Goal: Transaction & Acquisition: Purchase product/service

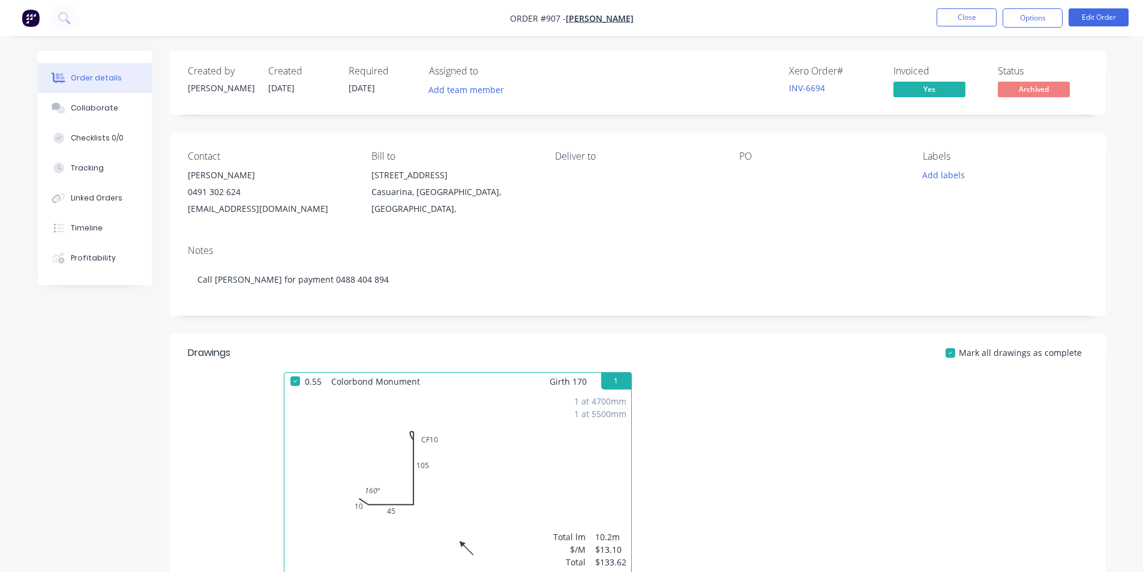
click at [967, 31] on nav "Order #907 - [PERSON_NAME] Close Options Edit Order" at bounding box center [571, 18] width 1143 height 36
click at [967, 22] on button "Close" at bounding box center [967, 17] width 60 height 18
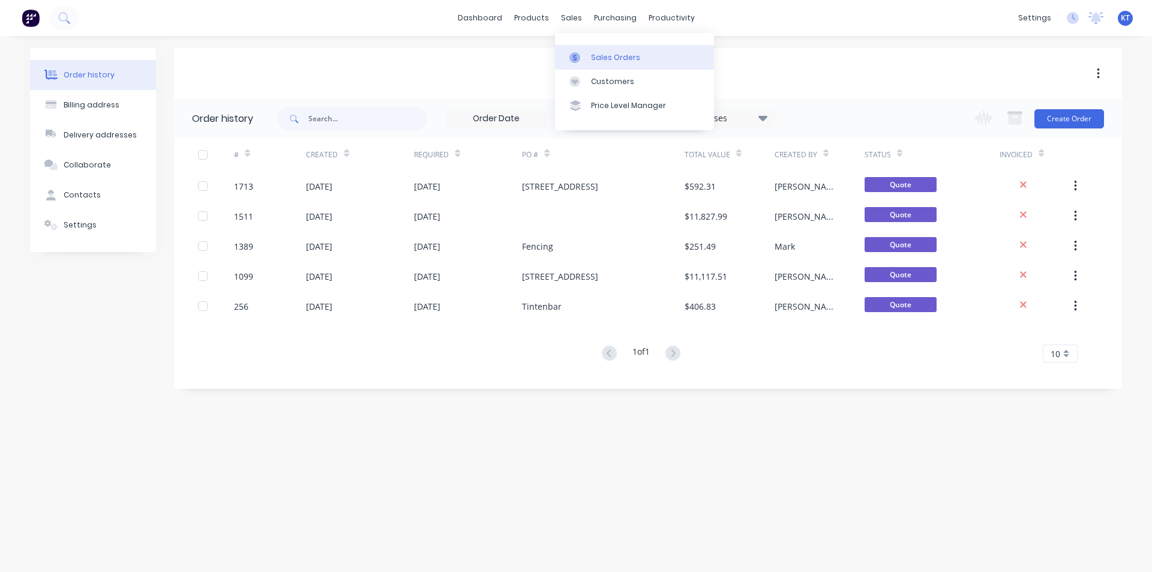
click at [588, 50] on link "Sales Orders" at bounding box center [634, 57] width 159 height 24
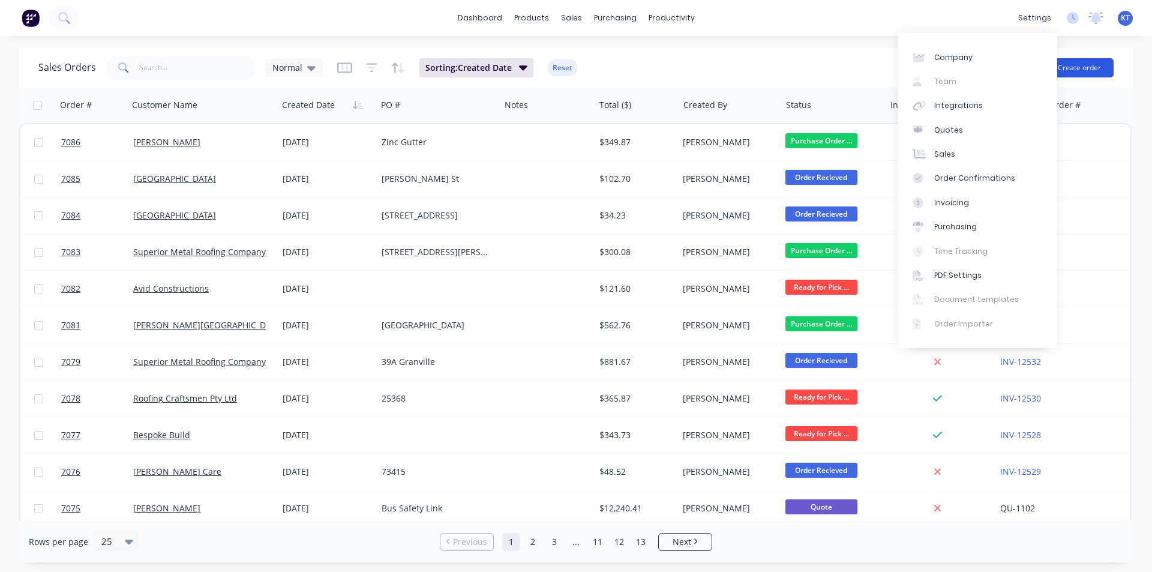
click at [1098, 62] on button "Create order" at bounding box center [1080, 67] width 68 height 19
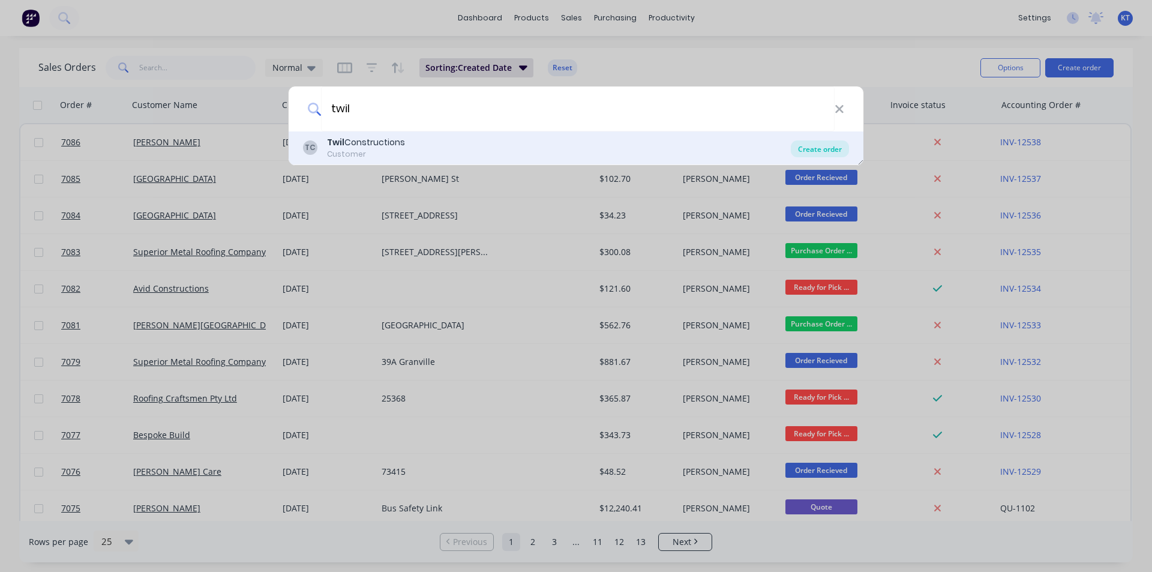
type input "twil"
click at [821, 154] on div "Create order" at bounding box center [820, 148] width 58 height 17
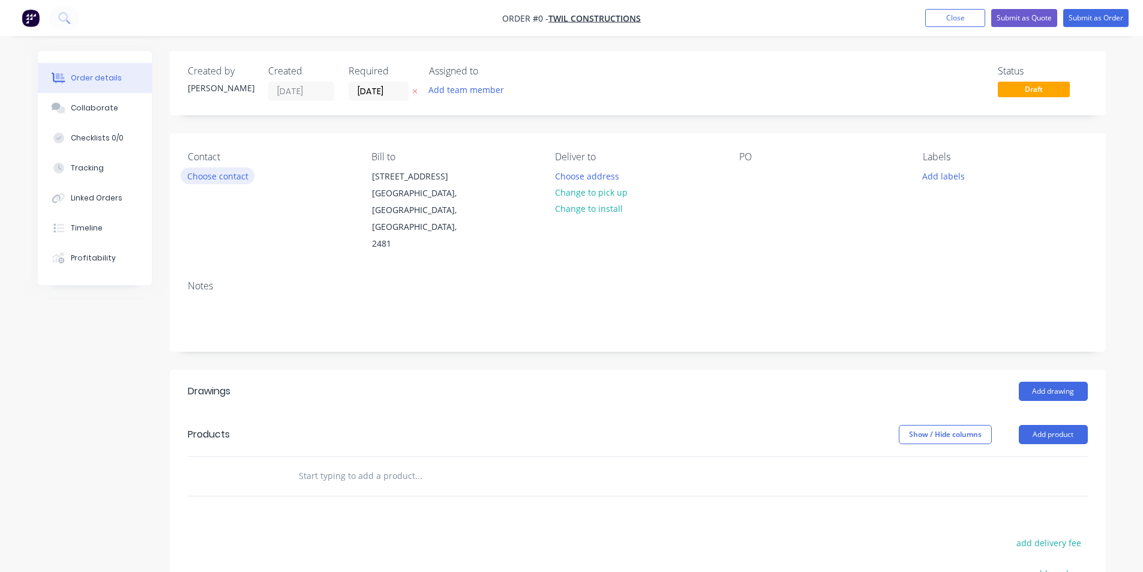
click at [209, 178] on button "Choose contact" at bounding box center [218, 175] width 74 height 16
click at [228, 185] on div "Contact Choose contact" at bounding box center [270, 201] width 164 height 101
click at [230, 175] on button "Choose contact" at bounding box center [218, 175] width 74 height 16
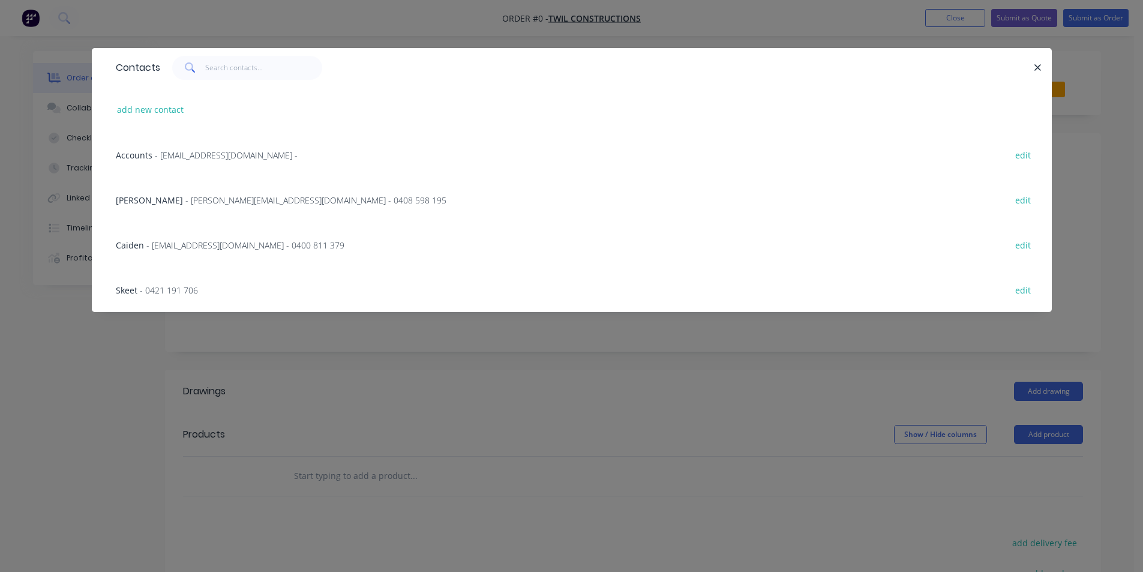
click at [227, 200] on span "- [PERSON_NAME][EMAIL_ADDRESS][DOMAIN_NAME] - 0408 598 195" at bounding box center [315, 199] width 261 height 11
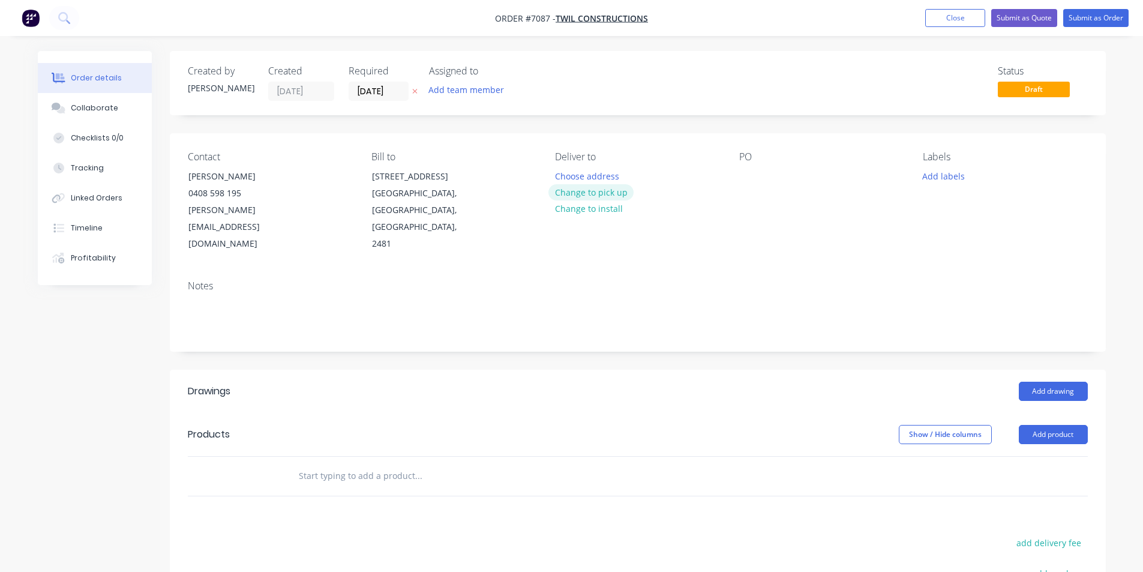
click at [593, 193] on button "Change to pick up" at bounding box center [591, 192] width 85 height 16
click at [743, 171] on div at bounding box center [748, 175] width 19 height 17
click at [1050, 382] on button "Add drawing" at bounding box center [1053, 391] width 69 height 19
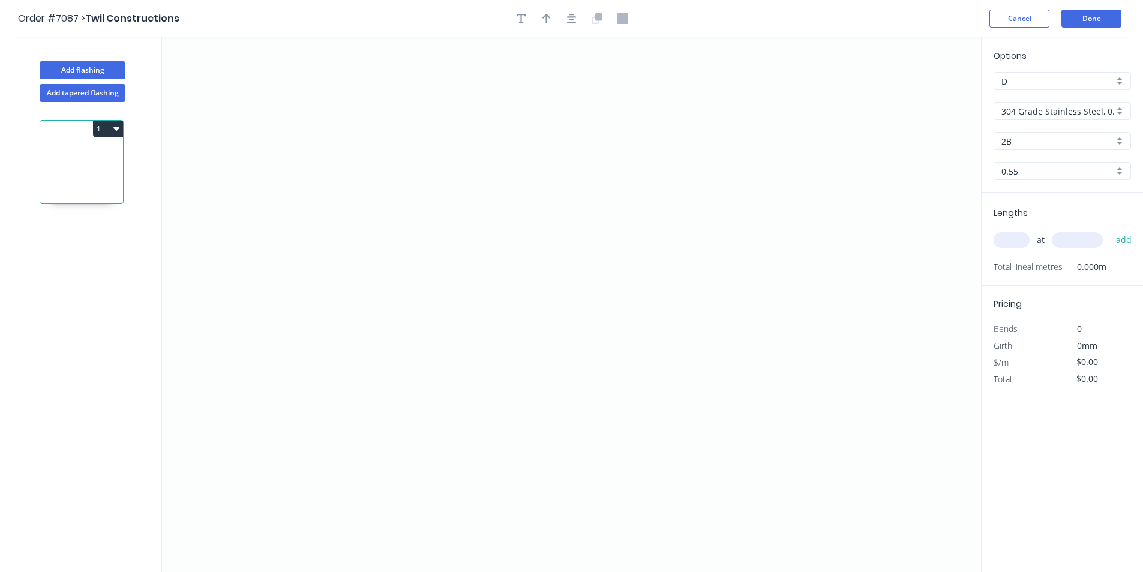
click at [1076, 98] on div "Options D D 304 Grade Stainless Steel, 0.9mm Perforated Pattern 208 - 2mm hole …" at bounding box center [1062, 120] width 161 height 143
click at [1076, 103] on div "304 Grade Stainless Steel, 0.9mm Perforated Pattern 208 - 2mm hole" at bounding box center [1062, 111] width 137 height 18
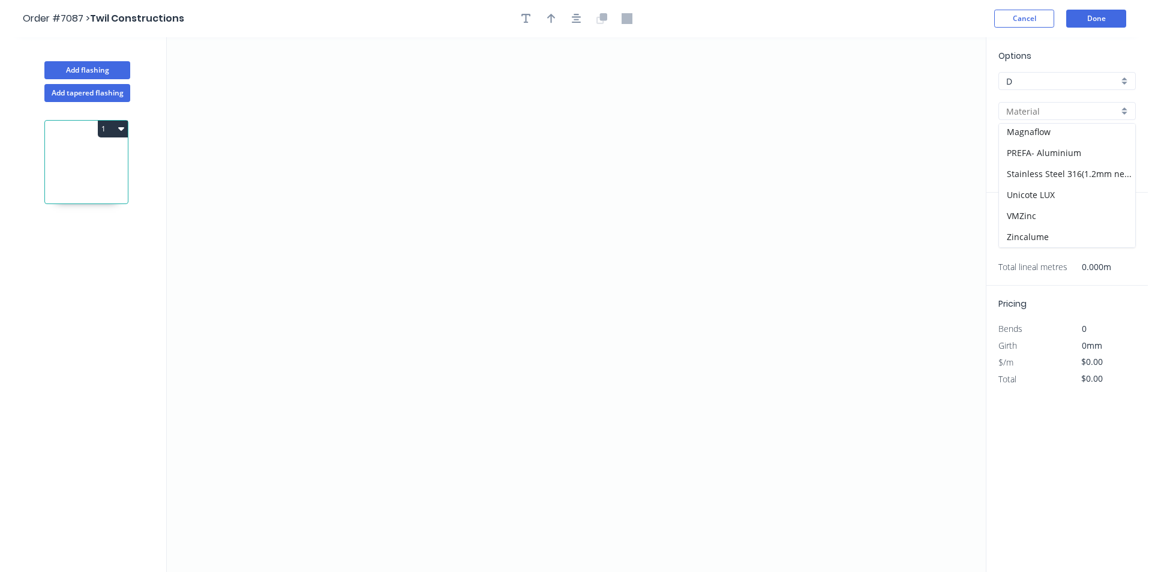
scroll to position [152, 0]
click at [1049, 149] on div "GAL Z275" at bounding box center [1063, 149] width 136 height 21
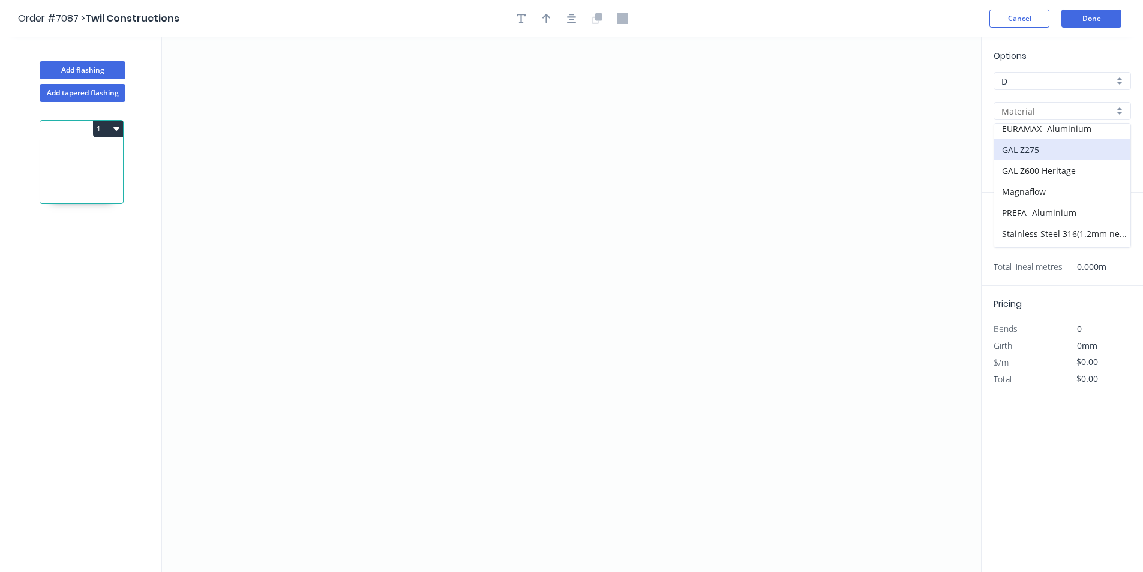
type input "GAL Z275"
type input "Galvanised"
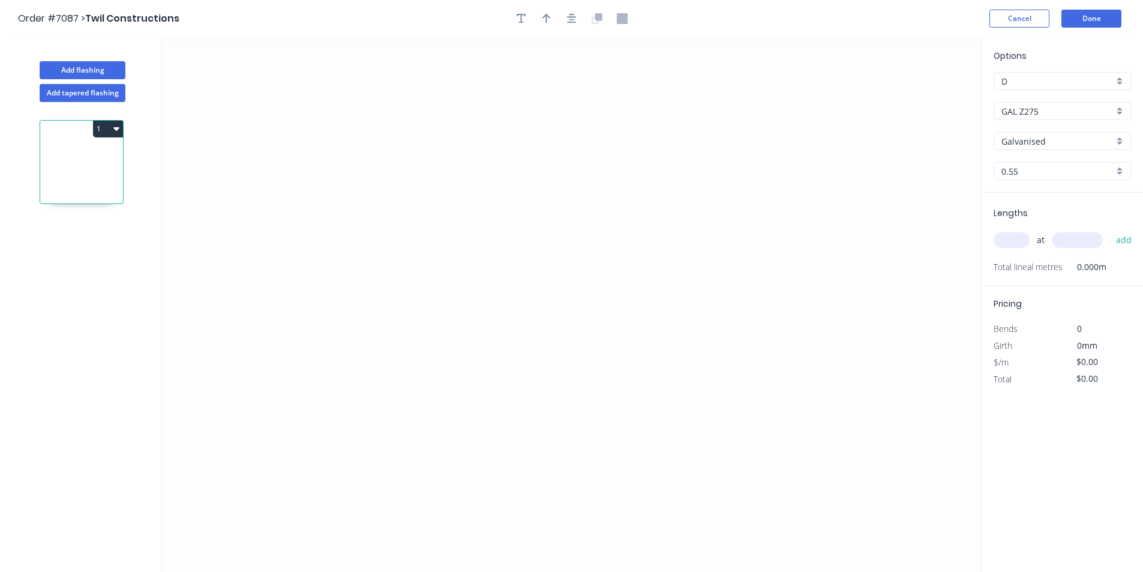
click at [1020, 239] on input "text" at bounding box center [1012, 240] width 36 height 16
type input "1"
type input "16000"
click at [1110, 230] on button "add" at bounding box center [1124, 240] width 28 height 20
click at [511, 327] on icon "0" at bounding box center [571, 304] width 819 height 535
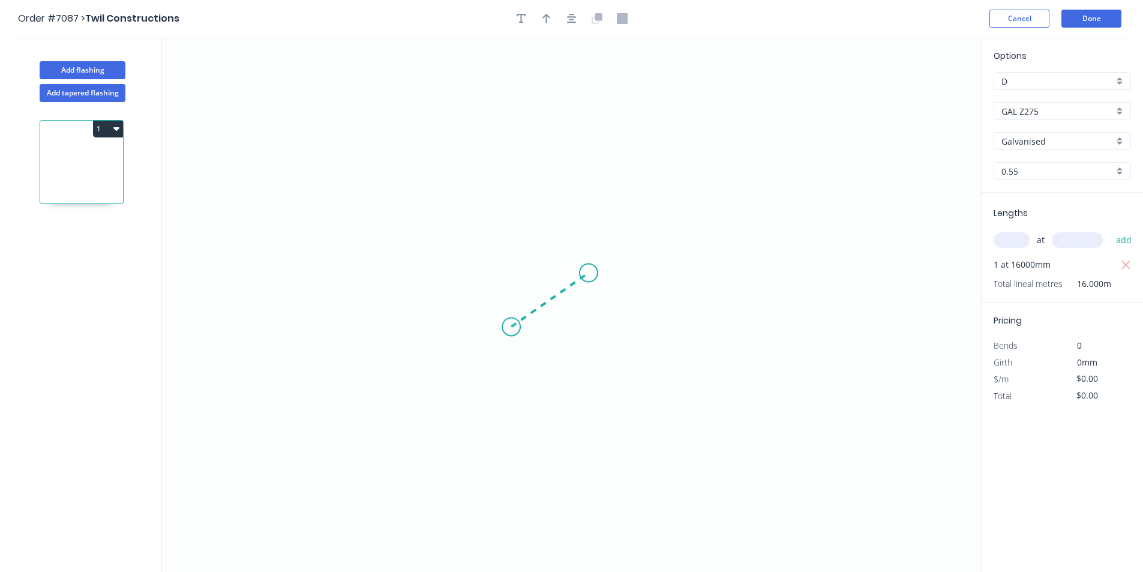
click at [590, 272] on icon "0" at bounding box center [571, 304] width 819 height 535
click at [574, 308] on rect at bounding box center [560, 308] width 39 height 25
click at [568, 308] on rect at bounding box center [561, 309] width 24 height 17
type input "$9.08"
type input "$145.28"
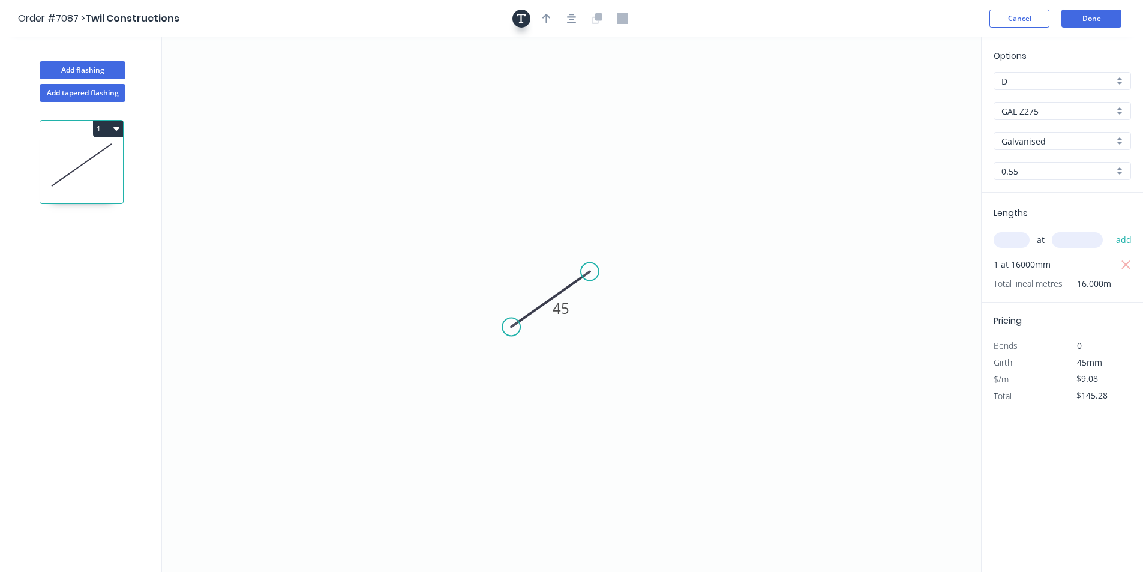
click at [523, 22] on icon "button" at bounding box center [522, 18] width 10 height 11
drag, startPoint x: 292, startPoint y: 160, endPoint x: 690, endPoint y: 342, distance: 437.3
click at [690, 342] on rect at bounding box center [693, 319] width 109 height 56
click at [703, 324] on textarea at bounding box center [693, 319] width 97 height 44
click at [694, 311] on textarea at bounding box center [693, 319] width 97 height 44
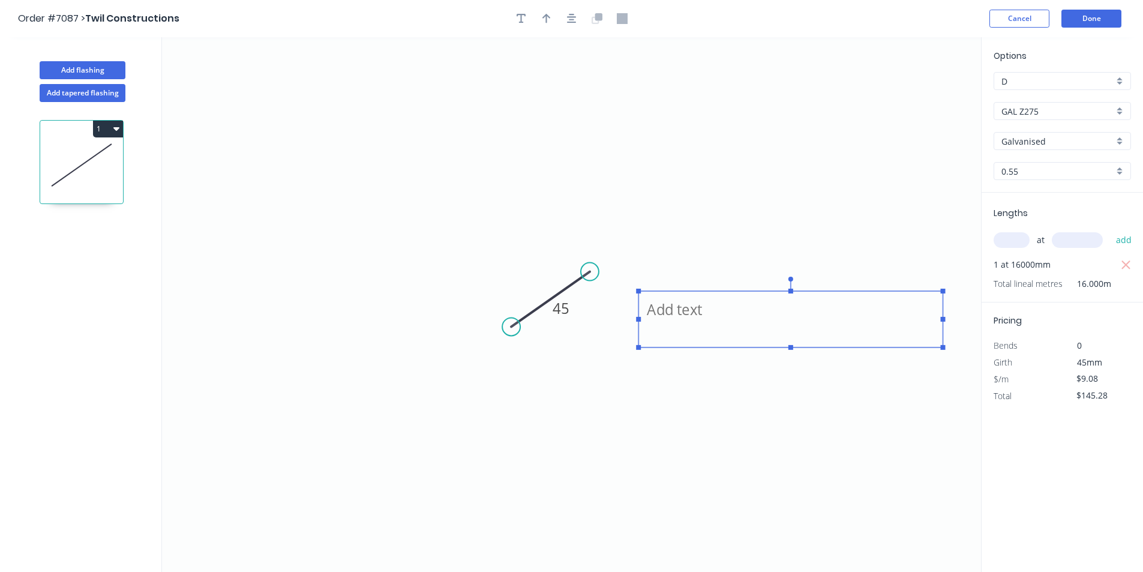
drag, startPoint x: 749, startPoint y: 319, endPoint x: 974, endPoint y: 319, distance: 225.1
click at [946, 319] on rect at bounding box center [943, 319] width 5 height 5
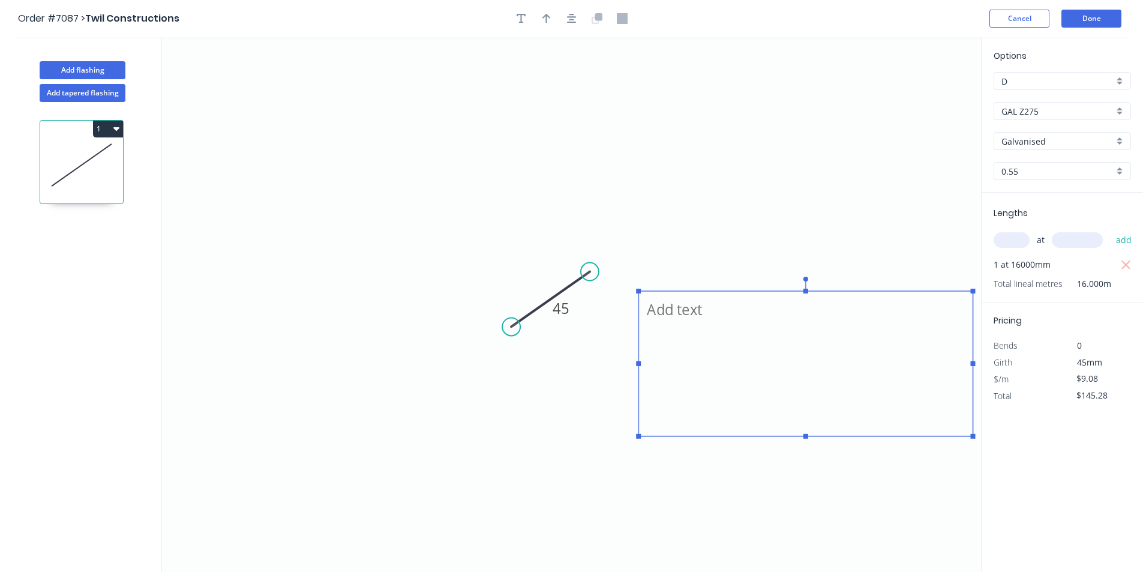
drag, startPoint x: 805, startPoint y: 346, endPoint x: 809, endPoint y: 439, distance: 92.5
click at [809, 439] on icon "45" at bounding box center [571, 304] width 819 height 535
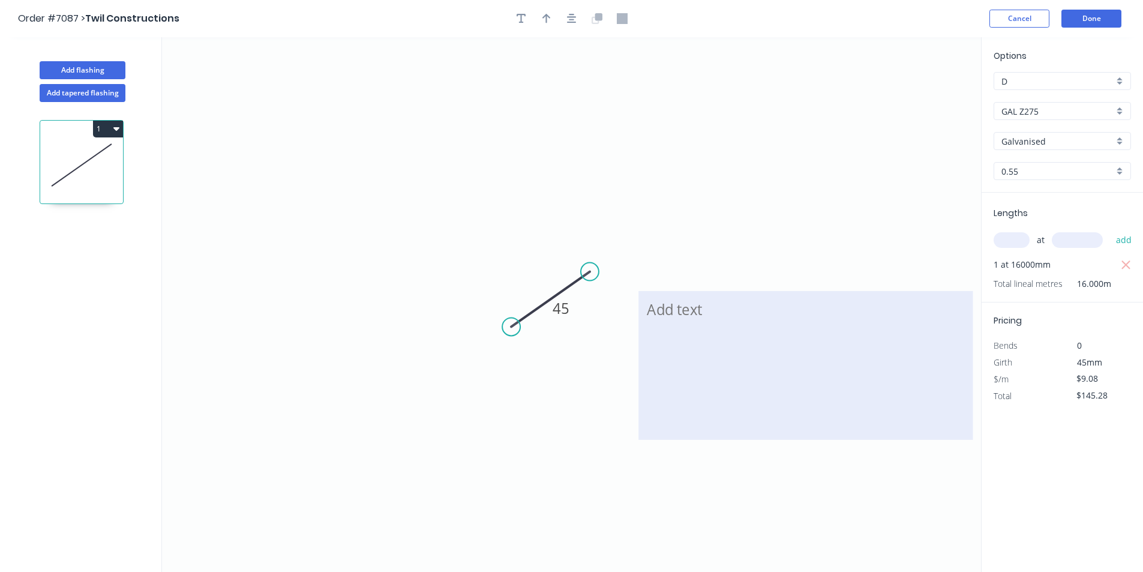
click at [653, 331] on textarea at bounding box center [806, 365] width 322 height 137
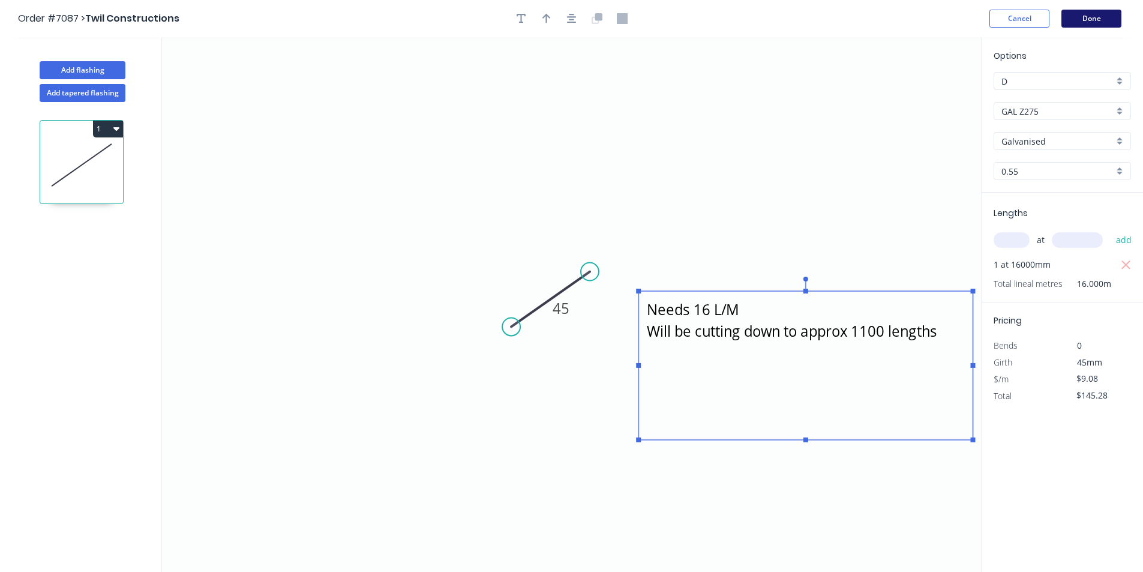
type textarea "Needs 16 L/M Will be cutting down to approx 1100 lengths"
click at [1094, 14] on button "Done" at bounding box center [1092, 19] width 60 height 18
click at [1101, 22] on button "Done" at bounding box center [1092, 19] width 60 height 18
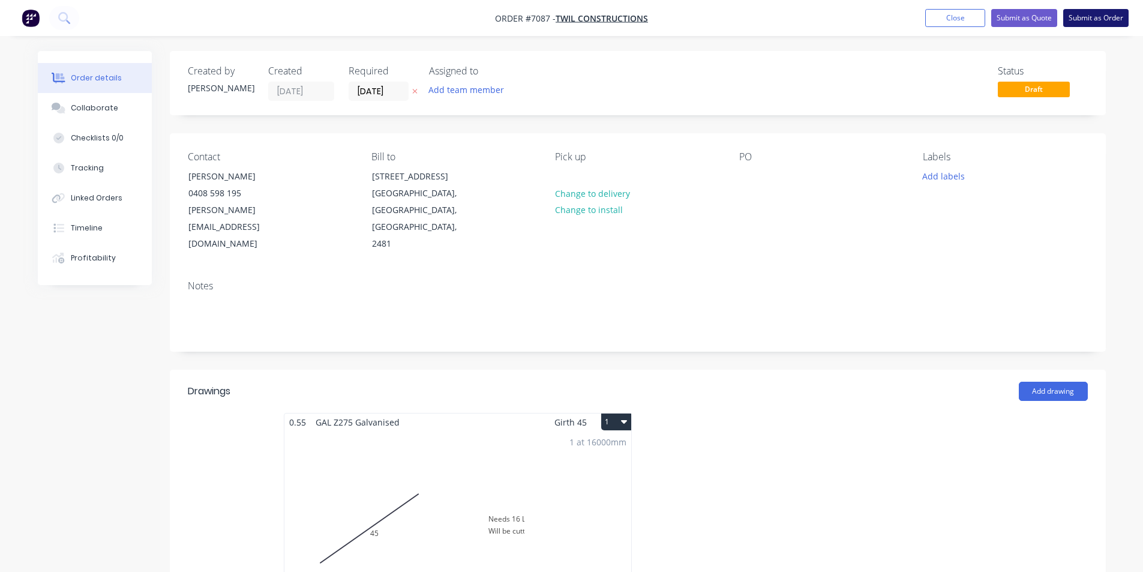
click at [1124, 15] on button "Submit as Order" at bounding box center [1096, 18] width 65 height 18
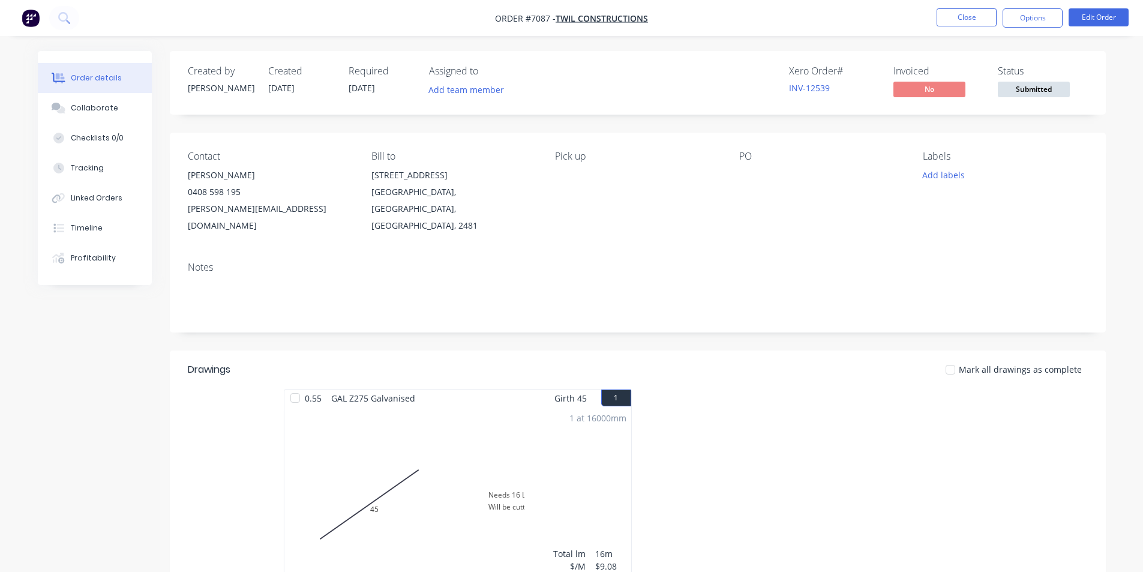
click at [1048, 91] on span "Submitted" at bounding box center [1034, 89] width 72 height 15
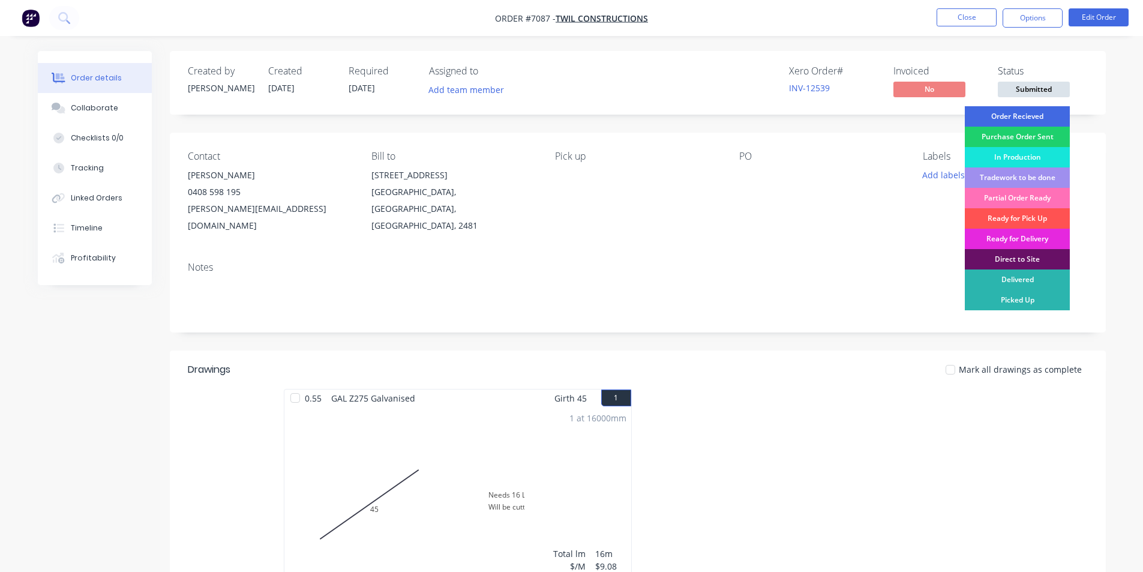
click at [1044, 121] on div "Order Recieved" at bounding box center [1017, 116] width 105 height 20
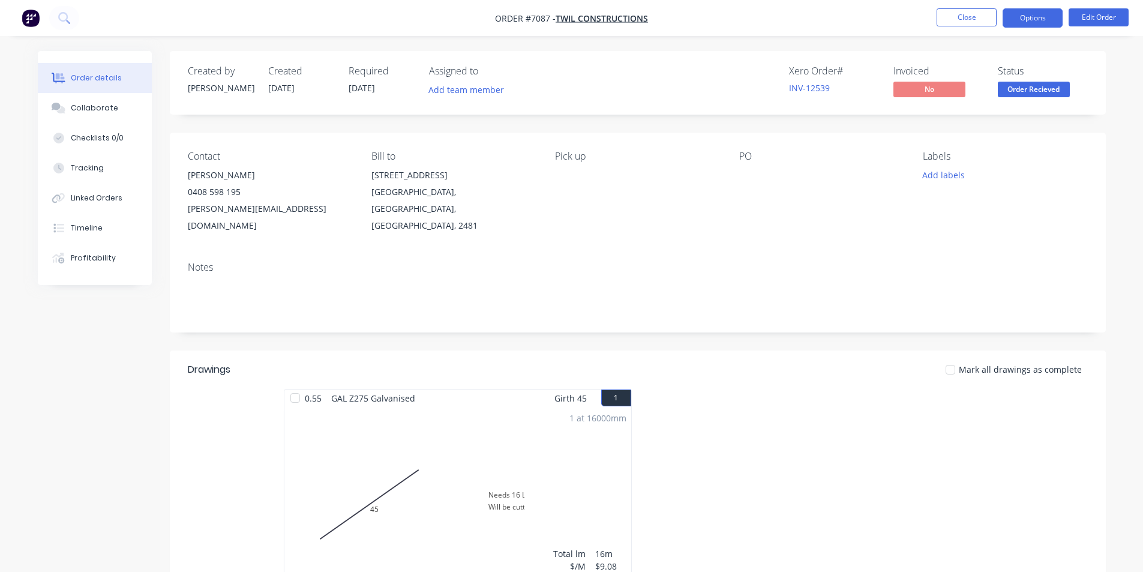
click at [1047, 19] on button "Options" at bounding box center [1033, 17] width 60 height 19
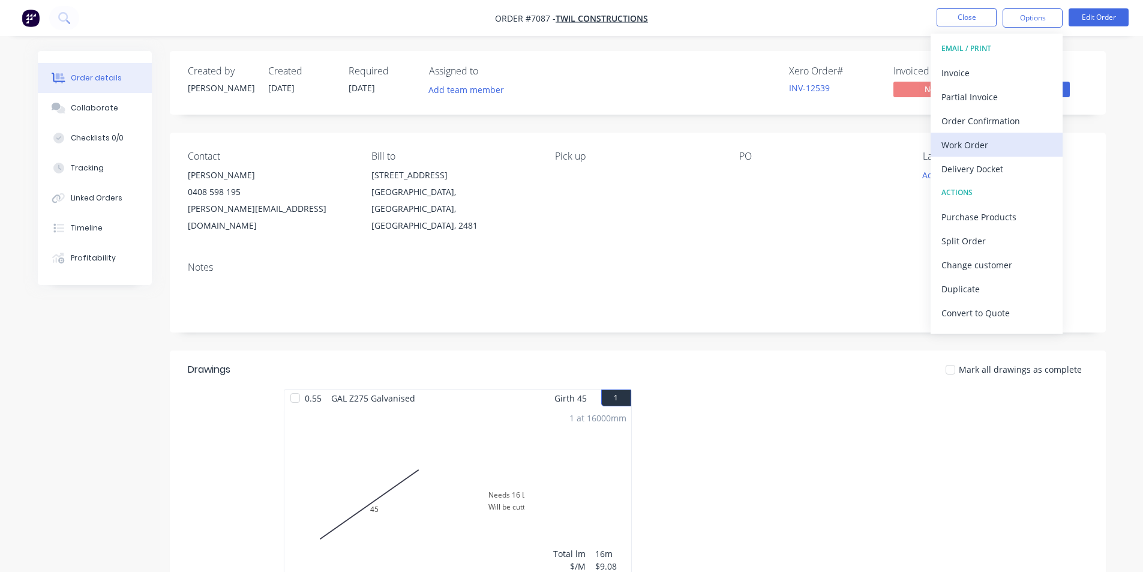
click at [982, 137] on div "Work Order" at bounding box center [997, 144] width 110 height 17
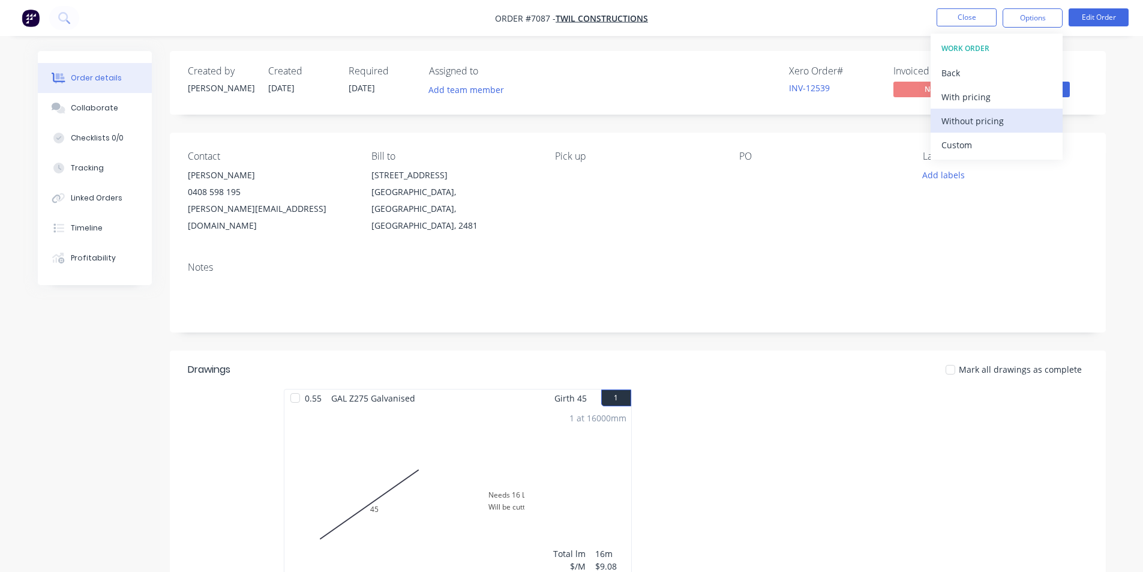
click at [975, 118] on div "Without pricing" at bounding box center [997, 120] width 110 height 17
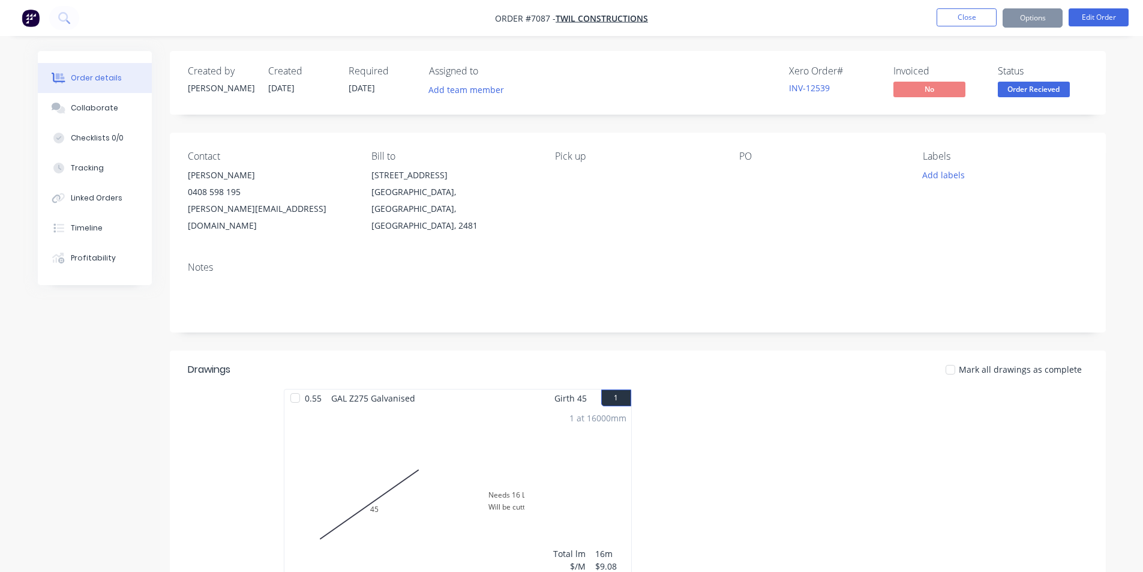
click at [456, 483] on div "1 at 16000mm Total lm $/M Total 16m $9.08 $145.28" at bounding box center [457, 498] width 347 height 183
click at [1085, 16] on button "Edit Order" at bounding box center [1099, 17] width 60 height 18
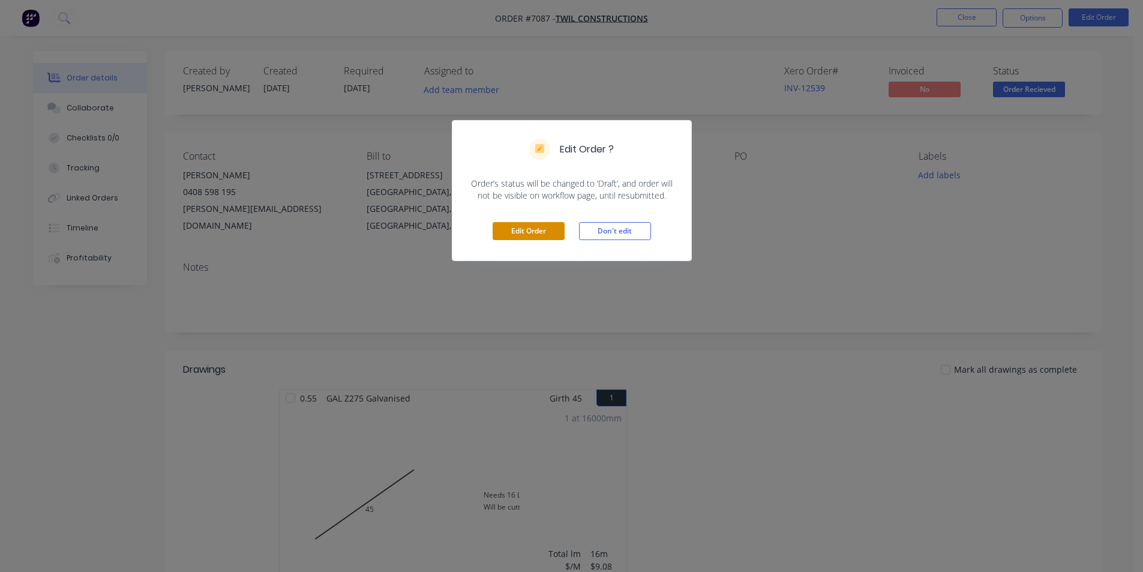
click at [549, 225] on button "Edit Order" at bounding box center [529, 231] width 72 height 18
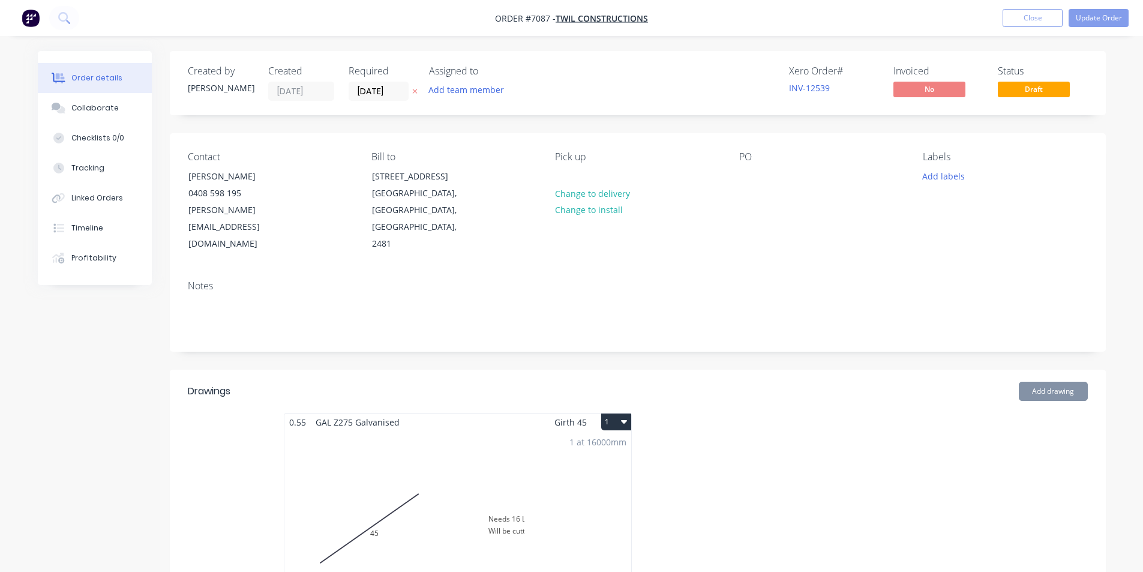
click at [421, 431] on div "1 at 16000mm Total lm $/M Total 16m $9.08 $145.28" at bounding box center [457, 522] width 347 height 183
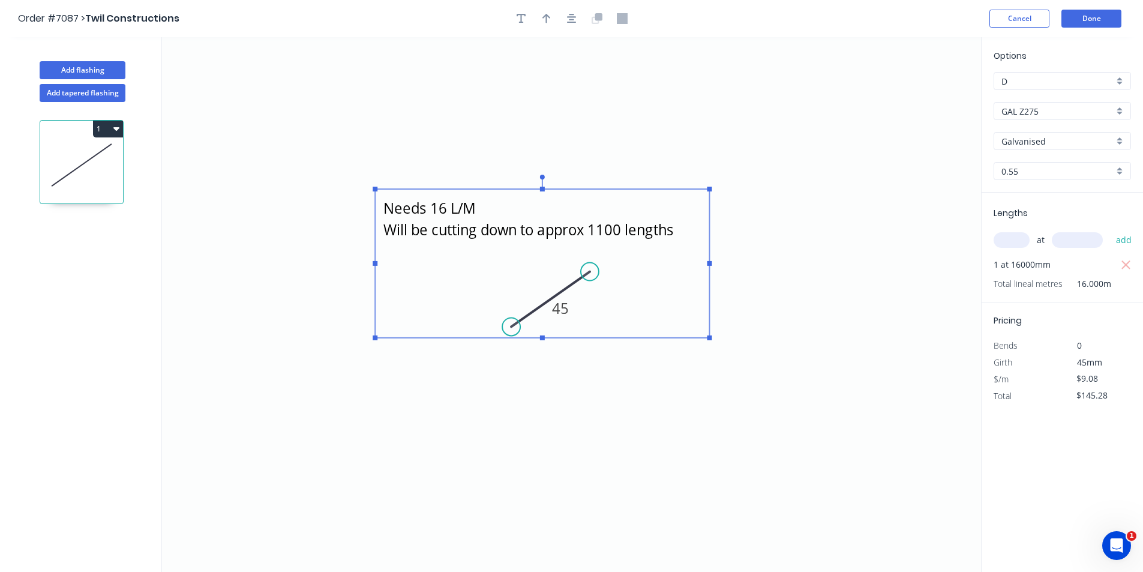
drag, startPoint x: 720, startPoint y: 330, endPoint x: 457, endPoint y: 230, distance: 281.5
click at [457, 230] on textarea "Needs 16 L/M Will be cutting down to approx 1100 lengths" at bounding box center [542, 263] width 322 height 137
click at [1076, 20] on button "Done" at bounding box center [1092, 19] width 60 height 18
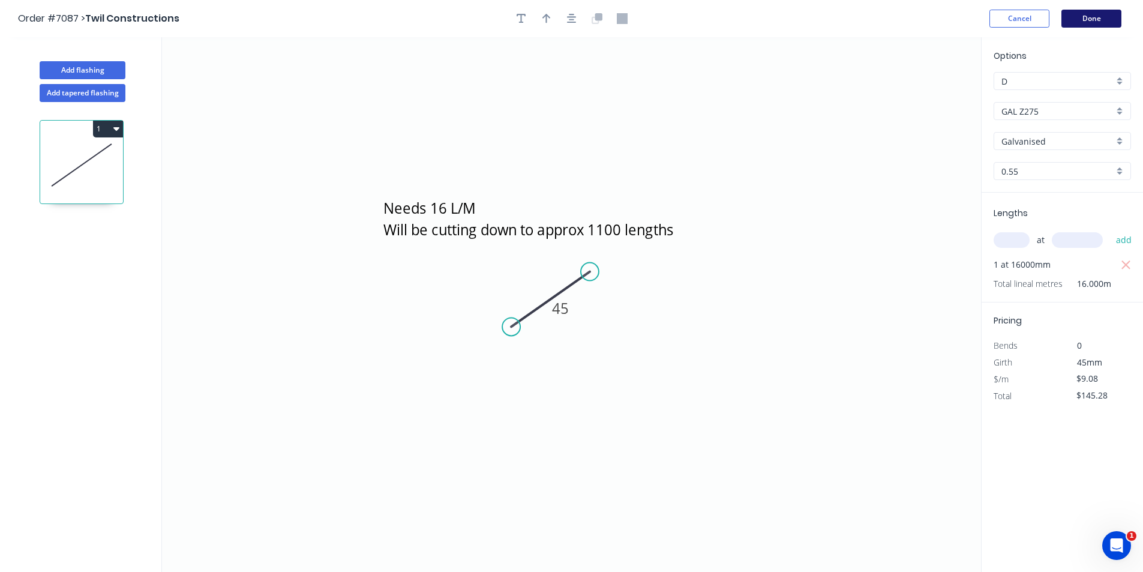
click at [1104, 12] on button "Done" at bounding box center [1092, 19] width 60 height 18
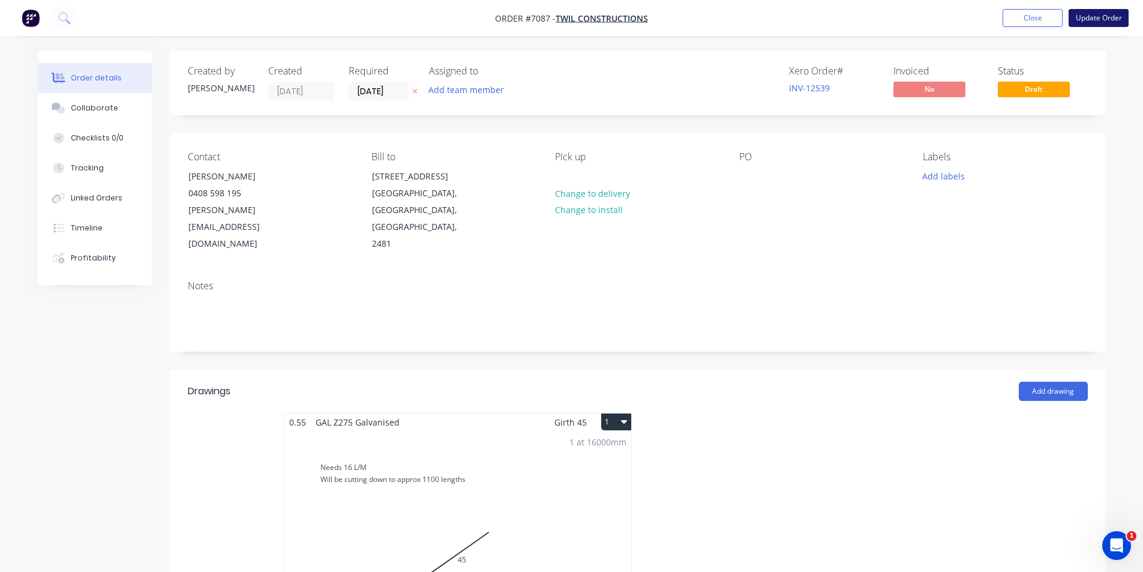
click at [1101, 22] on button "Update Order" at bounding box center [1099, 18] width 60 height 18
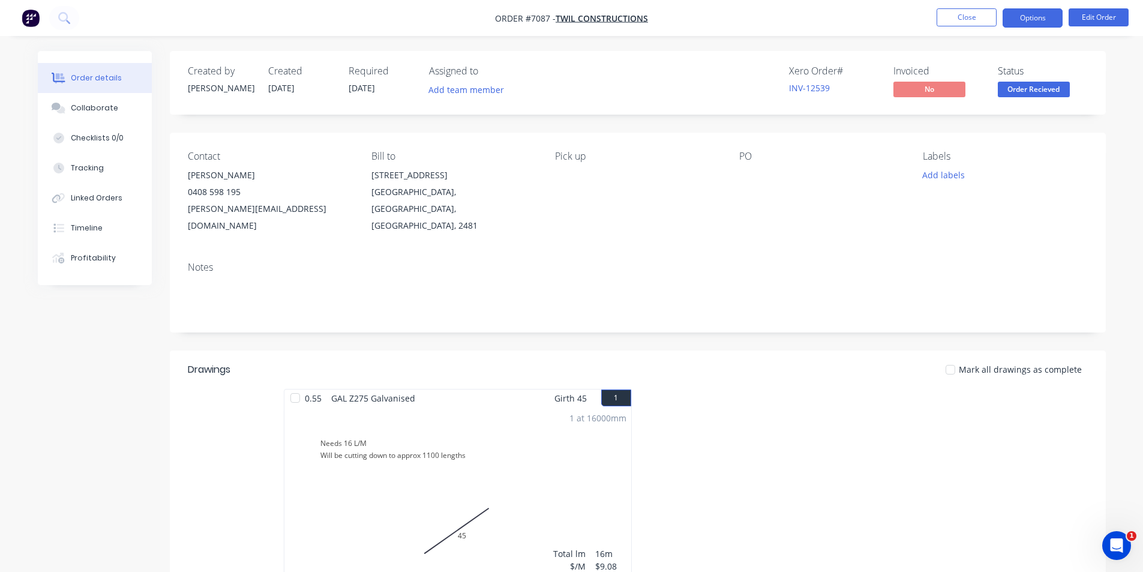
click at [1046, 12] on button "Options" at bounding box center [1033, 17] width 60 height 19
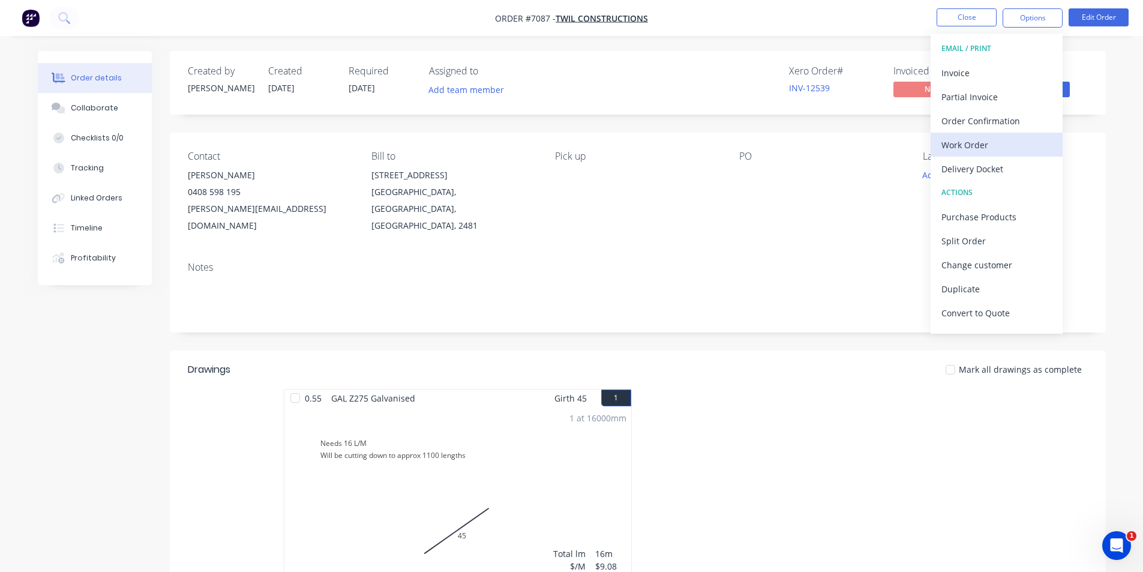
click at [993, 146] on div "Work Order" at bounding box center [997, 144] width 110 height 17
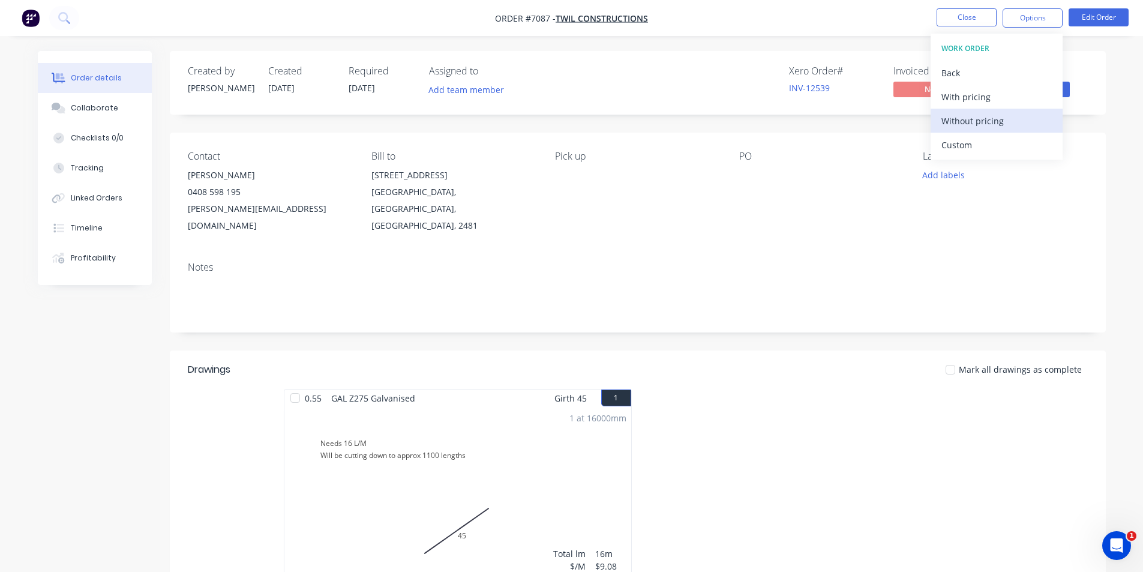
click at [993, 124] on div "Without pricing" at bounding box center [997, 120] width 110 height 17
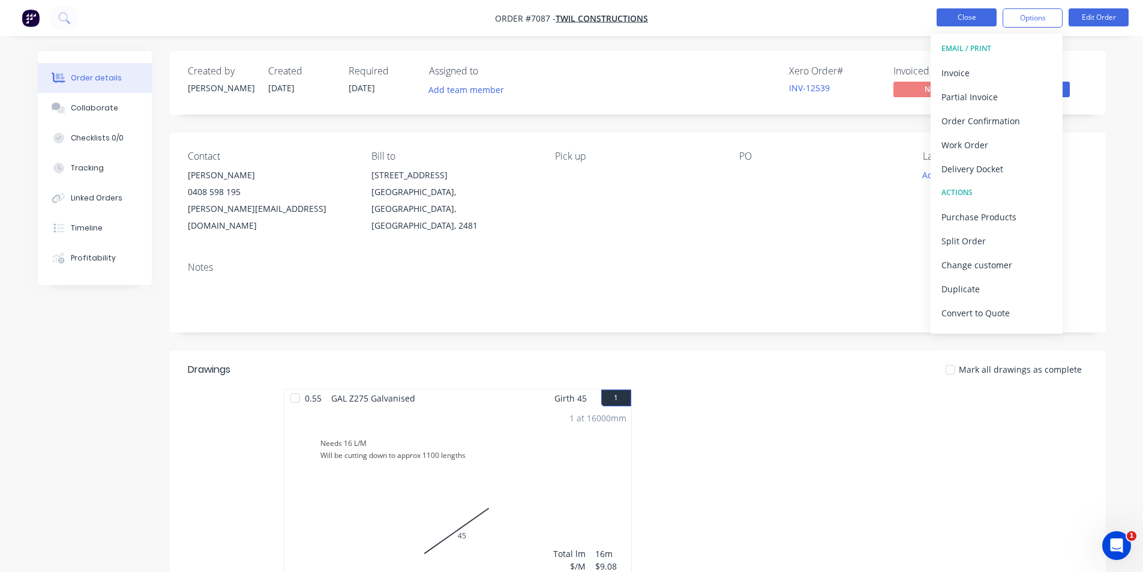
click at [987, 22] on button "Close" at bounding box center [967, 17] width 60 height 18
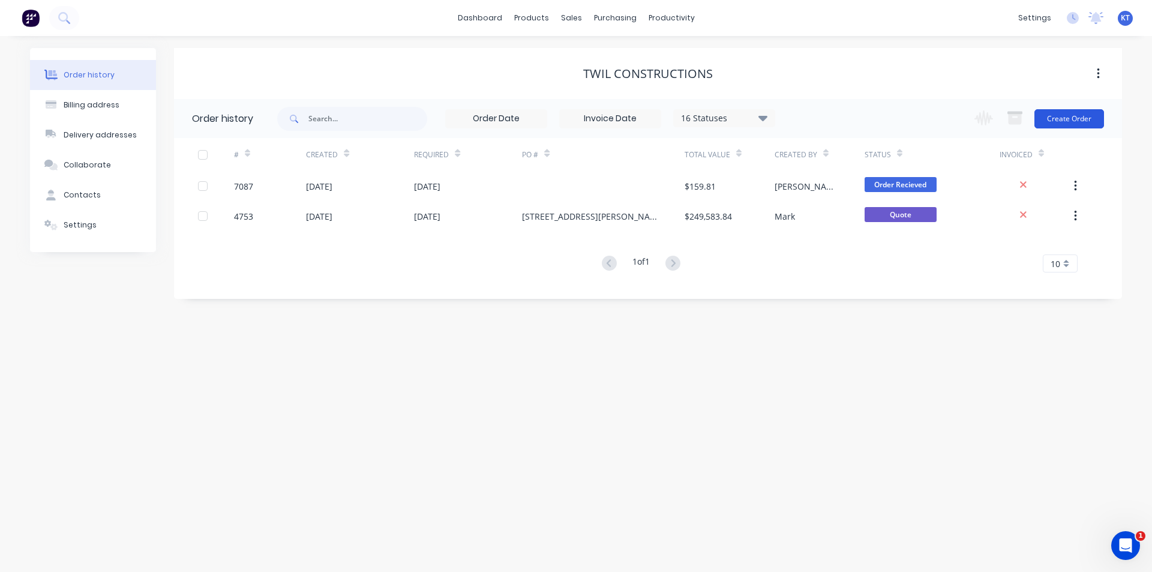
click at [1100, 113] on button "Create Order" at bounding box center [1070, 118] width 70 height 19
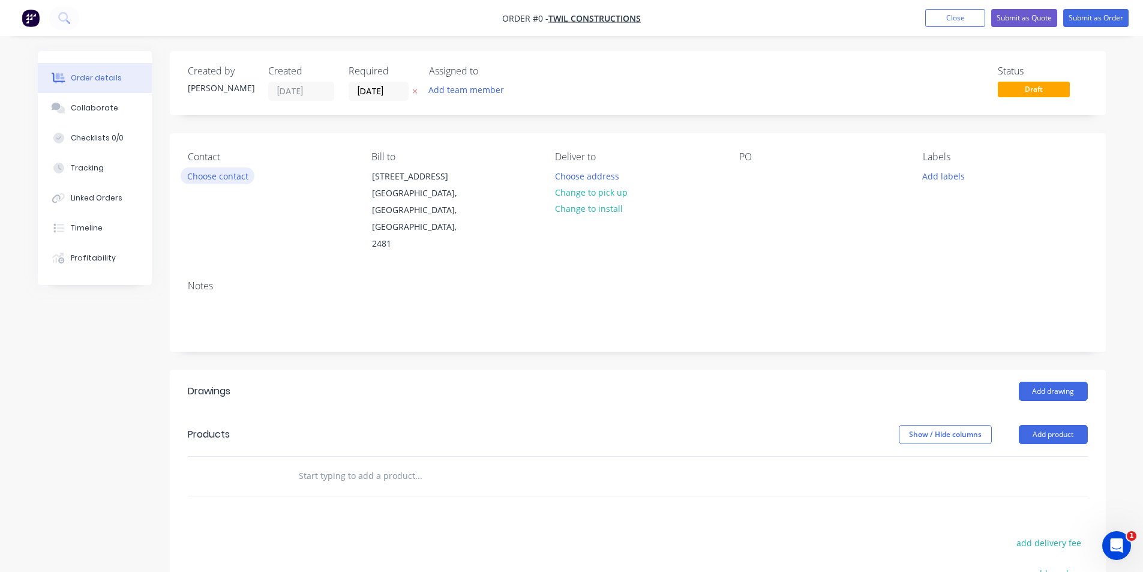
click at [218, 176] on button "Choose contact" at bounding box center [218, 175] width 74 height 16
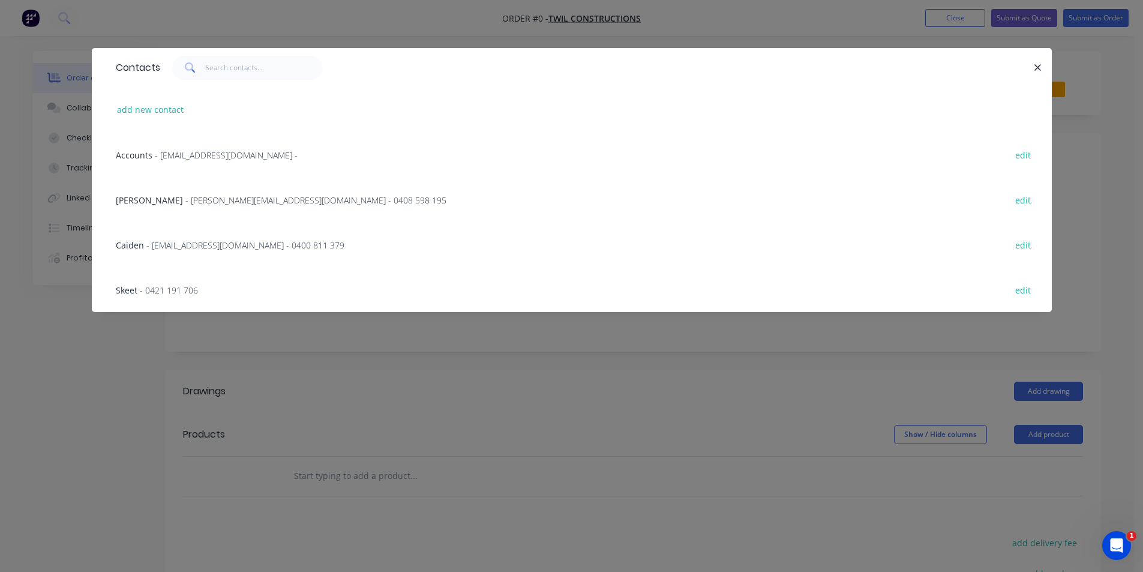
click at [173, 206] on div "Troy Wilkinson - [EMAIL_ADDRESS][DOMAIN_NAME] - 0408 598 195" at bounding box center [281, 200] width 331 height 13
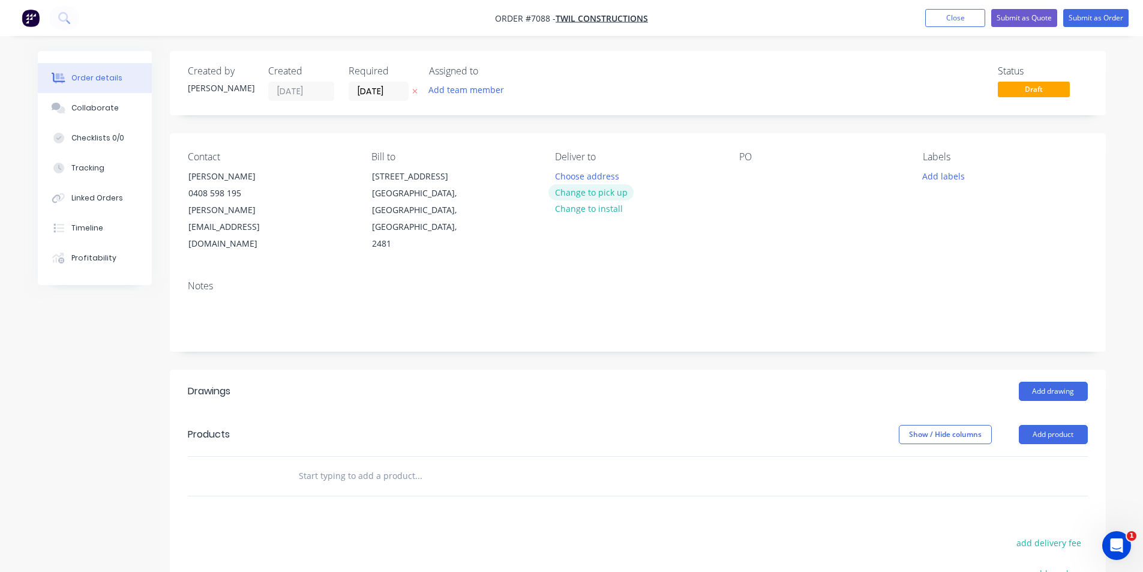
click at [584, 199] on button "Change to pick up" at bounding box center [591, 192] width 85 height 16
click at [741, 178] on div at bounding box center [748, 175] width 19 height 17
click at [1043, 425] on button "Add product" at bounding box center [1053, 434] width 69 height 19
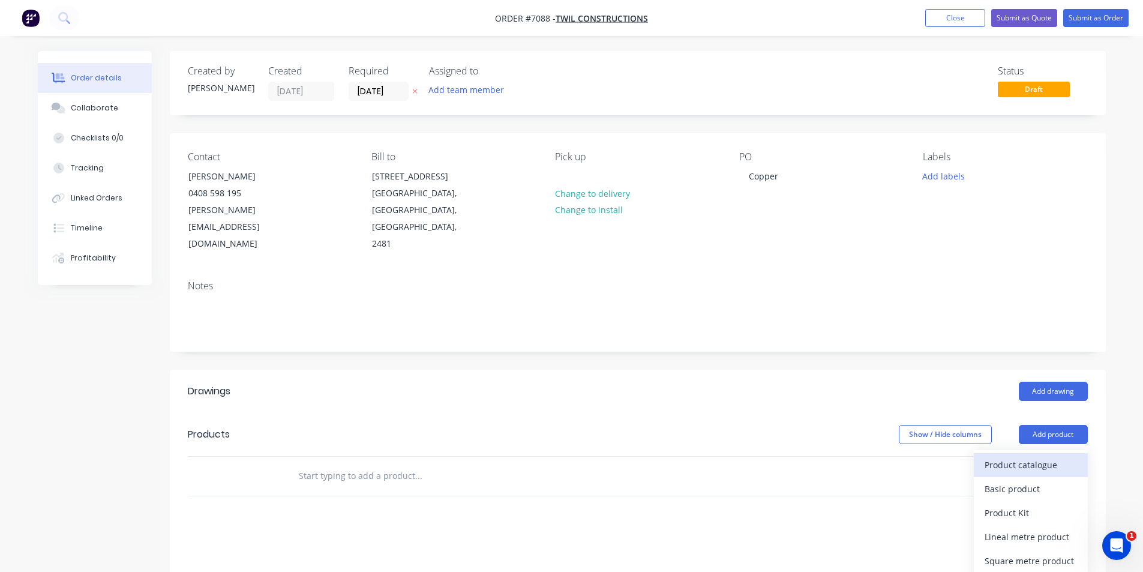
click at [1035, 456] on div "Product catalogue" at bounding box center [1031, 464] width 92 height 17
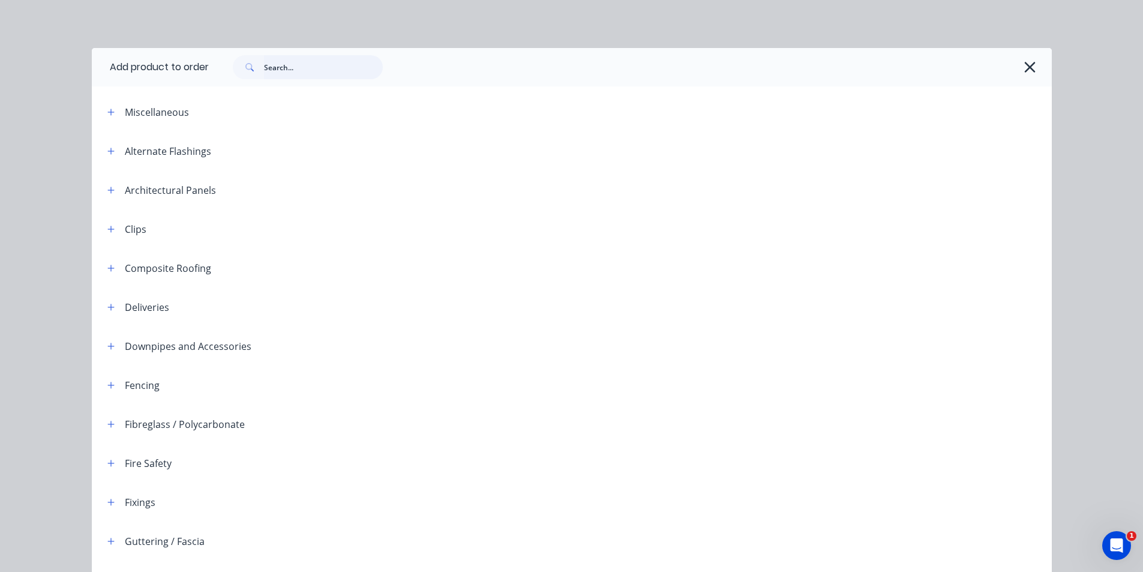
click at [307, 70] on input "text" at bounding box center [323, 67] width 119 height 24
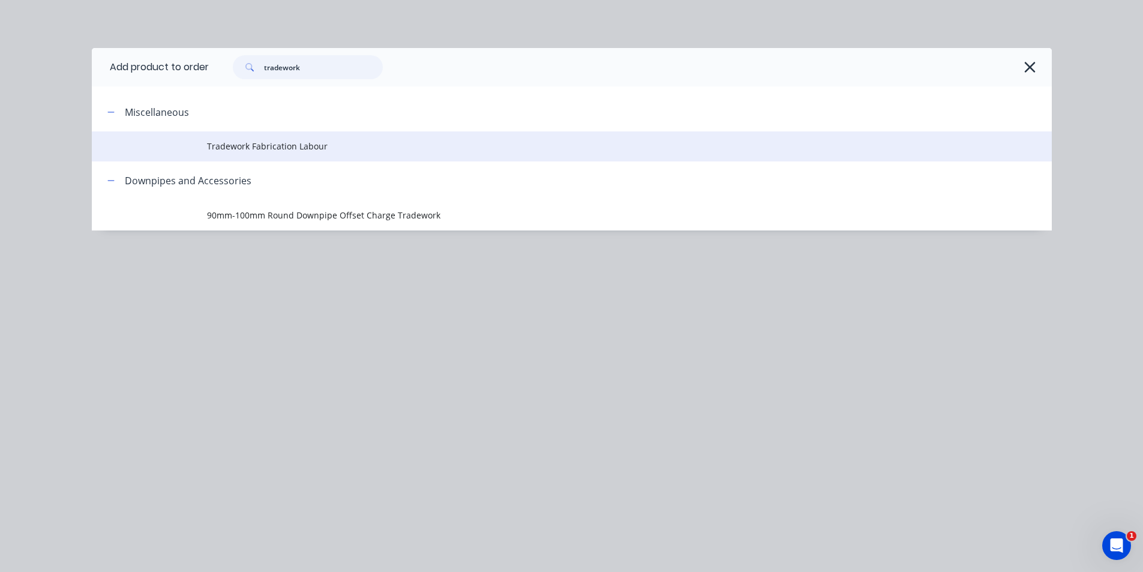
type input "tradework"
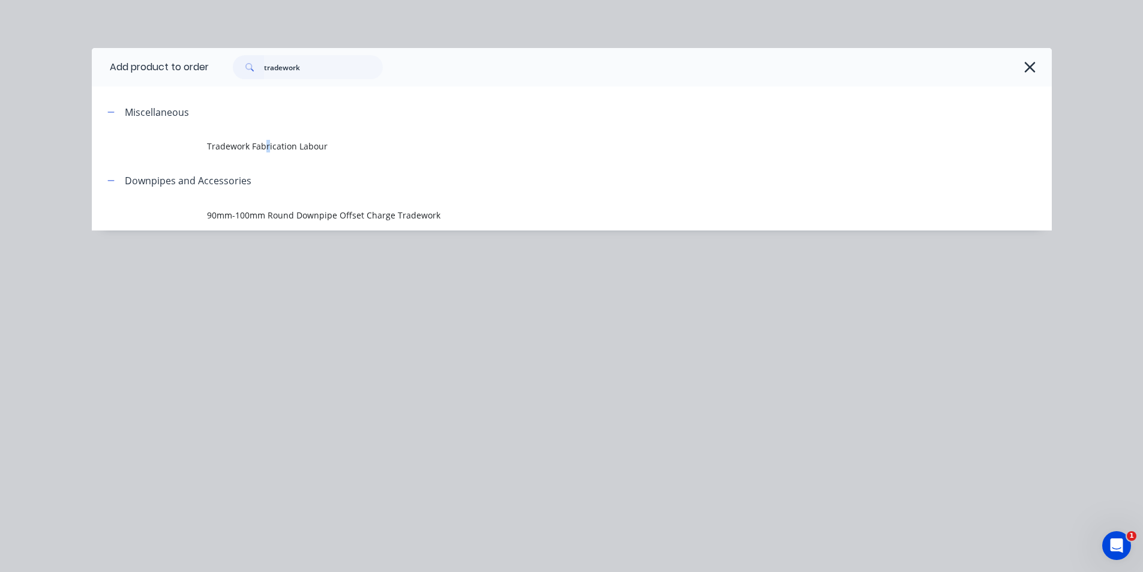
drag, startPoint x: 266, startPoint y: 147, endPoint x: 282, endPoint y: 140, distance: 17.5
click at [268, 148] on span "Tradework Fabrication Labour" at bounding box center [545, 146] width 676 height 13
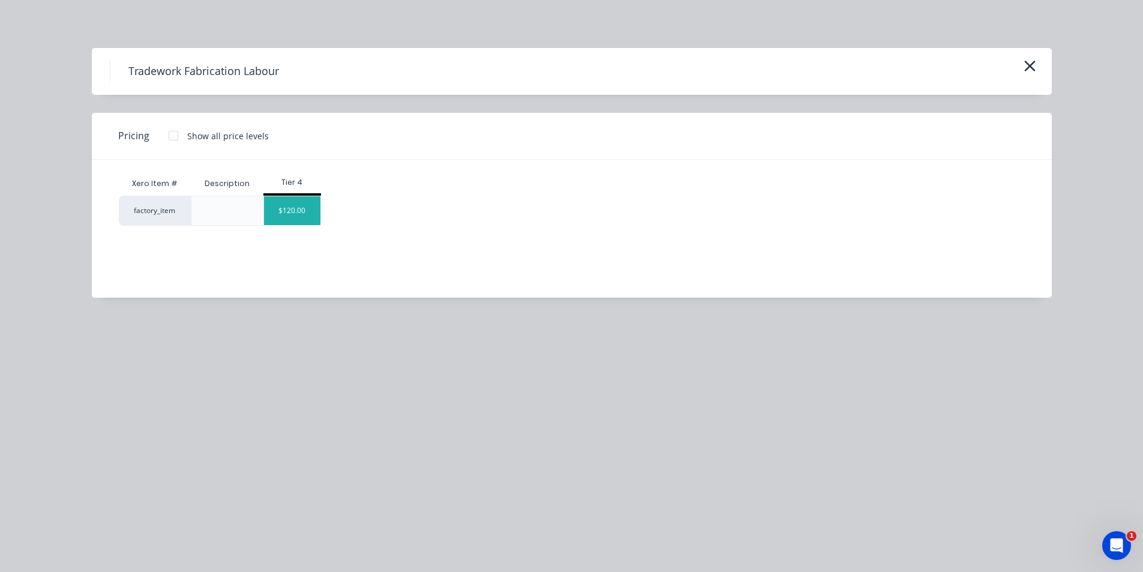
click at [298, 209] on div "$120.00" at bounding box center [292, 210] width 56 height 29
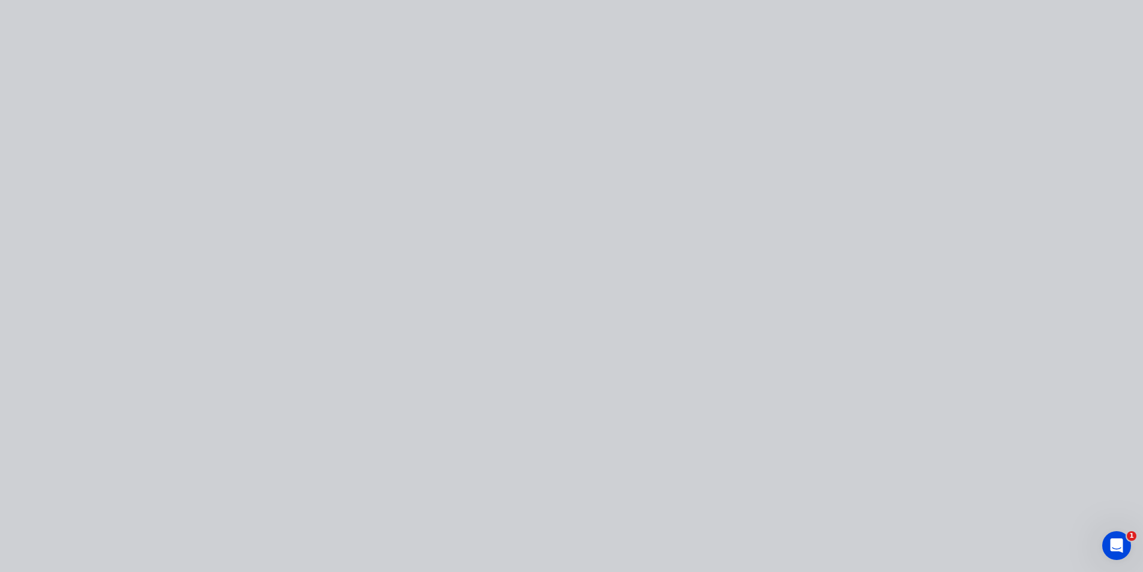
type input "$120.00"
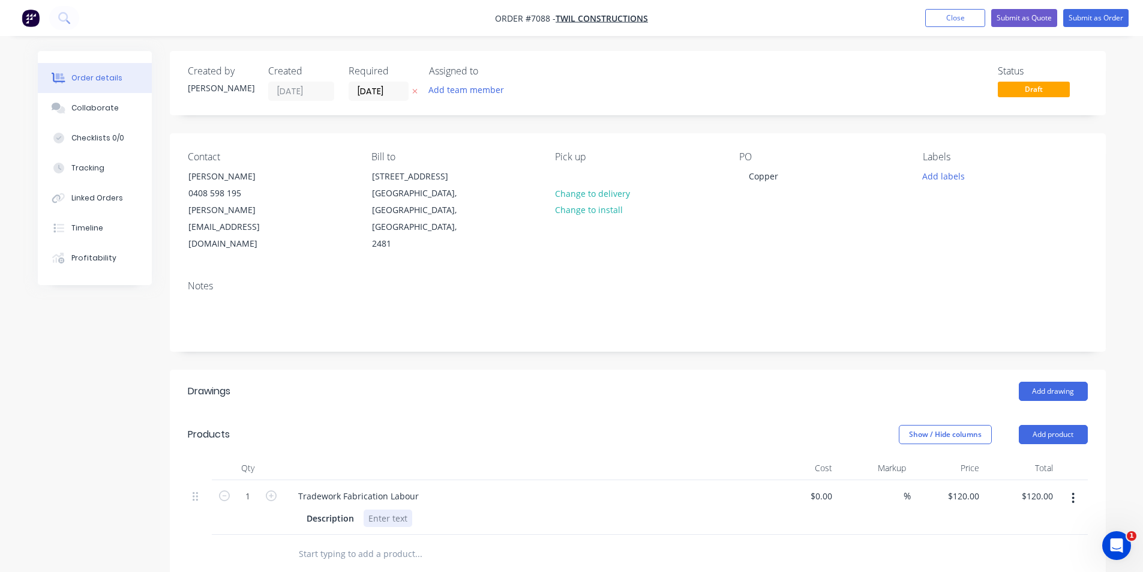
click at [381, 510] on div at bounding box center [388, 518] width 49 height 17
click at [1126, 20] on button "Submit as Order" at bounding box center [1096, 18] width 65 height 18
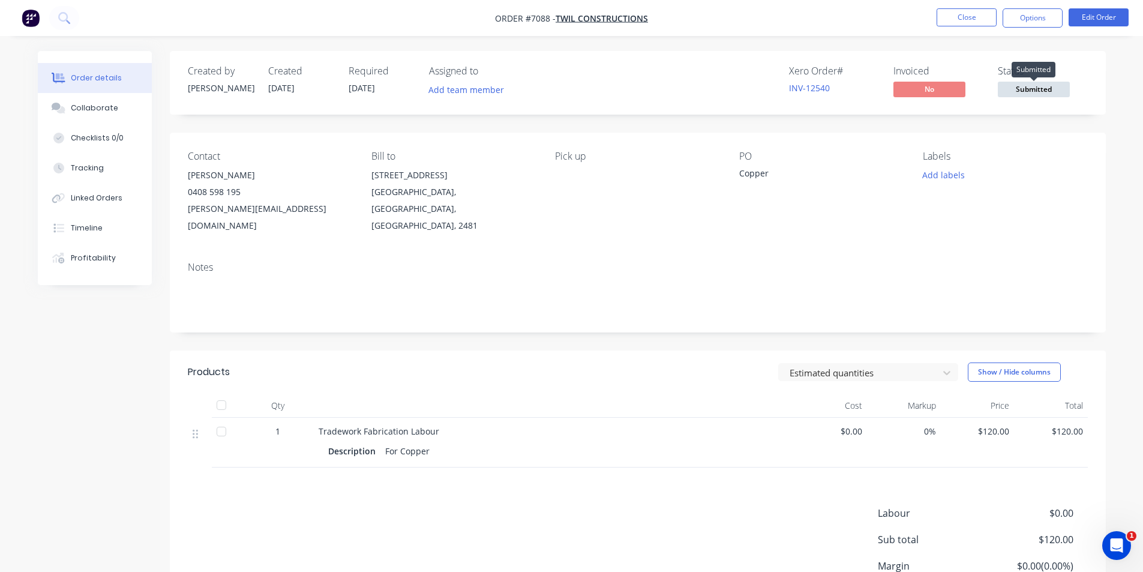
click at [1059, 86] on span "Submitted" at bounding box center [1034, 89] width 72 height 15
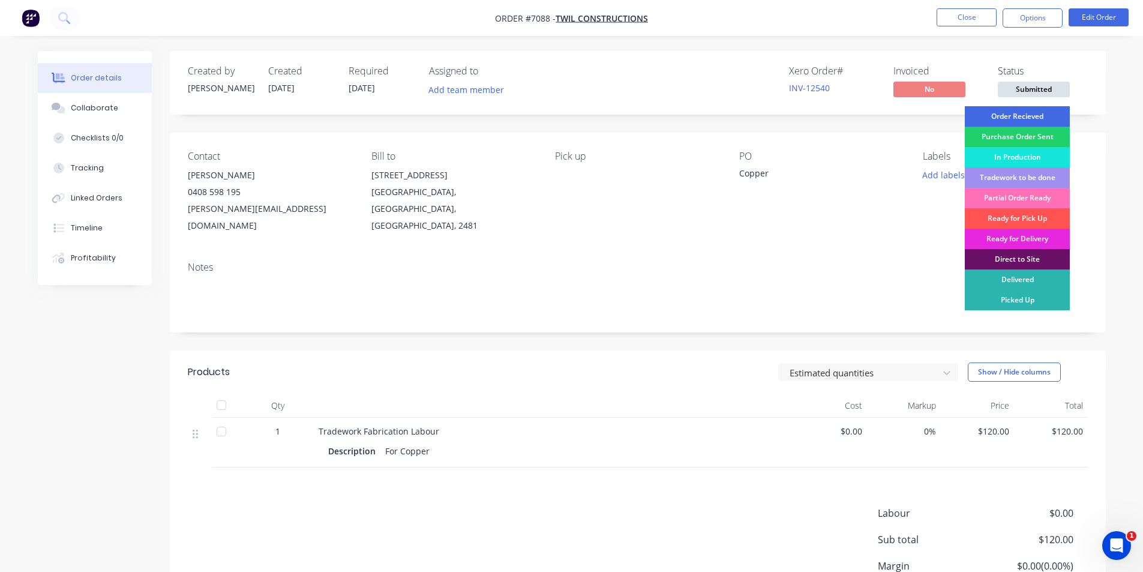
click at [1056, 121] on div "Order Recieved" at bounding box center [1017, 116] width 105 height 20
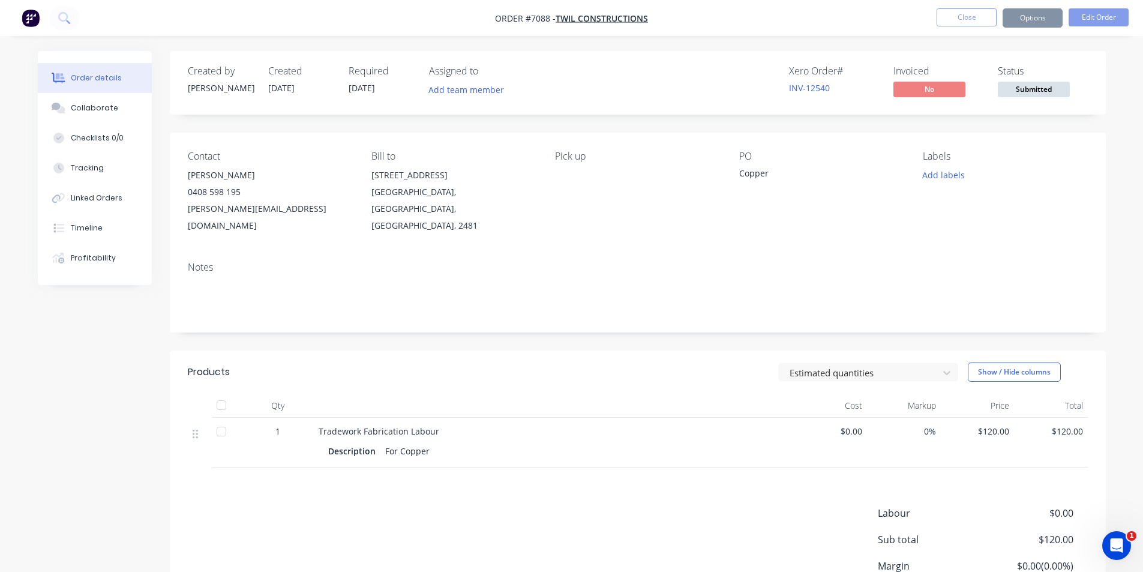
click at [1026, 22] on button "Options" at bounding box center [1033, 17] width 60 height 19
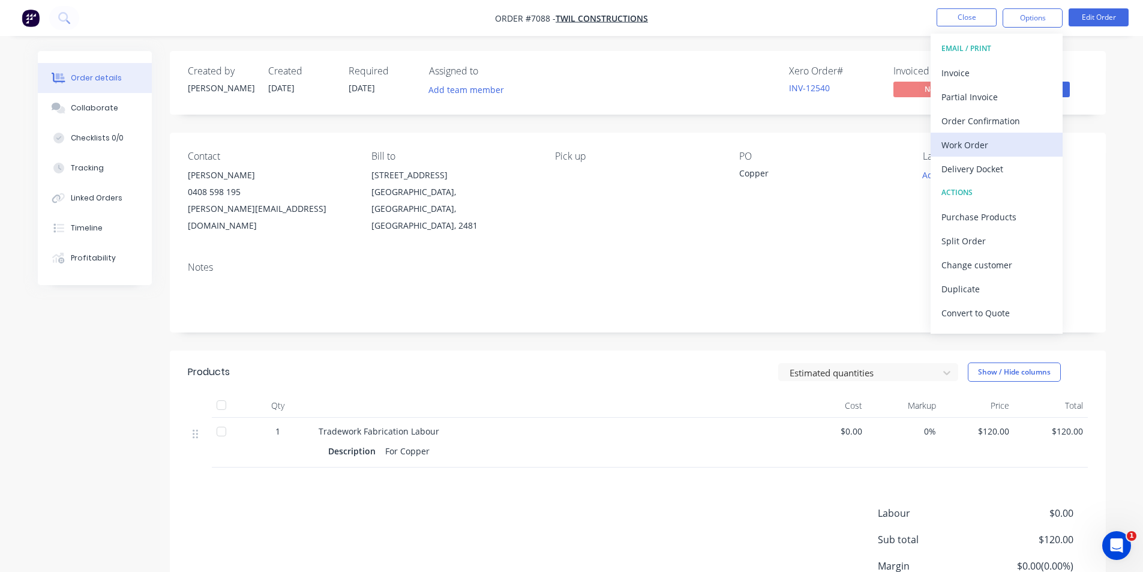
click at [1019, 139] on div "Work Order" at bounding box center [997, 144] width 110 height 17
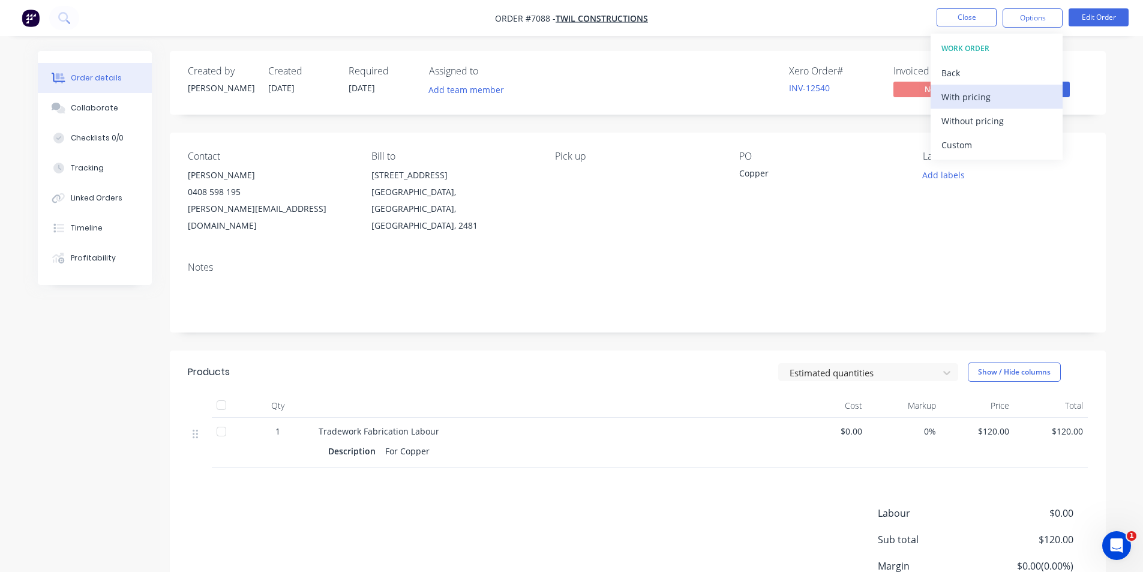
click at [999, 104] on div "With pricing" at bounding box center [997, 96] width 110 height 17
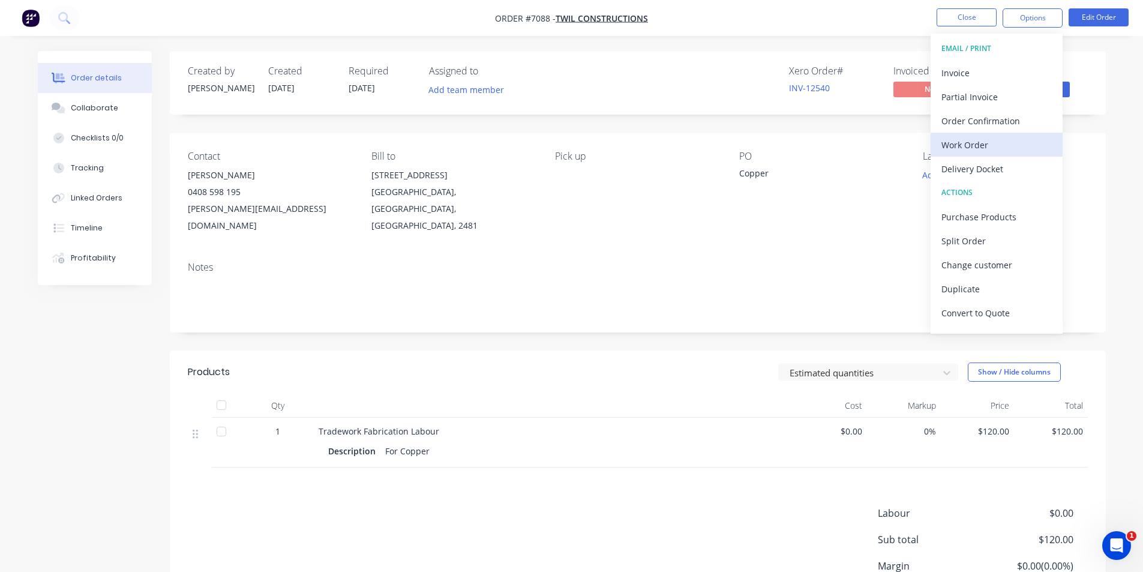
click at [977, 151] on div "Work Order" at bounding box center [997, 144] width 110 height 17
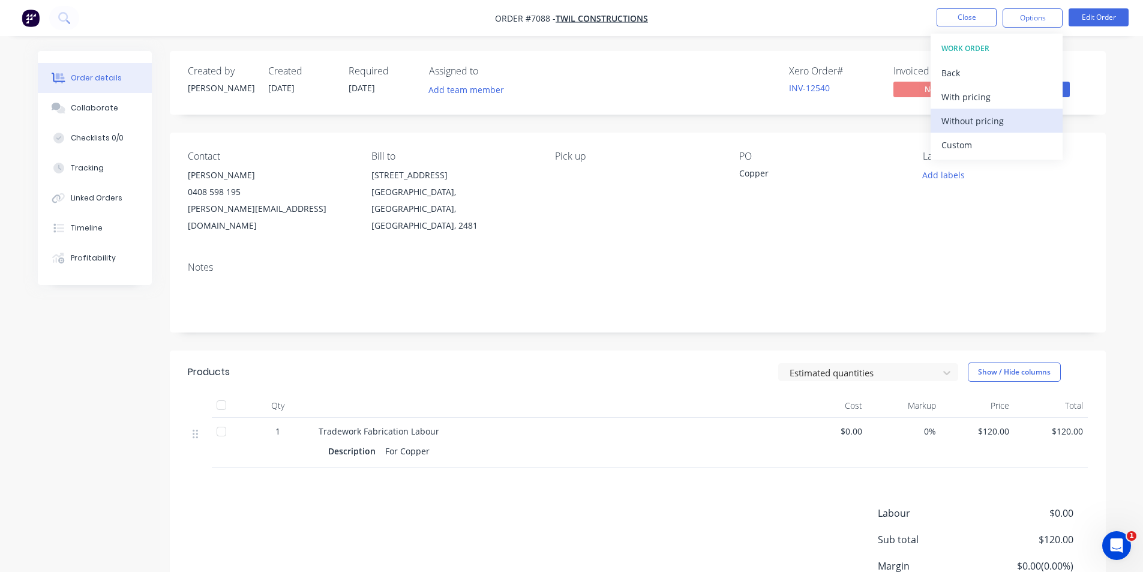
click at [981, 122] on div "Without pricing" at bounding box center [997, 120] width 110 height 17
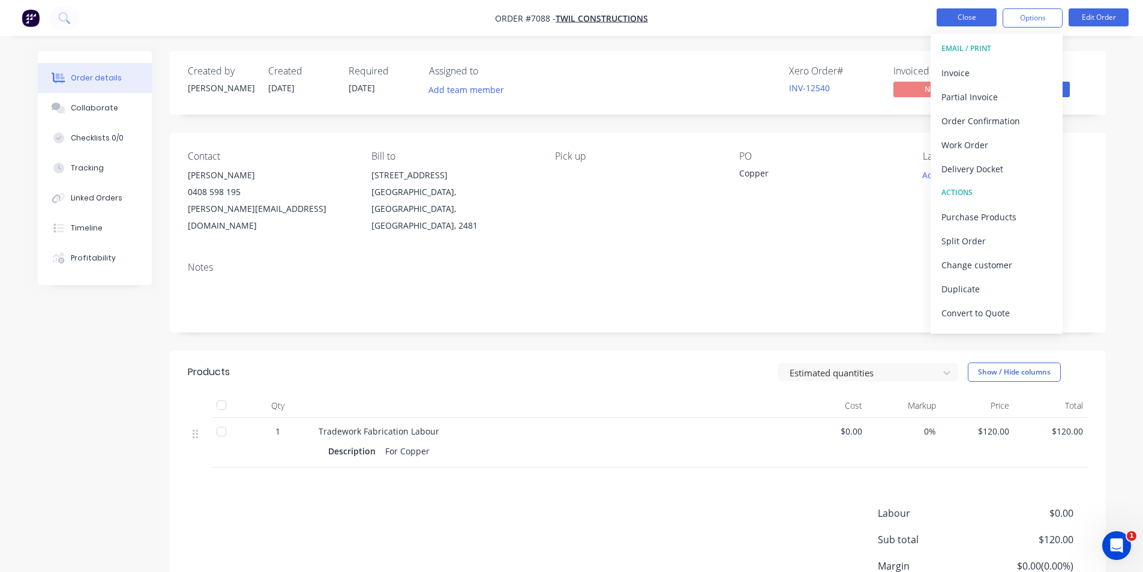
click at [958, 11] on button "Close" at bounding box center [967, 17] width 60 height 18
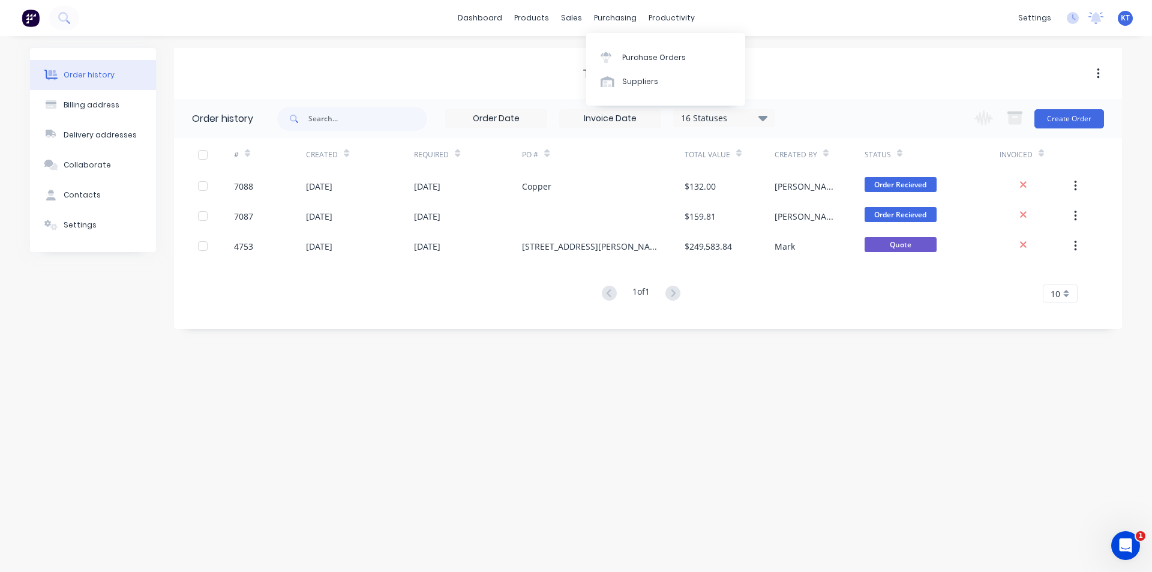
click at [565, 13] on div "sales" at bounding box center [571, 18] width 33 height 18
click at [592, 63] on link "Sales Orders" at bounding box center [634, 57] width 159 height 24
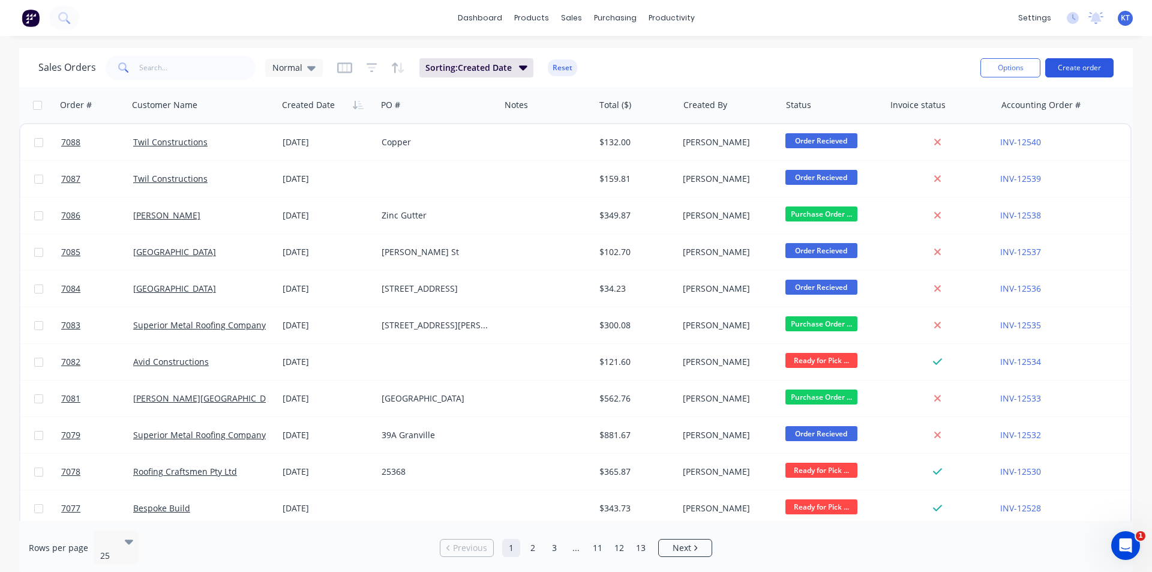
click at [1084, 74] on button "Create order" at bounding box center [1080, 67] width 68 height 19
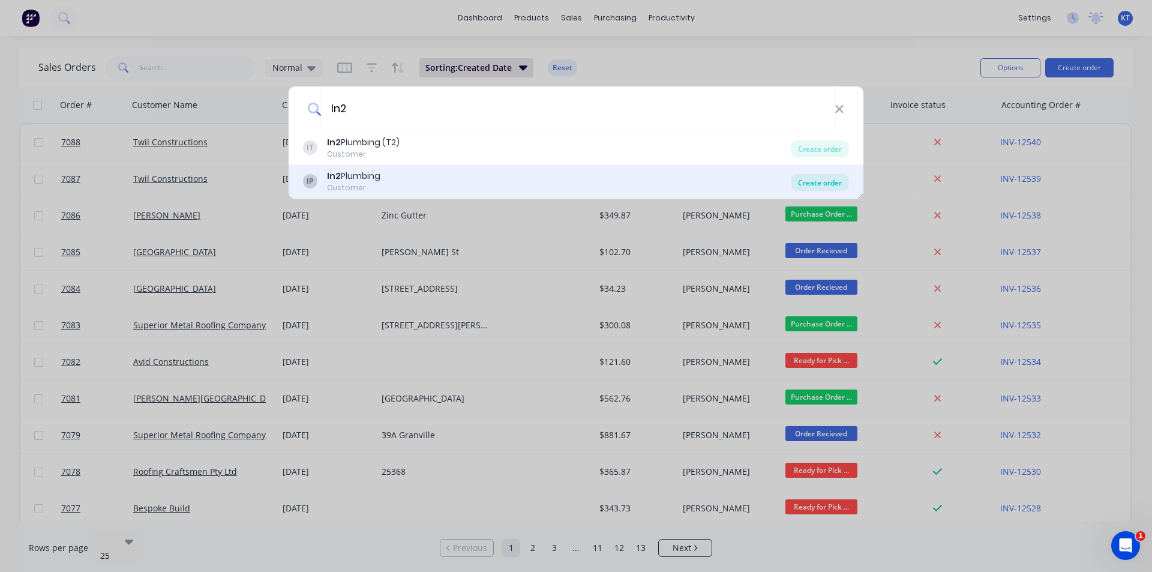
type input "In2"
click at [831, 189] on div "Create order" at bounding box center [820, 182] width 58 height 17
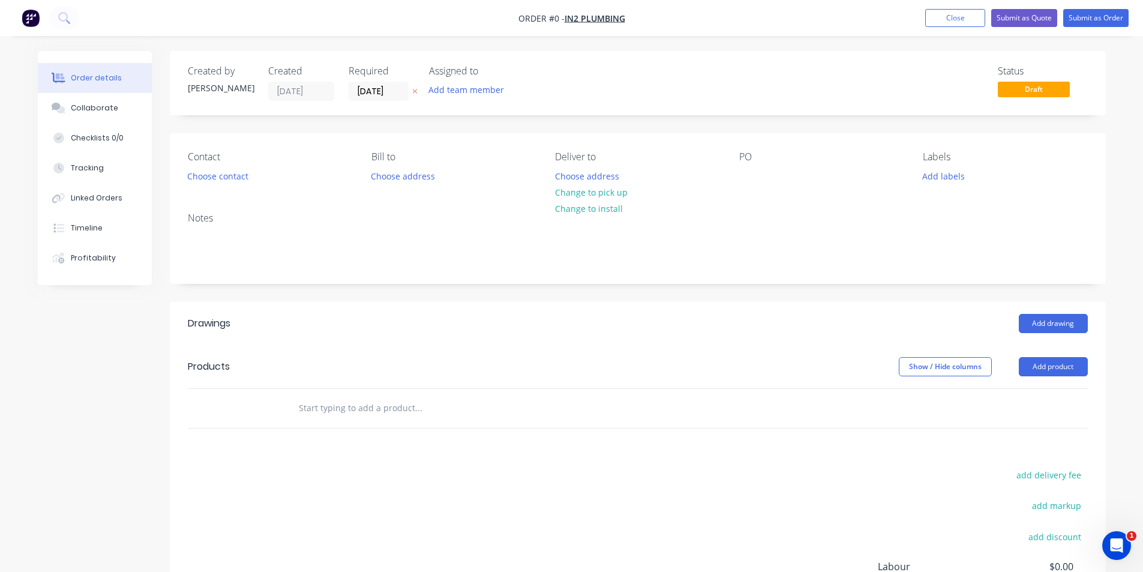
click at [1060, 355] on header "Products Show / Hide columns Add product" at bounding box center [638, 366] width 936 height 43
click at [1059, 364] on button "Add product" at bounding box center [1053, 366] width 69 height 19
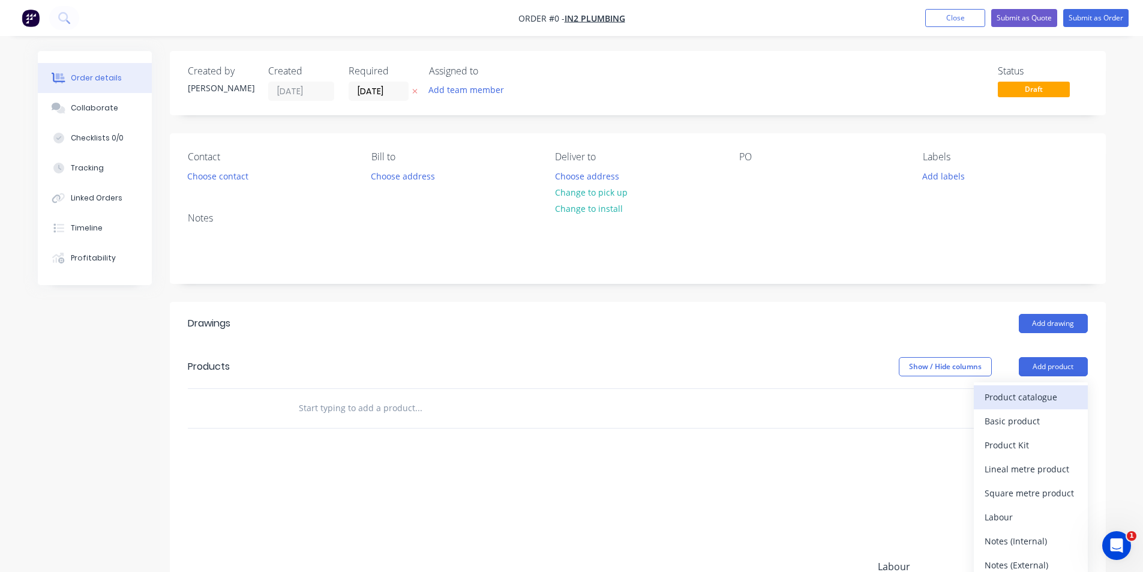
click at [1059, 402] on div "Product catalogue" at bounding box center [1031, 396] width 92 height 17
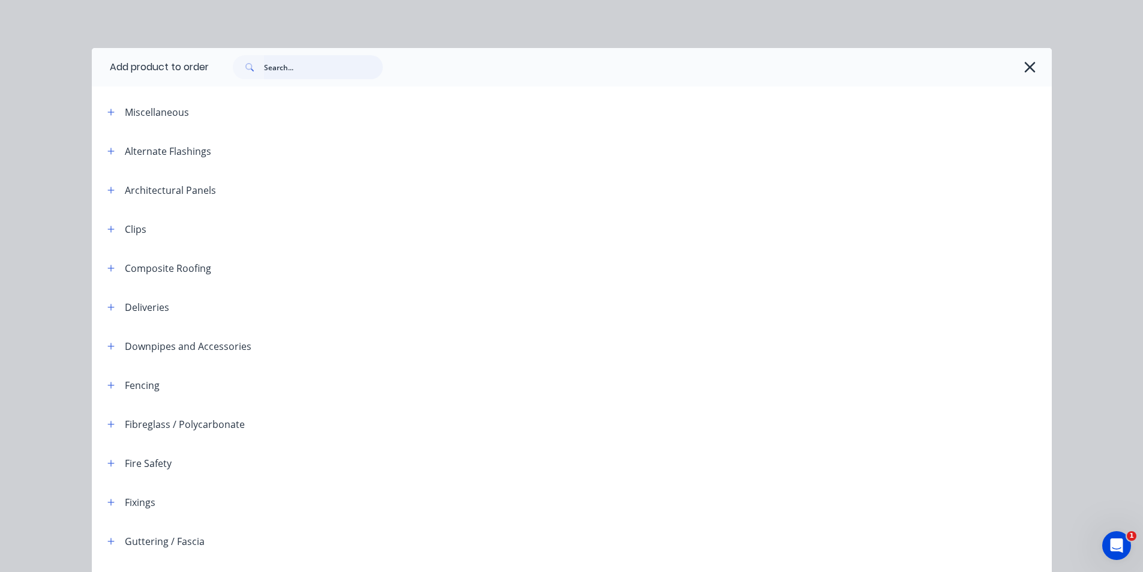
click at [270, 65] on input "text" at bounding box center [323, 67] width 119 height 24
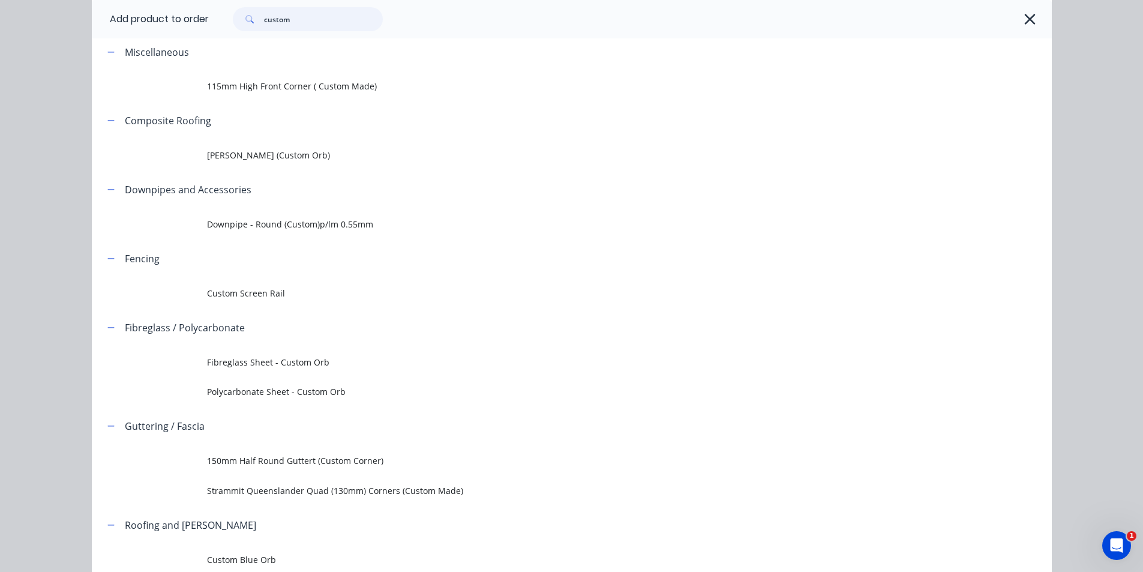
scroll to position [145, 0]
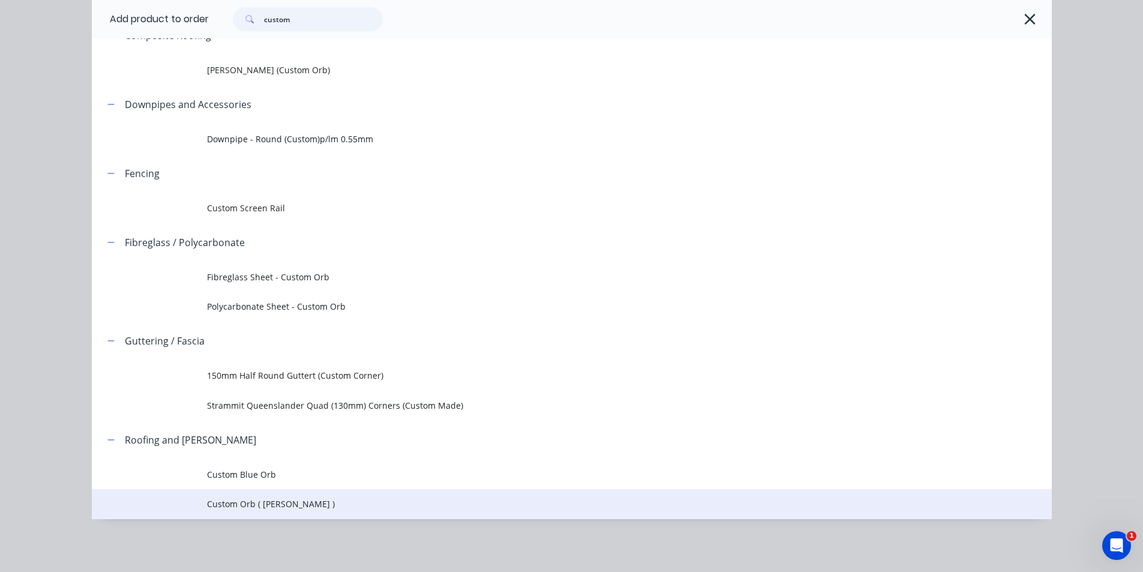
type input "custom"
click at [257, 502] on span "Custom Orb ( [PERSON_NAME] )" at bounding box center [545, 504] width 676 height 13
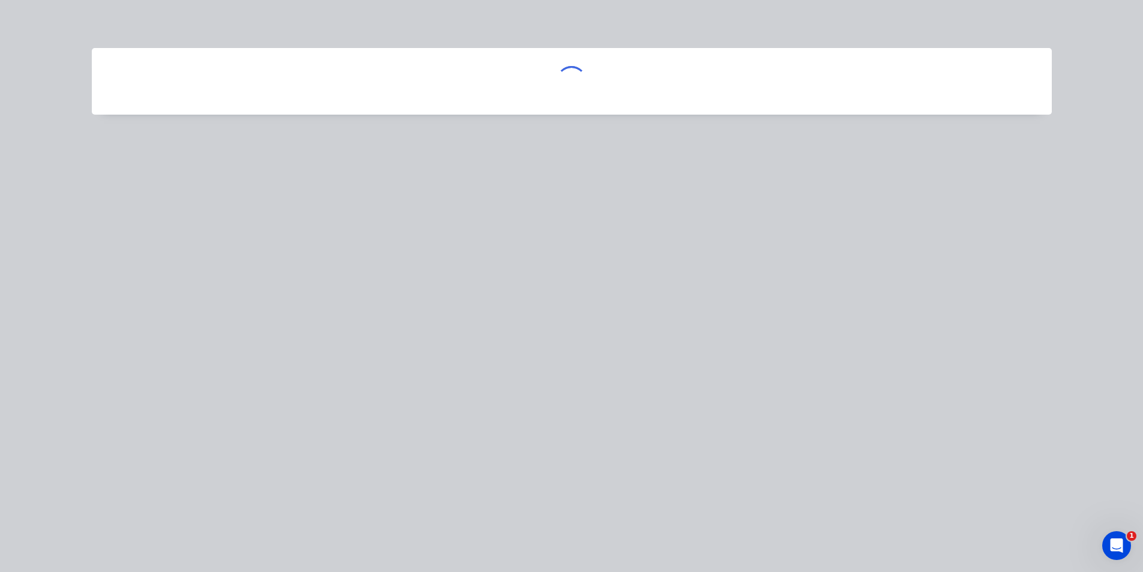
scroll to position [0, 0]
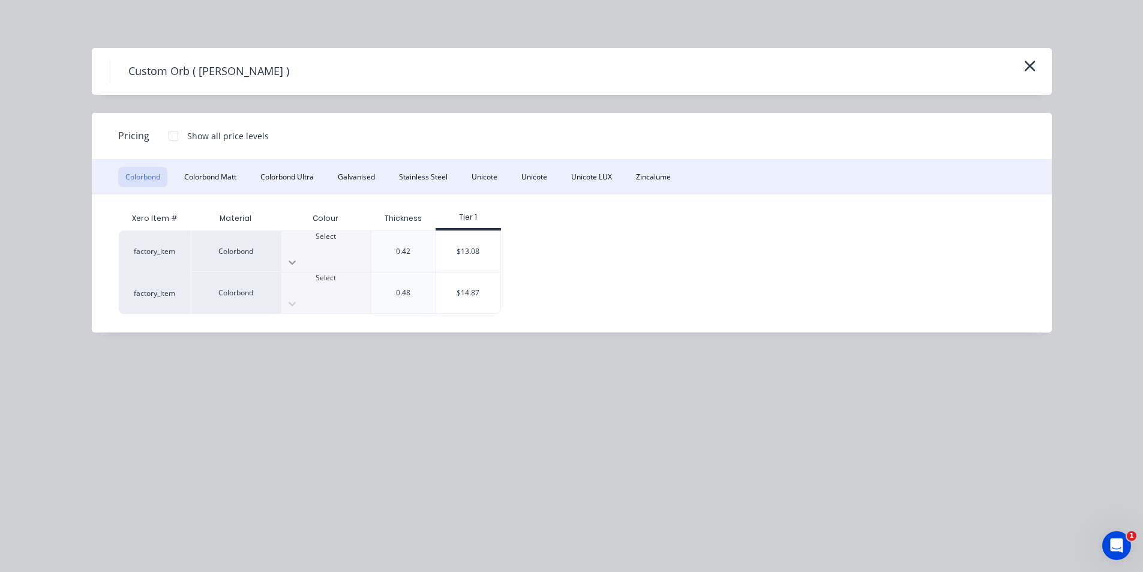
click at [369, 253] on div at bounding box center [325, 262] width 89 height 19
click at [479, 252] on div "$13.08" at bounding box center [468, 251] width 64 height 41
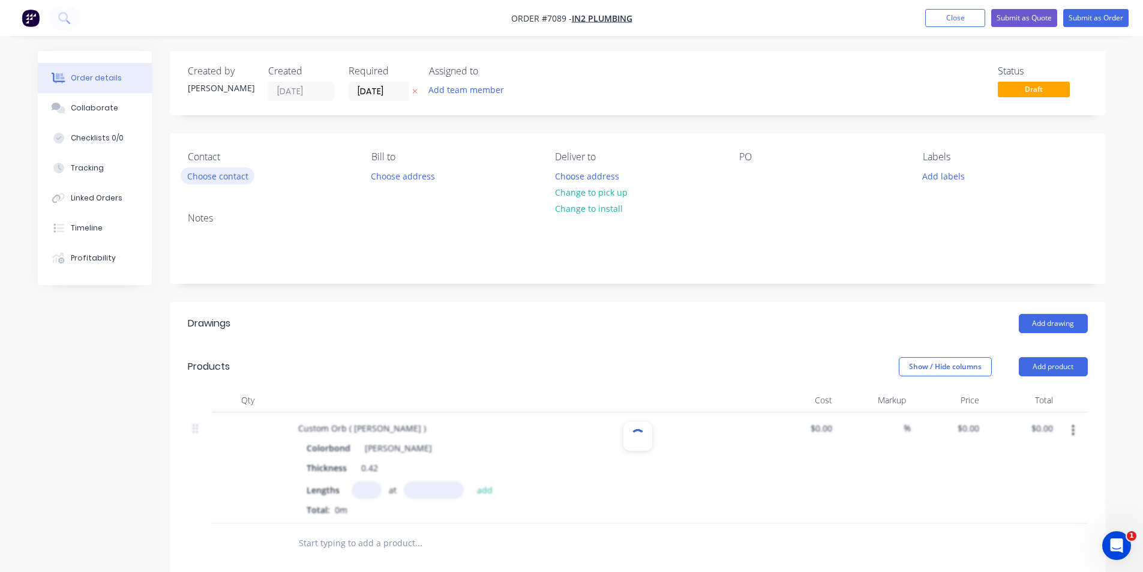
click at [239, 181] on button "Choose contact" at bounding box center [218, 175] width 74 height 16
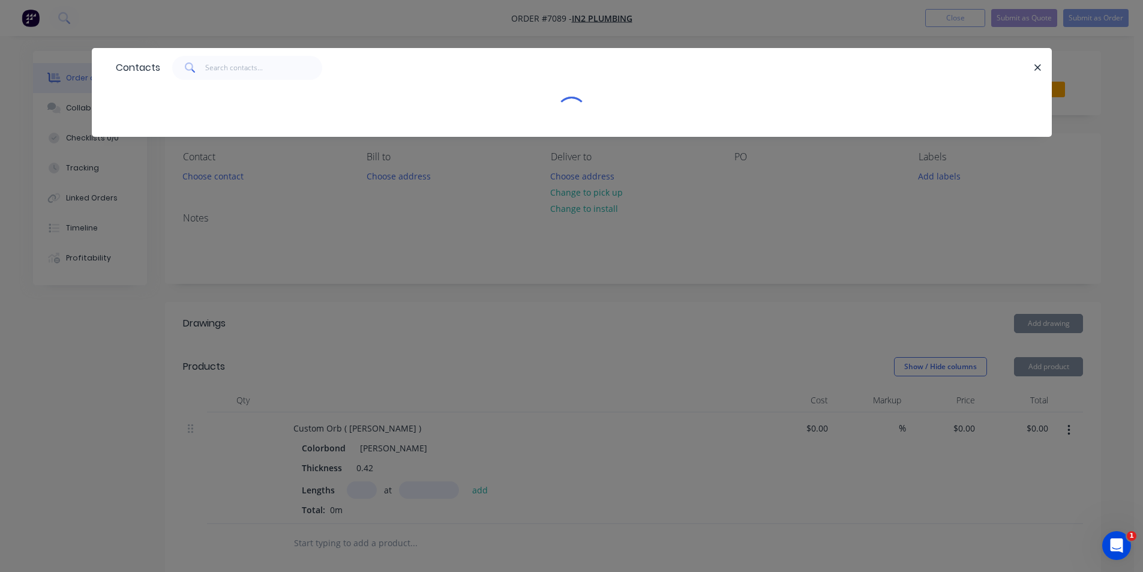
click at [240, 180] on div "Contacts" at bounding box center [571, 286] width 1143 height 572
type input "$13.08"
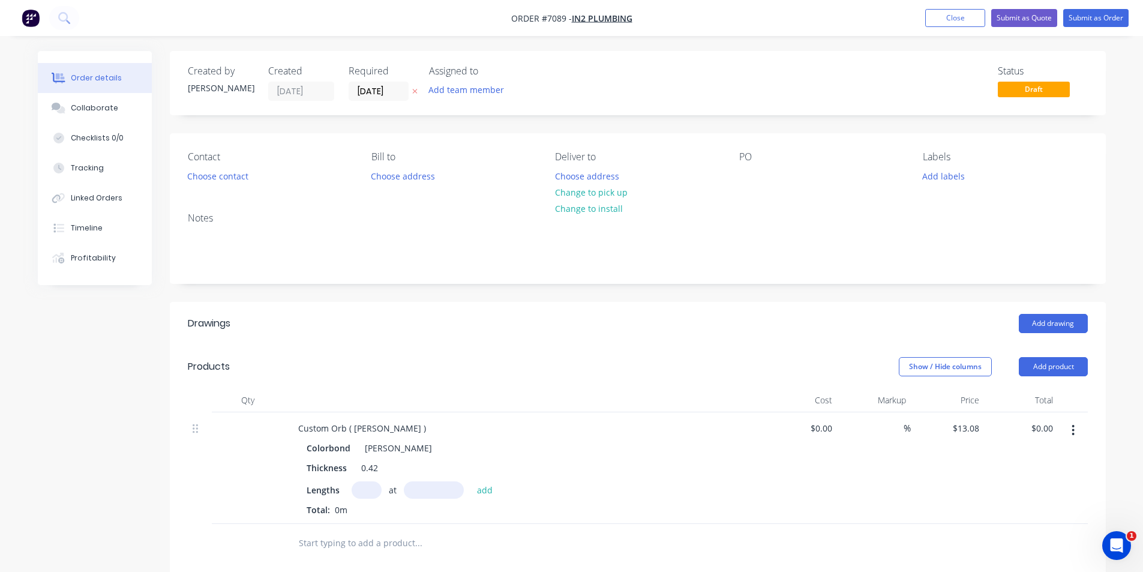
click at [240, 180] on button "Choose contact" at bounding box center [218, 175] width 74 height 16
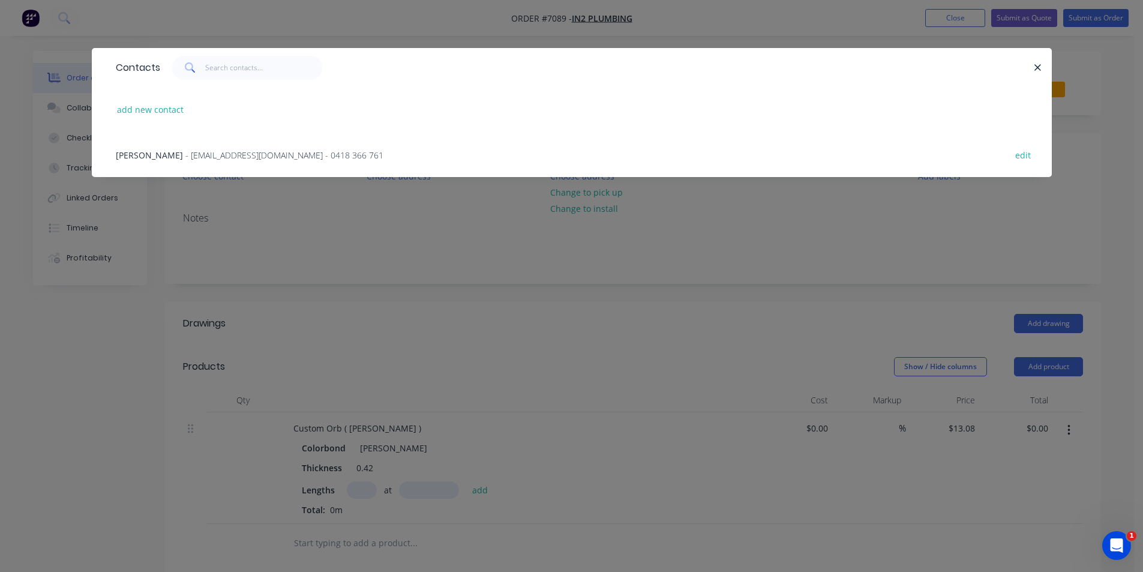
click at [235, 151] on span "- [EMAIL_ADDRESS][DOMAIN_NAME] - 0418 366 761" at bounding box center [284, 154] width 198 height 11
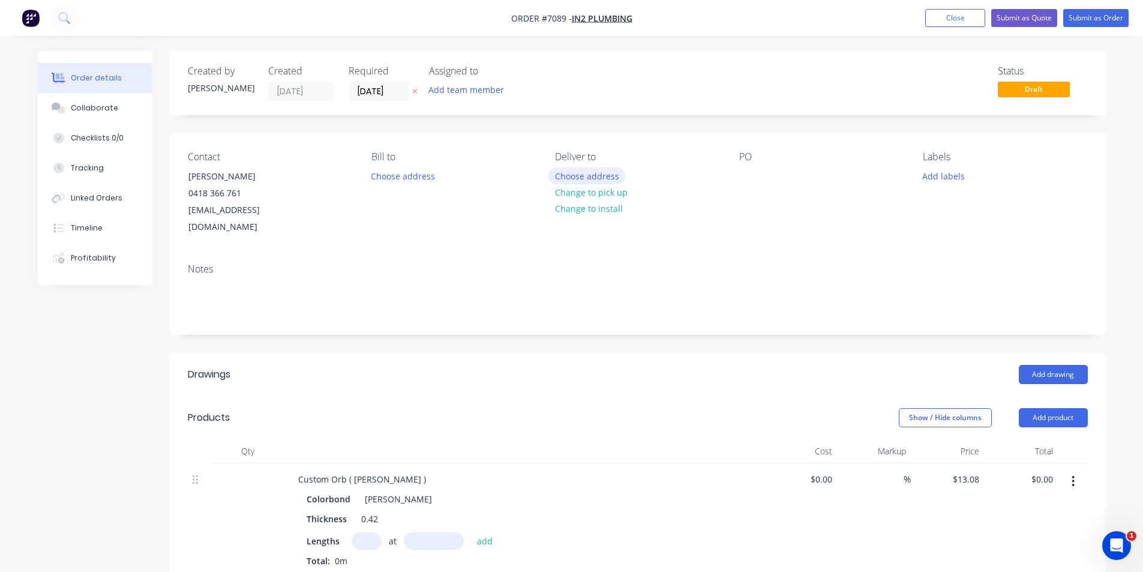
click at [612, 178] on button "Choose address" at bounding box center [587, 175] width 77 height 16
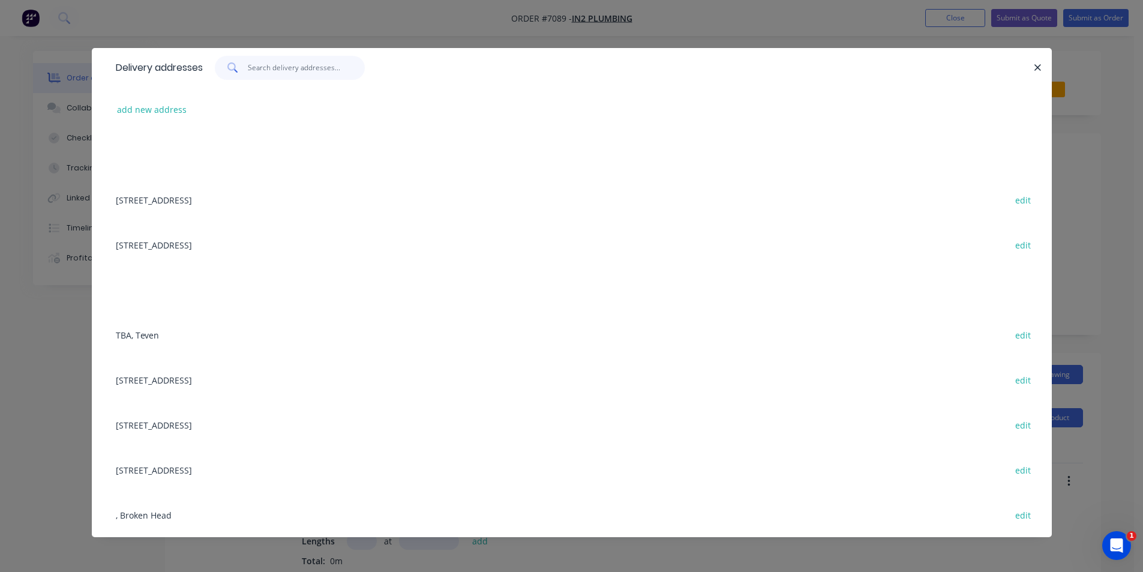
click at [292, 77] on input "text" at bounding box center [306, 68] width 117 height 24
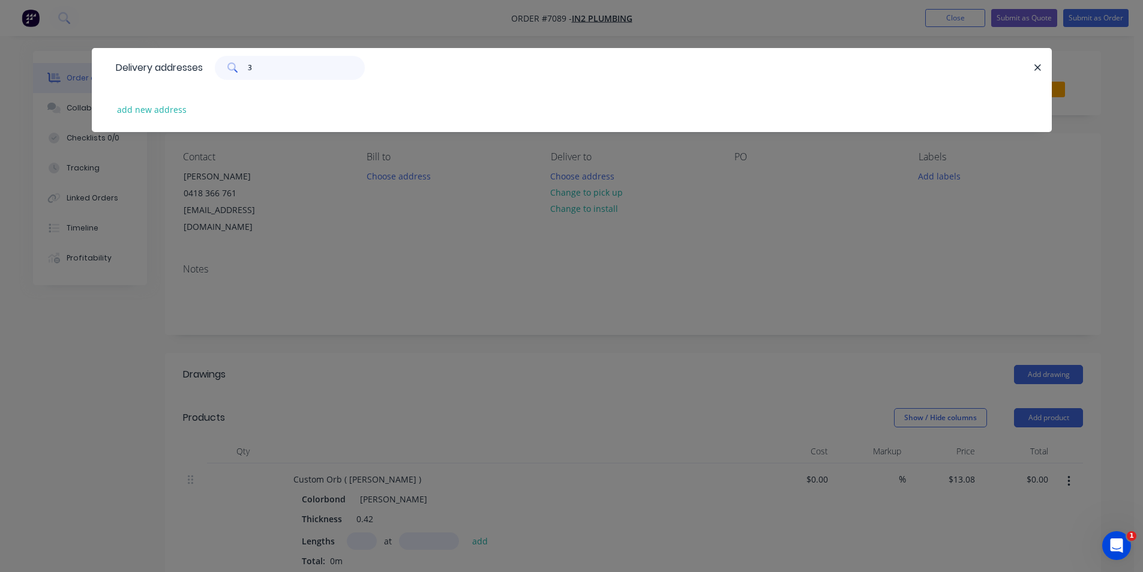
type input "3"
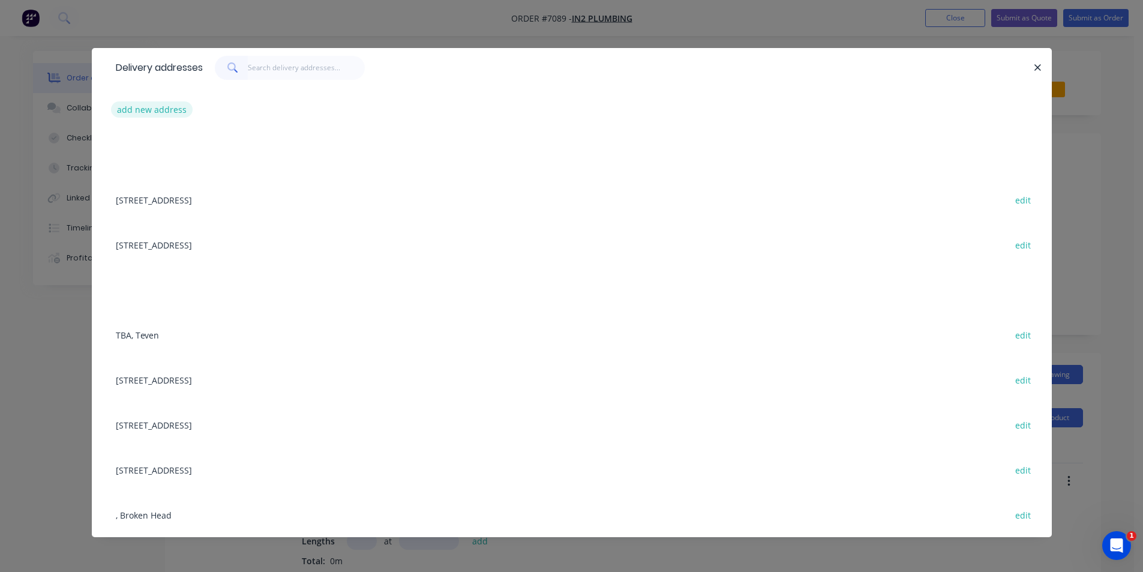
click at [149, 115] on button "add new address" at bounding box center [152, 109] width 82 height 16
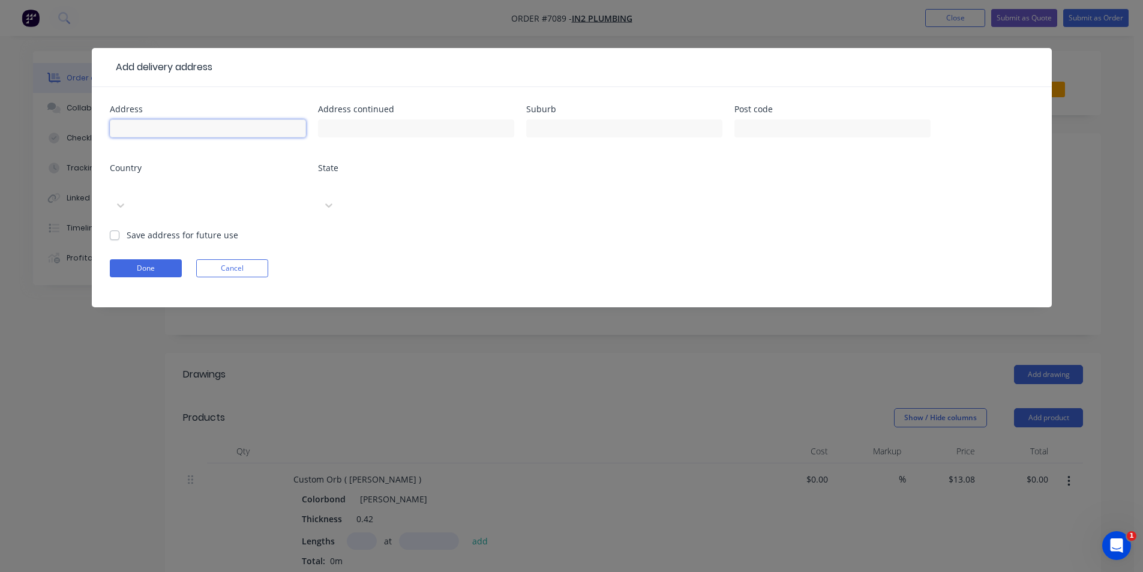
click at [257, 128] on input "text" at bounding box center [208, 128] width 196 height 18
type input "[STREET_ADDRESS]"
click at [556, 131] on input "text" at bounding box center [624, 128] width 196 height 18
type input "[GEOGRAPHIC_DATA]"
click at [119, 229] on div "Save address for future use" at bounding box center [174, 235] width 128 height 13
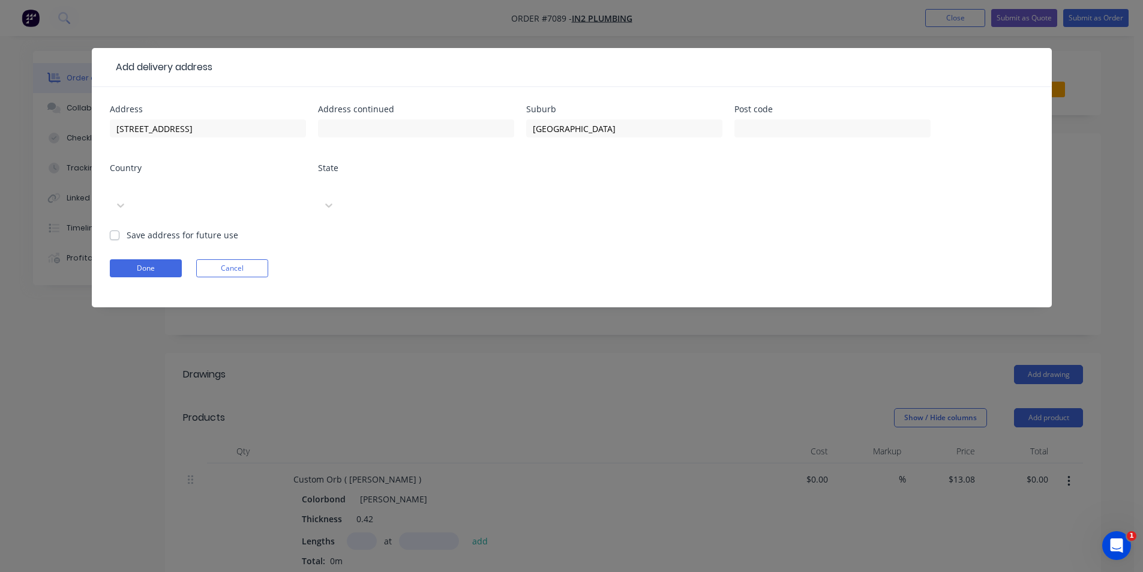
drag, startPoint x: 116, startPoint y: 220, endPoint x: 139, endPoint y: 230, distance: 24.4
click at [127, 229] on label "Save address for future use" at bounding box center [183, 235] width 112 height 13
click at [117, 229] on input "Save address for future use" at bounding box center [115, 234] width 10 height 11
checkbox input "true"
click at [159, 259] on button "Done" at bounding box center [146, 268] width 72 height 18
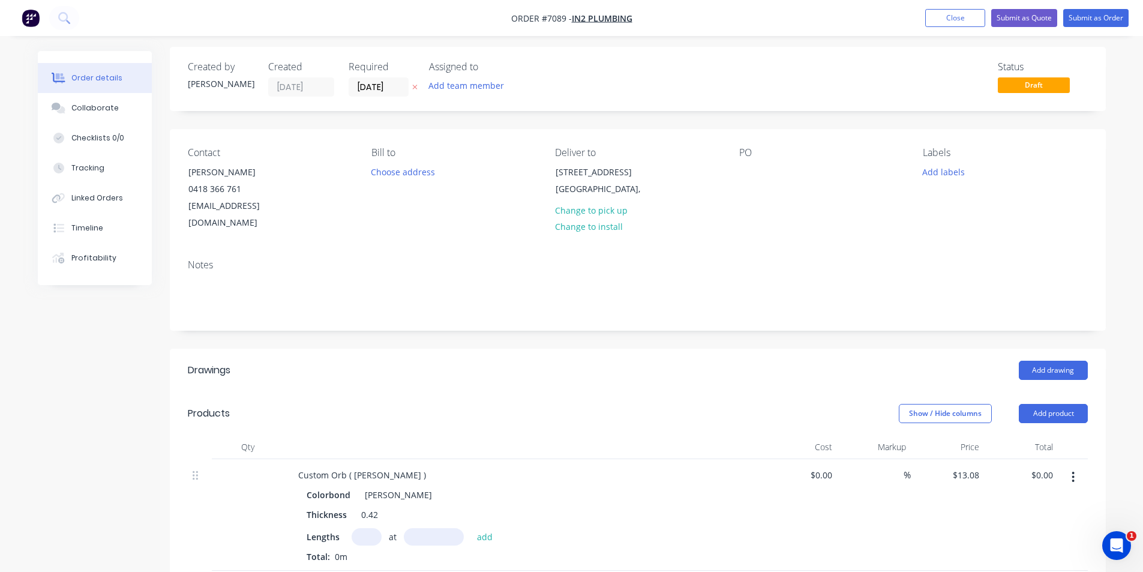
scroll to position [240, 0]
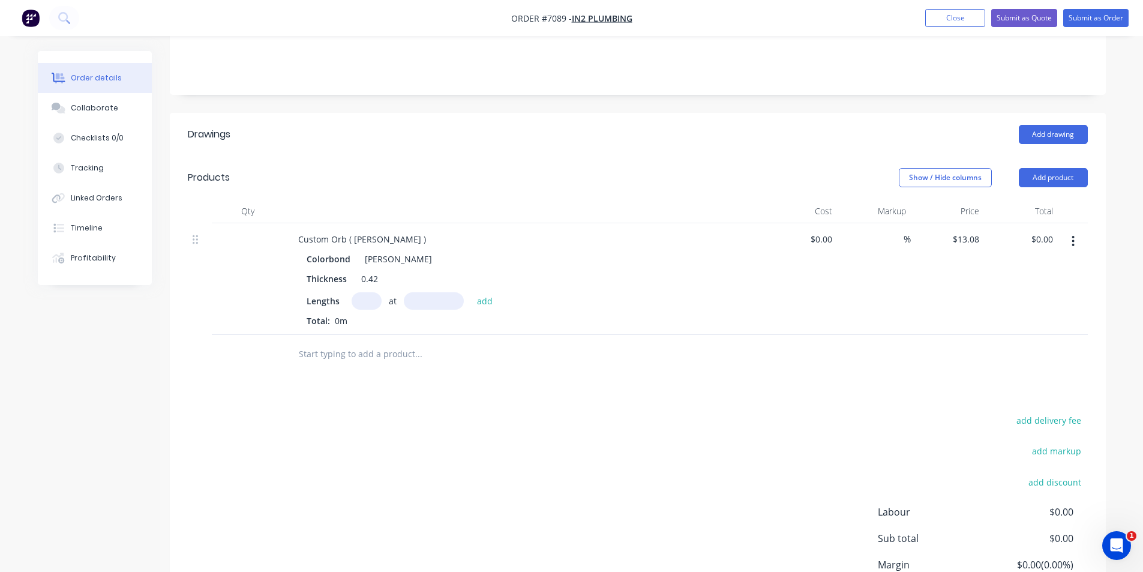
click at [367, 292] on input "text" at bounding box center [367, 300] width 30 height 17
type input "4"
type input "4400"
click at [471, 292] on button "add" at bounding box center [485, 300] width 28 height 16
type input "$230.21"
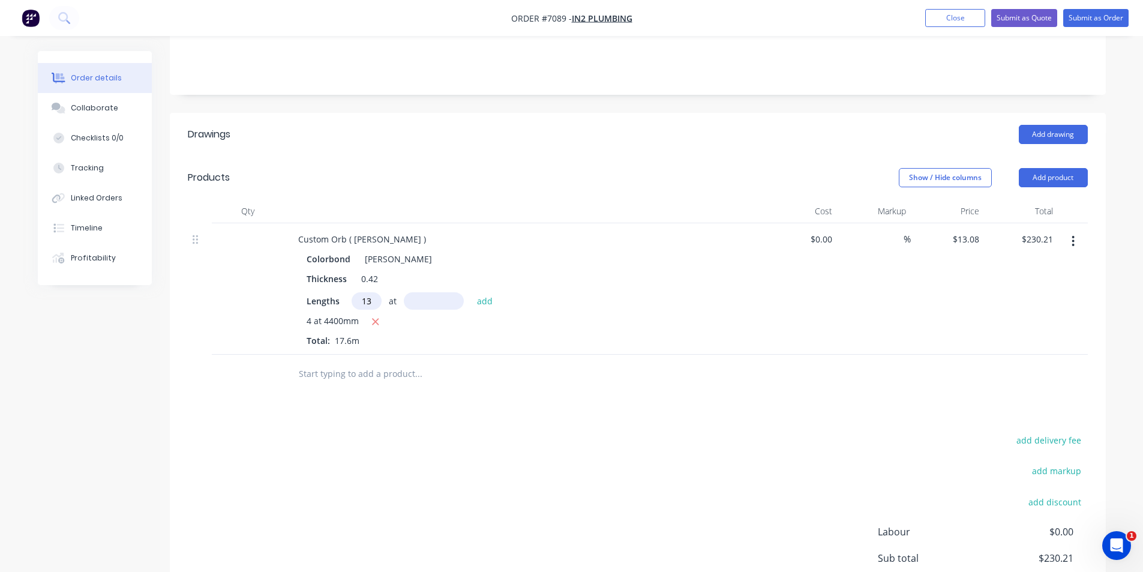
type input "13"
type input "3550"
click at [471, 292] on button "add" at bounding box center [485, 300] width 28 height 16
type input "$833.85"
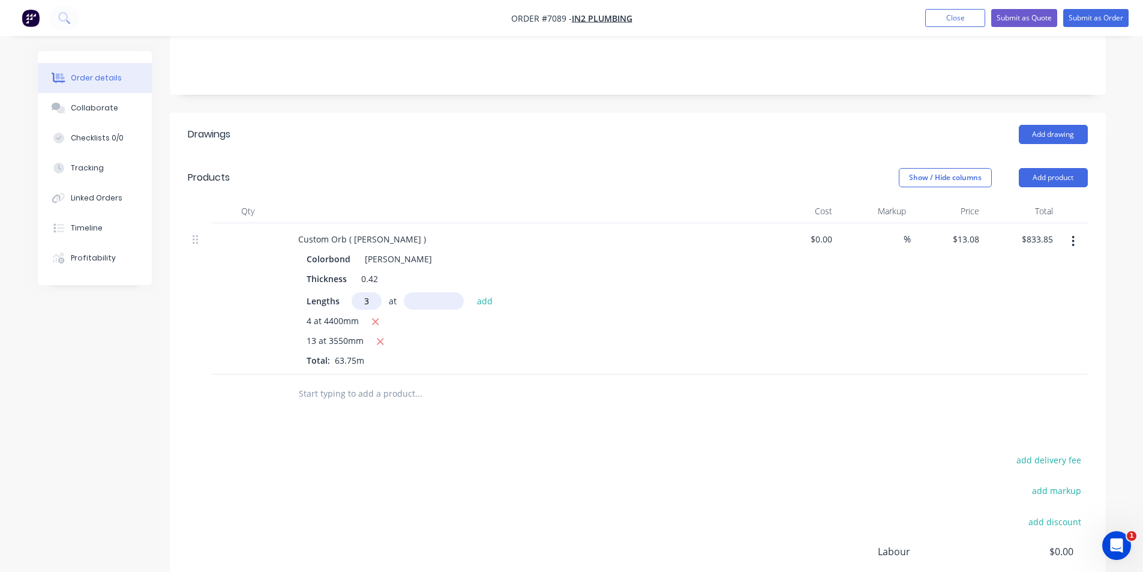
type input "3"
type input "4140"
click at [471, 292] on button "add" at bounding box center [485, 300] width 28 height 16
type input "$996.30"
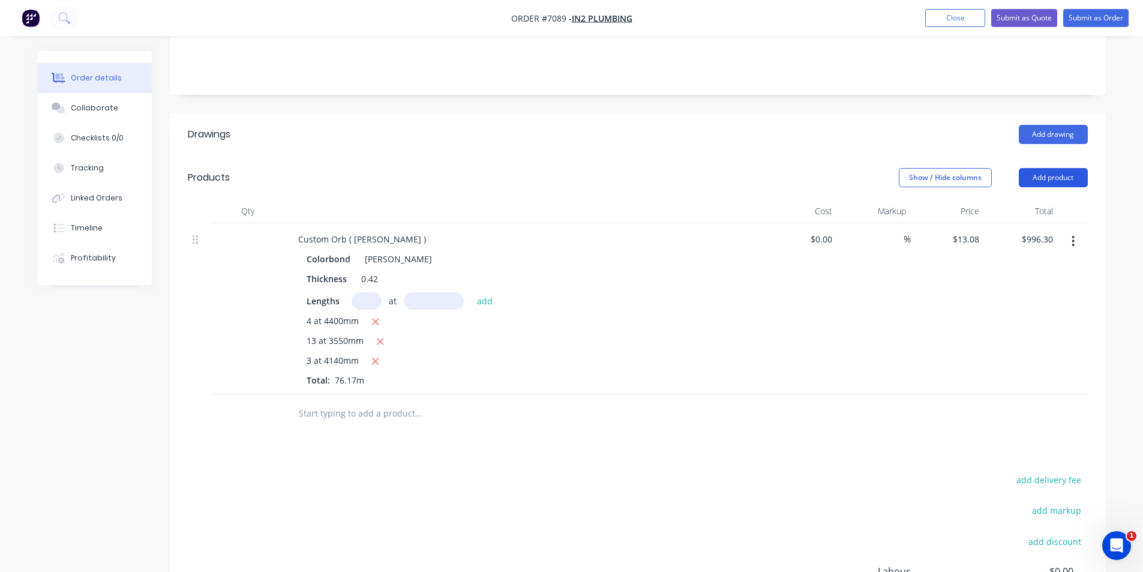
click at [1043, 168] on button "Add product" at bounding box center [1053, 177] width 69 height 19
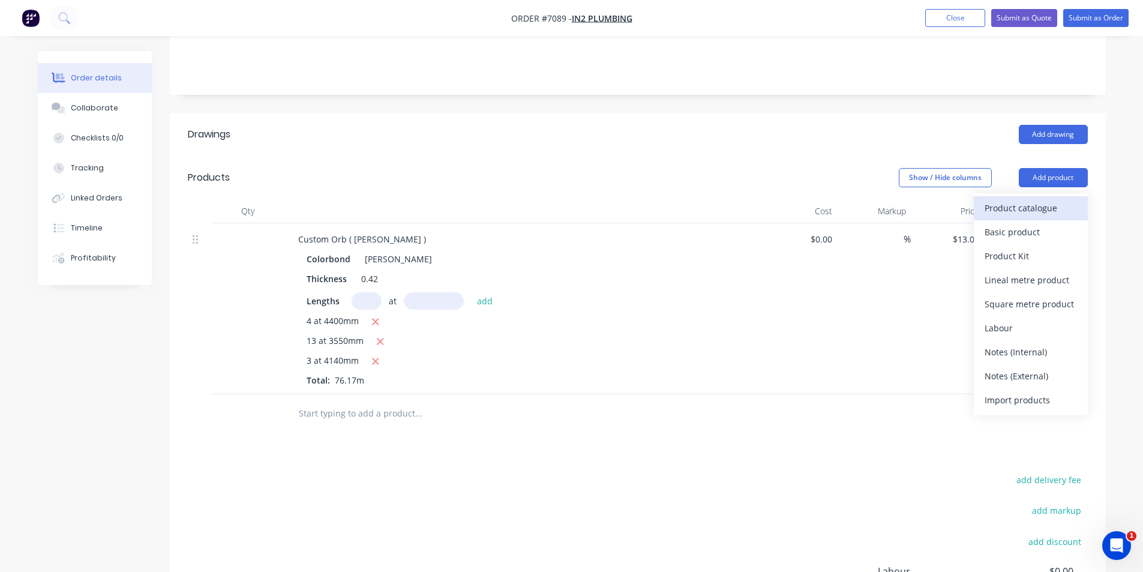
click at [1040, 201] on button "Product catalogue" at bounding box center [1031, 208] width 114 height 24
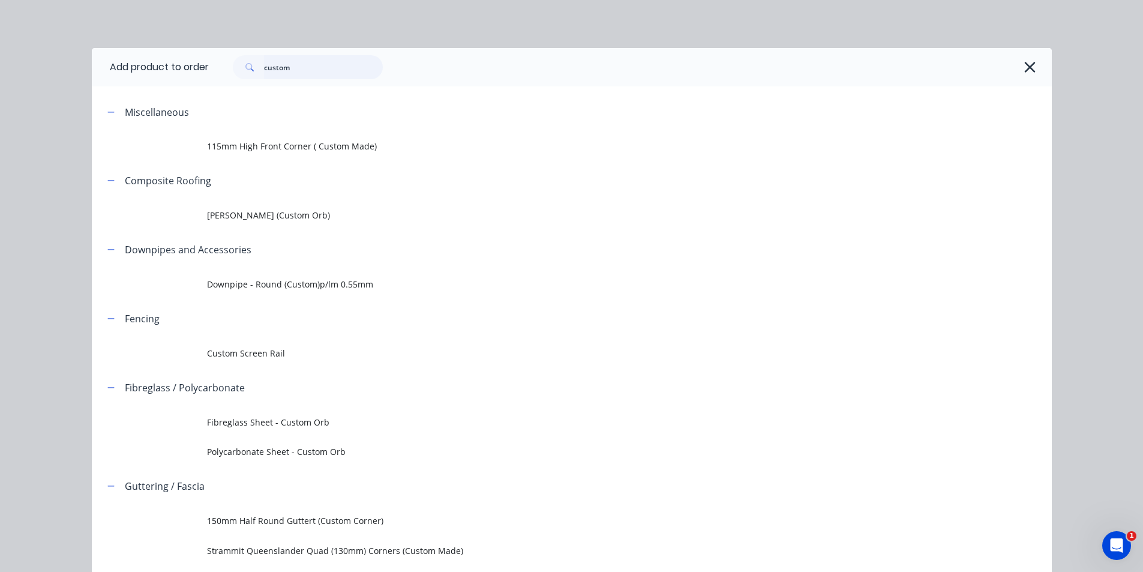
click at [305, 56] on input "custom" at bounding box center [323, 67] width 119 height 24
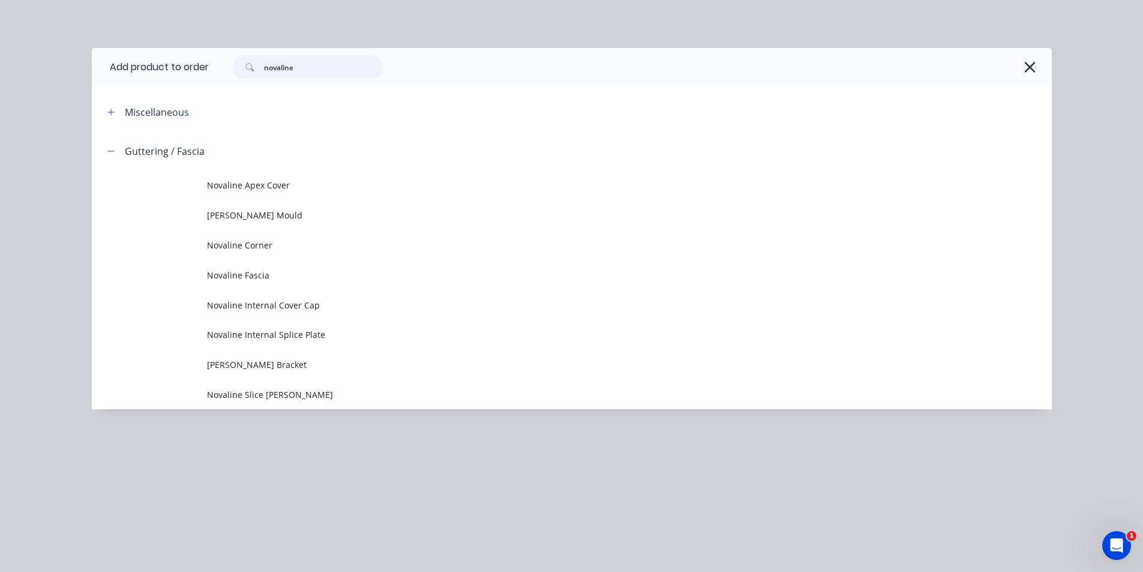
type input "novaline"
click at [260, 277] on span "Novaline Fascia" at bounding box center [545, 275] width 676 height 13
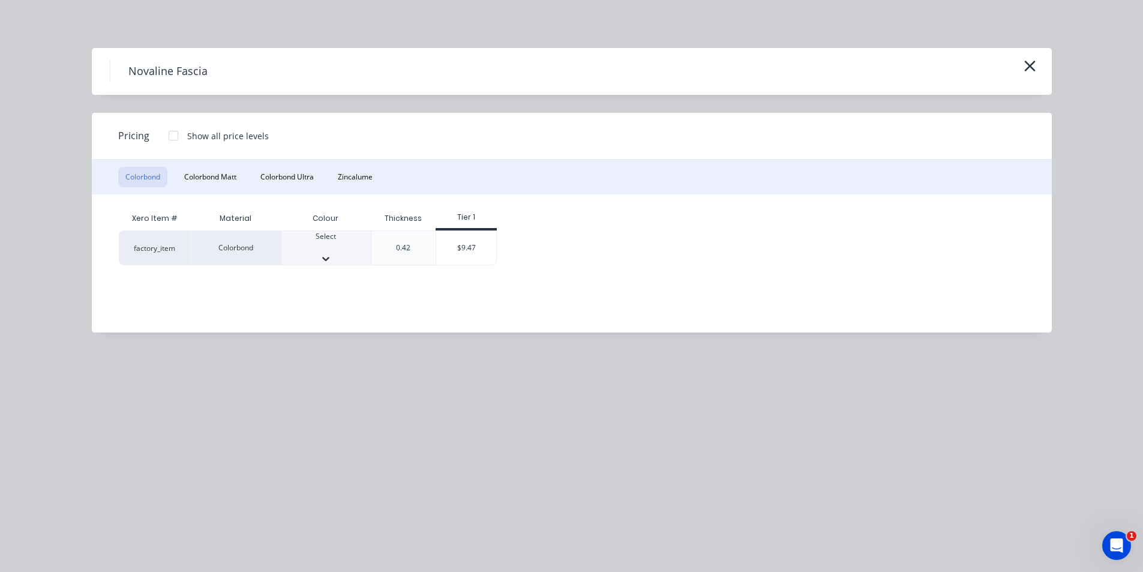
click at [344, 244] on div "Select" at bounding box center [325, 242] width 89 height 22
click at [462, 245] on div "$9.47" at bounding box center [466, 251] width 60 height 41
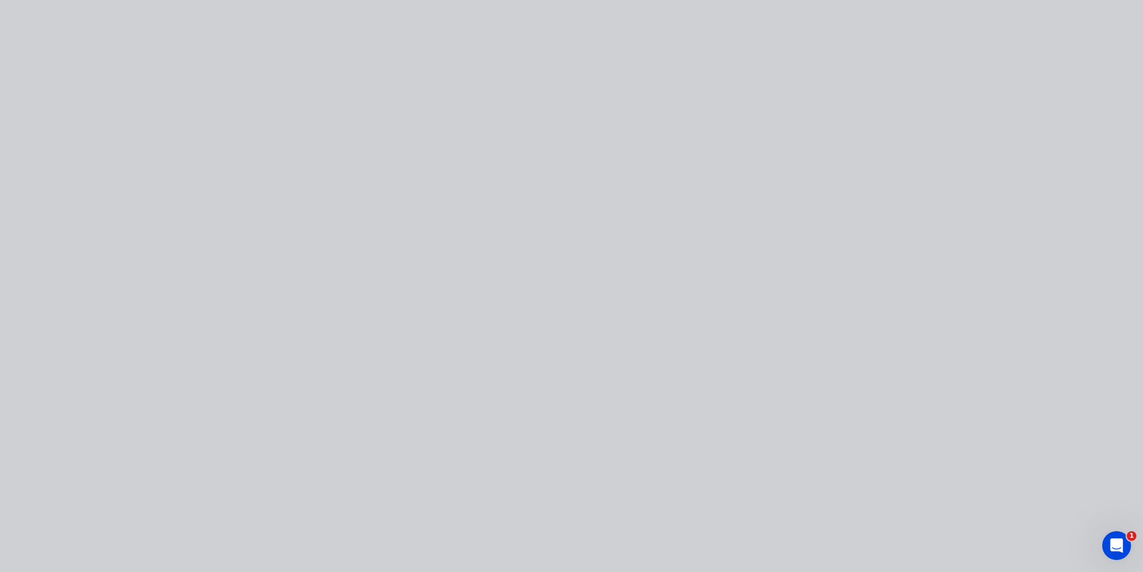
type input "$9.47"
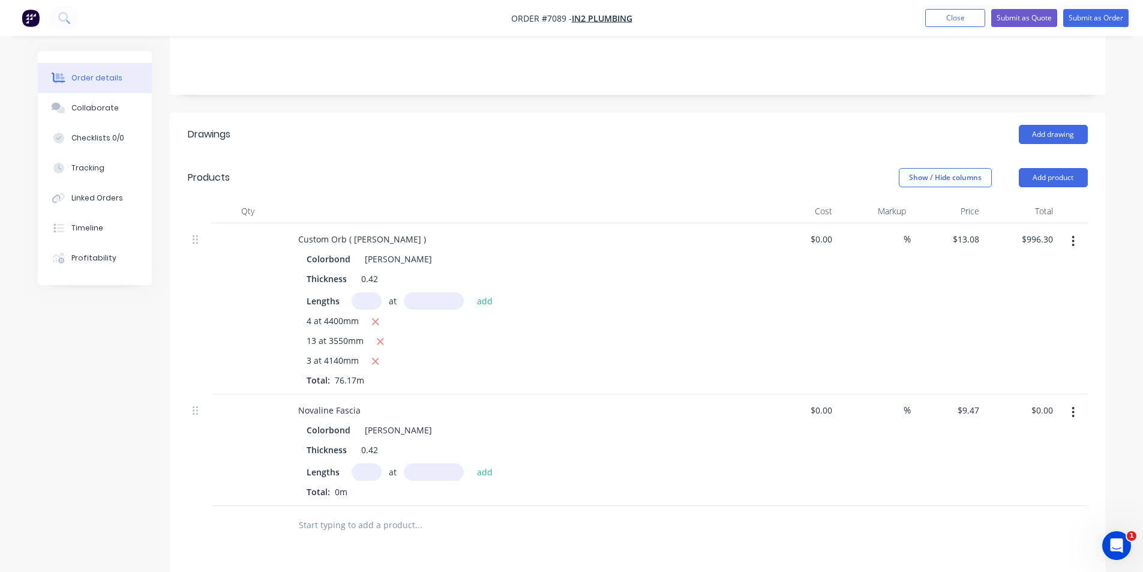
click at [369, 463] on input "text" at bounding box center [367, 471] width 30 height 17
type input "1"
type input "2700"
click at [471, 463] on button "add" at bounding box center [485, 471] width 28 height 16
type input "$25.57"
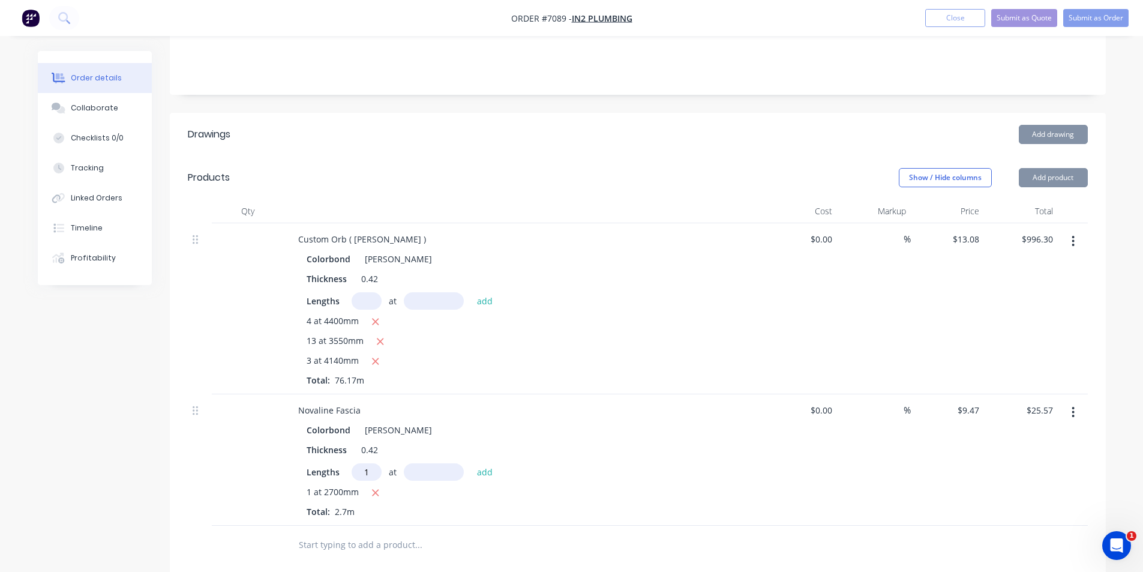
type input "1"
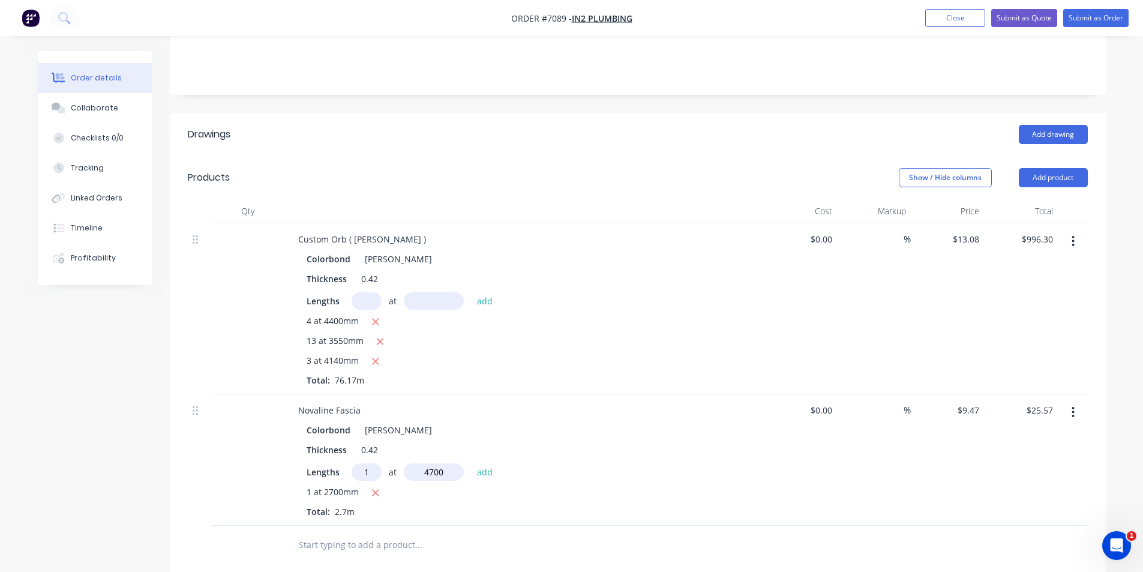
type input "4700"
click at [471, 463] on button "add" at bounding box center [485, 471] width 28 height 16
type input "$70.08"
type input "1"
type input "4400"
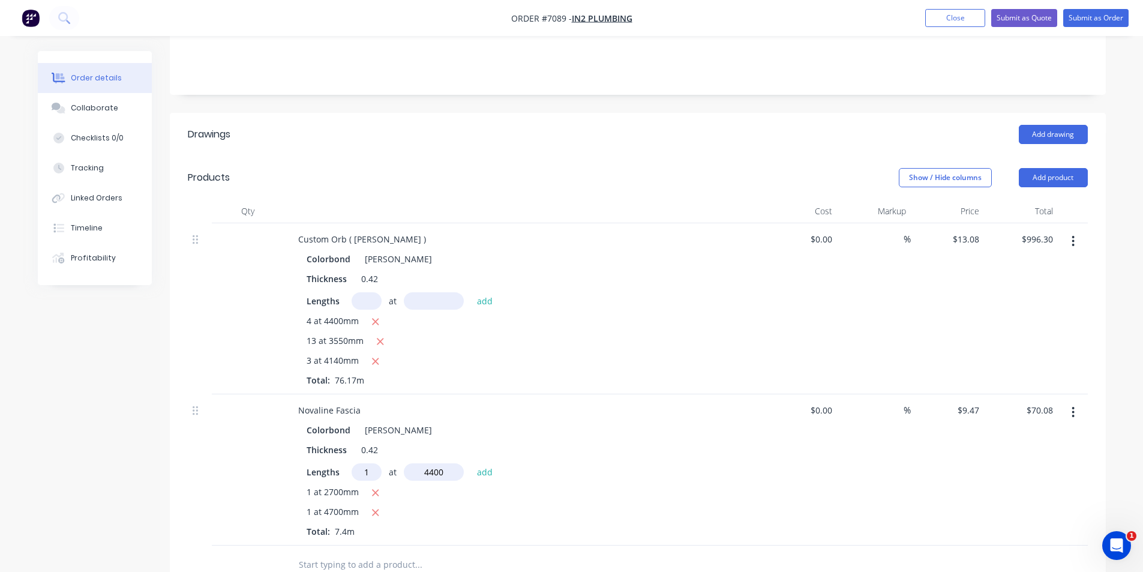
click at [471, 463] on button "add" at bounding box center [485, 471] width 28 height 16
type input "$111.75"
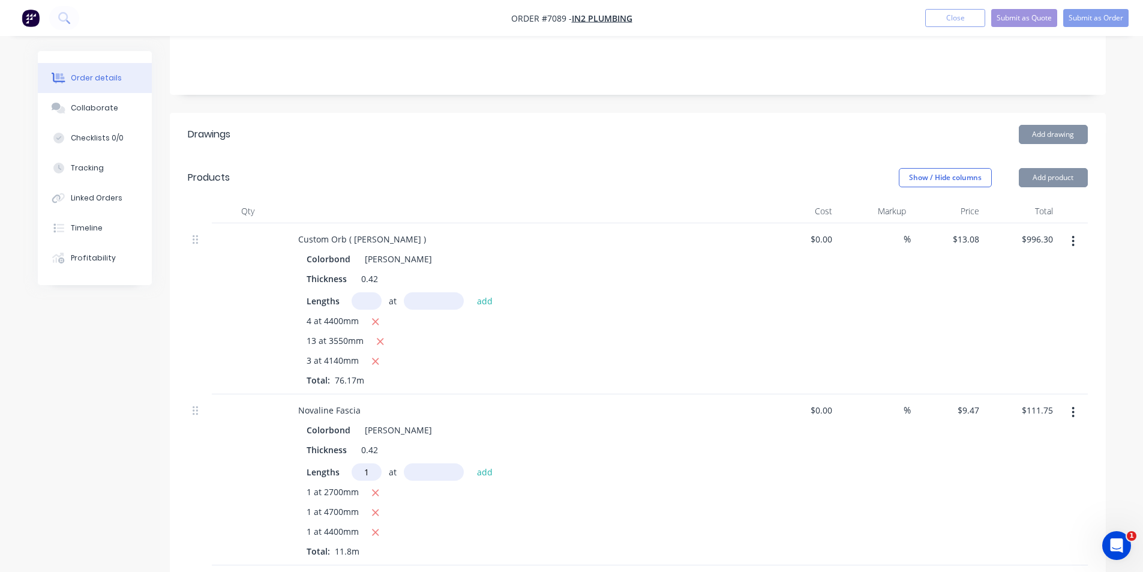
type input "1"
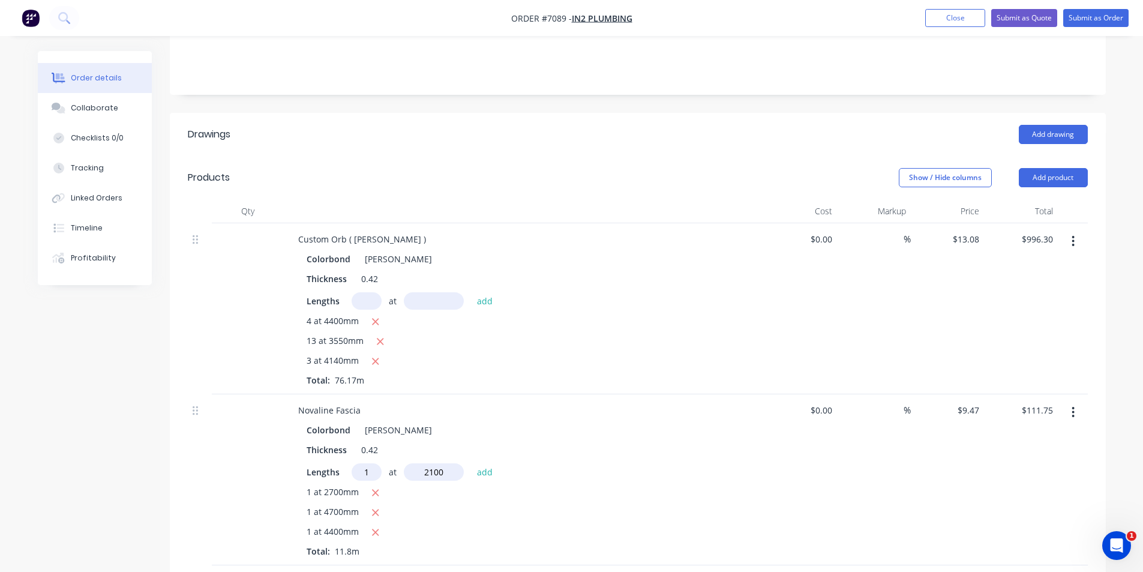
type input "2100"
click at [471, 463] on button "add" at bounding box center [485, 471] width 28 height 16
type input "$131.63"
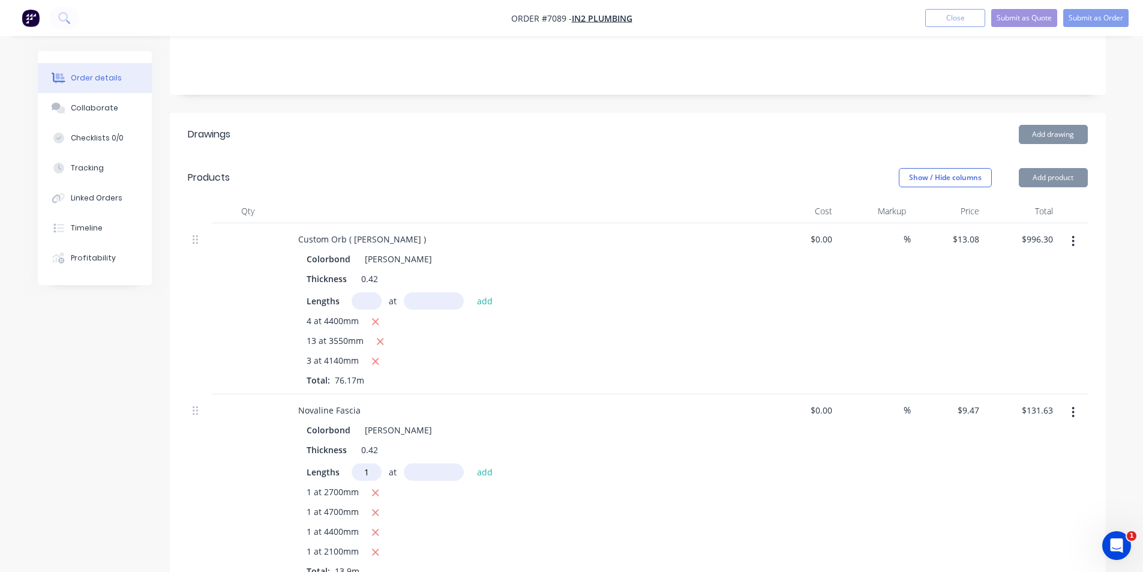
type input "1"
click at [369, 463] on input "1" at bounding box center [367, 471] width 30 height 17
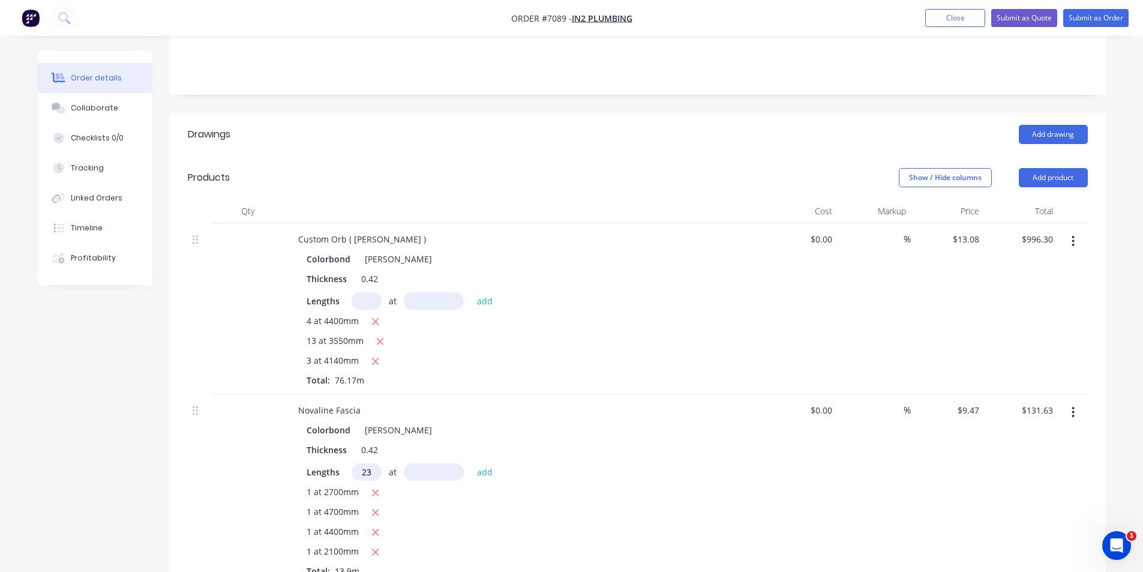
click at [369, 463] on input "23" at bounding box center [367, 471] width 30 height 17
type input "2"
type input "7600"
click at [471, 463] on button "add" at bounding box center [485, 471] width 28 height 16
type input "$275.58"
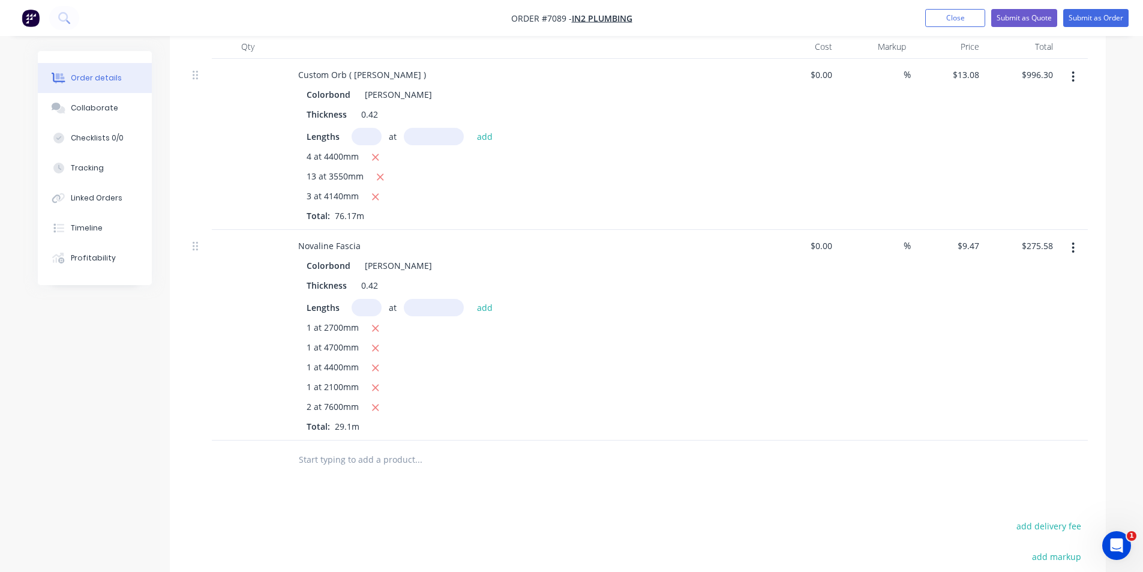
scroll to position [420, 0]
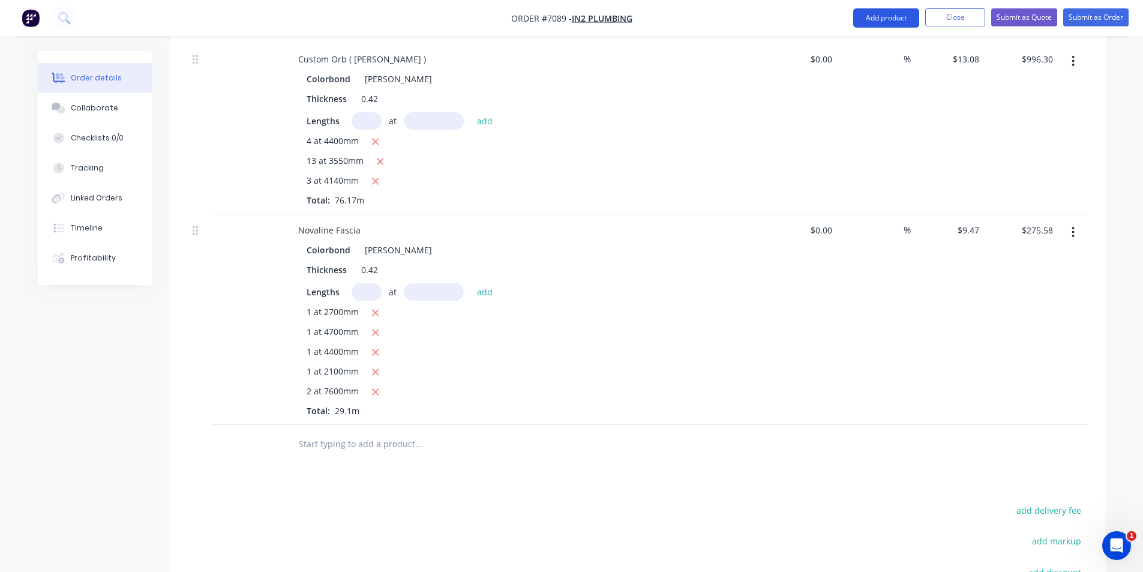
click at [865, 22] on button "Add product" at bounding box center [886, 17] width 66 height 19
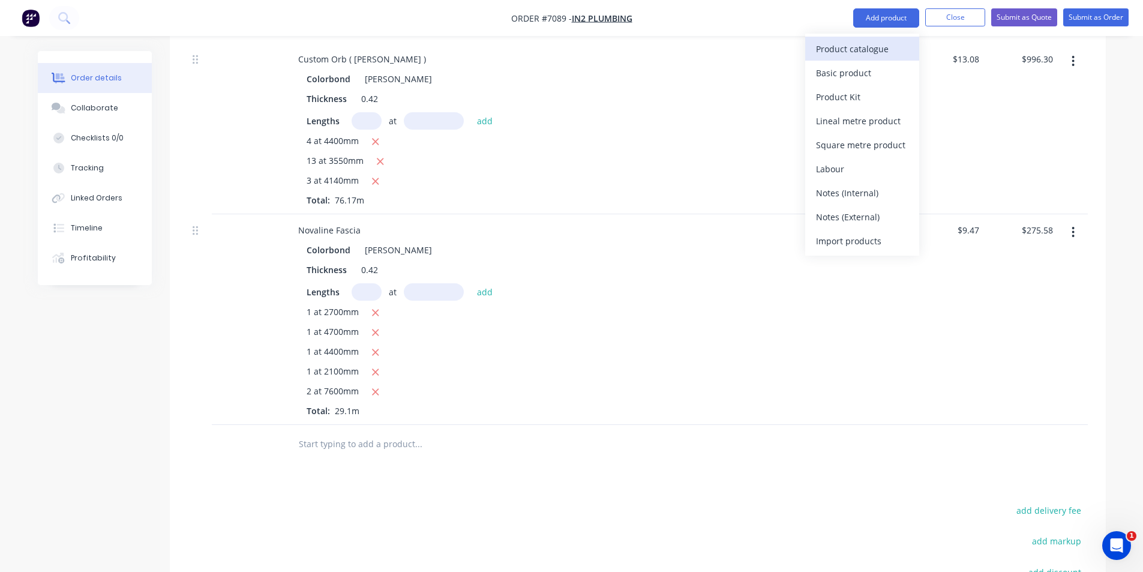
click at [862, 57] on div "Product catalogue" at bounding box center [862, 48] width 92 height 17
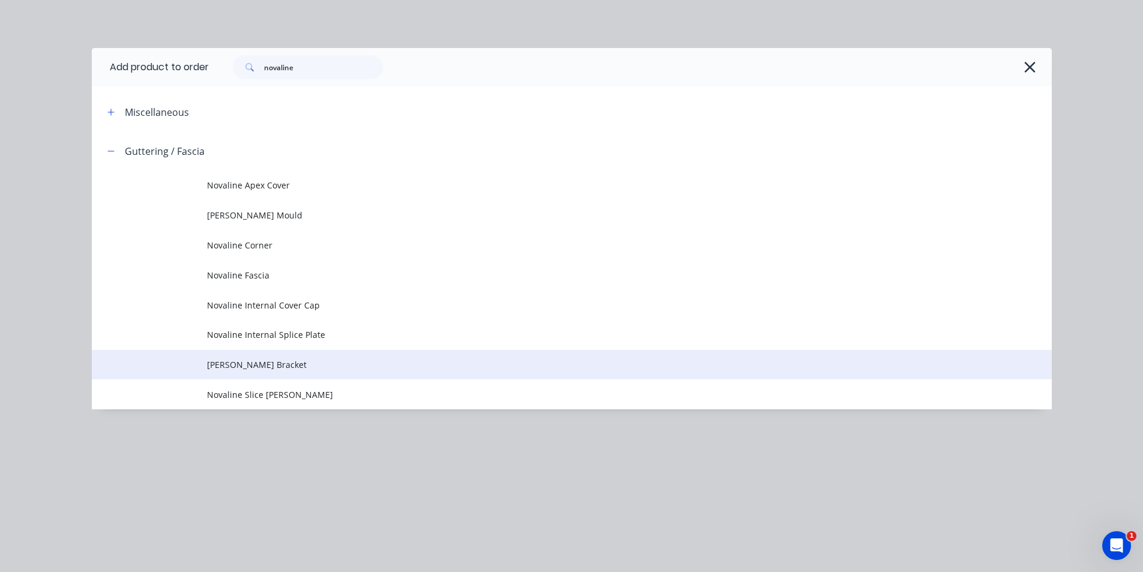
click at [272, 358] on td "[PERSON_NAME] Bracket" at bounding box center [629, 365] width 845 height 30
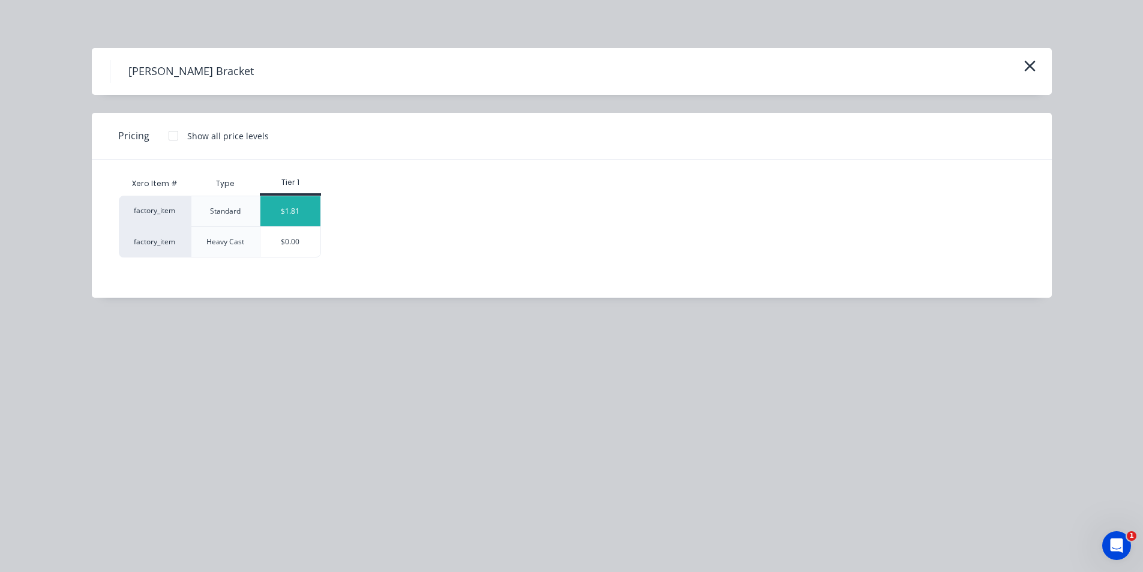
click at [296, 215] on div "$1.81" at bounding box center [290, 211] width 60 height 30
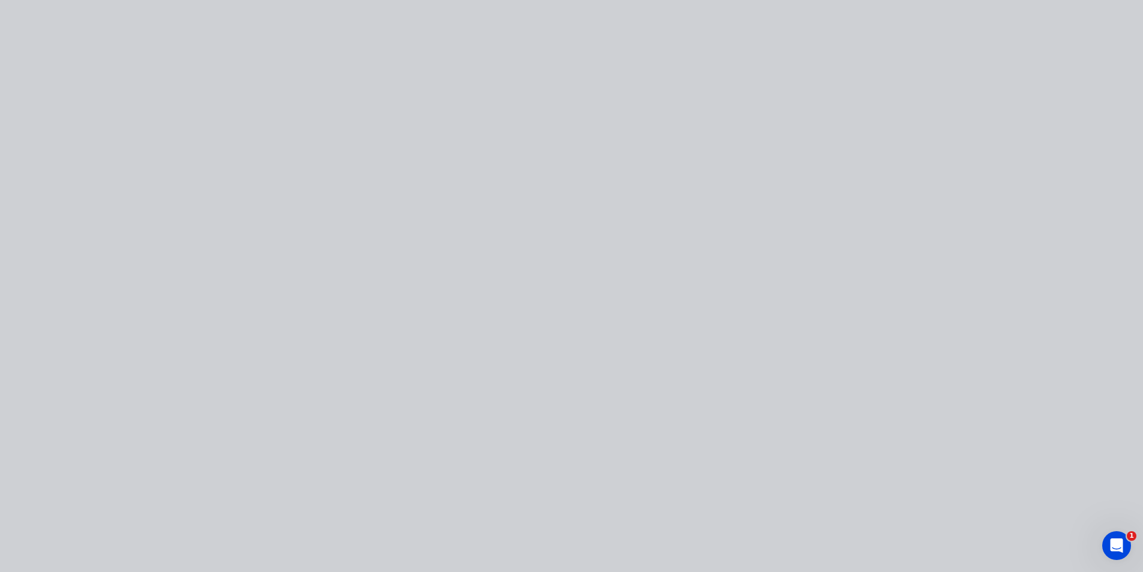
type input "$1.81"
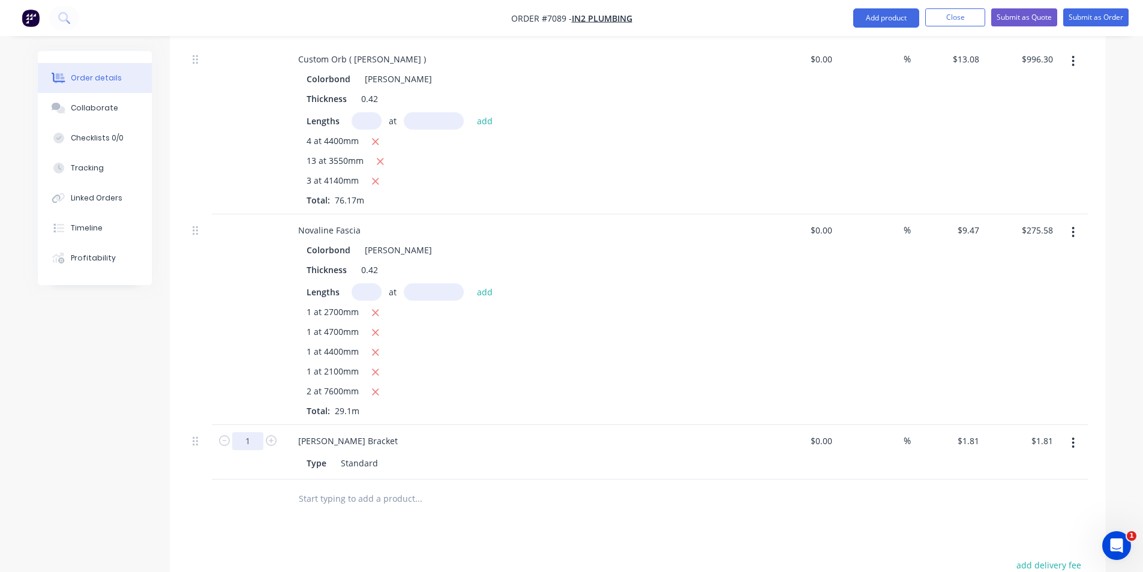
click at [253, 432] on input "1" at bounding box center [247, 441] width 31 height 18
type input "40"
click at [553, 489] on div at bounding box center [500, 499] width 432 height 39
type input "$72.40"
click at [925, 31] on nav "Order #7089 - In2 Plumbing Add product Close Submit as Quote Submit as Order" at bounding box center [571, 18] width 1143 height 36
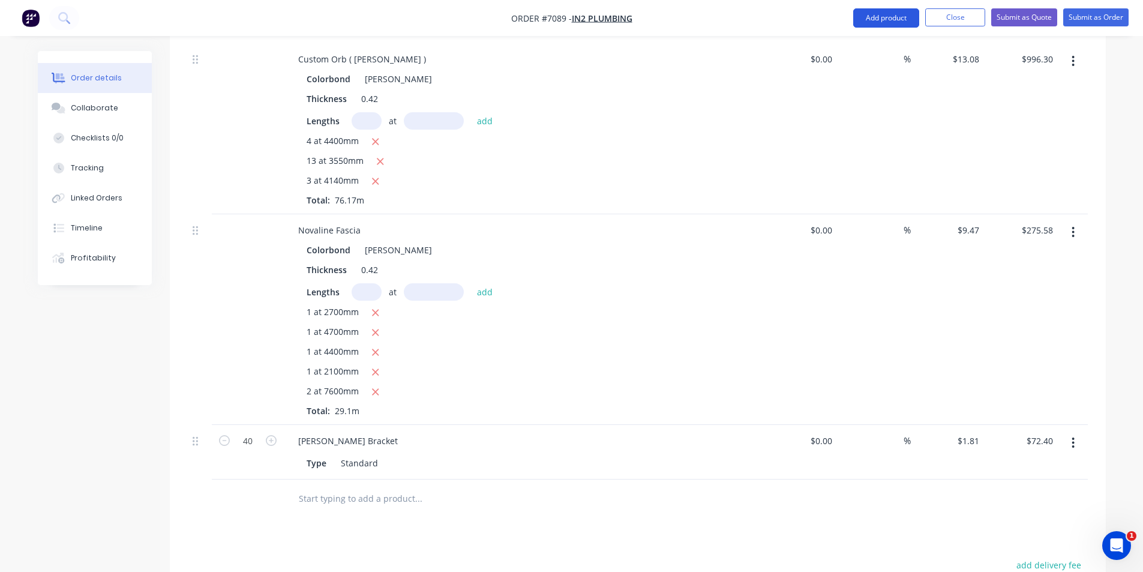
drag, startPoint x: 916, startPoint y: 26, endPoint x: 909, endPoint y: 23, distance: 7.6
click at [909, 24] on button "Add product" at bounding box center [886, 17] width 66 height 19
click at [909, 23] on button "Add product" at bounding box center [886, 17] width 66 height 19
drag, startPoint x: 893, startPoint y: 15, endPoint x: 885, endPoint y: 28, distance: 15.7
click at [893, 14] on button "Add product" at bounding box center [886, 17] width 66 height 19
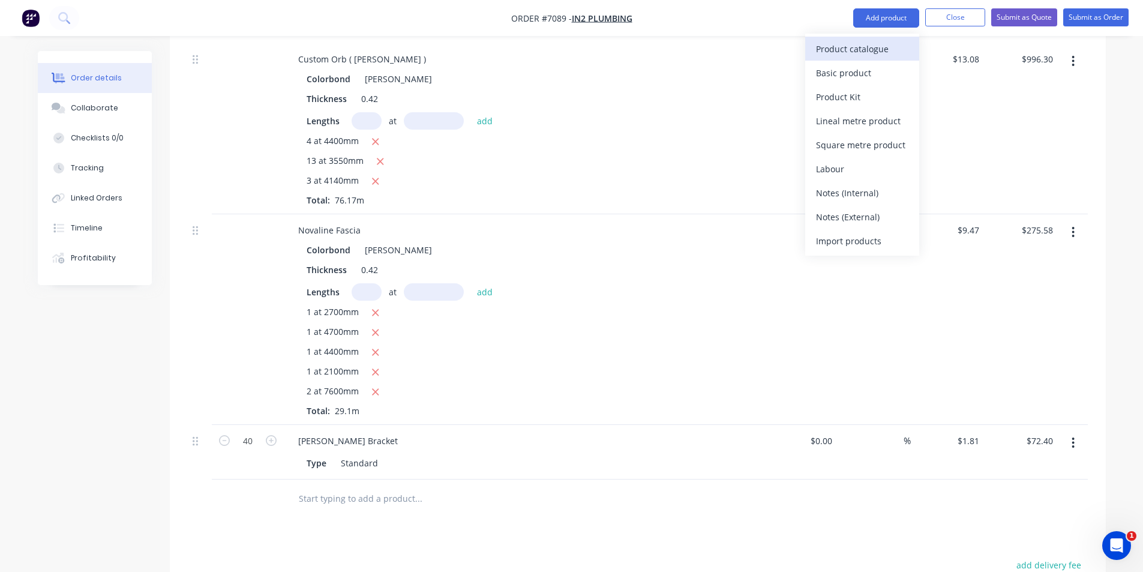
click at [878, 48] on div "Product catalogue" at bounding box center [862, 48] width 92 height 17
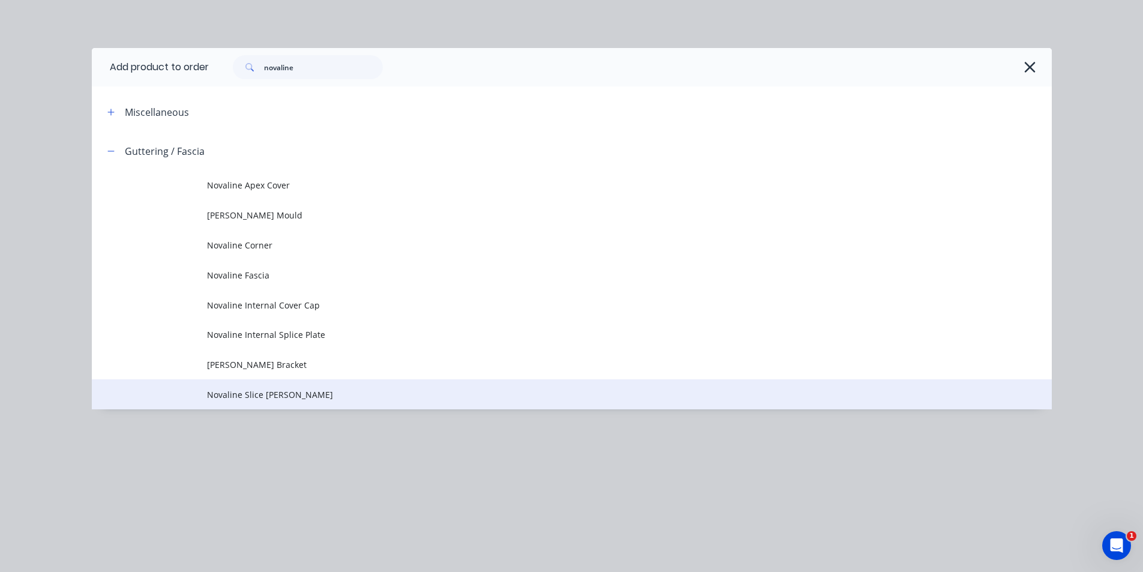
click at [299, 391] on span "Novaline Slice [PERSON_NAME]" at bounding box center [545, 394] width 676 height 13
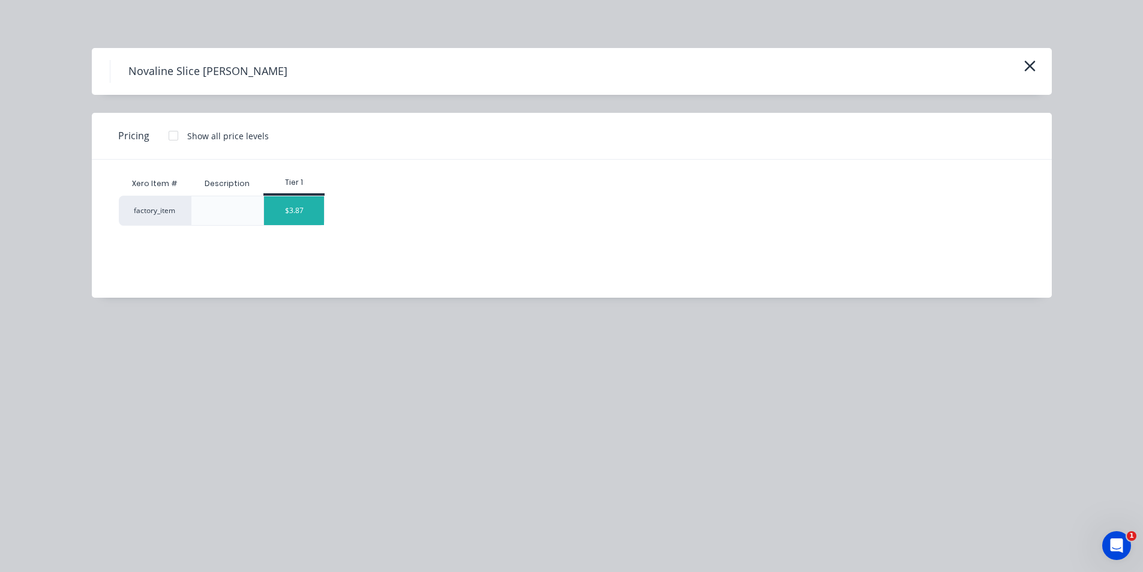
click at [298, 217] on div "$3.87" at bounding box center [294, 210] width 60 height 29
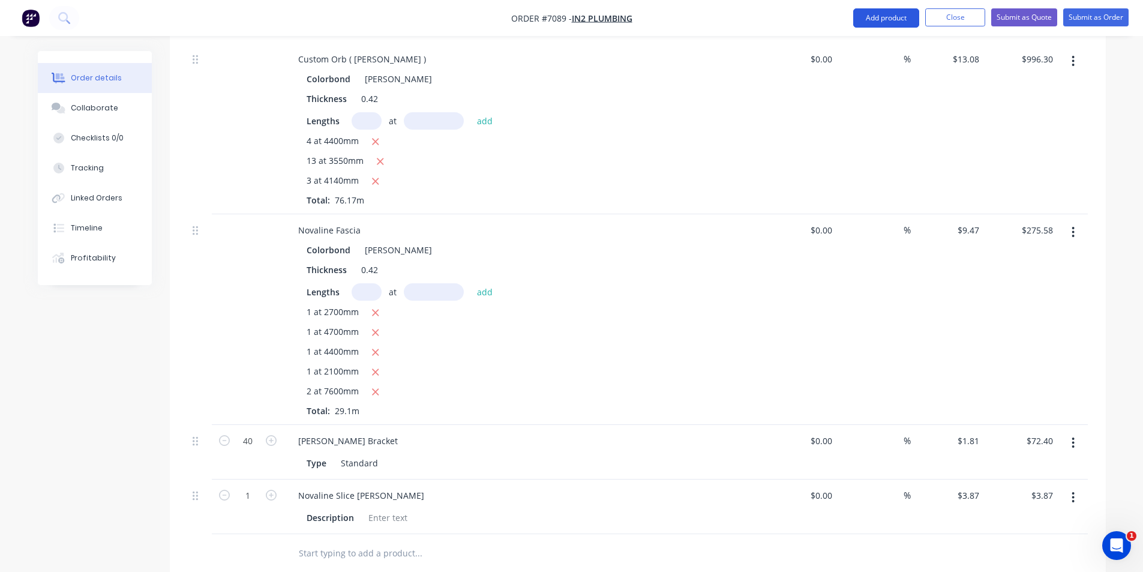
click at [910, 10] on button "Add product" at bounding box center [886, 17] width 66 height 19
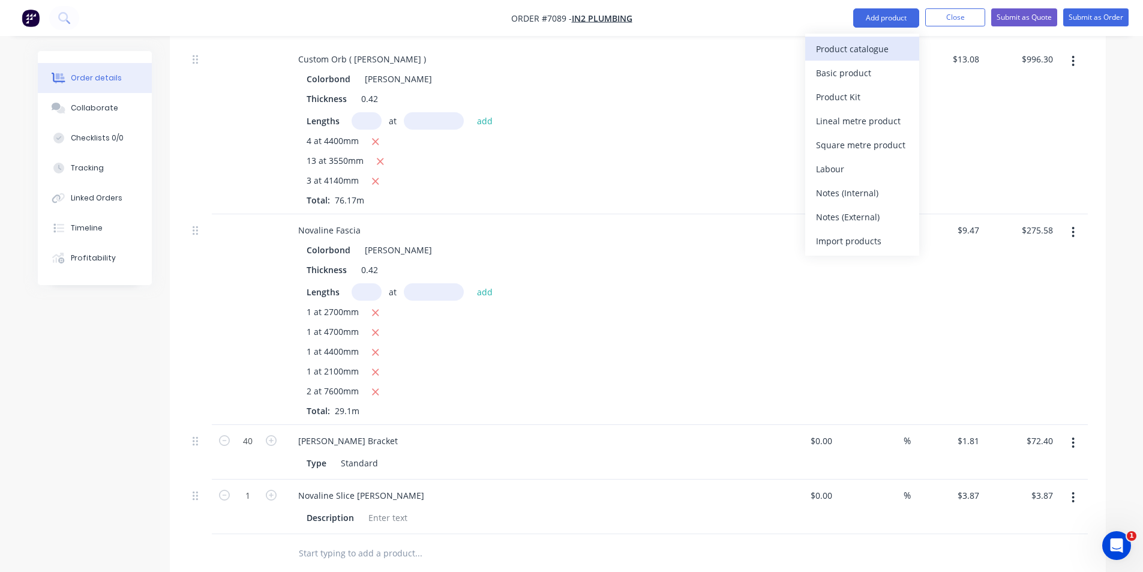
click at [893, 49] on div "Product catalogue" at bounding box center [862, 48] width 92 height 17
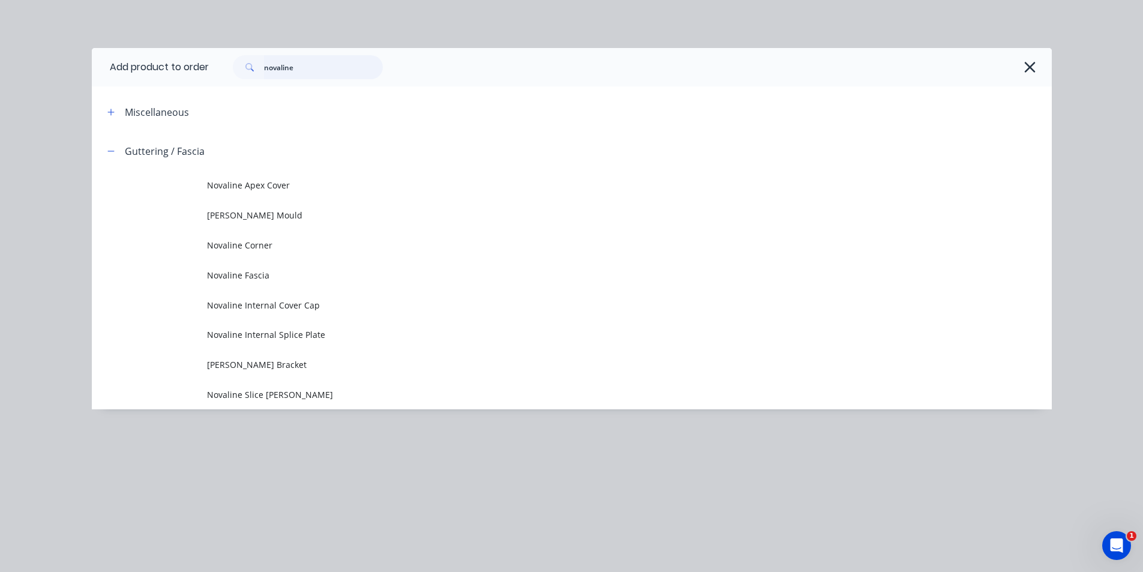
click at [300, 68] on input "novaline" at bounding box center [323, 67] width 119 height 24
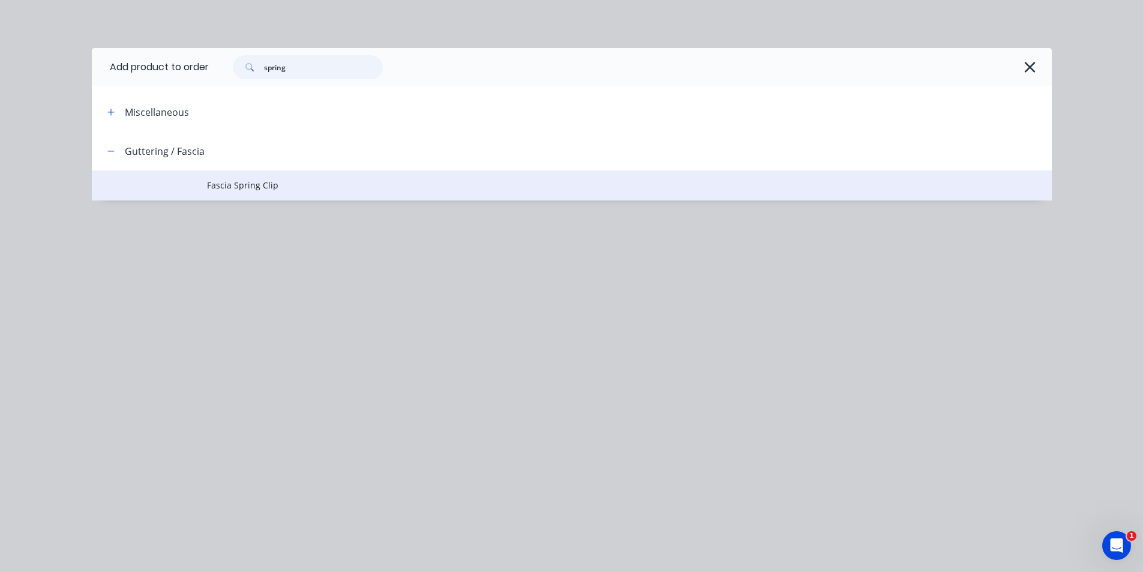
type input "spring"
click at [230, 182] on span "Fascia Spring Clip" at bounding box center [545, 185] width 676 height 13
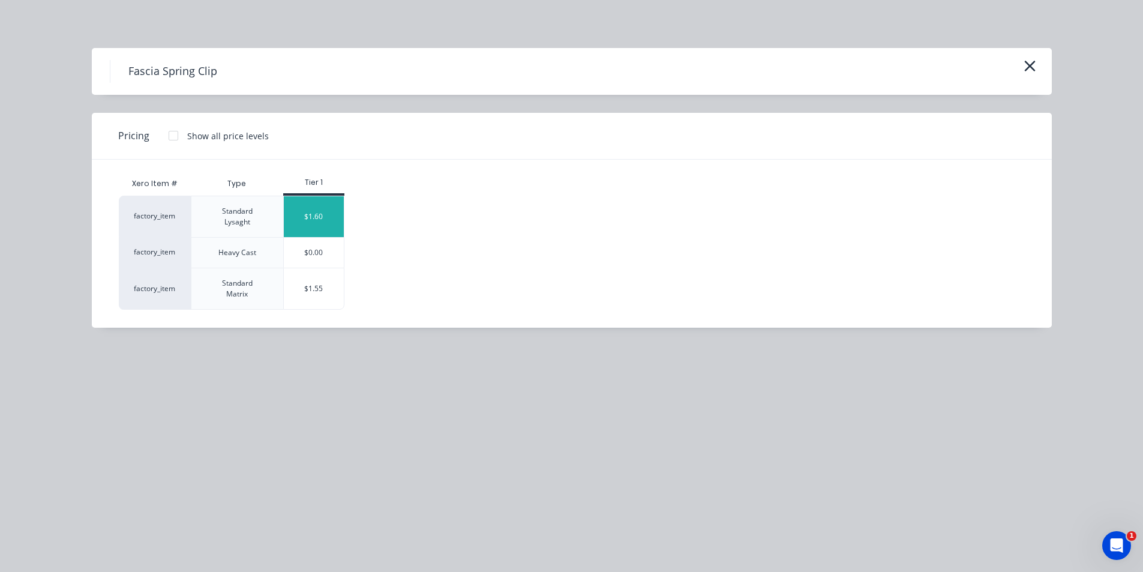
click at [316, 227] on div "$1.60" at bounding box center [314, 216] width 60 height 41
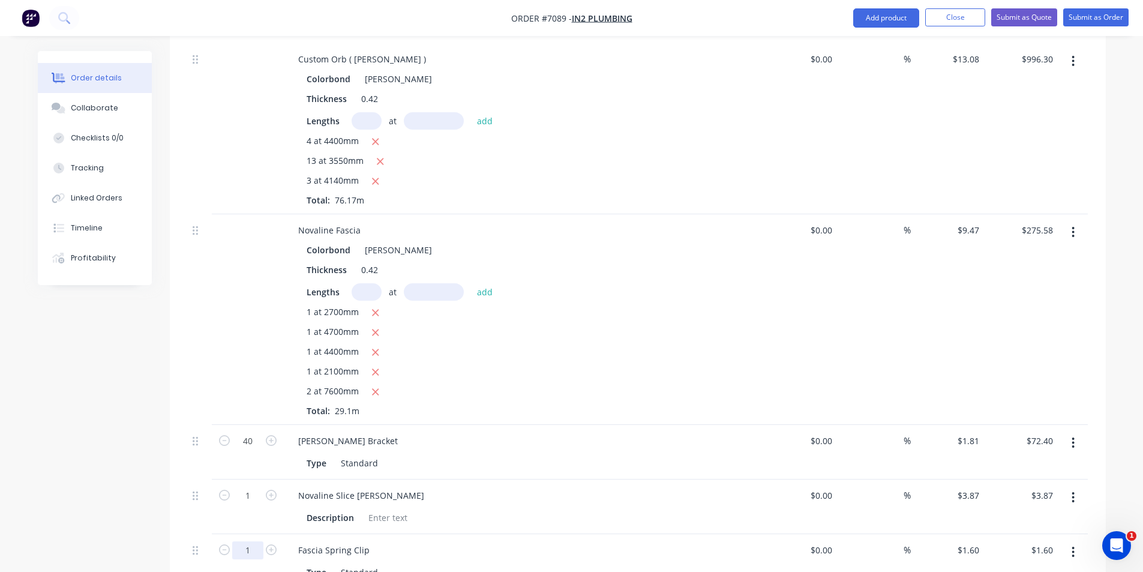
click at [245, 541] on input "1" at bounding box center [247, 550] width 31 height 18
type input "40"
type input "$64.00"
click at [543, 509] on div "Description" at bounding box center [521, 517] width 439 height 17
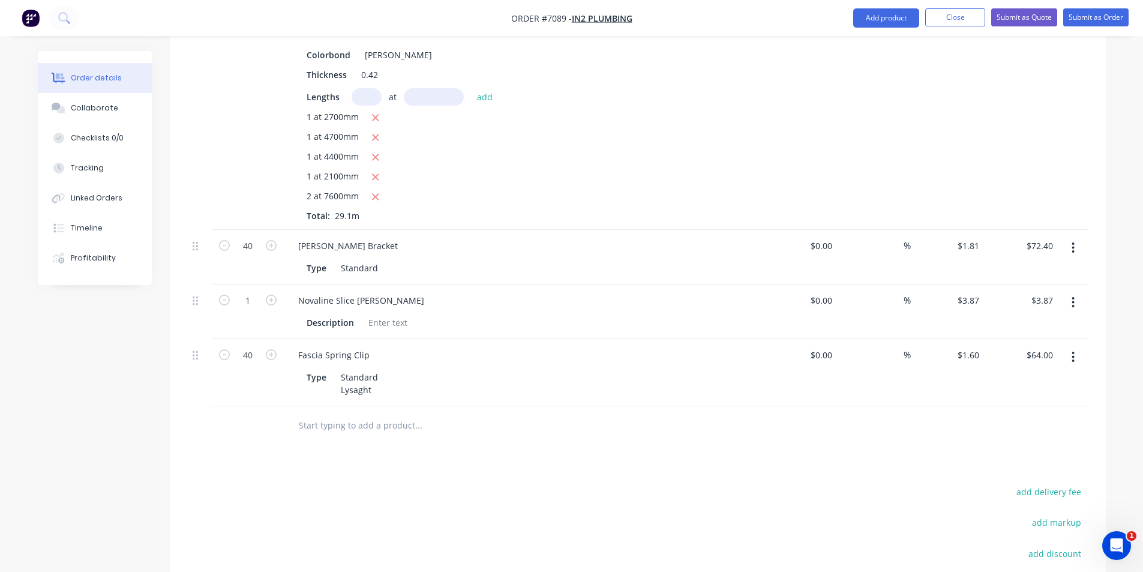
scroll to position [720, 0]
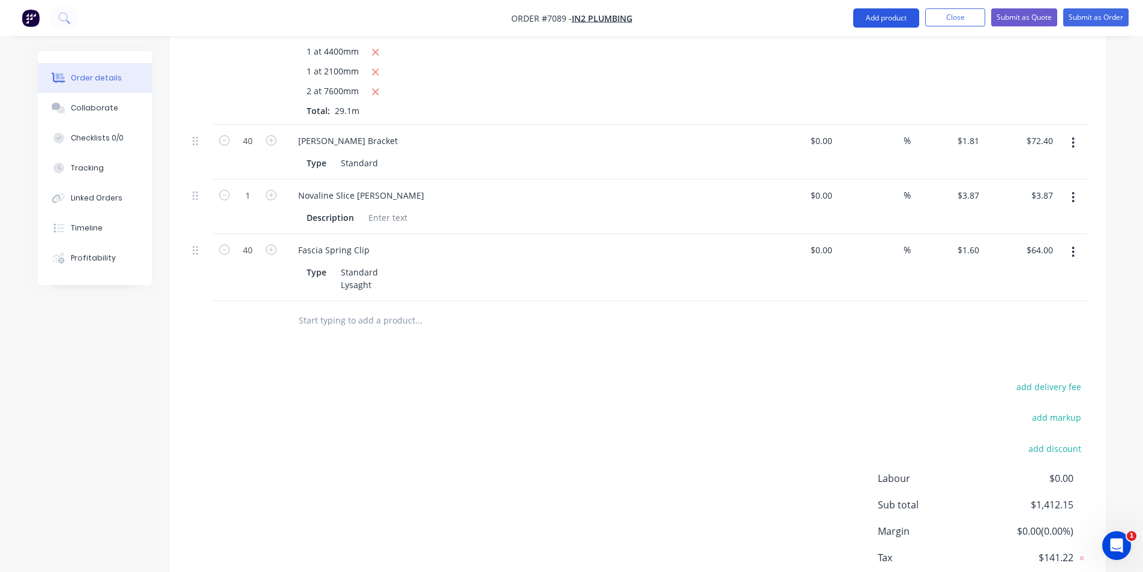
click at [890, 11] on button "Add product" at bounding box center [886, 17] width 66 height 19
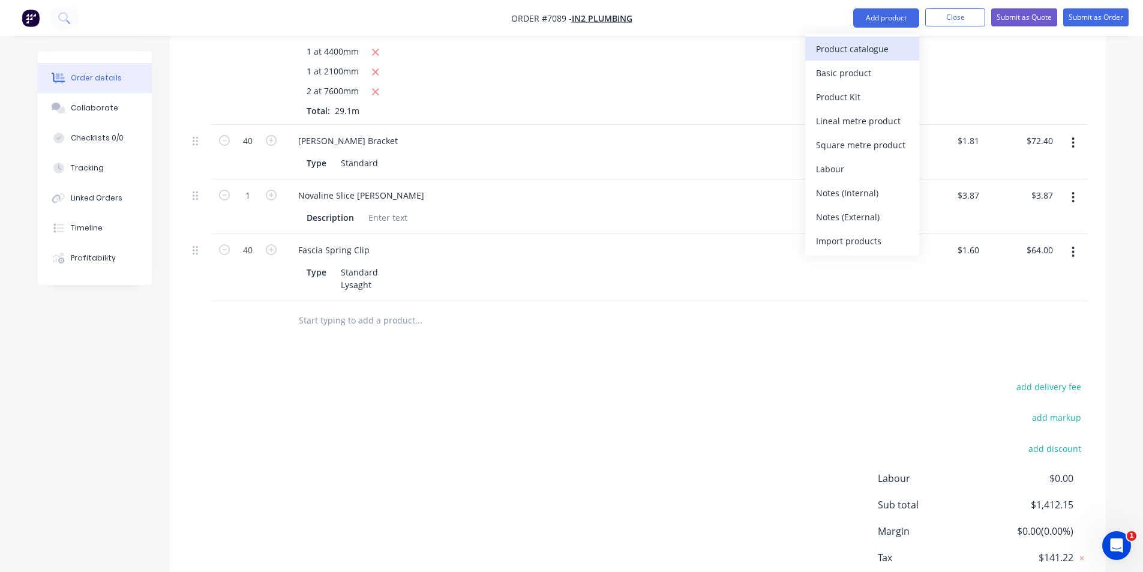
click at [891, 38] on button "Product catalogue" at bounding box center [862, 49] width 114 height 24
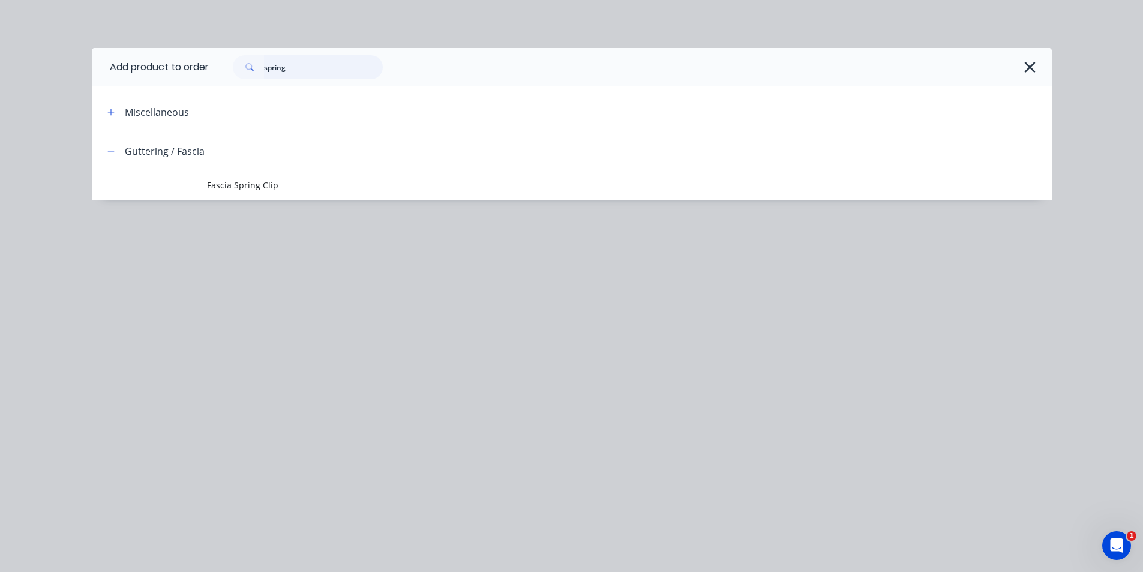
click at [355, 68] on input "spring" at bounding box center [323, 67] width 119 height 24
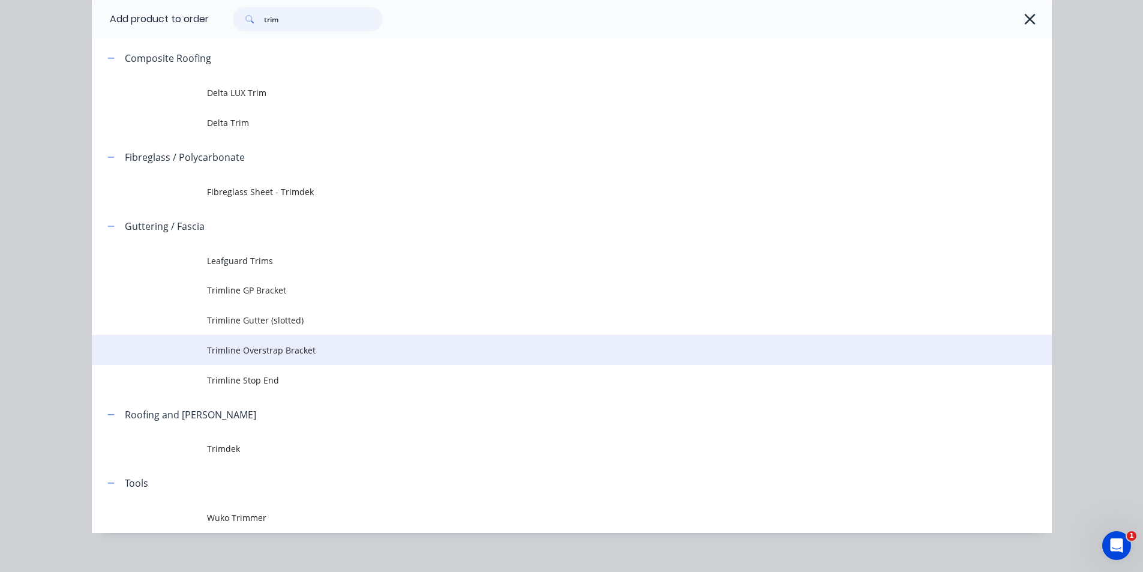
scroll to position [136, 0]
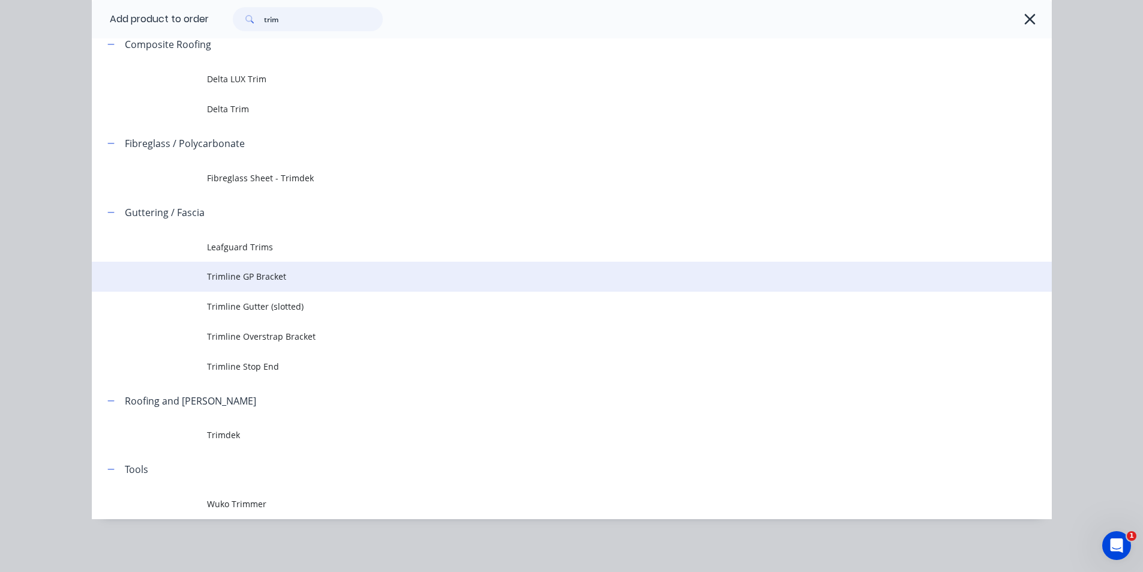
type input "trim"
click at [340, 286] on td "Trimline GP Bracket" at bounding box center [629, 277] width 845 height 30
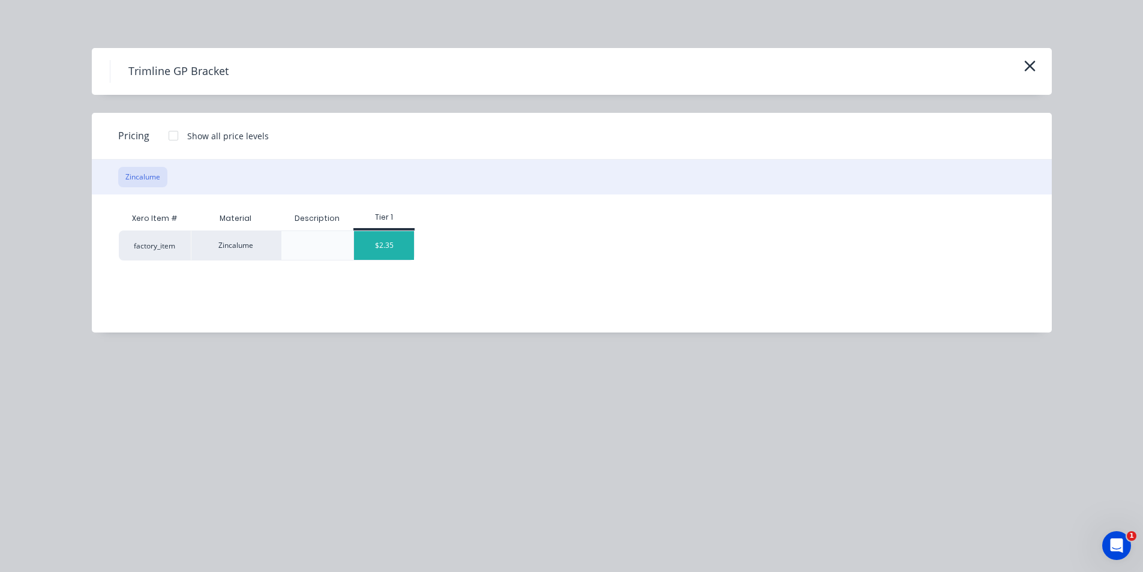
click at [405, 244] on div "$2.35" at bounding box center [384, 245] width 60 height 29
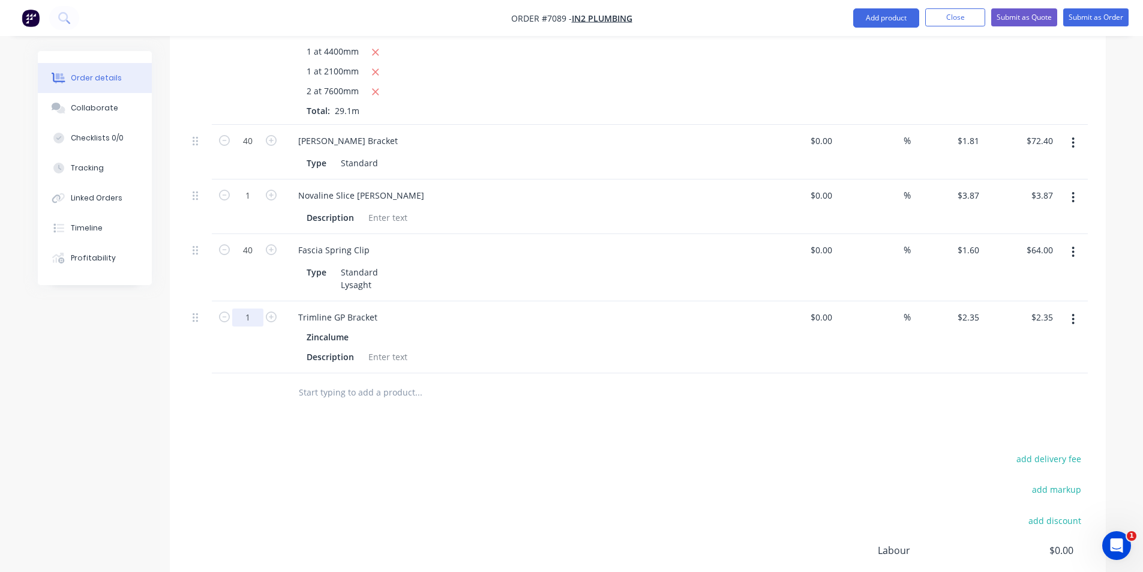
click at [252, 308] on input "1" at bounding box center [247, 317] width 31 height 18
click at [1079, 308] on button "button" at bounding box center [1073, 319] width 28 height 22
click at [1024, 414] on div "Delete" at bounding box center [1031, 422] width 92 height 17
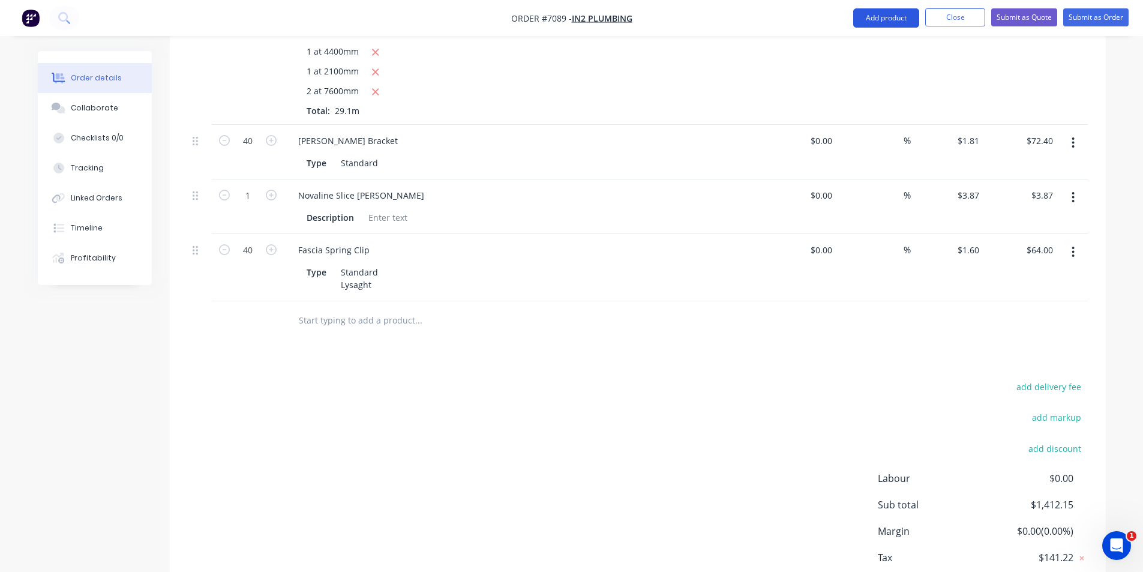
click at [886, 19] on button "Add product" at bounding box center [886, 17] width 66 height 19
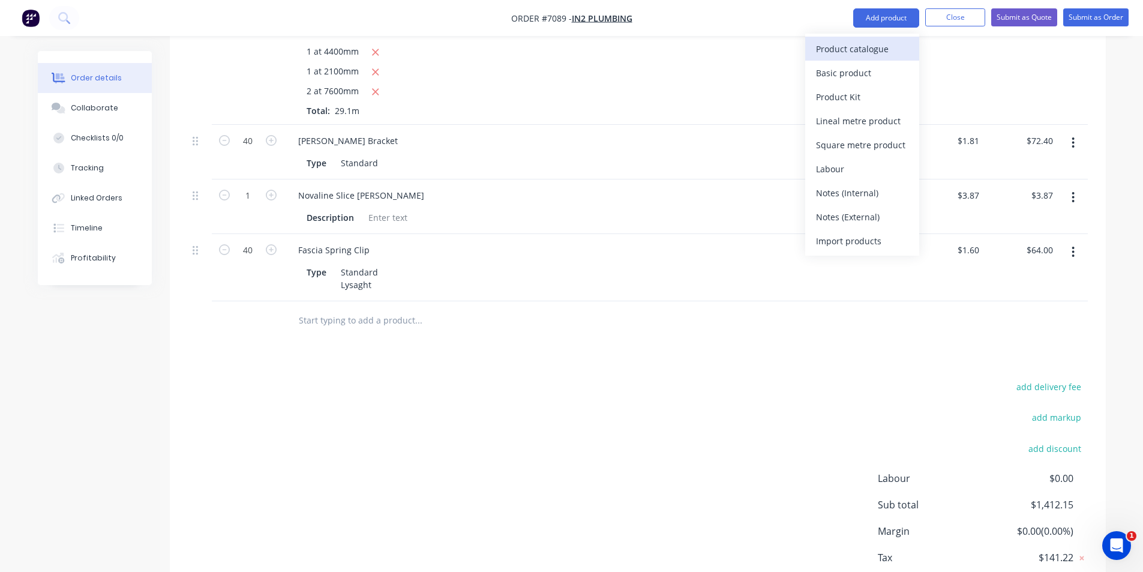
click at [871, 50] on div "Product catalogue" at bounding box center [862, 48] width 92 height 17
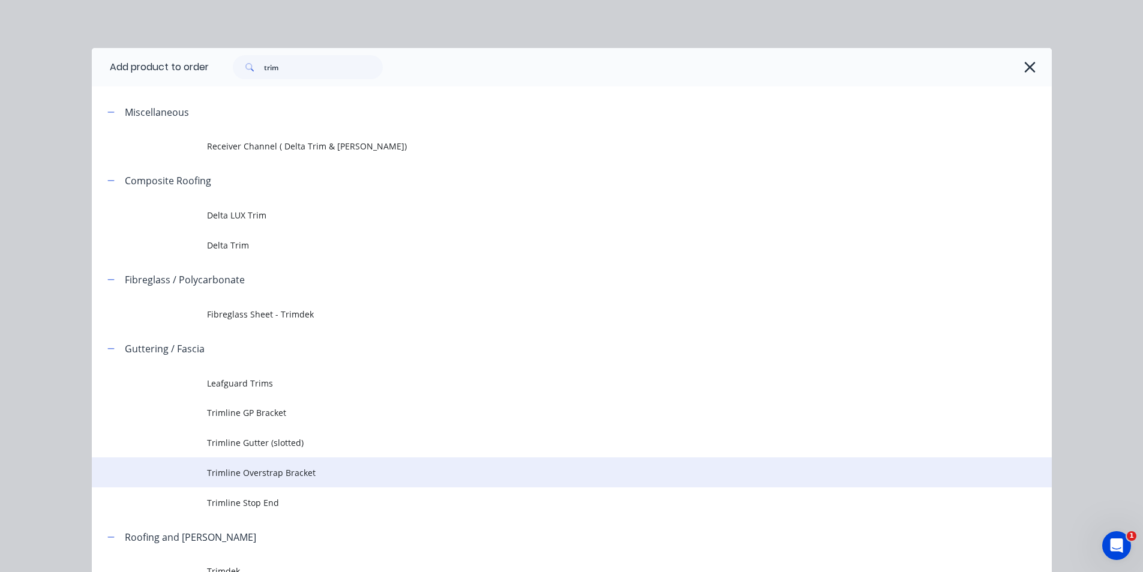
click at [369, 481] on td "Trimline Overstrap Bracket" at bounding box center [629, 472] width 845 height 30
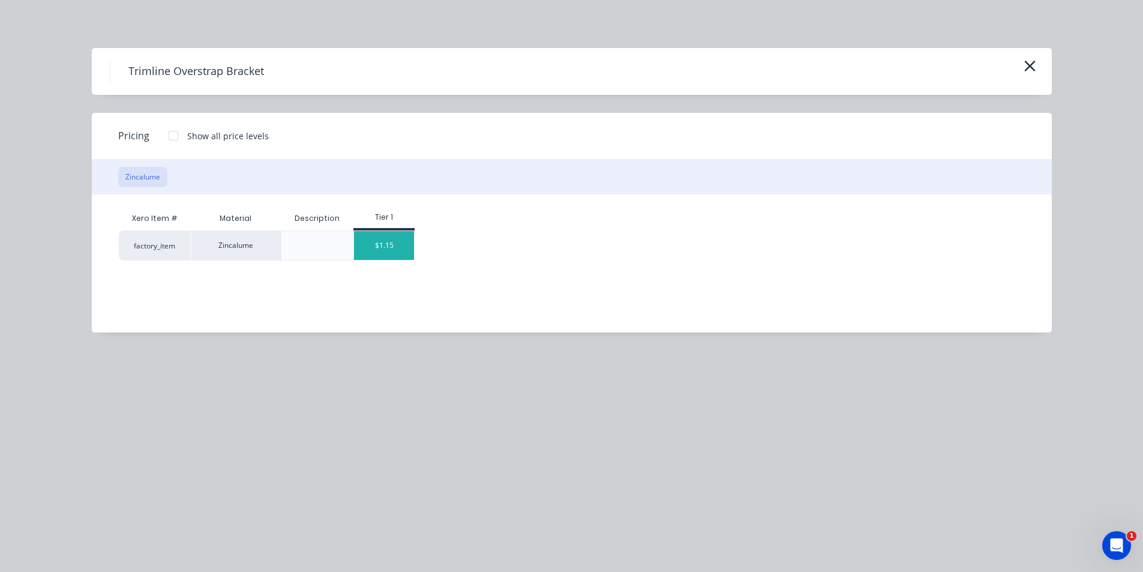
click at [411, 239] on div "$1.15" at bounding box center [384, 245] width 60 height 29
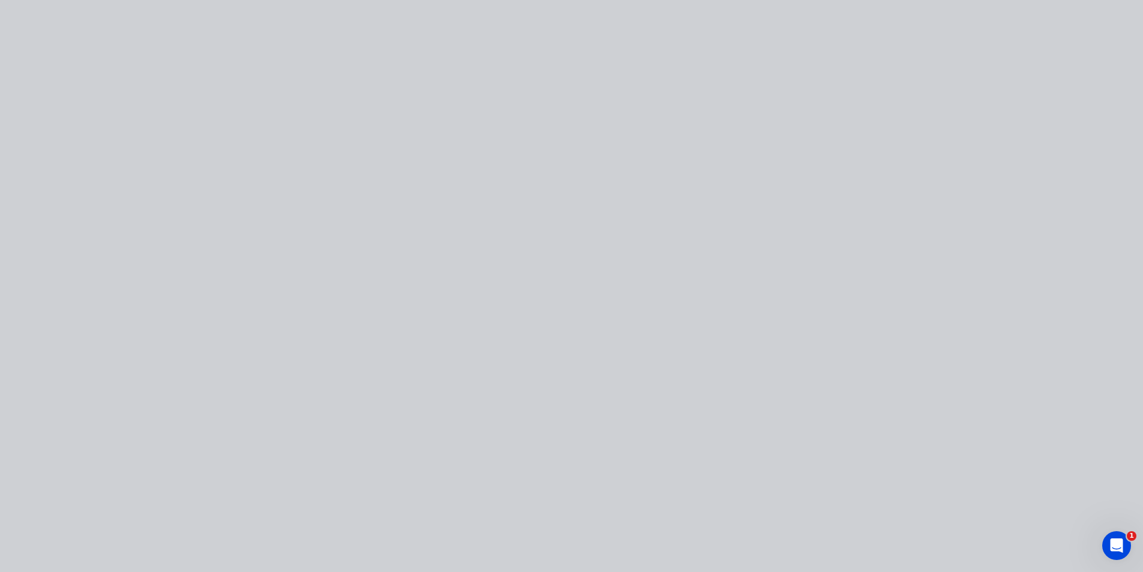
type input "$1.15"
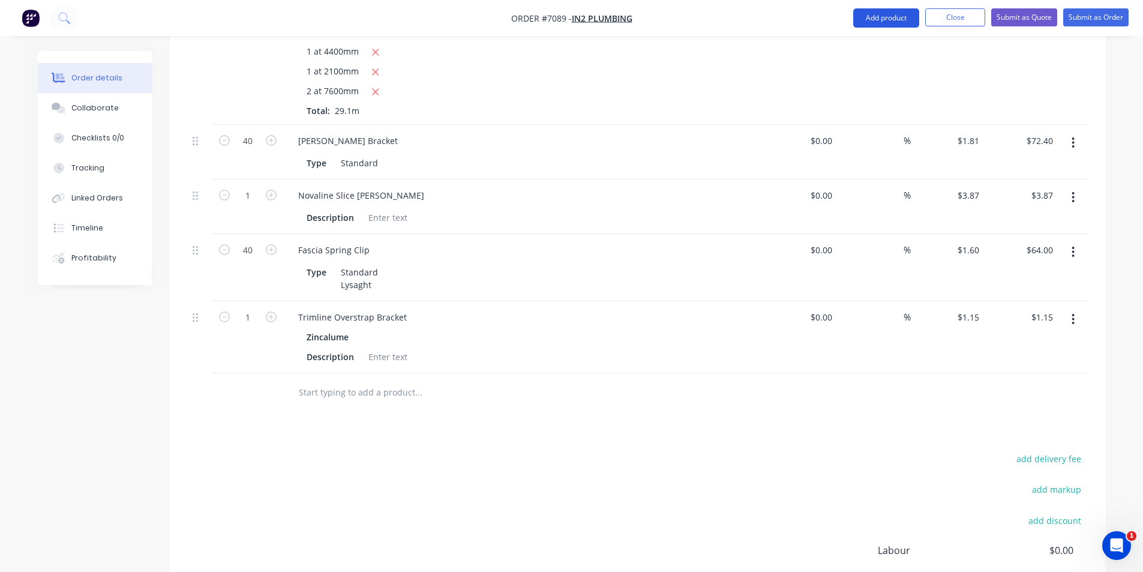
click at [901, 15] on button "Add product" at bounding box center [886, 17] width 66 height 19
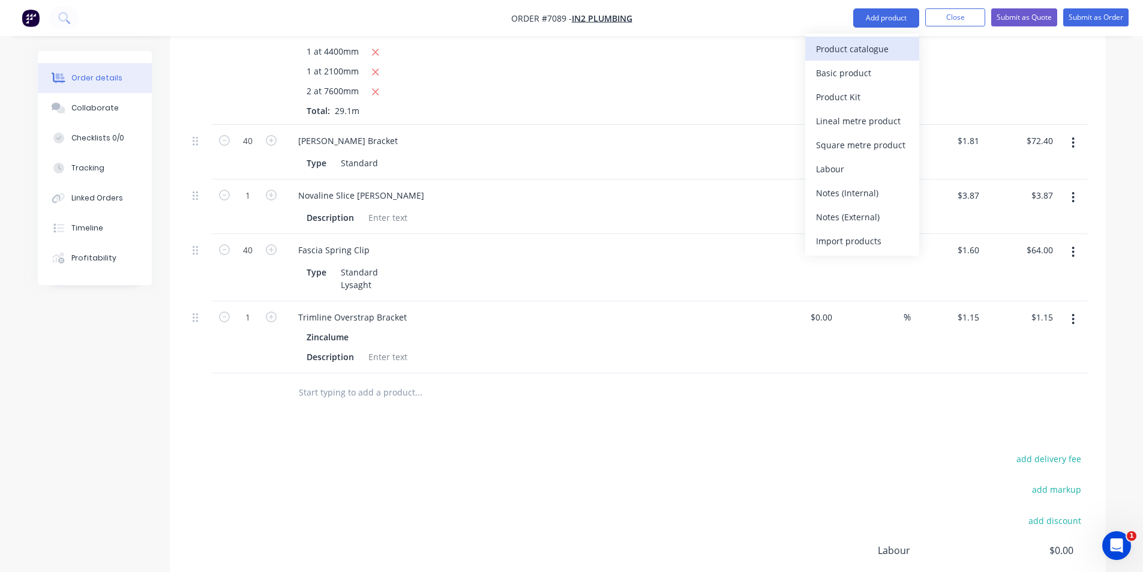
click at [897, 58] on button "Product catalogue" at bounding box center [862, 49] width 114 height 24
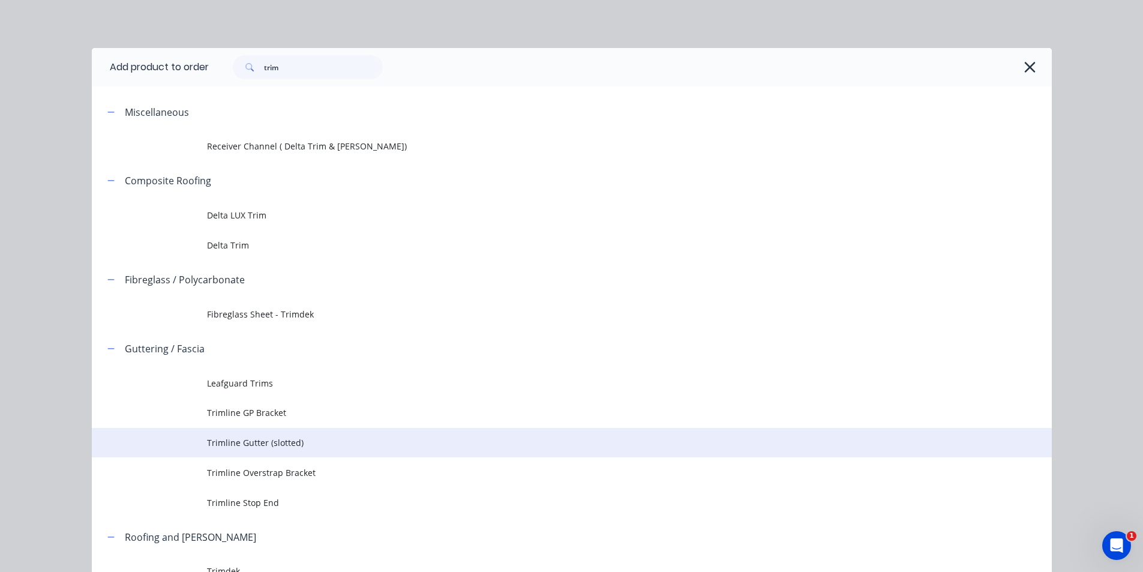
click at [269, 447] on span "Trimline Gutter (slotted)" at bounding box center [545, 442] width 676 height 13
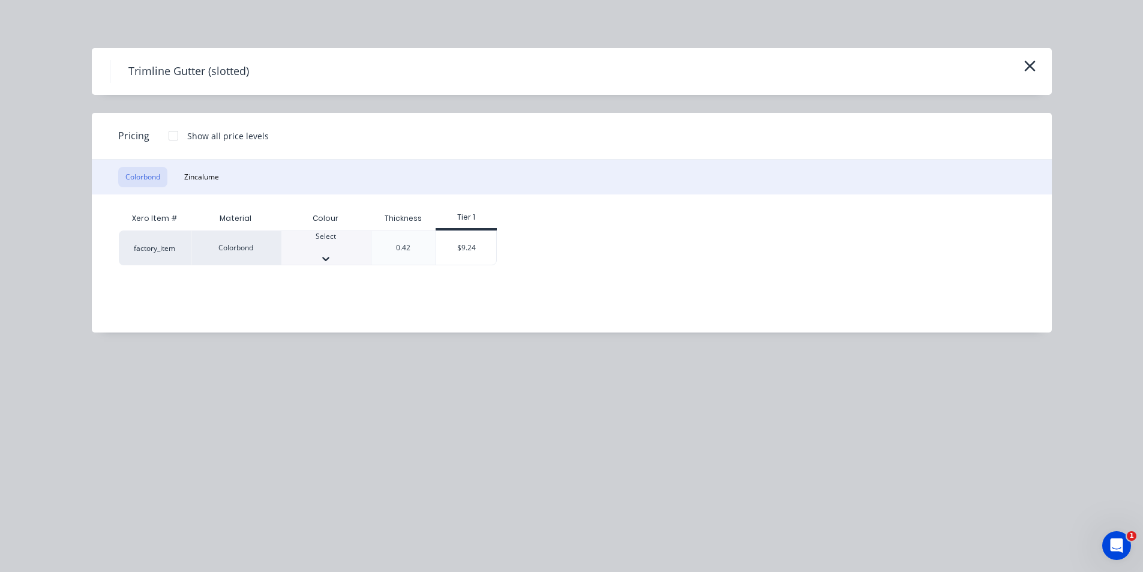
click at [348, 241] on div "Select" at bounding box center [325, 242] width 89 height 22
click at [481, 242] on div "$9.24" at bounding box center [466, 251] width 60 height 41
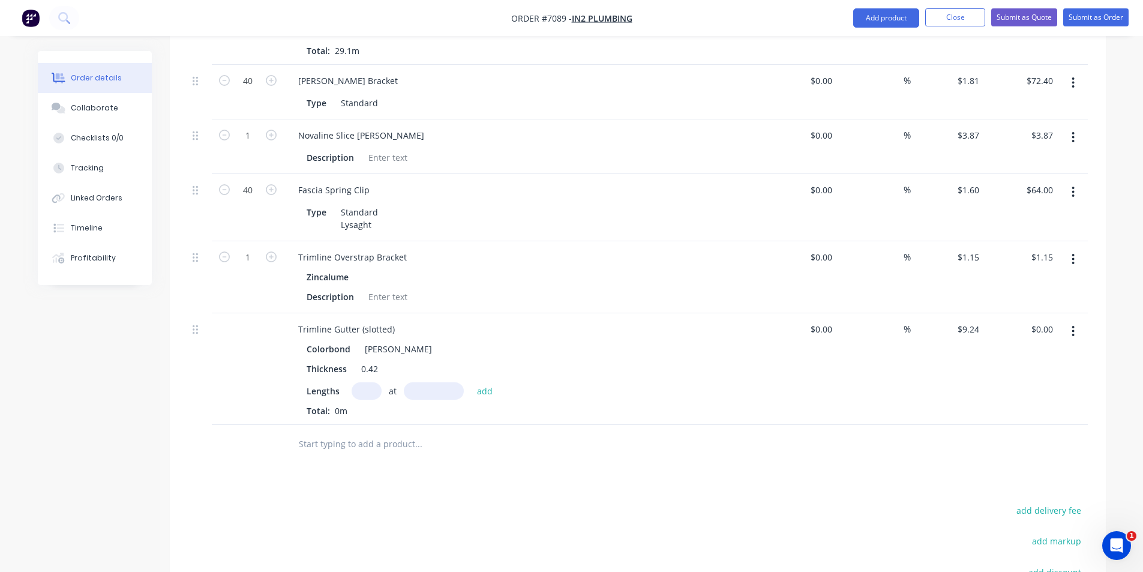
click at [363, 382] on input "text" at bounding box center [367, 390] width 30 height 17
type input "2"
type input "7600"
click at [471, 382] on button "add" at bounding box center [485, 390] width 28 height 16
type input "$140.45"
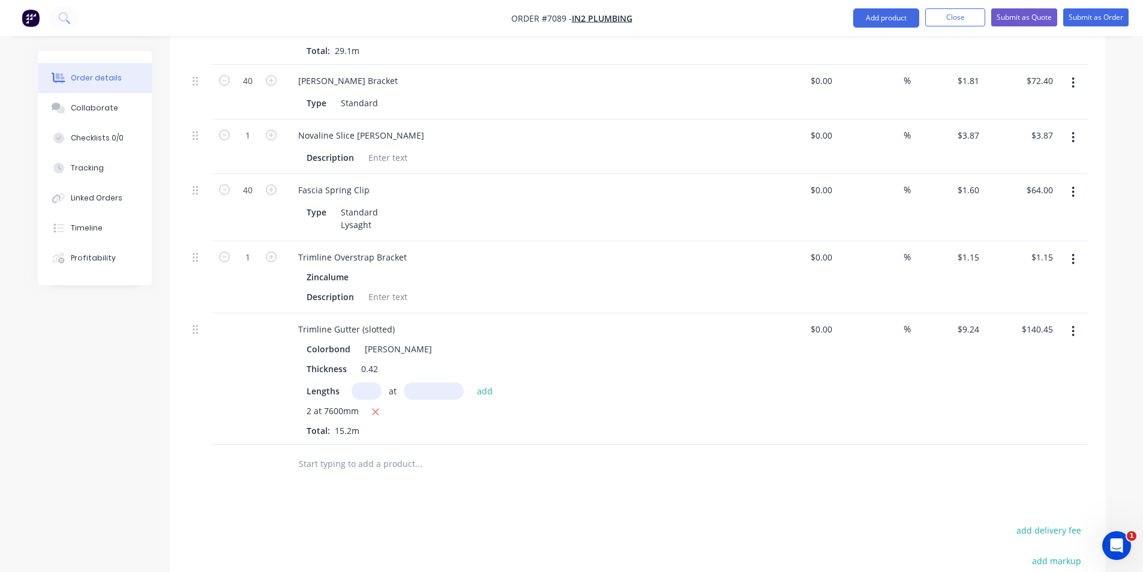
click at [875, 5] on nav "Order #7089 - In2 Plumbing Add product Close Submit as Quote Submit as Order" at bounding box center [571, 18] width 1143 height 36
click at [875, 14] on button "Add product" at bounding box center [886, 17] width 66 height 19
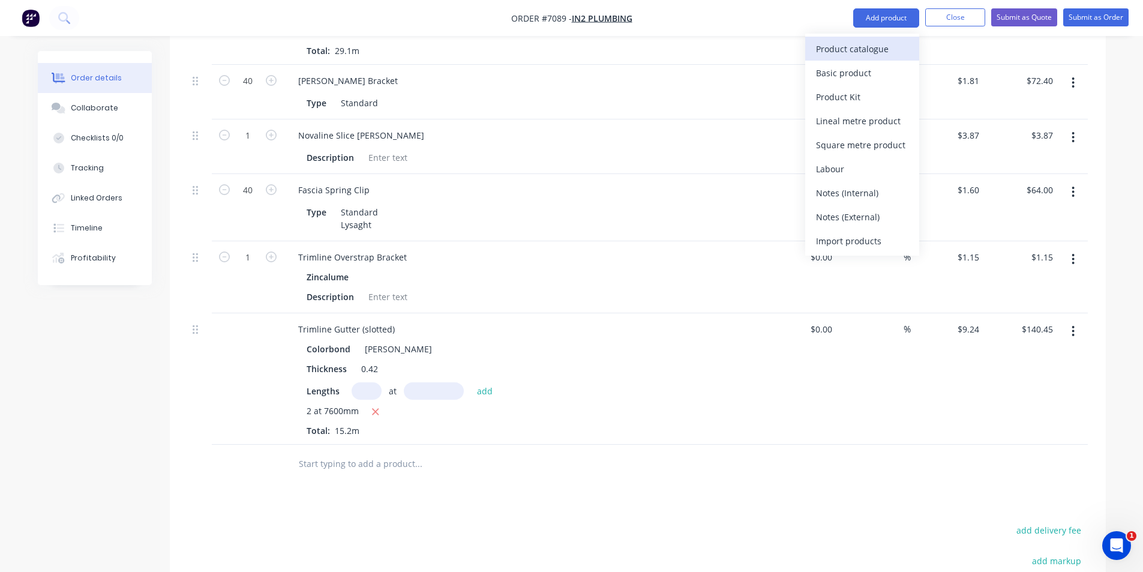
click at [874, 52] on div "Product catalogue" at bounding box center [862, 48] width 92 height 17
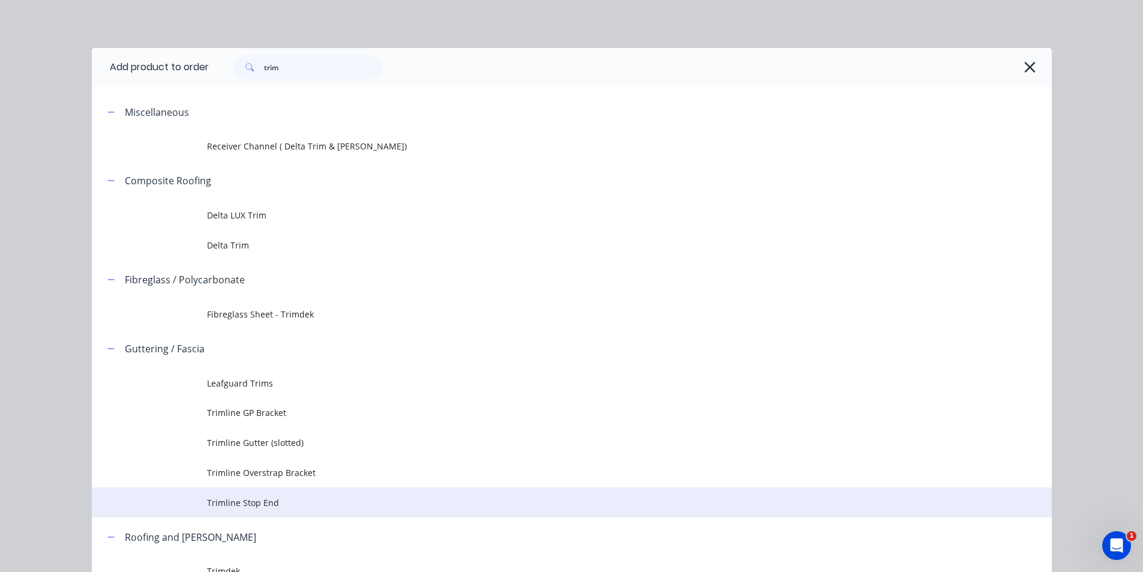
click at [293, 493] on td "Trimline Stop End" at bounding box center [629, 502] width 845 height 30
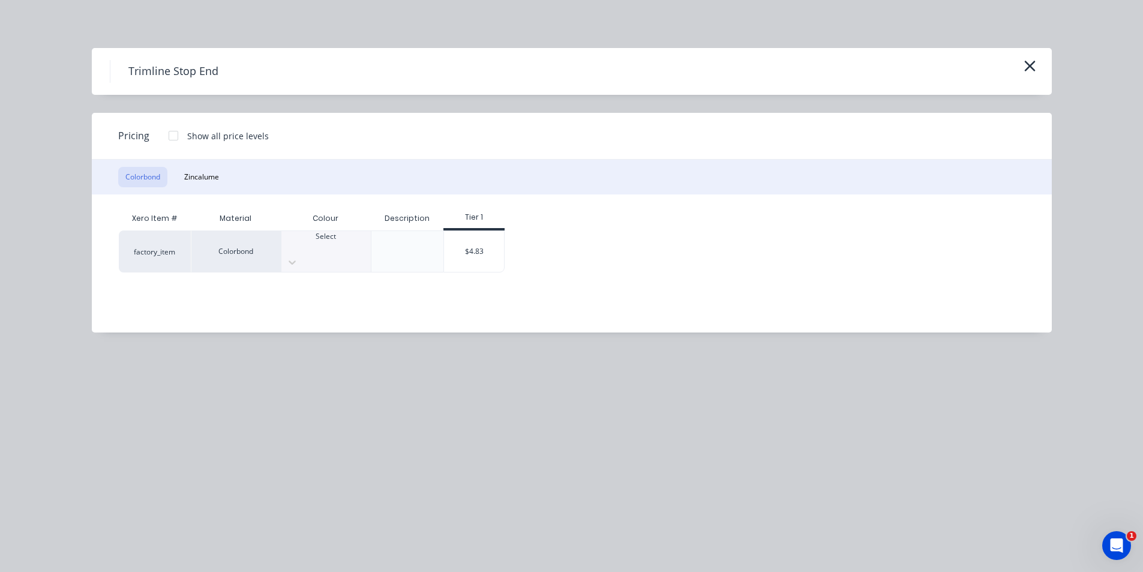
click at [352, 228] on div "Colour" at bounding box center [326, 218] width 90 height 24
click at [348, 244] on div "Select" at bounding box center [325, 242] width 89 height 22
click at [487, 239] on div "$4.83" at bounding box center [474, 251] width 60 height 41
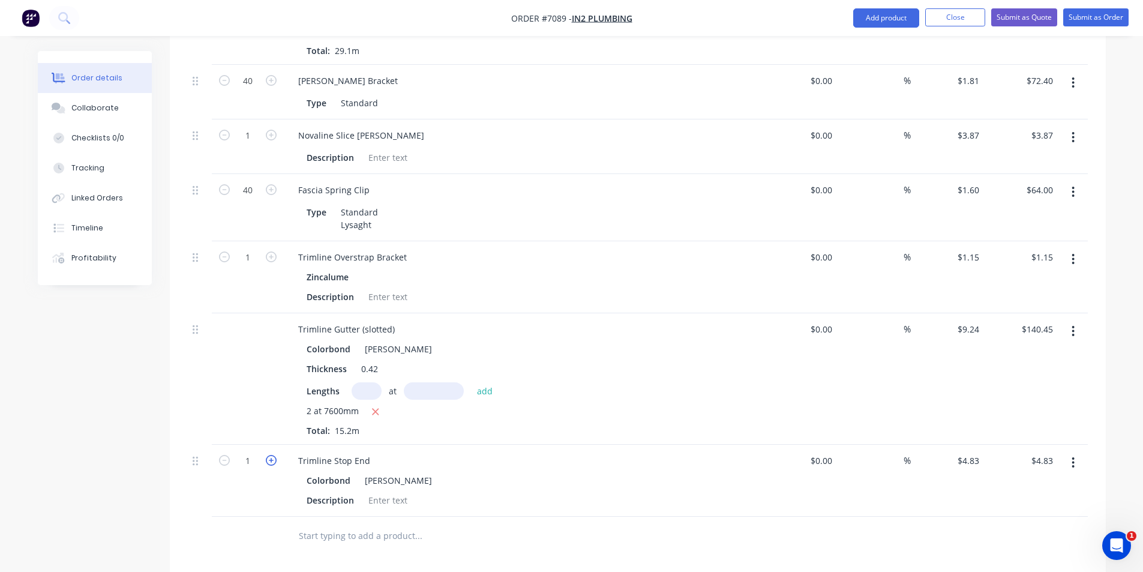
click at [272, 455] on icon "button" at bounding box center [271, 460] width 11 height 11
type input "2"
type input "$9.66"
click at [272, 455] on icon "button" at bounding box center [271, 460] width 11 height 11
type input "3"
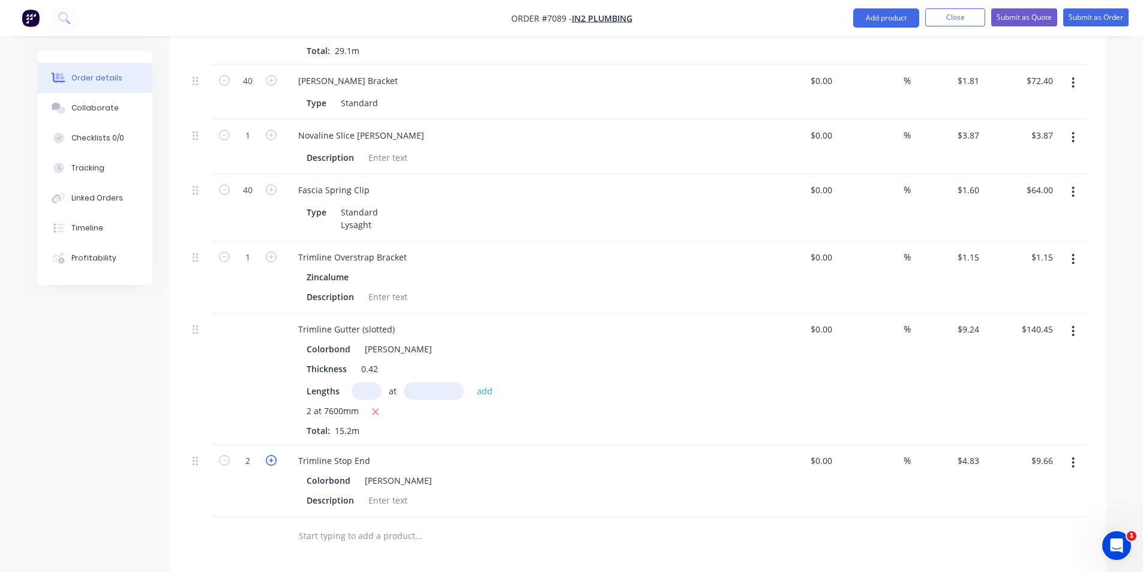
type input "$14.49"
click at [272, 455] on icon "button" at bounding box center [271, 460] width 11 height 11
type input "4"
type input "$19.32"
click at [378, 492] on div at bounding box center [388, 500] width 49 height 17
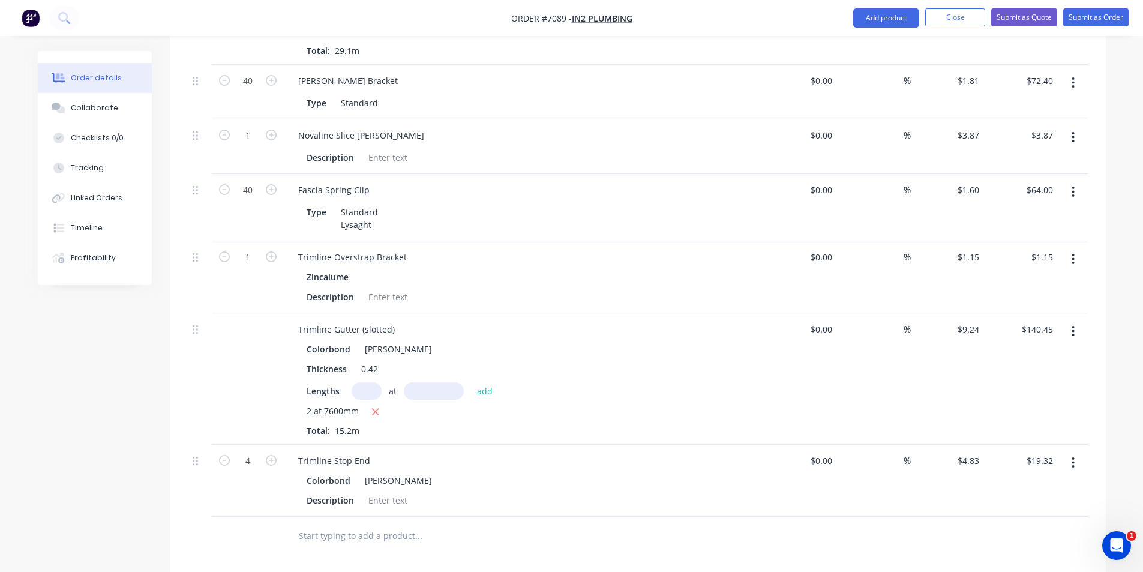
click at [877, 29] on nav "Order #7089 - In2 Plumbing Add product Close Submit as Quote Submit as Order" at bounding box center [571, 18] width 1143 height 36
click at [879, 15] on button "Add product" at bounding box center [886, 17] width 66 height 19
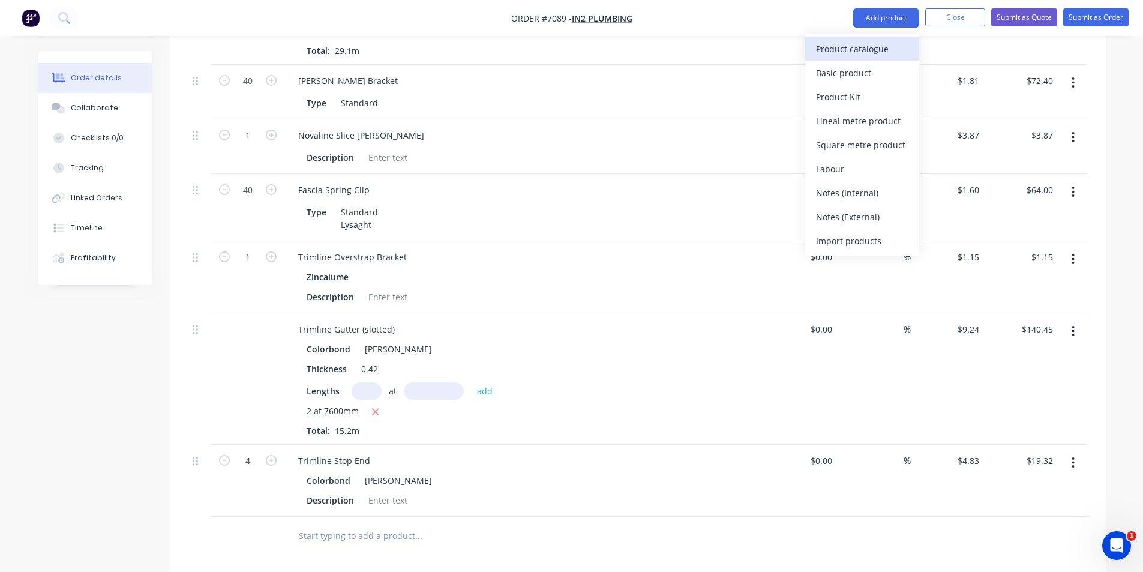
click at [882, 50] on div "Product catalogue" at bounding box center [862, 48] width 92 height 17
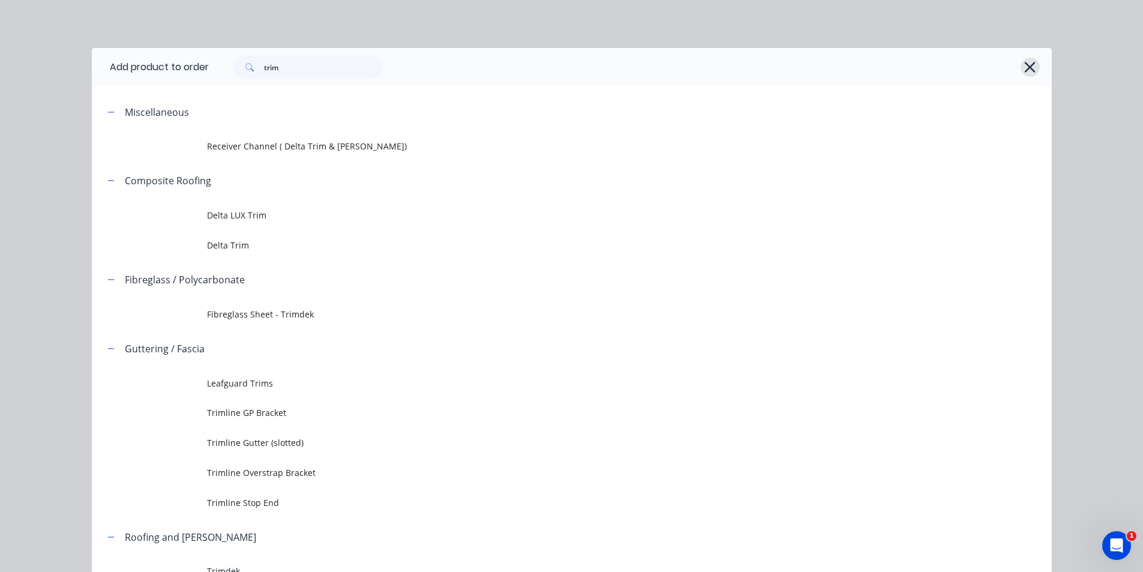
click at [1025, 66] on icon "button" at bounding box center [1030, 67] width 11 height 11
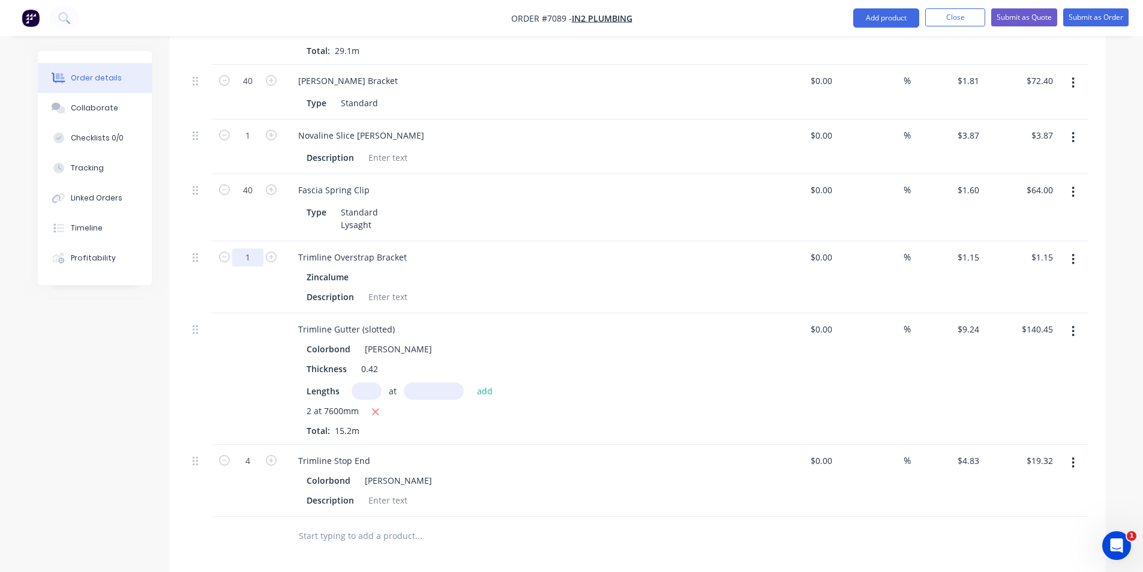
click at [251, 248] on input "1" at bounding box center [247, 257] width 31 height 18
type input "18"
type input "$20.70"
click at [659, 405] on div "2 at 7600mm" at bounding box center [524, 412] width 435 height 15
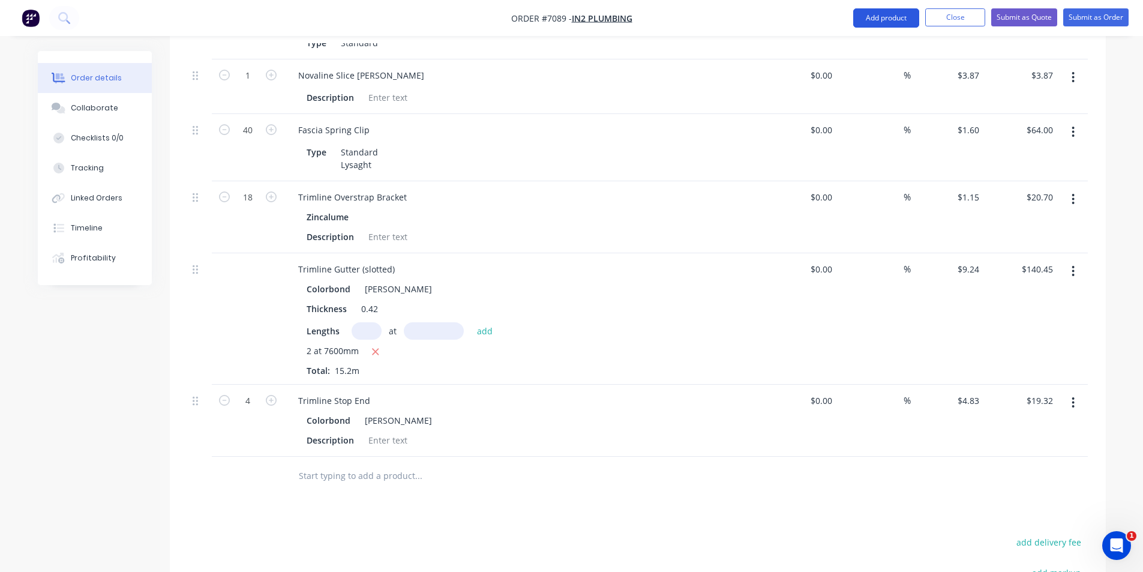
click at [870, 20] on button "Add product" at bounding box center [886, 17] width 66 height 19
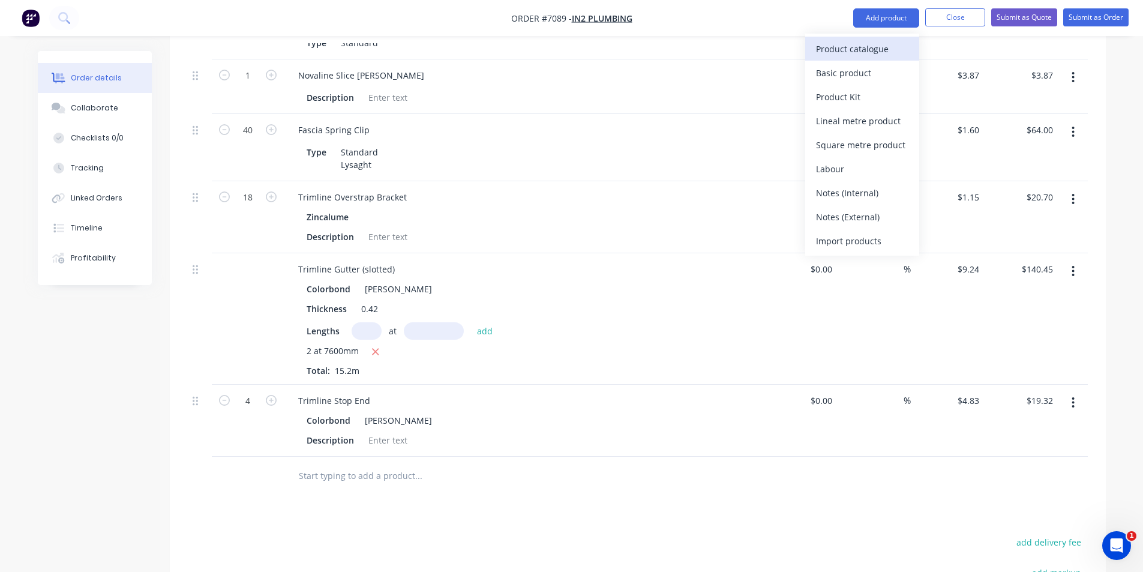
click at [863, 53] on div "Product catalogue" at bounding box center [862, 48] width 92 height 17
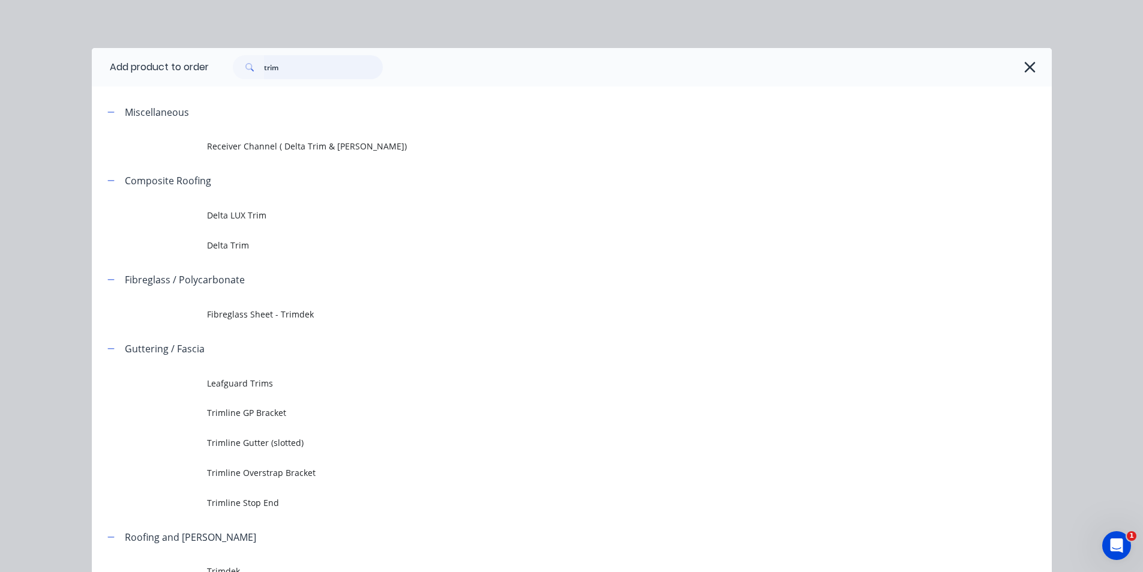
click at [361, 62] on input "trim" at bounding box center [323, 67] width 119 height 24
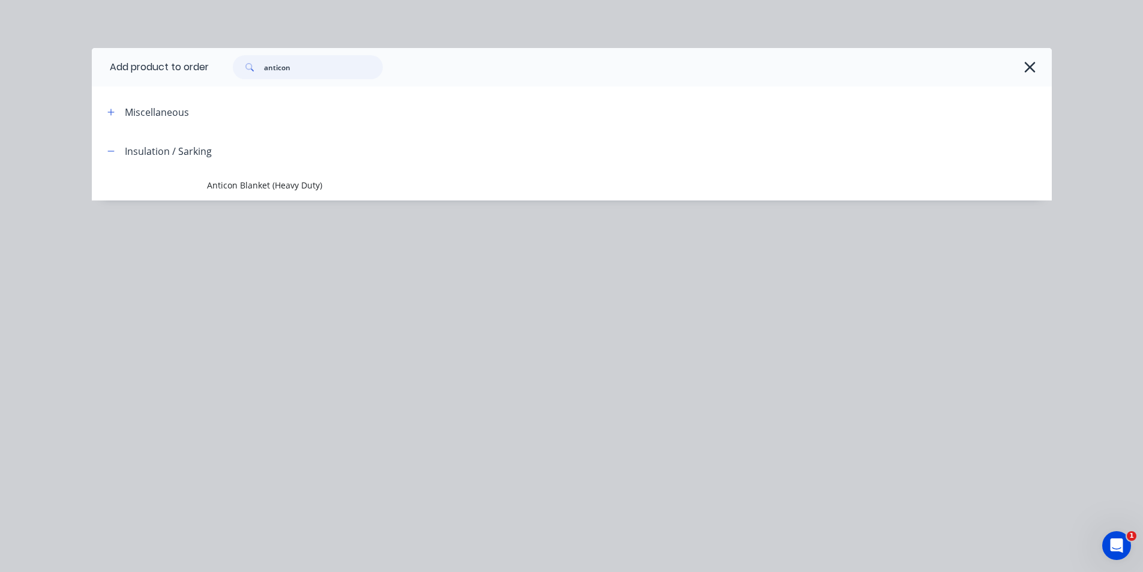
type input "anticon"
click at [287, 190] on span "Anticon Blanket (Heavy Duty)" at bounding box center [545, 185] width 676 height 13
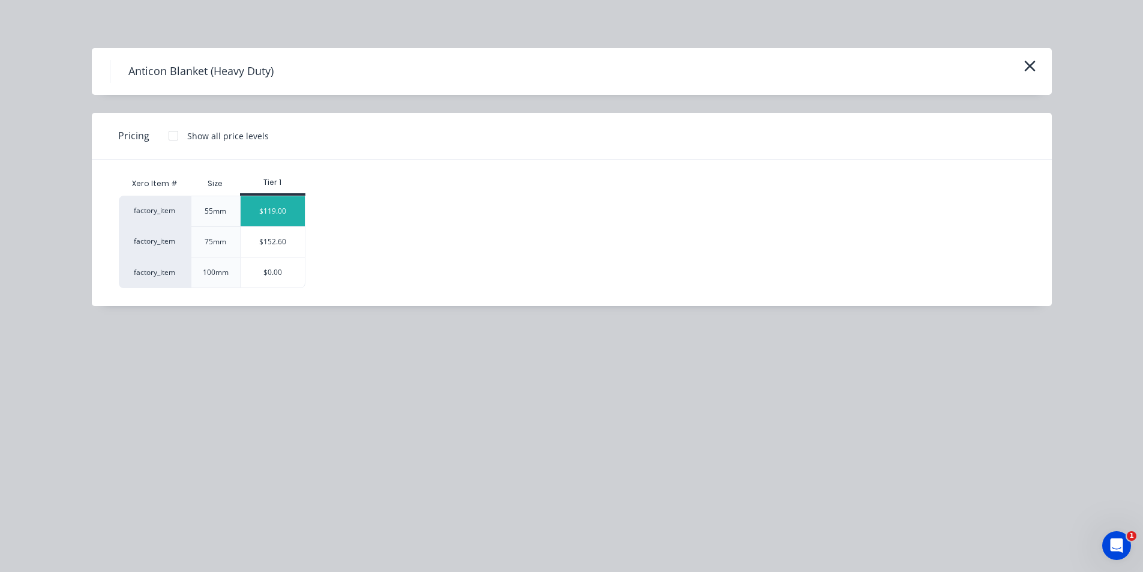
click at [281, 204] on div "$119.00" at bounding box center [273, 211] width 64 height 30
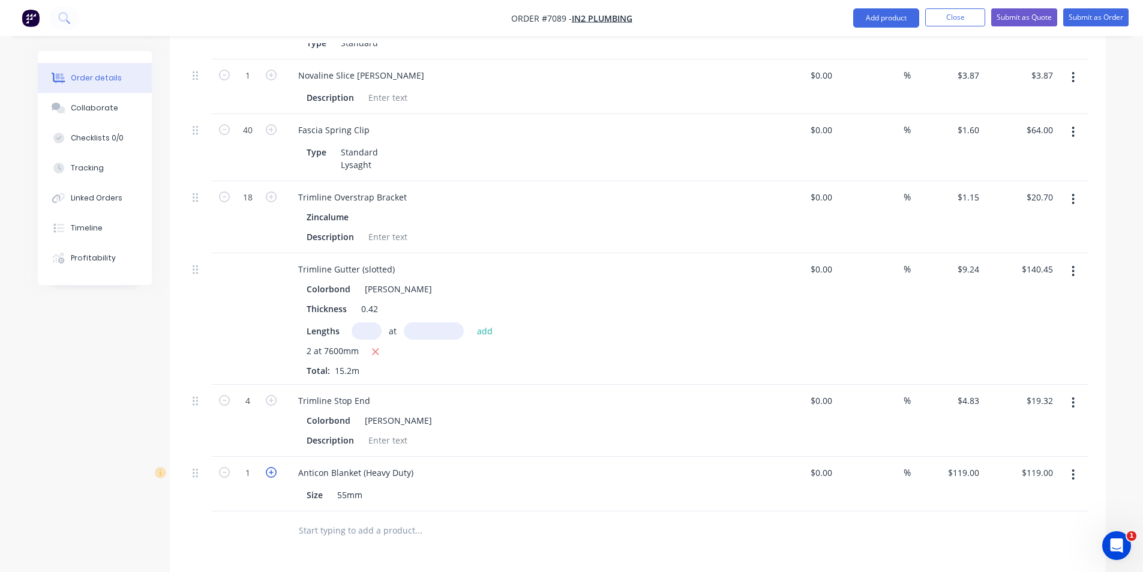
click at [269, 467] on icon "button" at bounding box center [271, 472] width 11 height 11
type input "2"
type input "$238.00"
click at [269, 467] on icon "button" at bounding box center [271, 472] width 11 height 11
type input "3"
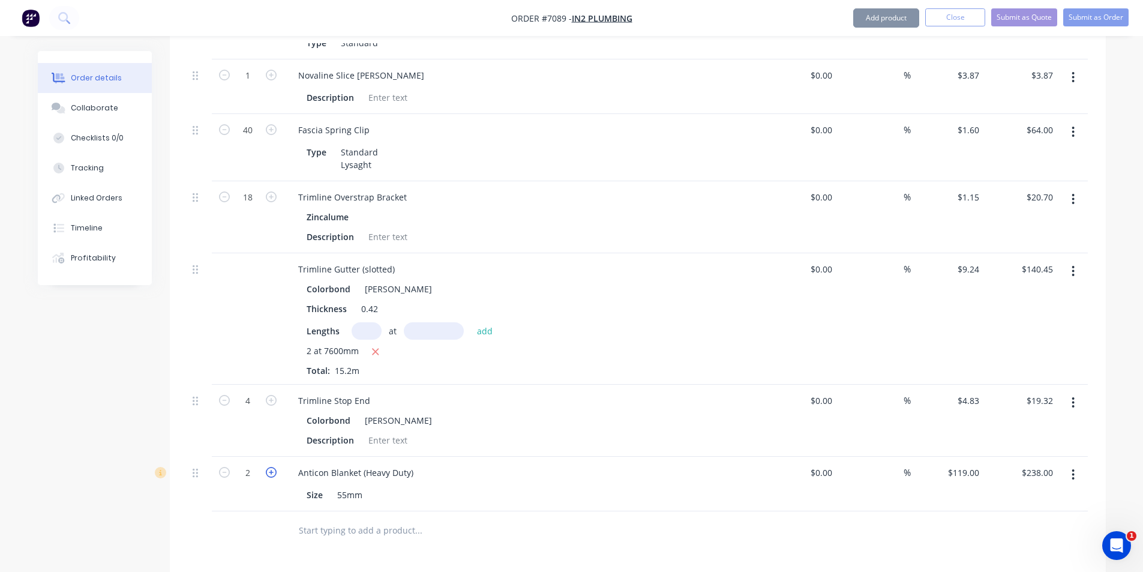
type input "$357.00"
click at [271, 467] on icon "button" at bounding box center [271, 472] width 11 height 11
type input "4"
type input "$476.00"
click at [221, 467] on icon "button" at bounding box center [224, 472] width 11 height 11
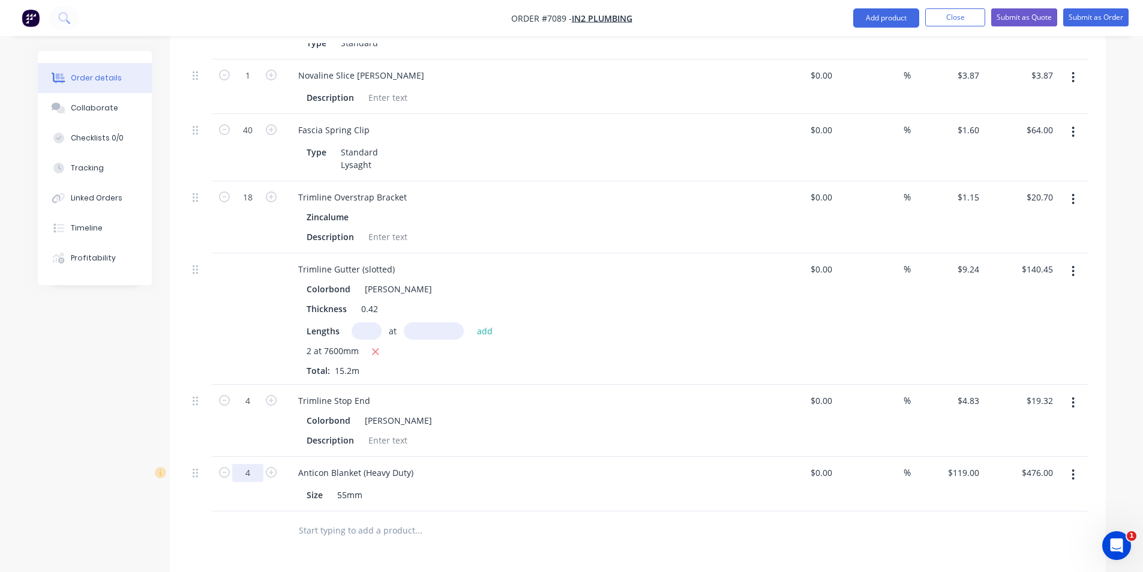
type input "3"
type input "$357.00"
click at [855, 19] on button "Add product" at bounding box center [886, 17] width 66 height 19
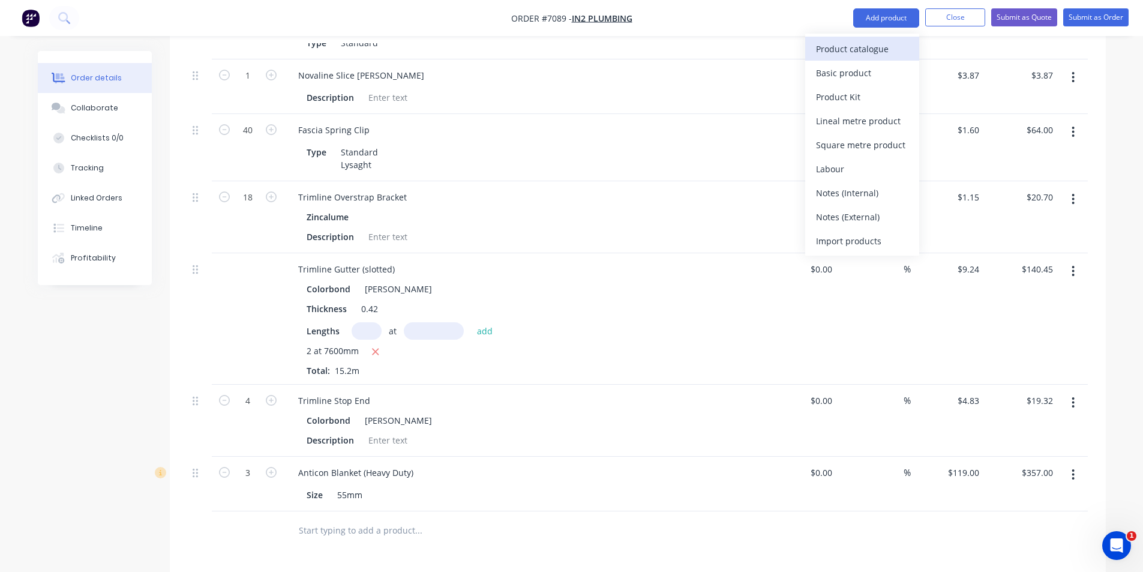
click at [858, 47] on div "Product catalogue" at bounding box center [862, 48] width 92 height 17
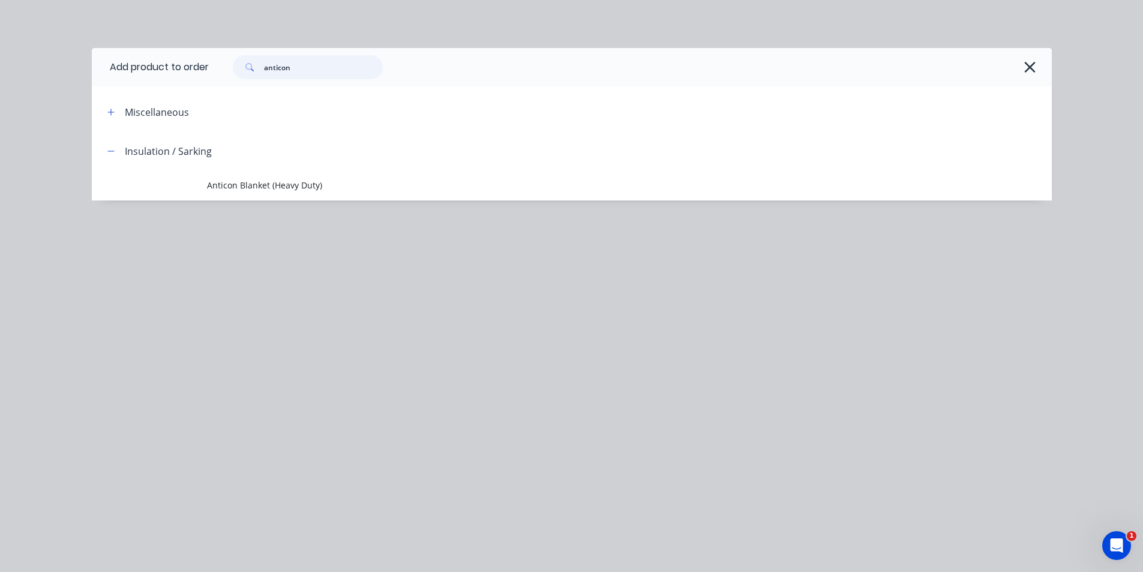
click at [280, 74] on input "anticon" at bounding box center [323, 67] width 119 height 24
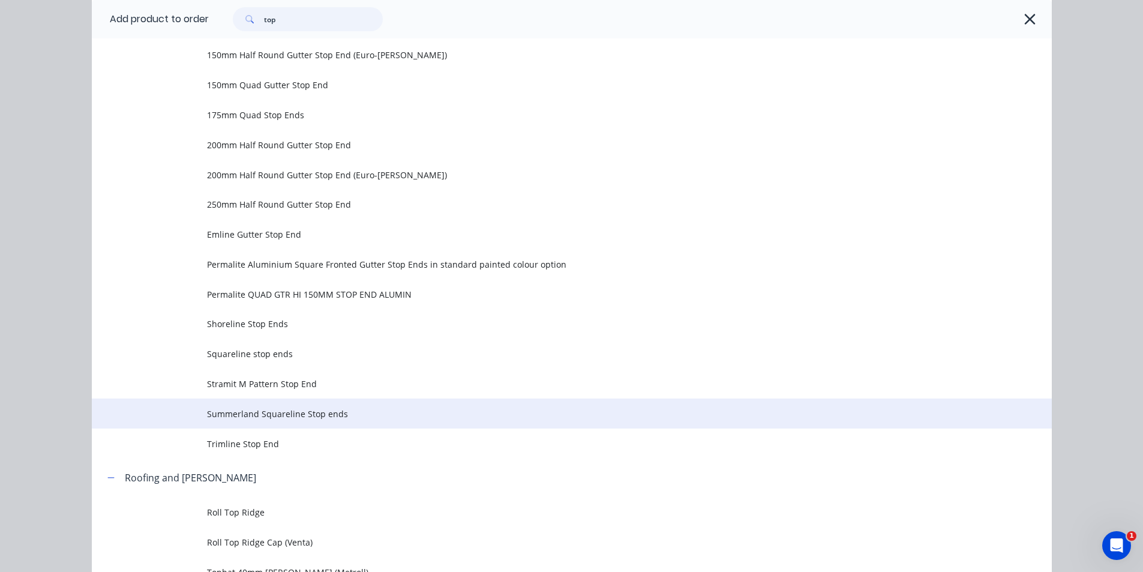
scroll to position [497, 0]
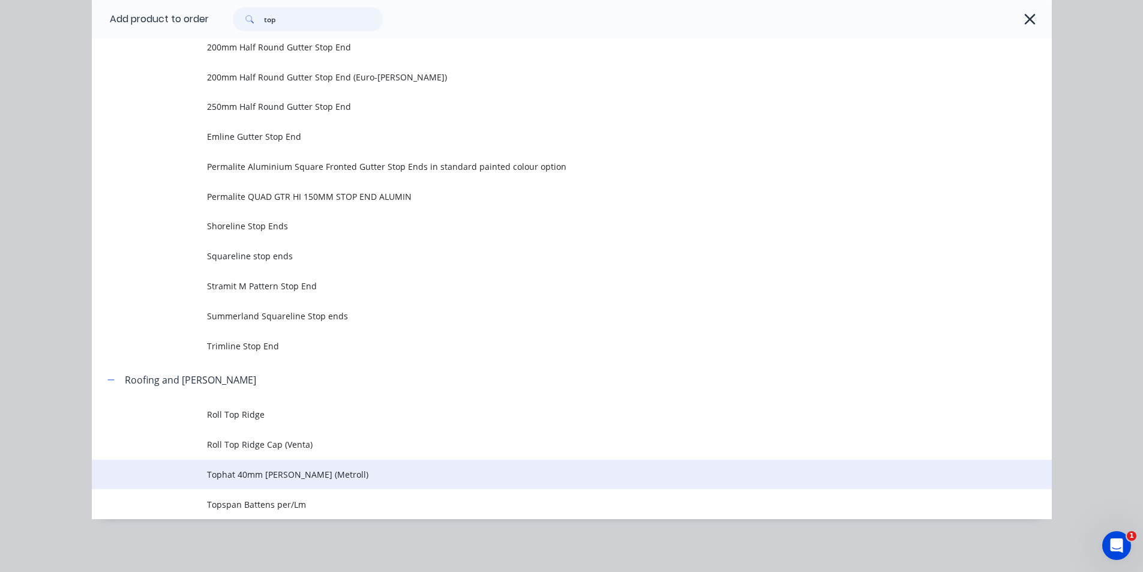
type input "top"
click at [312, 480] on span "Tophat 40mm [PERSON_NAME] (Metroll)" at bounding box center [545, 474] width 676 height 13
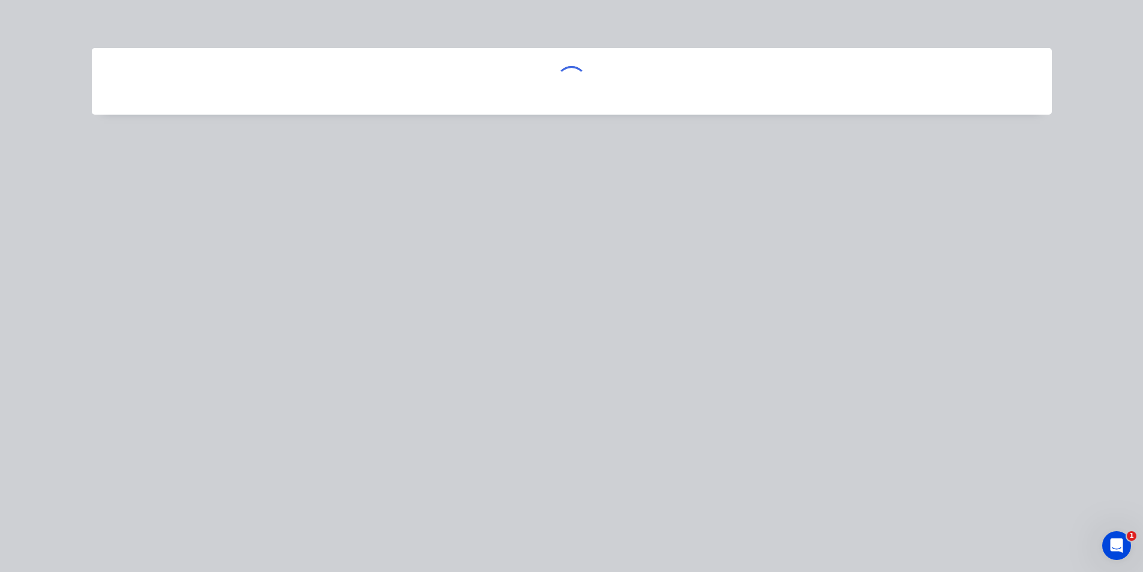
scroll to position [0, 0]
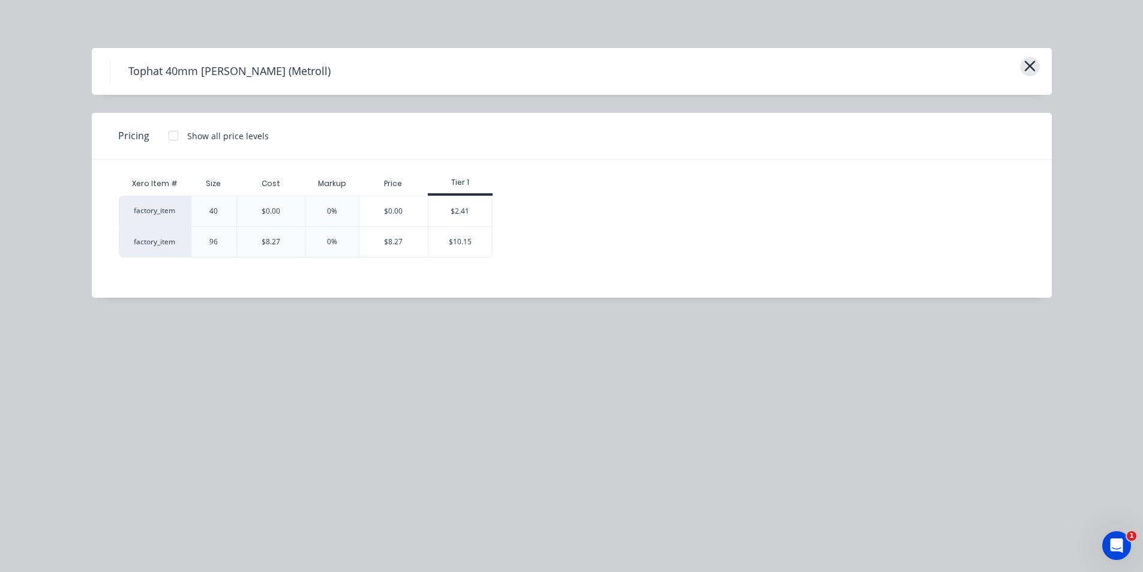
click at [1037, 69] on button "button" at bounding box center [1030, 66] width 20 height 19
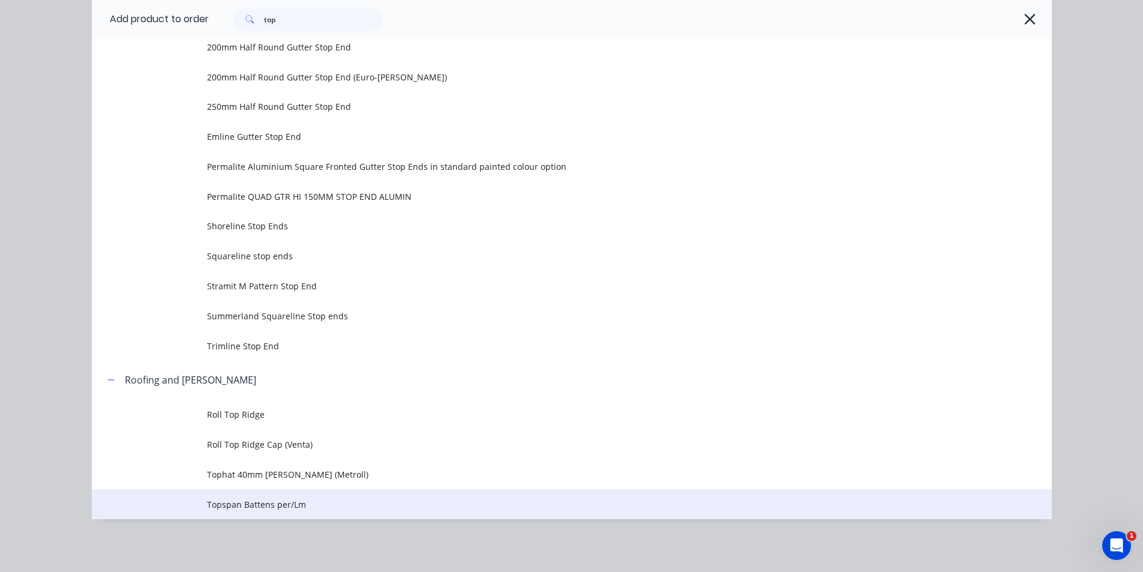
click at [275, 502] on span "Topspan Battens per/Lm" at bounding box center [545, 504] width 676 height 13
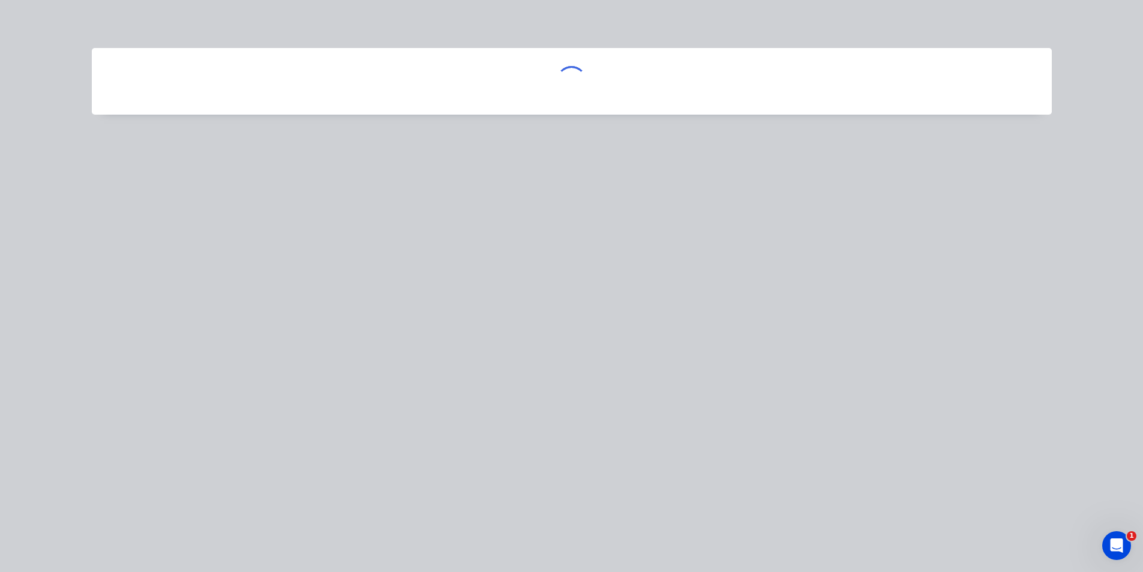
scroll to position [0, 0]
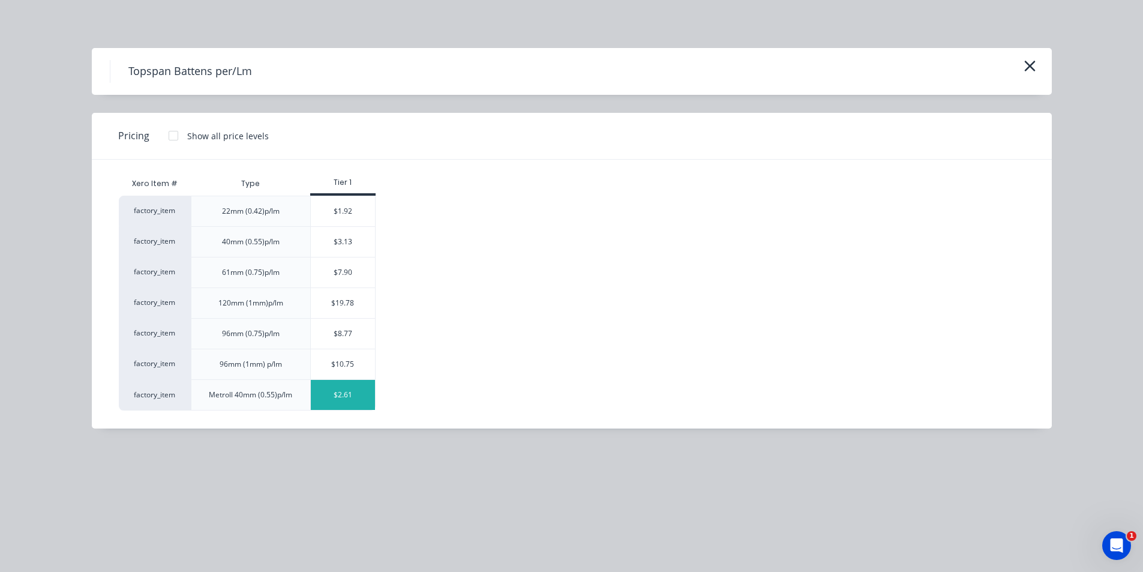
click at [337, 403] on div "$2.61" at bounding box center [343, 395] width 64 height 30
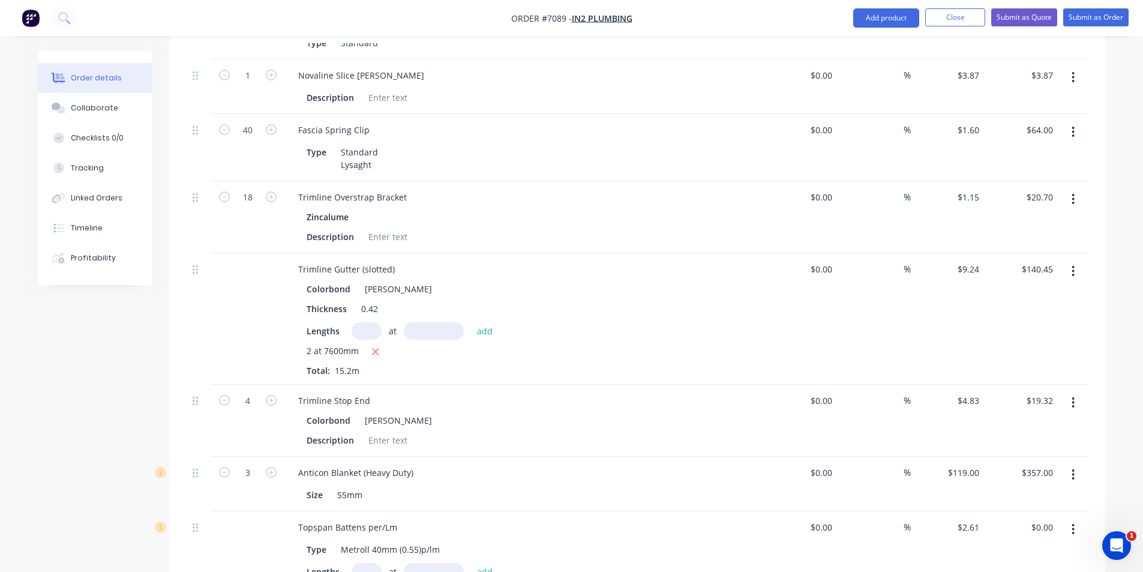
click at [372, 563] on input "text" at bounding box center [367, 571] width 30 height 17
type input "19"
type input "6500"
click at [471, 563] on button "add" at bounding box center [485, 571] width 28 height 16
type input "$322.34"
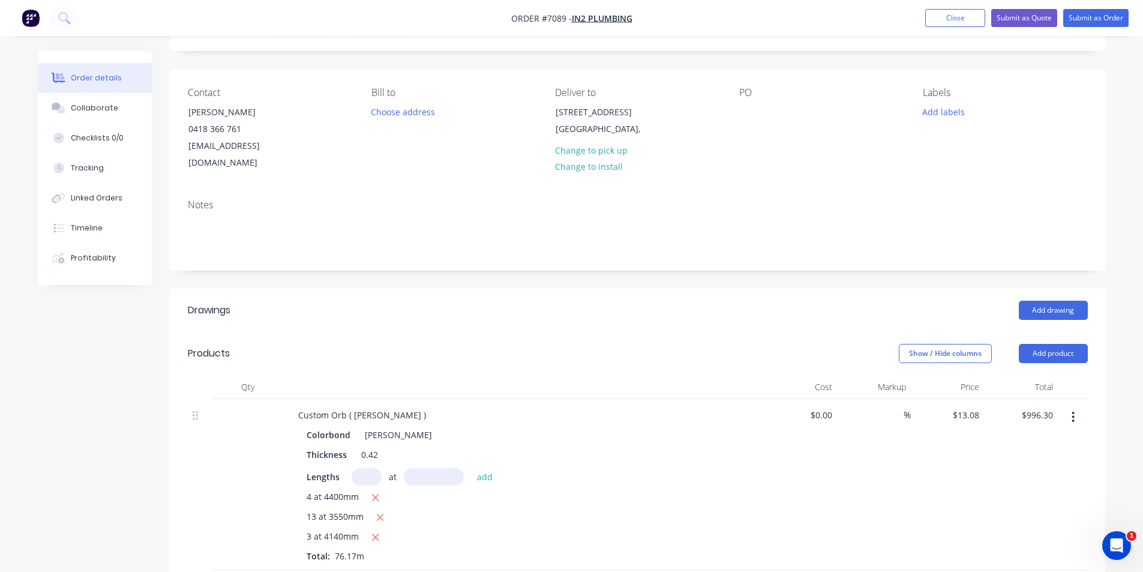
scroll to position [60, 0]
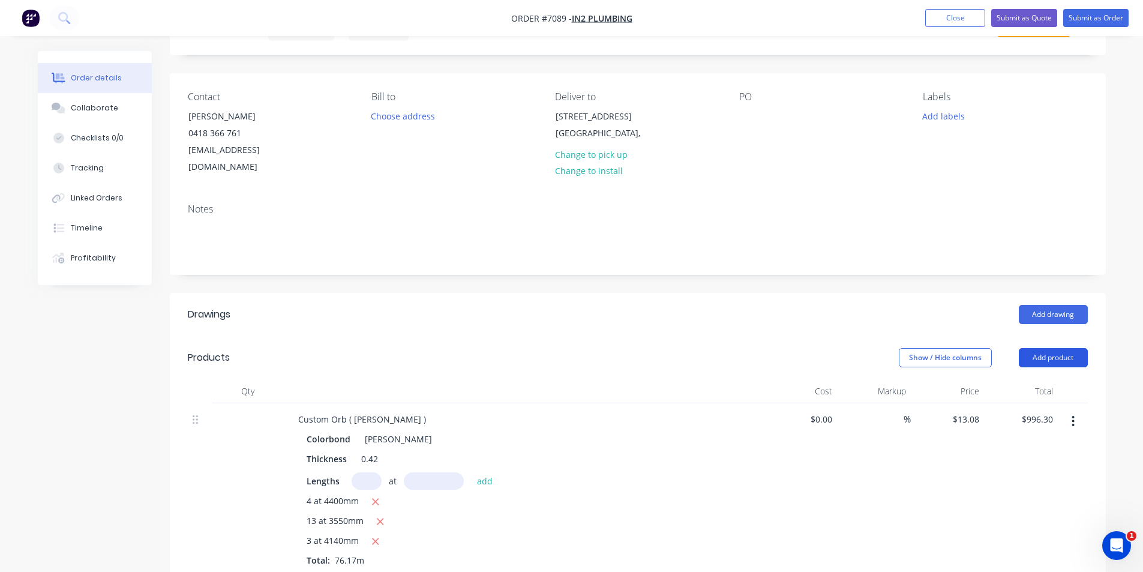
click at [1067, 348] on button "Add product" at bounding box center [1053, 357] width 69 height 19
click at [1079, 305] on button "Add drawing" at bounding box center [1053, 314] width 69 height 19
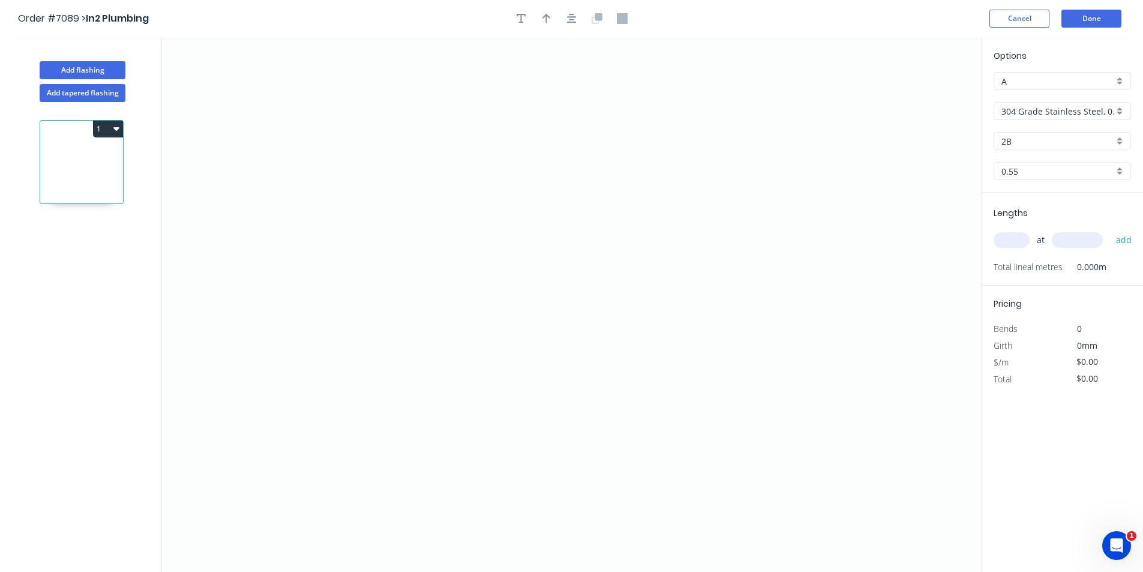
click at [1091, 108] on input "304 Grade Stainless Steel, 0.9mm Perforated Pattern 208 - 2mm hole" at bounding box center [1058, 111] width 112 height 13
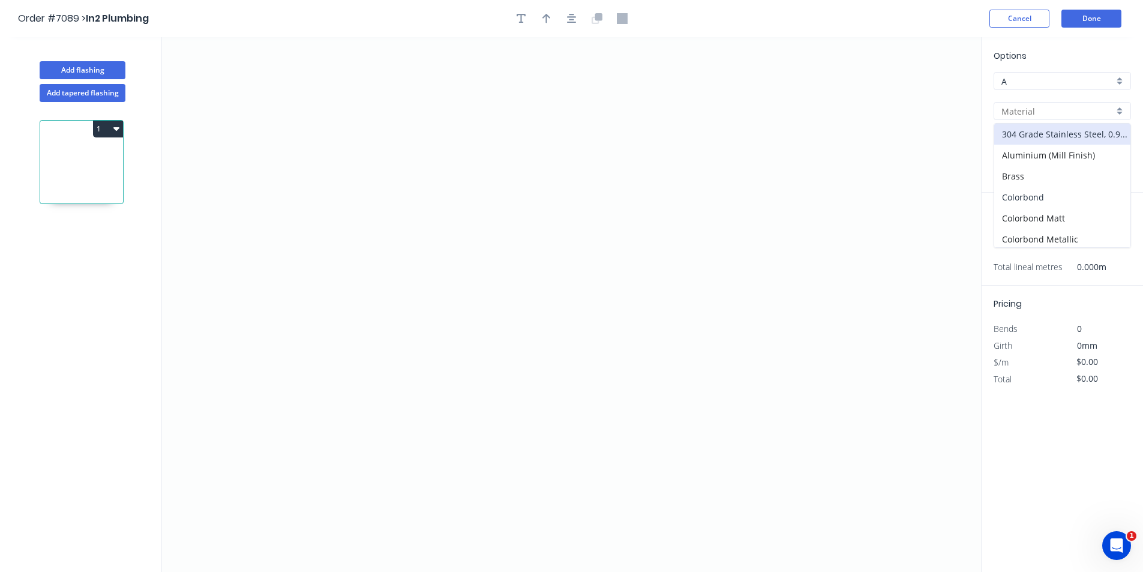
drag, startPoint x: 1085, startPoint y: 195, endPoint x: 1075, endPoint y: 179, distance: 18.3
click at [1084, 195] on div "Colorbond" at bounding box center [1063, 197] width 136 height 21
type input "Colorbond"
type input "Basalt"
click at [1067, 148] on div "Basalt" at bounding box center [1062, 141] width 137 height 18
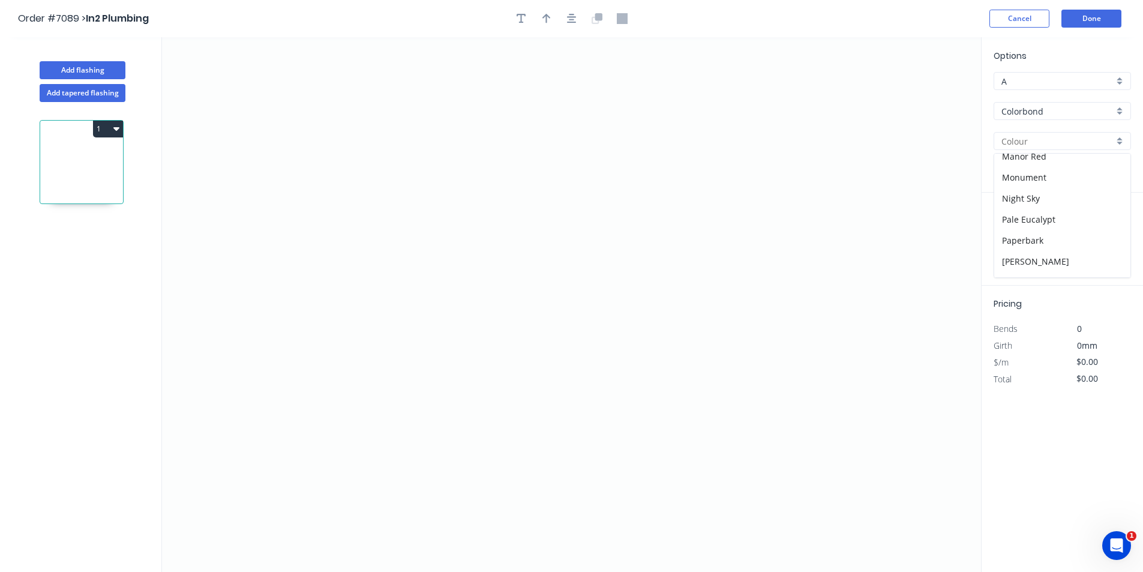
scroll to position [240, 0]
click at [1017, 254] on div "[PERSON_NAME]" at bounding box center [1063, 260] width 136 height 21
type input "[PERSON_NAME]"
click at [490, 332] on icon "0" at bounding box center [571, 304] width 819 height 535
click at [451, 358] on icon "0" at bounding box center [571, 304] width 819 height 535
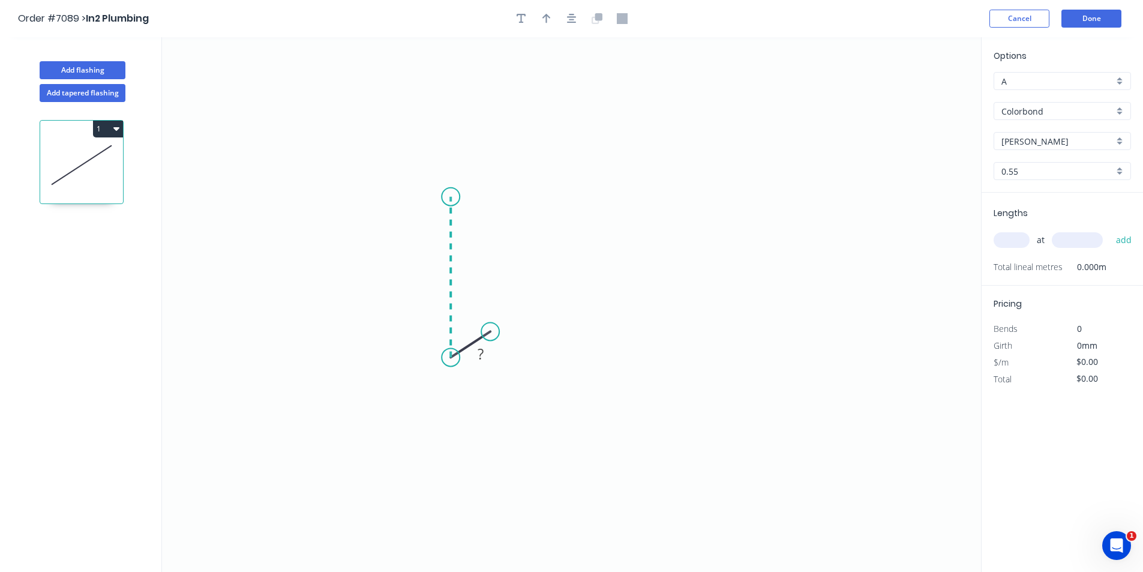
click at [454, 197] on icon "0 ?" at bounding box center [571, 304] width 819 height 535
click at [718, 187] on icon "0 ? ? ? º" at bounding box center [571, 304] width 819 height 535
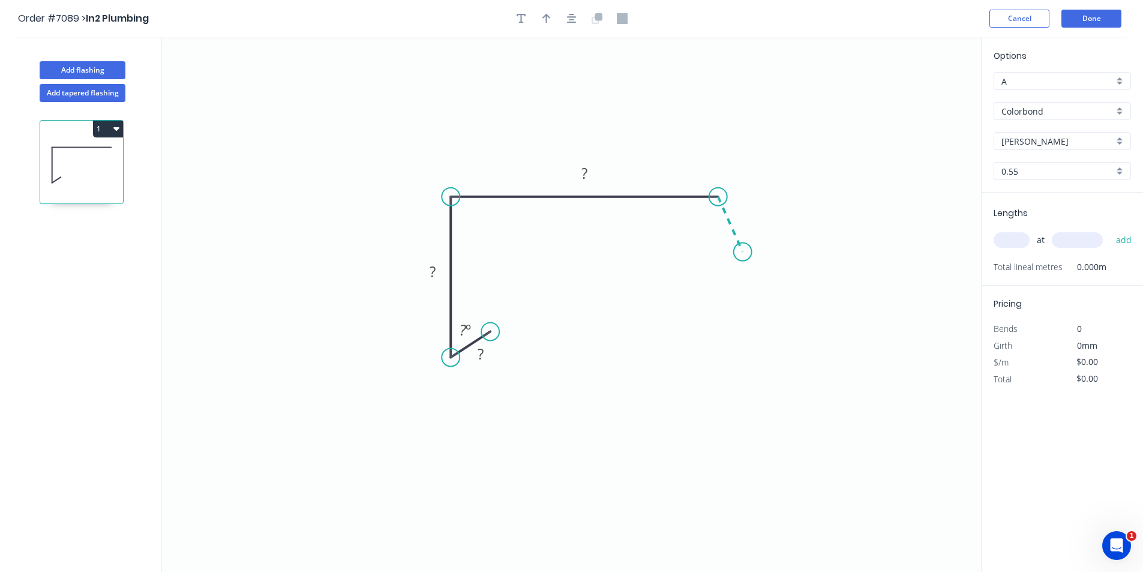
click at [743, 252] on icon "0 ? ? ? ? º" at bounding box center [571, 304] width 819 height 535
click at [493, 354] on rect at bounding box center [480, 354] width 39 height 25
click at [484, 354] on rect at bounding box center [481, 354] width 24 height 17
type input "$14.85"
click at [602, 167] on rect at bounding box center [585, 173] width 40 height 25
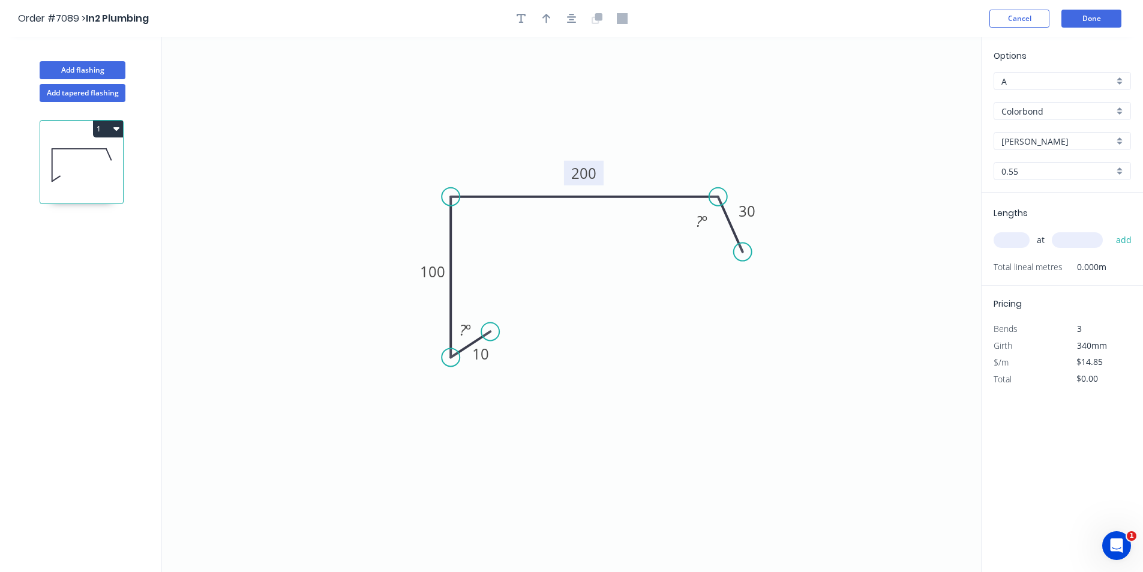
click at [584, 165] on tspan "200" at bounding box center [583, 173] width 25 height 20
click at [1018, 236] on input "text" at bounding box center [1012, 240] width 36 height 16
type input "3"
type input "40000"
click at [1110, 230] on button "add" at bounding box center [1124, 240] width 28 height 20
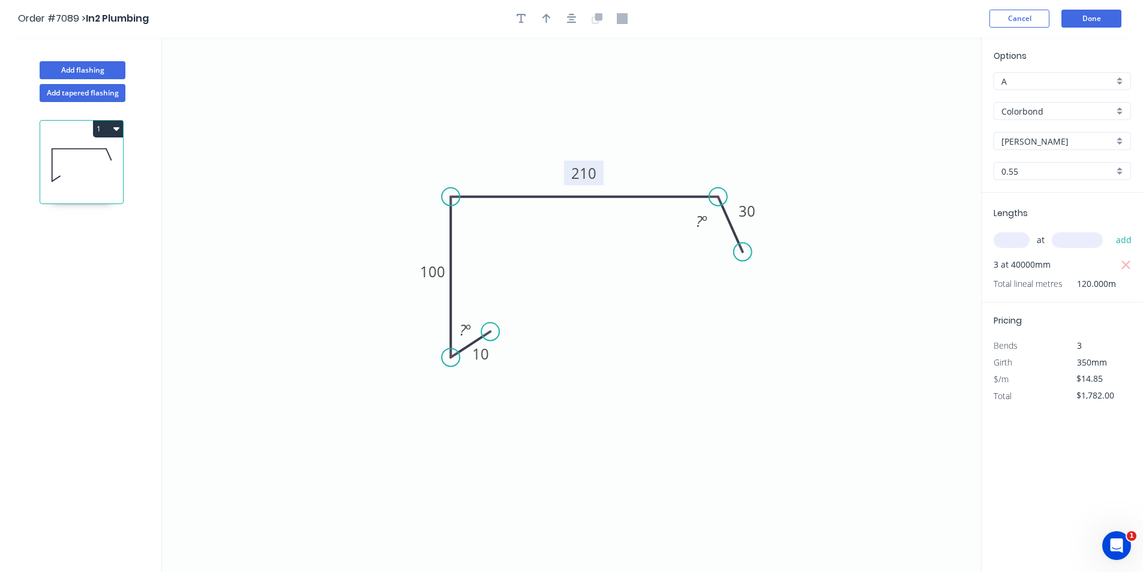
click at [1127, 254] on div "at add" at bounding box center [1064, 240] width 140 height 32
click at [1123, 260] on icon "button" at bounding box center [1126, 265] width 11 height 14
type input "$0.00"
click at [998, 239] on input "text" at bounding box center [1012, 240] width 36 height 16
type input "3"
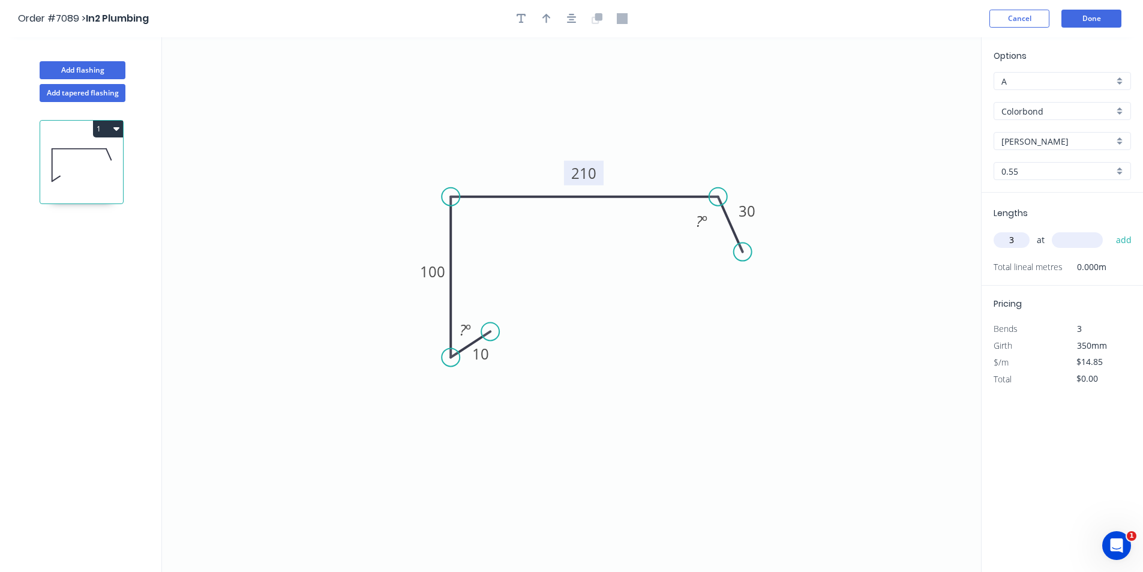
click at [1026, 239] on input "3" at bounding box center [1012, 240] width 36 height 16
type input "5"
type input "6000"
click at [1110, 230] on button "add" at bounding box center [1124, 240] width 28 height 20
click at [1125, 263] on icon "button" at bounding box center [1126, 264] width 9 height 9
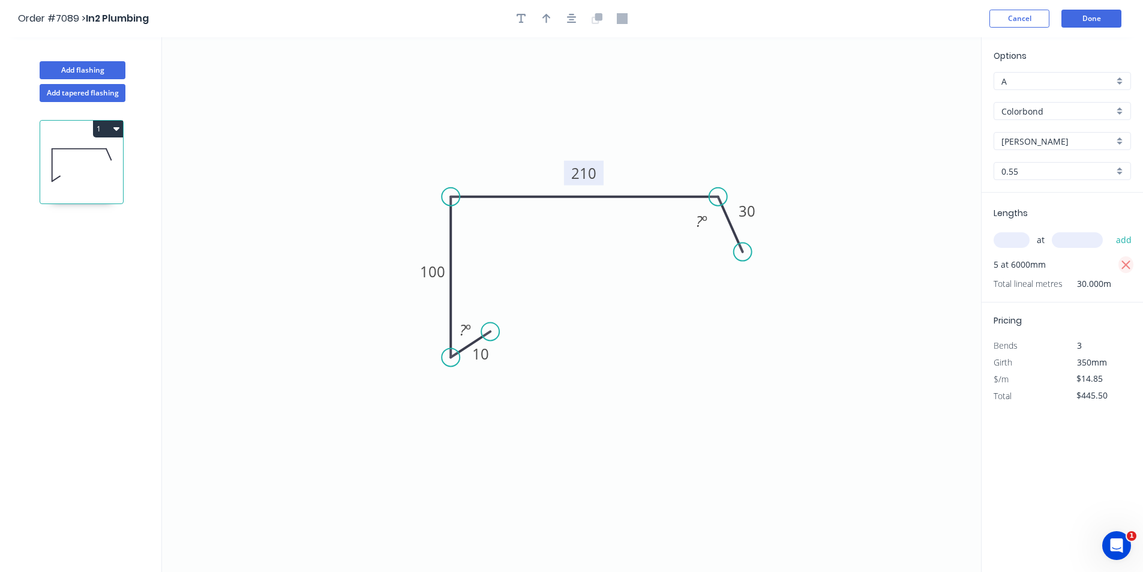
type input "$0.00"
click at [1024, 235] on input "text" at bounding box center [1012, 240] width 36 height 16
type input "7"
type input "6"
type input "5000"
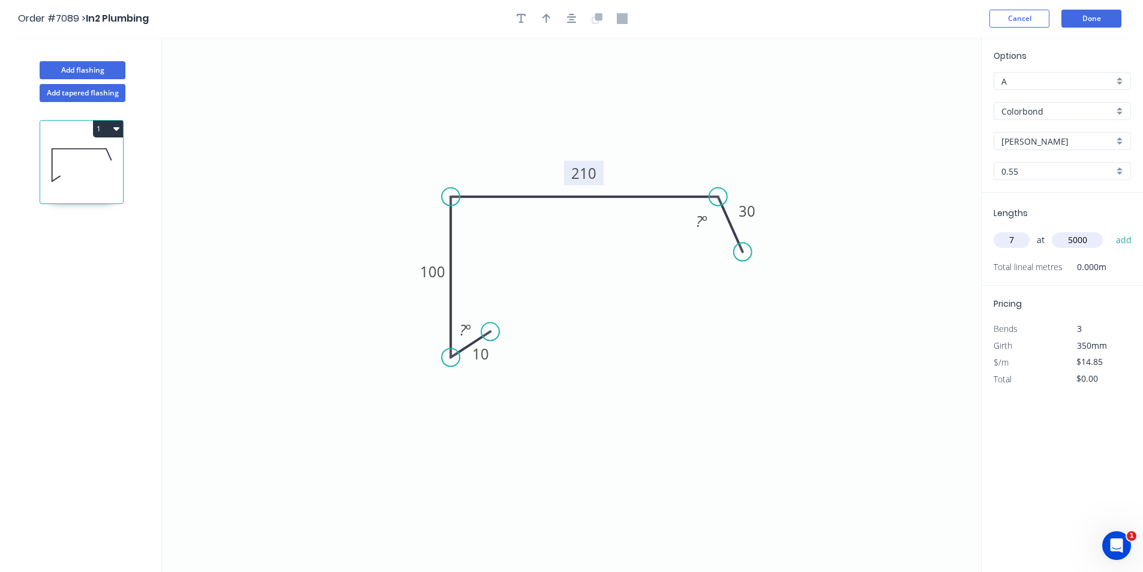
click at [1110, 230] on button "add" at bounding box center [1124, 240] width 28 height 20
drag, startPoint x: 1129, startPoint y: 266, endPoint x: 1116, endPoint y: 266, distance: 13.2
click at [1128, 266] on icon "button" at bounding box center [1126, 265] width 11 height 14
type input "$0.00"
click at [1019, 241] on input "text" at bounding box center [1012, 240] width 36 height 16
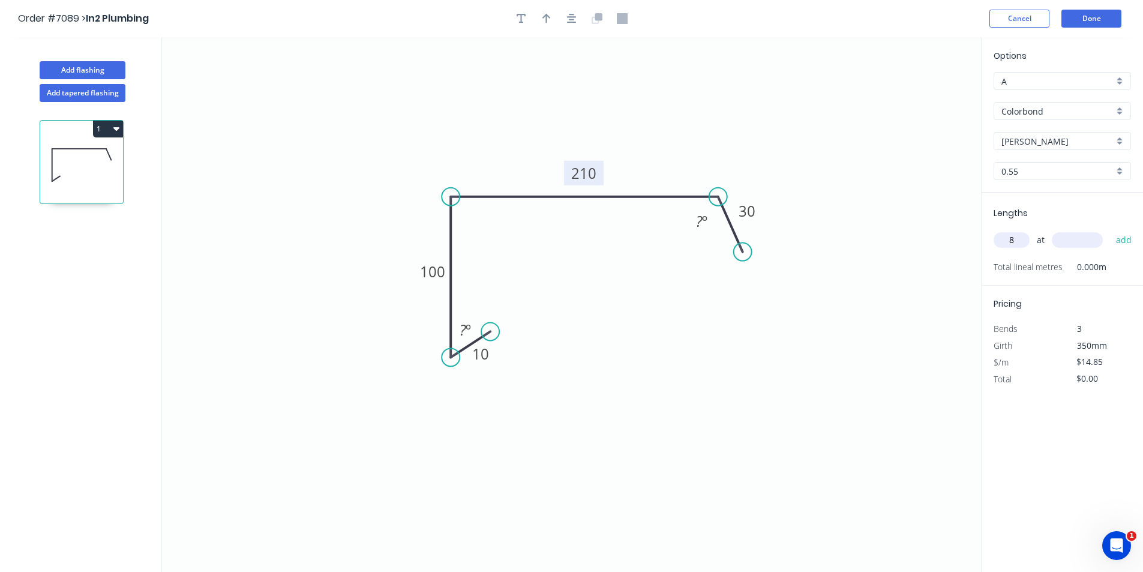
type input "8"
type input "5000"
click at [1110, 230] on button "add" at bounding box center [1124, 240] width 28 height 20
type input "$594.00"
click at [1089, 15] on button "Done" at bounding box center [1092, 19] width 60 height 18
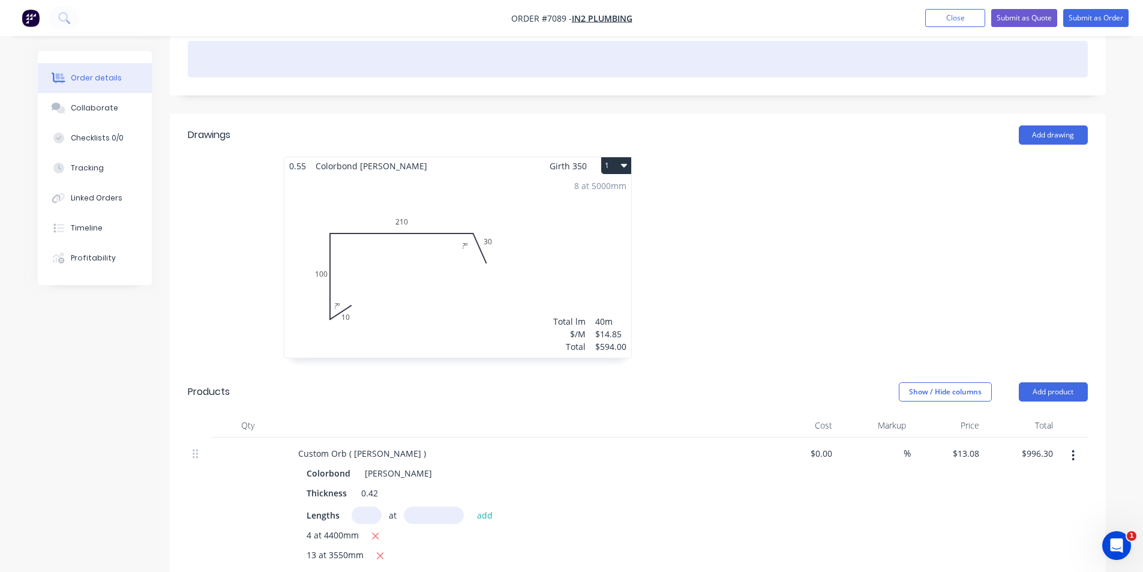
scroll to position [240, 0]
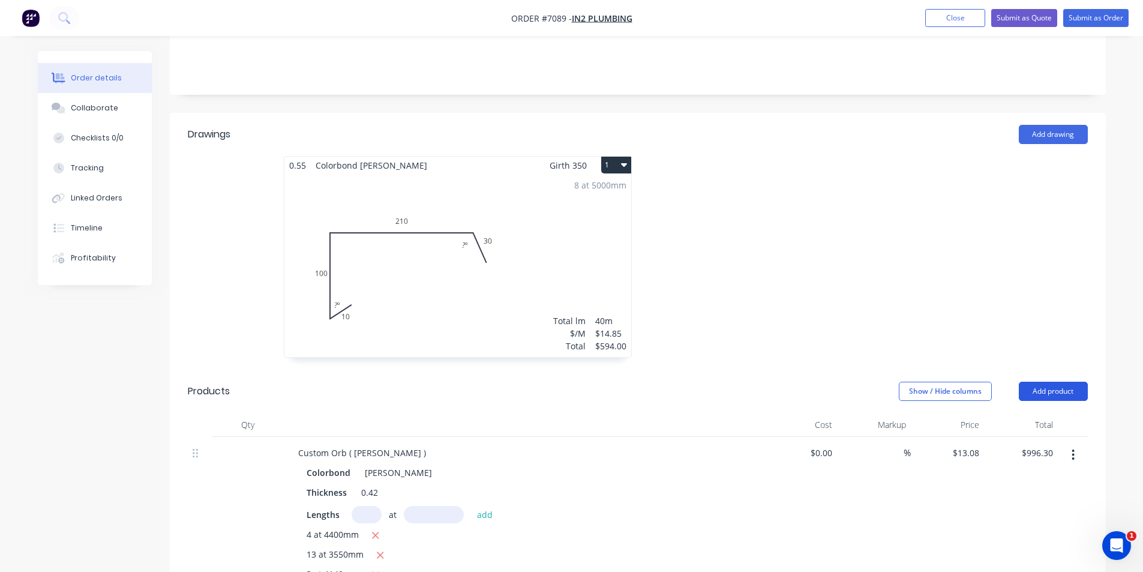
click at [1061, 382] on button "Add product" at bounding box center [1053, 391] width 69 height 19
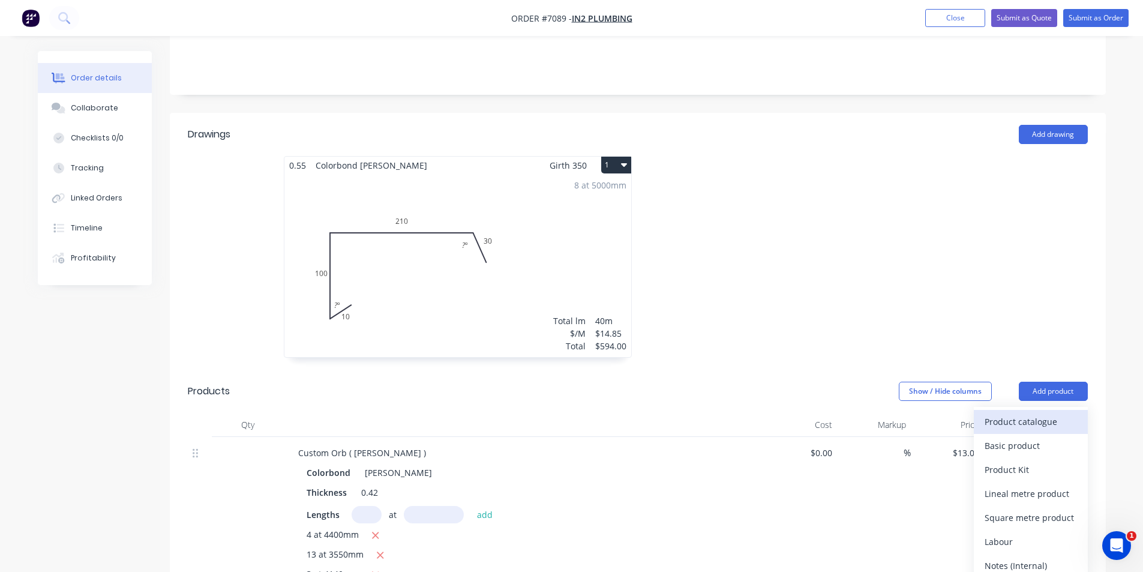
click at [1053, 413] on div "Product catalogue" at bounding box center [1031, 421] width 92 height 17
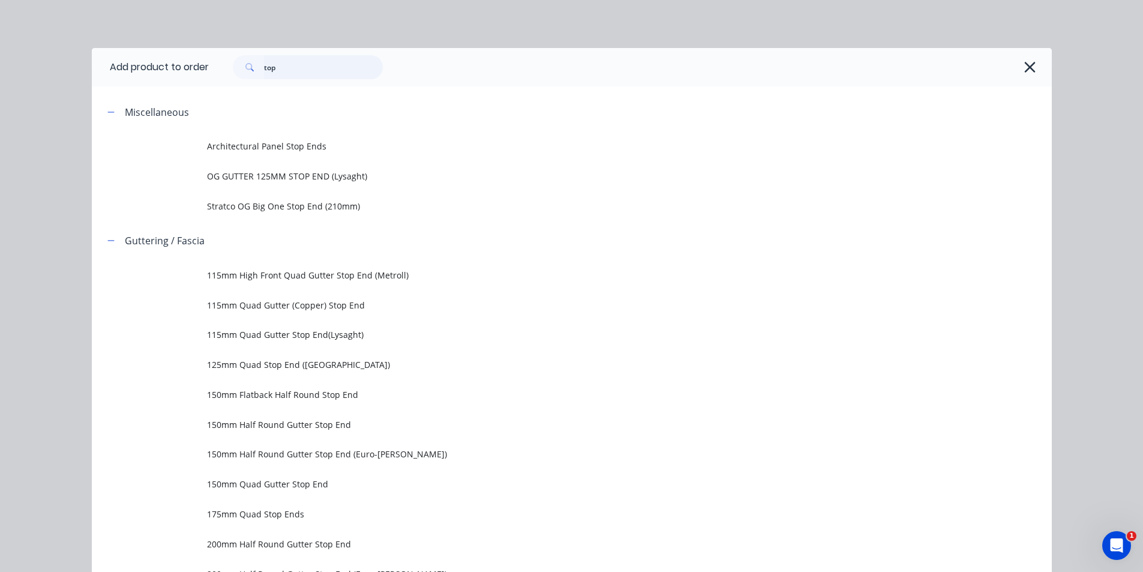
click at [295, 74] on input "top" at bounding box center [323, 67] width 119 height 24
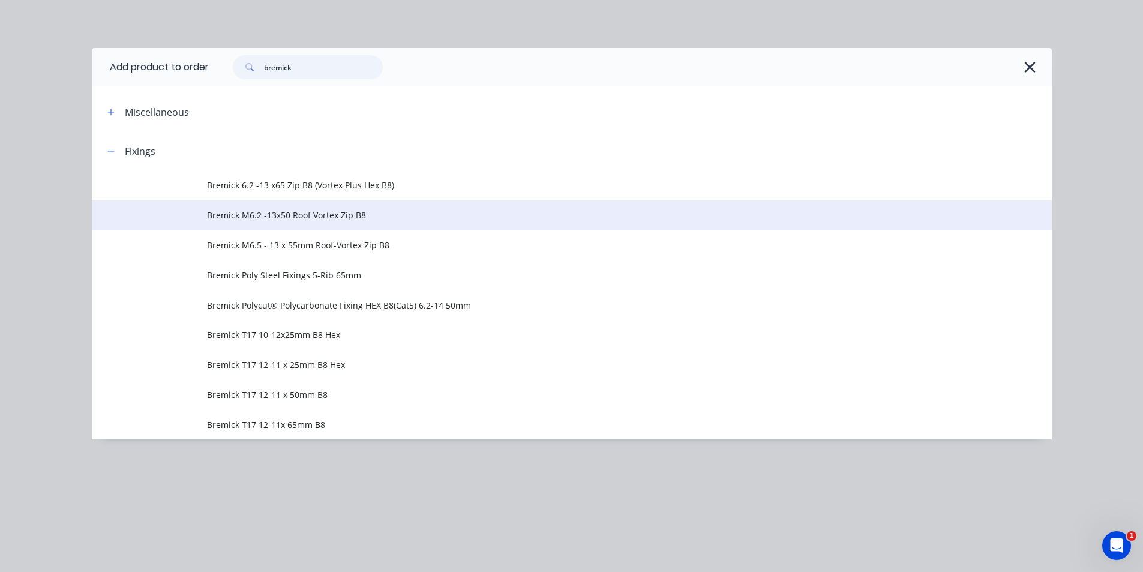
type input "bremick"
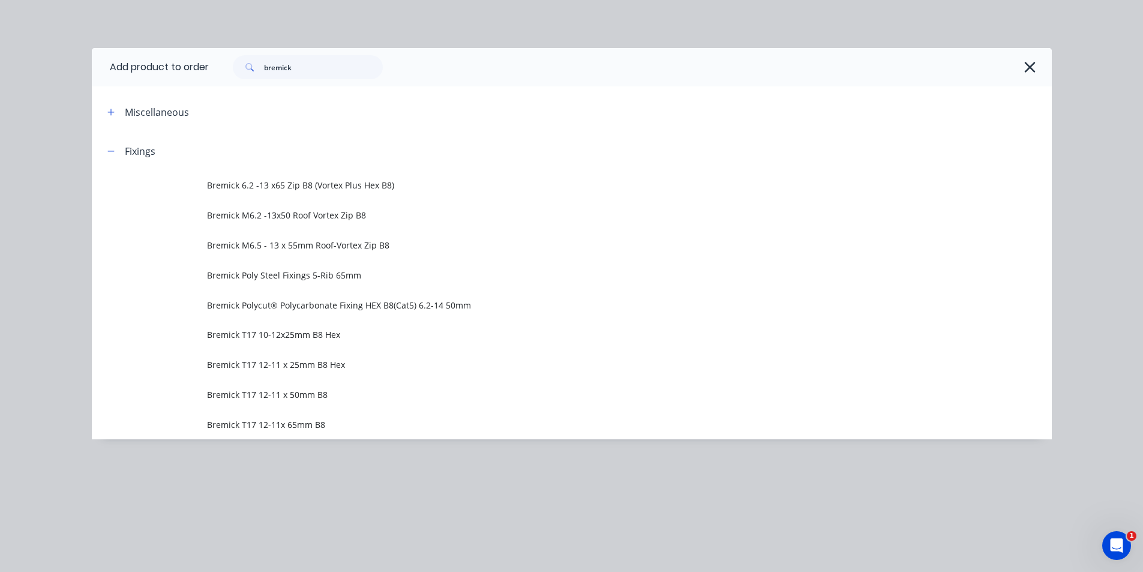
click at [388, 217] on span "Bremick M6.2 -13x50 Roof Vortex Zip B8" at bounding box center [545, 215] width 676 height 13
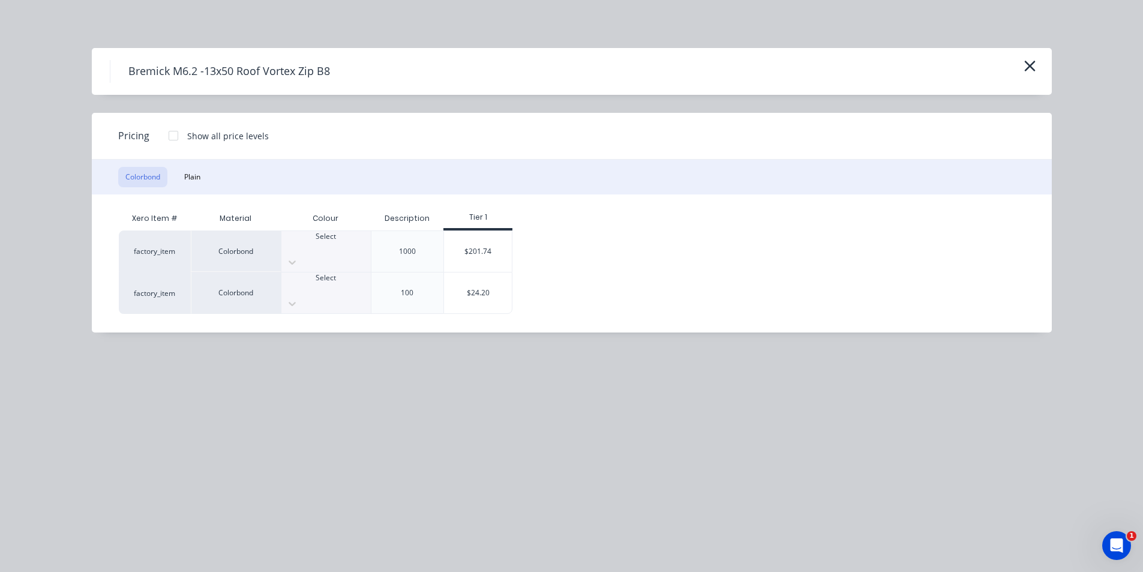
click at [334, 272] on div "Select" at bounding box center [325, 292] width 89 height 41
drag, startPoint x: 342, startPoint y: 445, endPoint x: 298, endPoint y: 286, distance: 165.7
click at [298, 286] on div "Select" at bounding box center [325, 292] width 89 height 41
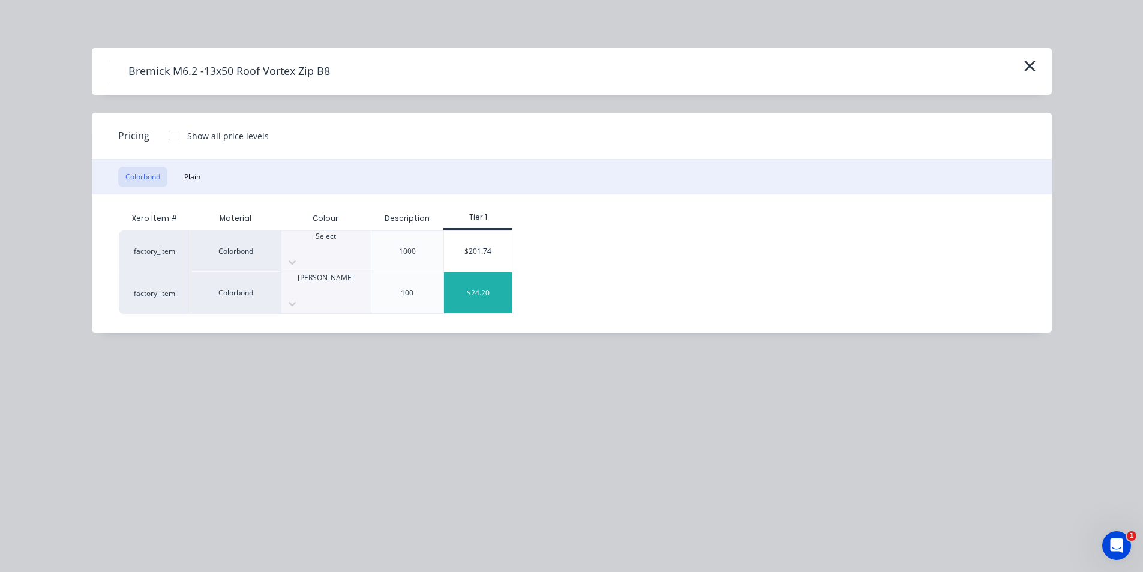
click at [478, 278] on div "$24.20" at bounding box center [478, 292] width 68 height 41
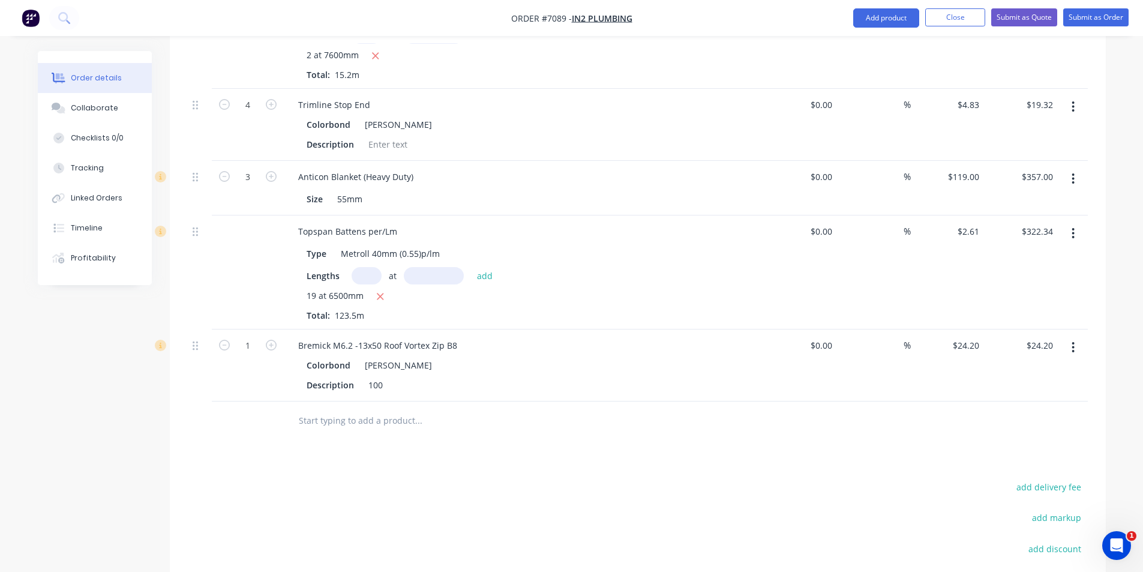
scroll to position [1440, 0]
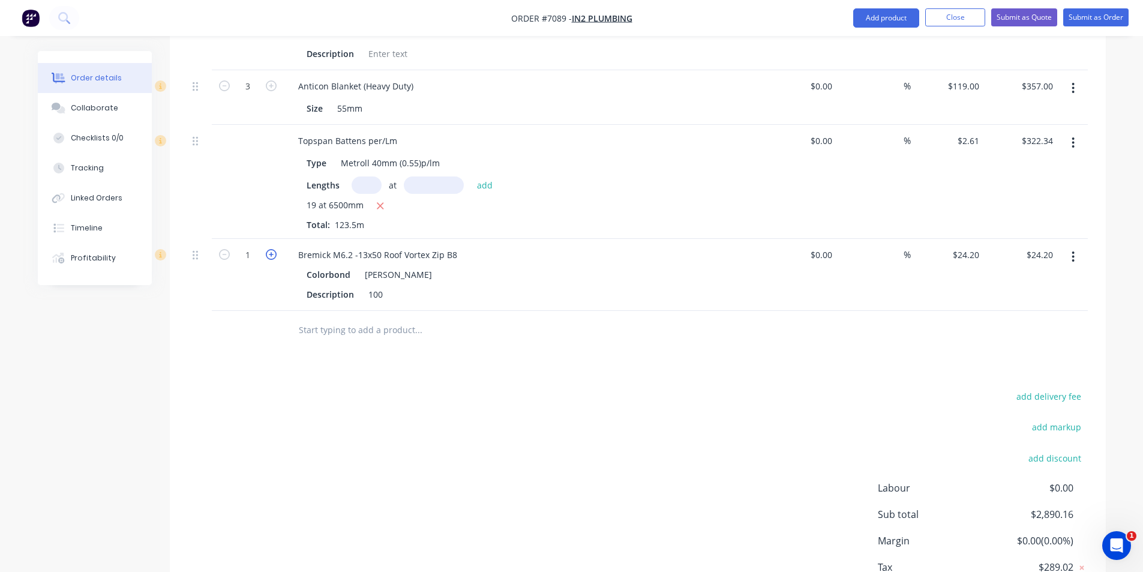
click at [271, 249] on icon "button" at bounding box center [271, 254] width 11 height 11
type input "2"
type input "$48.40"
click at [271, 249] on icon "button" at bounding box center [271, 254] width 11 height 11
type input "3"
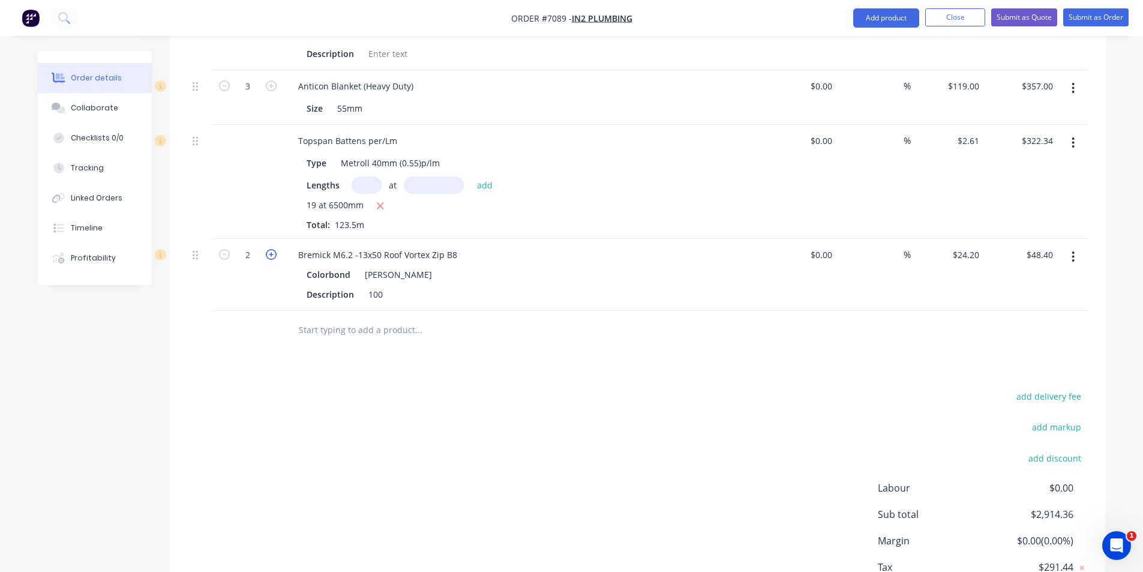
type input "$72.60"
click at [271, 249] on icon "button" at bounding box center [271, 254] width 11 height 11
type input "4"
type input "$96.80"
click at [271, 249] on icon "button" at bounding box center [271, 254] width 11 height 11
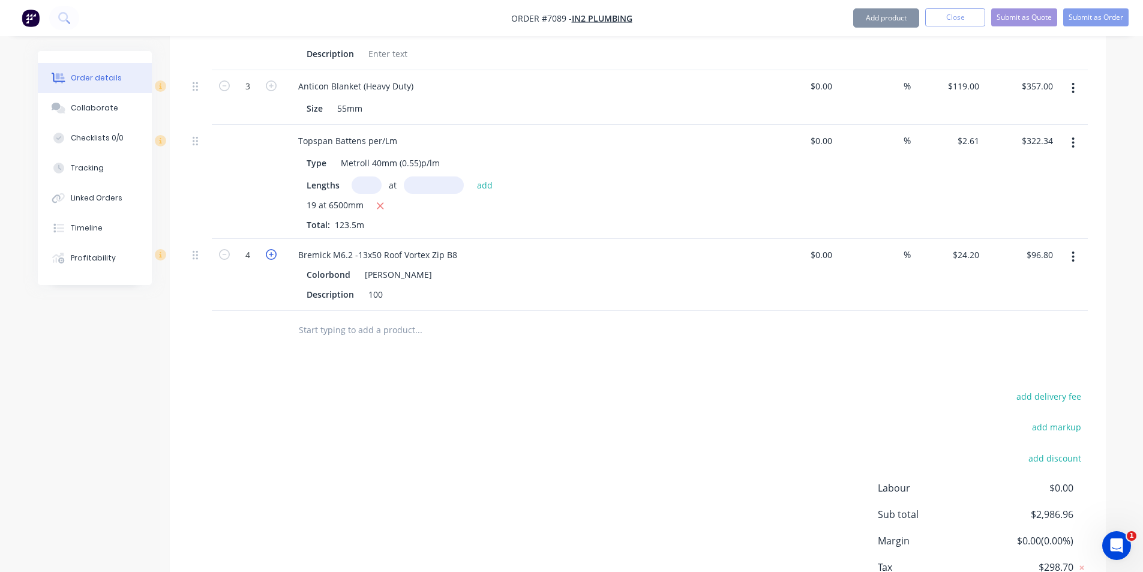
type input "5"
type input "$121.00"
click at [875, 17] on button "Add product" at bounding box center [886, 17] width 66 height 19
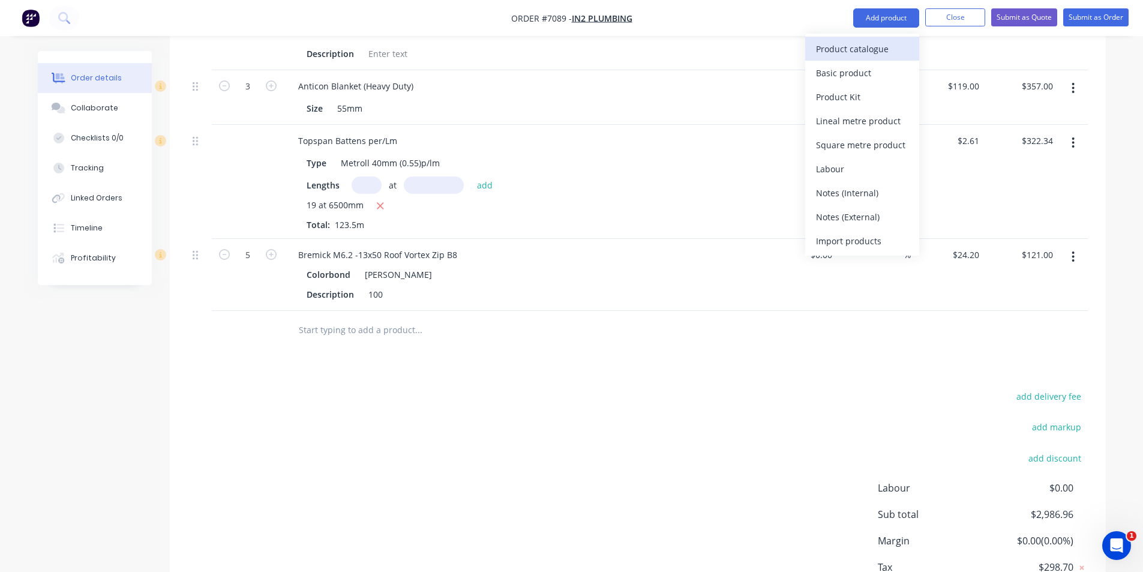
click at [877, 53] on div "Product catalogue" at bounding box center [862, 48] width 92 height 17
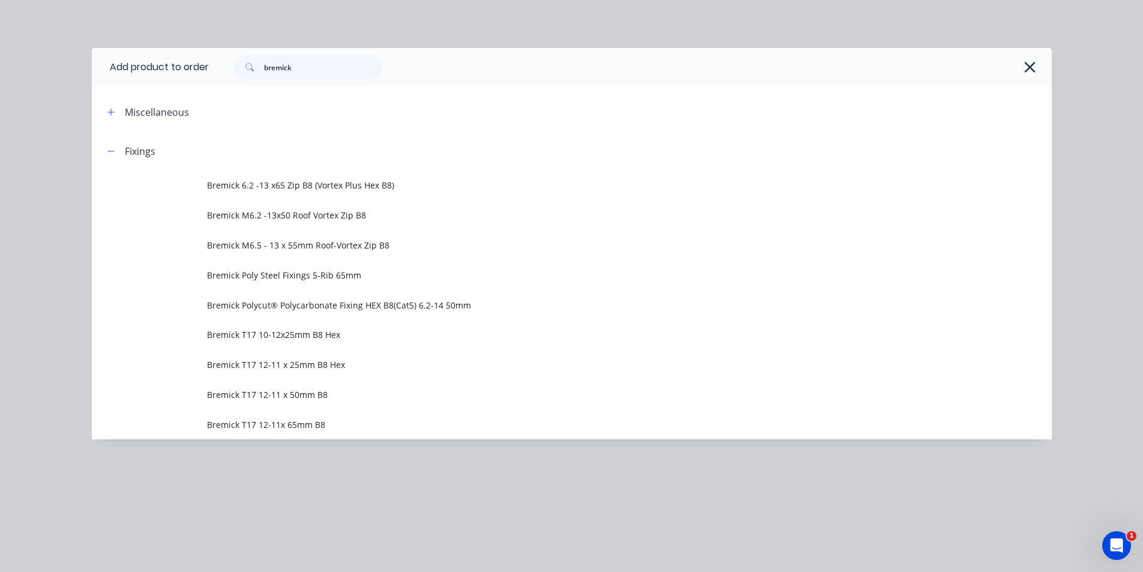
click at [320, 82] on div "bremick" at bounding box center [630, 67] width 843 height 38
click at [319, 71] on input "bremick" at bounding box center [323, 67] width 119 height 24
type input "t"
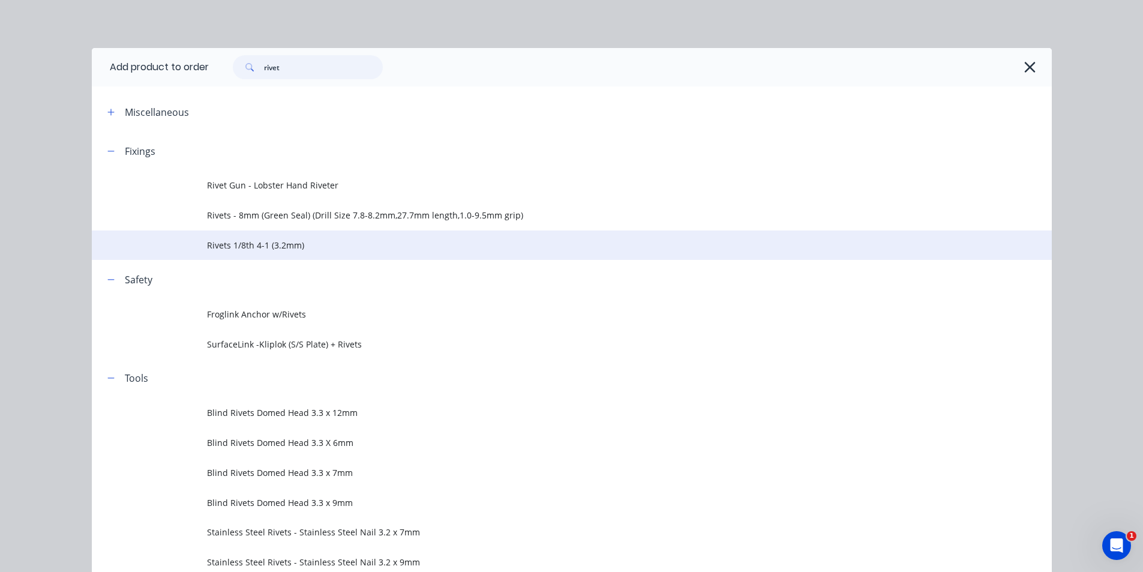
type input "rivet"
click at [334, 248] on span "Rivets 1/8th 4-1 (3.2mm)" at bounding box center [545, 245] width 676 height 13
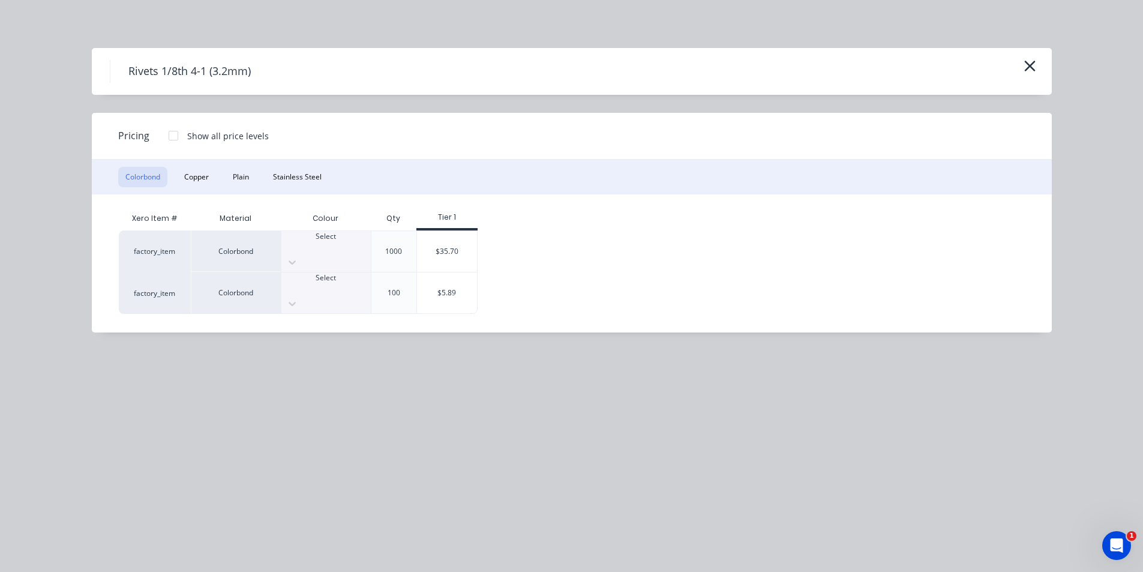
click at [322, 283] on div at bounding box center [325, 288] width 89 height 11
click at [445, 284] on div "$5.89" at bounding box center [447, 292] width 60 height 41
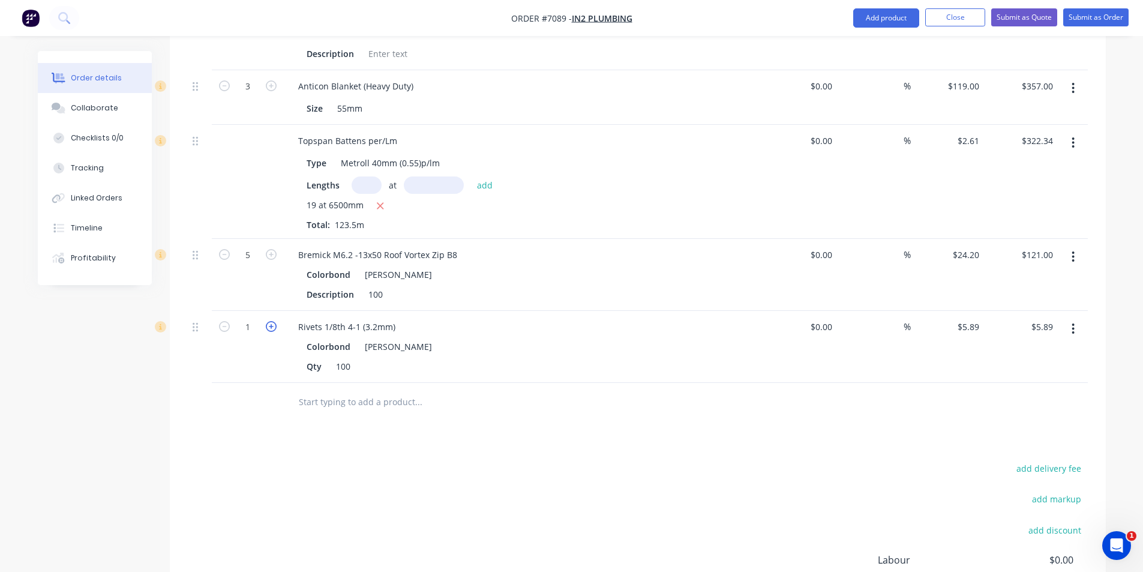
click at [271, 321] on icon "button" at bounding box center [271, 326] width 11 height 11
type input "2"
type input "$11.78"
click at [903, 25] on button "Add product" at bounding box center [886, 17] width 66 height 19
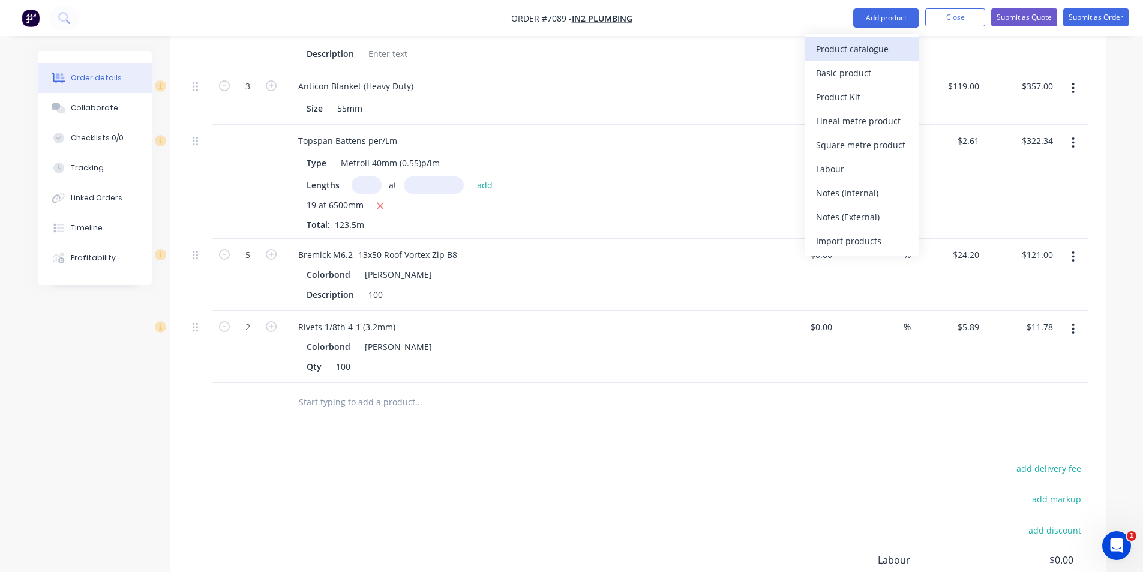
click at [904, 43] on div "Product catalogue" at bounding box center [862, 48] width 92 height 17
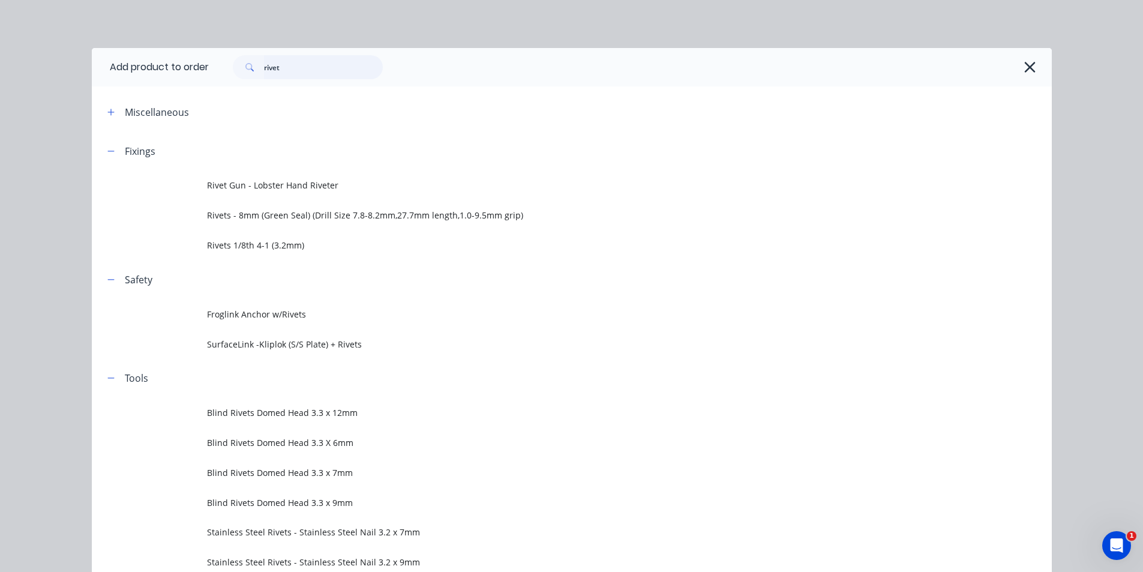
click at [339, 74] on input "rivet" at bounding box center [323, 67] width 119 height 24
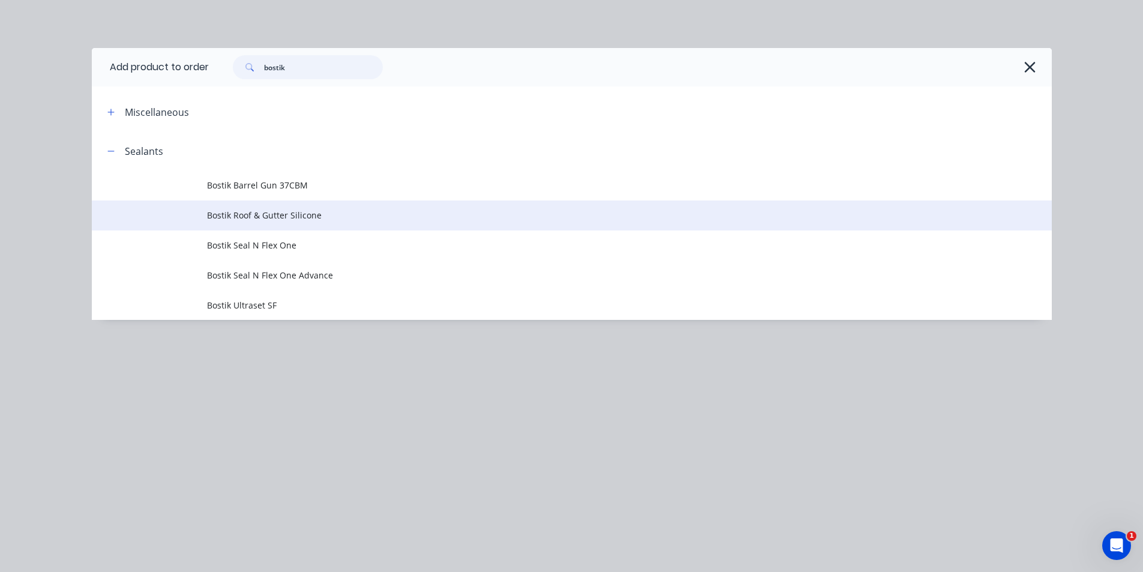
type input "bostik"
click at [299, 209] on span "Bostik Roof & Gutter Silicone" at bounding box center [545, 215] width 676 height 13
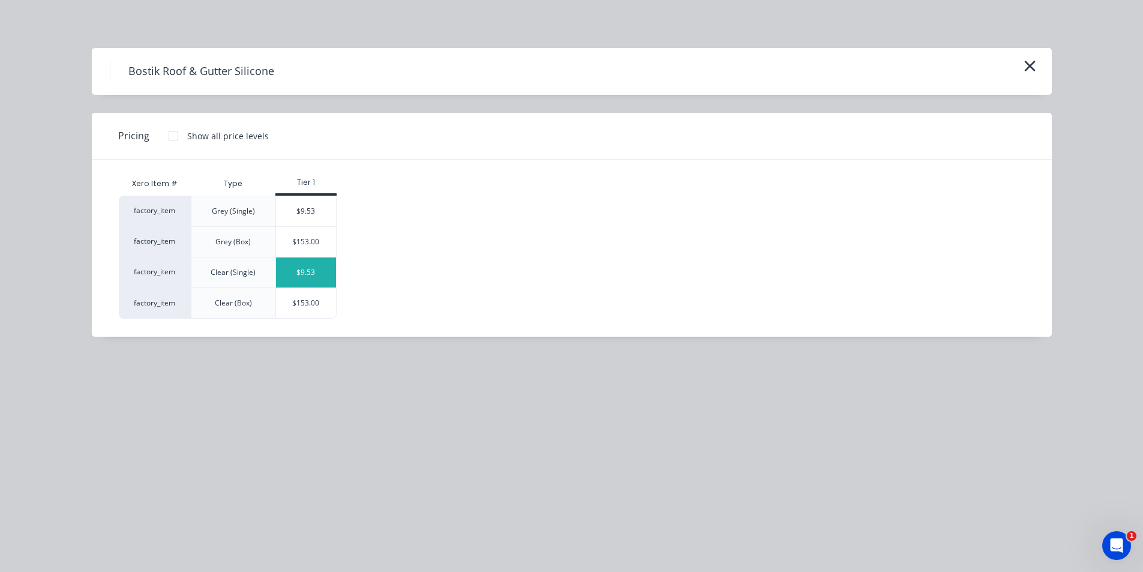
click at [305, 266] on div "$9.53" at bounding box center [306, 272] width 60 height 30
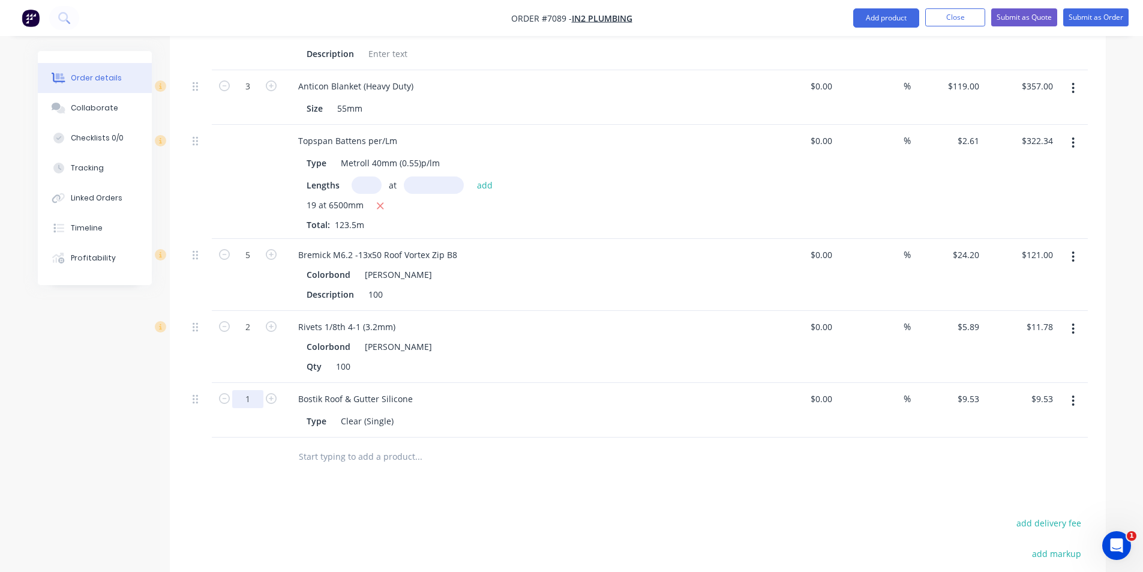
click at [253, 390] on input "1" at bounding box center [247, 399] width 31 height 18
type input "5"
type input "$47.65"
click at [583, 412] on div "Type Clear (Single)" at bounding box center [521, 420] width 439 height 17
click at [907, 11] on button "Add product" at bounding box center [886, 17] width 66 height 19
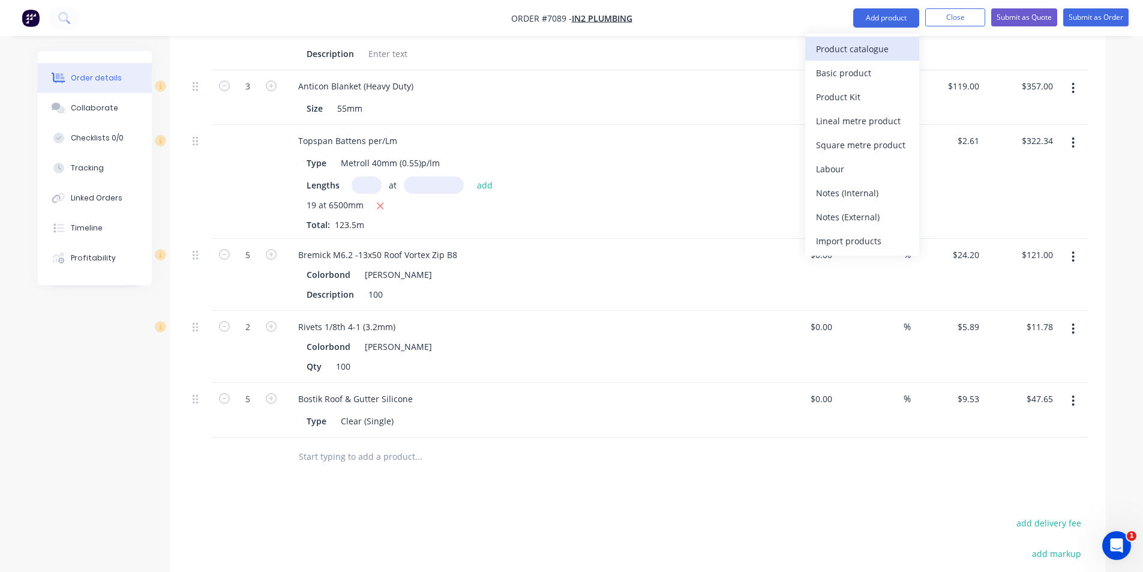
drag, startPoint x: 900, startPoint y: 32, endPoint x: 898, endPoint y: 47, distance: 15.7
click at [898, 47] on div "Product catalogue" at bounding box center [862, 48] width 92 height 17
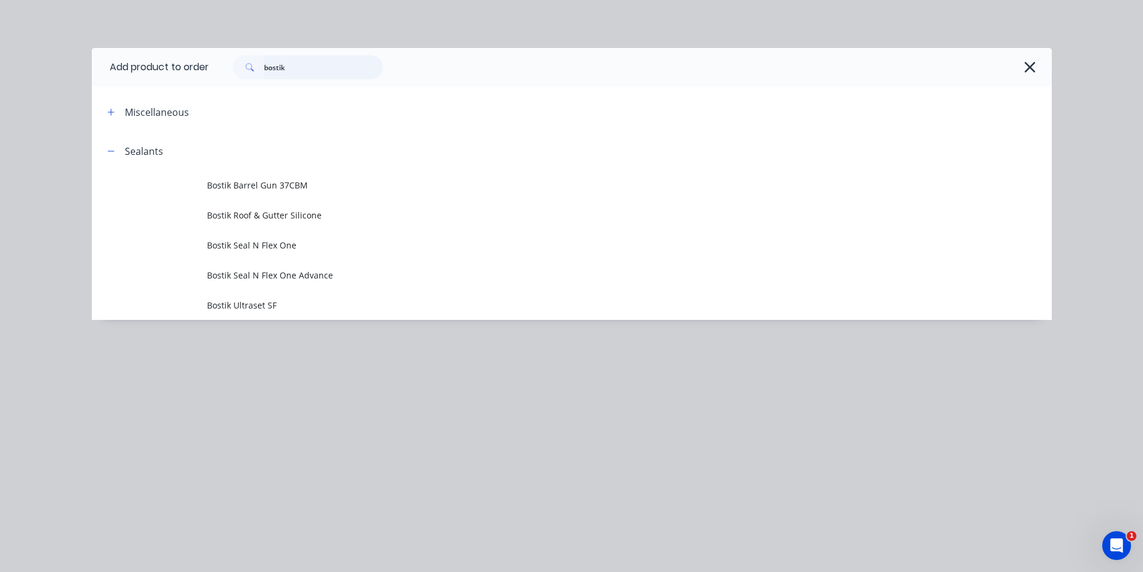
click at [302, 70] on input "bostik" at bounding box center [323, 67] width 119 height 24
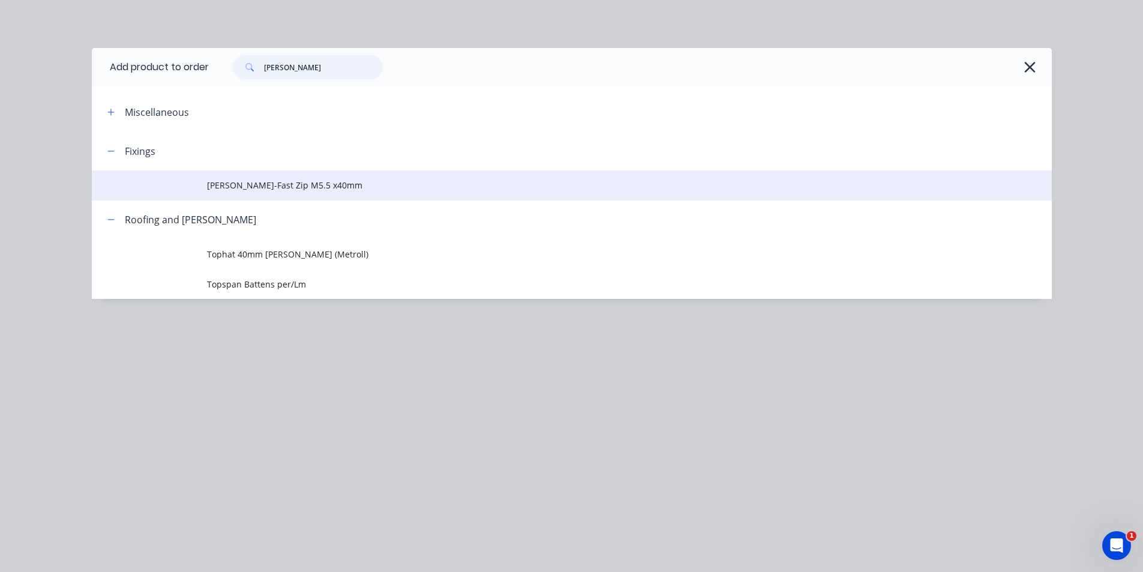
type input "[PERSON_NAME]"
click at [274, 196] on td "[PERSON_NAME]-Fast Zip M5.5 x40mm" at bounding box center [629, 185] width 845 height 30
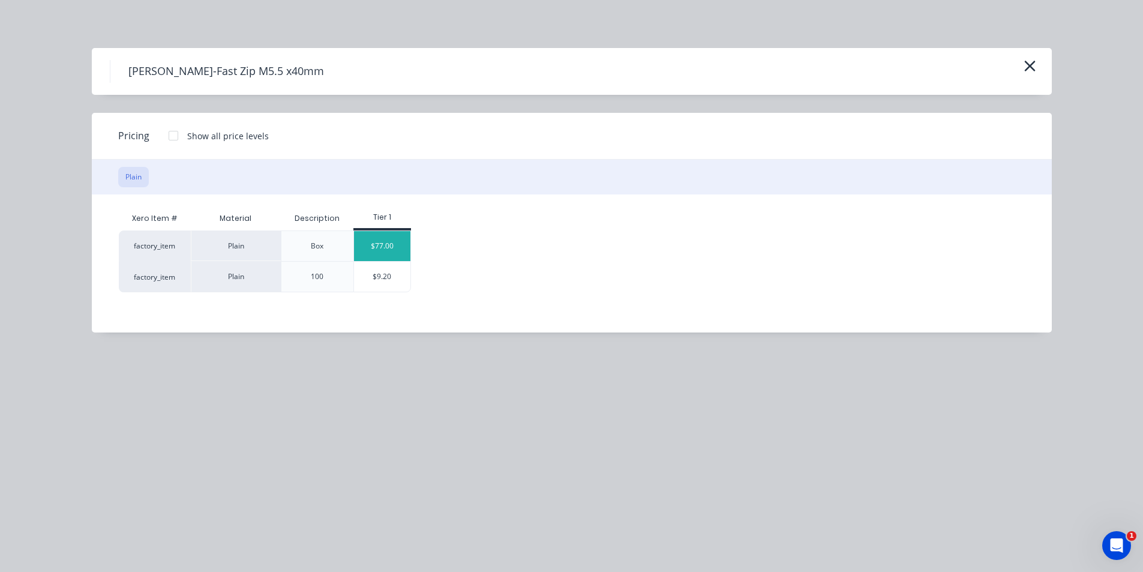
click at [394, 239] on div "$77.00" at bounding box center [382, 246] width 56 height 30
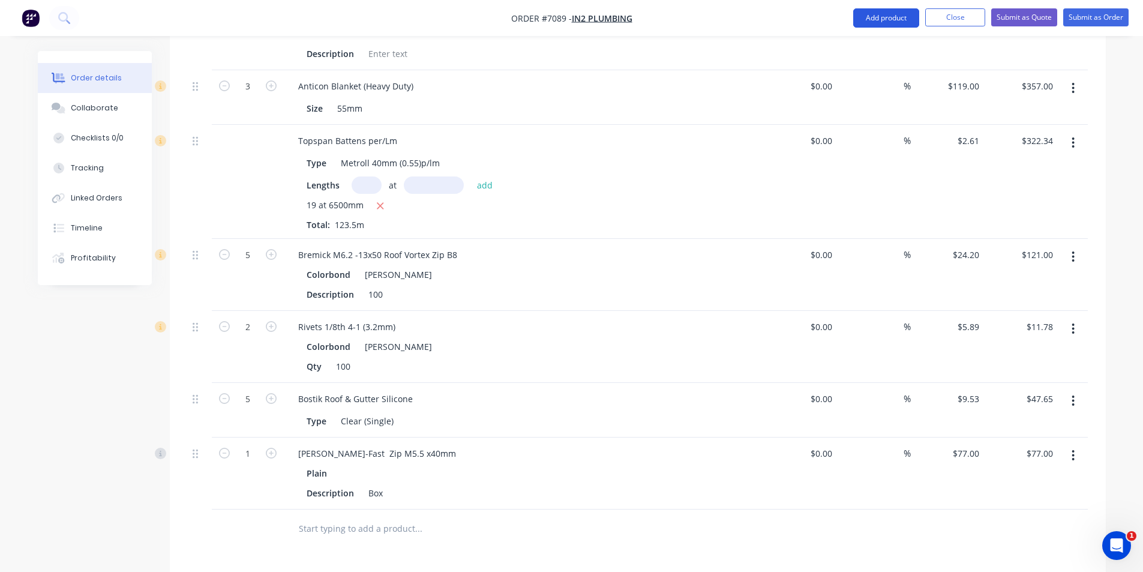
click at [888, 18] on button "Add product" at bounding box center [886, 17] width 66 height 19
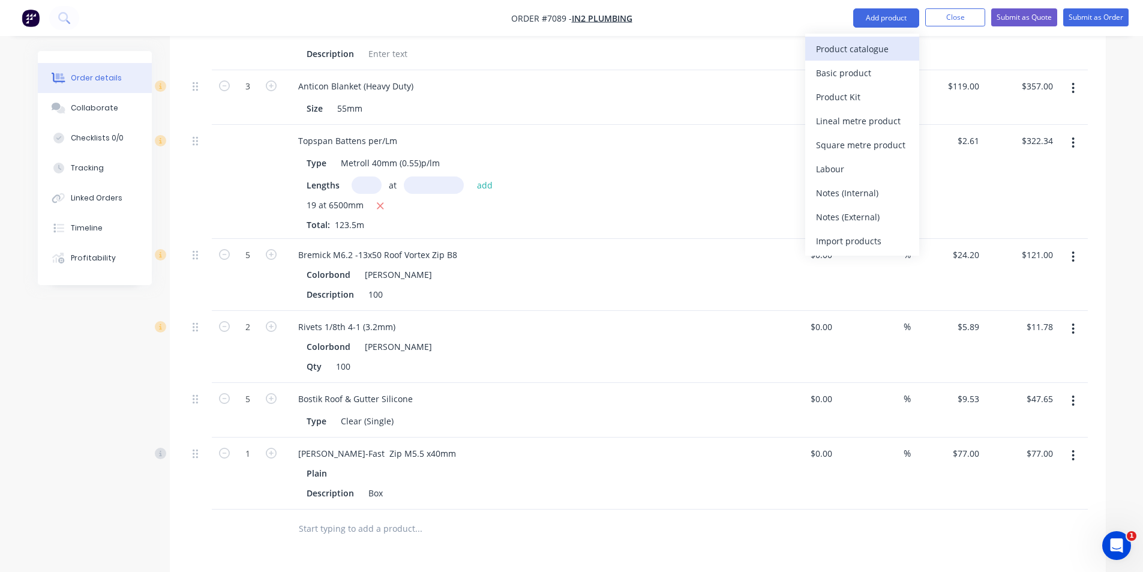
click at [863, 44] on div "Product catalogue" at bounding box center [862, 48] width 92 height 17
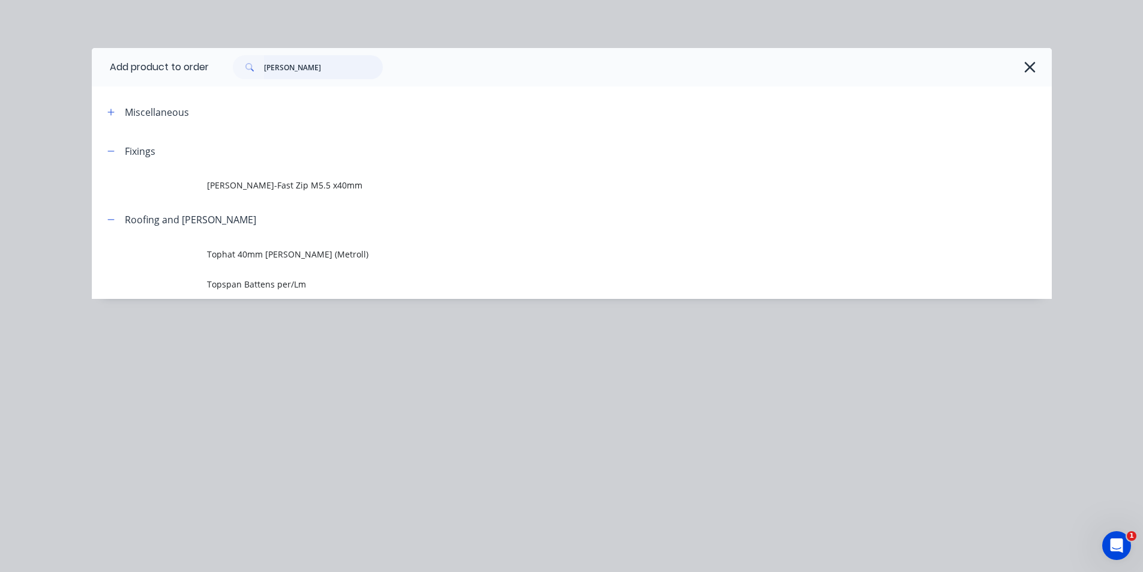
click at [308, 74] on input "[PERSON_NAME]" at bounding box center [323, 67] width 119 height 24
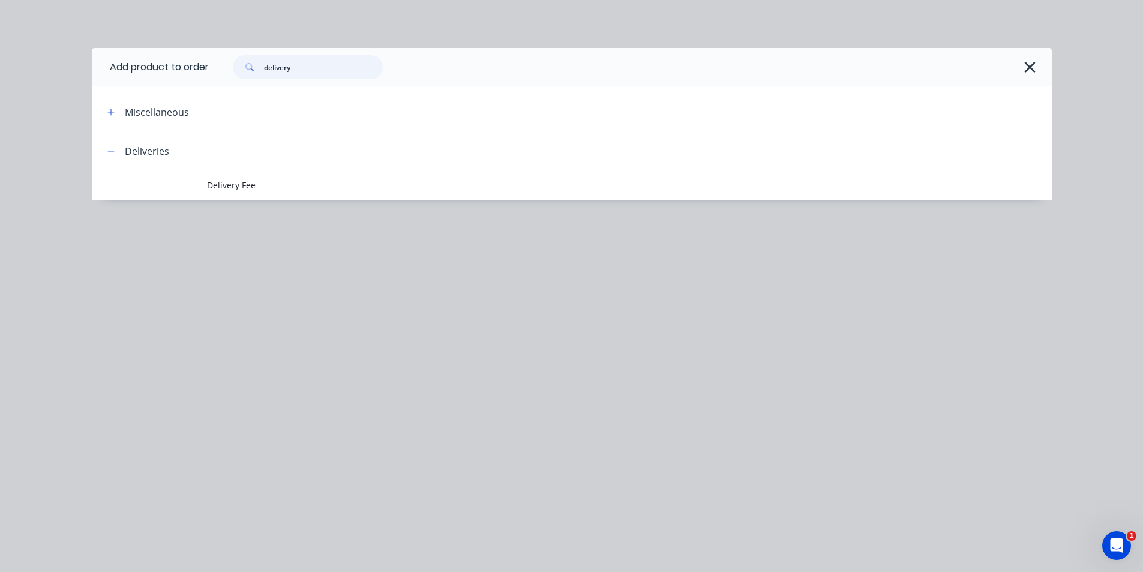
type input "delivery"
click at [286, 167] on header "Deliveries" at bounding box center [572, 150] width 960 height 39
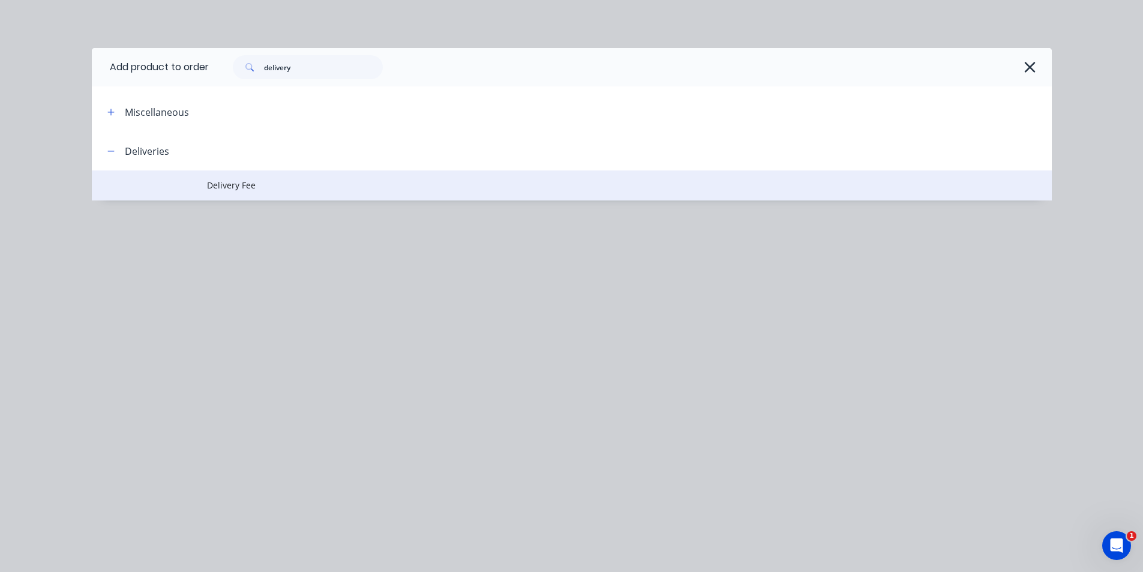
click at [283, 179] on span "Delivery Fee" at bounding box center [545, 185] width 676 height 13
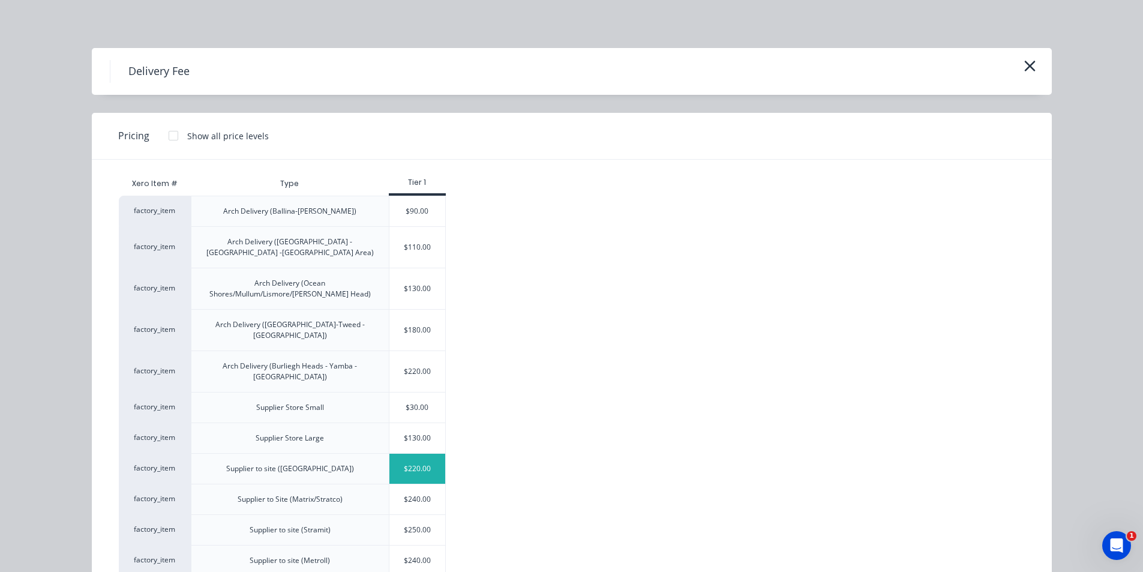
click at [433, 454] on div "$220.00" at bounding box center [418, 469] width 56 height 30
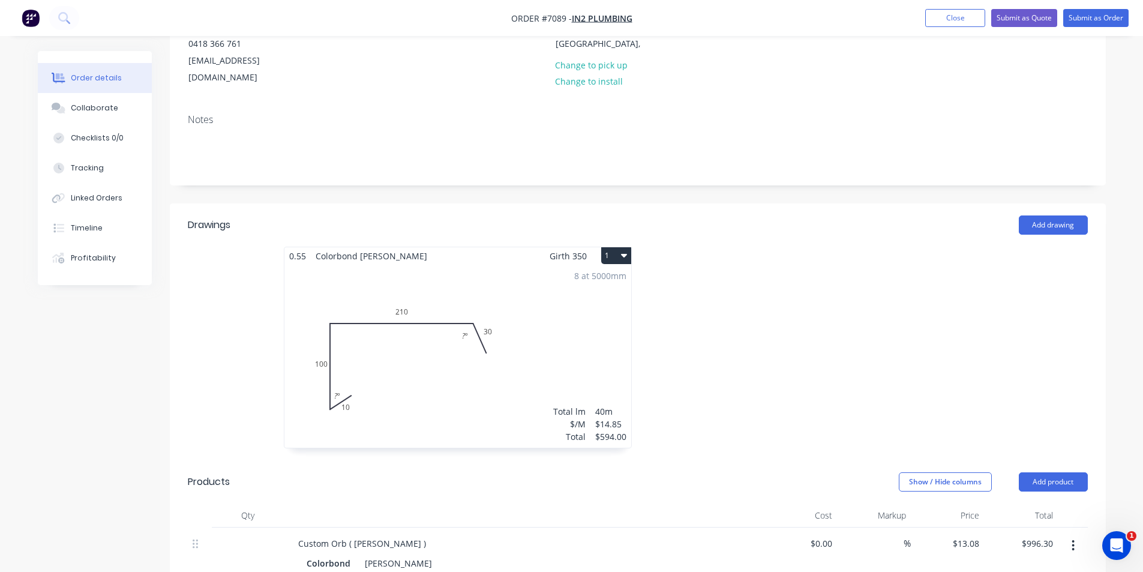
scroll to position [0, 0]
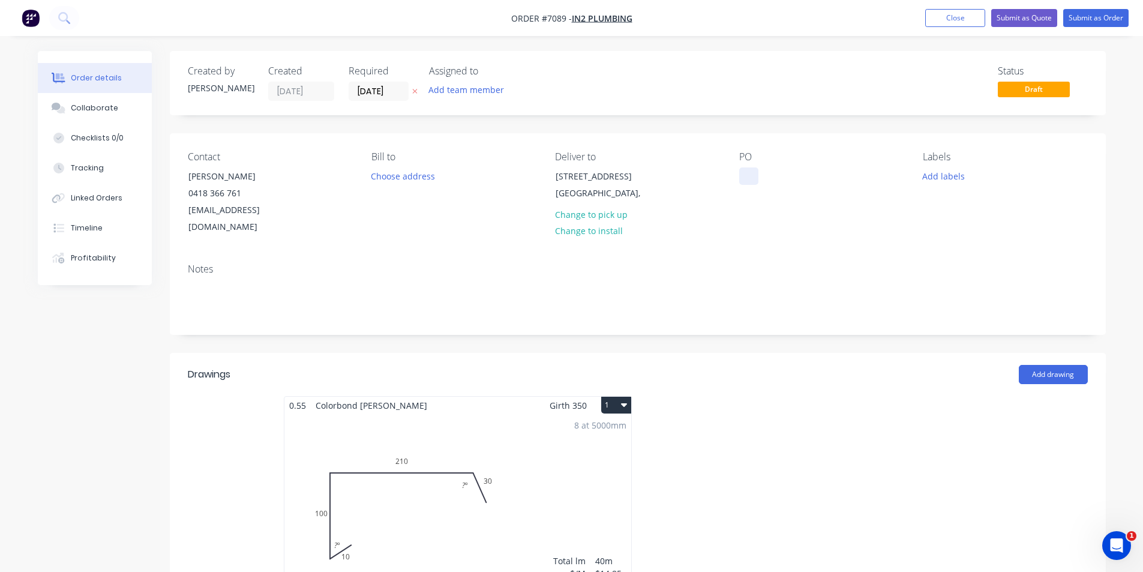
click at [744, 177] on div at bounding box center [748, 175] width 19 height 17
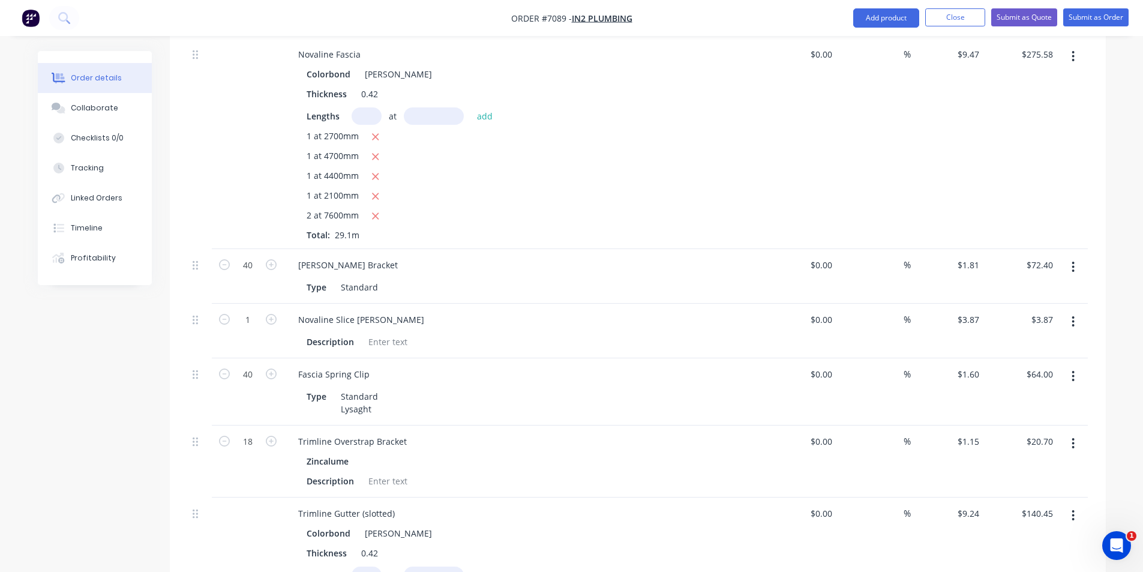
scroll to position [840, 0]
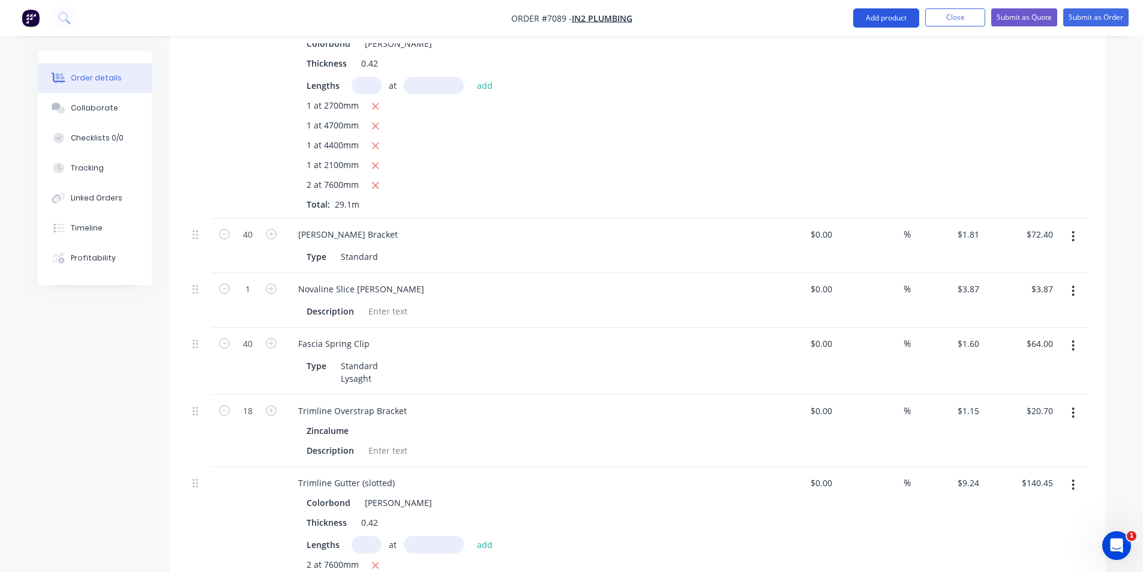
click at [900, 25] on button "Add product" at bounding box center [886, 17] width 66 height 19
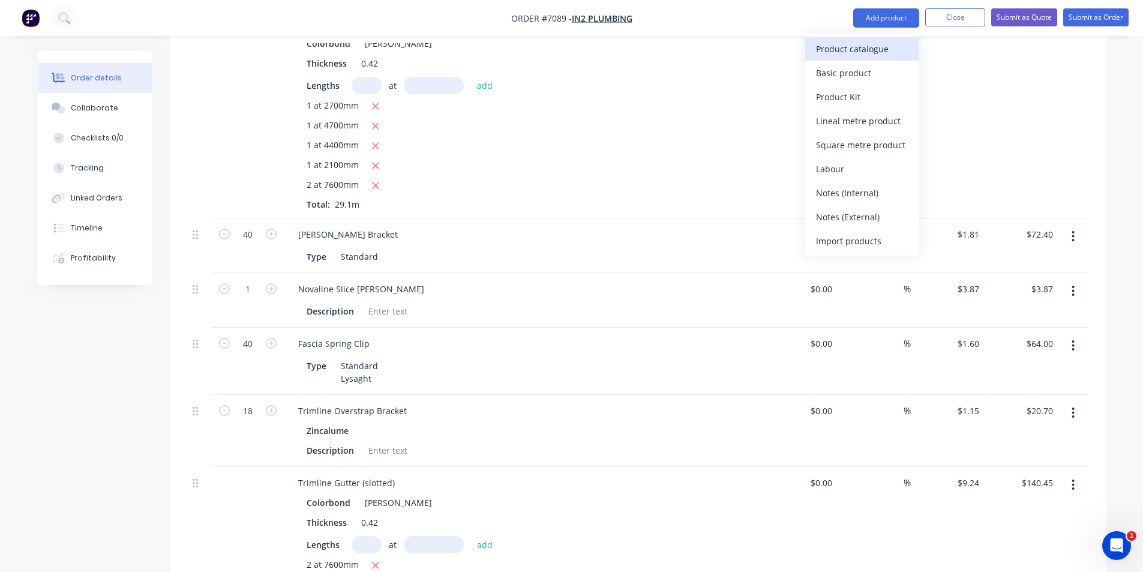
click at [895, 50] on div "Product catalogue" at bounding box center [862, 48] width 92 height 17
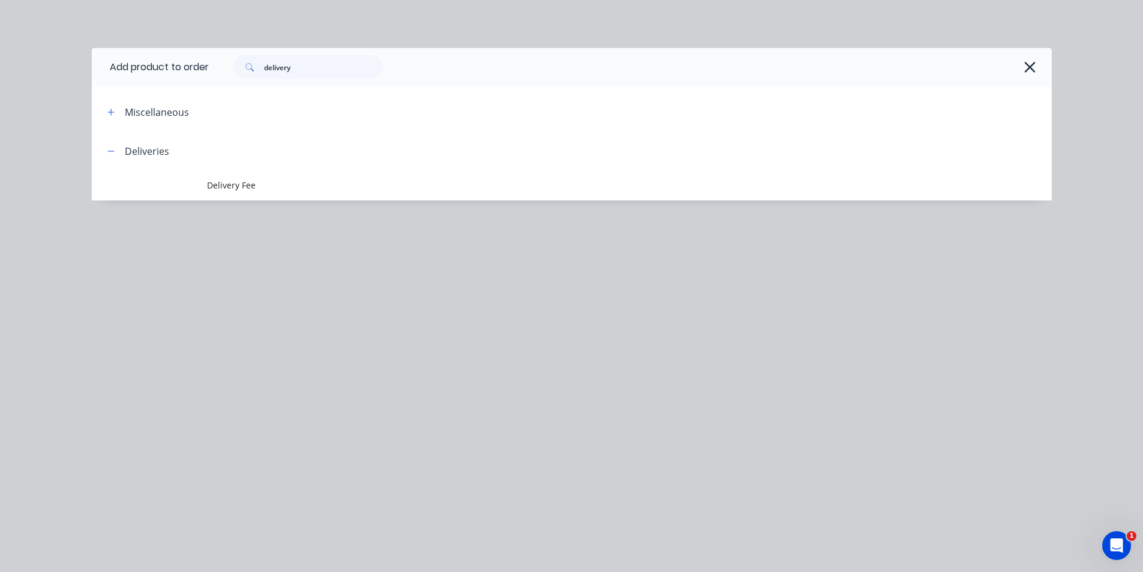
click at [118, 119] on header "Miscellaneous" at bounding box center [572, 111] width 960 height 39
click at [118, 116] on button "button" at bounding box center [111, 111] width 15 height 15
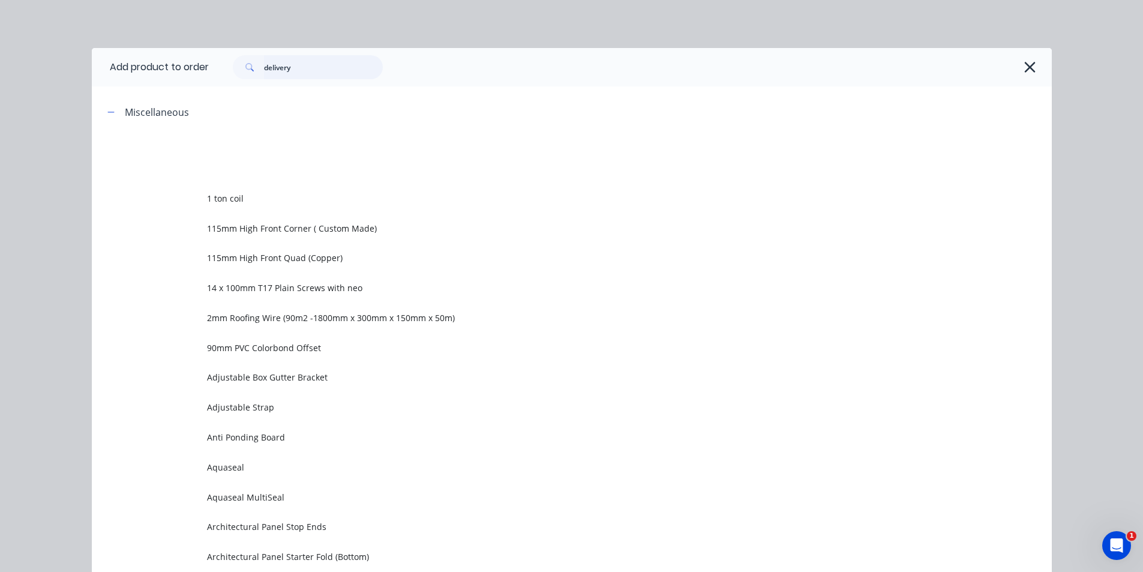
click at [299, 65] on input "delivery" at bounding box center [323, 67] width 119 height 24
click at [299, 64] on input "delivery" at bounding box center [323, 67] width 119 height 24
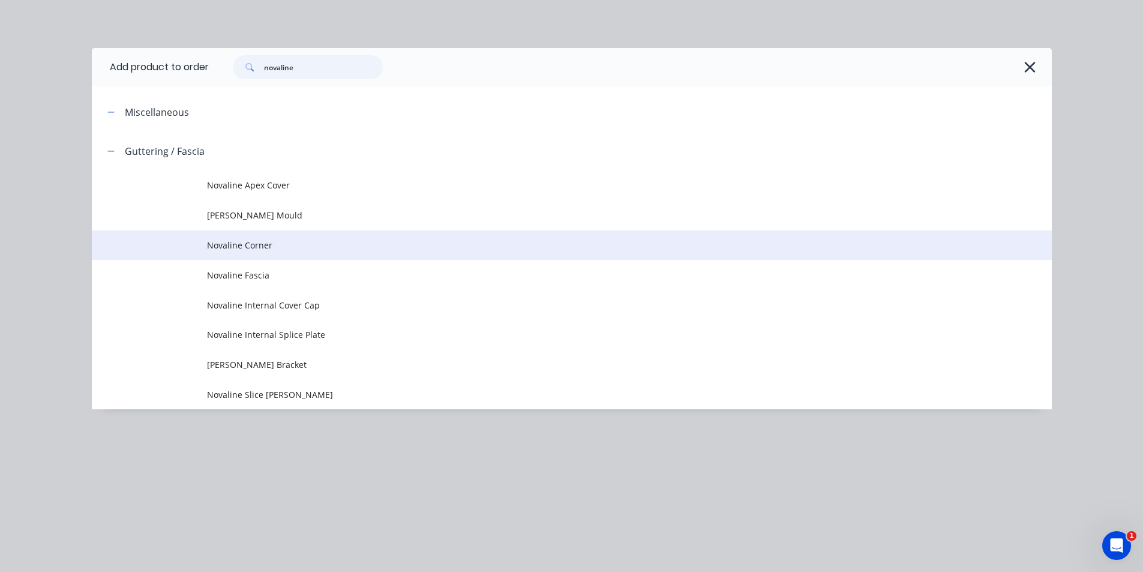
type input "novaline"
click at [283, 243] on span "Novaline Corner" at bounding box center [545, 245] width 676 height 13
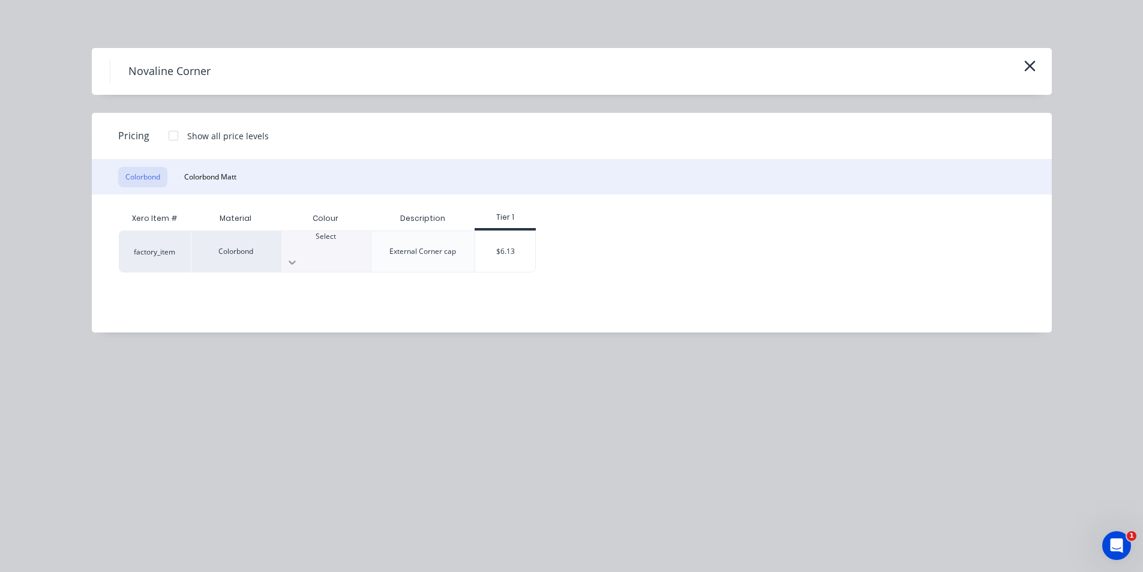
click at [296, 260] on icon at bounding box center [292, 262] width 7 height 4
click at [478, 235] on div "$6.13" at bounding box center [505, 251] width 60 height 41
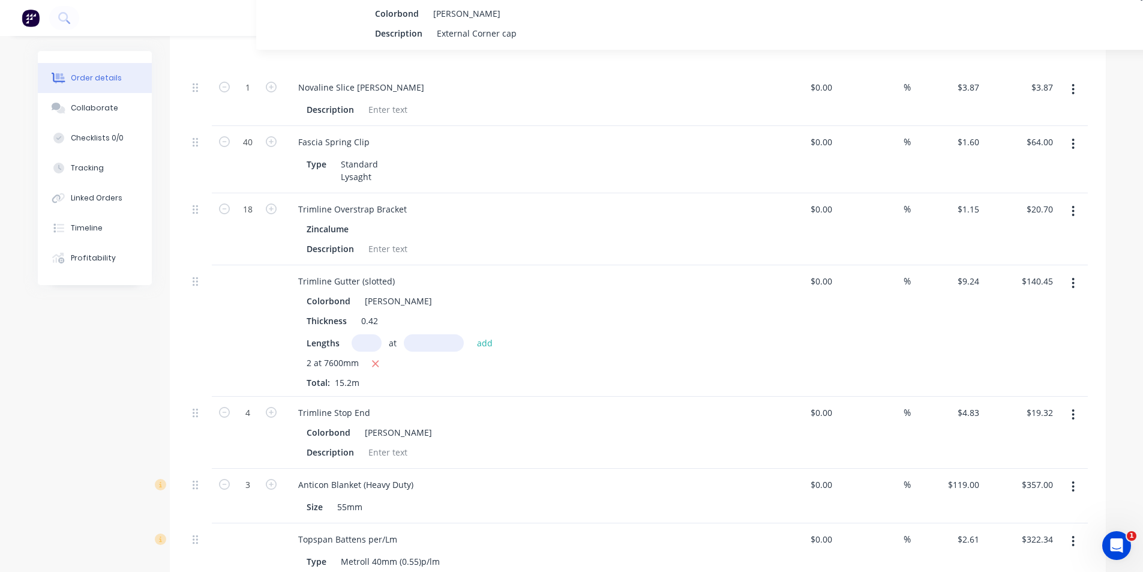
scroll to position [1041, 0]
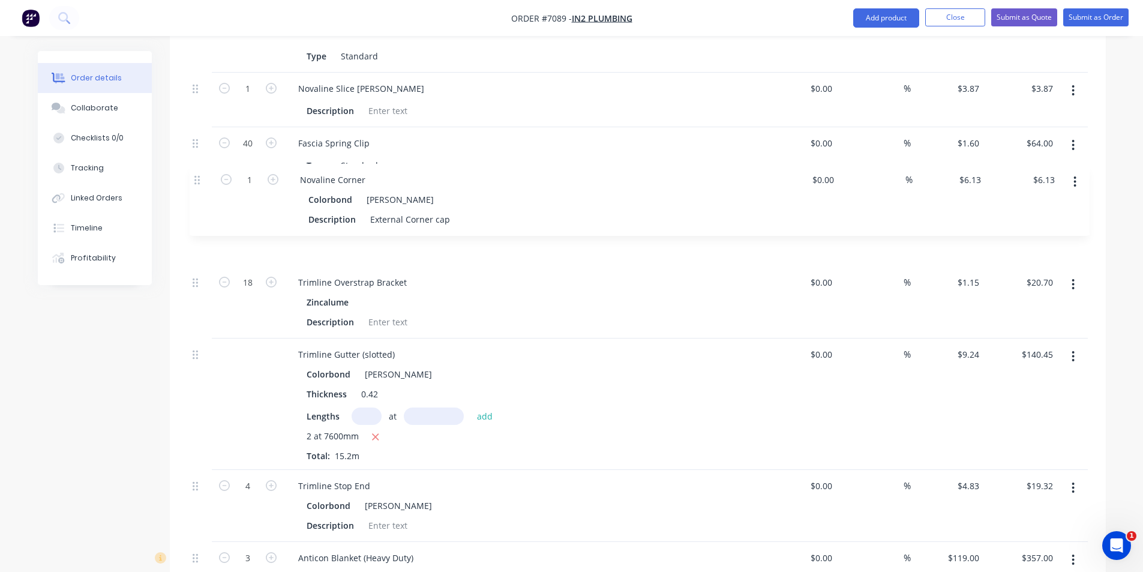
drag, startPoint x: 194, startPoint y: 322, endPoint x: 195, endPoint y: 173, distance: 149.5
click at [195, 173] on div "Custom Orb ( [PERSON_NAME] ) Colorbond Shale Grey Thickness 0.42 Lengths at add…" at bounding box center [638, 336] width 900 height 1400
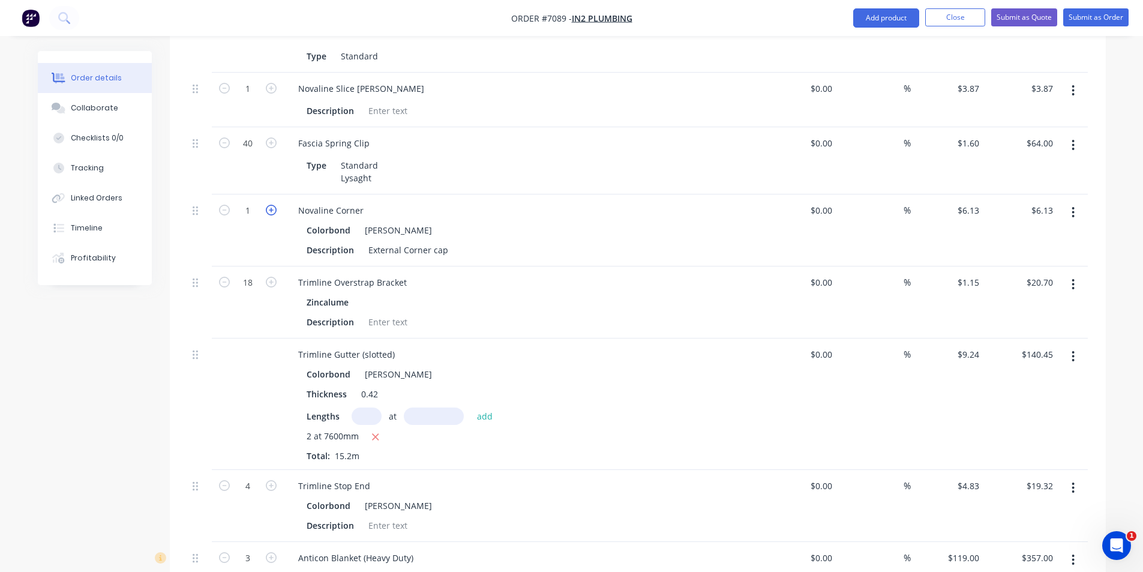
click at [272, 205] on icon "button" at bounding box center [271, 210] width 11 height 11
type input "2"
type input "$12.26"
click at [272, 205] on icon "button" at bounding box center [271, 210] width 11 height 11
type input "3"
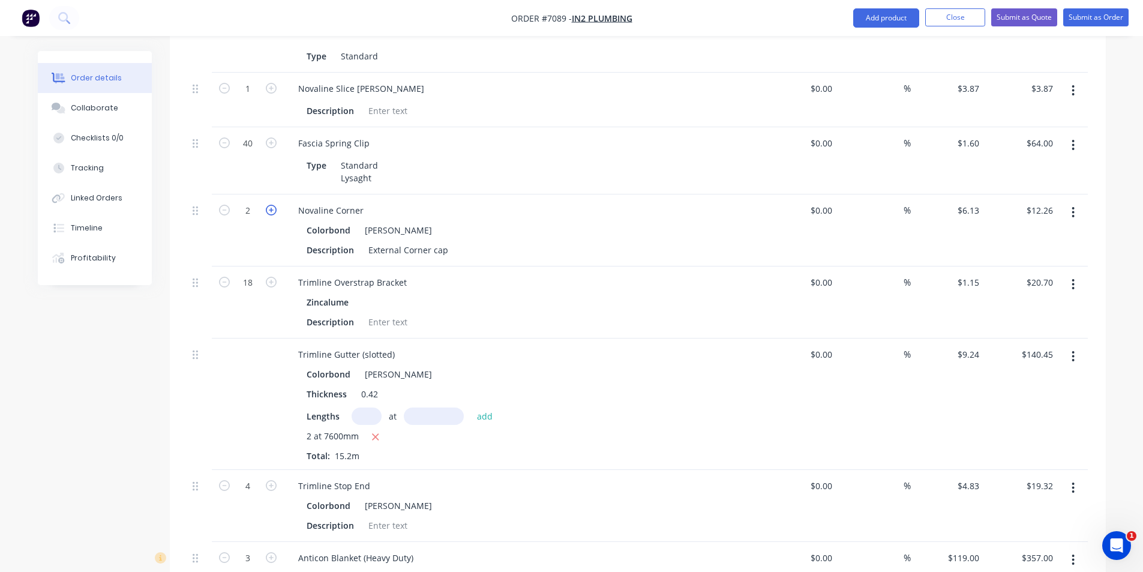
type input "$18.39"
click at [272, 205] on icon "button" at bounding box center [271, 210] width 11 height 11
type input "4"
type input "$24.52"
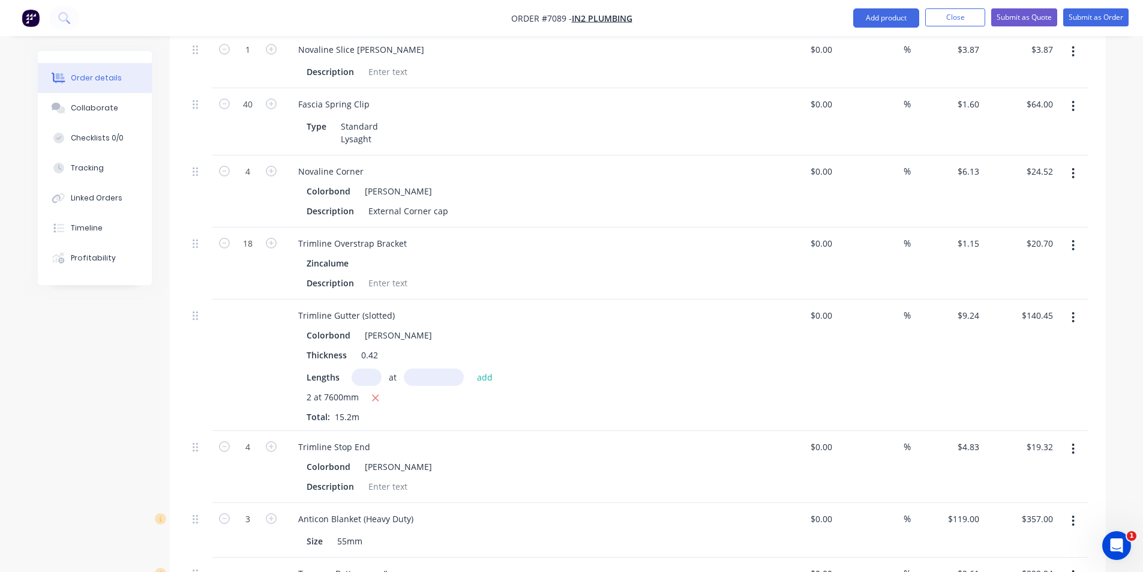
scroll to position [1101, 0]
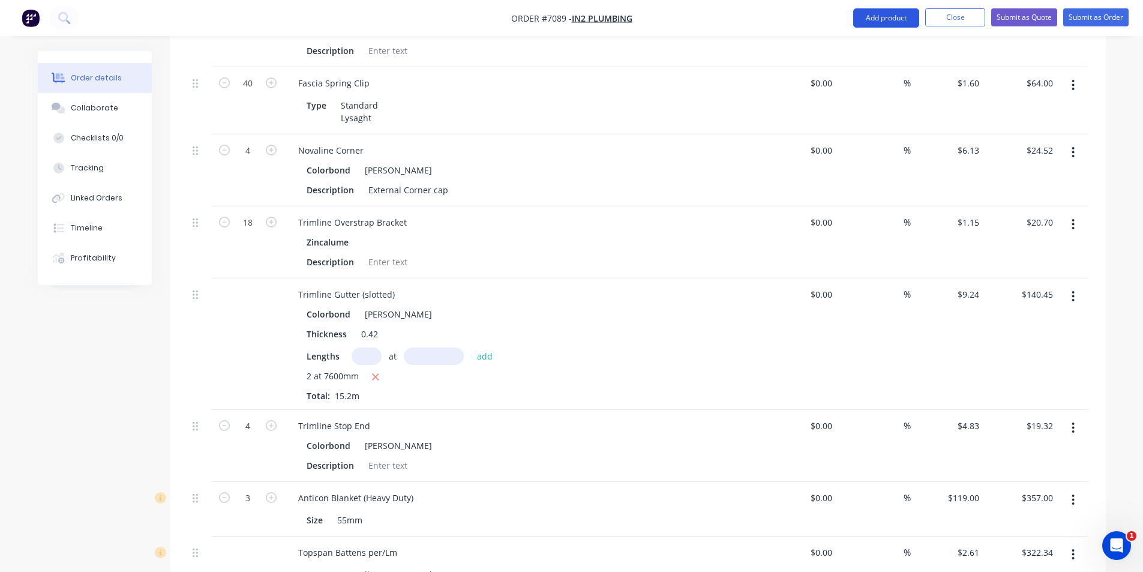
click at [907, 20] on button "Add product" at bounding box center [886, 17] width 66 height 19
click at [870, 49] on div "Product catalogue" at bounding box center [862, 48] width 92 height 17
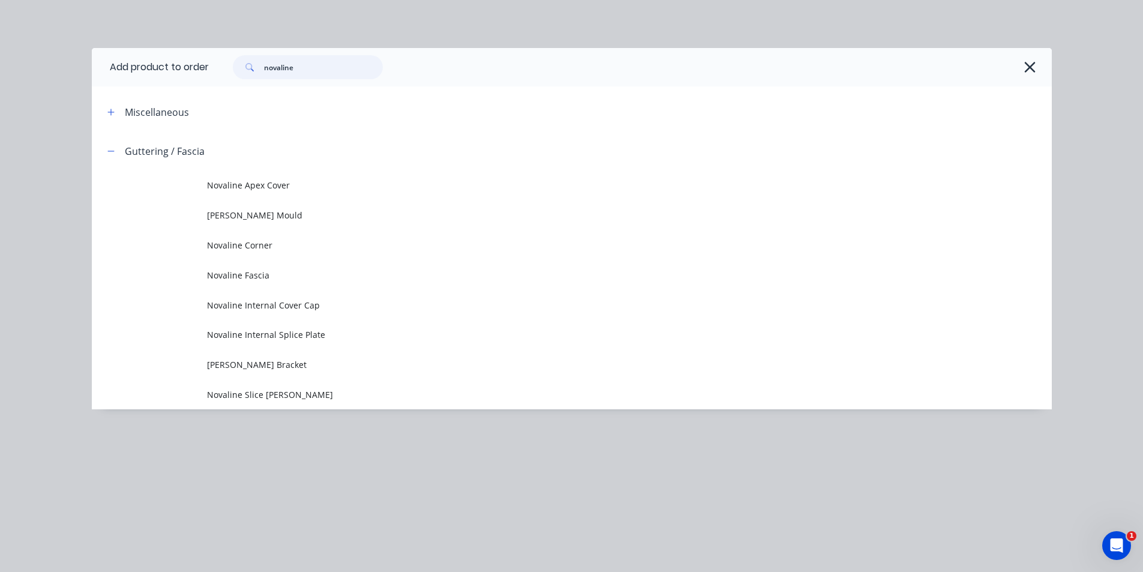
click at [320, 64] on input "novaline" at bounding box center [323, 67] width 119 height 24
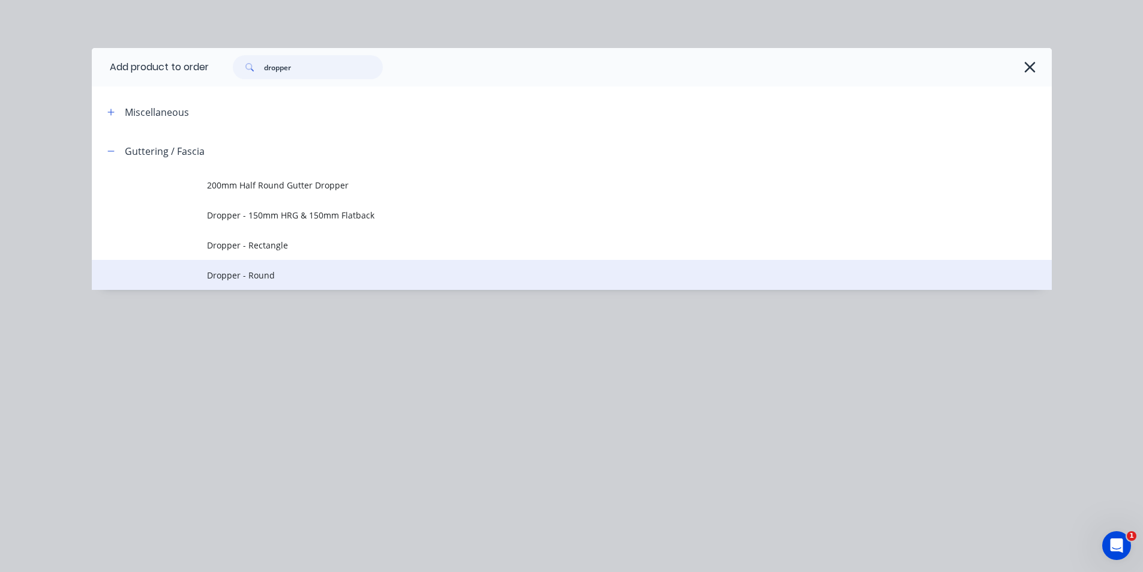
type input "dropper"
click at [302, 279] on span "Dropper - Round" at bounding box center [545, 275] width 676 height 13
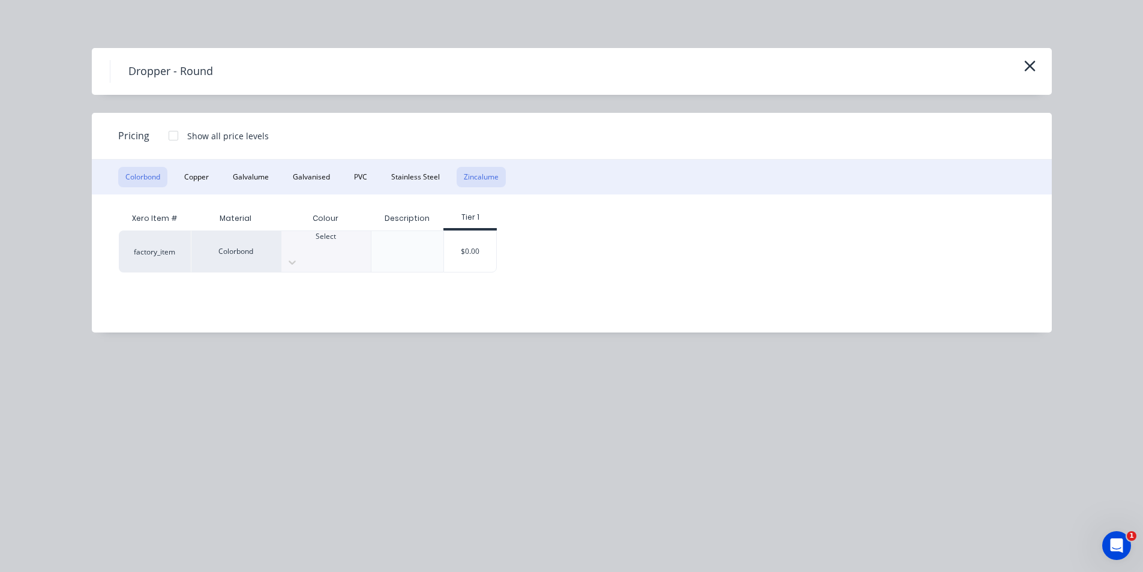
click at [475, 172] on button "Zincalume" at bounding box center [481, 177] width 49 height 20
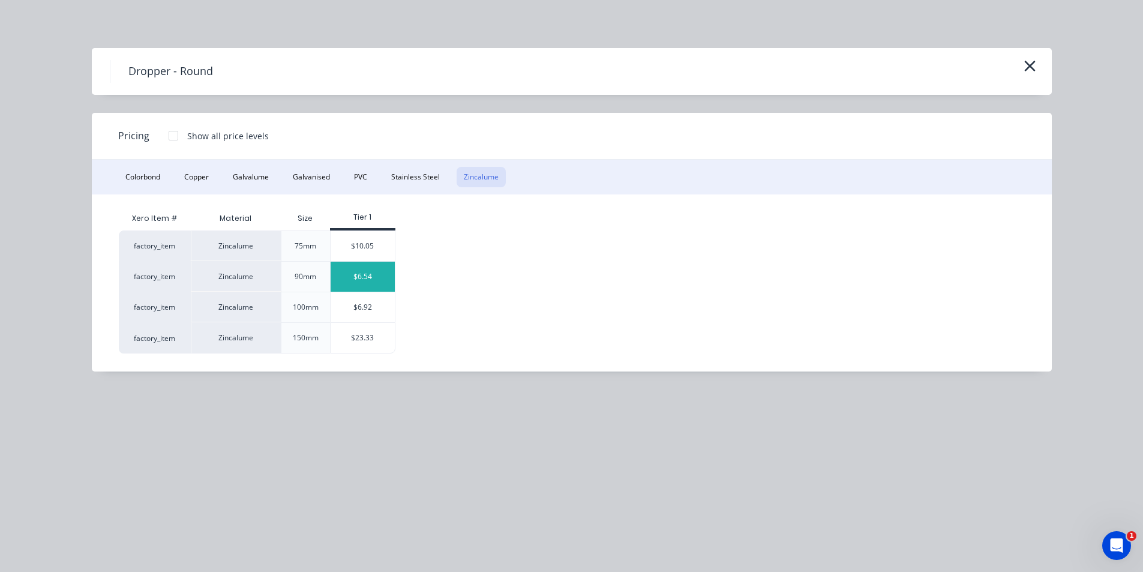
click at [374, 277] on div "$6.54" at bounding box center [363, 277] width 64 height 30
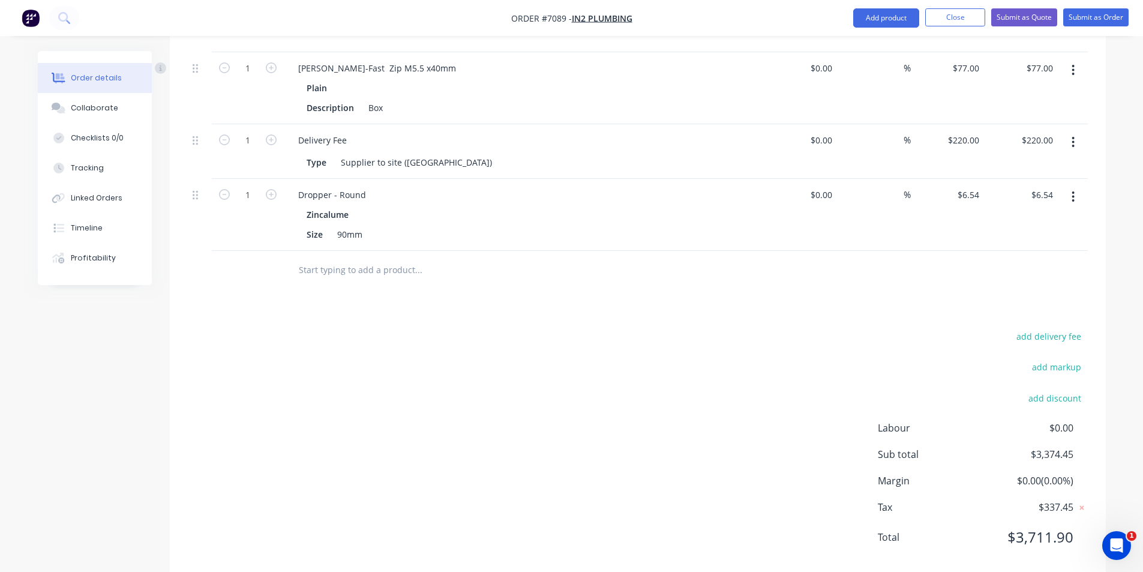
scroll to position [1905, 0]
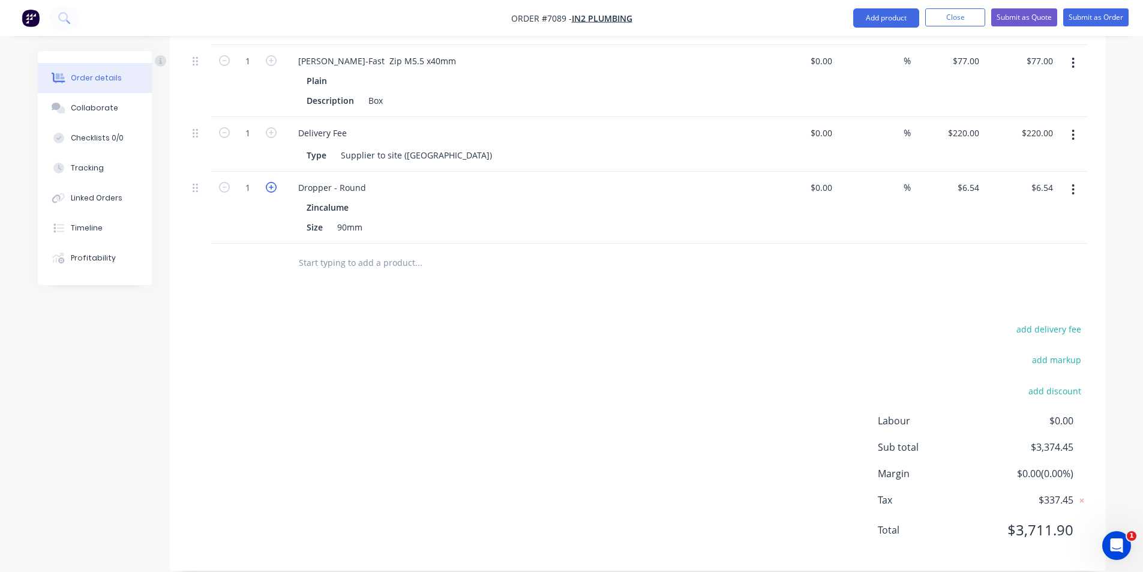
click at [267, 182] on icon "button" at bounding box center [271, 187] width 11 height 11
type input "2"
type input "$13.08"
click at [267, 182] on icon "button" at bounding box center [271, 187] width 11 height 11
type input "3"
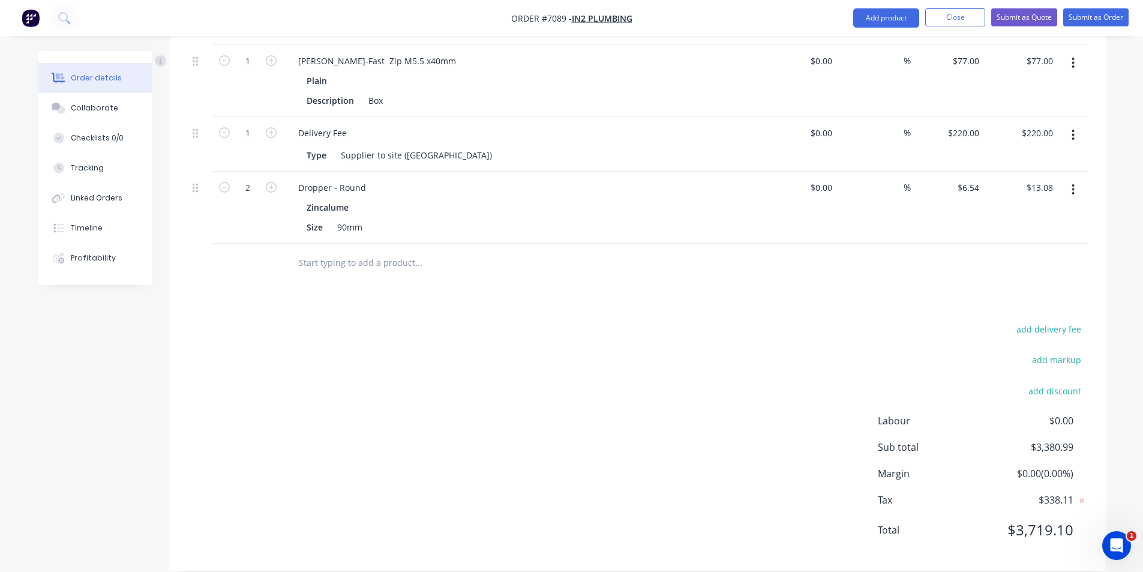
type input "$19.62"
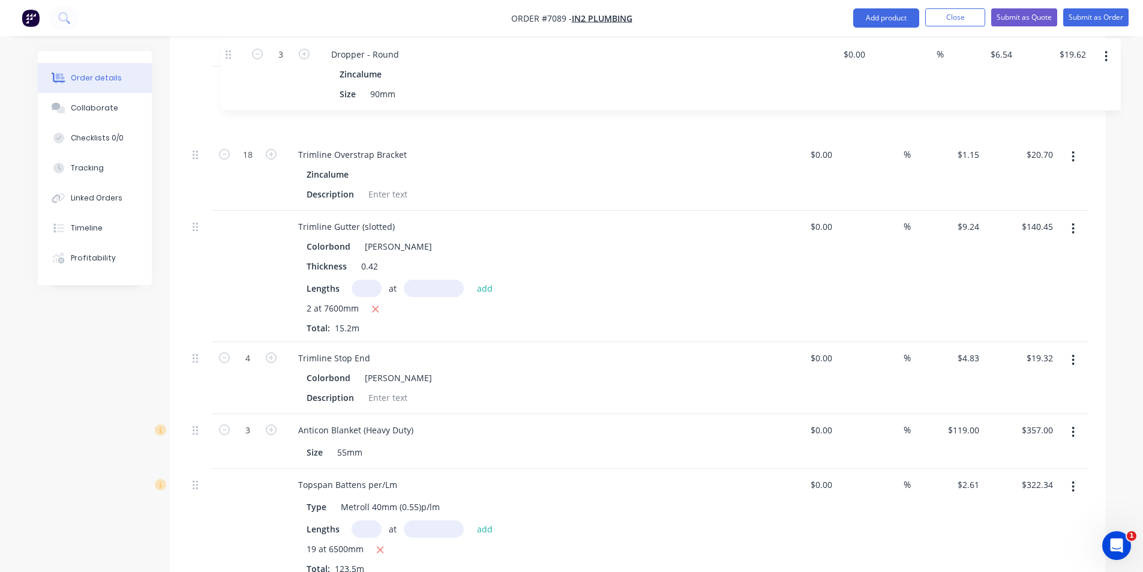
scroll to position [1213, 0]
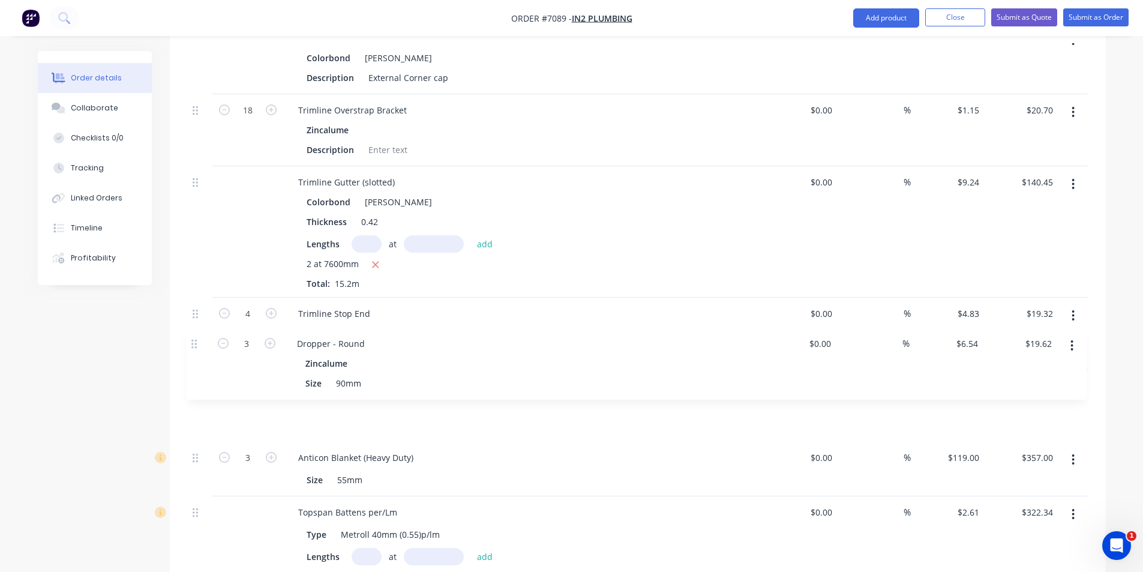
drag, startPoint x: 199, startPoint y: 49, endPoint x: 194, endPoint y: 337, distance: 288.1
click at [194, 337] on div "Custom Orb ( [PERSON_NAME] ) Colorbond Shale Grey Thickness 0.42 Lengths at add…" at bounding box center [638, 200] width 900 height 1472
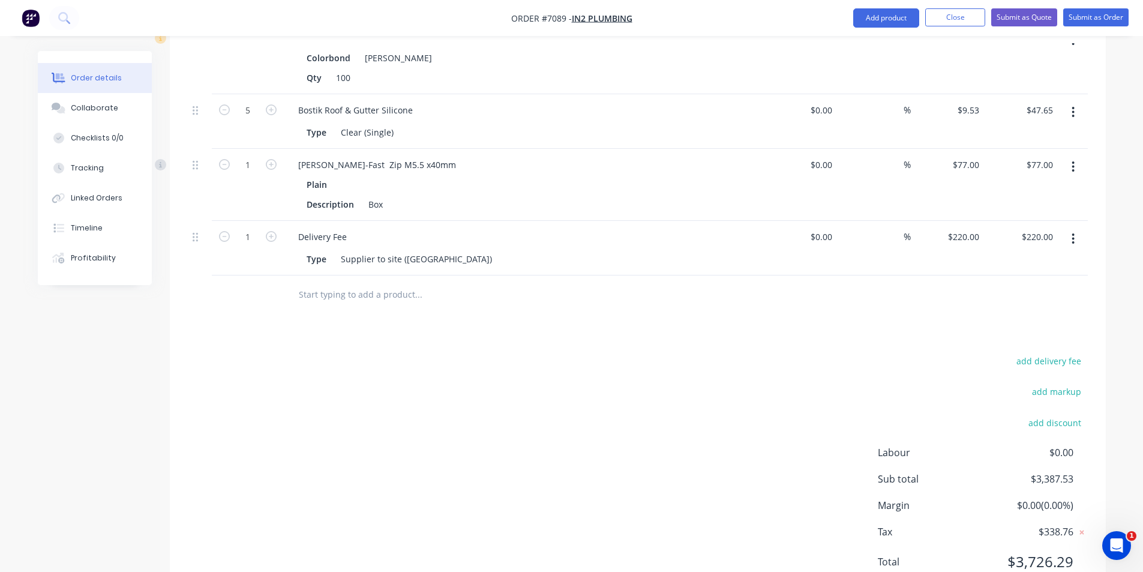
scroll to position [1905, 0]
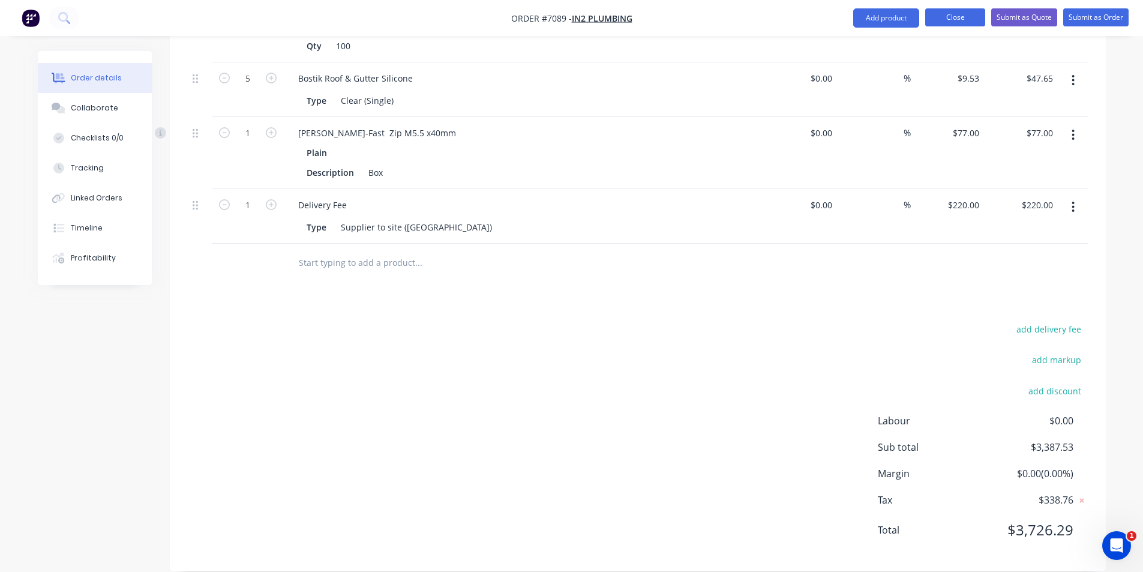
click at [958, 17] on button "Close" at bounding box center [955, 17] width 60 height 18
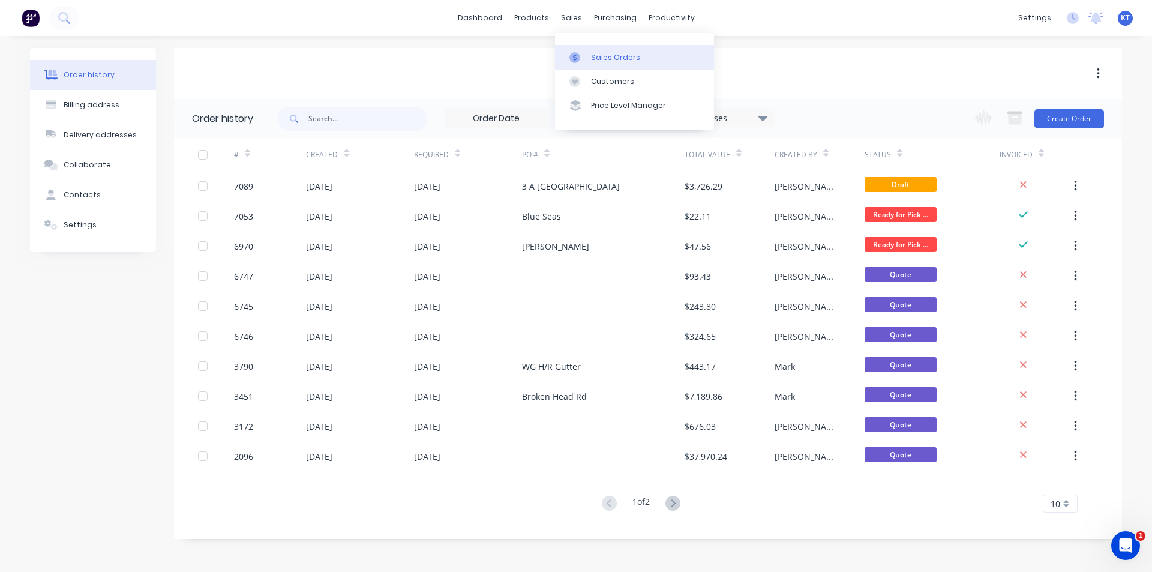
click at [583, 53] on div at bounding box center [579, 57] width 18 height 11
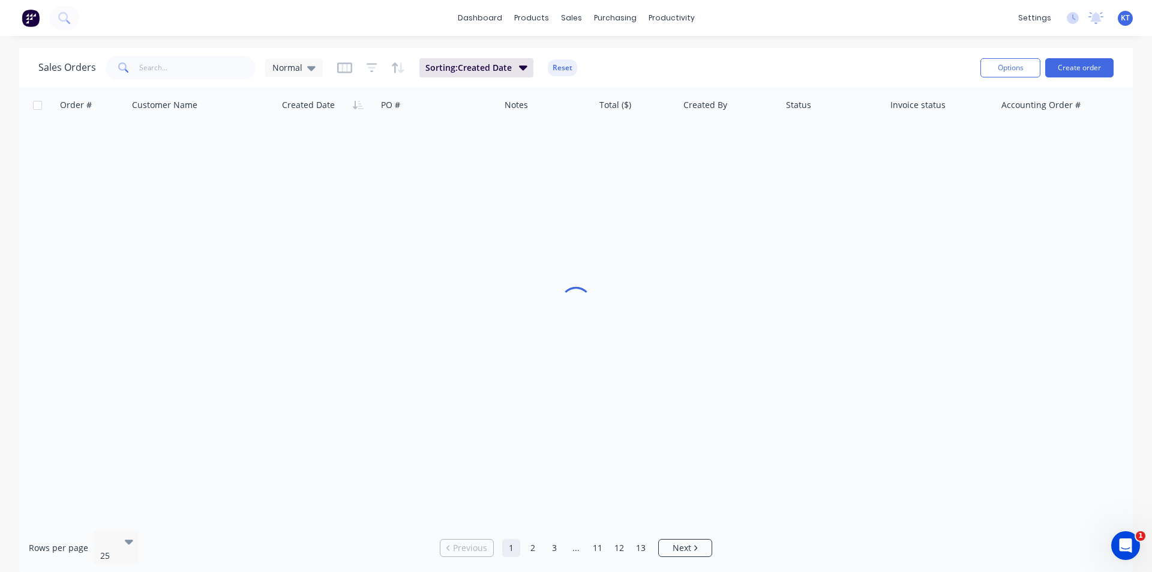
click at [125, 85] on div "Sales Orders Normal Sorting: Created Date Reset Options Create order" at bounding box center [576, 67] width 1114 height 39
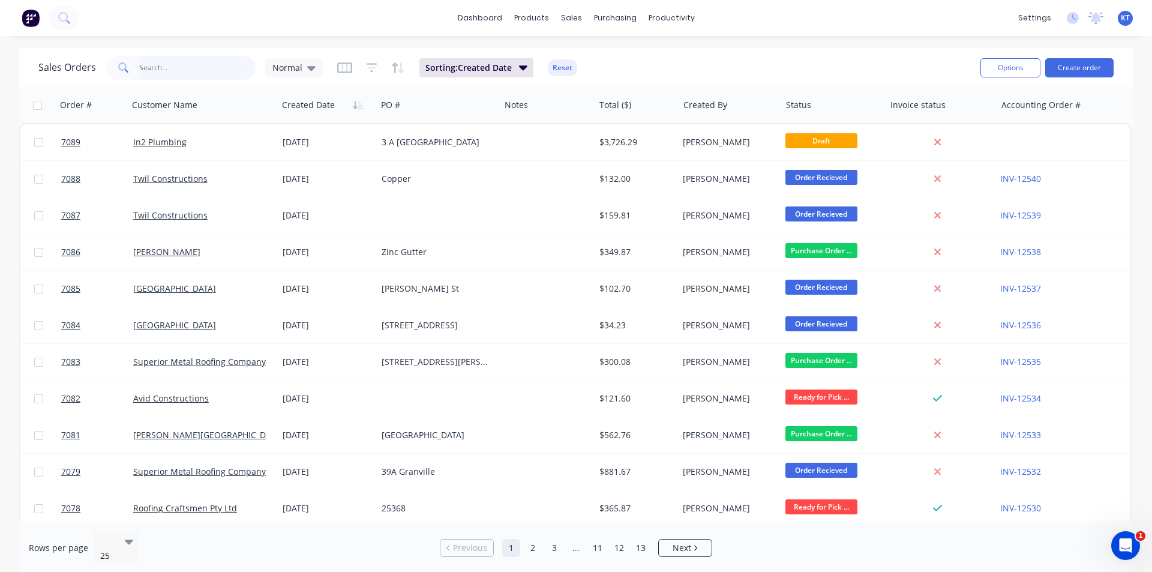
click at [175, 74] on input "text" at bounding box center [197, 68] width 117 height 24
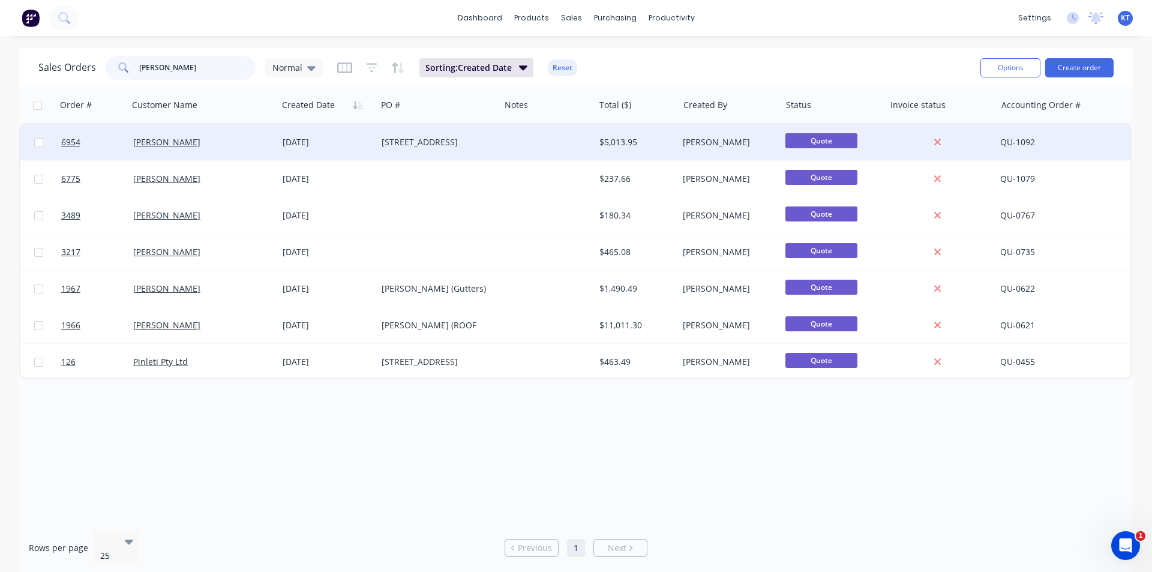
type input "[PERSON_NAME]"
click at [378, 143] on div "[STREET_ADDRESS]" at bounding box center [438, 142] width 123 height 36
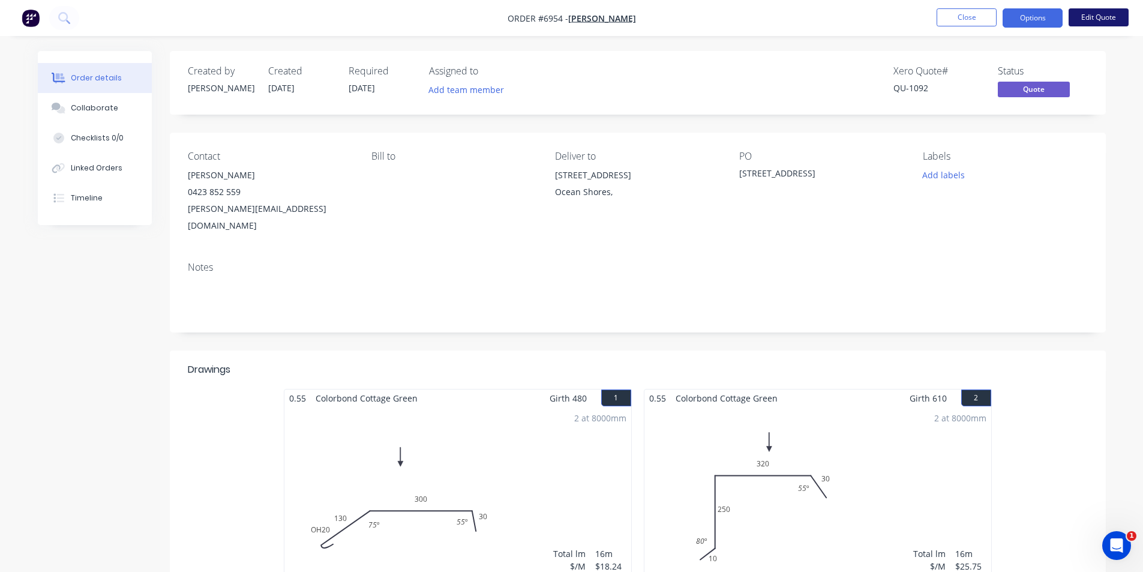
click at [1102, 22] on button "Edit Quote" at bounding box center [1099, 17] width 60 height 18
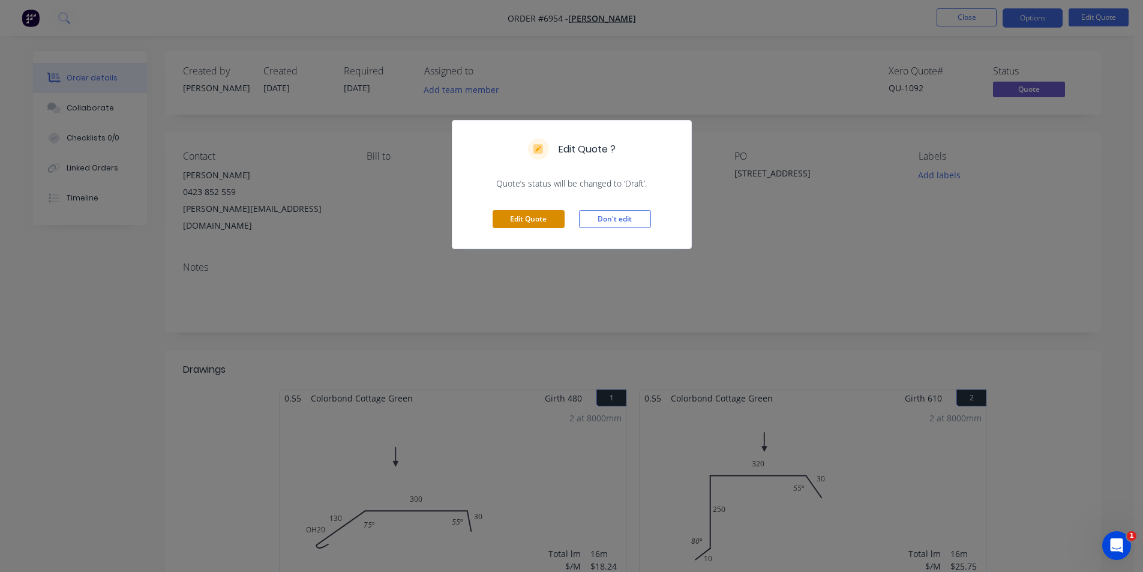
click at [538, 221] on button "Edit Quote" at bounding box center [529, 219] width 72 height 18
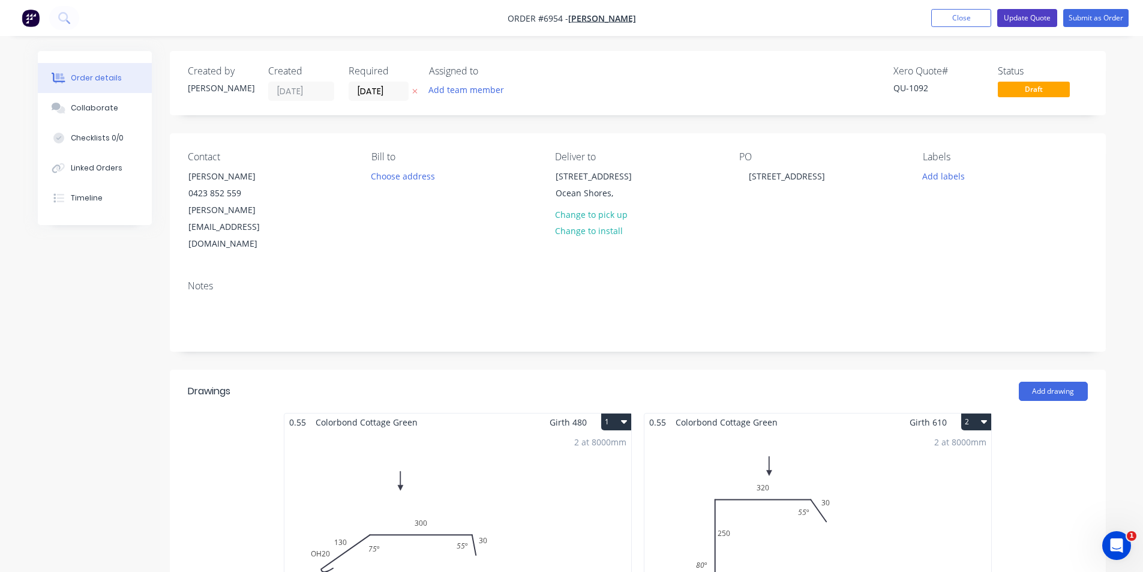
click at [1016, 25] on button "Update Quote" at bounding box center [1028, 18] width 60 height 18
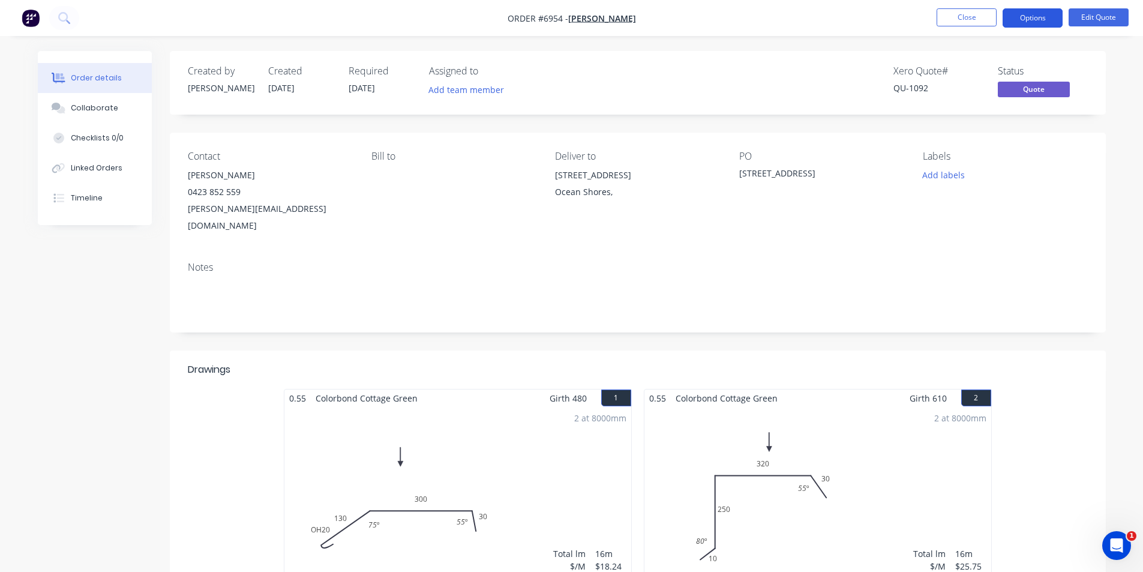
click at [1027, 19] on button "Options" at bounding box center [1033, 17] width 60 height 19
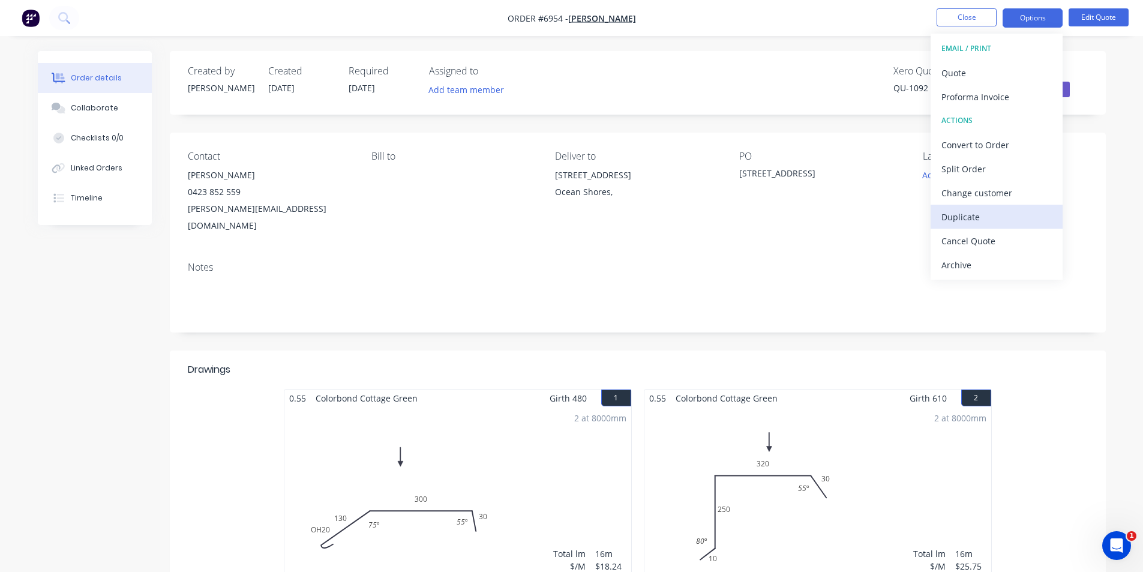
click at [989, 214] on div "Duplicate" at bounding box center [997, 216] width 110 height 17
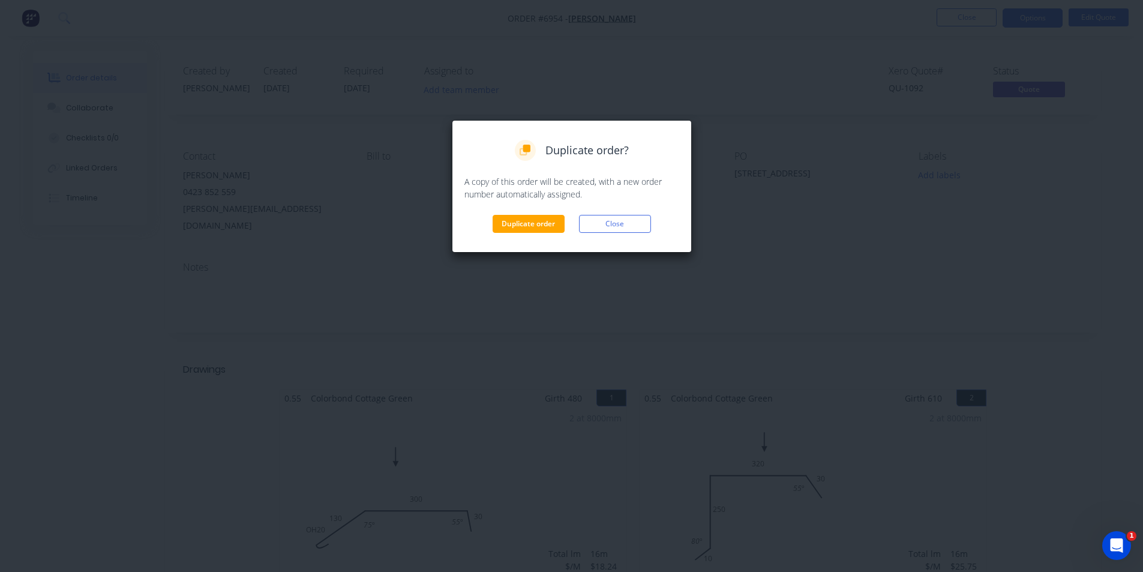
click at [532, 236] on div "Duplicate order? A copy of this order will be created, with a new order number …" at bounding box center [572, 186] width 240 height 133
click at [540, 223] on button "Duplicate order" at bounding box center [529, 224] width 72 height 18
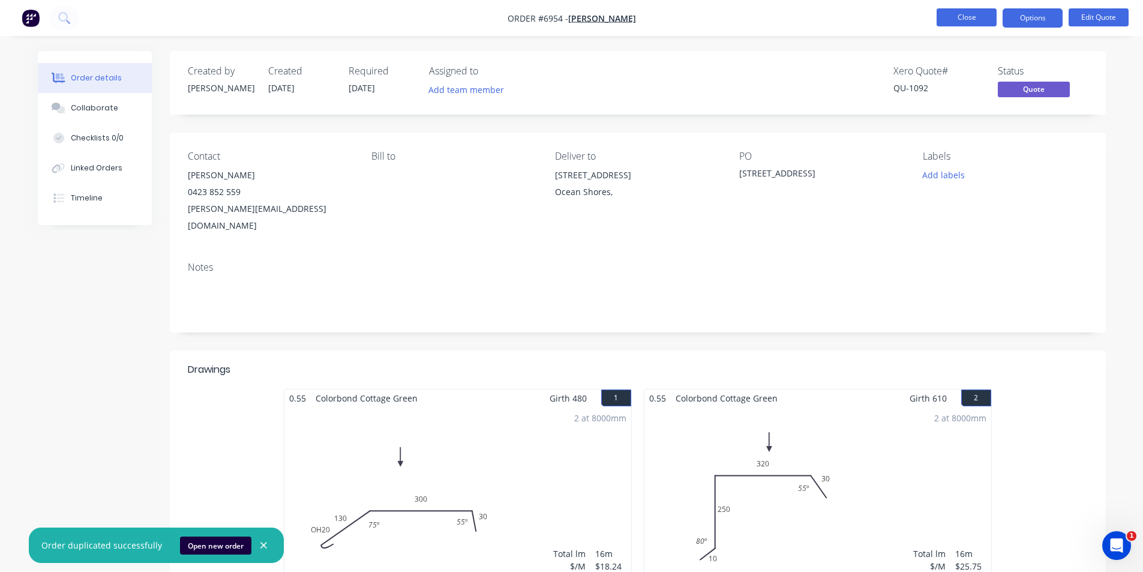
click at [945, 14] on button "Close" at bounding box center [967, 17] width 60 height 18
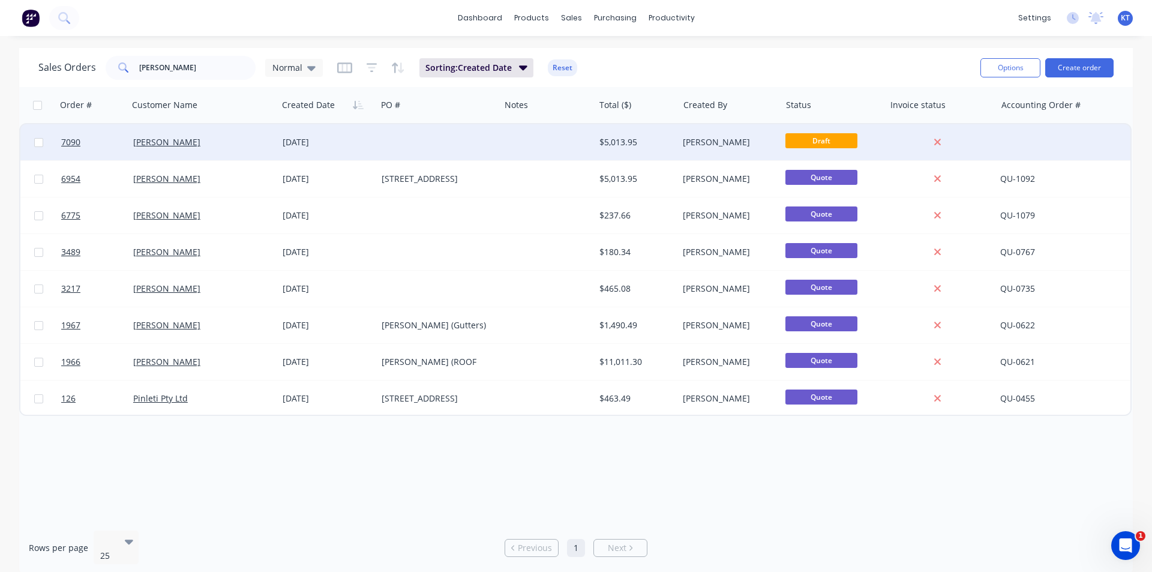
click at [426, 147] on div at bounding box center [438, 142] width 123 height 36
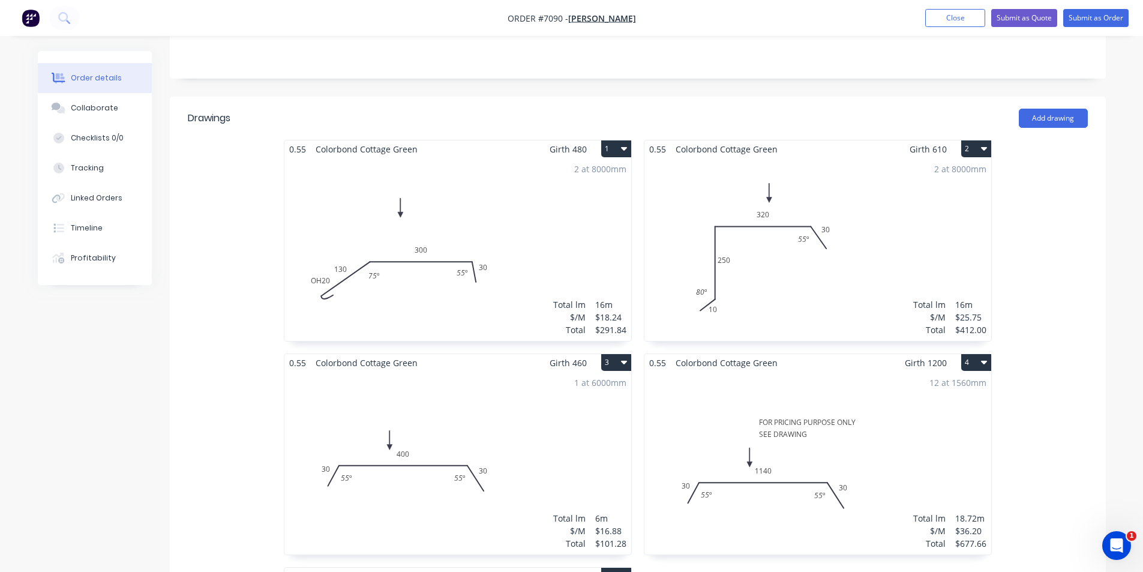
scroll to position [360, 0]
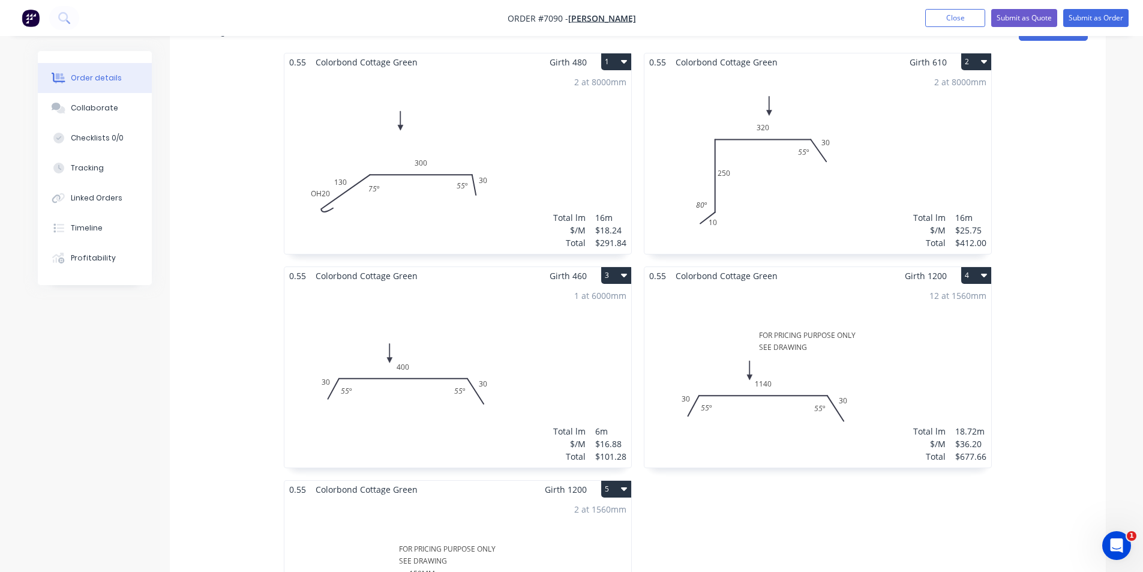
click at [620, 267] on button "3" at bounding box center [616, 275] width 30 height 17
click at [604, 344] on div "Delete" at bounding box center [574, 352] width 92 height 17
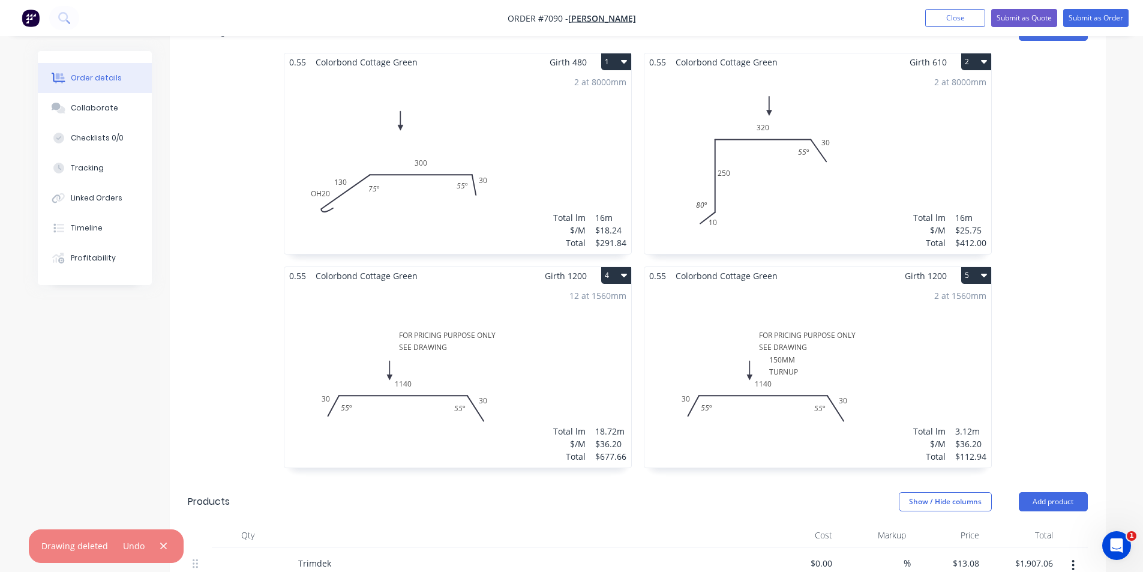
click at [969, 267] on button "5" at bounding box center [976, 275] width 30 height 17
click at [931, 344] on div "Delete" at bounding box center [934, 352] width 92 height 17
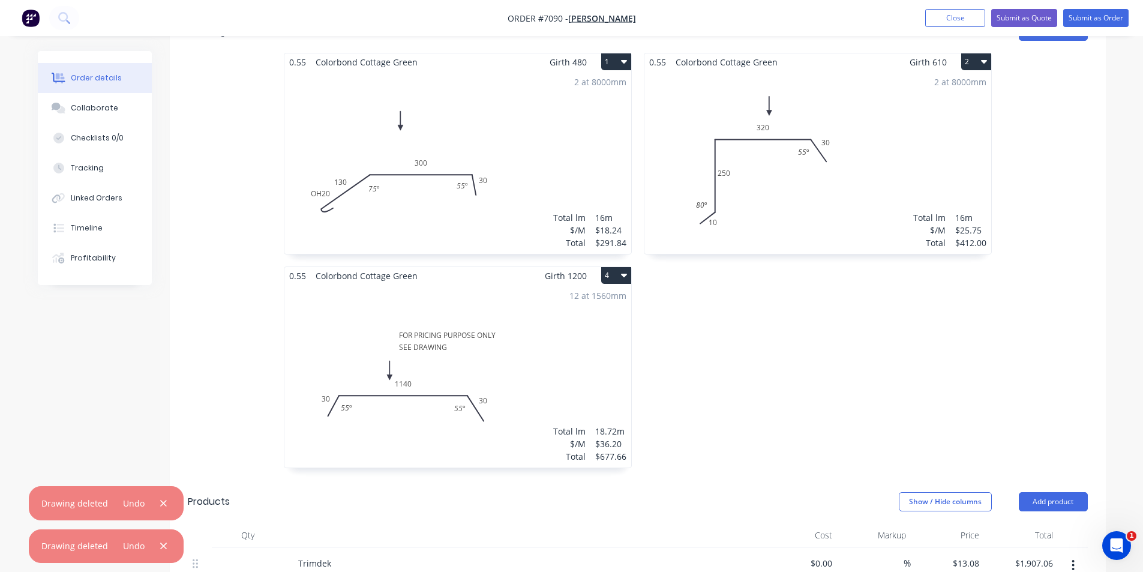
click at [610, 267] on button "4" at bounding box center [616, 275] width 30 height 17
click at [600, 344] on div "Delete" at bounding box center [574, 352] width 92 height 17
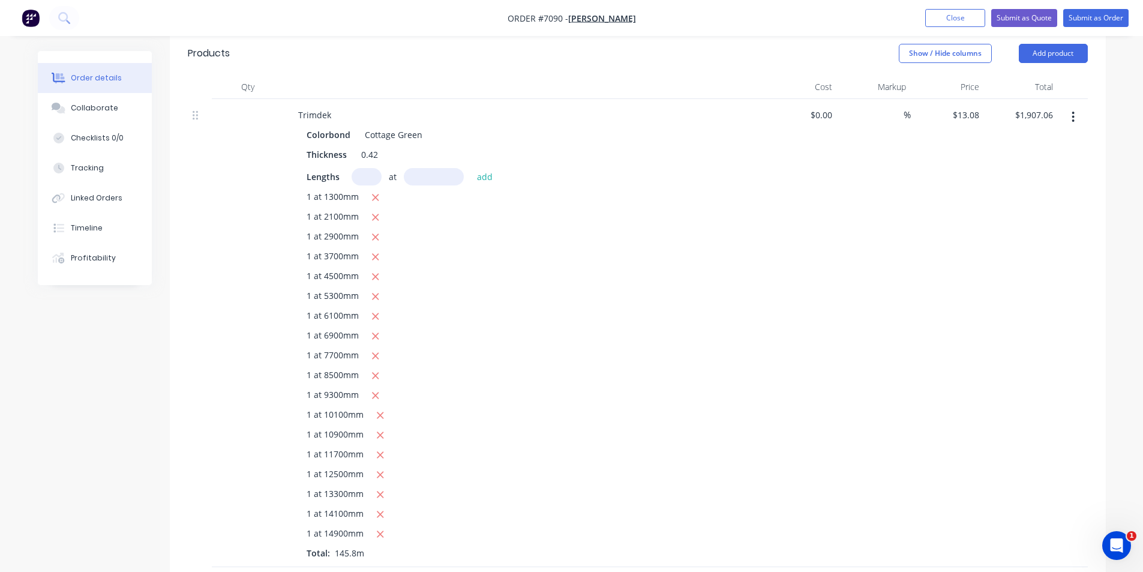
scroll to position [600, 0]
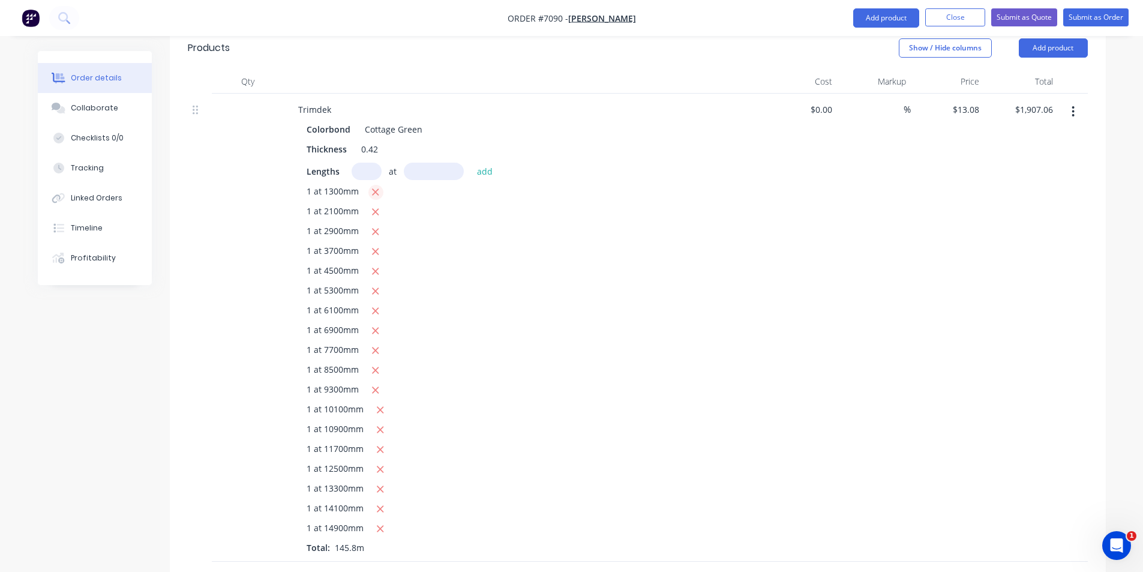
click at [374, 189] on icon "button" at bounding box center [376, 192] width 7 height 7
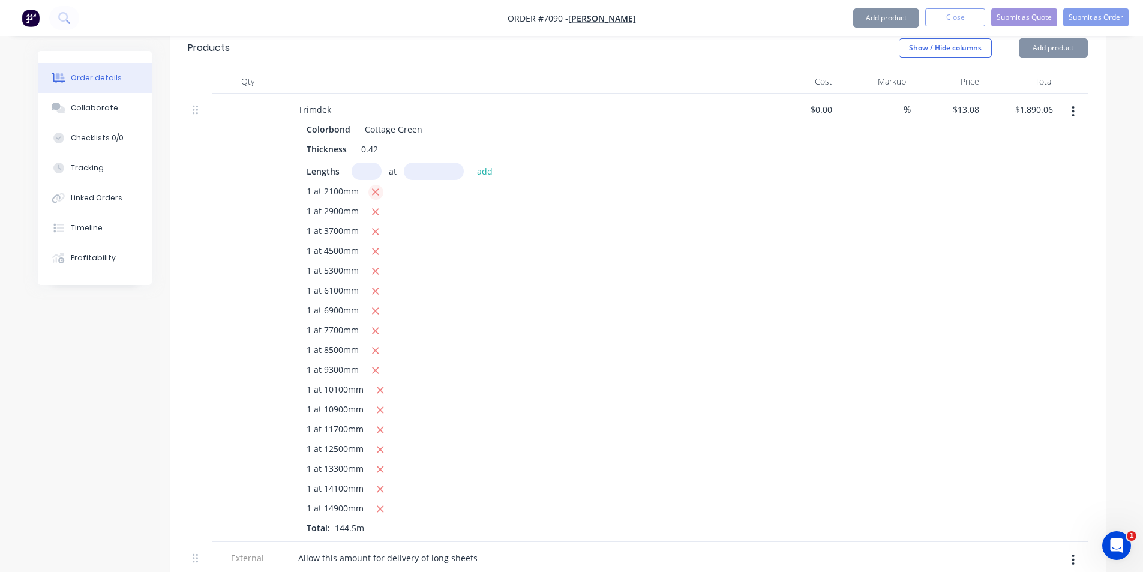
click at [374, 189] on icon "button" at bounding box center [376, 192] width 7 height 7
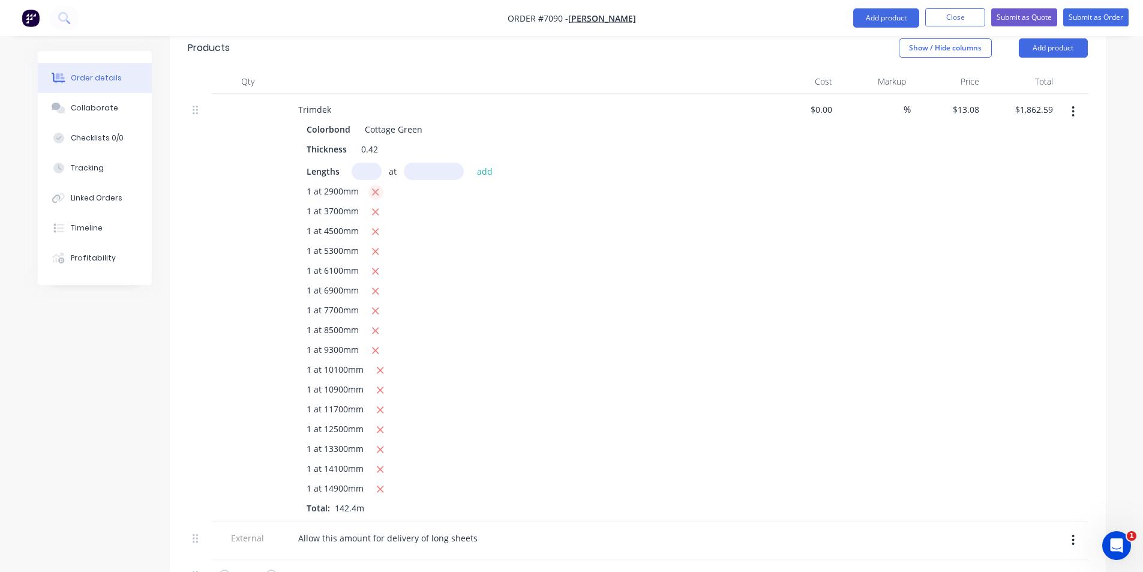
click at [374, 189] on icon "button" at bounding box center [376, 192] width 7 height 7
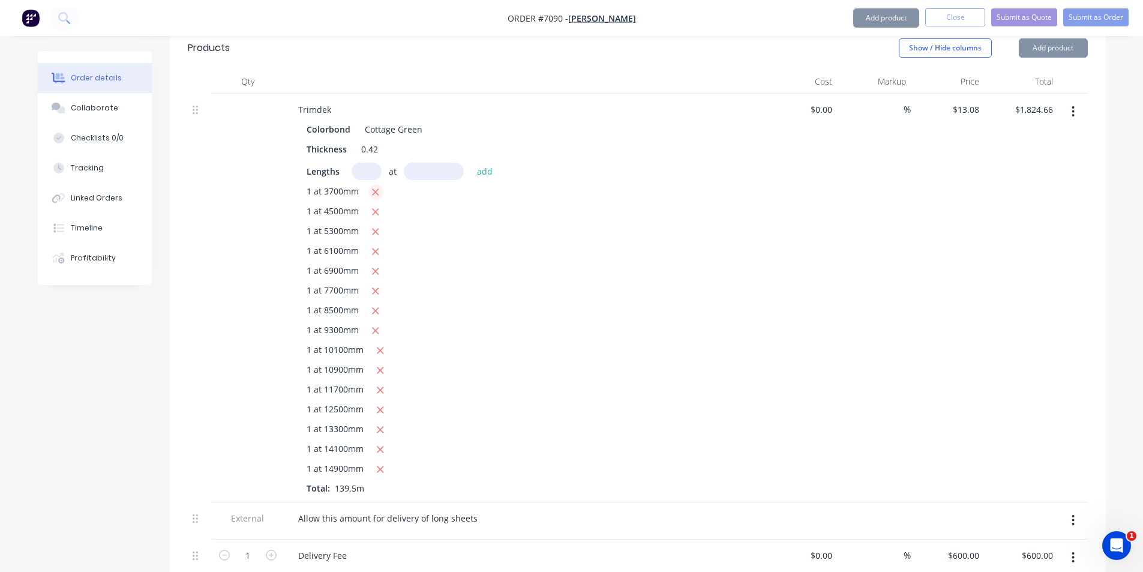
click at [374, 189] on icon "button" at bounding box center [376, 192] width 7 height 7
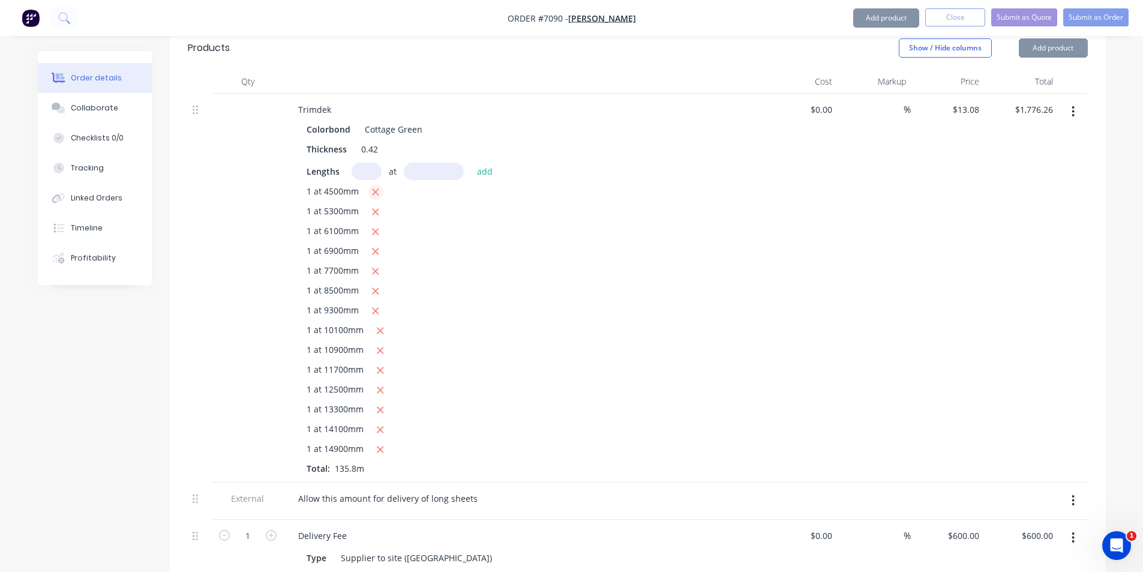
click at [374, 189] on icon "button" at bounding box center [376, 192] width 7 height 7
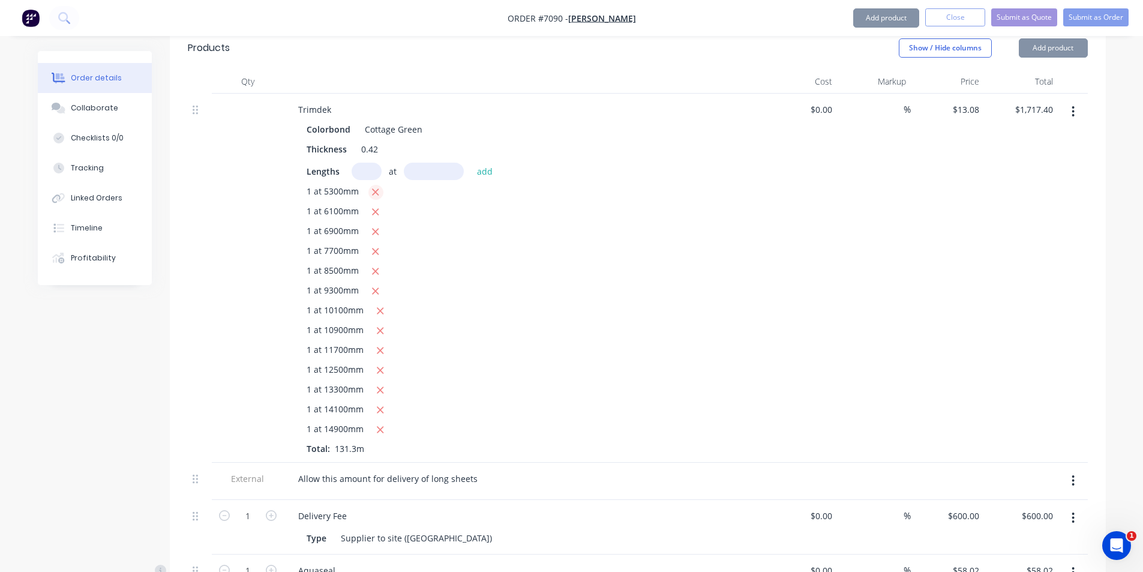
click at [374, 189] on icon "button" at bounding box center [376, 192] width 7 height 7
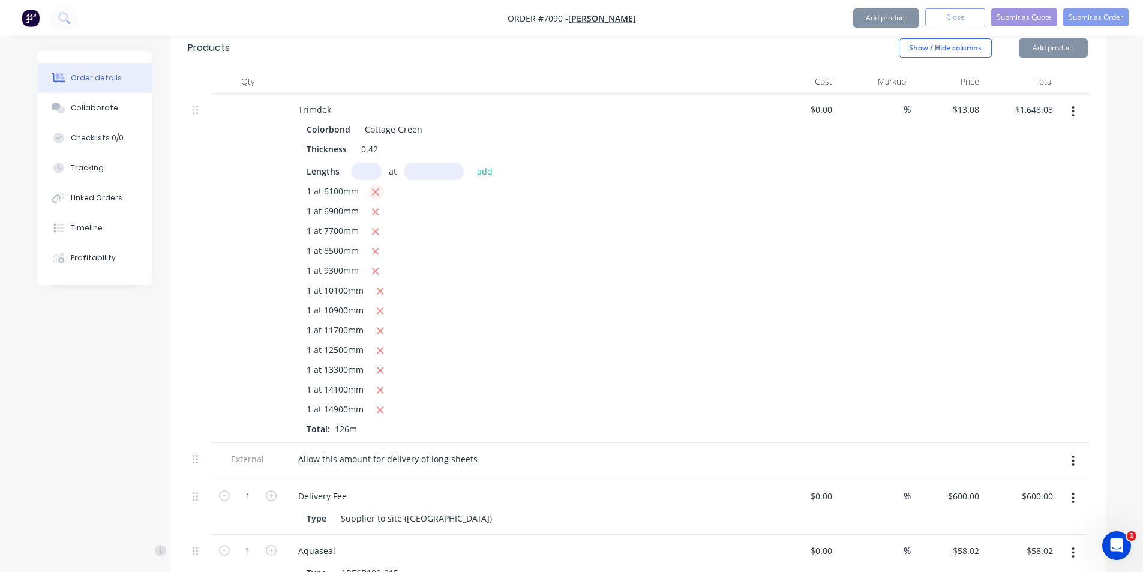
click at [374, 189] on icon "button" at bounding box center [376, 192] width 7 height 7
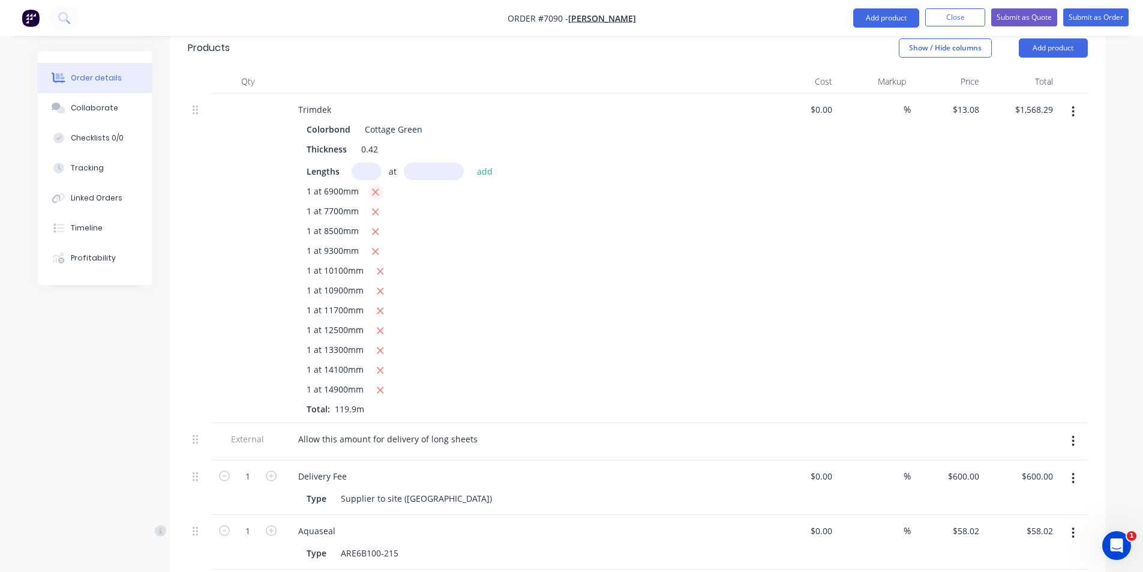
click at [374, 189] on icon "button" at bounding box center [376, 192] width 7 height 7
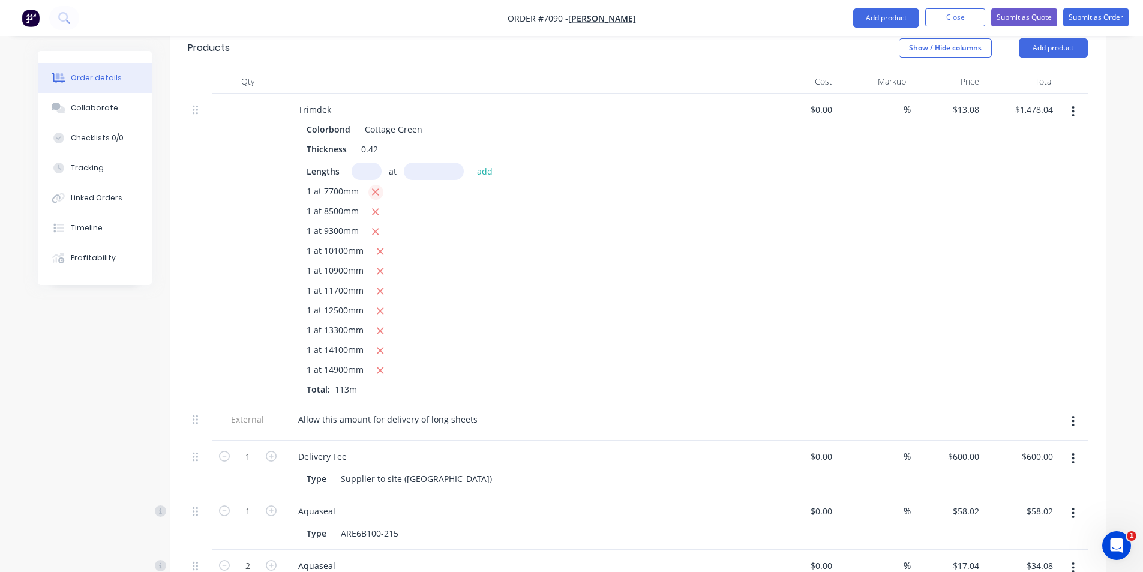
click at [374, 189] on icon "button" at bounding box center [376, 192] width 7 height 7
type input "$1,377.32"
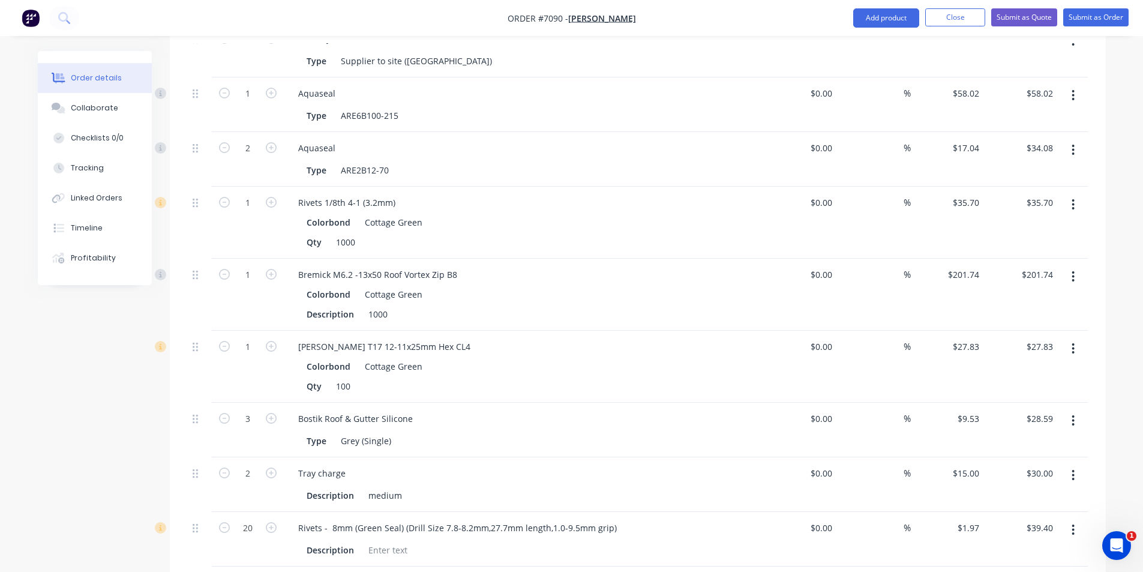
scroll to position [1020, 0]
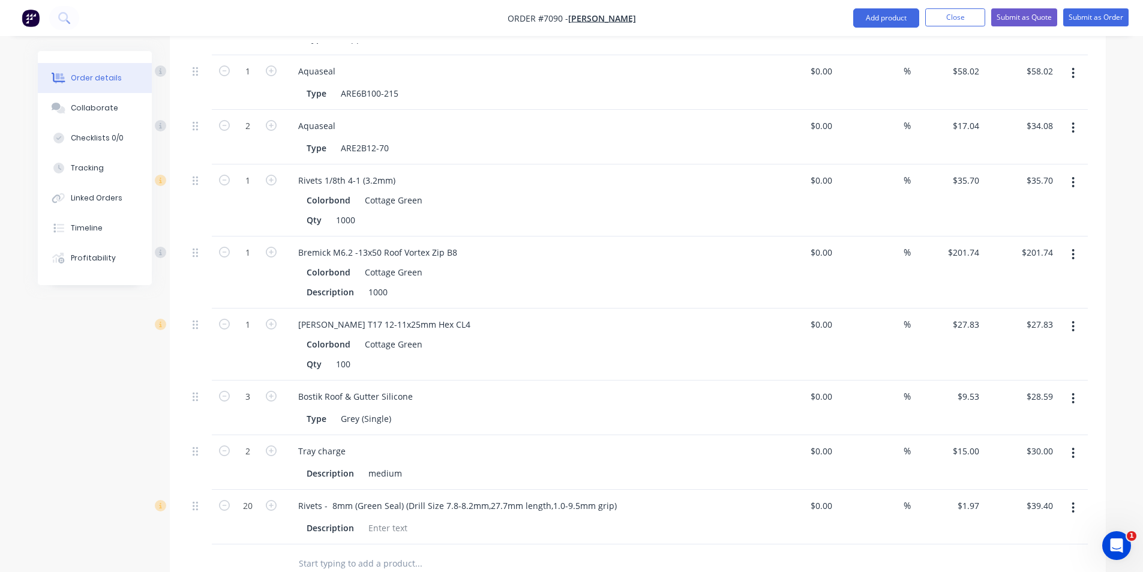
click at [1071, 442] on button "button" at bounding box center [1073, 453] width 28 height 22
click at [1054, 548] on div "Delete" at bounding box center [1031, 556] width 92 height 17
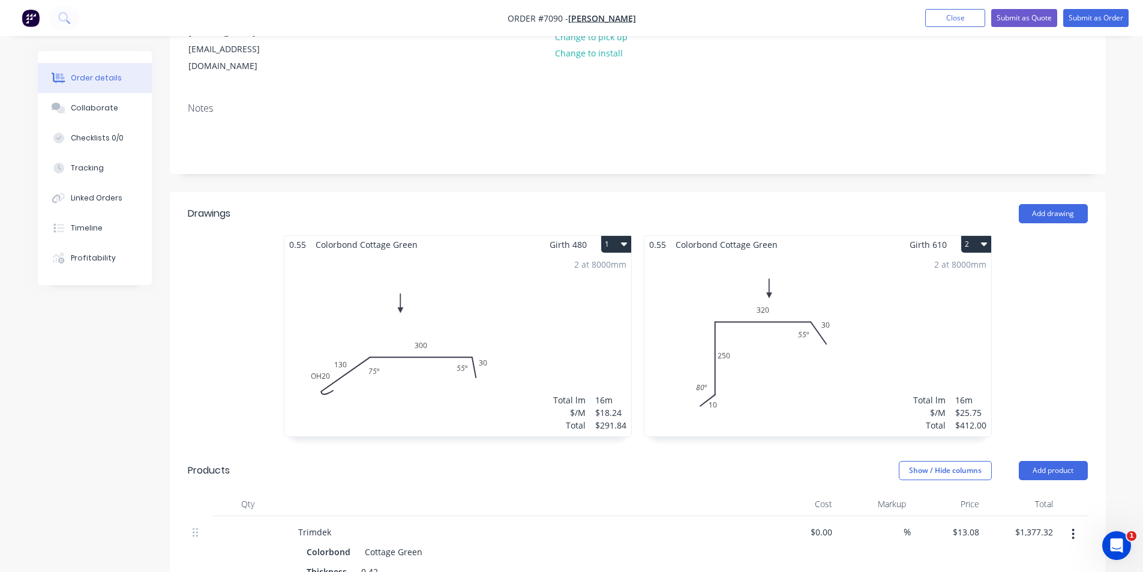
scroll to position [0, 0]
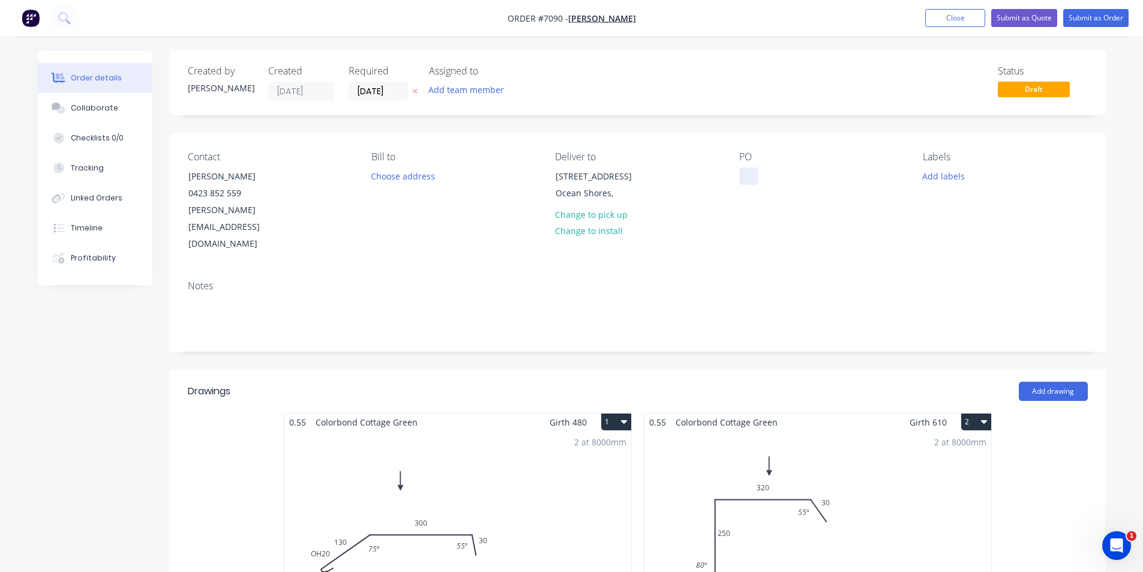
click at [751, 175] on div at bounding box center [748, 175] width 19 height 17
click at [379, 88] on input "[DATE]" at bounding box center [378, 91] width 59 height 18
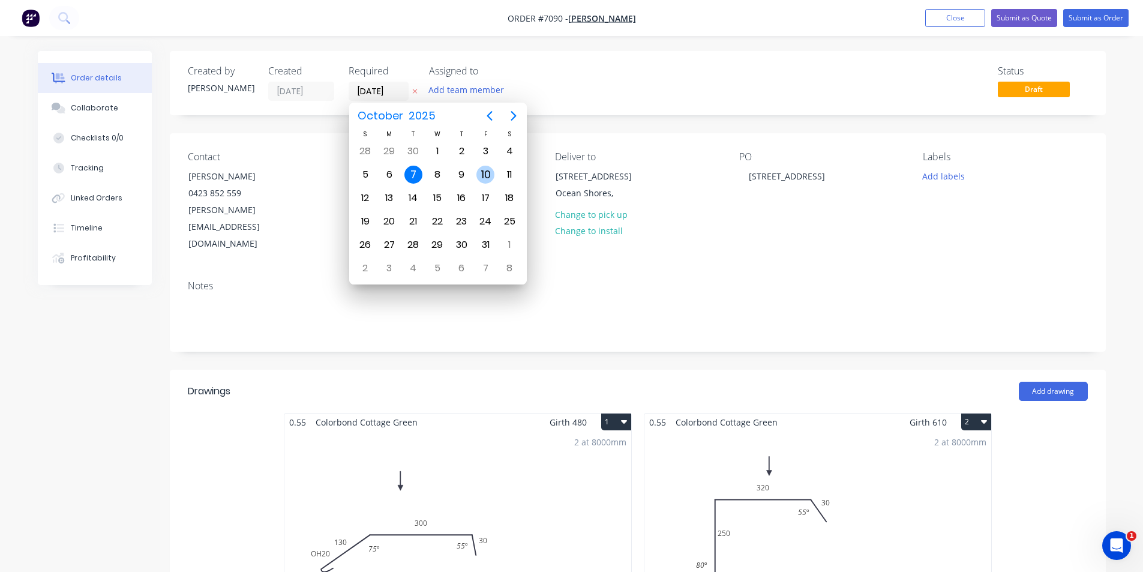
click at [480, 178] on div "10" at bounding box center [486, 175] width 18 height 18
type input "[DATE]"
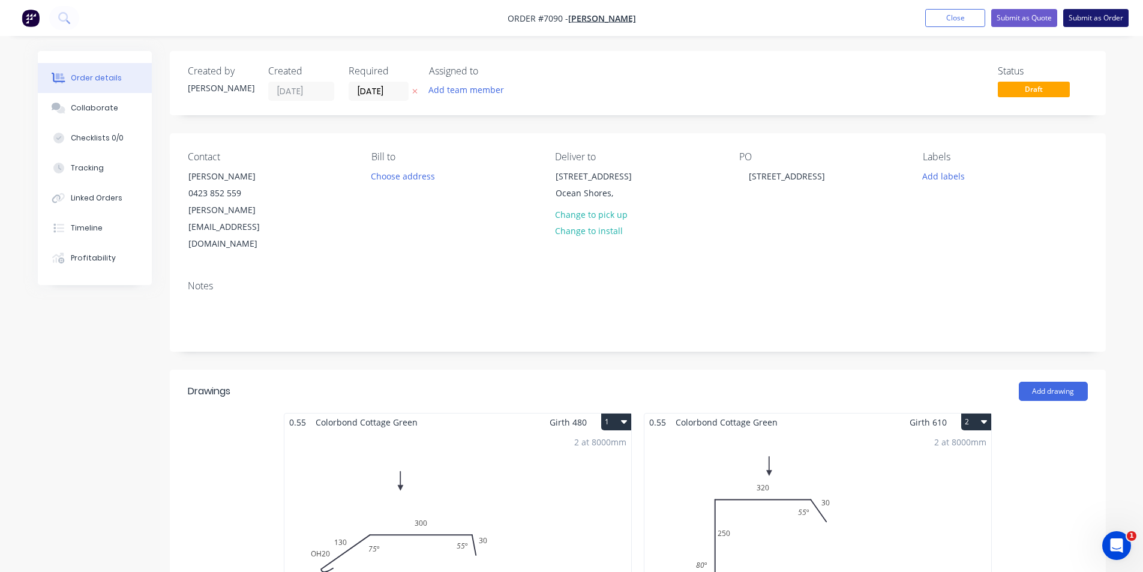
click at [1095, 14] on button "Submit as Order" at bounding box center [1096, 18] width 65 height 18
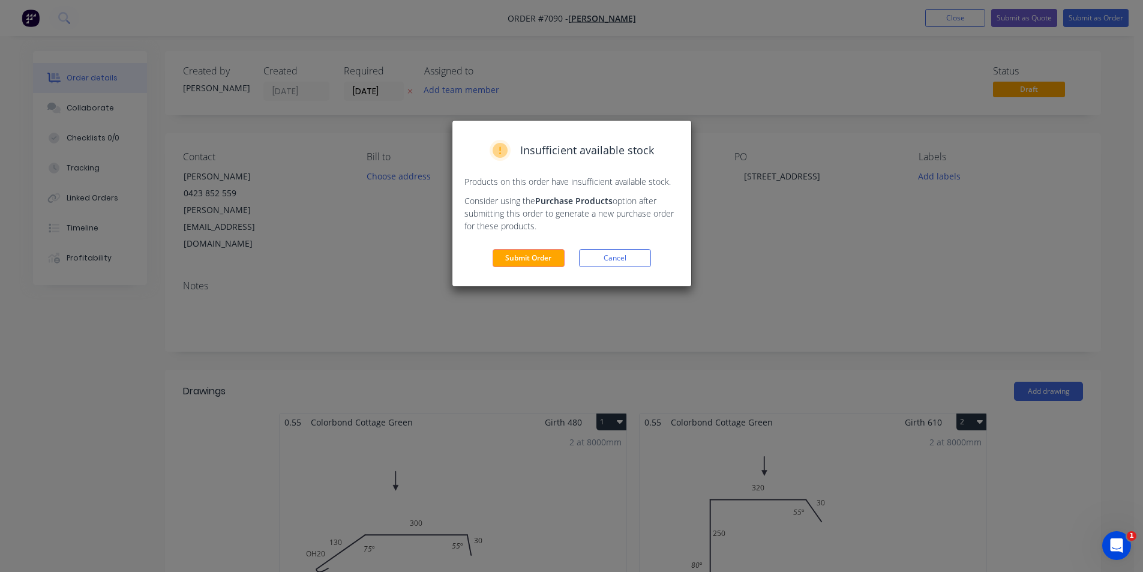
click at [544, 269] on div "Insufficient available stock Products on this order have insufficient available…" at bounding box center [572, 204] width 239 height 166
click at [523, 263] on button "Submit Order" at bounding box center [529, 258] width 72 height 18
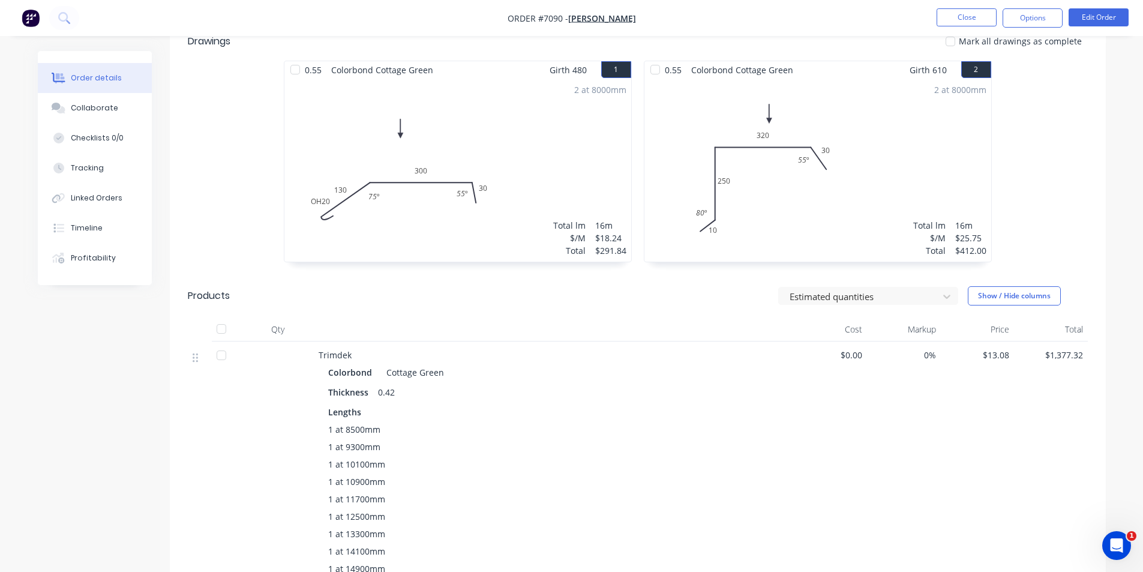
scroll to position [300, 0]
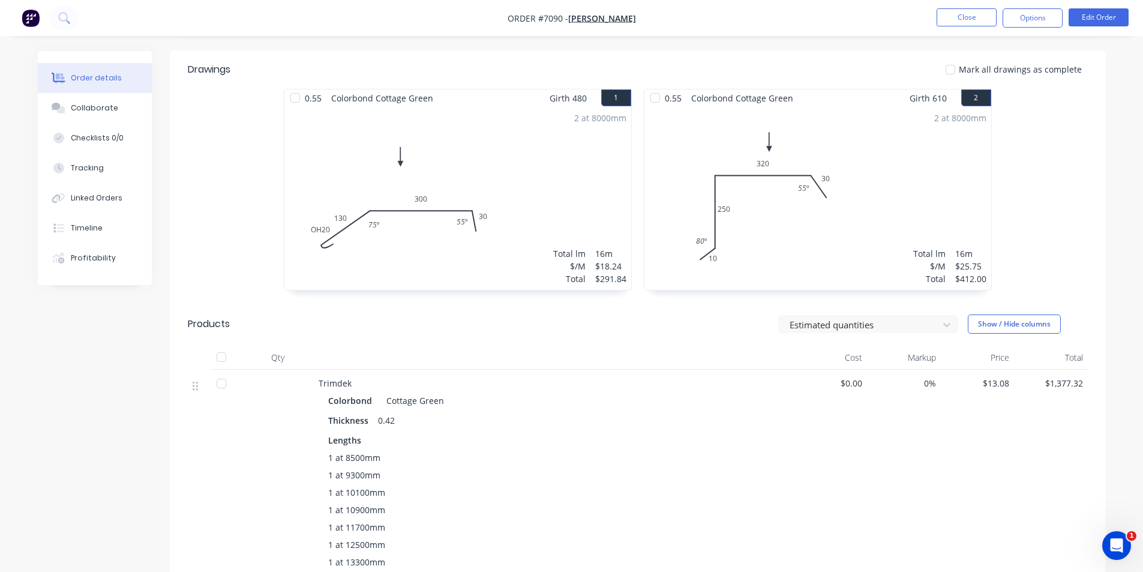
click at [820, 230] on div "2 at 8000mm Total lm $/M Total 16m $25.75 $412.00" at bounding box center [818, 198] width 347 height 183
click at [1109, 19] on button "Edit Order" at bounding box center [1099, 17] width 60 height 18
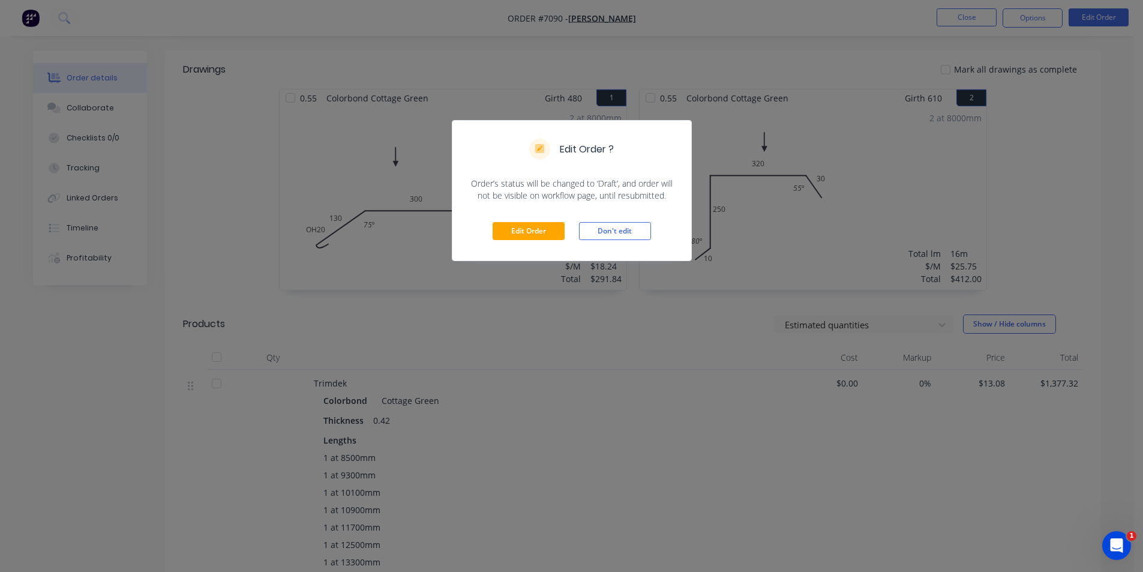
click at [529, 219] on div "Edit Order Don't edit" at bounding box center [572, 231] width 239 height 59
click at [555, 234] on button "Edit Order" at bounding box center [529, 231] width 72 height 18
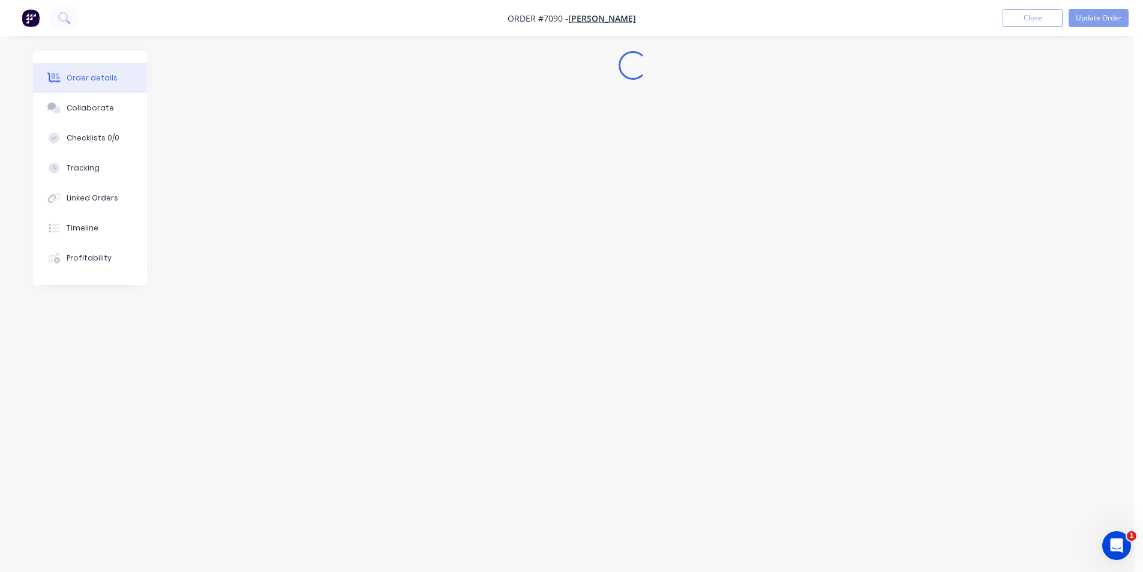
scroll to position [0, 0]
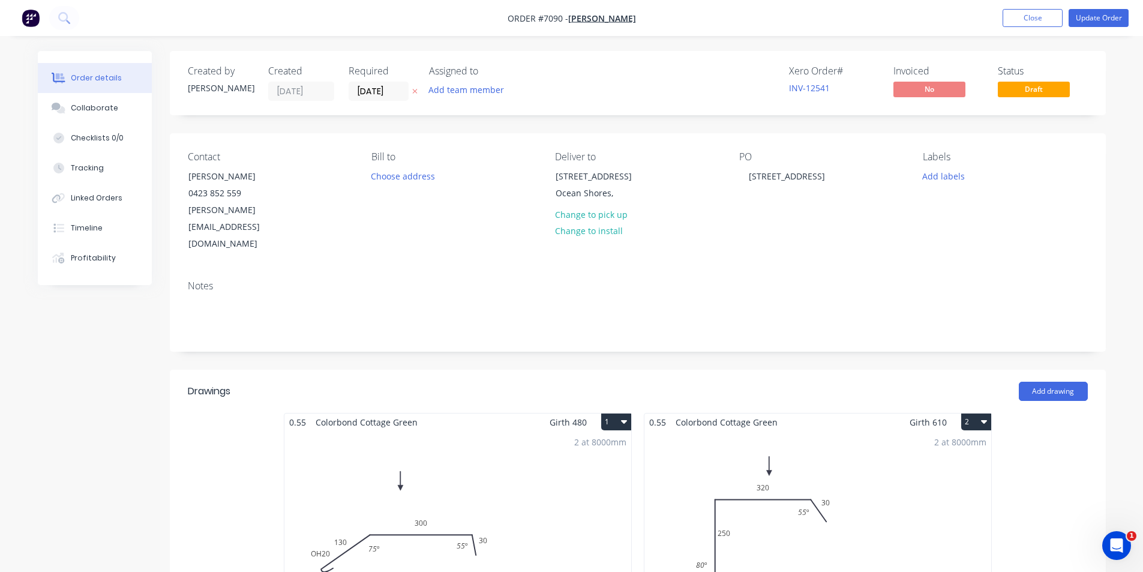
click at [697, 532] on div "2 at 8000mm Total lm $/M Total 16m $25.75 $412.00" at bounding box center [818, 522] width 347 height 183
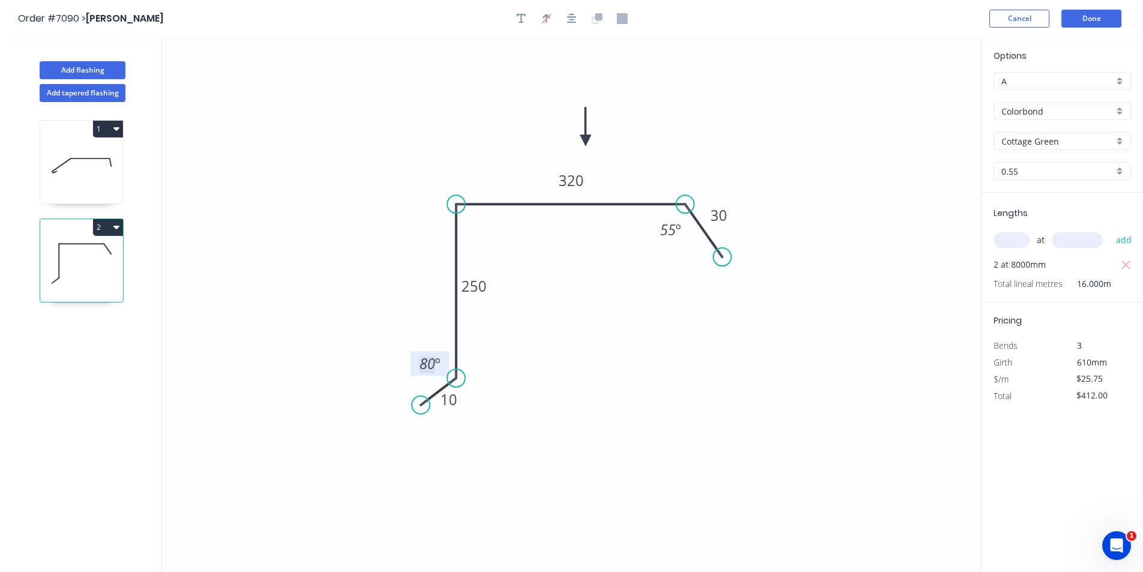
click at [439, 370] on tspan "º" at bounding box center [437, 364] width 5 height 20
drag, startPoint x: 91, startPoint y: 189, endPoint x: 99, endPoint y: 187, distance: 8.6
click at [91, 190] on icon at bounding box center [81, 165] width 83 height 77
type input "$18.24"
type input "$291.84"
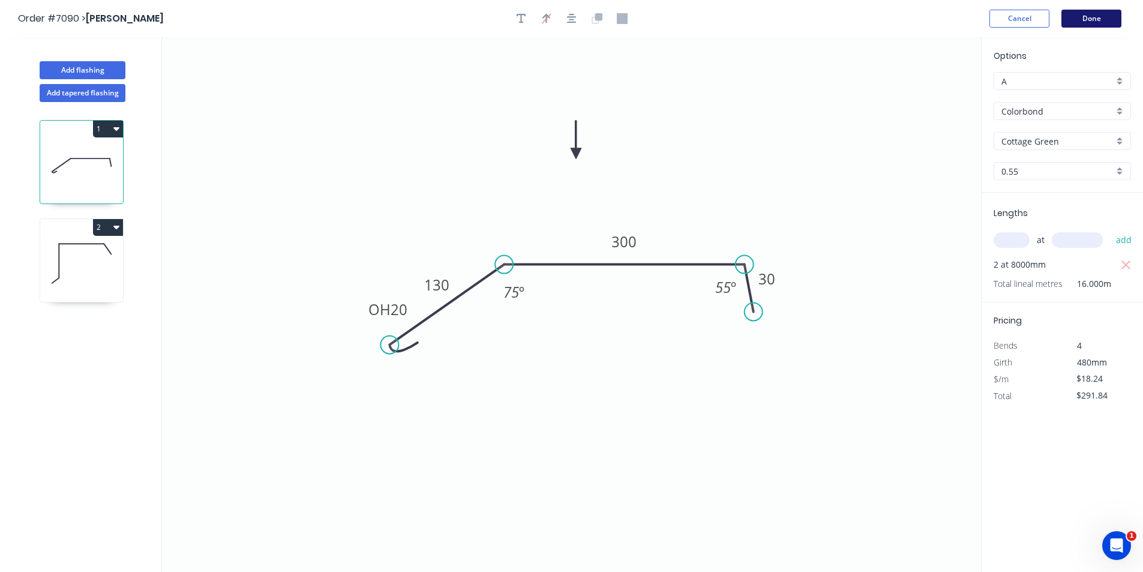
click at [1094, 27] on button "Done" at bounding box center [1092, 19] width 60 height 18
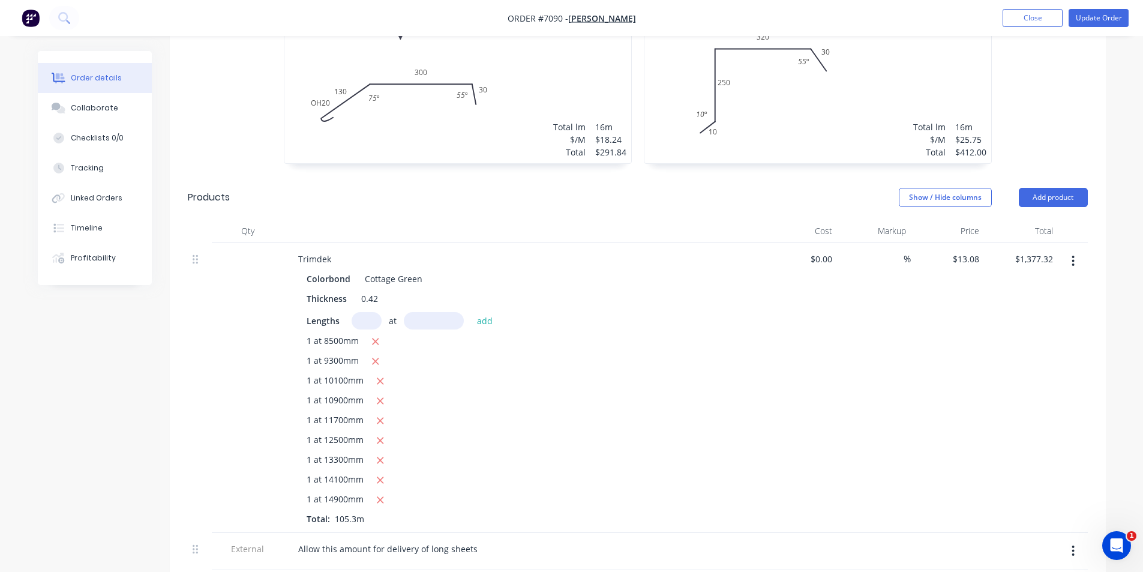
scroll to position [240, 0]
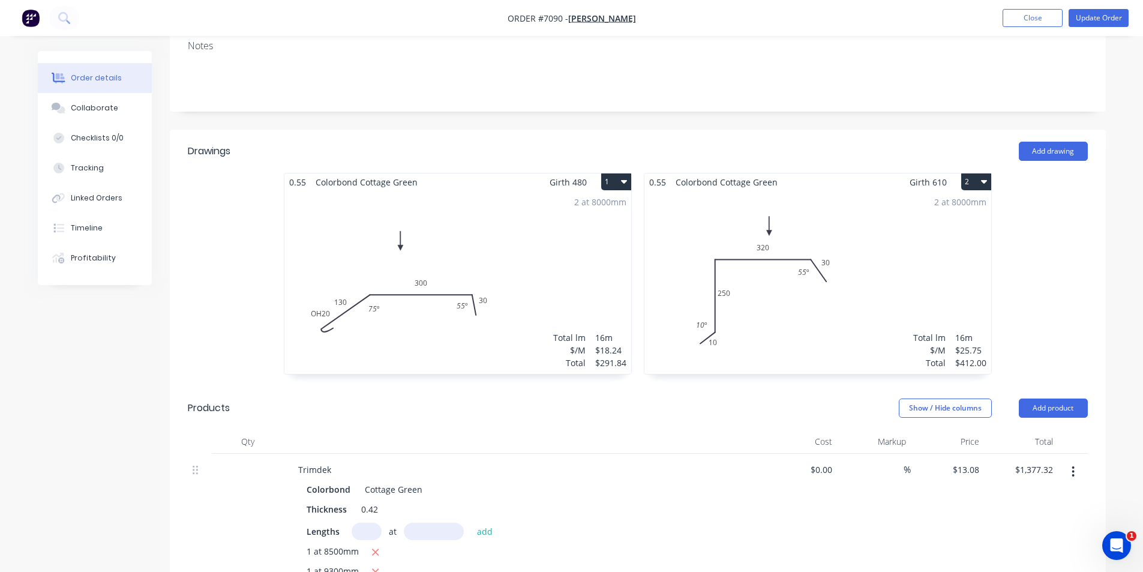
click at [1097, 8] on nav "Order #7090 - [PERSON_NAME] Add product Close Update Order" at bounding box center [571, 18] width 1143 height 36
click at [1091, 26] on button "Update Order" at bounding box center [1099, 18] width 60 height 18
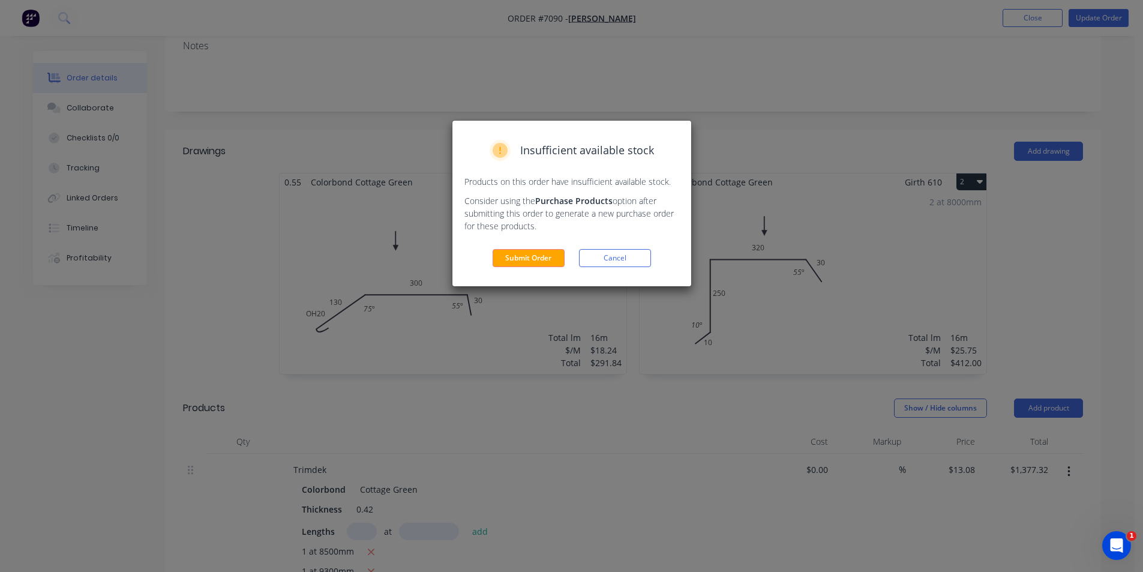
click at [529, 271] on div "Insufficient available stock Products on this order have insufficient available…" at bounding box center [572, 204] width 239 height 166
click at [534, 260] on button "Submit Order" at bounding box center [529, 258] width 72 height 18
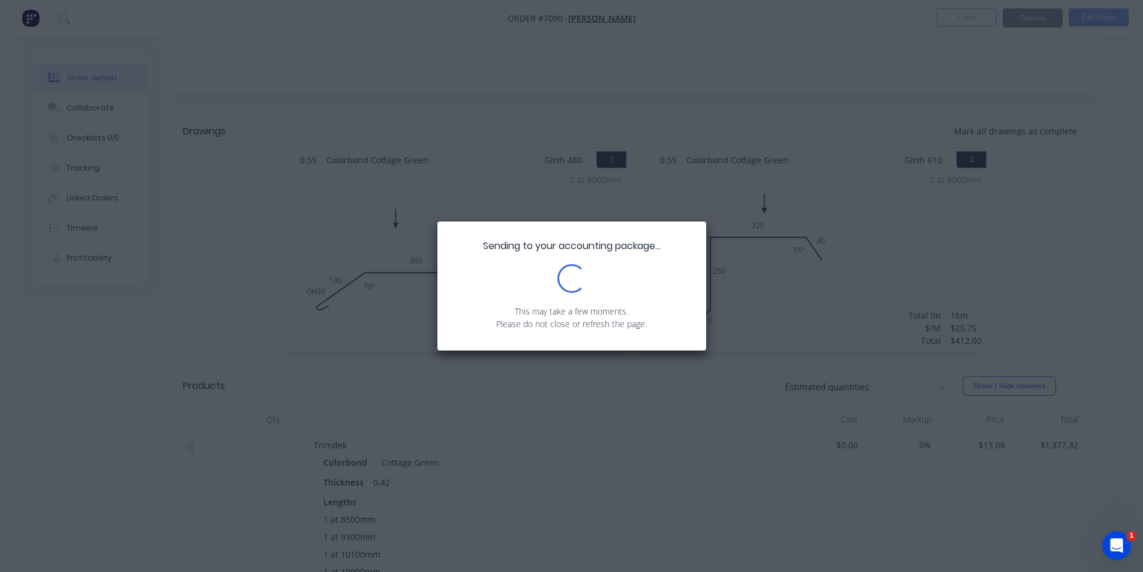
scroll to position [0, 0]
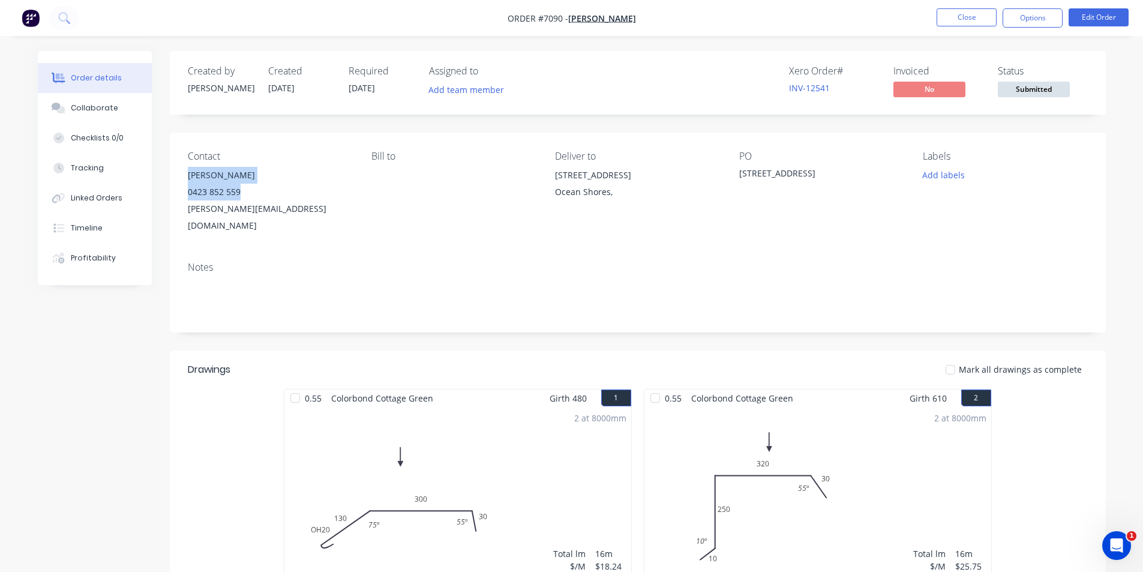
drag, startPoint x: 244, startPoint y: 190, endPoint x: 173, endPoint y: 175, distance: 72.9
click at [176, 175] on div "Contact [PERSON_NAME] [PHONE_NUMBER] [PERSON_NAME][EMAIL_ADDRESS][DOMAIN_NAME] …" at bounding box center [638, 192] width 936 height 119
copy div "[PERSON_NAME] 0423 852 559"
click at [1000, 90] on span "Submitted" at bounding box center [1034, 89] width 72 height 15
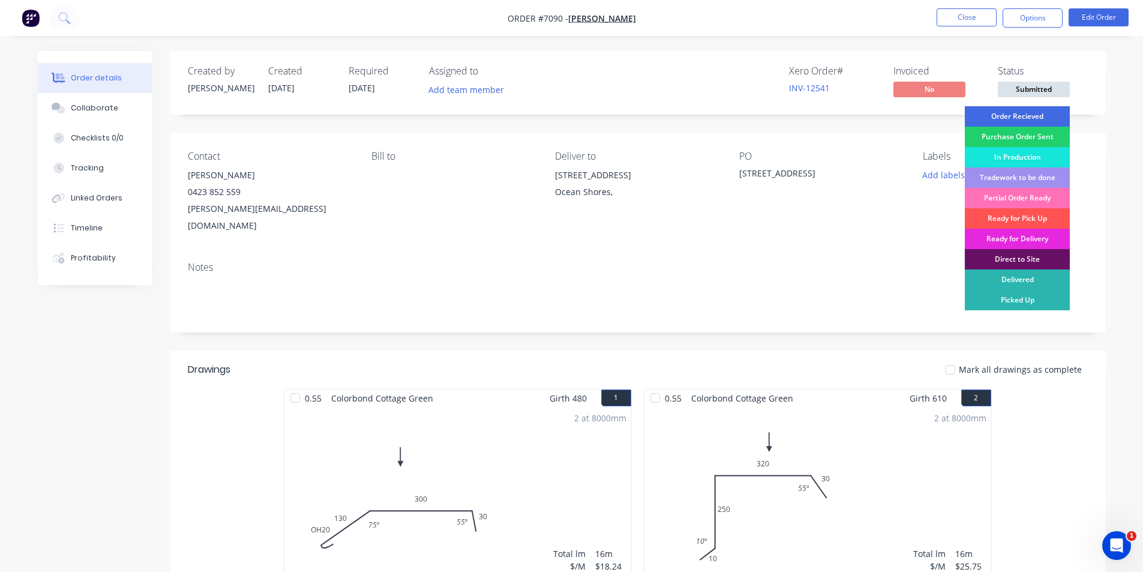
click at [998, 121] on div "Order Recieved" at bounding box center [1017, 116] width 105 height 20
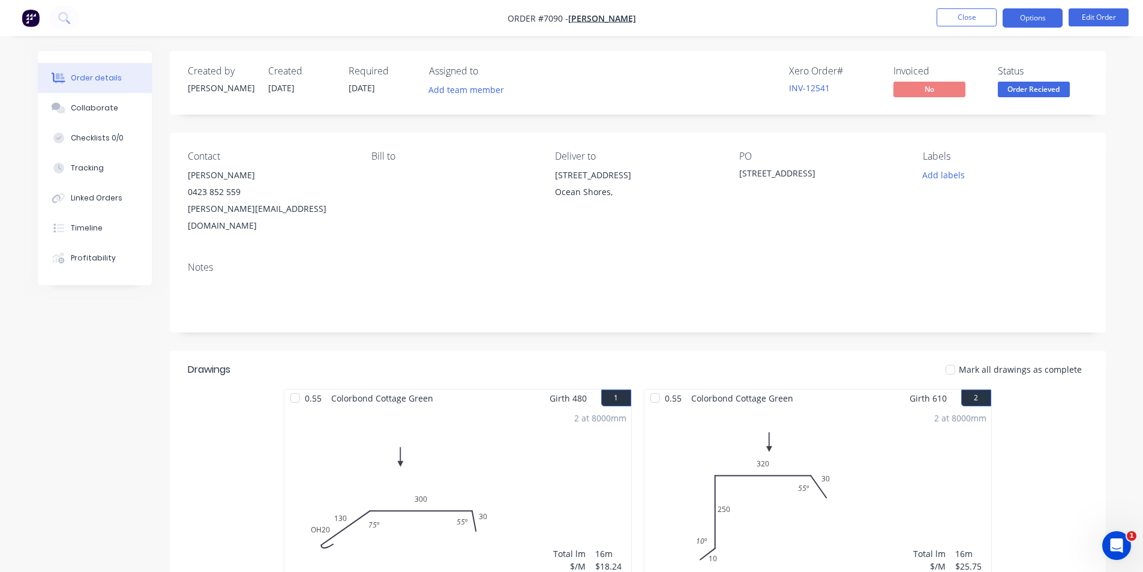
click at [1040, 26] on button "Options" at bounding box center [1033, 17] width 60 height 19
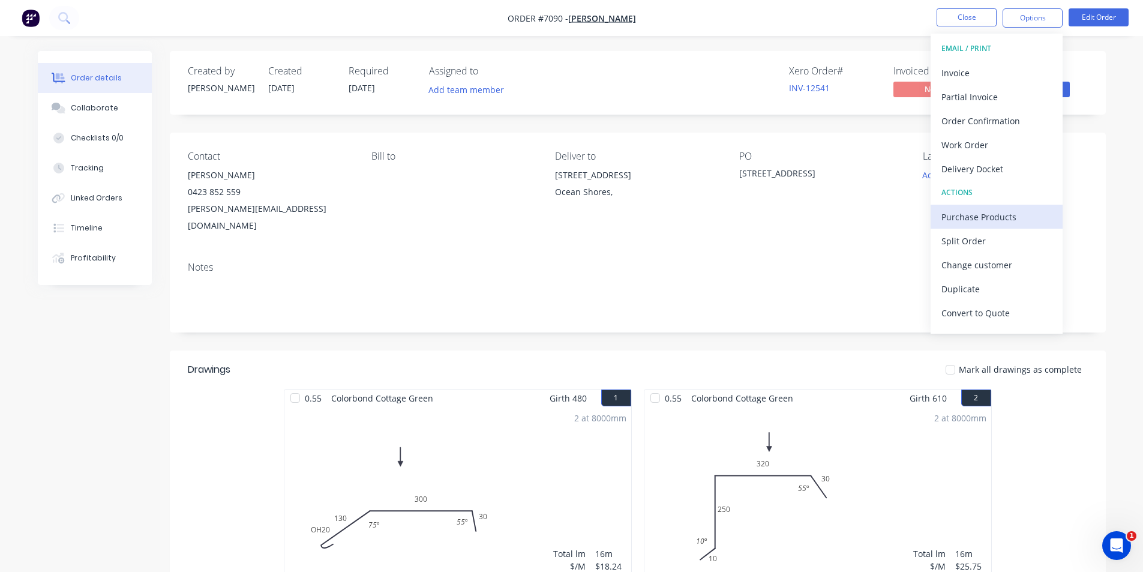
click at [975, 222] on div "Purchase Products" at bounding box center [997, 216] width 110 height 17
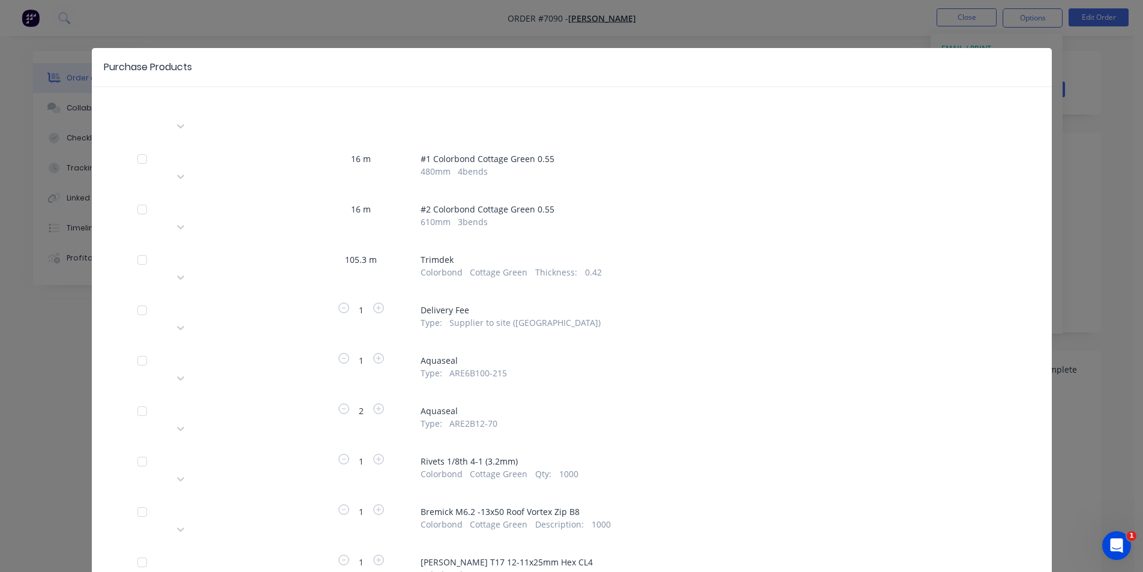
click at [283, 250] on div at bounding box center [259, 257] width 173 height 15
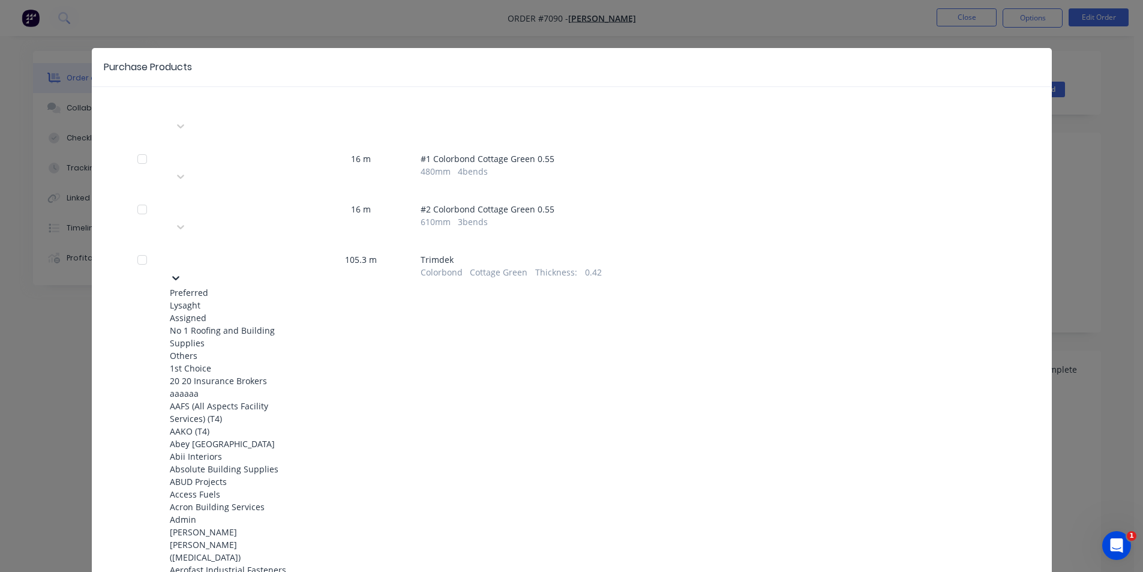
click at [266, 299] on div "Lysaght" at bounding box center [236, 305] width 132 height 13
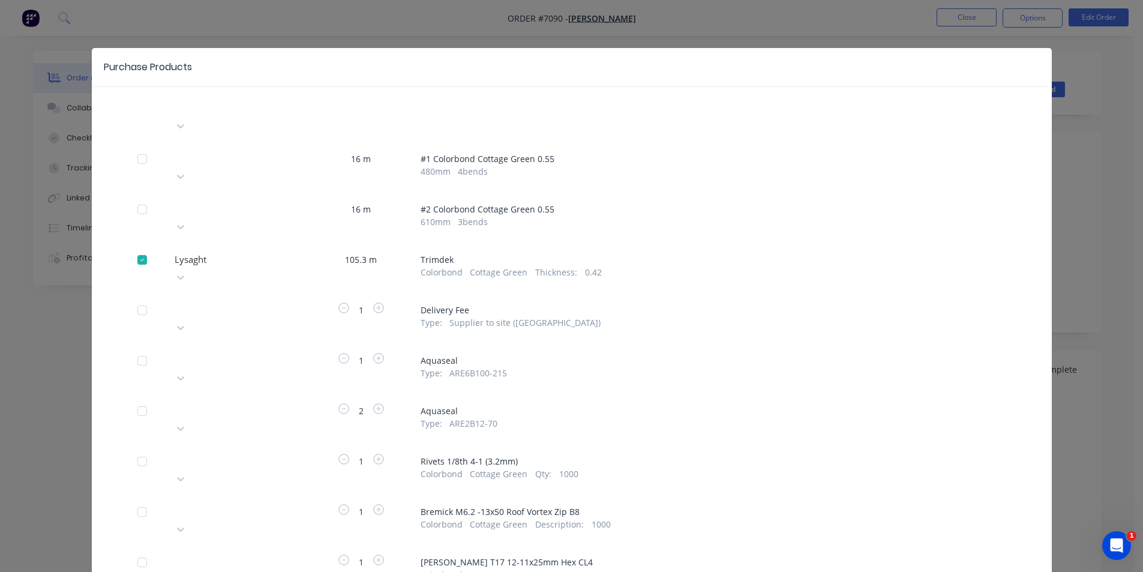
click at [280, 301] on div at bounding box center [259, 308] width 173 height 15
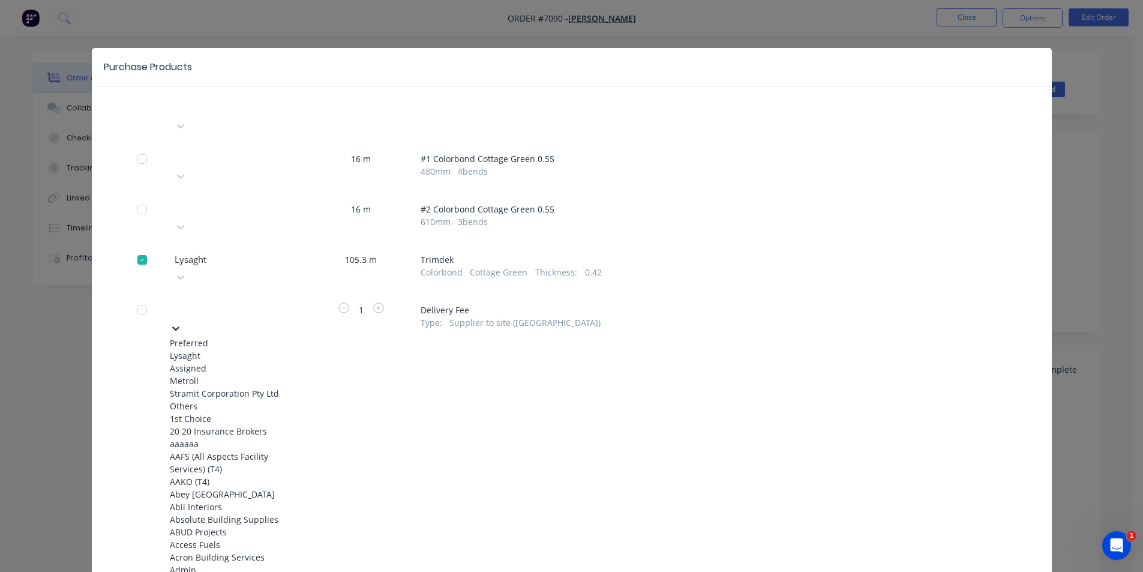
click at [271, 349] on div "Lysaght" at bounding box center [236, 355] width 132 height 13
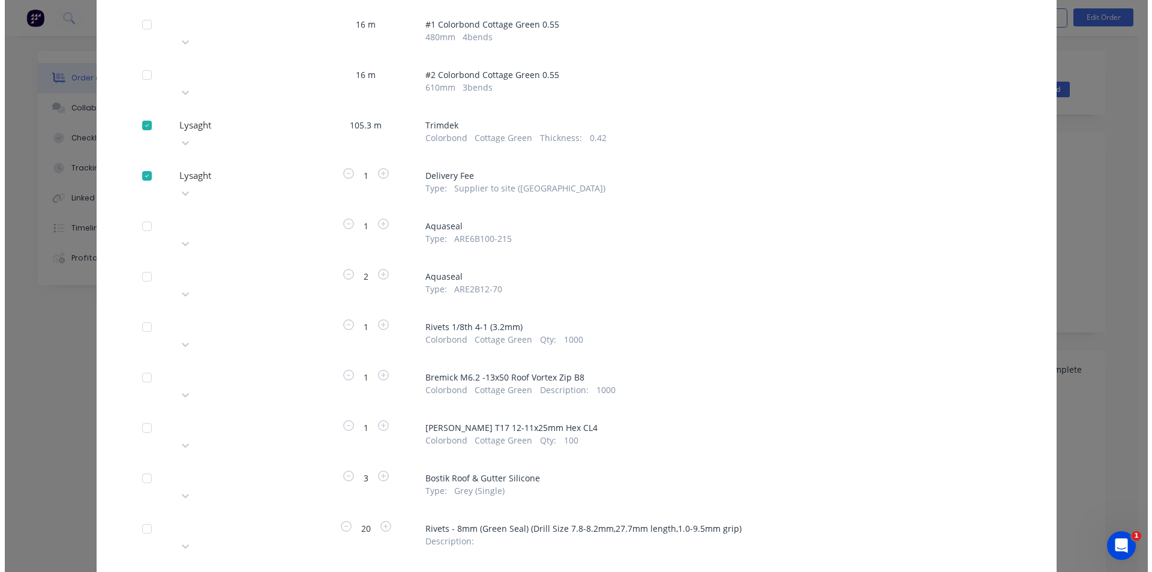
scroll to position [142, 0]
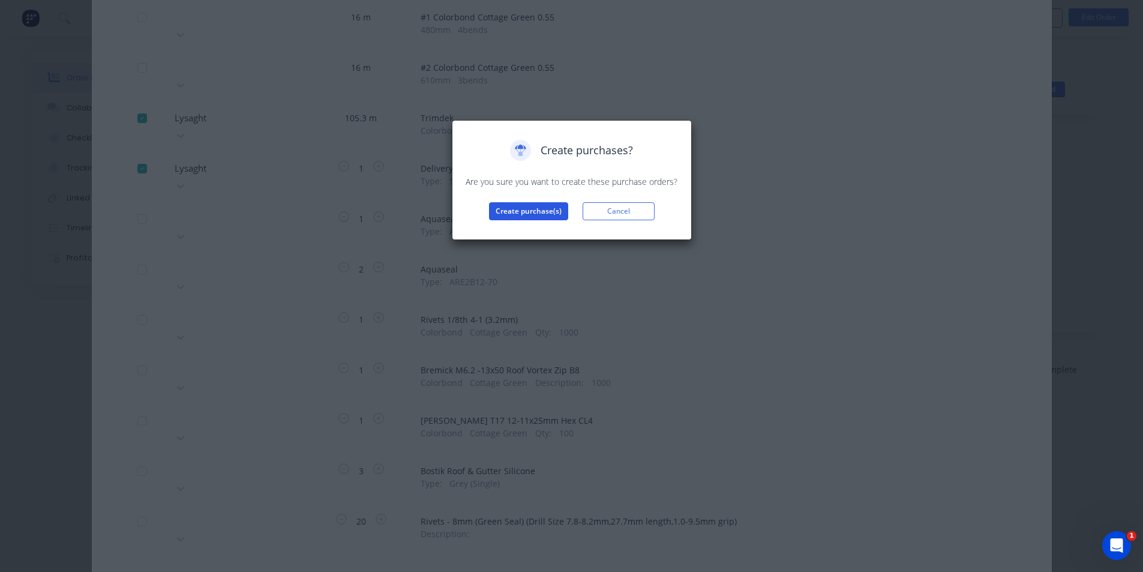
click at [504, 215] on button "Create purchase(s)" at bounding box center [528, 211] width 79 height 18
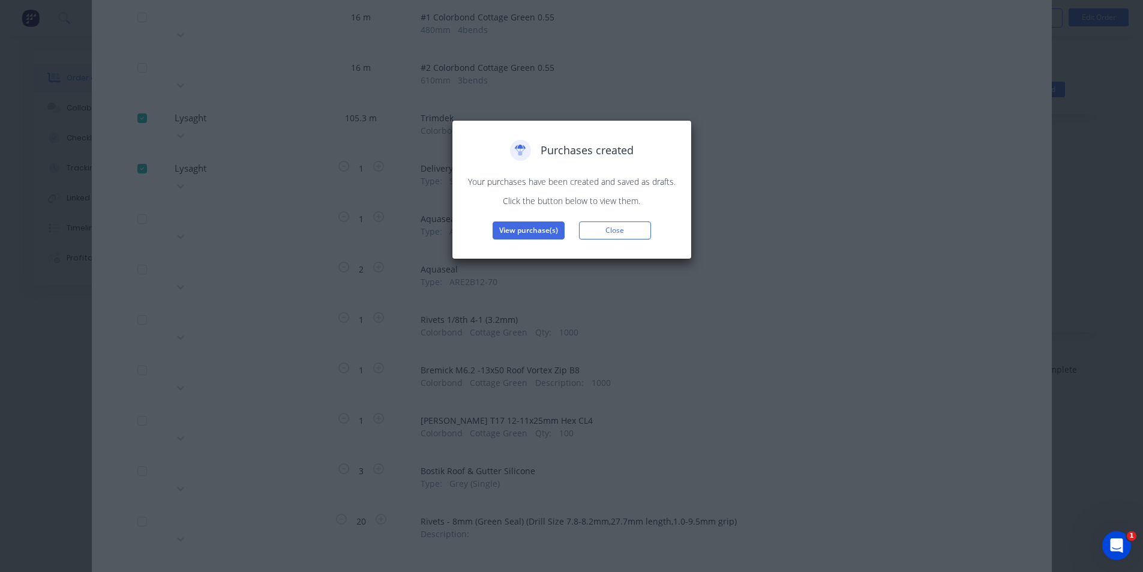
click at [522, 232] on button "View purchase(s)" at bounding box center [529, 230] width 72 height 18
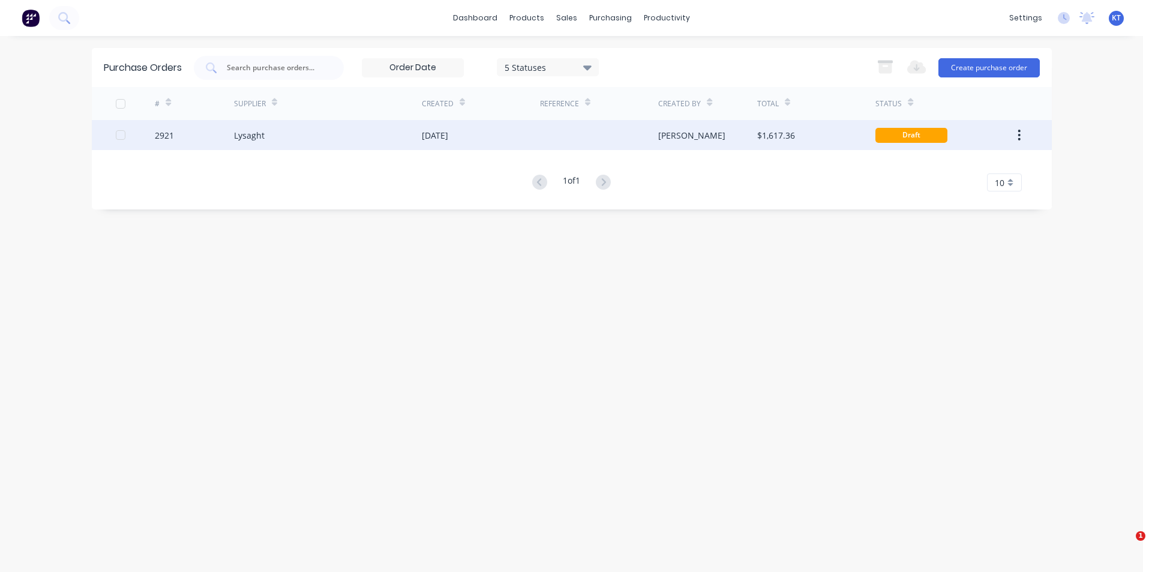
click at [328, 143] on div "Lysaght" at bounding box center [328, 135] width 188 height 30
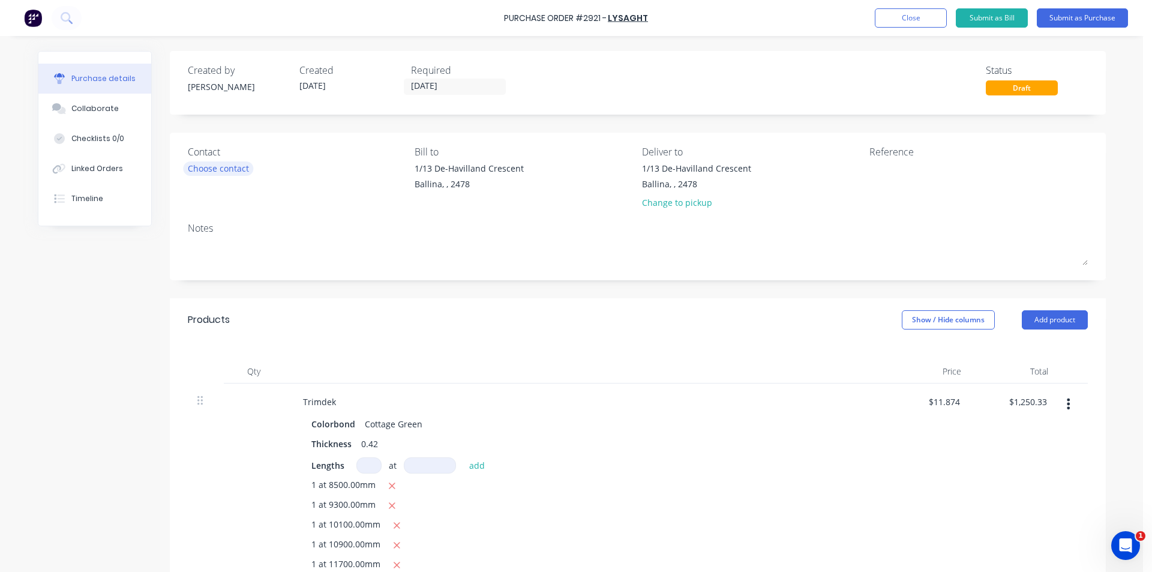
click at [235, 169] on div "Choose contact" at bounding box center [218, 168] width 61 height 13
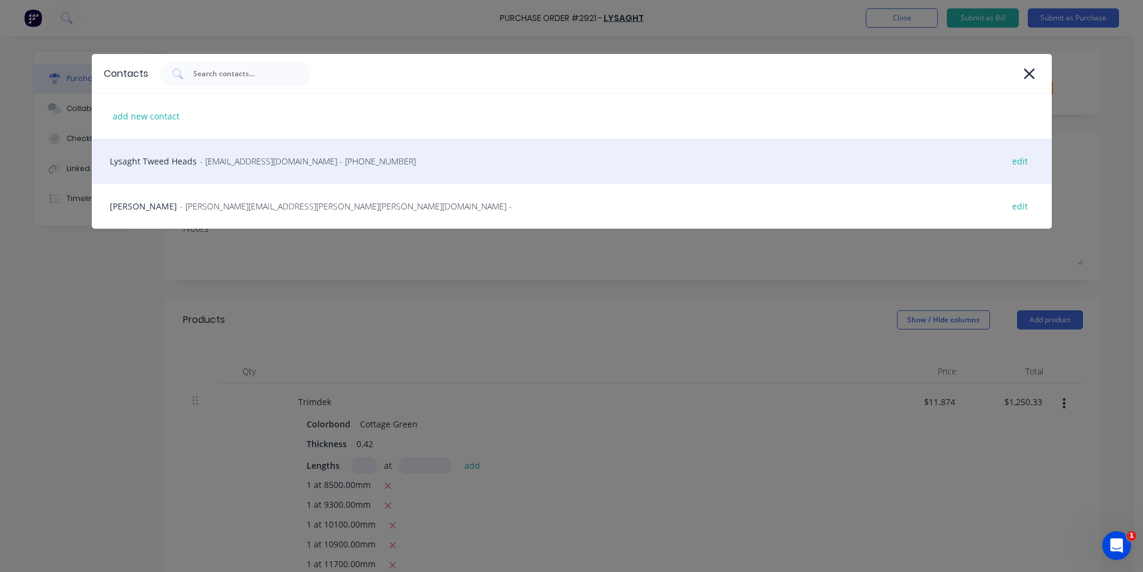
click at [226, 174] on div "Lysaght Tweed Heads - [EMAIL_ADDRESS][DOMAIN_NAME] - [PHONE_NUMBER] edit" at bounding box center [572, 161] width 960 height 45
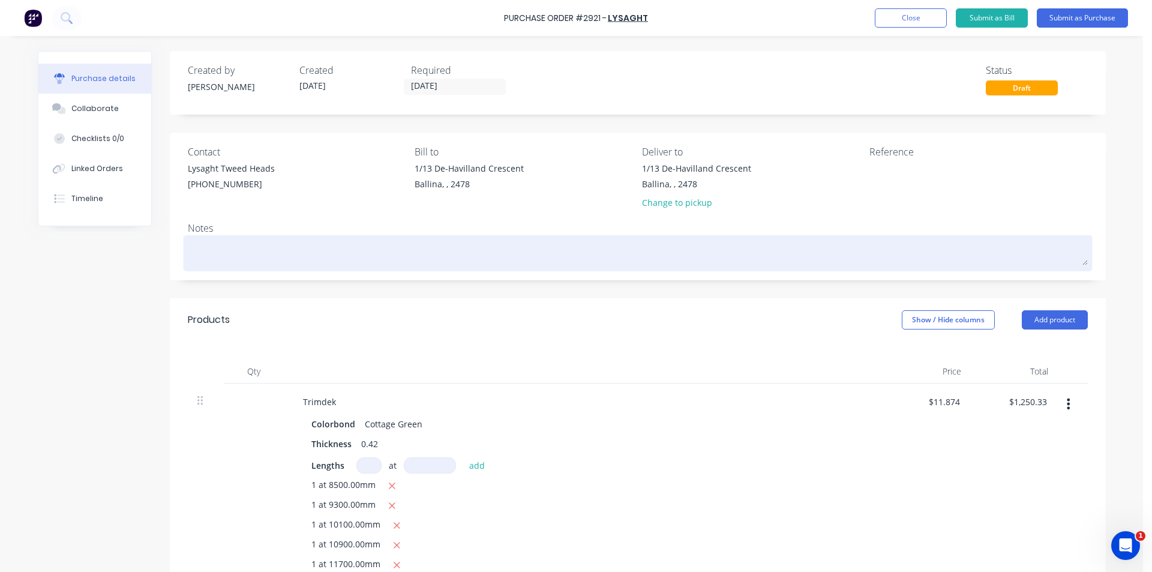
click at [217, 251] on textarea at bounding box center [638, 251] width 900 height 27
paste textarea "[PERSON_NAME] 0423 852 559"
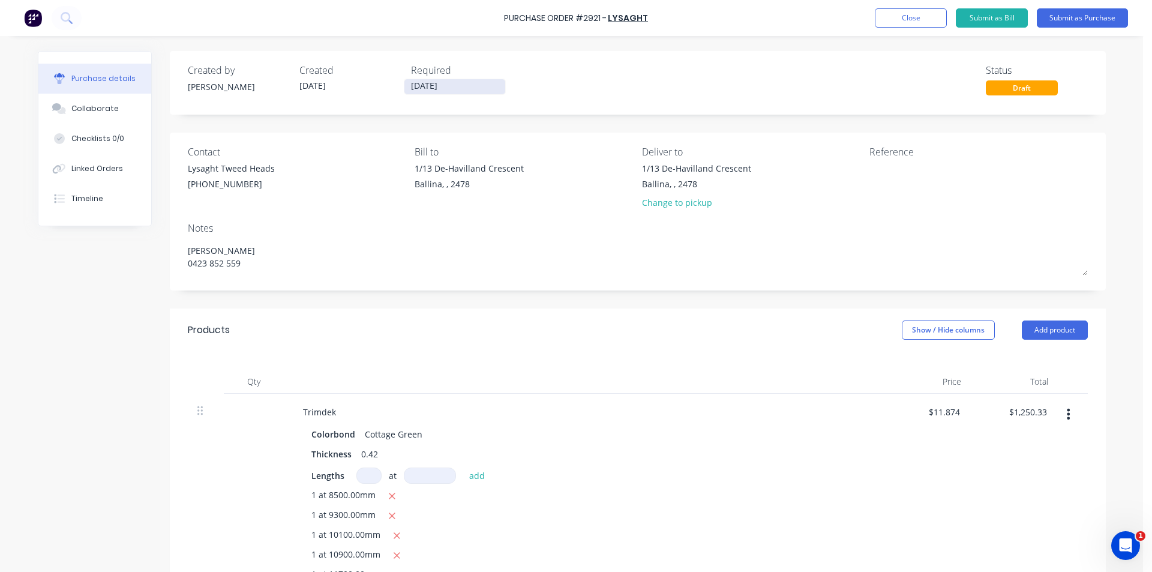
type textarea "[PERSON_NAME] 0423 852 559"
click at [414, 91] on input "[DATE]" at bounding box center [455, 86] width 101 height 15
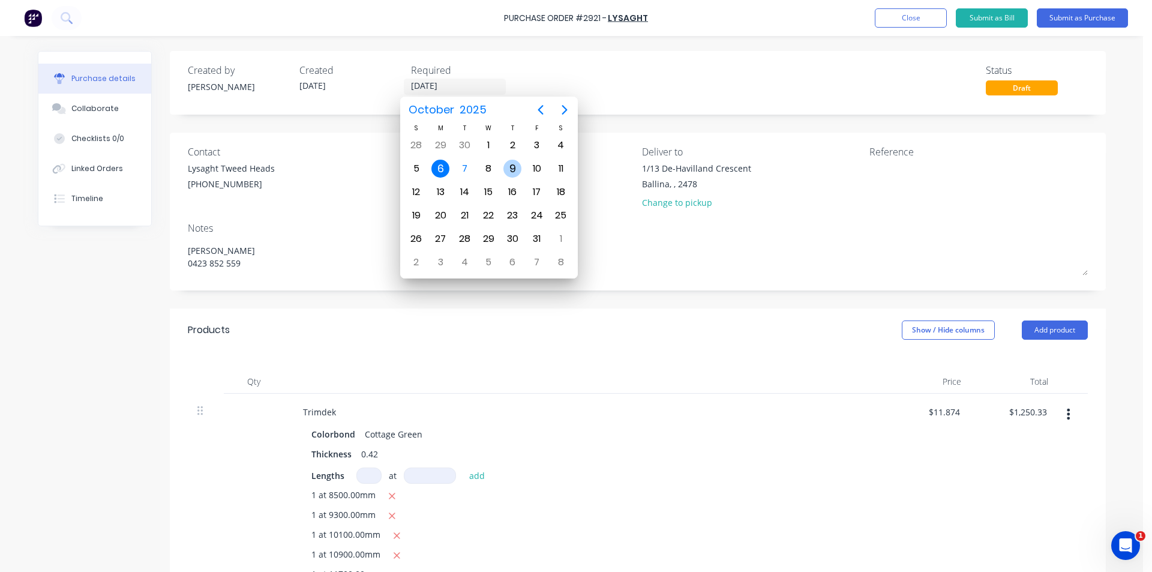
click at [513, 169] on div "9" at bounding box center [513, 169] width 18 height 18
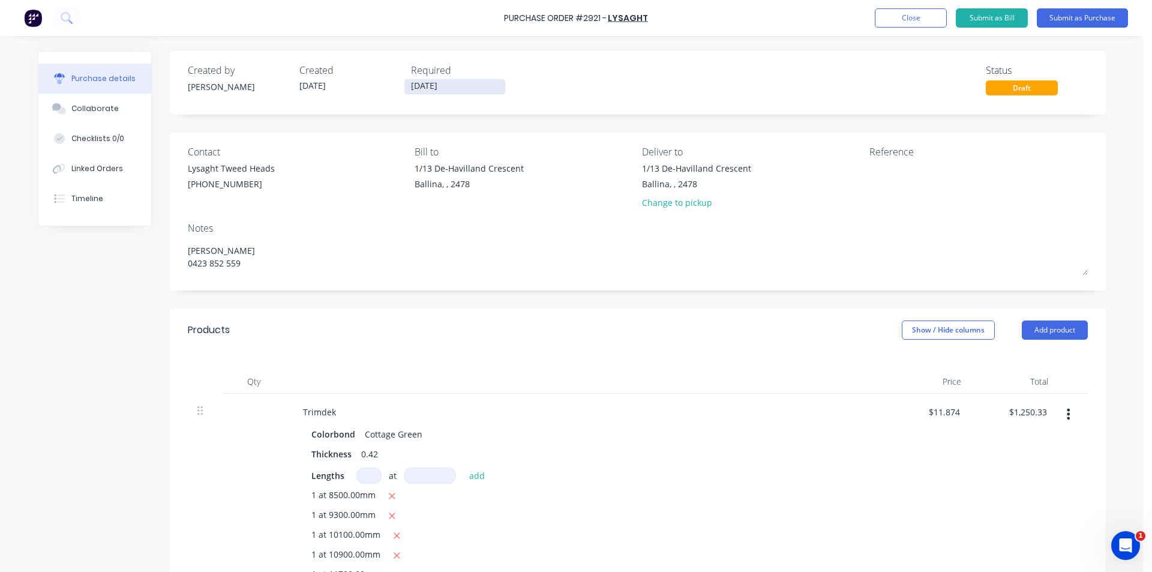
click at [460, 89] on input "[DATE]" at bounding box center [455, 86] width 101 height 15
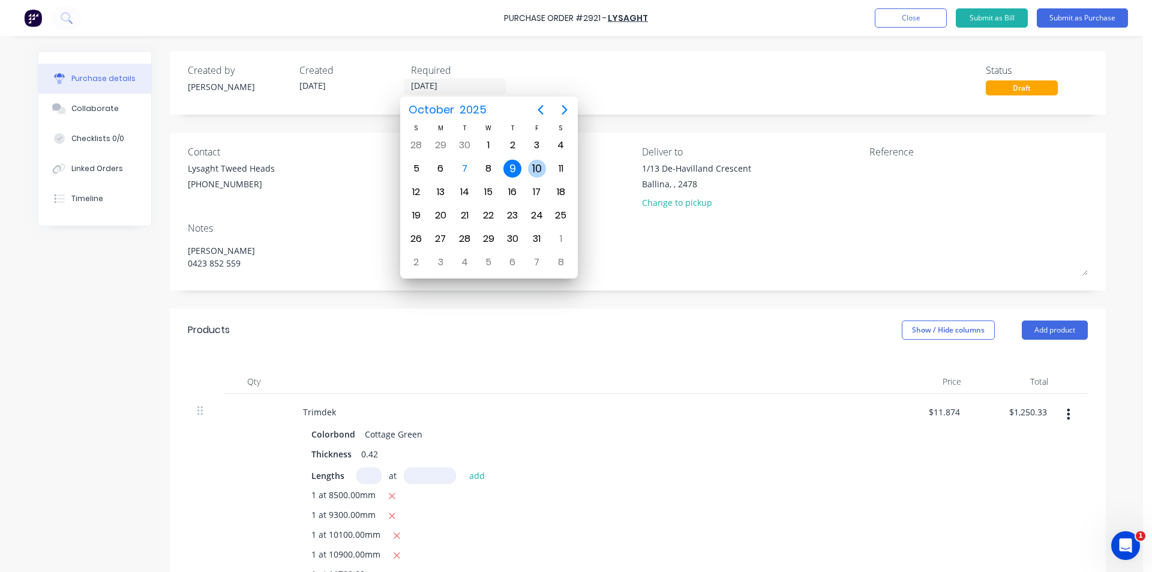
click at [533, 168] on div "10" at bounding box center [537, 169] width 18 height 18
type input "[DATE]"
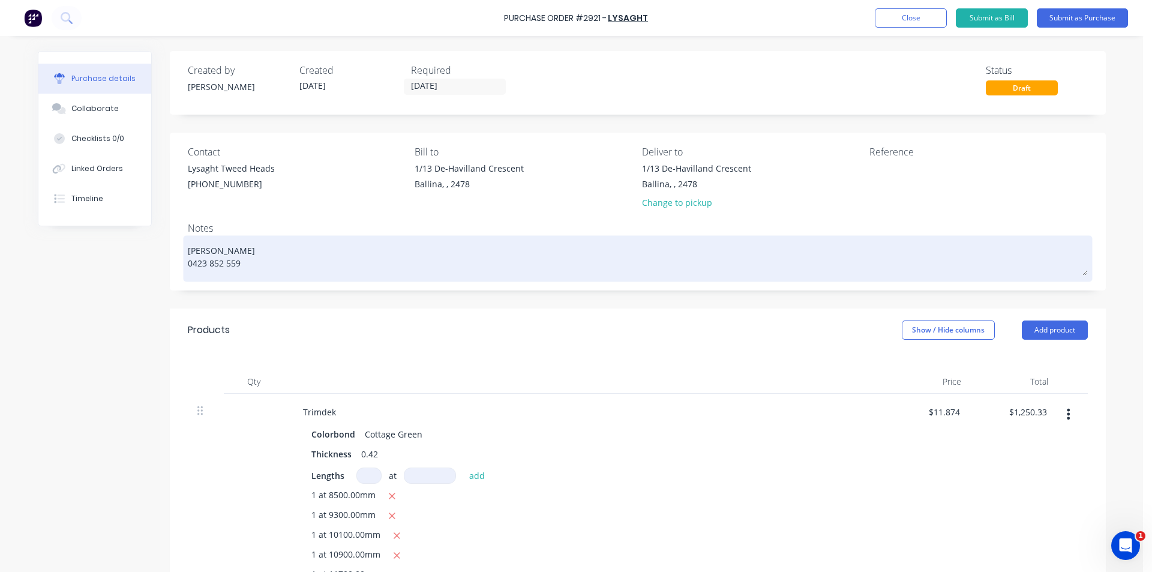
click at [292, 271] on textarea "[PERSON_NAME] 0423 852 559" at bounding box center [638, 256] width 900 height 37
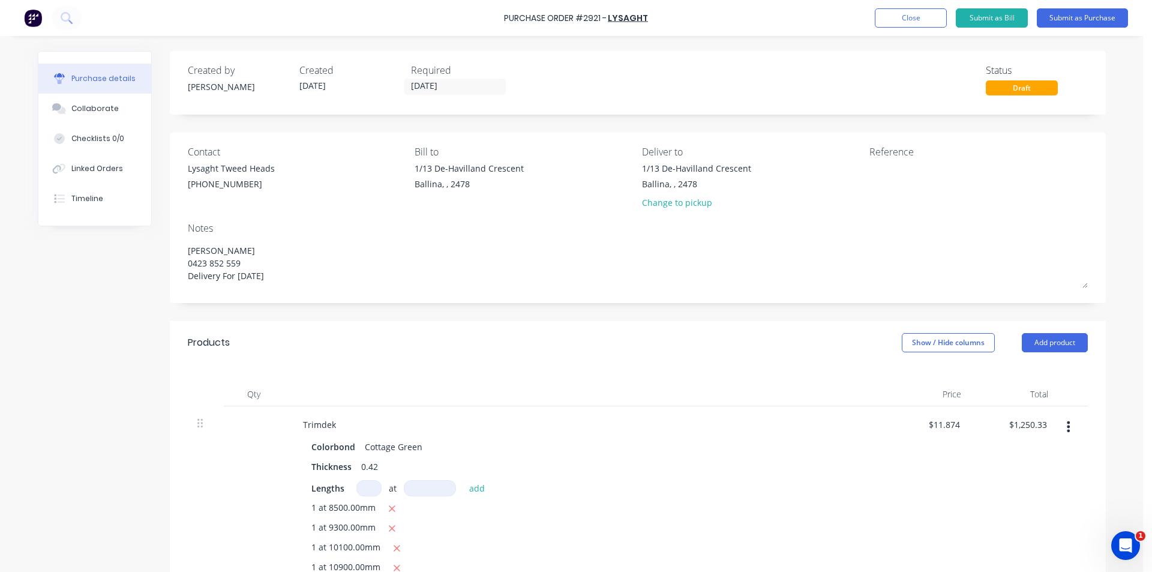
type textarea "[PERSON_NAME] 0423 852 559 Delivery For [DATE]"
click at [655, 511] on div "1 at 8500.00mm" at bounding box center [583, 508] width 545 height 15
click at [1120, 15] on button "Submit as Purchase" at bounding box center [1082, 17] width 91 height 19
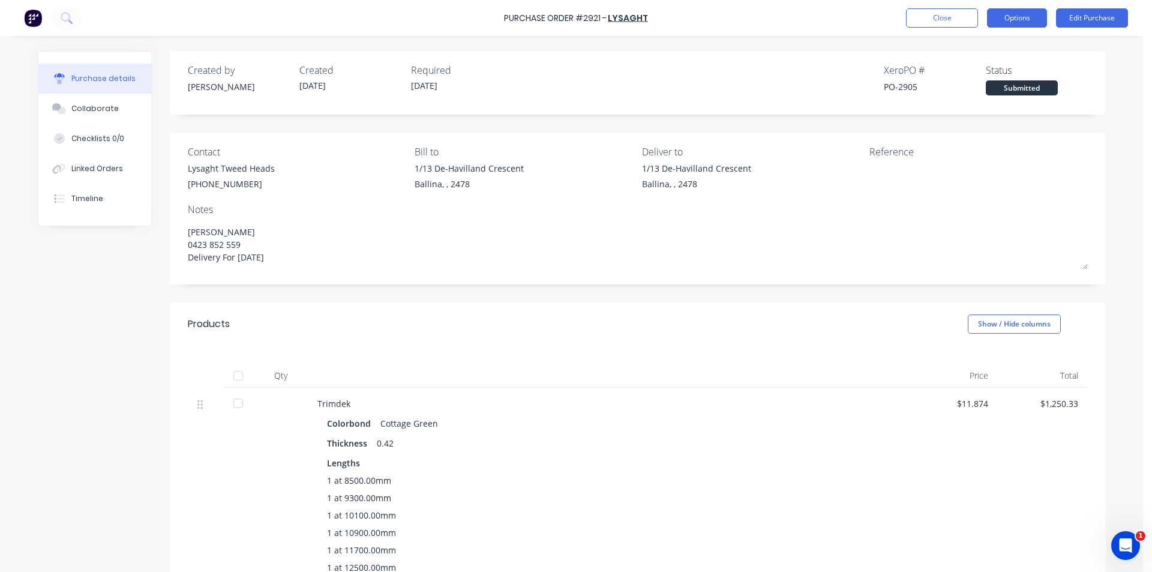
click at [1032, 21] on button "Options" at bounding box center [1017, 17] width 60 height 19
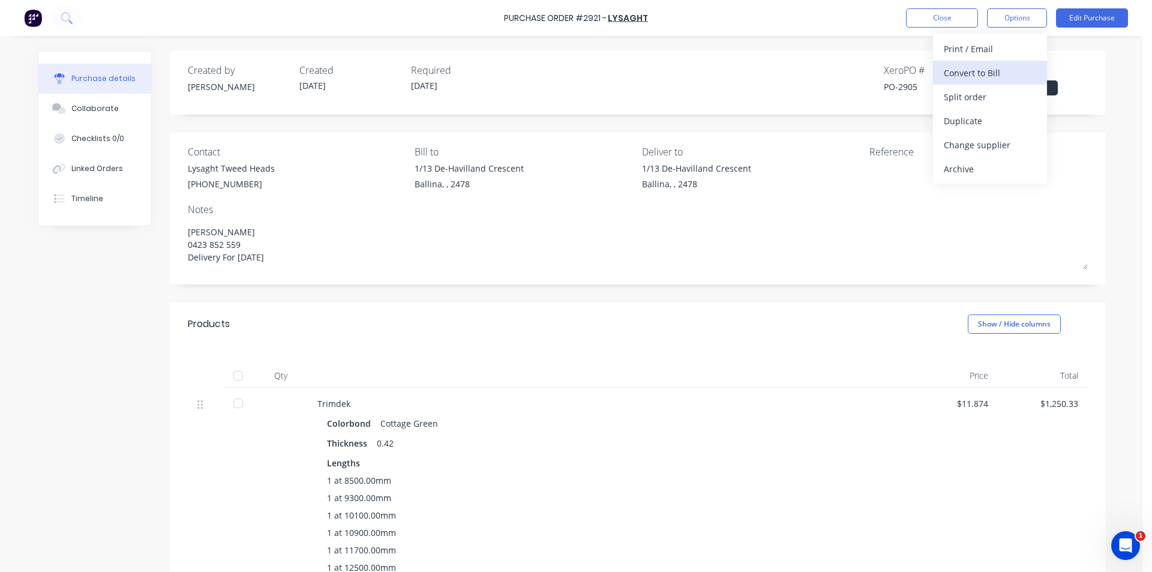
click at [1031, 61] on button "Convert to Bill" at bounding box center [990, 73] width 114 height 24
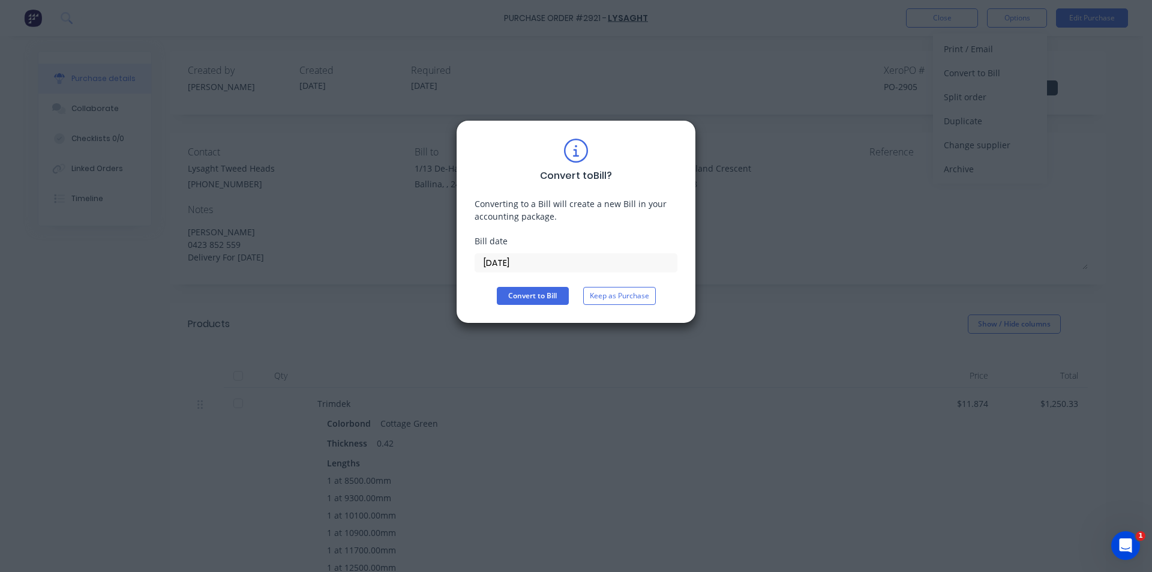
click at [781, 245] on div "Convert to Bill ? Converting to a Bill will create a new Bill in your accountin…" at bounding box center [576, 286] width 1152 height 572
drag, startPoint x: 807, startPoint y: 233, endPoint x: 783, endPoint y: 221, distance: 27.1
click at [807, 234] on div "Convert to Bill ? Converting to a Bill will create a new Bill in your accountin…" at bounding box center [576, 286] width 1152 height 572
click at [664, 117] on div "Convert to Bill ? Converting to a Bill will create a new Bill in your accountin…" at bounding box center [576, 286] width 1152 height 572
click at [687, 99] on div "Convert to Bill ? Converting to a Bill will create a new Bill in your accountin…" at bounding box center [576, 286] width 1152 height 572
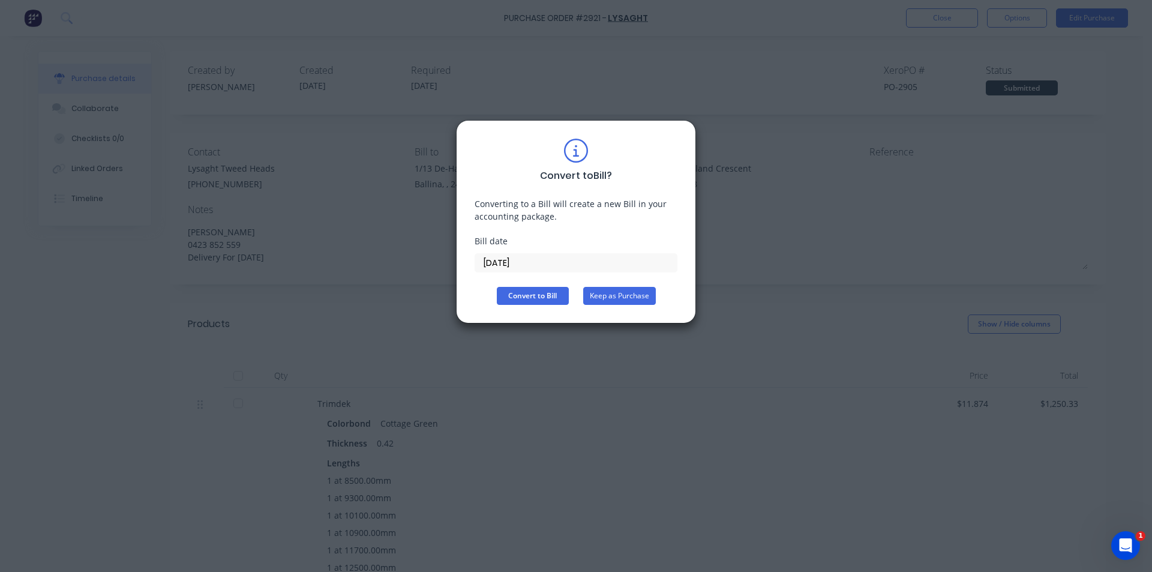
click at [640, 295] on button "Keep as Purchase" at bounding box center [619, 296] width 73 height 18
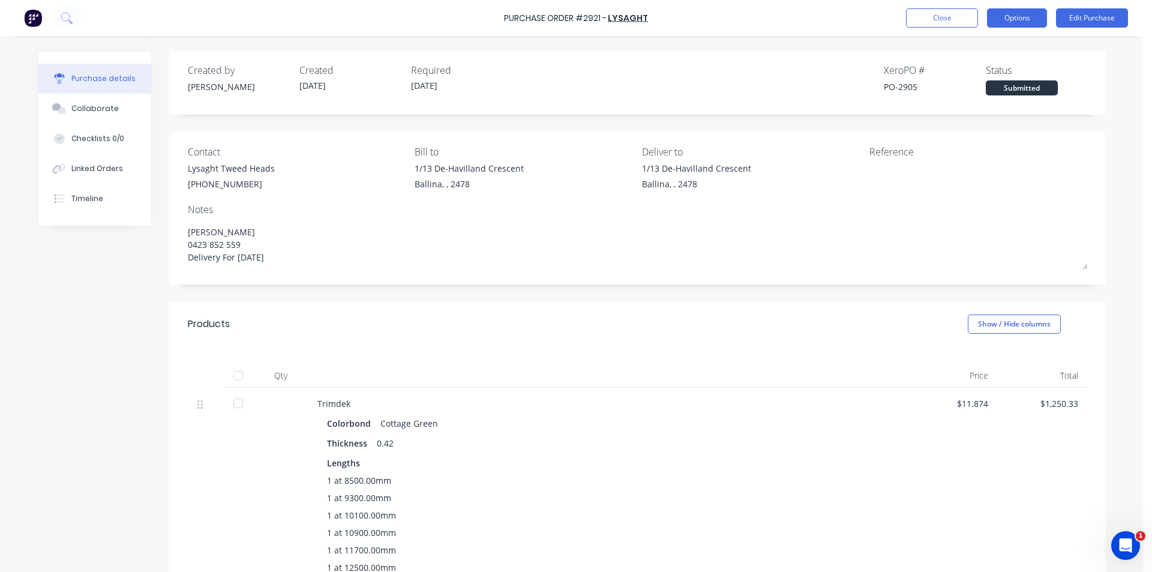
click at [1041, 17] on button "Options" at bounding box center [1017, 17] width 60 height 19
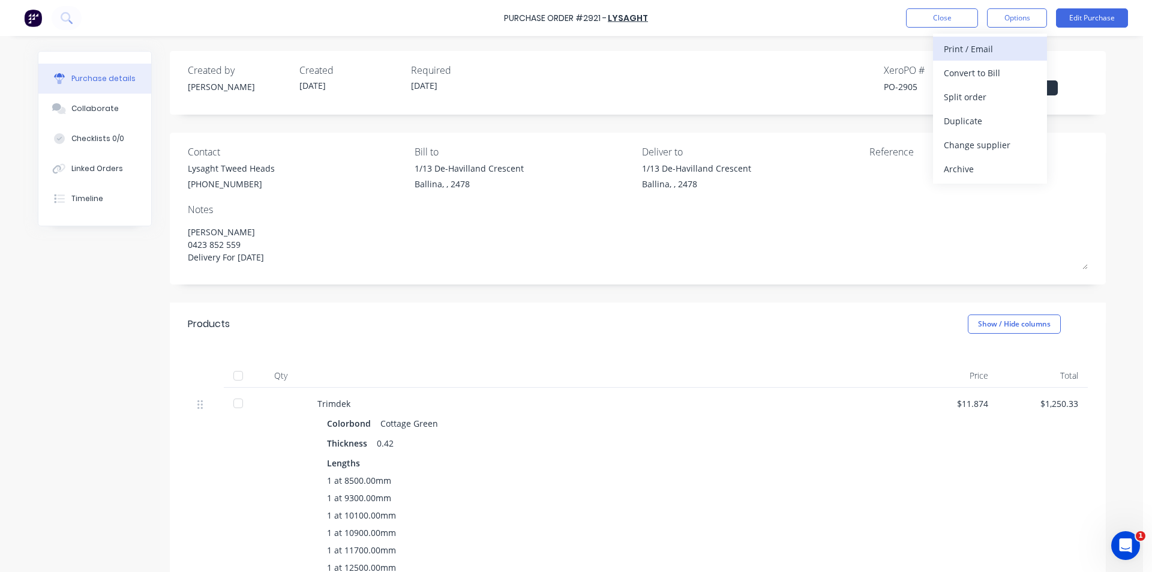
click at [975, 43] on div "Print / Email" at bounding box center [990, 48] width 92 height 17
click at [957, 100] on div "Without pricing" at bounding box center [990, 96] width 92 height 17
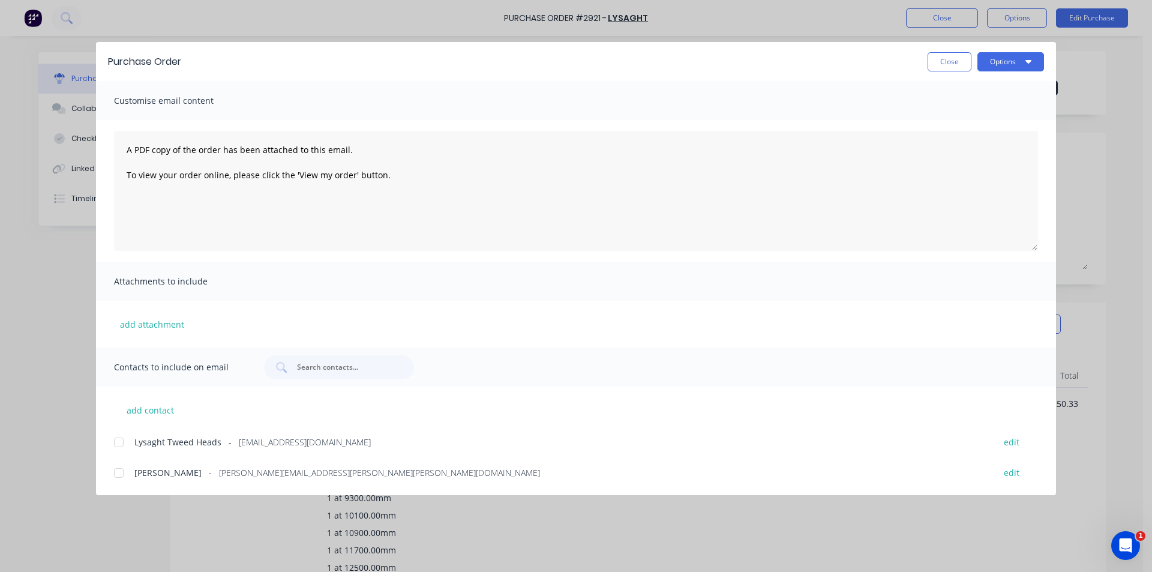
click at [122, 440] on div at bounding box center [119, 442] width 24 height 24
click at [990, 70] on button "Options" at bounding box center [1011, 61] width 67 height 19
click at [999, 144] on div "Email" at bounding box center [987, 139] width 92 height 17
click at [945, 41] on div "Purchase Order Close Options Customise email content A PDF copy of the order ha…" at bounding box center [576, 286] width 1152 height 572
click at [942, 54] on button "Close" at bounding box center [950, 61] width 44 height 19
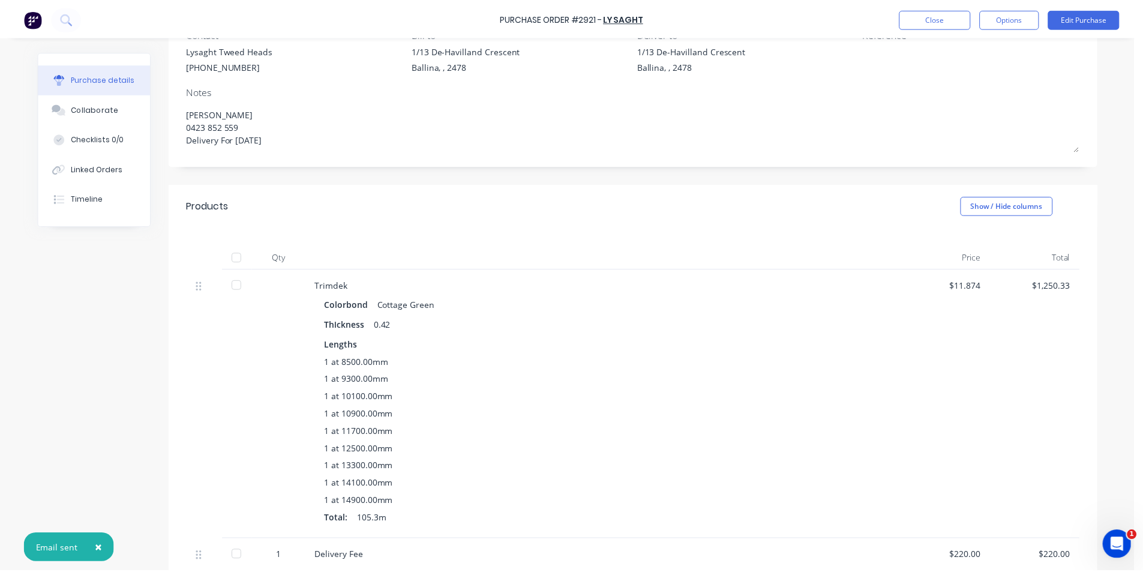
scroll to position [120, 0]
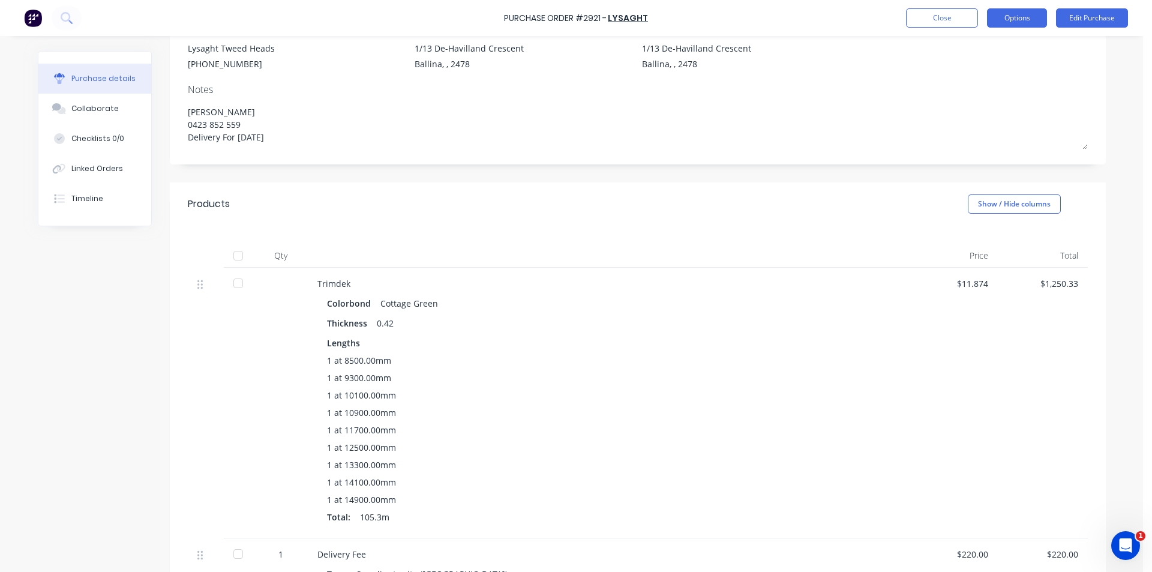
click at [996, 19] on button "Options" at bounding box center [1017, 17] width 60 height 19
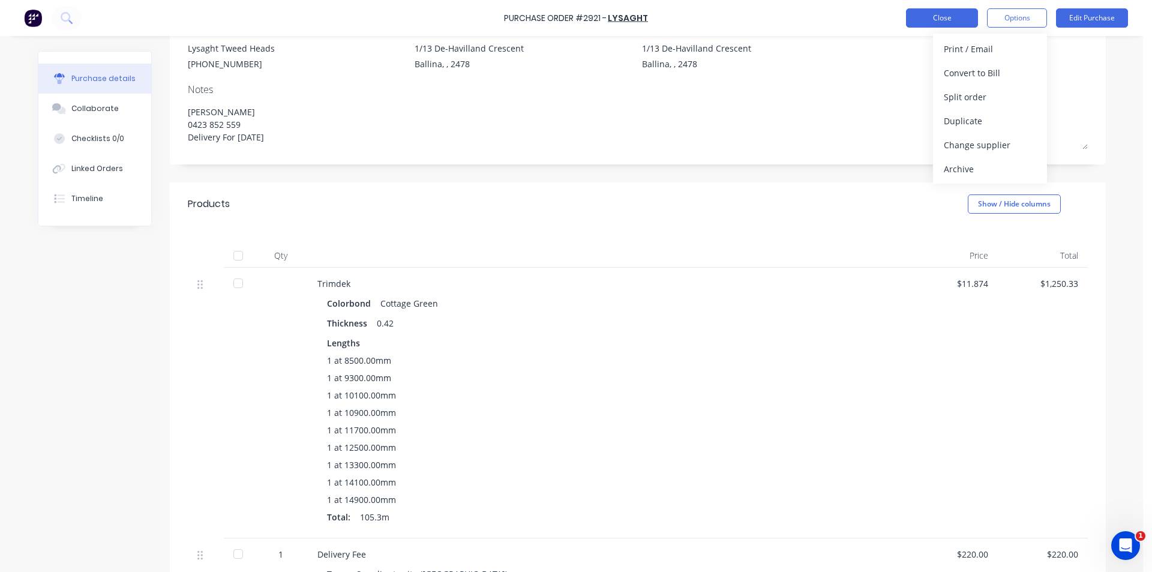
click at [971, 22] on button "Close" at bounding box center [942, 17] width 72 height 19
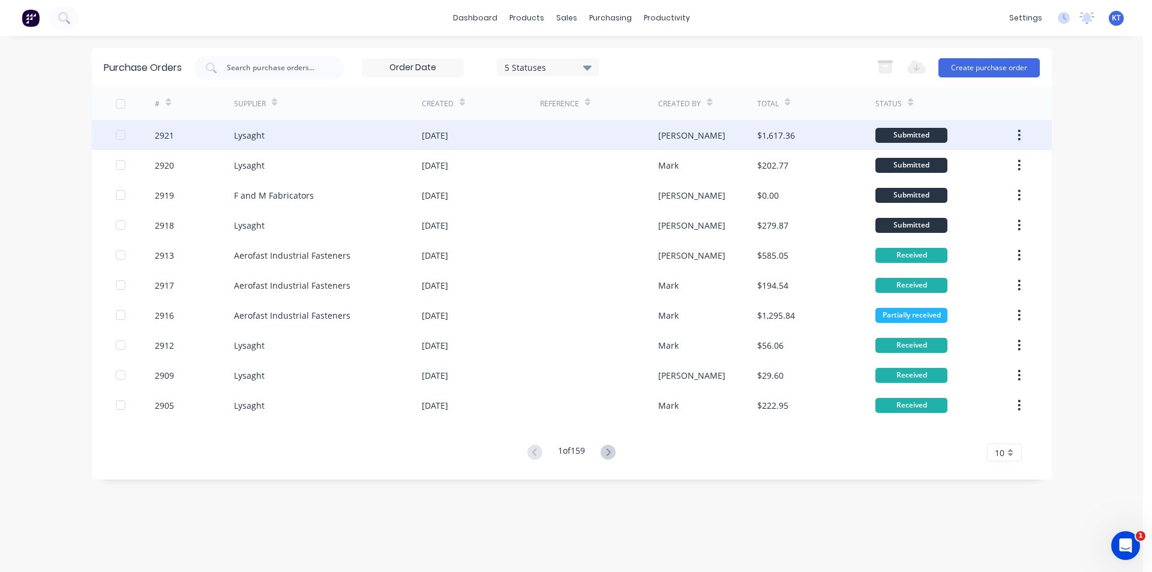
click at [428, 148] on div "[DATE]" at bounding box center [481, 135] width 118 height 30
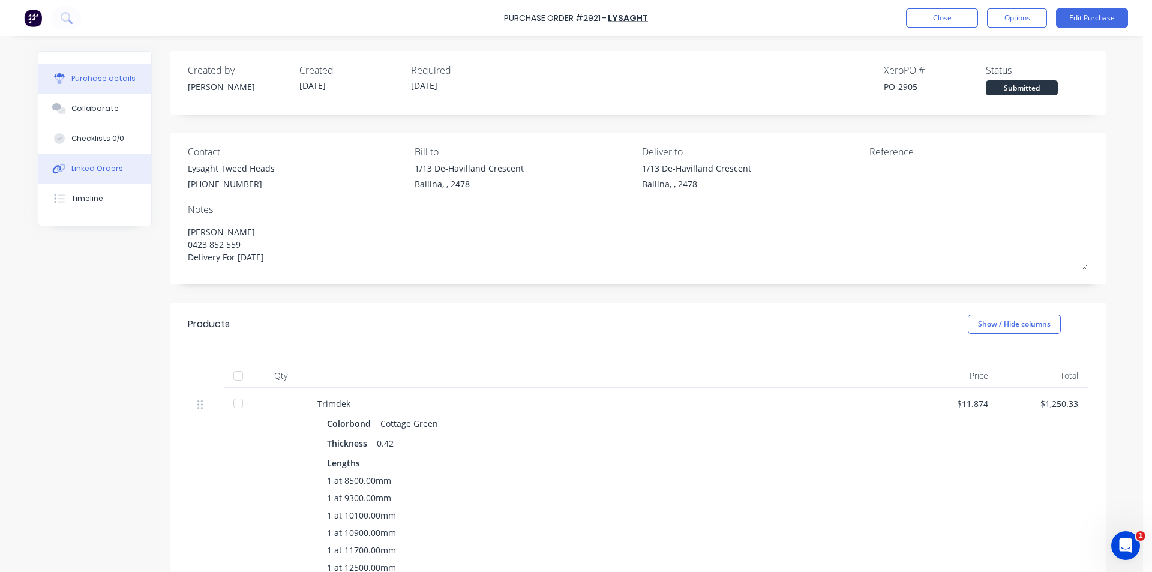
click at [79, 172] on div "Linked Orders" at bounding box center [97, 168] width 52 height 11
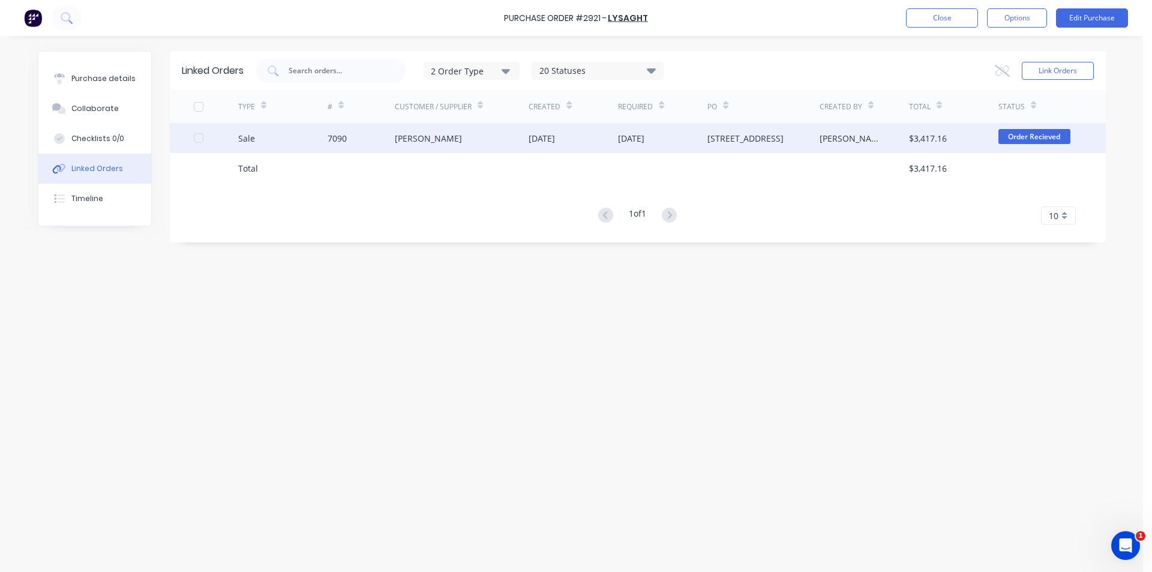
click at [790, 151] on div "[STREET_ADDRESS]" at bounding box center [764, 138] width 112 height 30
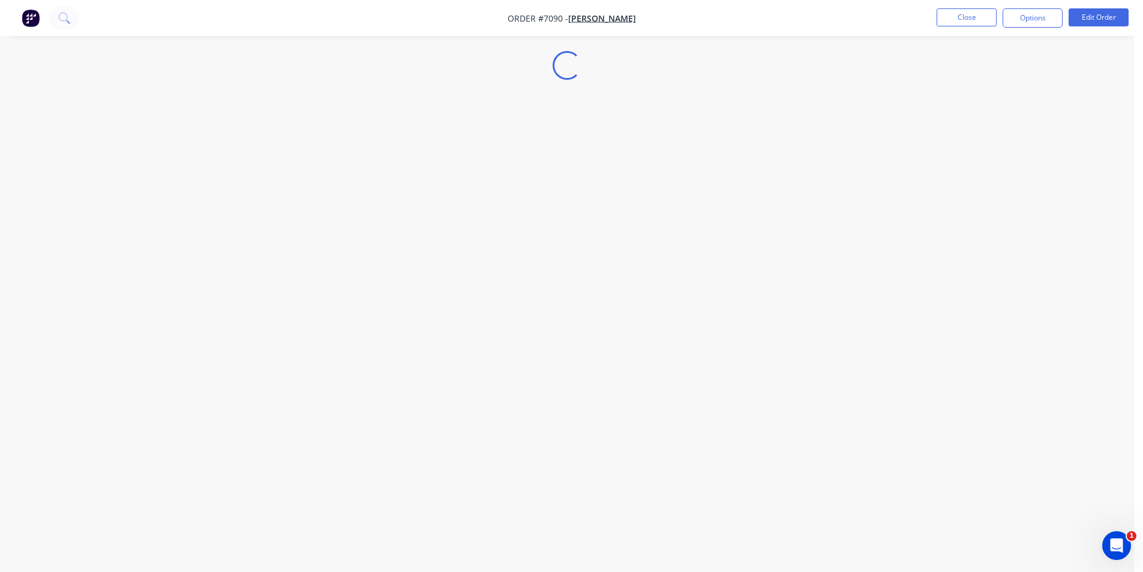
click at [1061, 83] on div "Loading..." at bounding box center [567, 286] width 1134 height 572
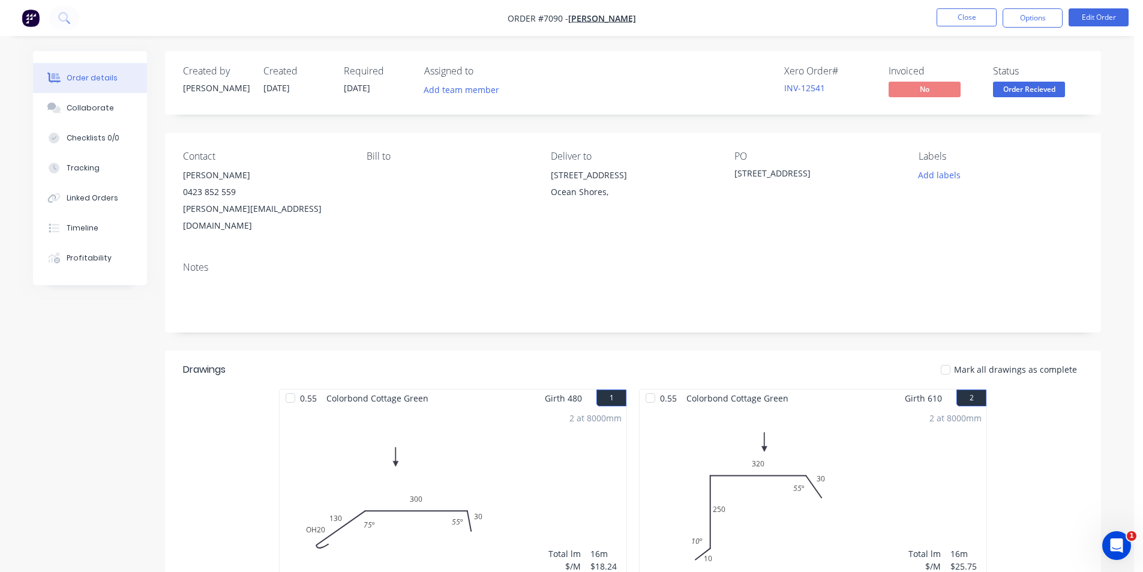
click at [1032, 98] on button "Order Recieved" at bounding box center [1029, 91] width 72 height 18
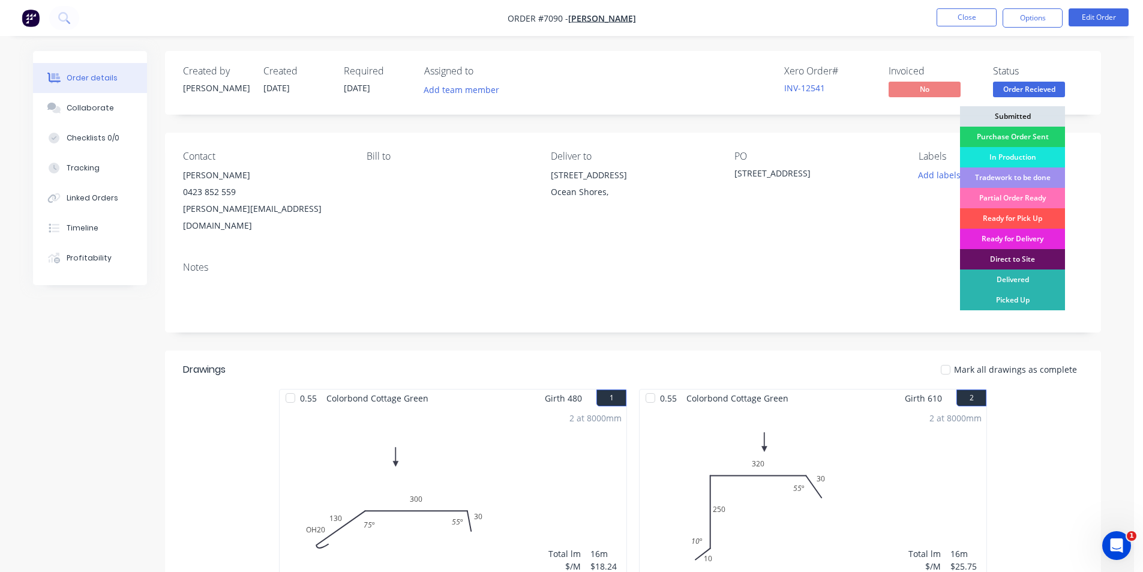
drag, startPoint x: 1034, startPoint y: 136, endPoint x: 1151, endPoint y: 176, distance: 123.9
click at [1036, 136] on div "Purchase Order Sent" at bounding box center [1012, 137] width 105 height 20
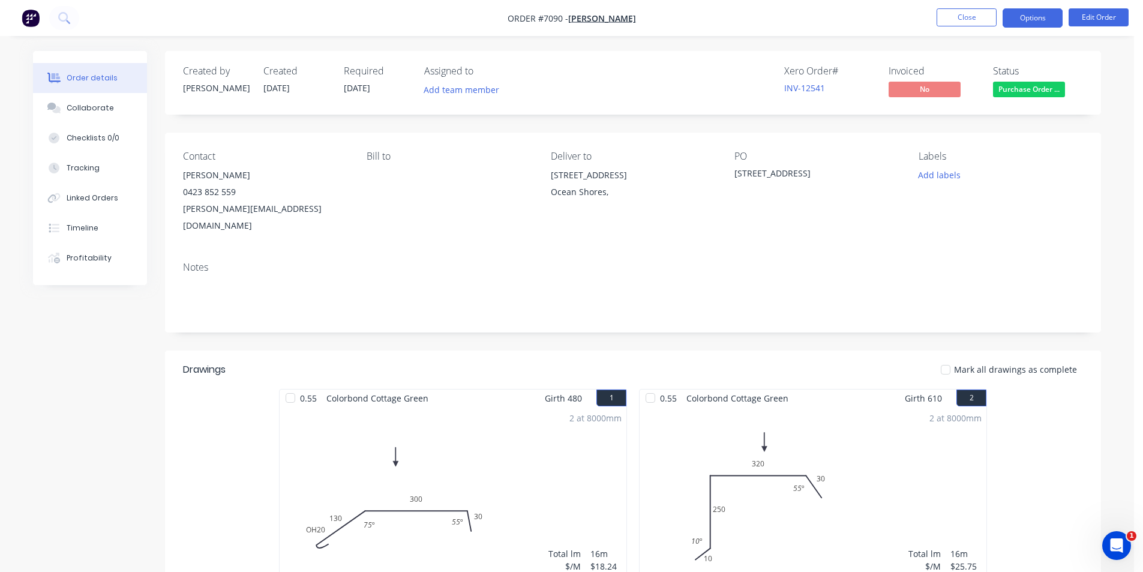
click at [1027, 16] on button "Options" at bounding box center [1033, 17] width 60 height 19
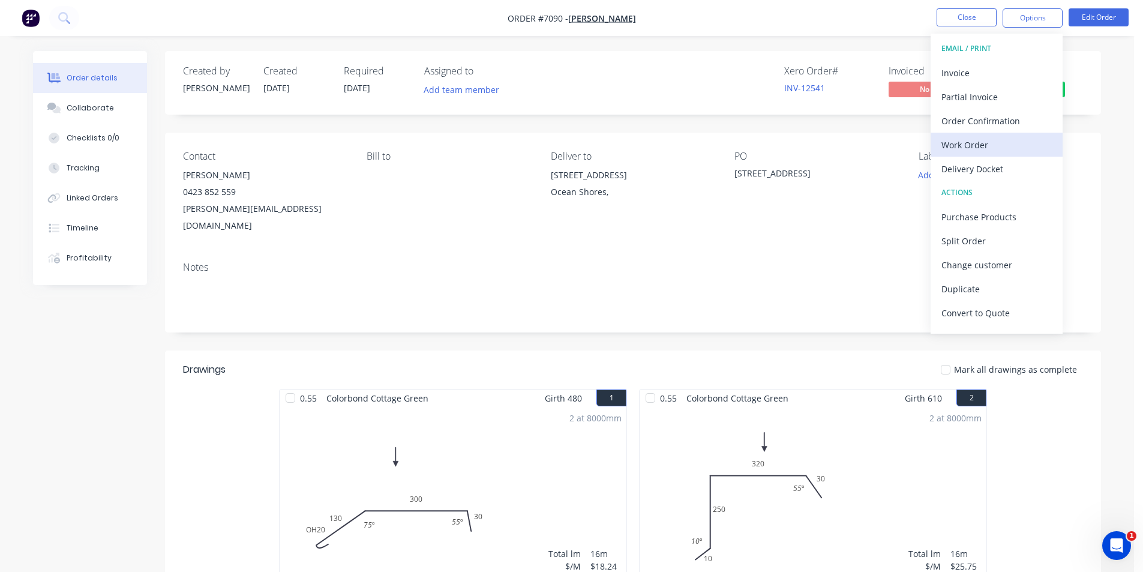
click at [1015, 149] on div "Work Order" at bounding box center [997, 144] width 110 height 17
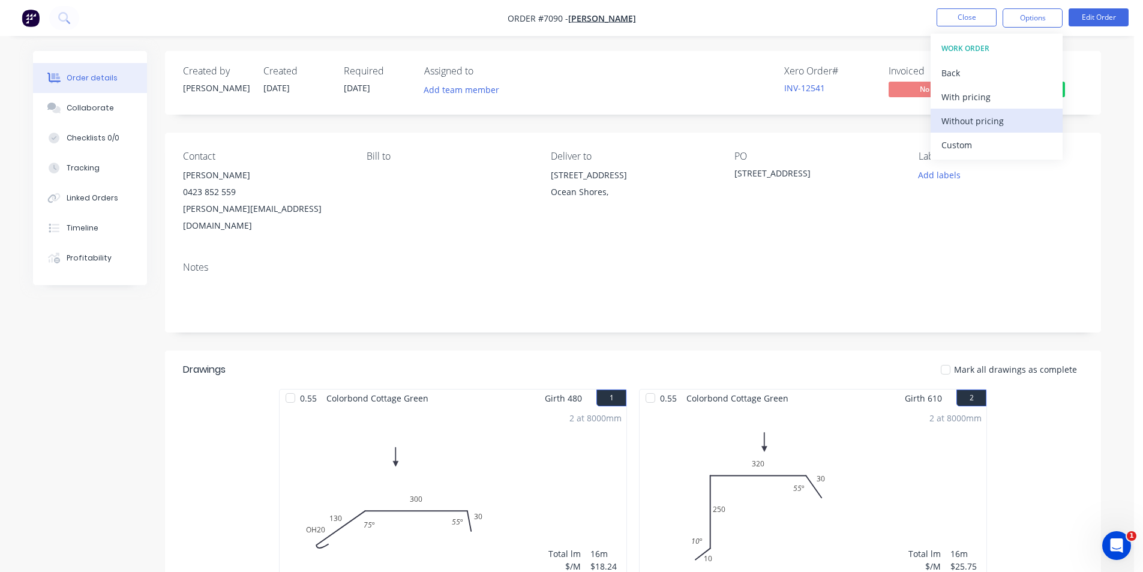
click at [1015, 128] on div "Without pricing" at bounding box center [997, 120] width 110 height 17
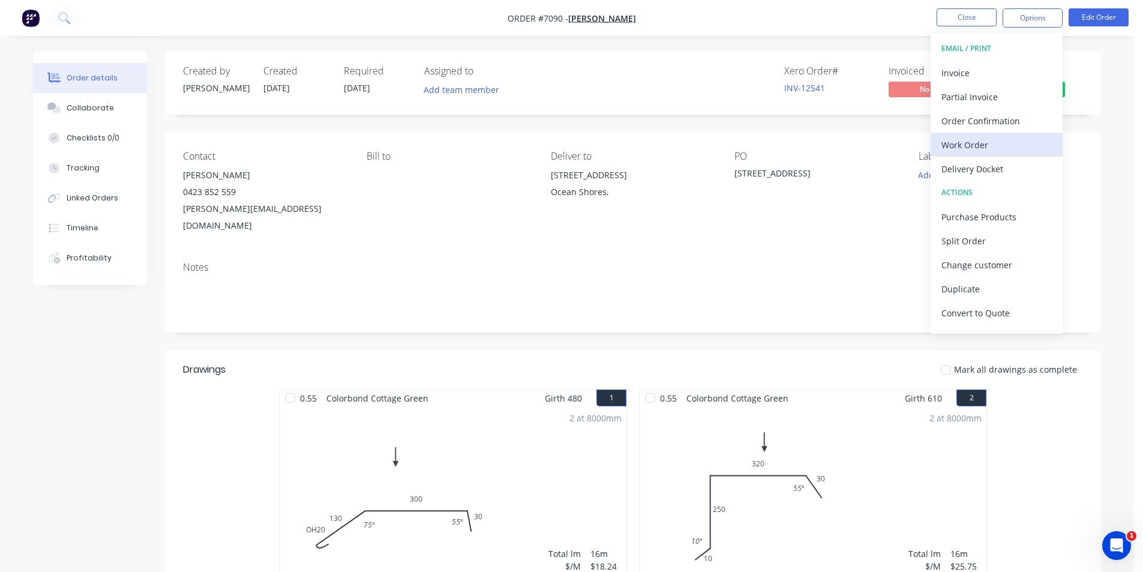
click at [1003, 147] on div "Work Order" at bounding box center [997, 144] width 110 height 17
click at [996, 149] on div "Custom" at bounding box center [997, 144] width 110 height 17
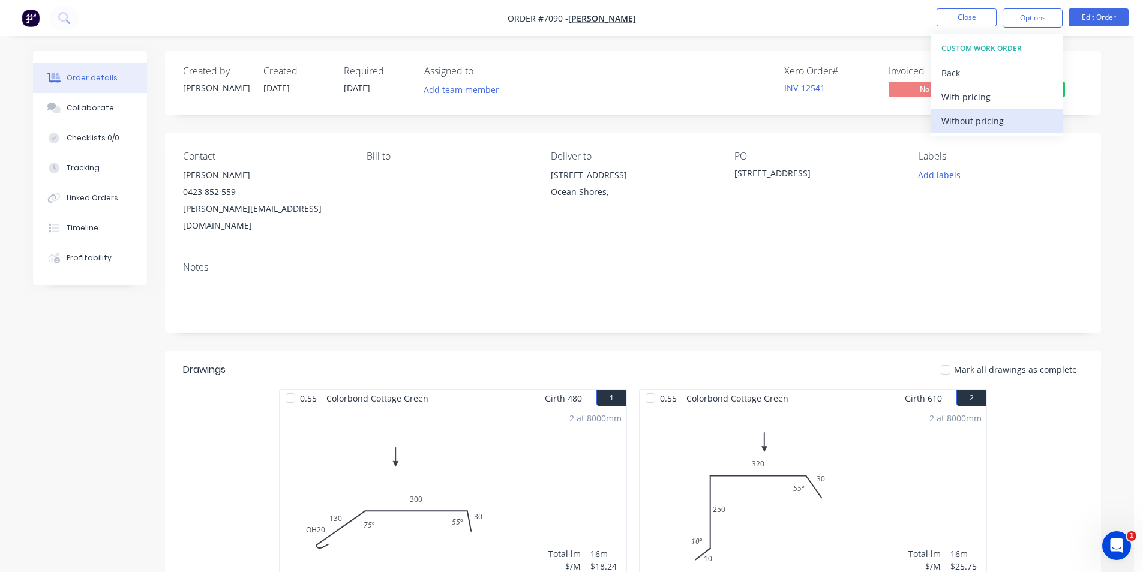
click at [974, 121] on div "Without pricing" at bounding box center [997, 120] width 110 height 17
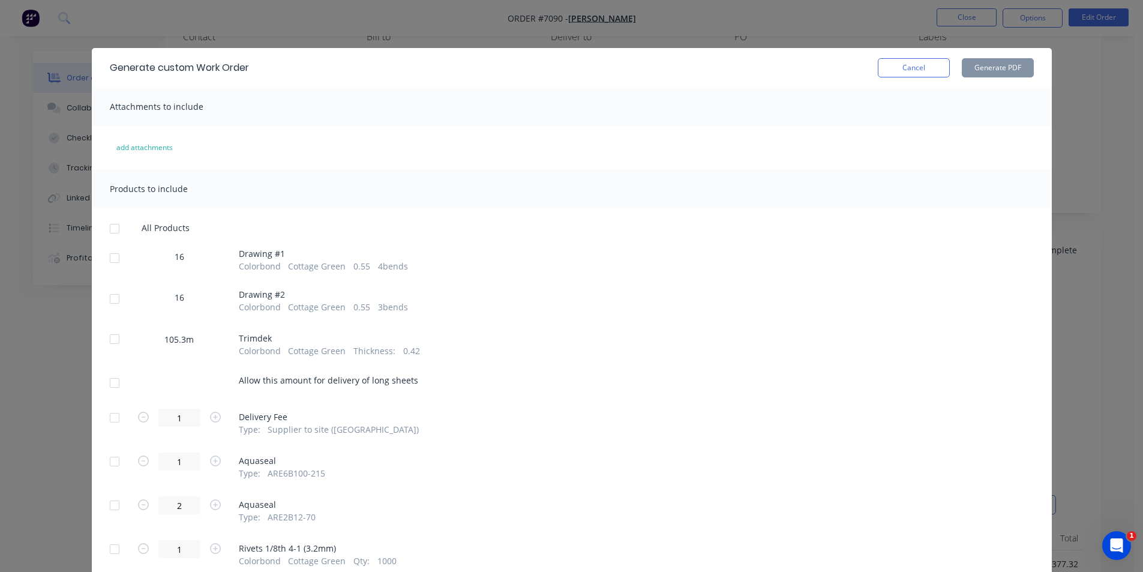
scroll to position [240, 0]
click at [107, 224] on div at bounding box center [115, 229] width 24 height 24
click at [109, 343] on div at bounding box center [115, 339] width 24 height 24
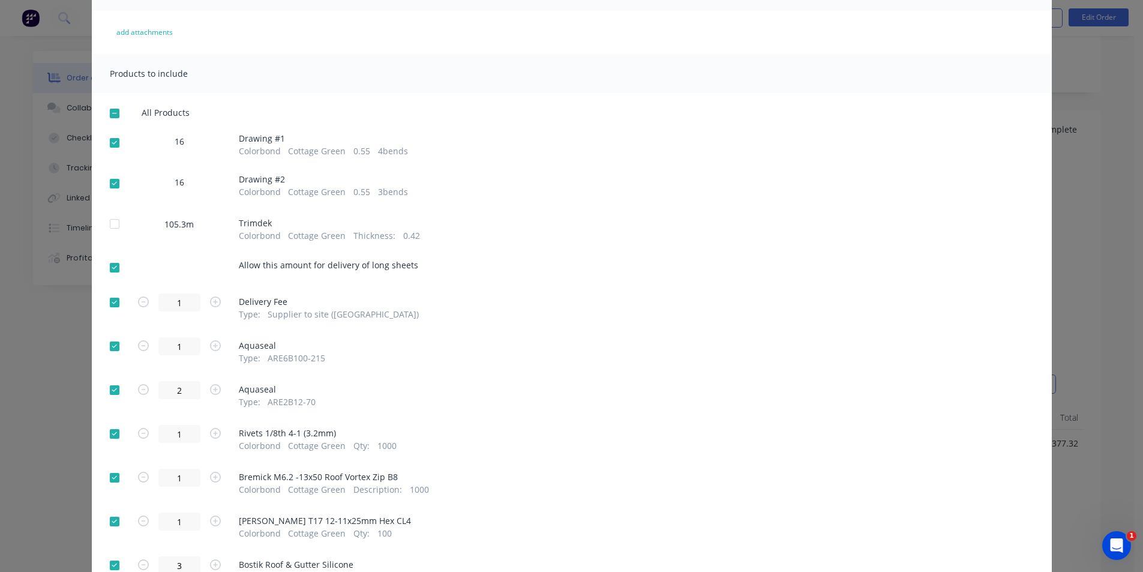
scroll to position [120, 0]
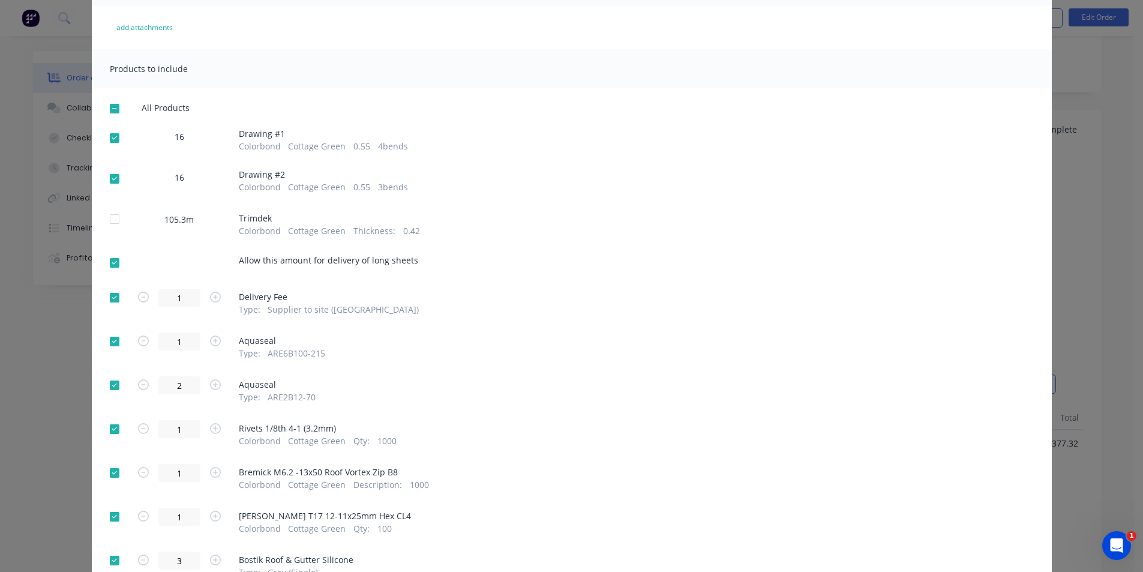
click at [112, 260] on div at bounding box center [115, 263] width 24 height 24
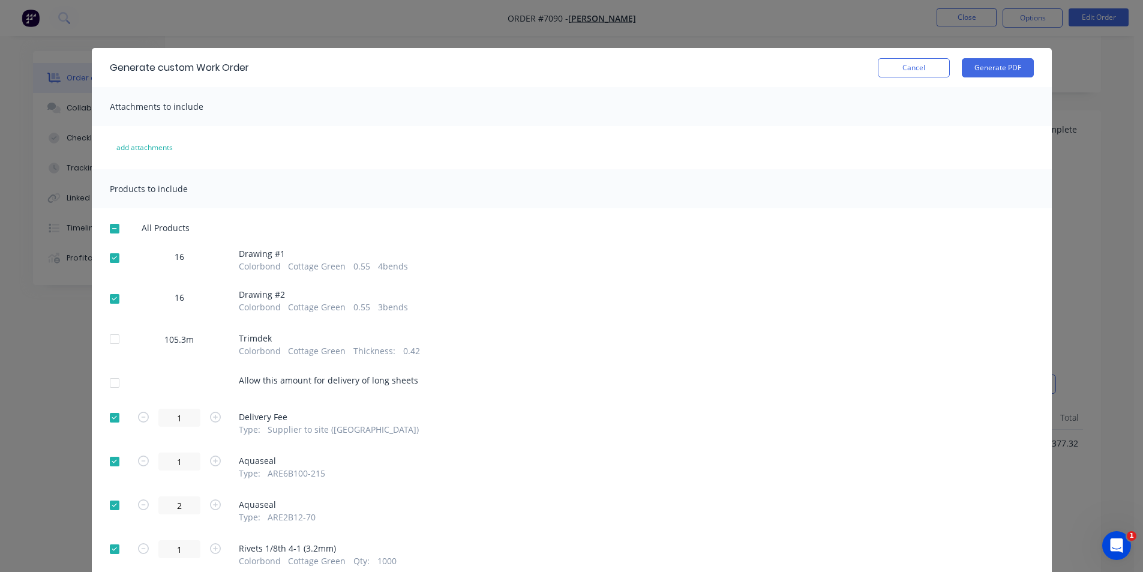
scroll to position [0, 0]
click at [1002, 74] on button "Generate PDF" at bounding box center [998, 67] width 72 height 19
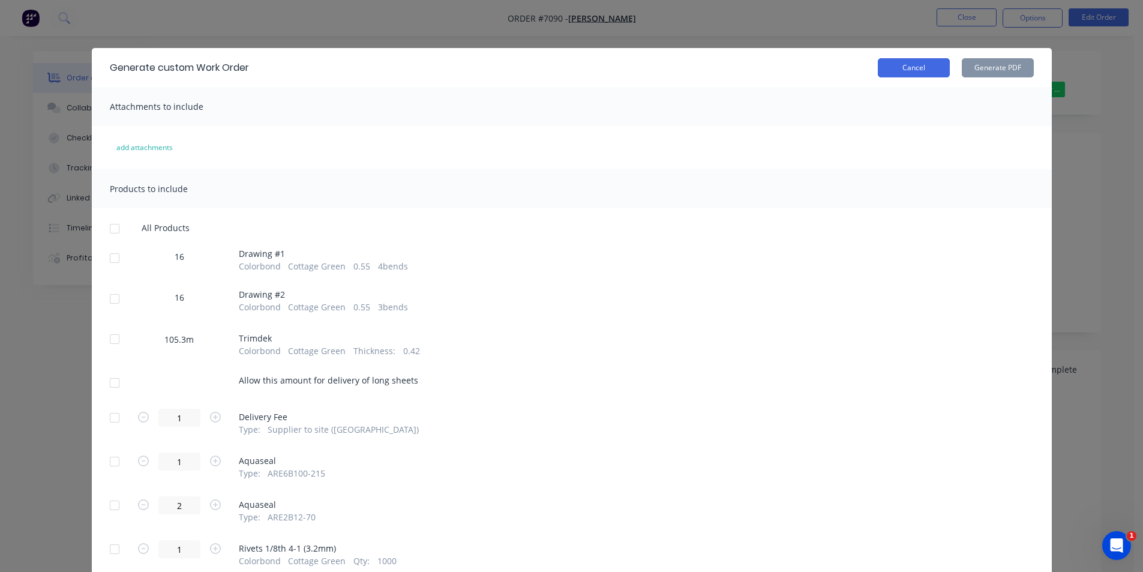
click at [889, 58] on button "Cancel" at bounding box center [914, 67] width 72 height 19
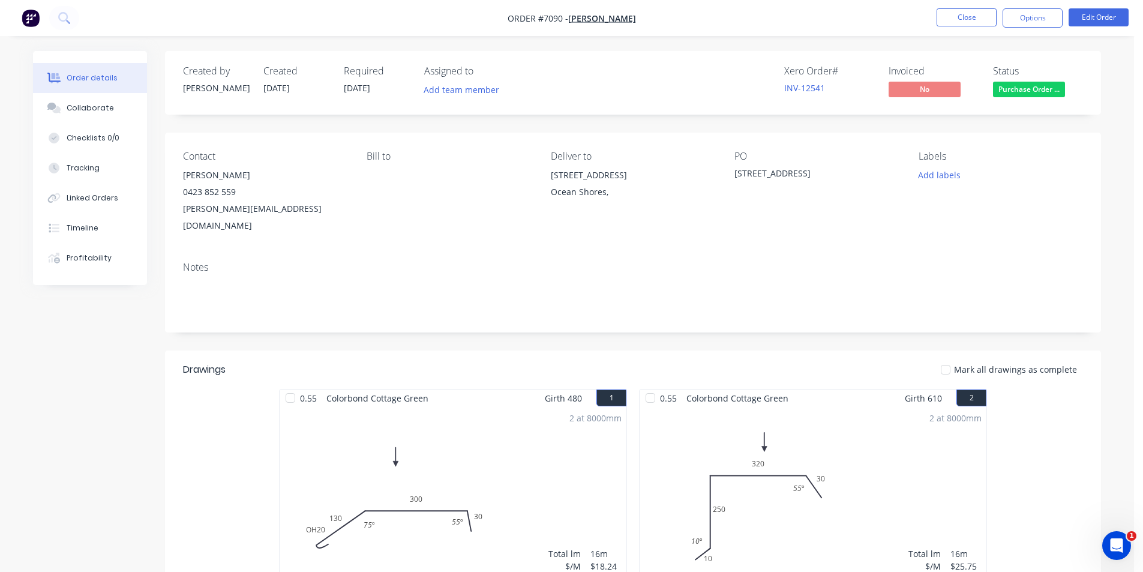
click at [949, 28] on nav "Order #7090 - [PERSON_NAME] Close Options Edit Order" at bounding box center [571, 18] width 1143 height 36
click at [945, 21] on button "Close" at bounding box center [967, 17] width 60 height 18
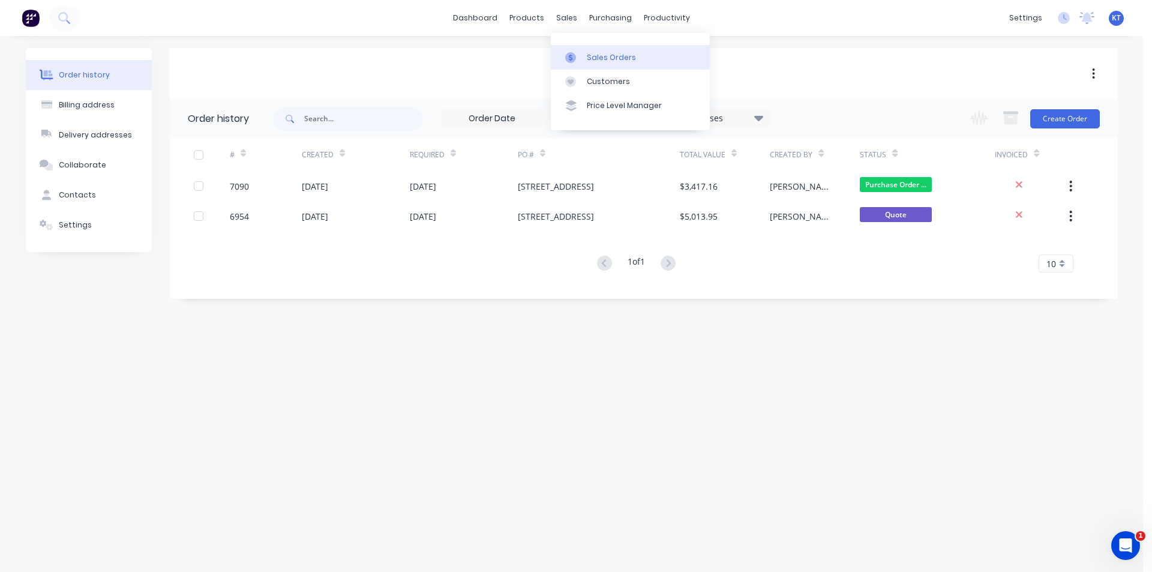
click at [603, 67] on link "Sales Orders" at bounding box center [630, 57] width 159 height 24
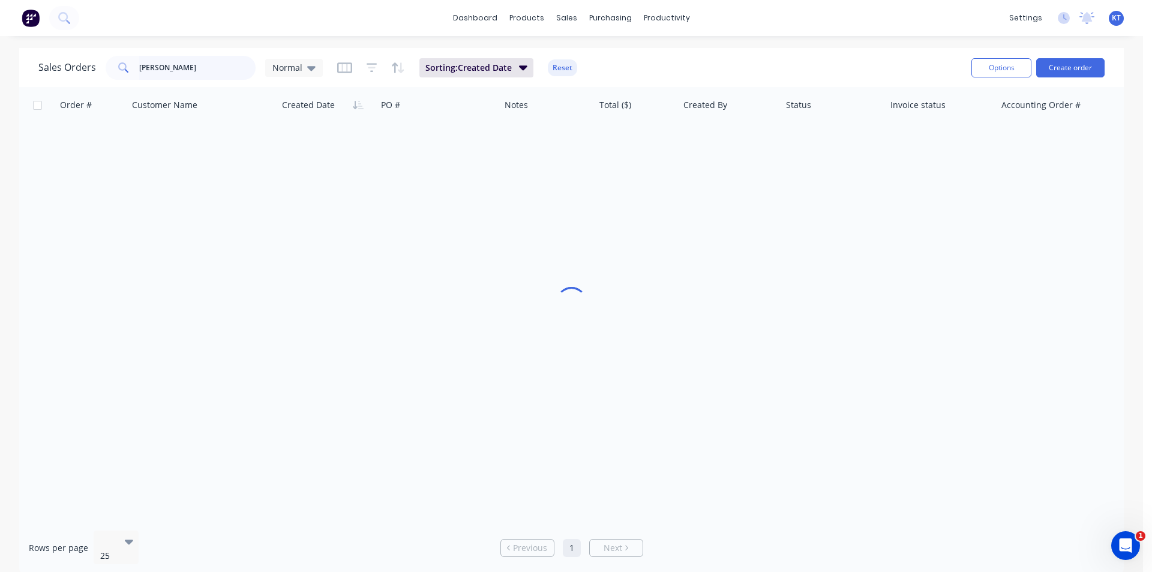
click at [196, 65] on input "[PERSON_NAME]" at bounding box center [197, 68] width 117 height 24
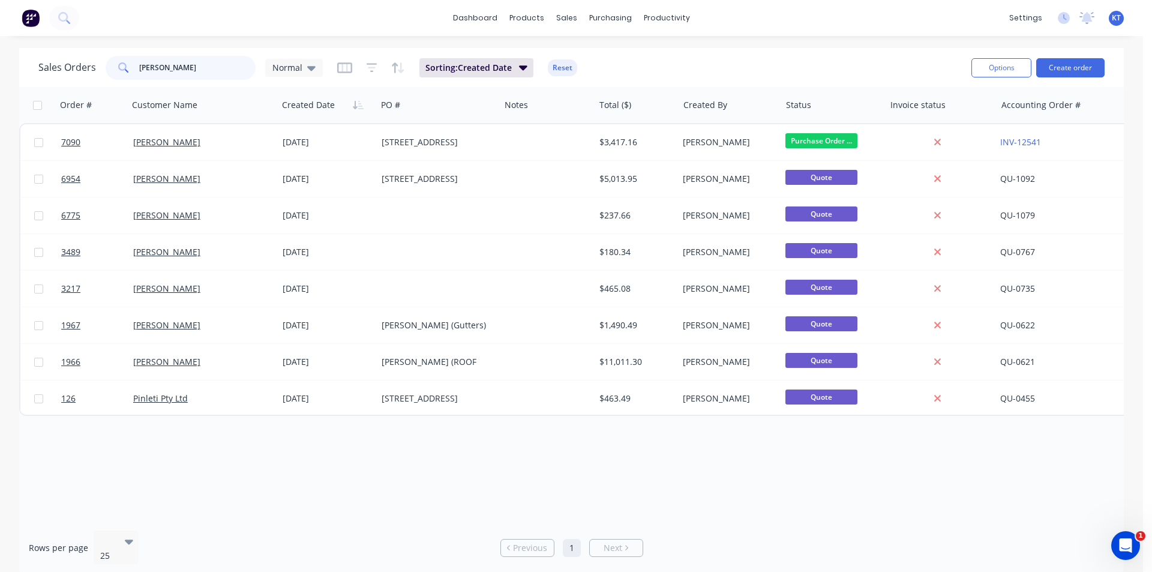
click at [196, 65] on input "[PERSON_NAME]" at bounding box center [197, 68] width 117 height 24
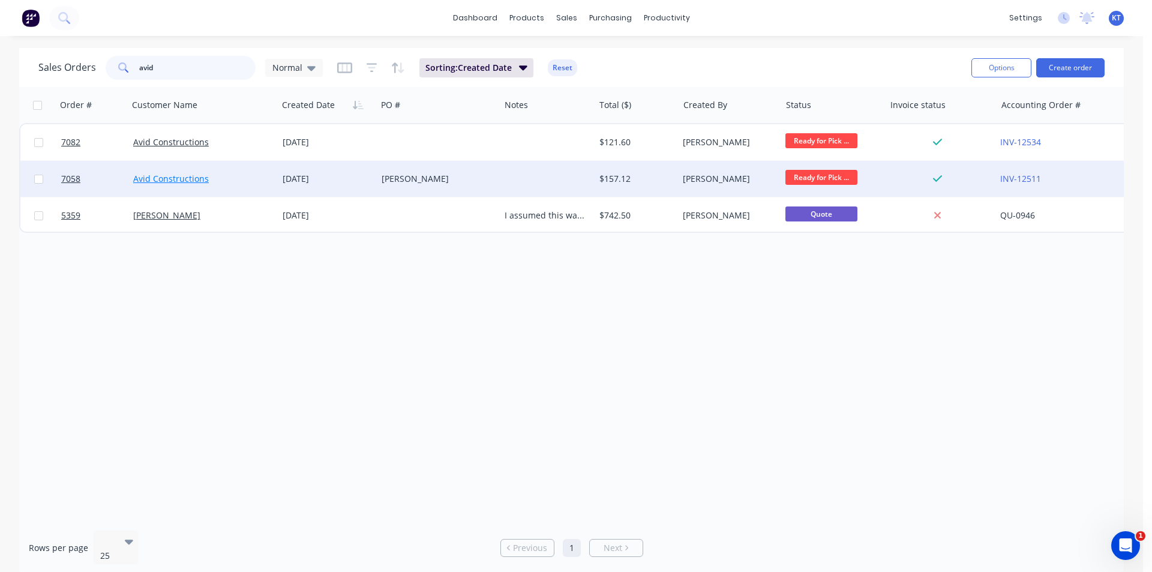
type input "avid"
click at [190, 181] on link "Avid Constructions" at bounding box center [171, 178] width 76 height 11
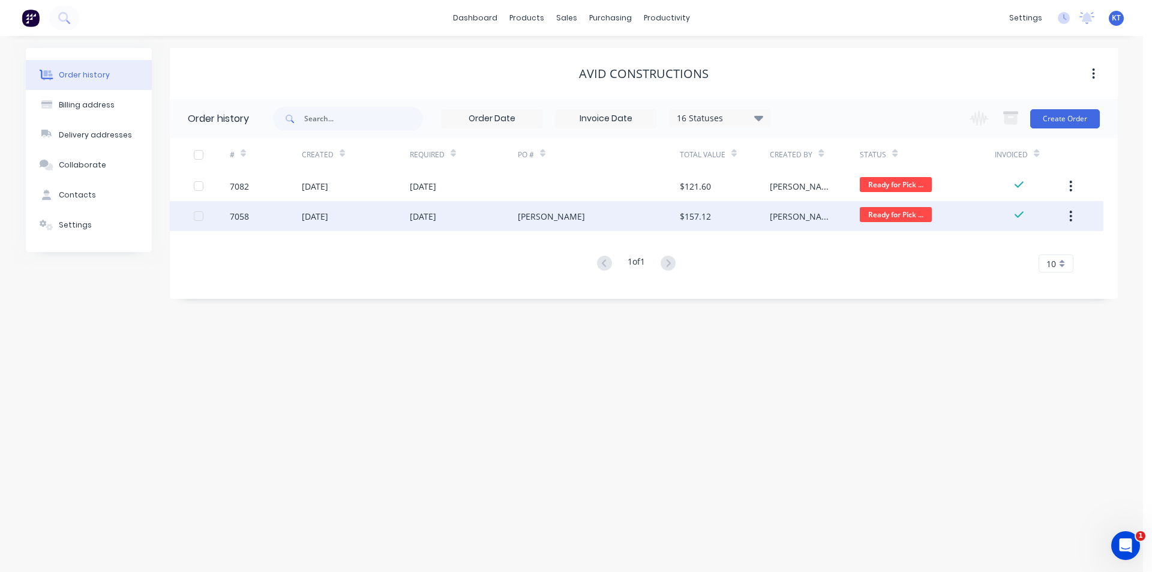
click at [305, 210] on div "[DATE]" at bounding box center [315, 216] width 26 height 13
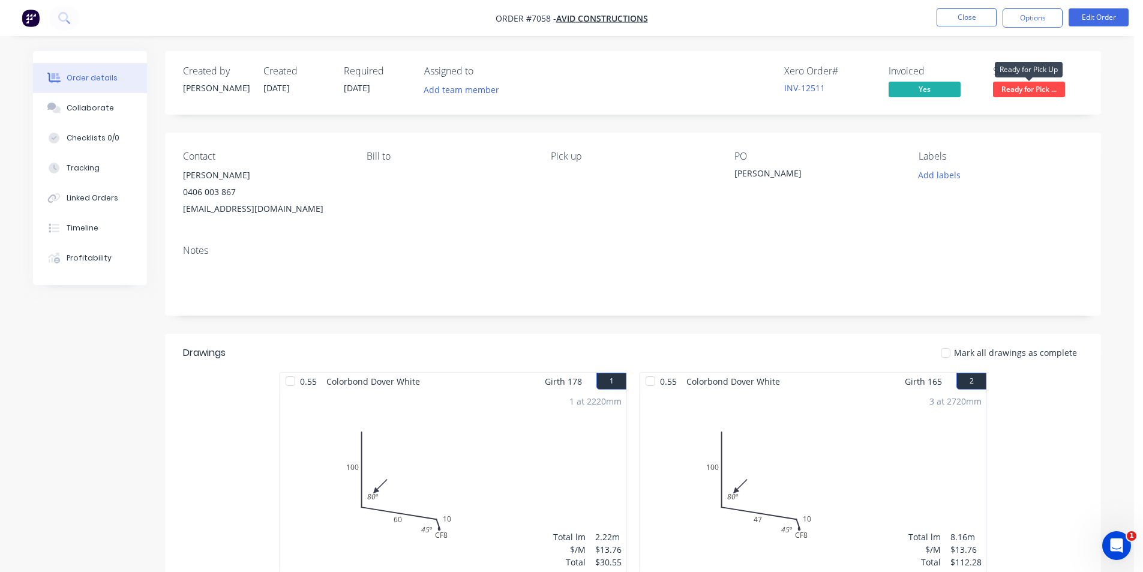
click at [1030, 85] on span "Ready for Pick ..." at bounding box center [1029, 89] width 72 height 15
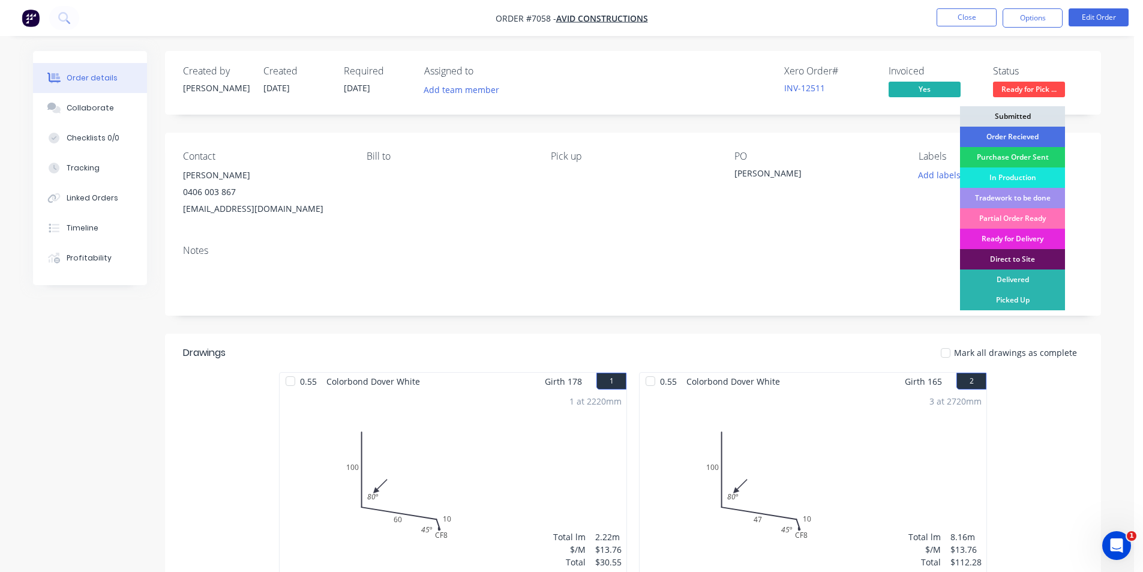
click at [996, 303] on div "Picked Up" at bounding box center [1012, 300] width 105 height 20
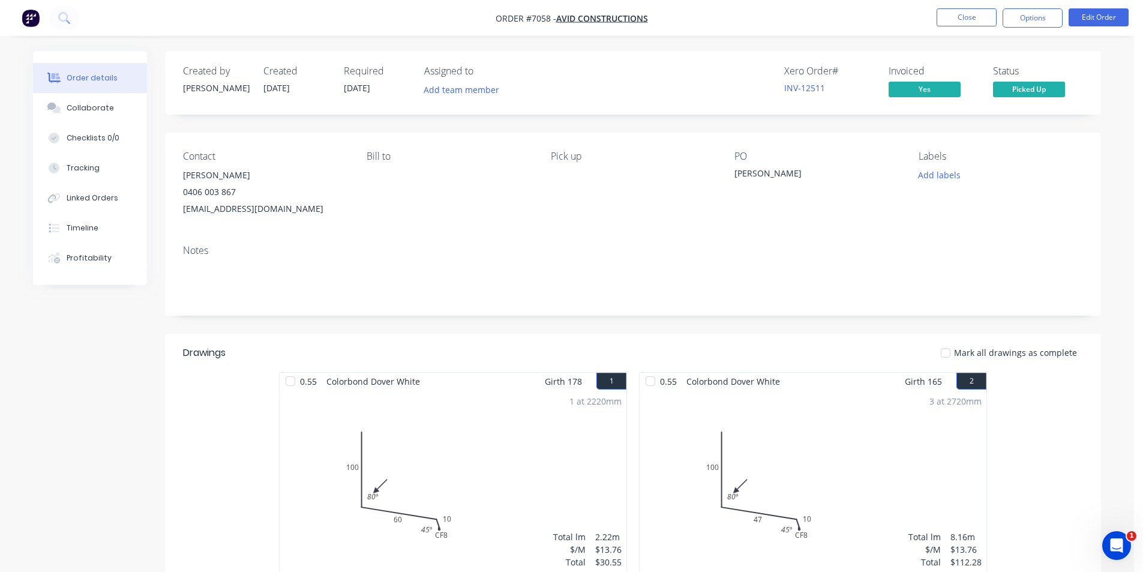
click at [952, 354] on div at bounding box center [946, 353] width 24 height 24
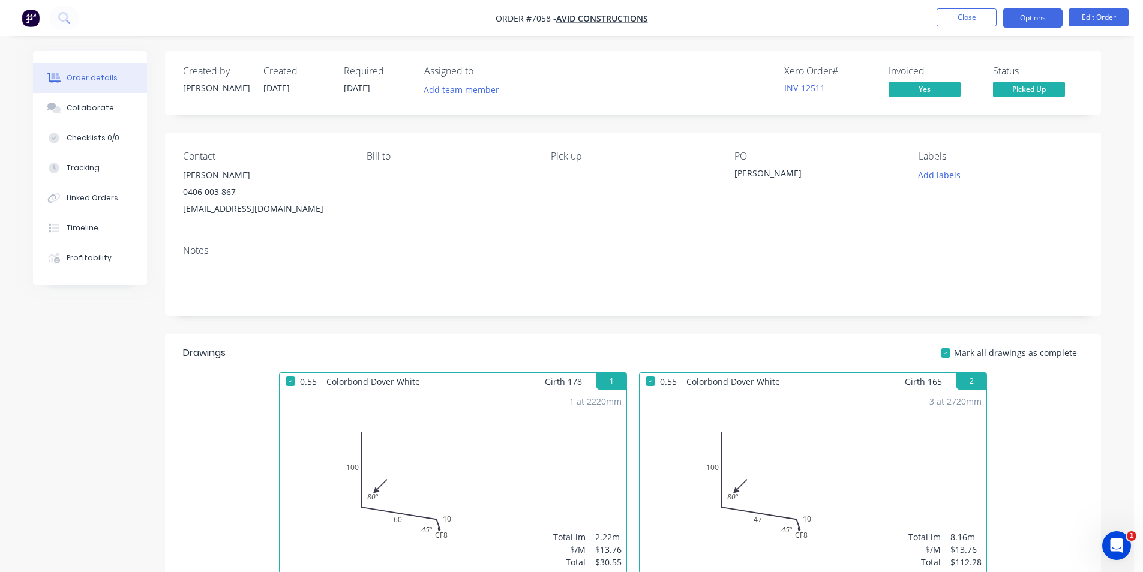
click at [1029, 19] on button "Options" at bounding box center [1033, 17] width 60 height 19
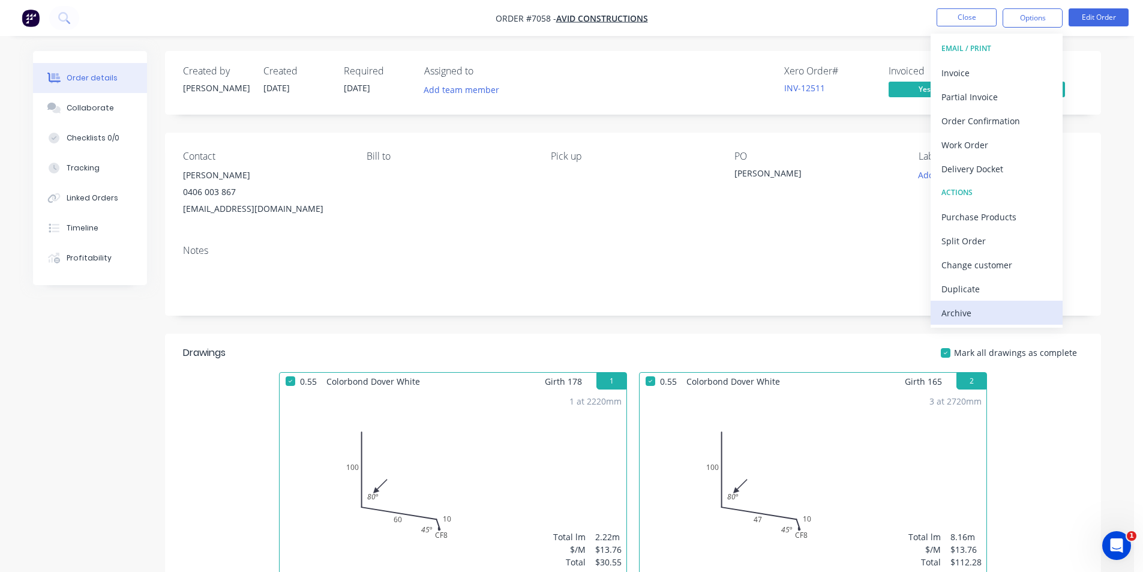
click at [982, 314] on div "Archive" at bounding box center [997, 312] width 110 height 17
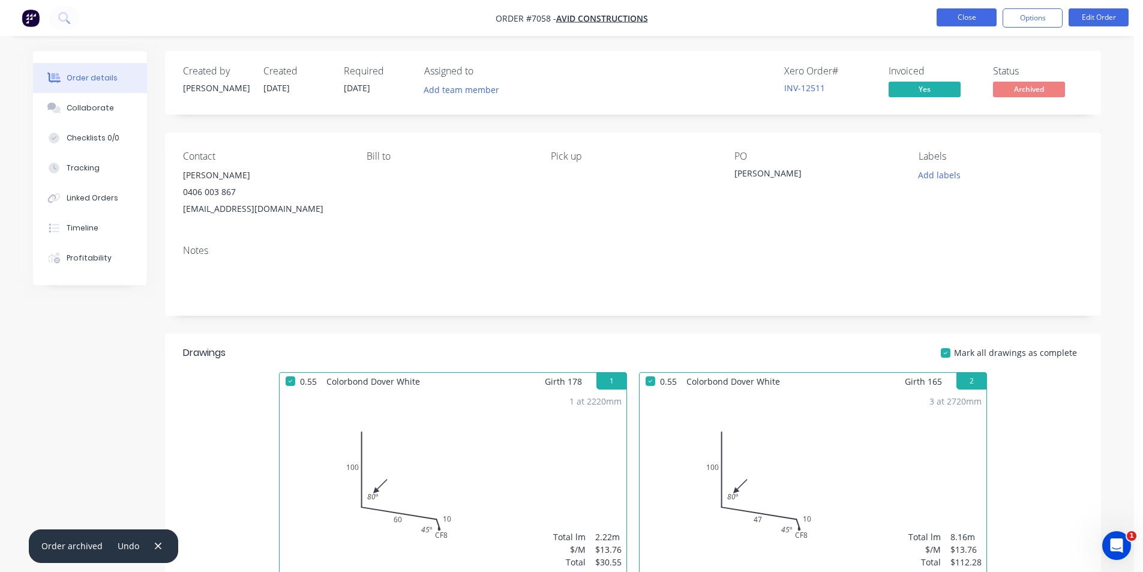
click at [964, 17] on button "Close" at bounding box center [967, 17] width 60 height 18
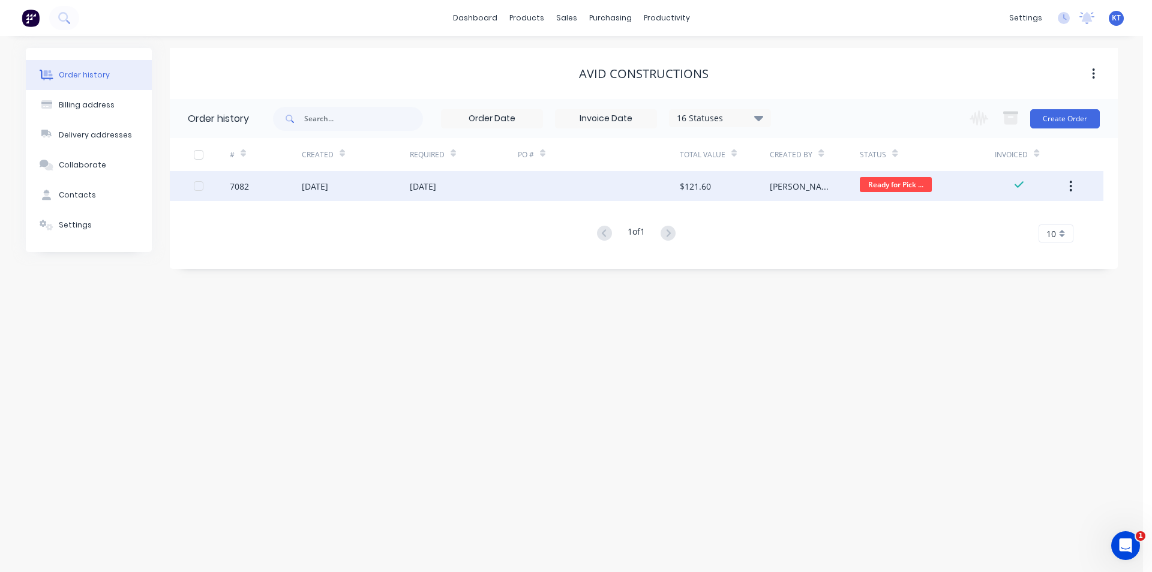
click at [528, 190] on div at bounding box center [599, 186] width 162 height 30
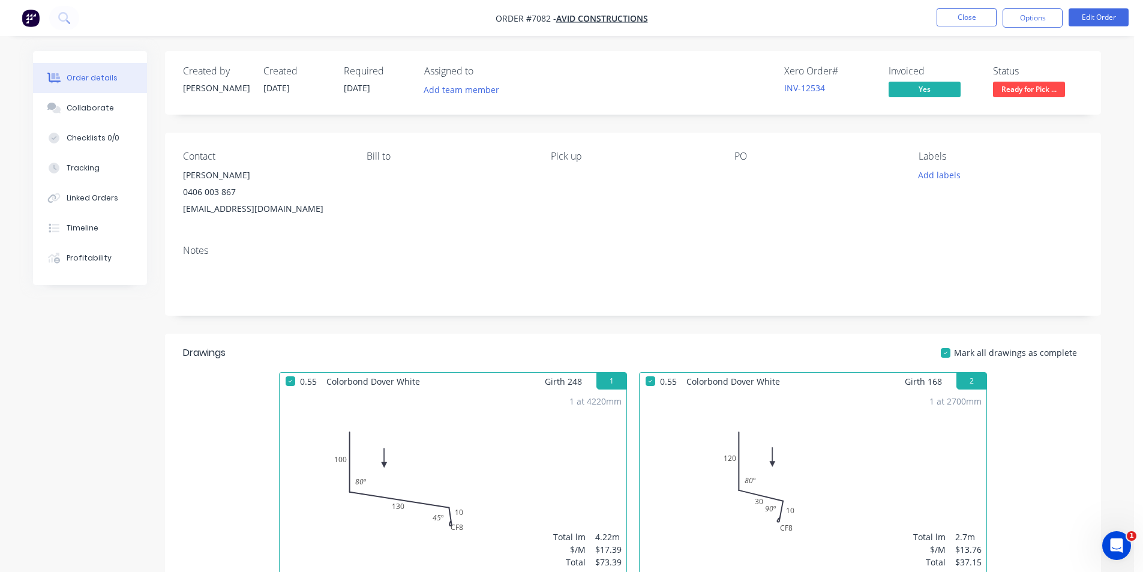
click at [1032, 90] on span "Ready for Pick ..." at bounding box center [1029, 89] width 72 height 15
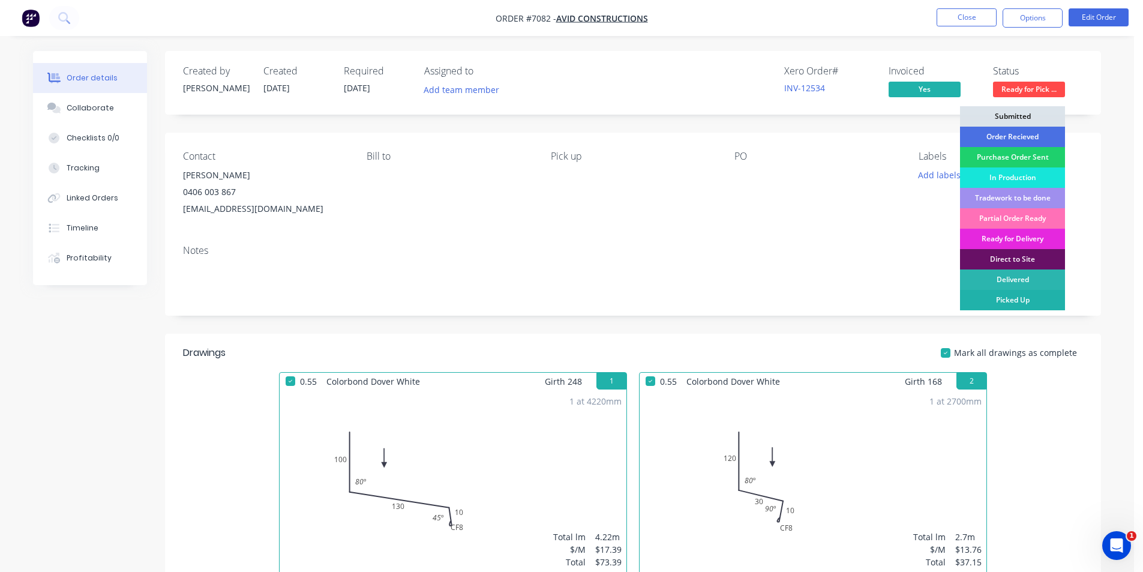
click at [1005, 304] on div "Picked Up" at bounding box center [1012, 300] width 105 height 20
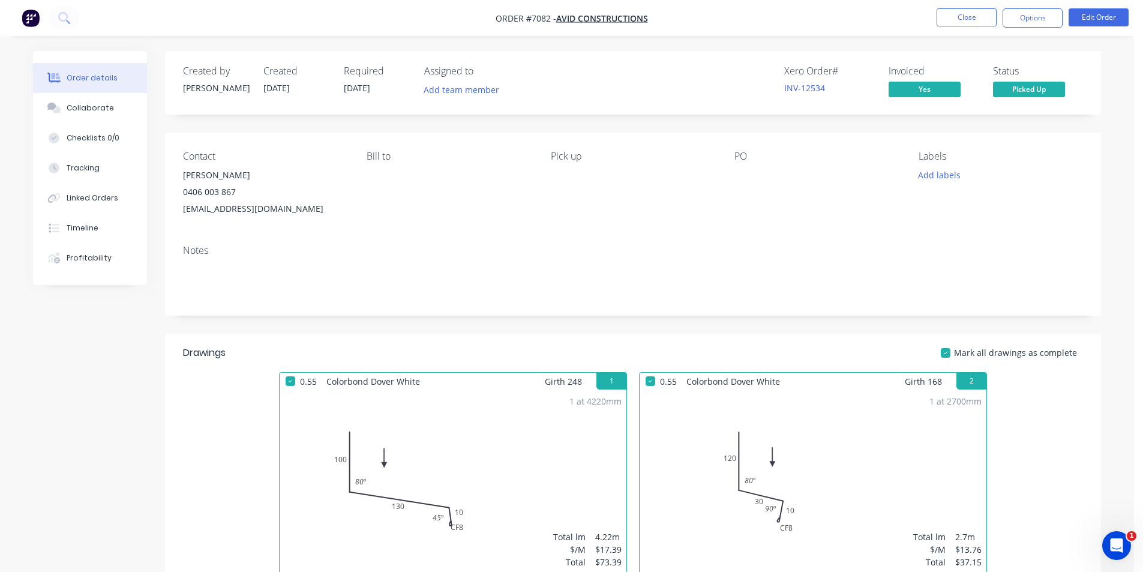
click at [1010, 28] on nav "Order #7082 - Avid Constructions Close Options Edit Order" at bounding box center [571, 18] width 1143 height 36
click at [1032, 12] on button "Options" at bounding box center [1033, 17] width 60 height 19
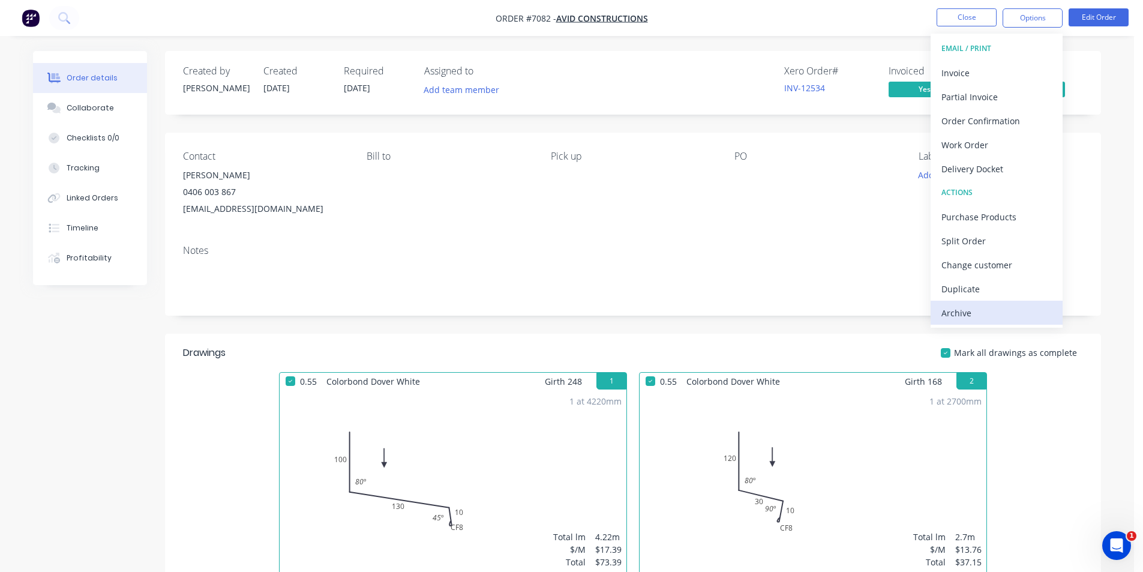
click at [999, 322] on button "Archive" at bounding box center [997, 313] width 132 height 24
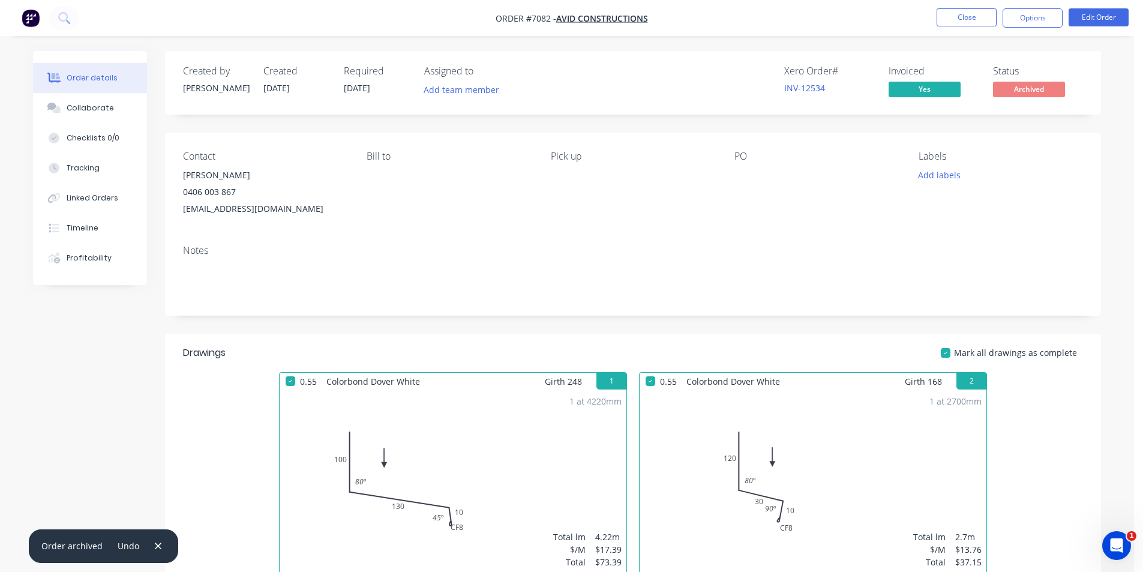
click at [927, 12] on ul "Close Options Edit Order" at bounding box center [1032, 17] width 221 height 19
click at [967, 21] on button "Close" at bounding box center [967, 17] width 60 height 18
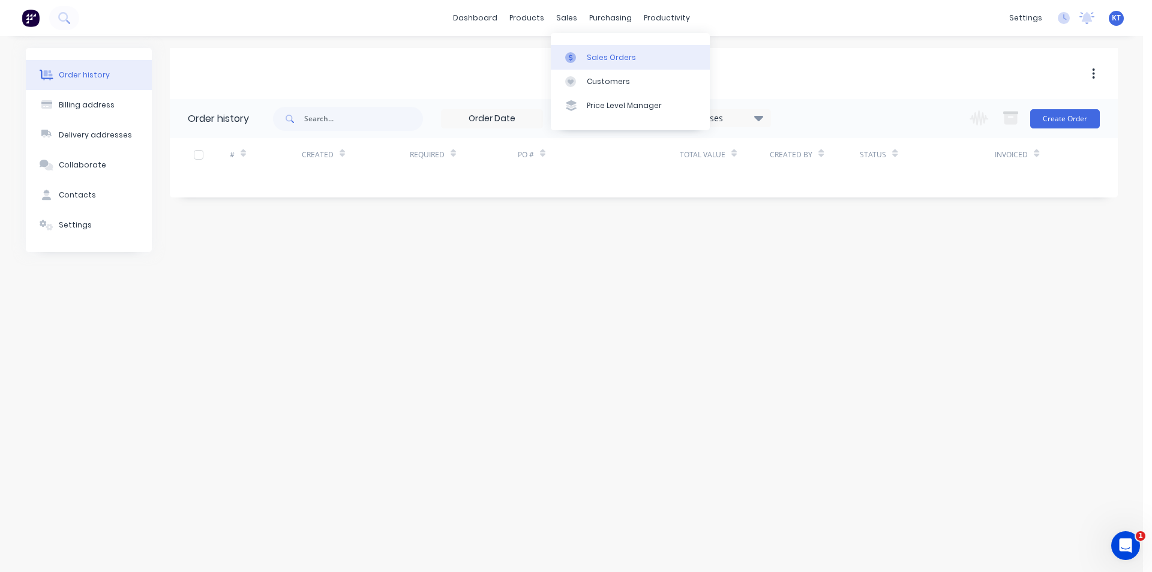
click at [583, 55] on div at bounding box center [574, 57] width 18 height 11
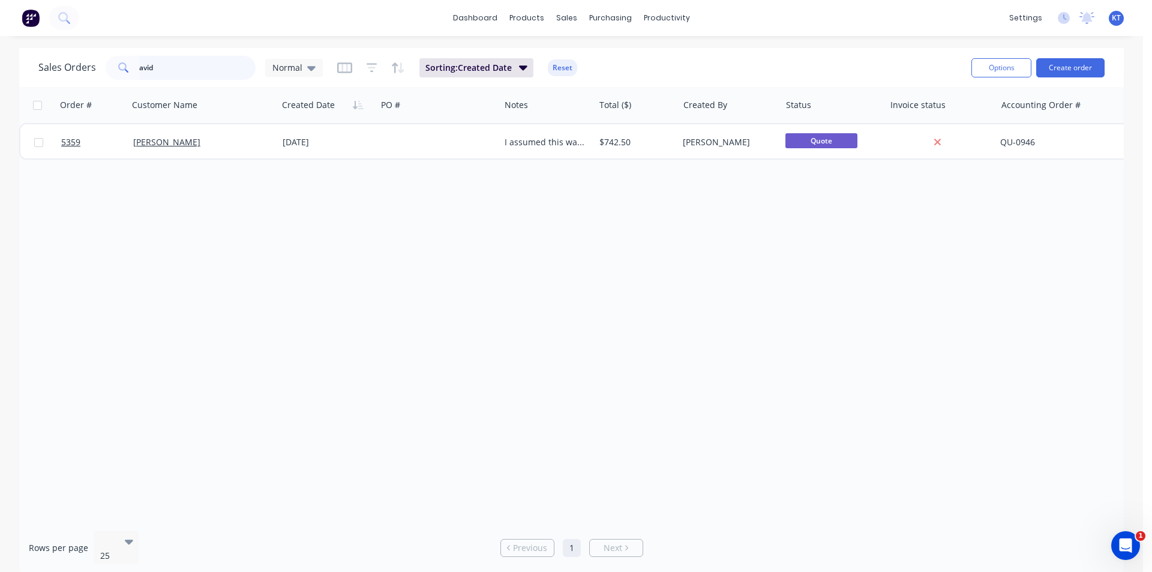
click at [214, 76] on input "avid" at bounding box center [197, 68] width 117 height 24
type input "[PERSON_NAME]"
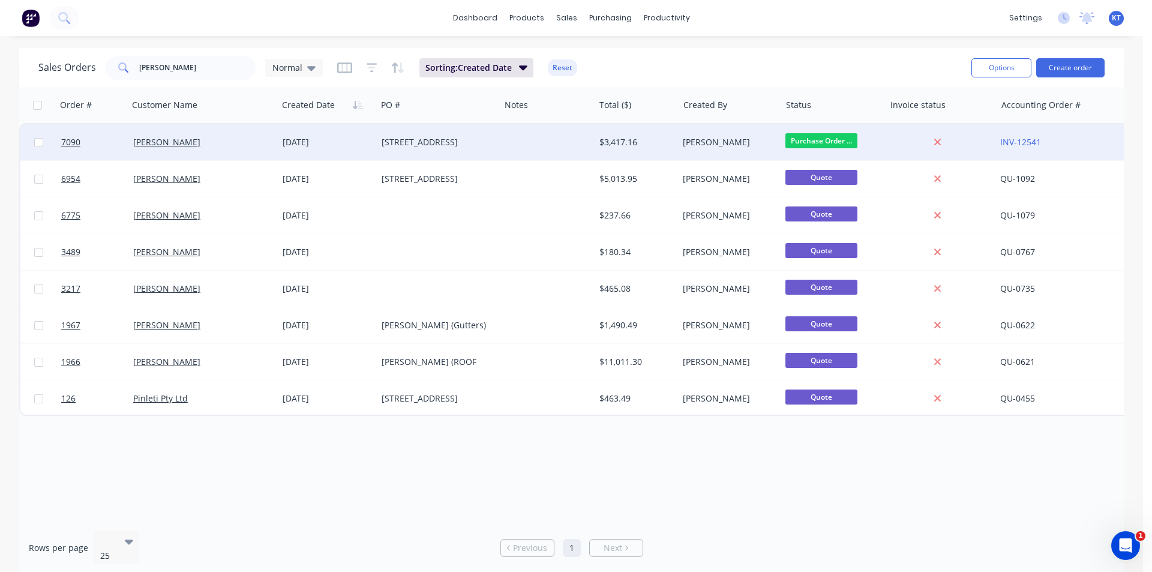
click at [599, 157] on div "$3,417.16" at bounding box center [637, 142] width 84 height 36
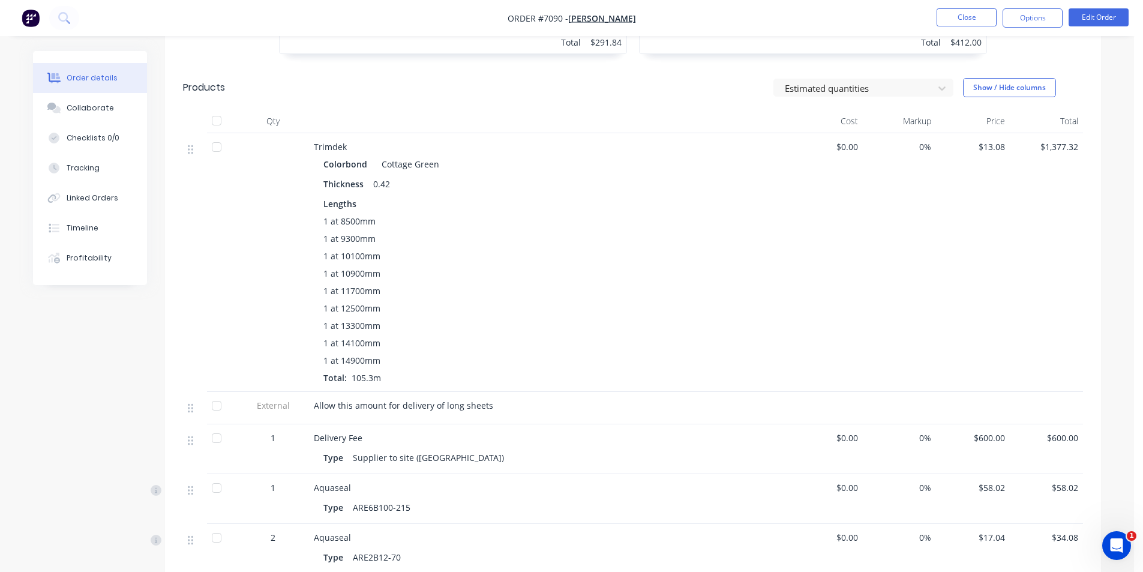
scroll to position [540, 0]
click at [48, 95] on button "Collaborate" at bounding box center [90, 108] width 114 height 30
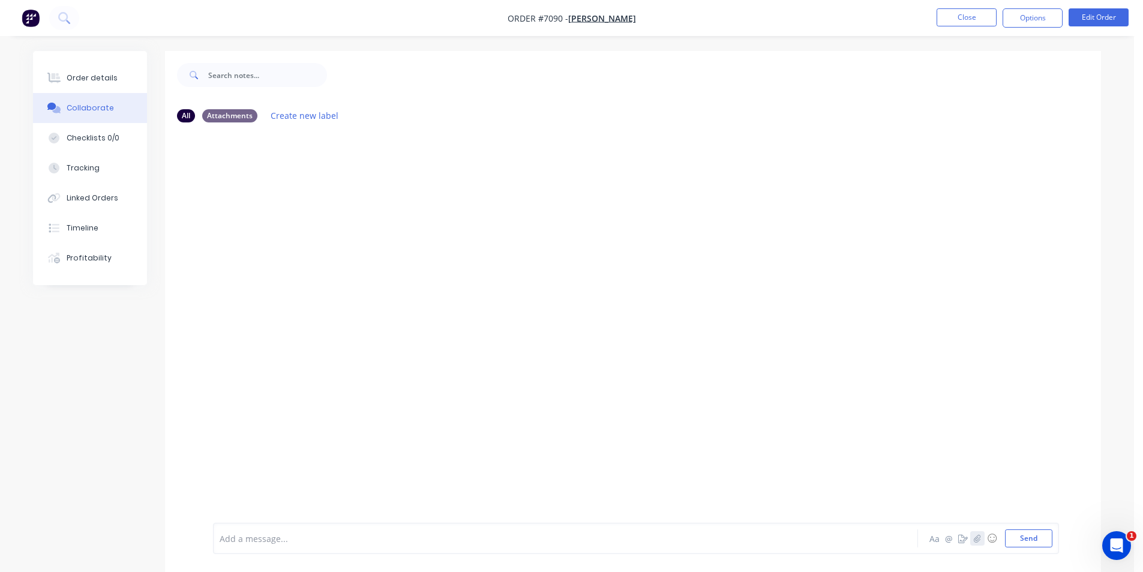
click at [980, 539] on icon "button" at bounding box center [977, 538] width 7 height 8
click at [1038, 538] on button "Send" at bounding box center [1028, 538] width 47 height 18
click at [58, 81] on icon at bounding box center [54, 78] width 14 height 10
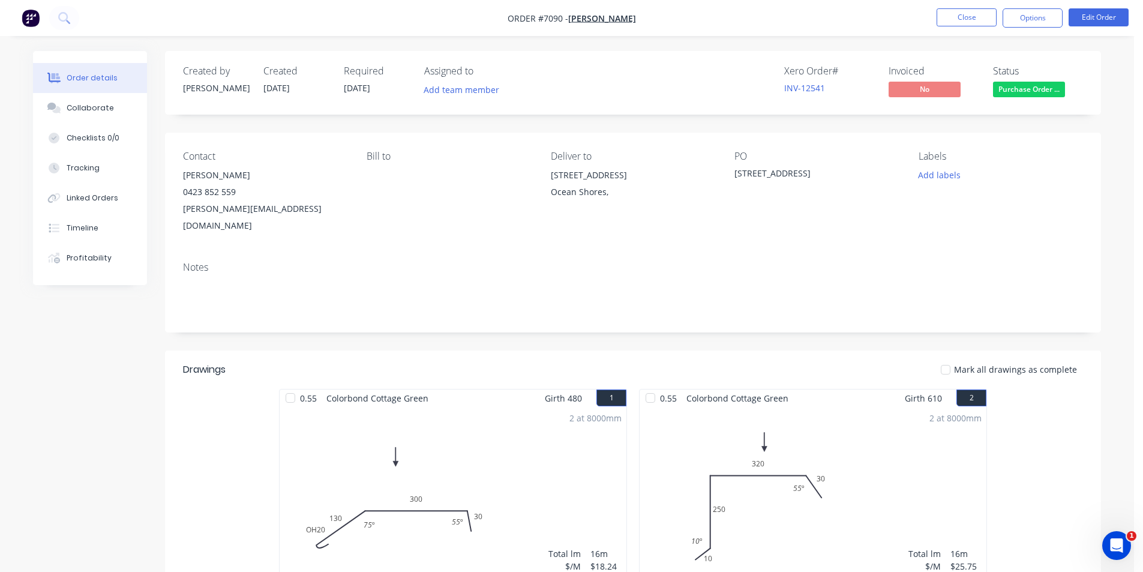
drag, startPoint x: 971, startPoint y: 26, endPoint x: 971, endPoint y: 33, distance: 7.2
click at [971, 28] on nav "Order #7090 - [PERSON_NAME] Close Options Edit Order" at bounding box center [571, 18] width 1143 height 36
click at [1094, 22] on button "Edit Order" at bounding box center [1099, 17] width 60 height 18
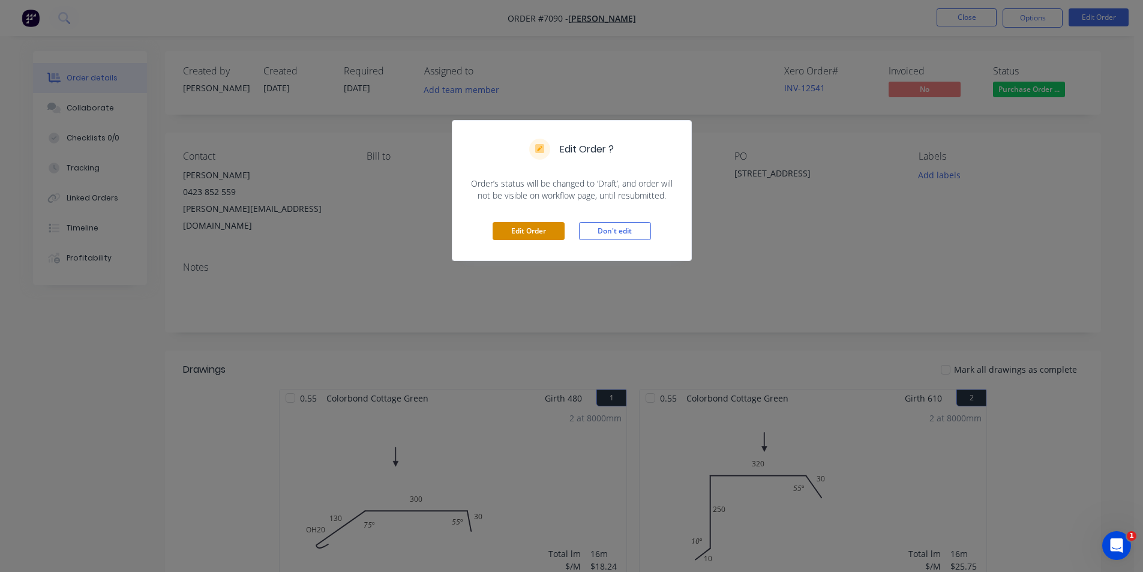
click at [554, 240] on div "Edit Order Don't edit" at bounding box center [572, 231] width 239 height 59
click at [550, 232] on button "Edit Order" at bounding box center [529, 231] width 72 height 18
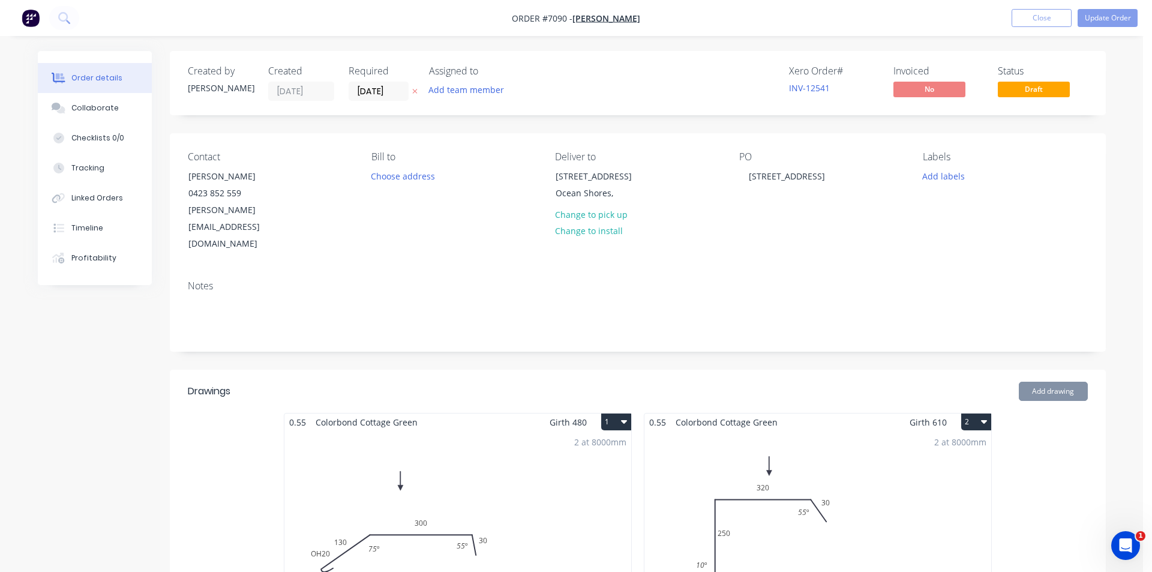
type input "$13.08"
type input "$1,377.32"
type input "$600.00"
type input "$58.02"
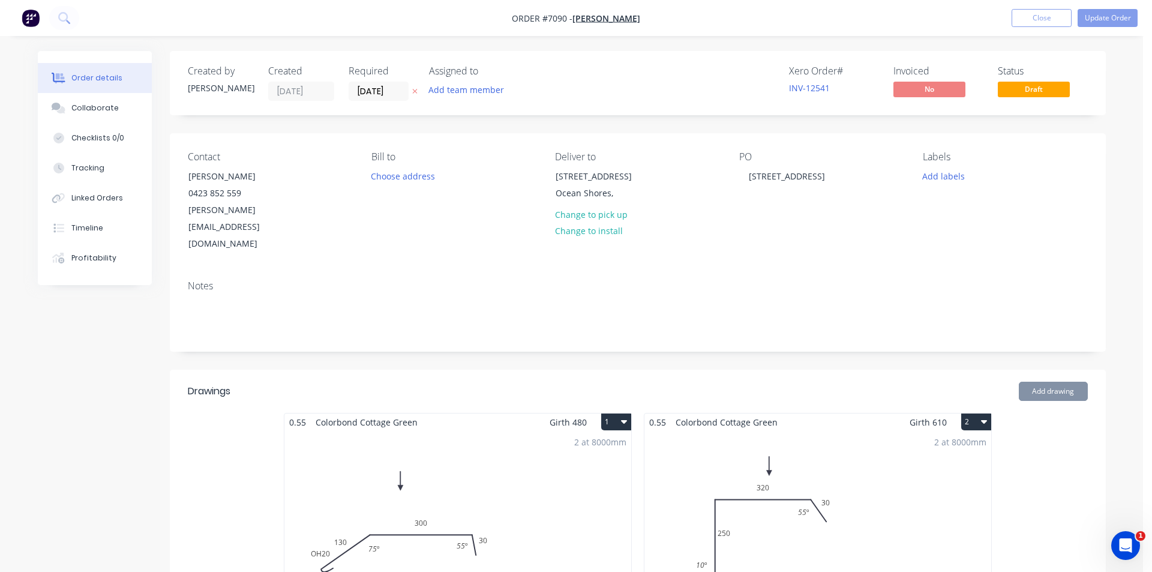
type input "$58.02"
type input "$17.04"
type input "$34.08"
type input "$35.70"
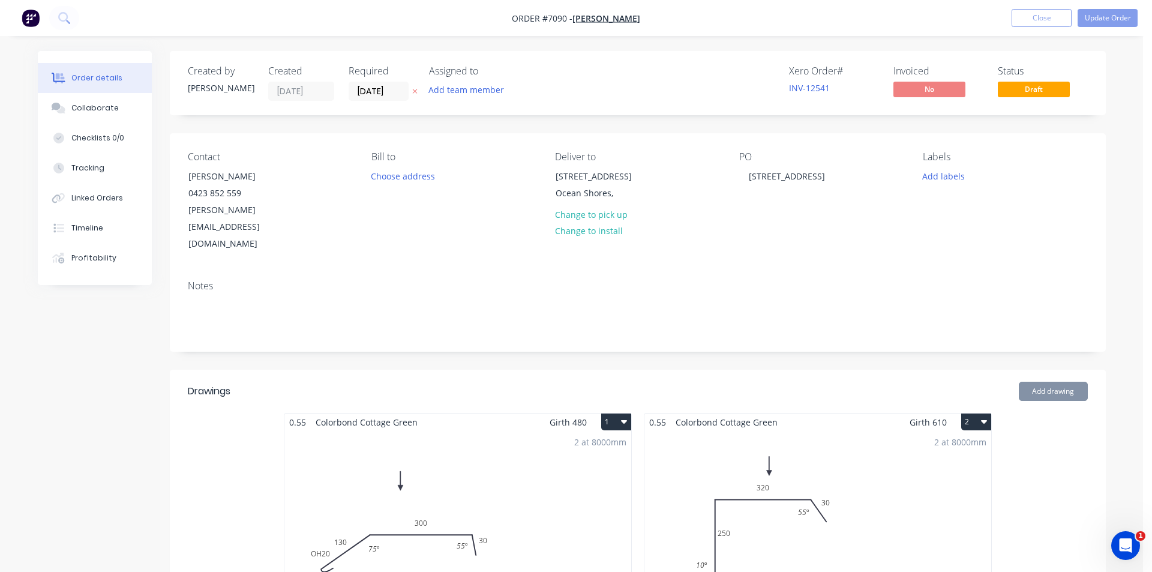
type input "$201.74"
type input "$27.83"
type input "$9.53"
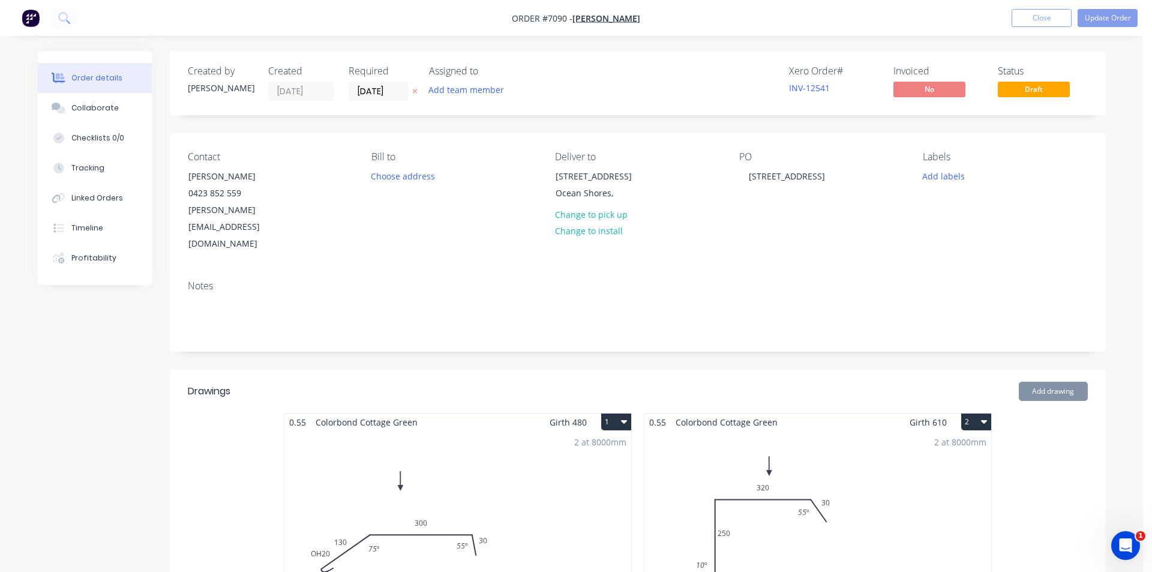
type input "$28.59"
type input "$1.97"
type input "$39.40"
click at [572, 513] on div "2 at 8000mm Total lm $/M Total 16m $18.24 $291.84" at bounding box center [453, 522] width 347 height 183
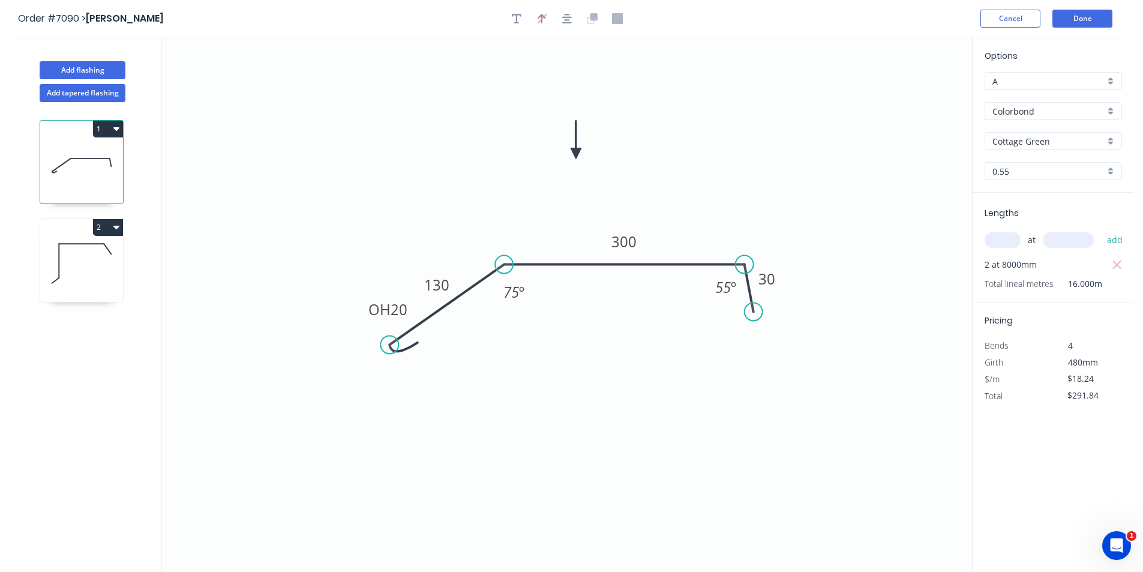
click at [1125, 266] on div "Lengths at add 2 at 8000mm Total lineal metres 16.000m" at bounding box center [1053, 248] width 161 height 110
click at [1121, 263] on icon "button" at bounding box center [1117, 265] width 11 height 14
type input "$0.00"
drag, startPoint x: 1006, startPoint y: 226, endPoint x: 1007, endPoint y: 235, distance: 9.0
click at [1006, 226] on div "at add" at bounding box center [1055, 240] width 140 height 32
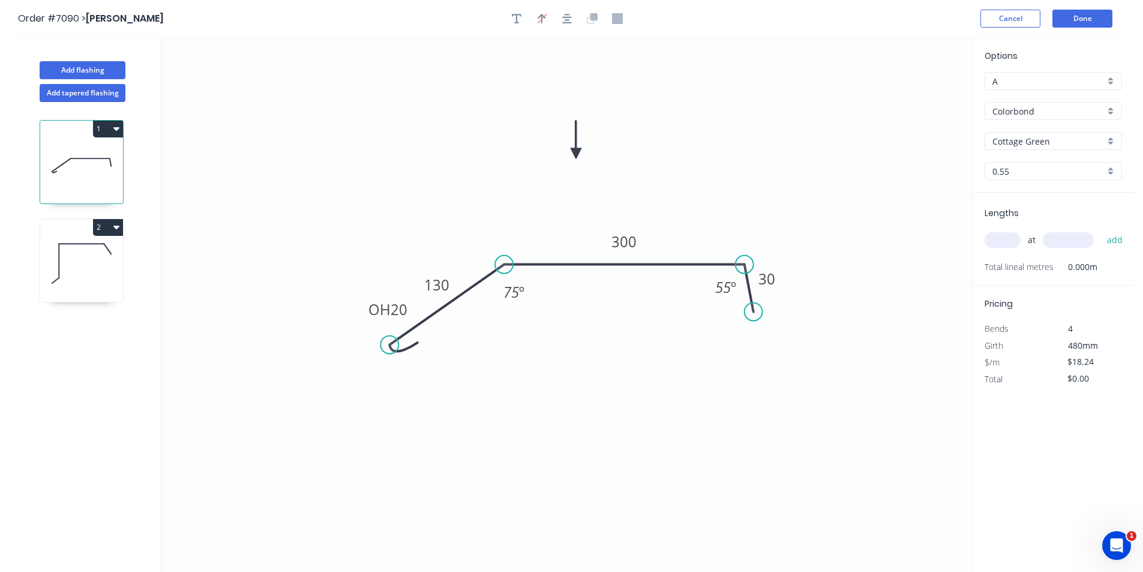
click at [1007, 235] on input "text" at bounding box center [1003, 240] width 36 height 16
type input "1"
type input "8000"
click at [1101, 230] on button "add" at bounding box center [1115, 240] width 28 height 20
type input "$145.92"
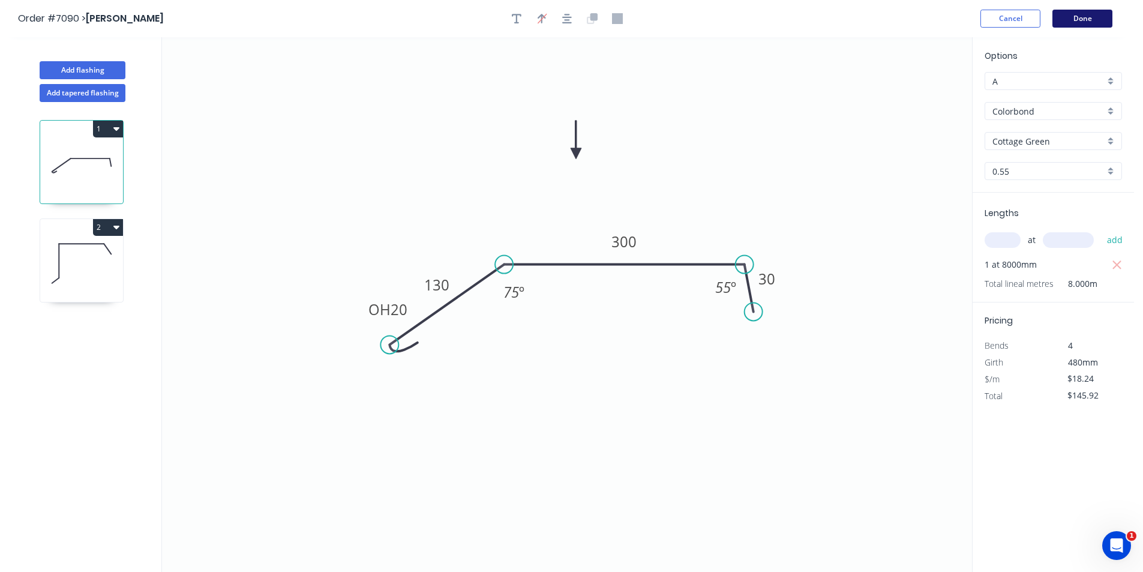
click at [1078, 22] on button "Done" at bounding box center [1083, 19] width 60 height 18
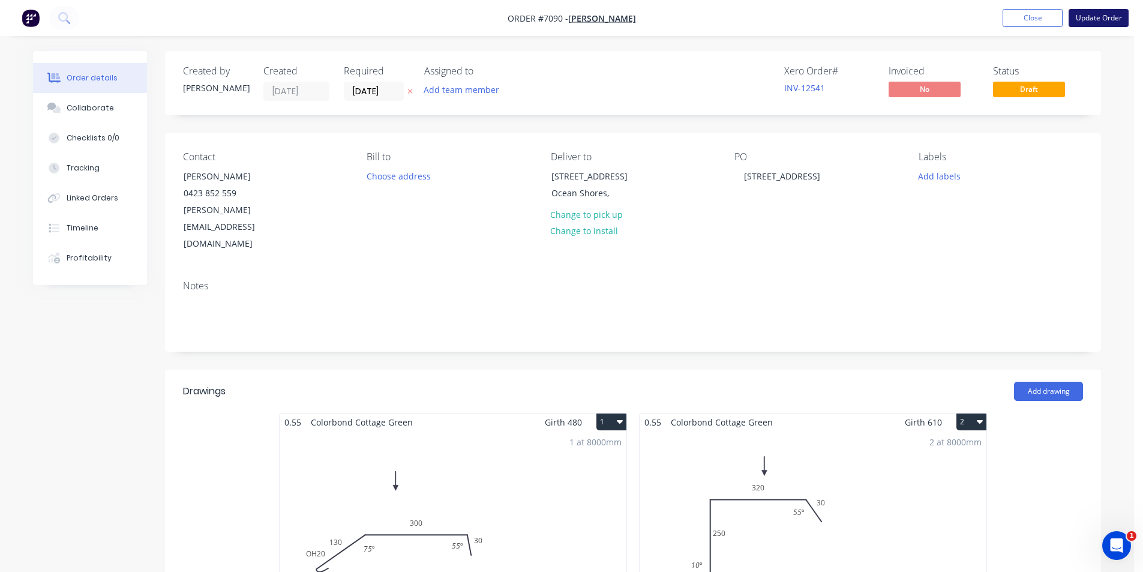
click at [1088, 22] on button "Update Order" at bounding box center [1099, 18] width 60 height 18
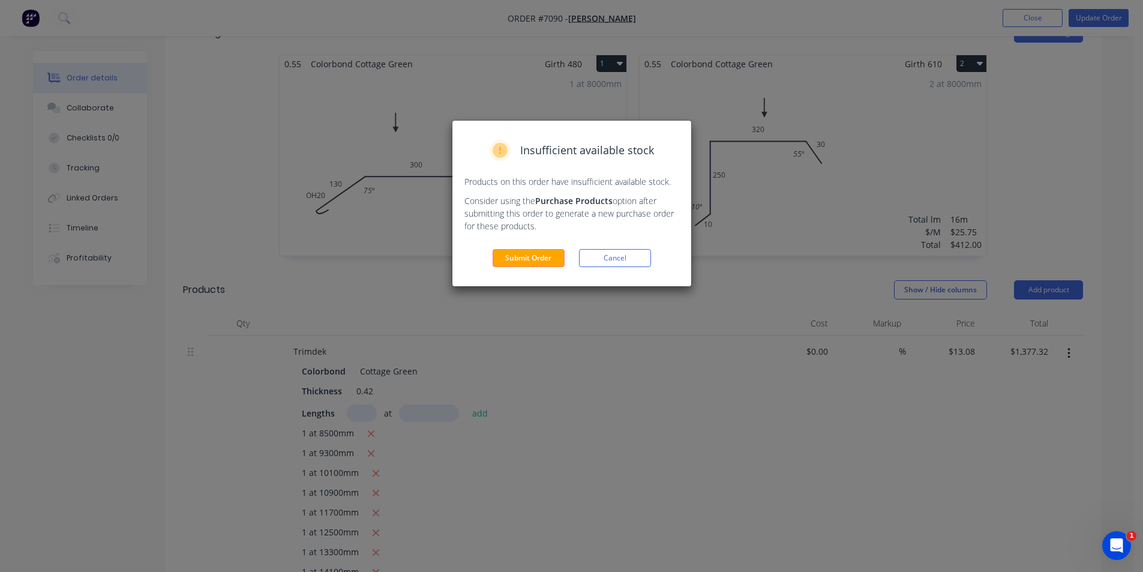
scroll to position [360, 0]
click at [544, 263] on button "Submit Order" at bounding box center [529, 258] width 72 height 18
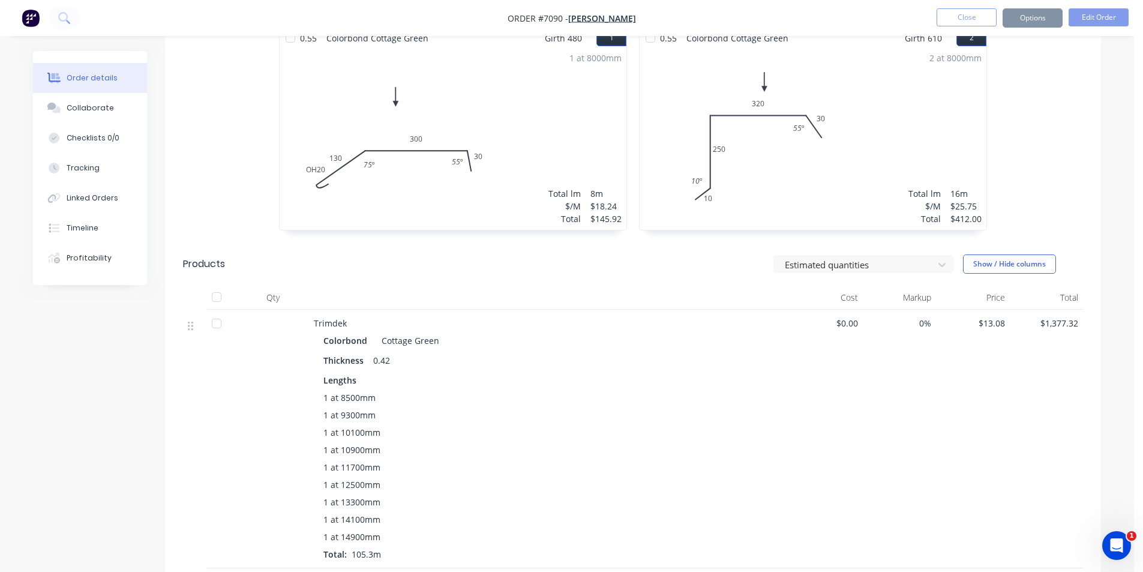
scroll to position [355, 0]
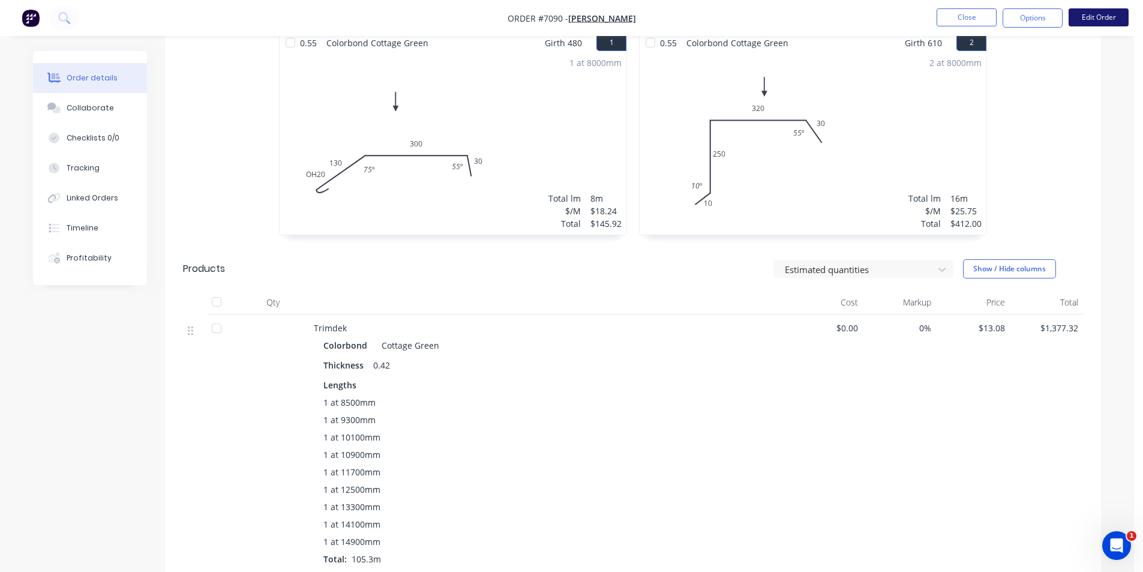
click at [1091, 25] on button "Edit Order" at bounding box center [1099, 17] width 60 height 18
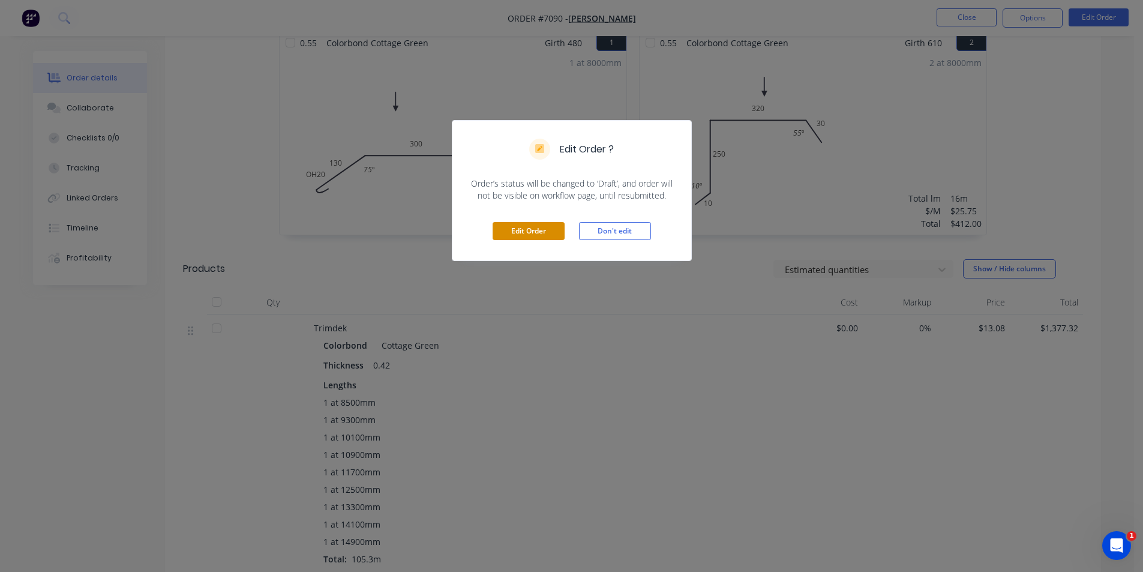
click at [510, 229] on button "Edit Order" at bounding box center [529, 231] width 72 height 18
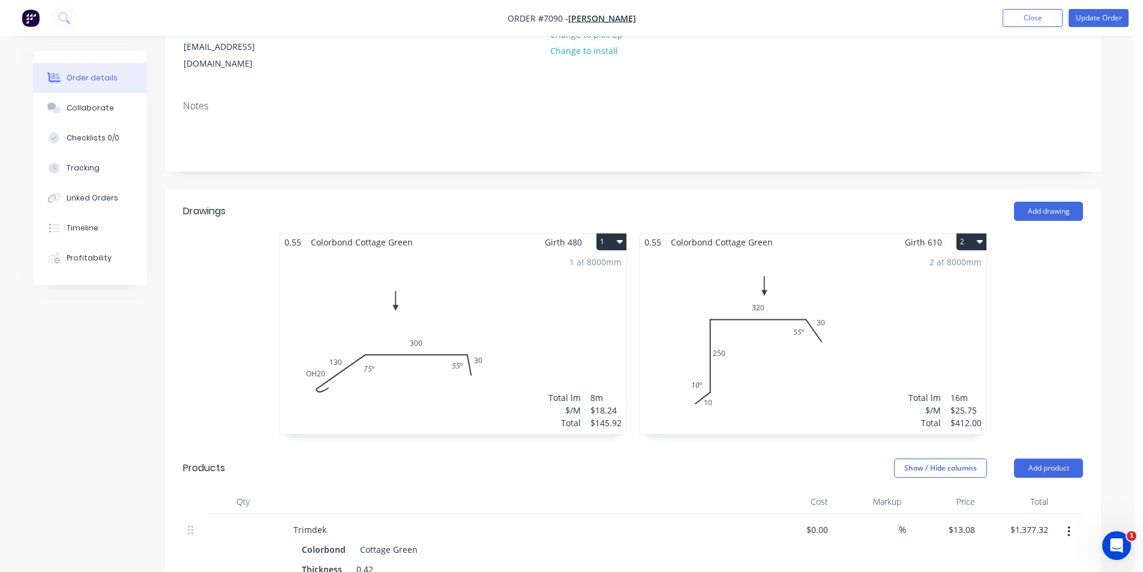
click at [319, 334] on div "1 at 8000mm Total lm $/M Total 8m $18.24 $145.92" at bounding box center [453, 342] width 347 height 183
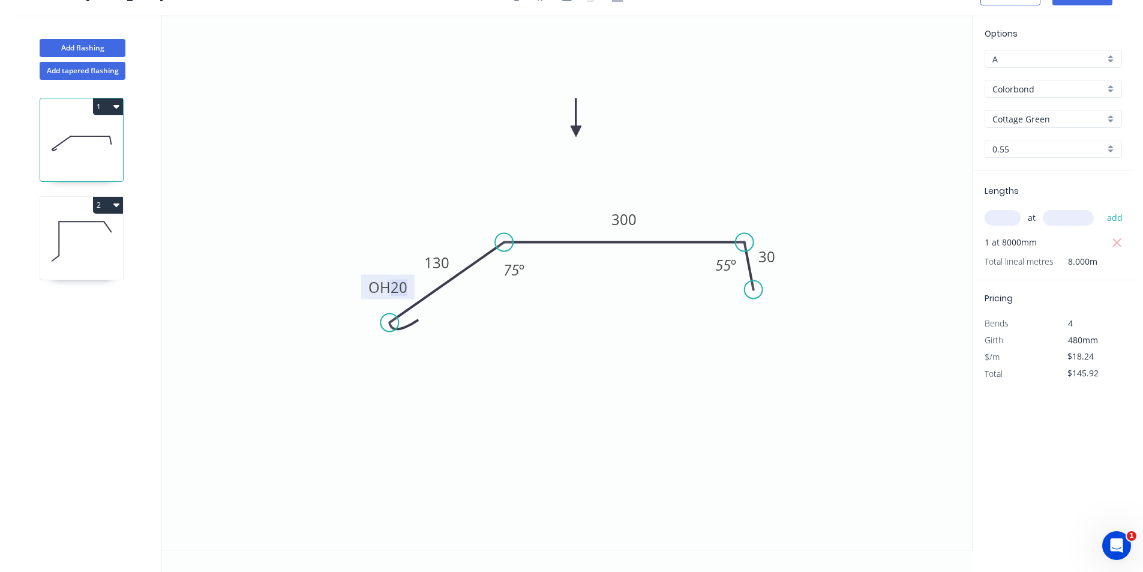
click at [403, 292] on tspan "20" at bounding box center [399, 287] width 17 height 20
click at [427, 385] on div "Delete bend" at bounding box center [451, 386] width 121 height 25
type input "$16.88"
type input "$135.04"
click at [427, 364] on div "Crush & Fold" at bounding box center [443, 366] width 121 height 25
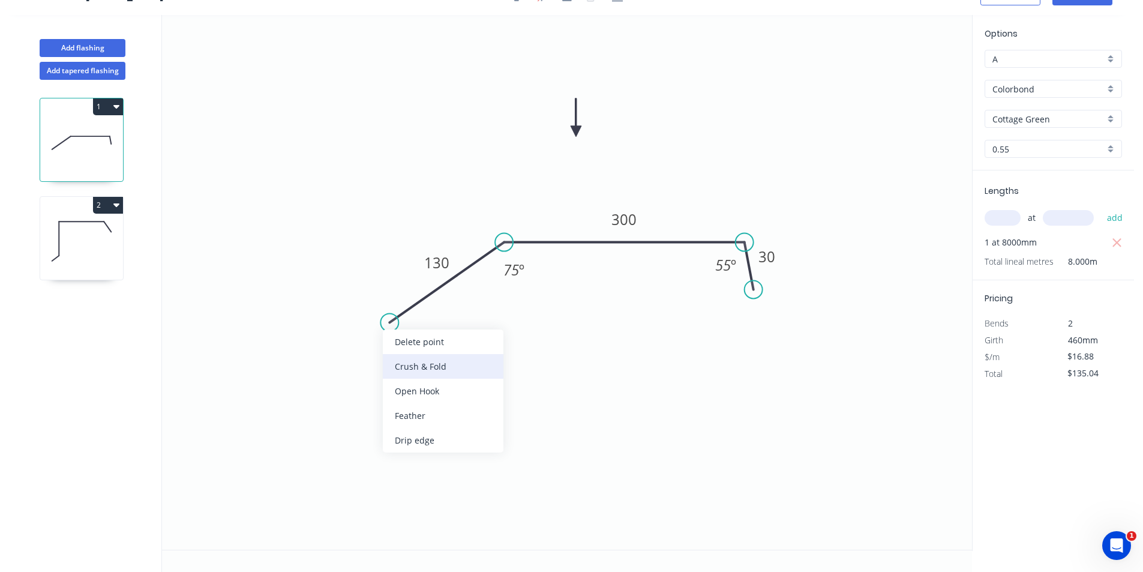
type input "$18.24"
type input "$145.92"
click at [399, 283] on tspan "10" at bounding box center [396, 287] width 17 height 20
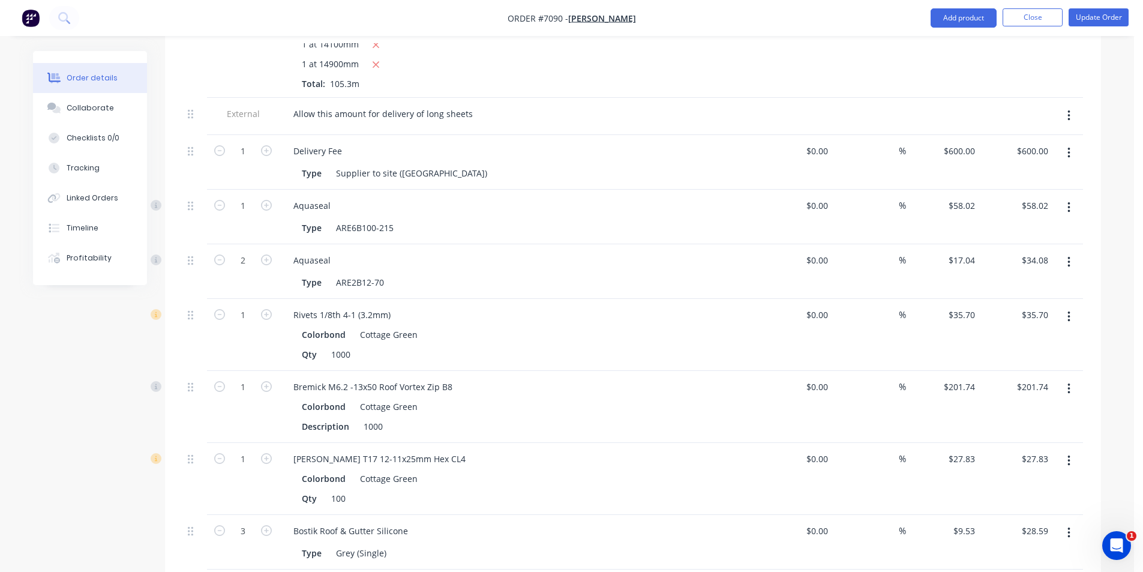
scroll to position [960, 0]
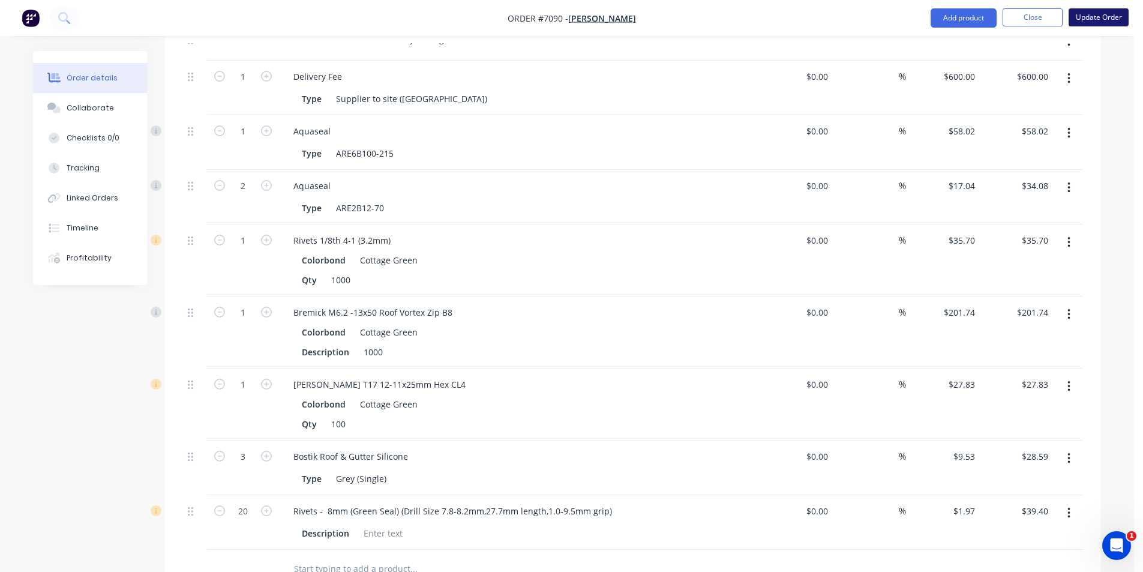
click at [1112, 21] on button "Update Order" at bounding box center [1099, 17] width 60 height 18
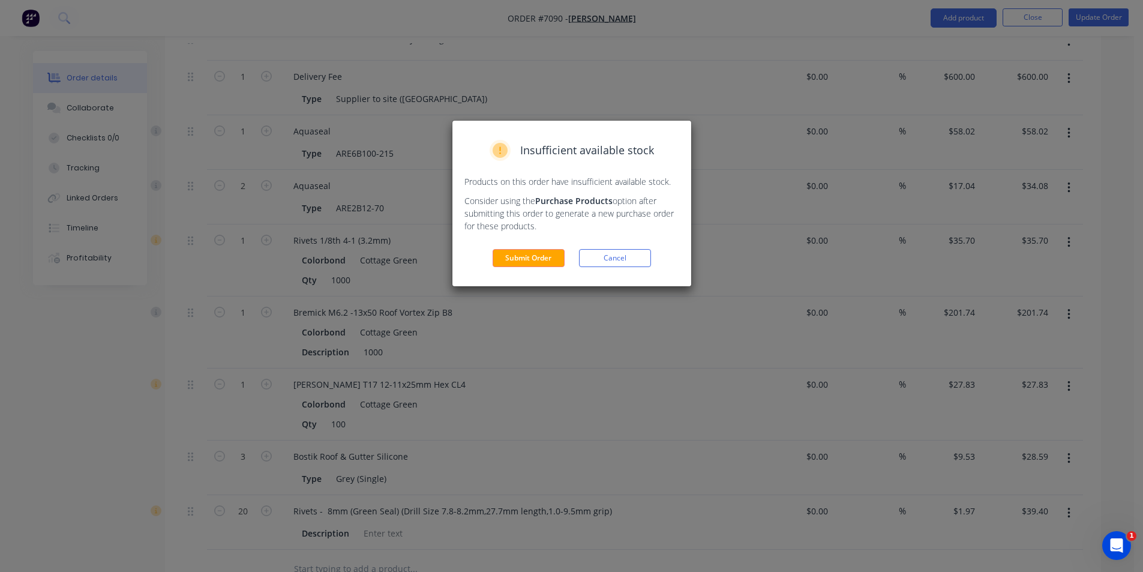
click at [528, 274] on div "Insufficient available stock Products on this order have insufficient available…" at bounding box center [572, 204] width 239 height 166
click at [528, 263] on button "Submit Order" at bounding box center [529, 258] width 72 height 18
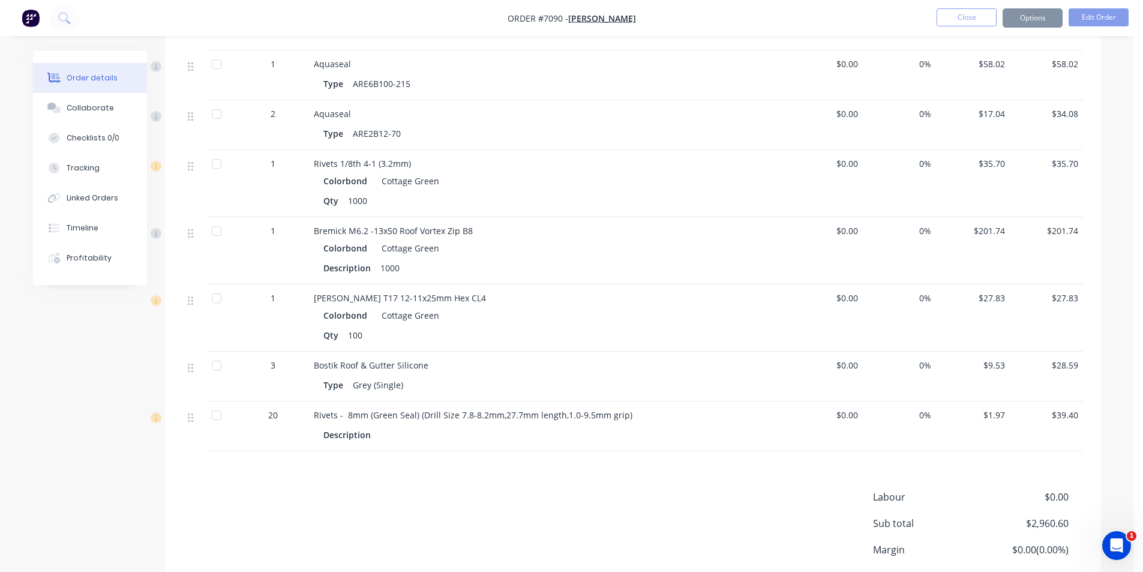
scroll to position [953, 0]
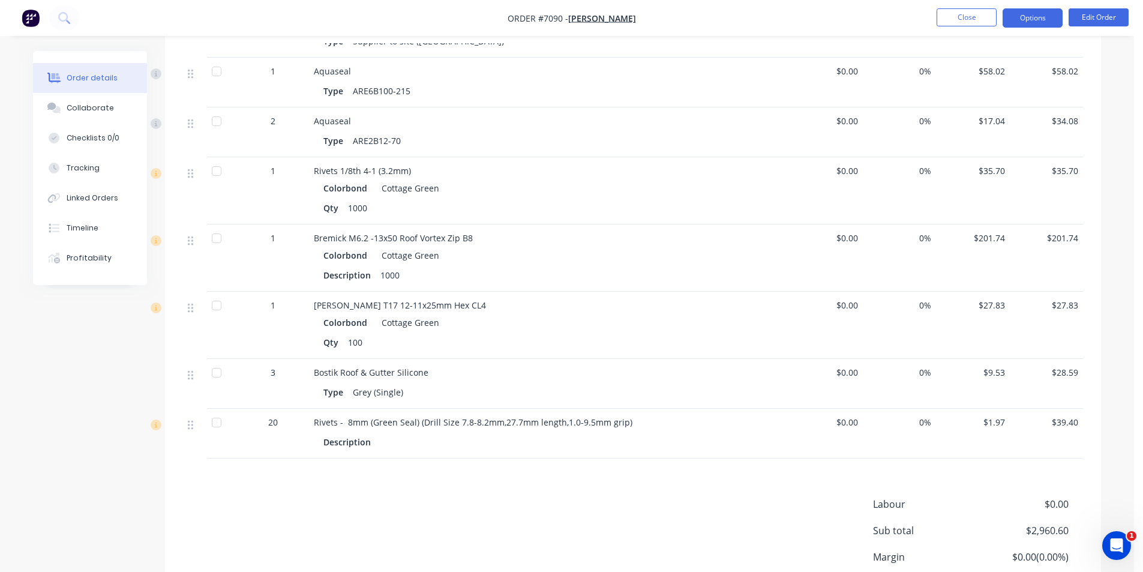
click at [1055, 9] on button "Options" at bounding box center [1033, 17] width 60 height 19
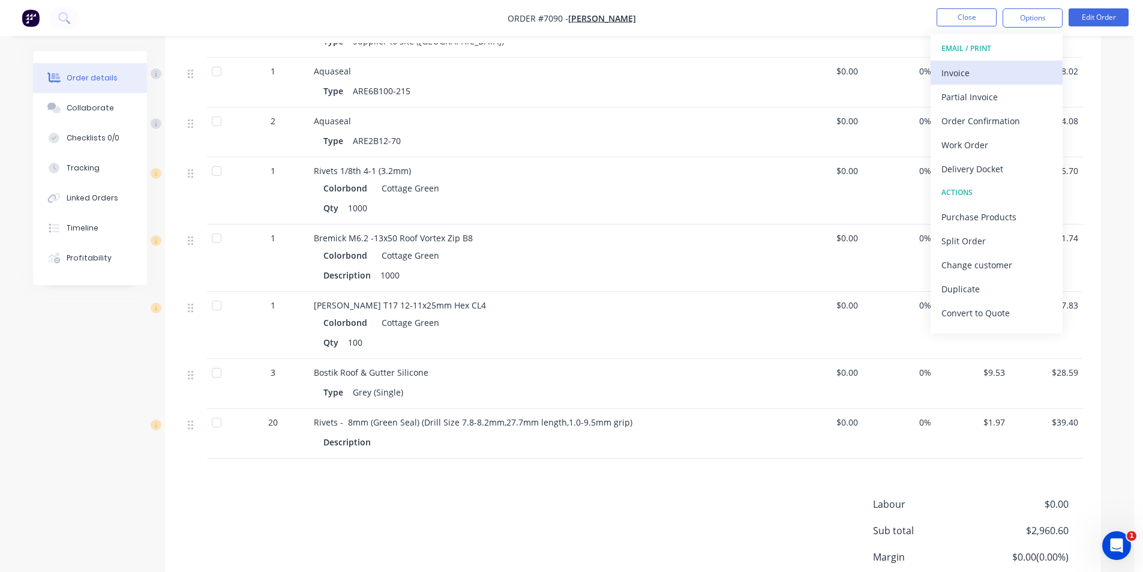
click at [972, 68] on div "Invoice" at bounding box center [997, 72] width 110 height 17
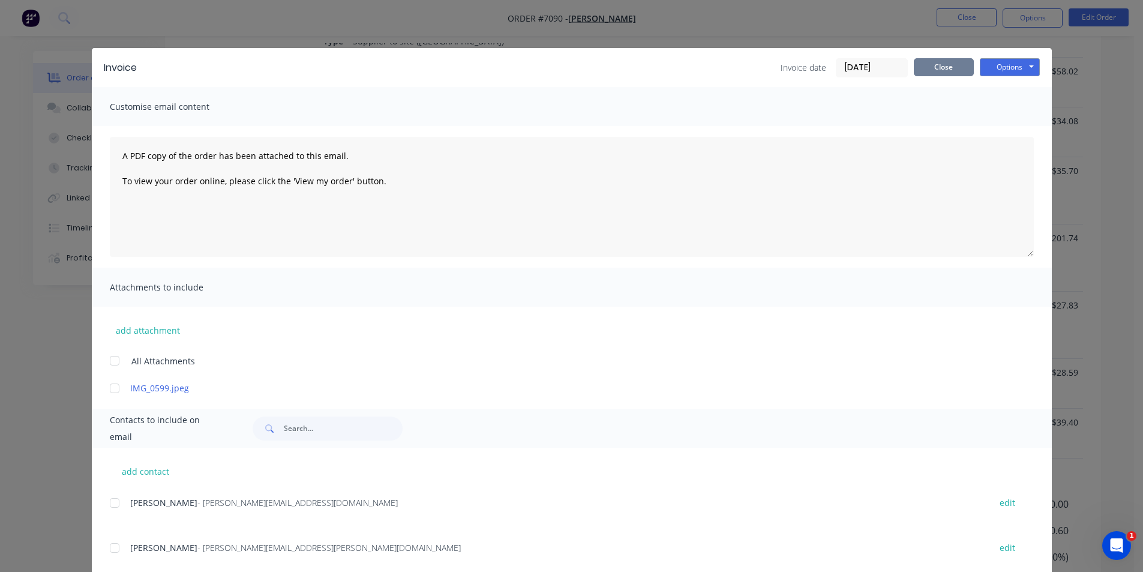
click at [960, 68] on button "Close" at bounding box center [944, 67] width 60 height 18
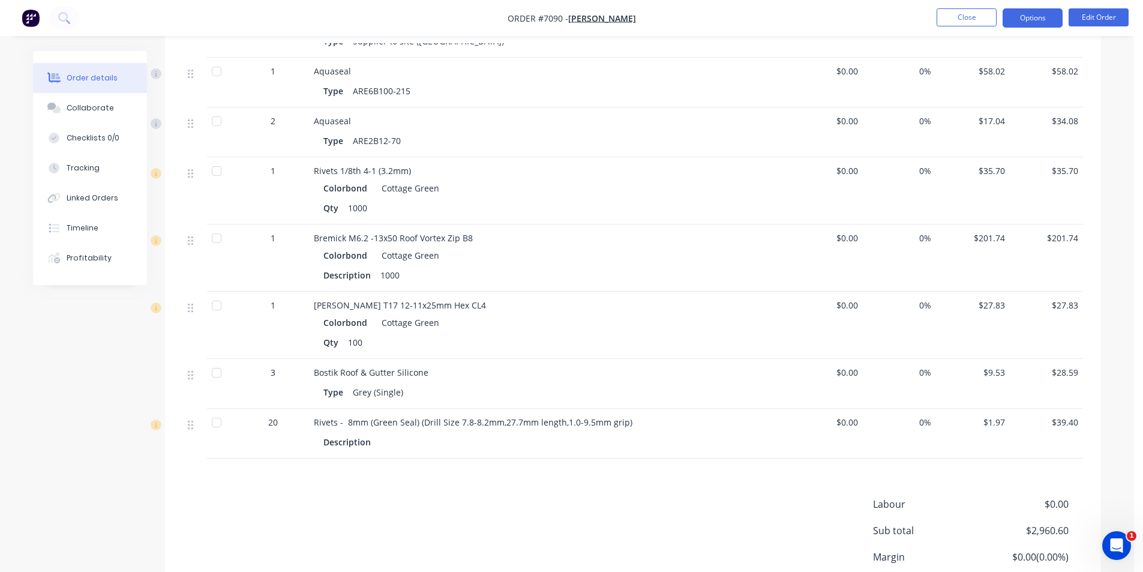
click at [1033, 23] on button "Options" at bounding box center [1033, 17] width 60 height 19
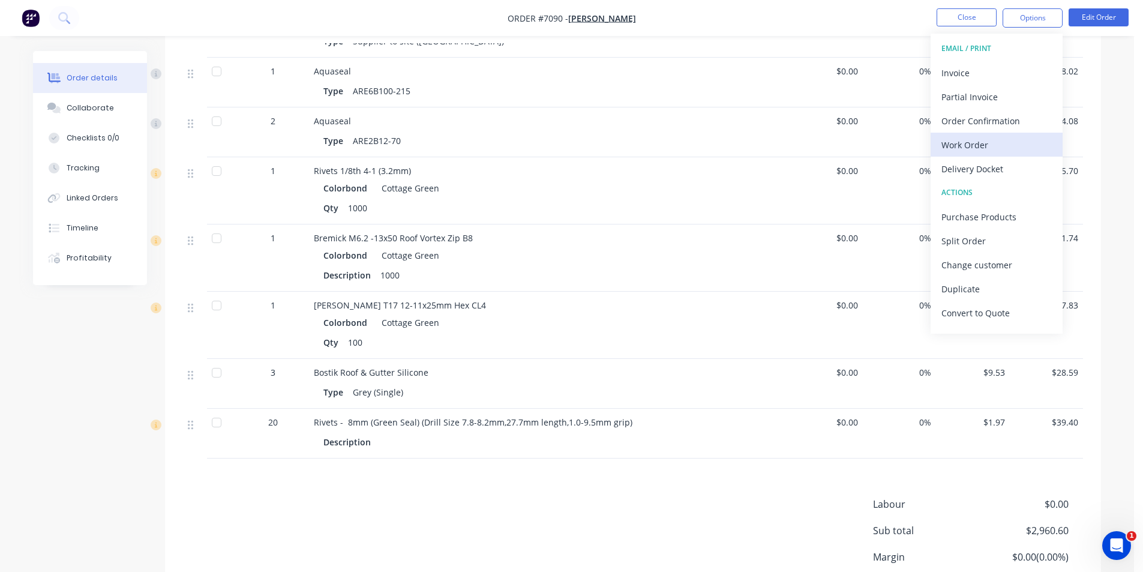
click at [1033, 149] on div "Work Order" at bounding box center [997, 144] width 110 height 17
click at [1034, 142] on div "Custom" at bounding box center [997, 144] width 110 height 17
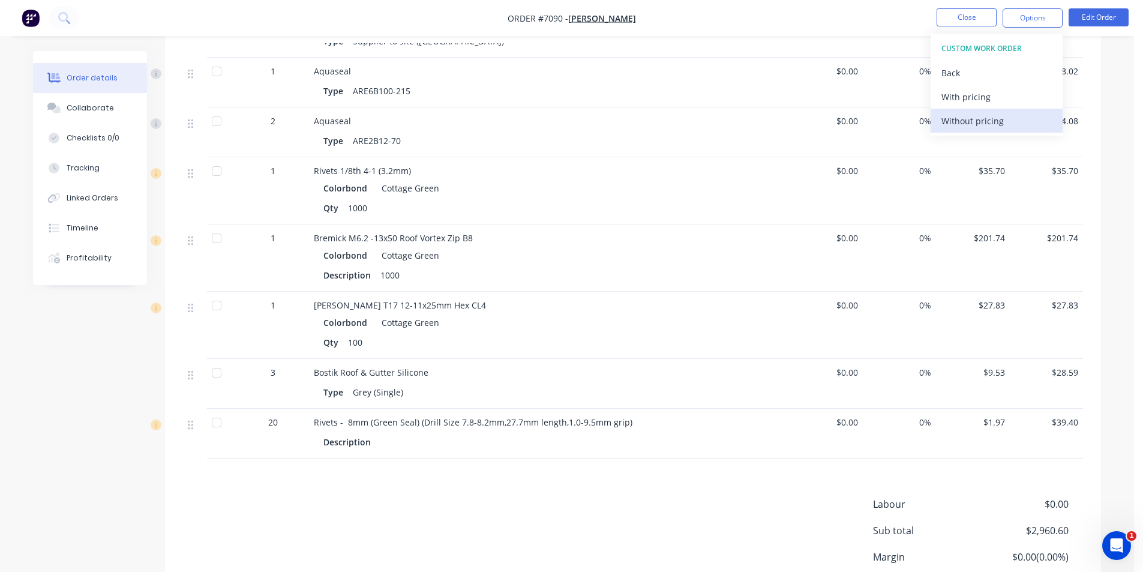
click at [1046, 116] on div "Without pricing" at bounding box center [997, 120] width 110 height 17
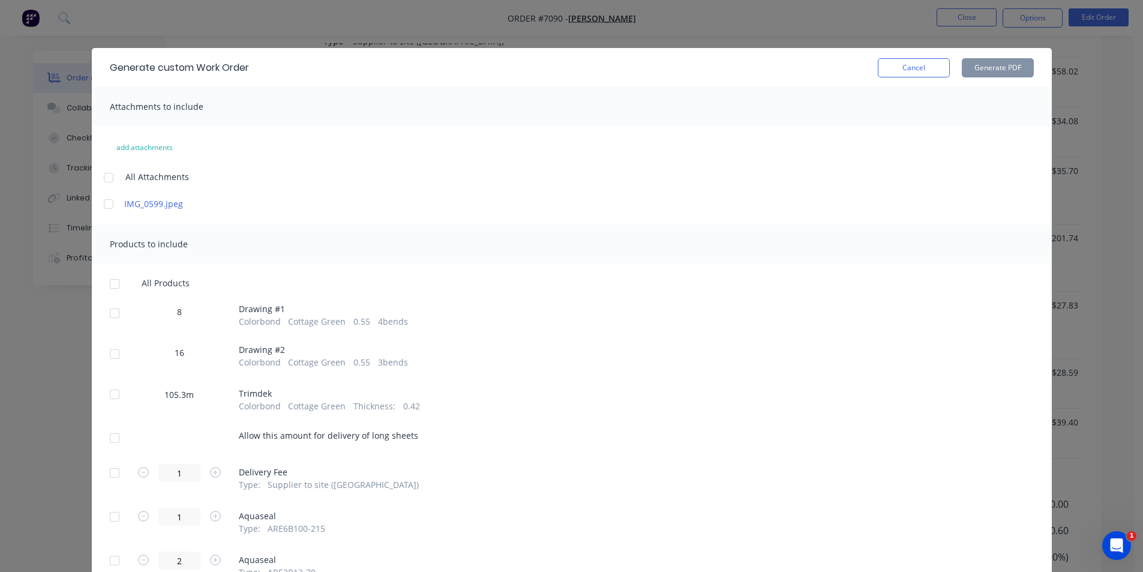
drag, startPoint x: 112, startPoint y: 278, endPoint x: 118, endPoint y: 280, distance: 6.5
click at [113, 280] on div at bounding box center [115, 284] width 24 height 24
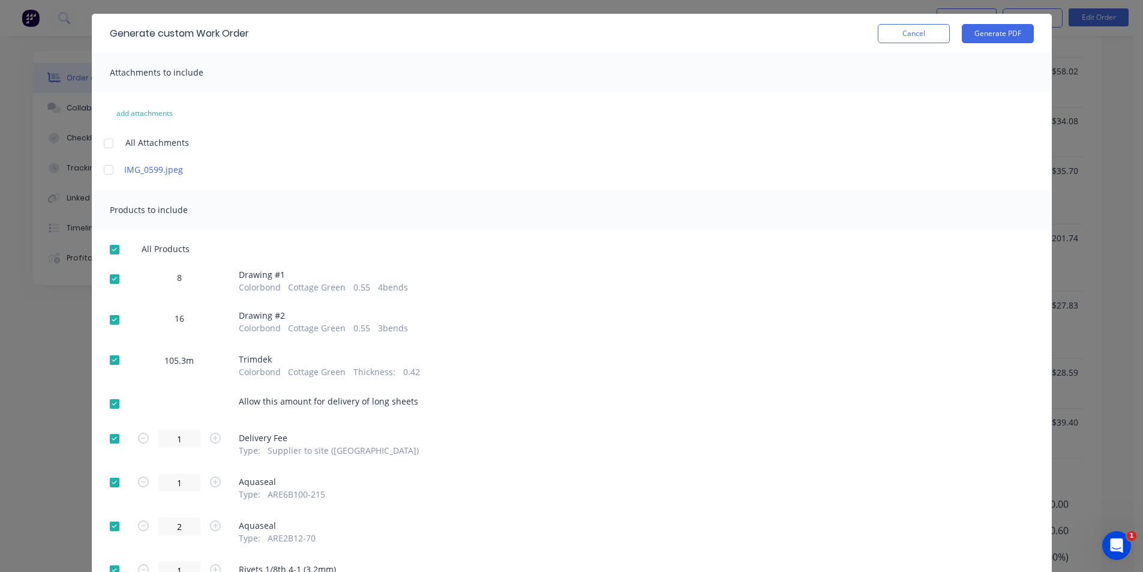
scroll to position [120, 0]
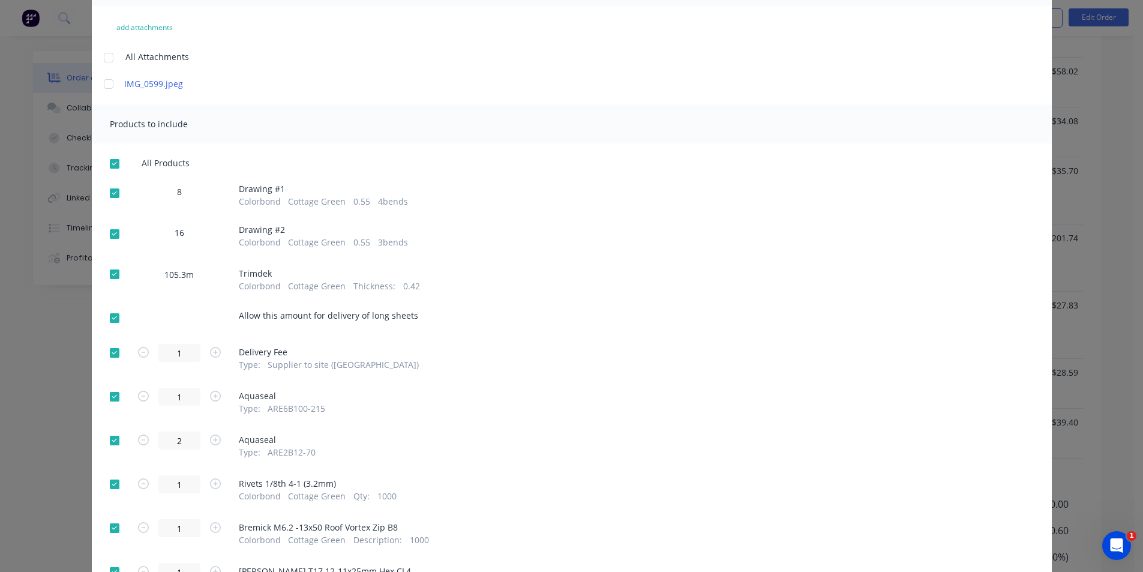
click at [109, 316] on div at bounding box center [115, 318] width 24 height 24
click at [106, 350] on div at bounding box center [115, 353] width 24 height 24
click at [107, 351] on div at bounding box center [115, 353] width 24 height 24
click at [110, 280] on div at bounding box center [115, 274] width 24 height 24
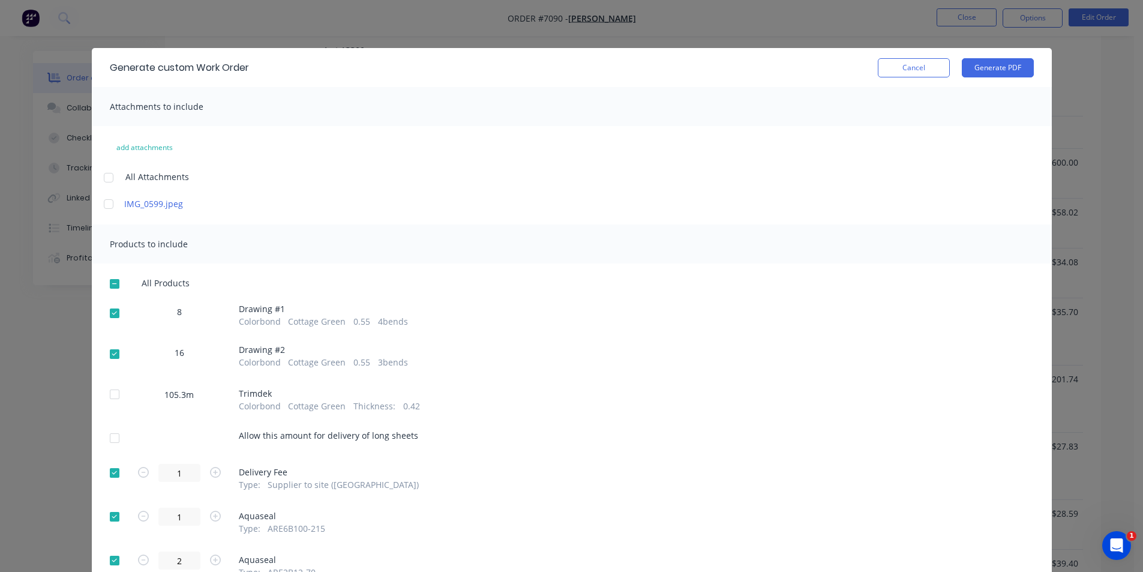
scroll to position [773, 0]
click at [1005, 68] on button "Generate PDF" at bounding box center [998, 67] width 72 height 19
drag, startPoint x: 903, startPoint y: 63, endPoint x: 936, endPoint y: 56, distance: 34.4
click at [903, 64] on button "Cancel" at bounding box center [914, 67] width 72 height 19
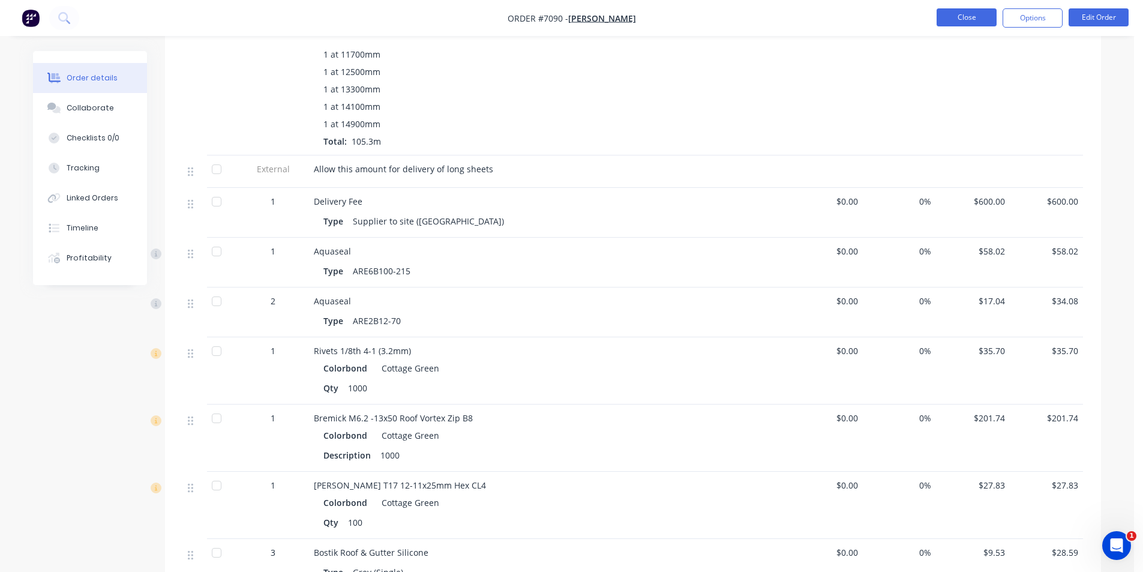
click at [972, 14] on button "Close" at bounding box center [967, 17] width 60 height 18
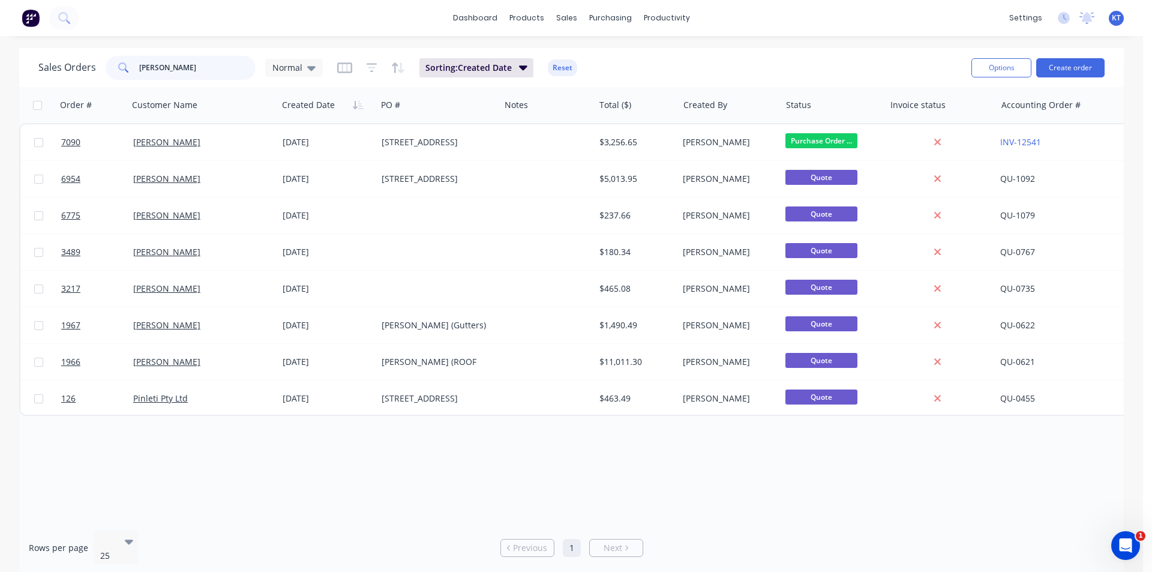
click at [171, 66] on input "[PERSON_NAME]" at bounding box center [197, 68] width 117 height 24
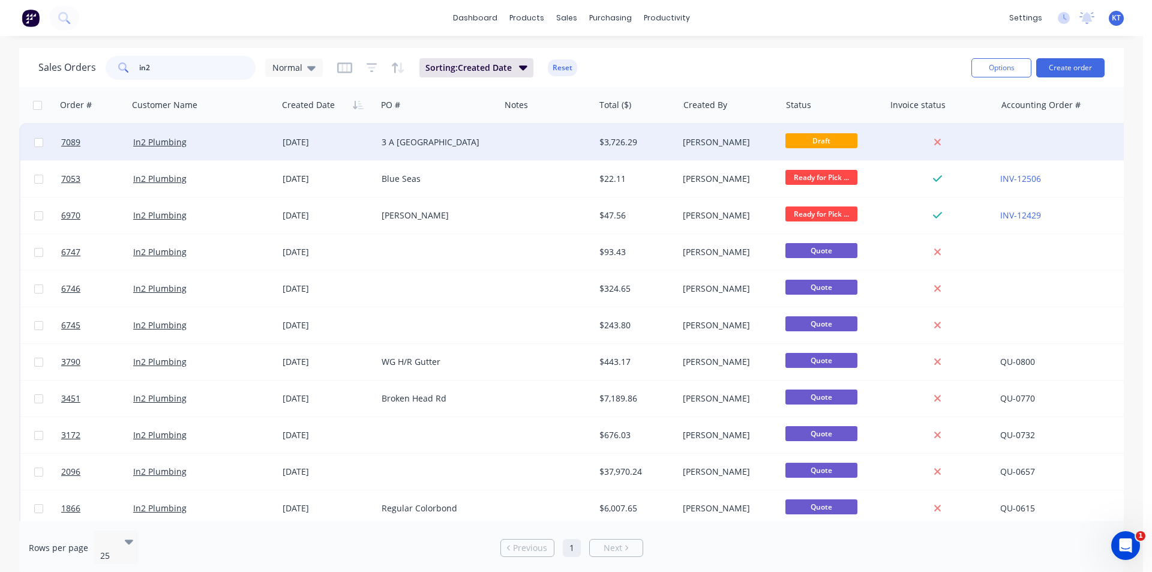
type input "in2"
click at [439, 152] on div "3 A [GEOGRAPHIC_DATA]" at bounding box center [438, 142] width 123 height 36
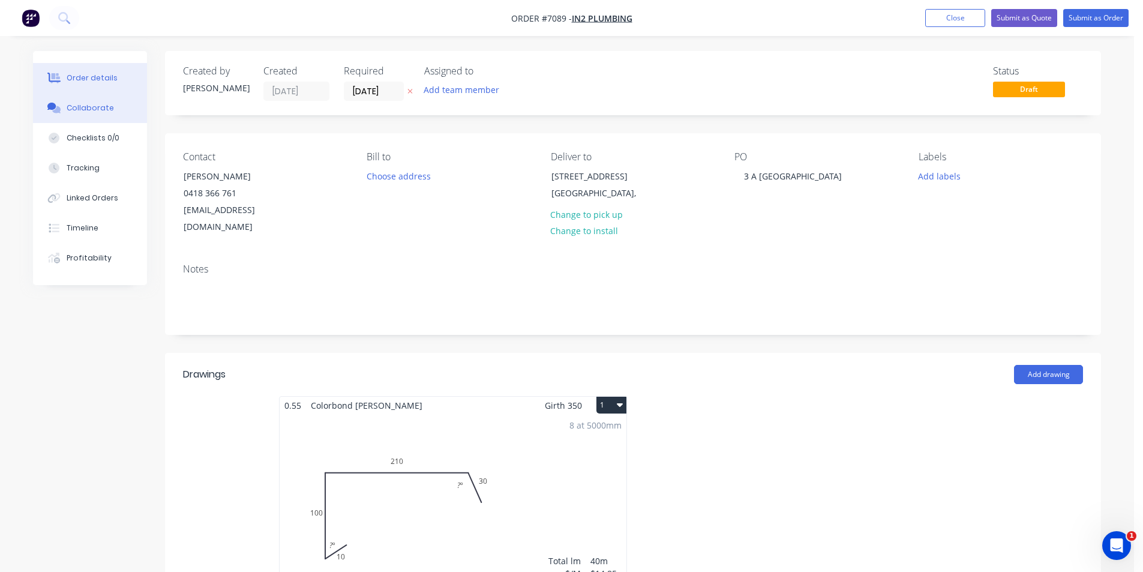
click at [79, 120] on button "Collaborate" at bounding box center [90, 108] width 114 height 30
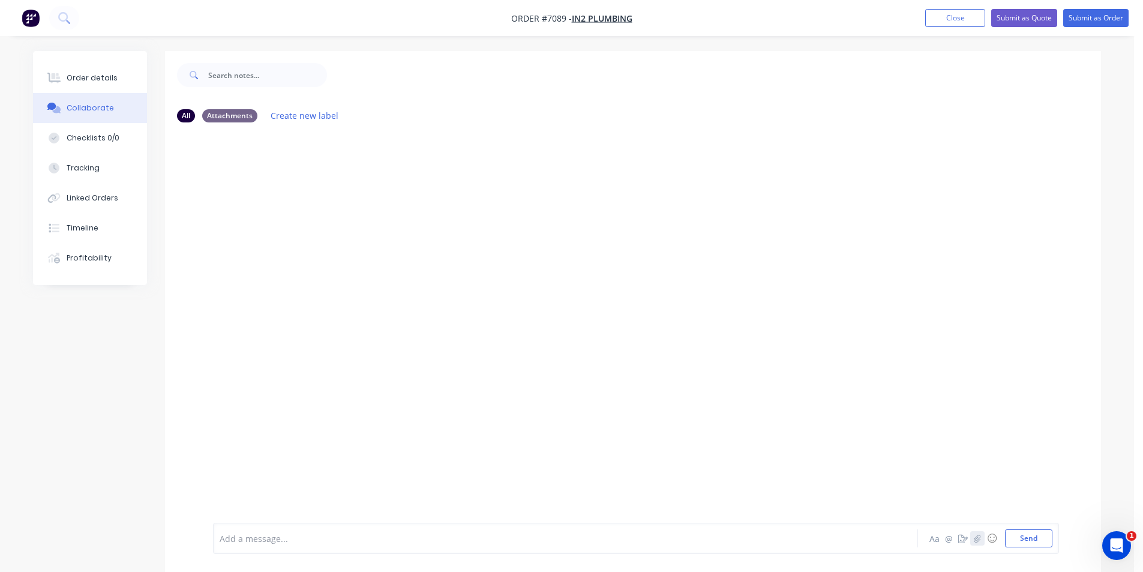
click at [977, 535] on icon "button" at bounding box center [977, 538] width 7 height 8
click at [1035, 543] on button "Send" at bounding box center [1028, 538] width 47 height 18
click at [936, 20] on button "Close" at bounding box center [955, 18] width 60 height 18
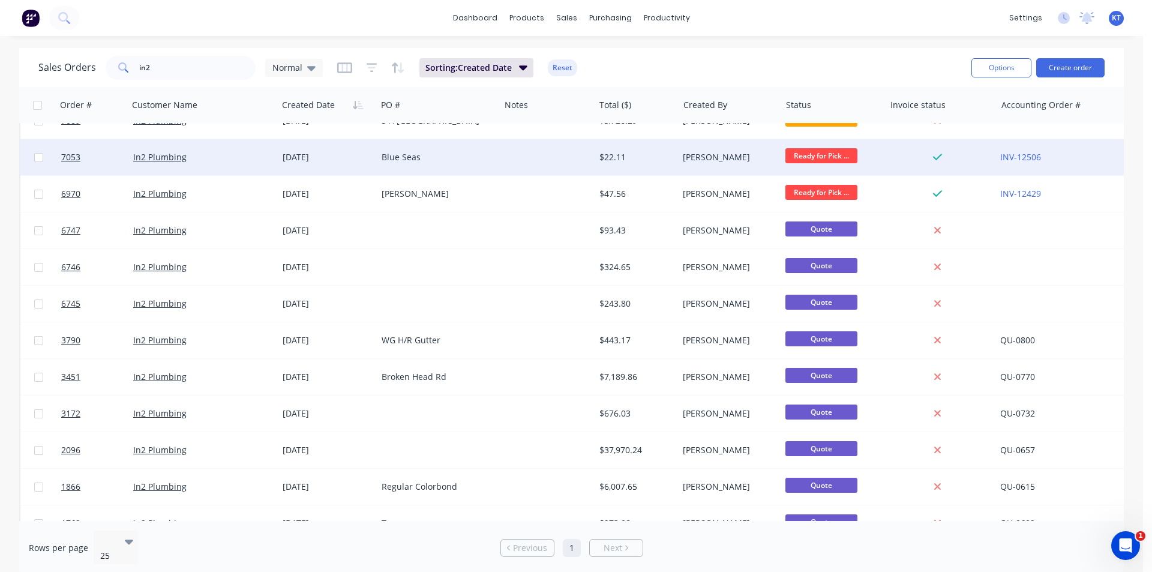
scroll to position [60, 0]
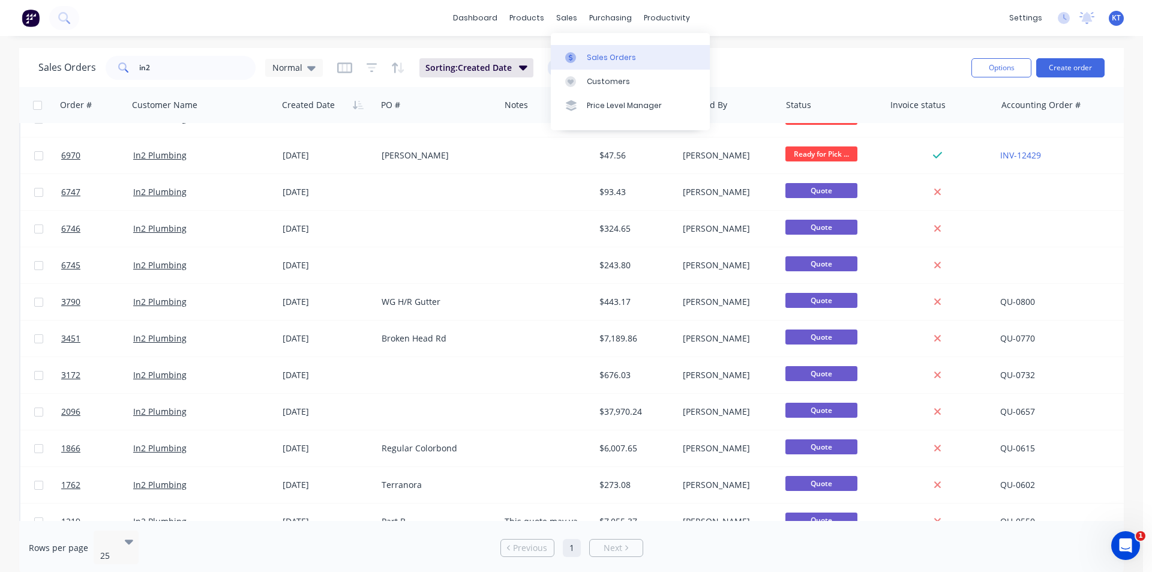
click at [594, 53] on div "Sales Orders" at bounding box center [611, 57] width 49 height 11
click at [615, 7] on div "dashboard products sales purchasing productivity dashboard products Product Cat…" at bounding box center [571, 18] width 1143 height 36
drag, startPoint x: 616, startPoint y: 14, endPoint x: 616, endPoint y: 37, distance: 22.2
click at [616, 14] on div "purchasing" at bounding box center [610, 18] width 55 height 18
click at [622, 56] on div "Purchase Orders" at bounding box center [650, 57] width 64 height 11
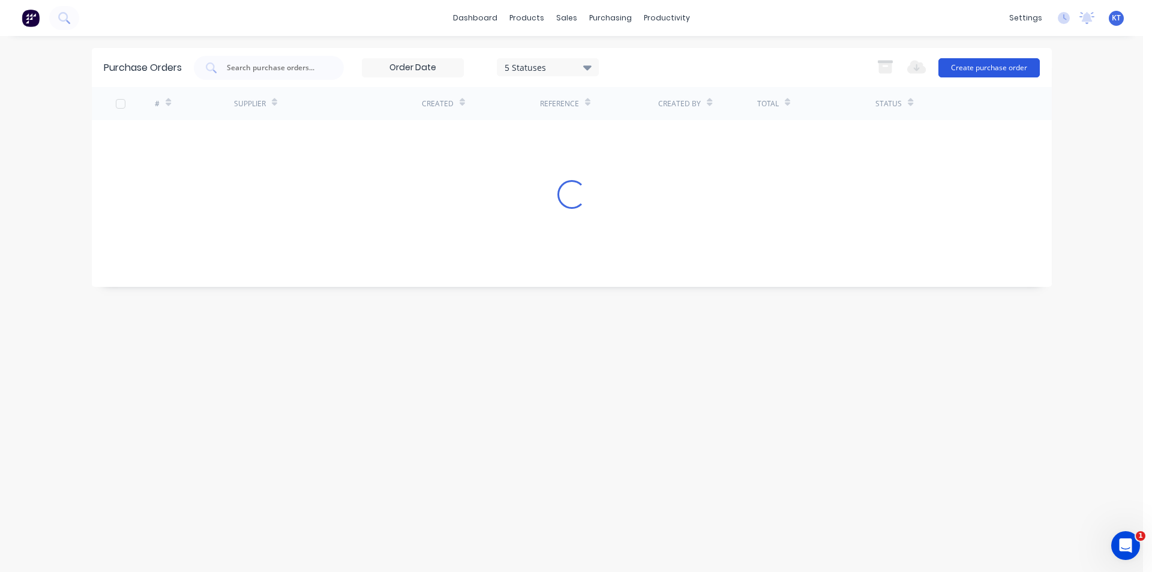
click at [946, 66] on button "Create purchase order" at bounding box center [989, 67] width 101 height 19
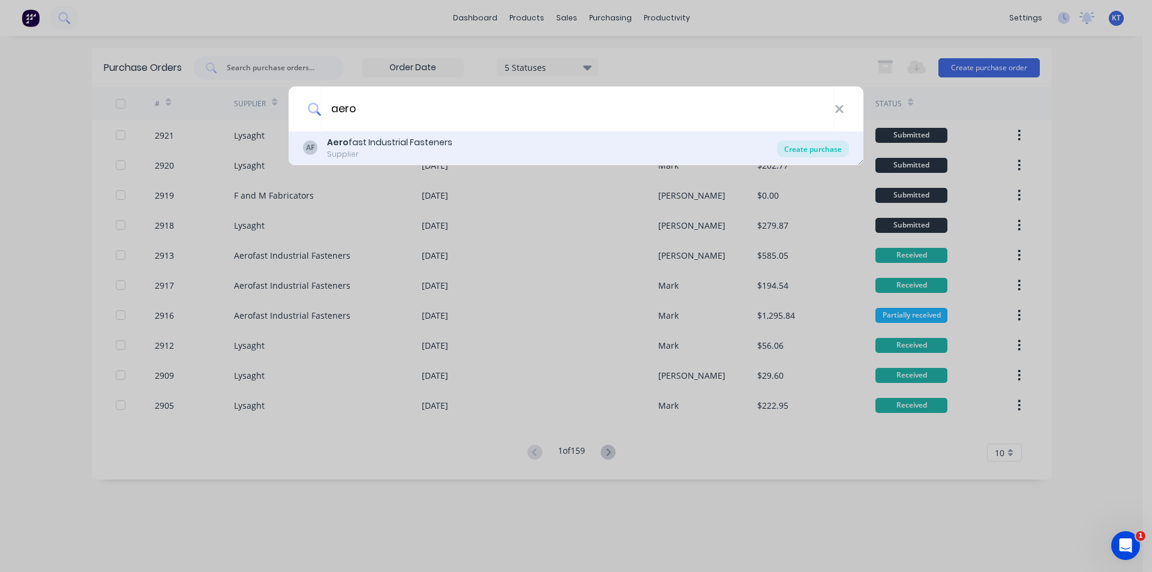
type input "aero"
click at [824, 146] on div "Create purchase" at bounding box center [813, 148] width 72 height 17
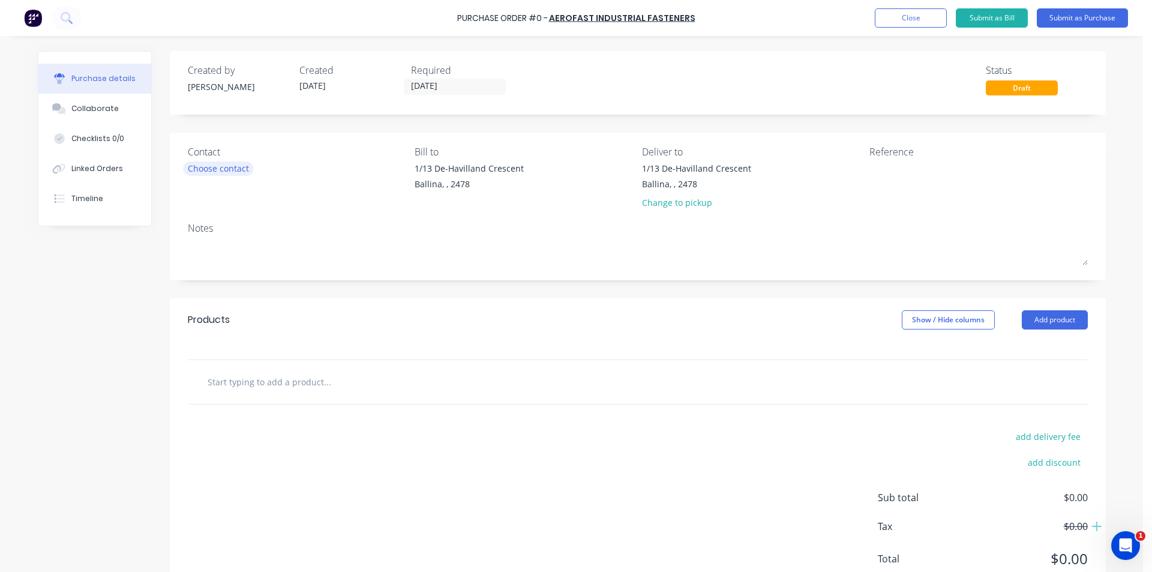
click at [213, 166] on div "Choose contact" at bounding box center [218, 168] width 61 height 13
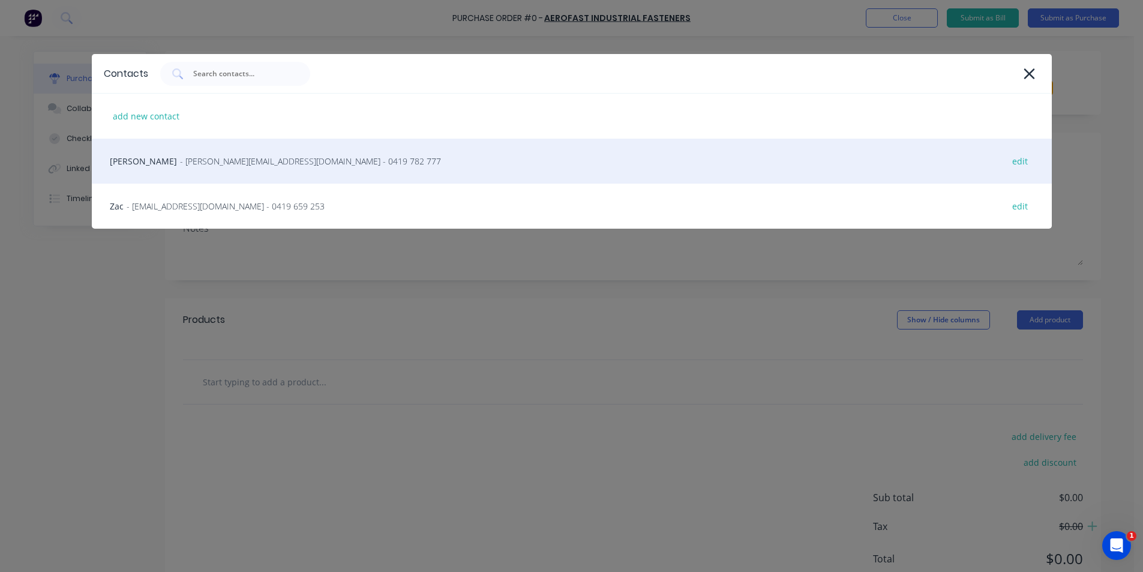
click at [216, 162] on span "- [PERSON_NAME][EMAIL_ADDRESS][DOMAIN_NAME] - 0419 782 777" at bounding box center [310, 161] width 261 height 13
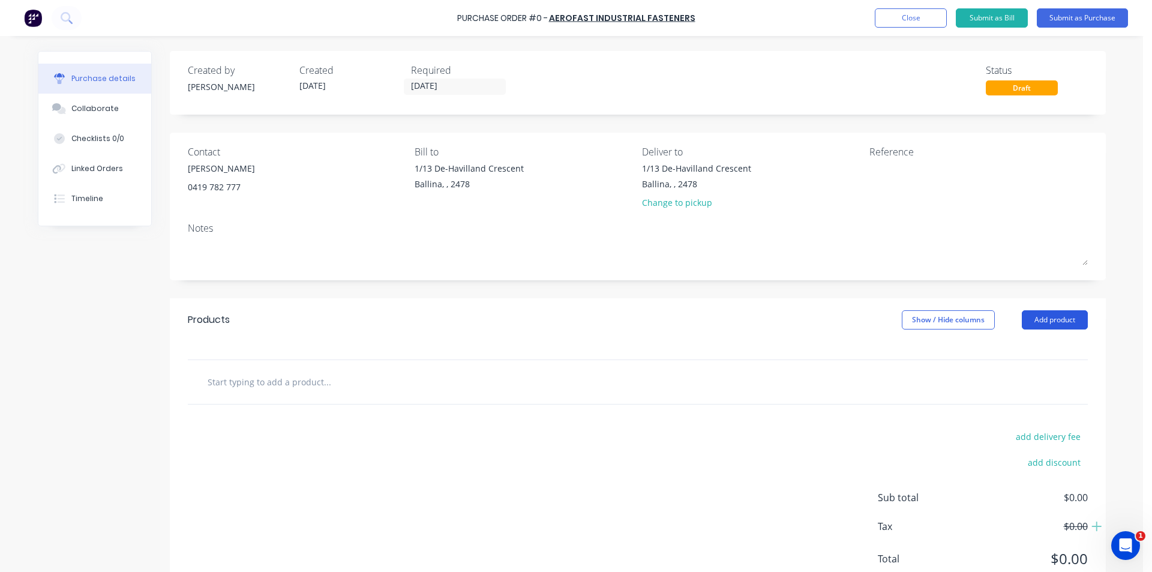
click at [1042, 318] on button "Add product" at bounding box center [1055, 319] width 66 height 19
click at [1027, 336] on div "Product catalogue Basic product Lineal metre product Square metre product Notes…" at bounding box center [1031, 411] width 114 height 150
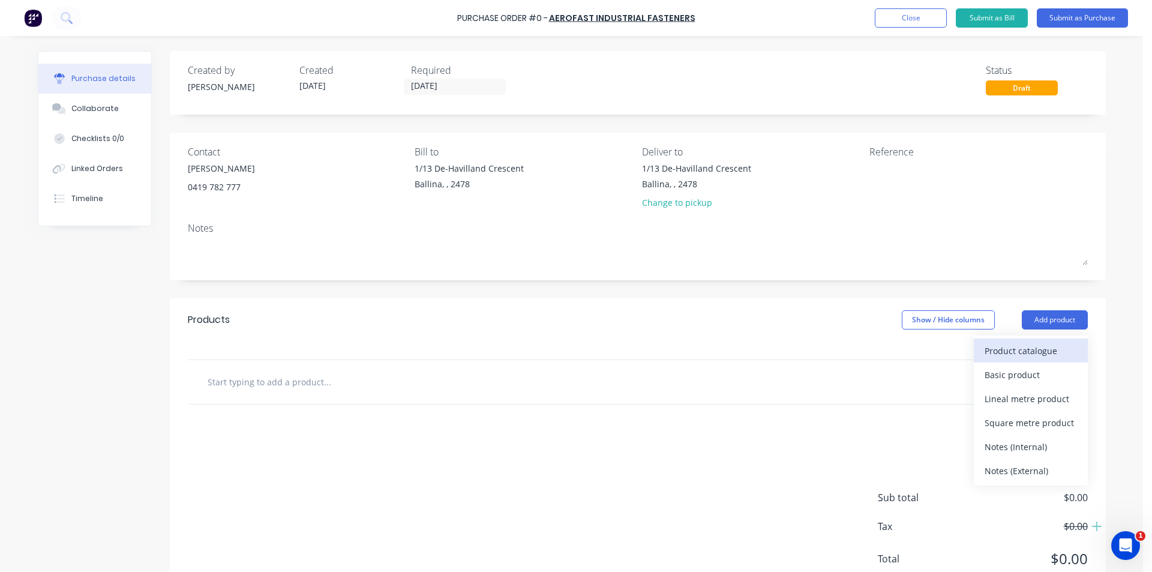
click at [1027, 349] on div "Product catalogue" at bounding box center [1031, 350] width 92 height 17
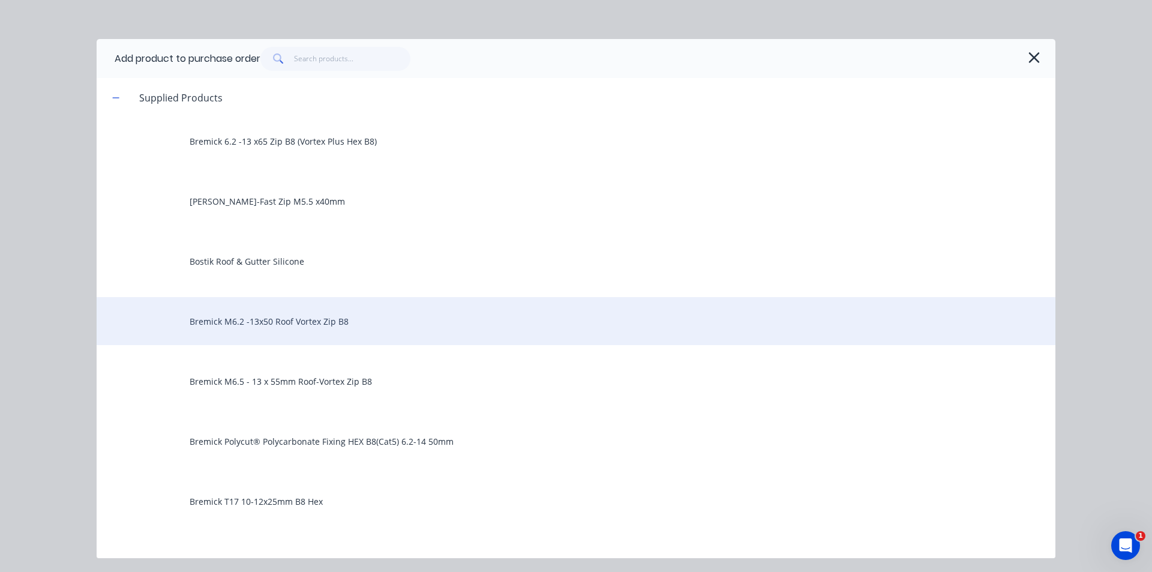
click at [320, 325] on div "Bremick M6.2 -13x50 Roof Vortex Zip B8" at bounding box center [576, 321] width 959 height 48
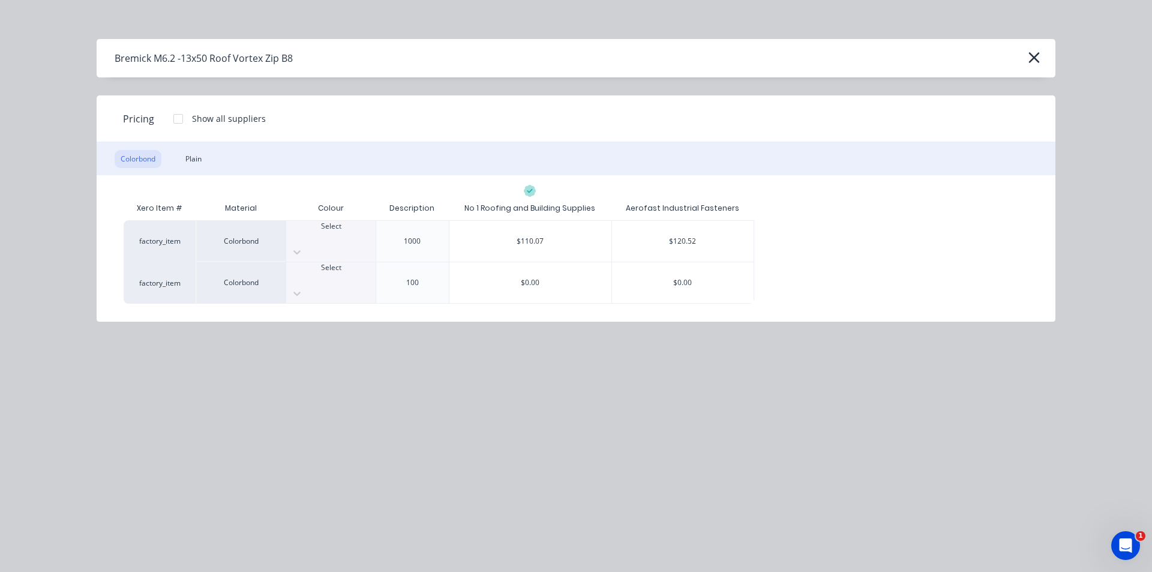
click at [351, 235] on div "Select" at bounding box center [330, 232] width 89 height 22
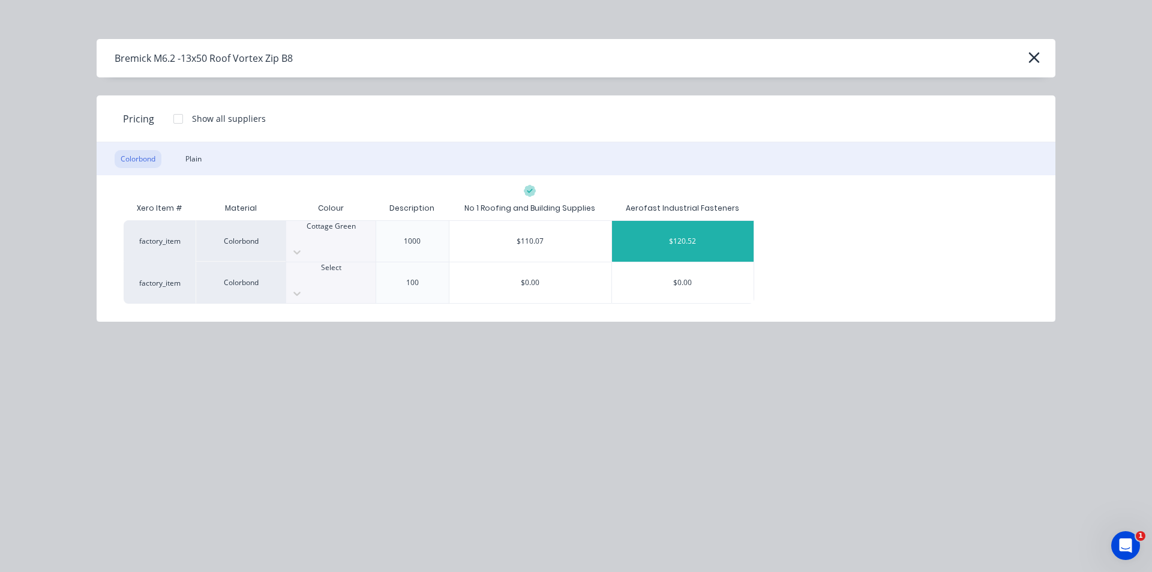
click at [663, 232] on div "$120.52" at bounding box center [683, 241] width 142 height 41
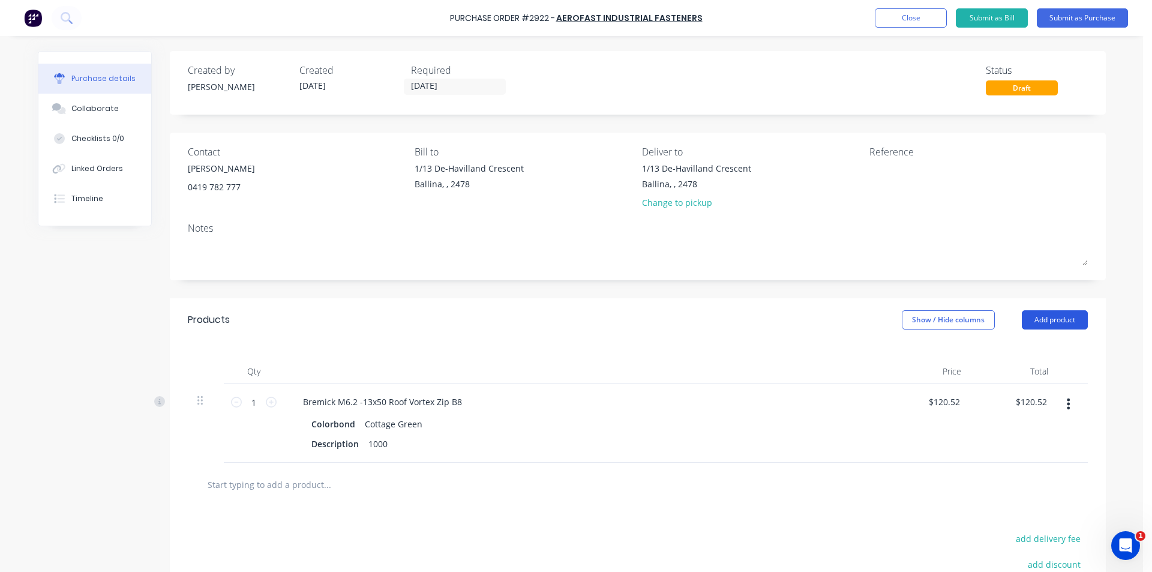
click at [1036, 320] on button "Add product" at bounding box center [1055, 319] width 66 height 19
click at [1028, 346] on div "Product catalogue" at bounding box center [1031, 350] width 92 height 17
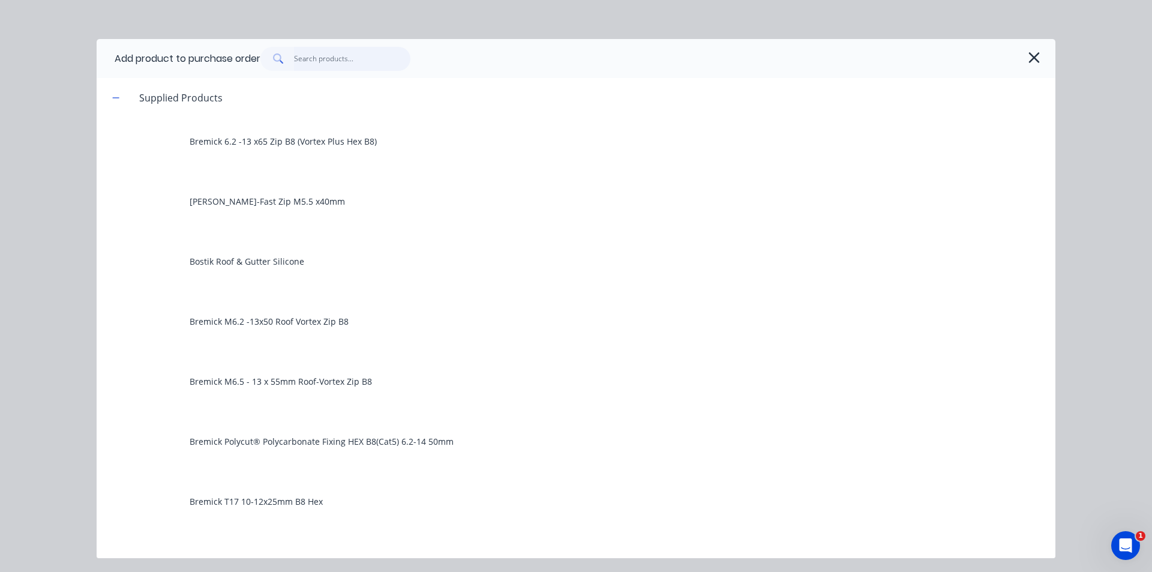
click at [354, 61] on input "text" at bounding box center [352, 59] width 117 height 24
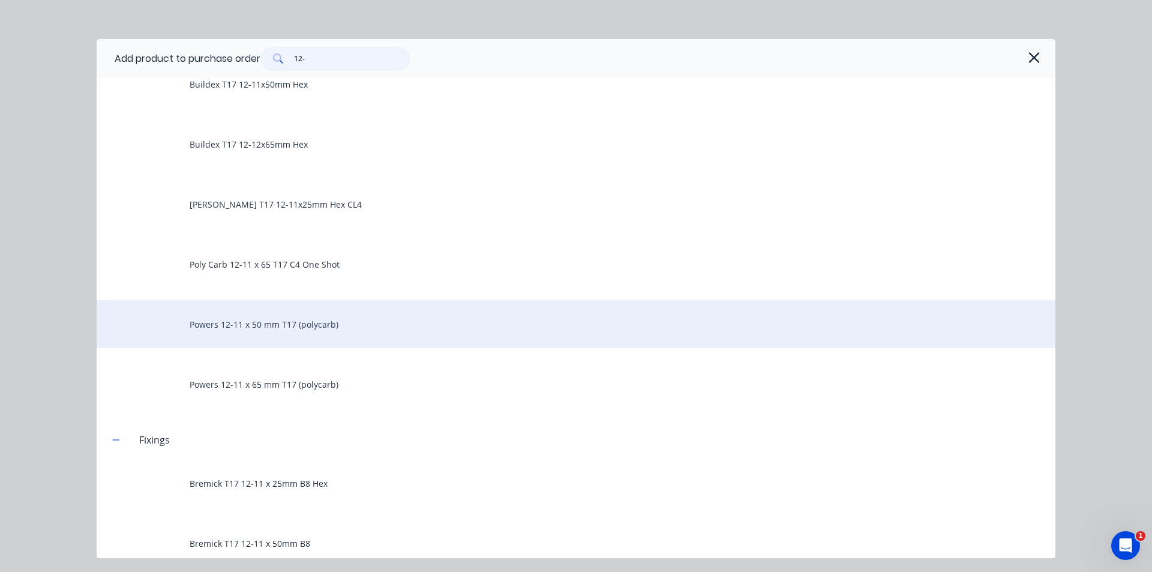
scroll to position [240, 0]
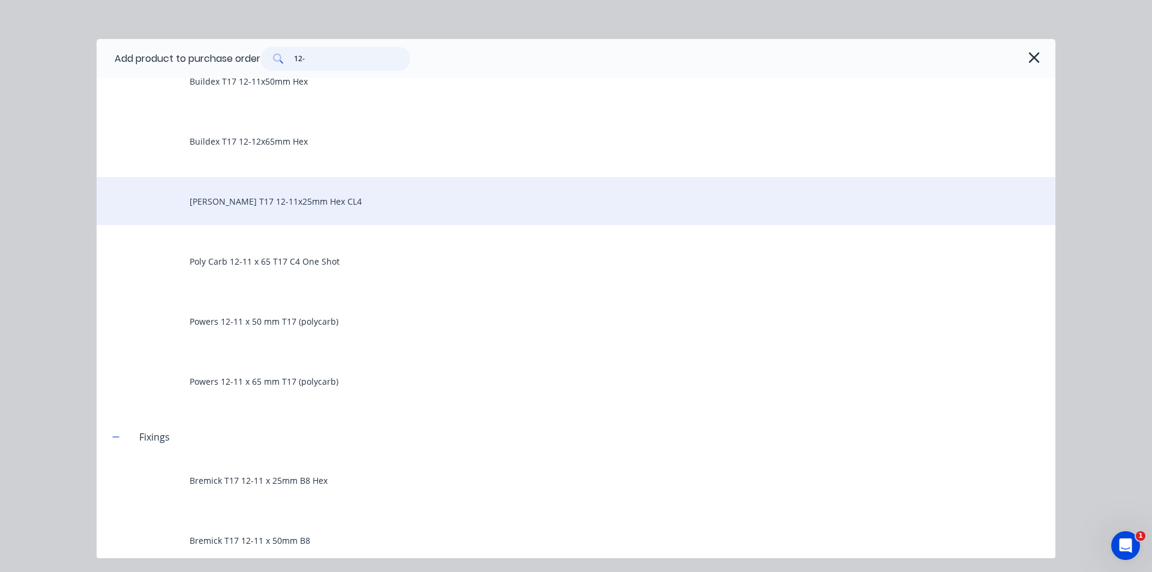
type input "12-"
click at [255, 201] on div "[PERSON_NAME] T17 12-11x25mm Hex CL4" at bounding box center [576, 201] width 959 height 48
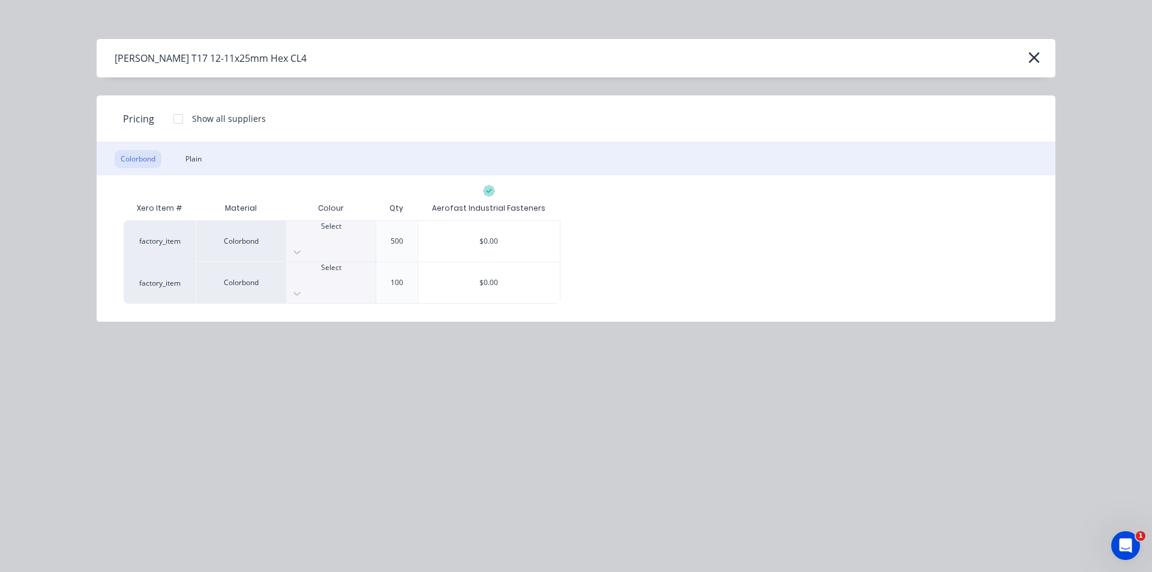
click at [332, 241] on div at bounding box center [330, 237] width 89 height 11
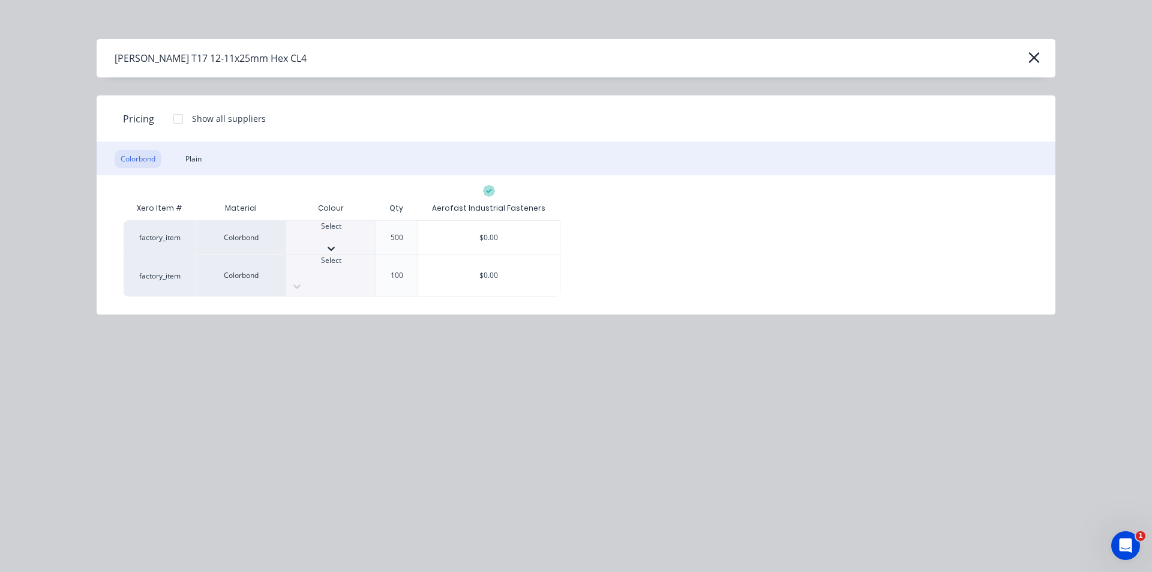
scroll to position [73, 0]
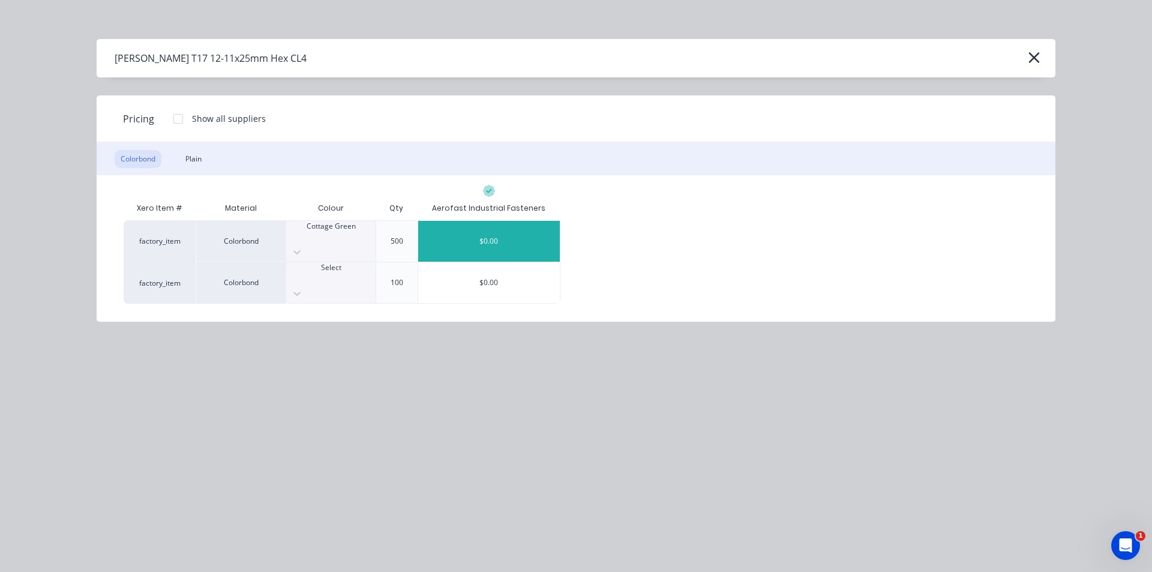
click at [484, 229] on div "$0.00" at bounding box center [489, 241] width 142 height 41
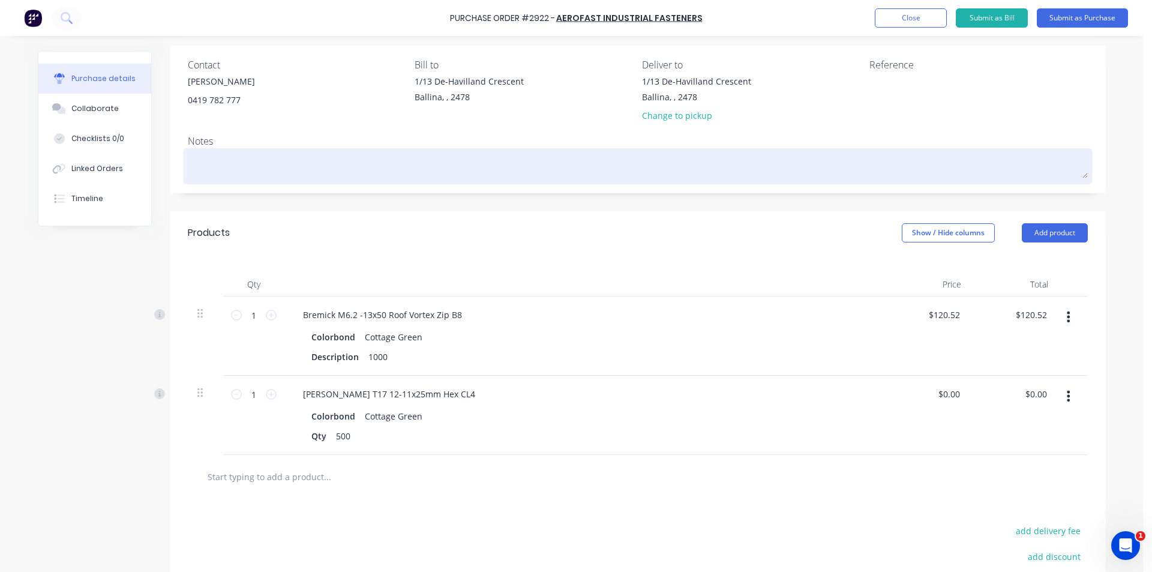
scroll to position [0, 0]
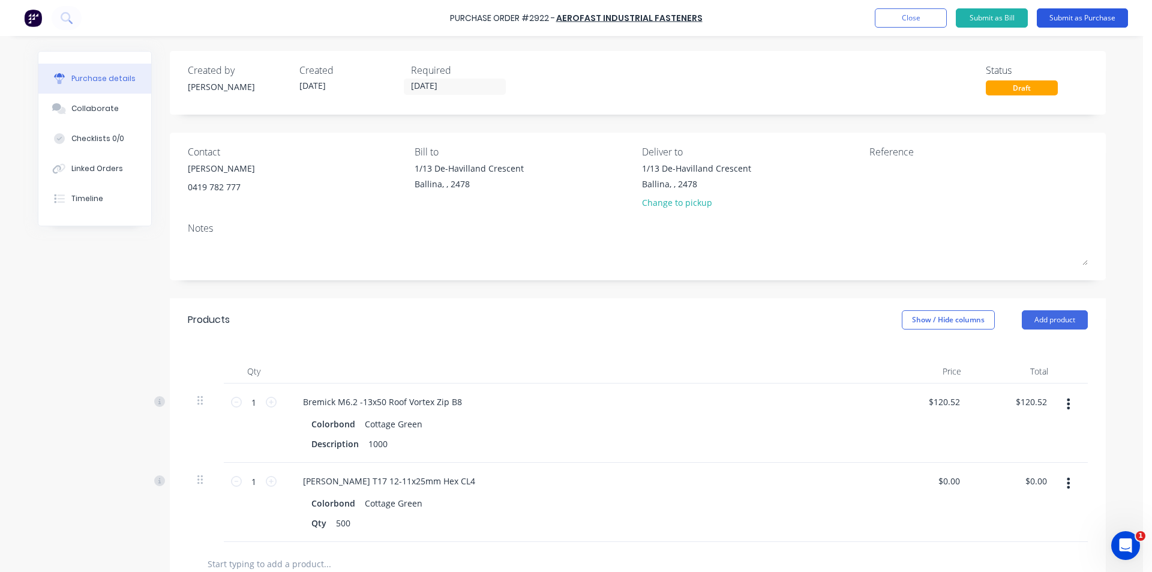
click at [1103, 21] on button "Submit as Purchase" at bounding box center [1082, 17] width 91 height 19
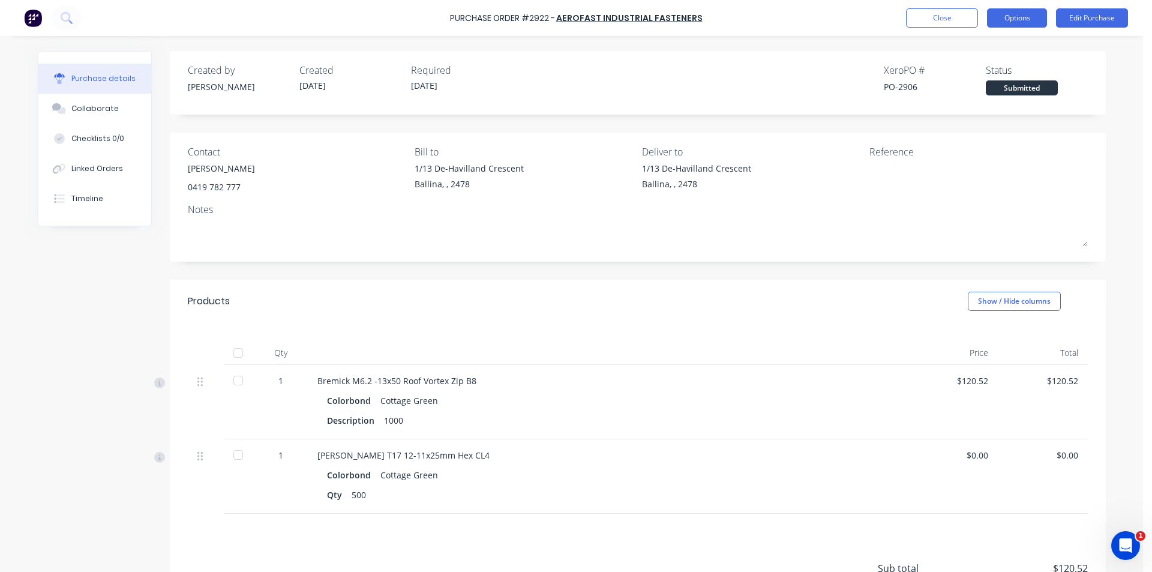
click at [992, 14] on button "Options" at bounding box center [1017, 17] width 60 height 19
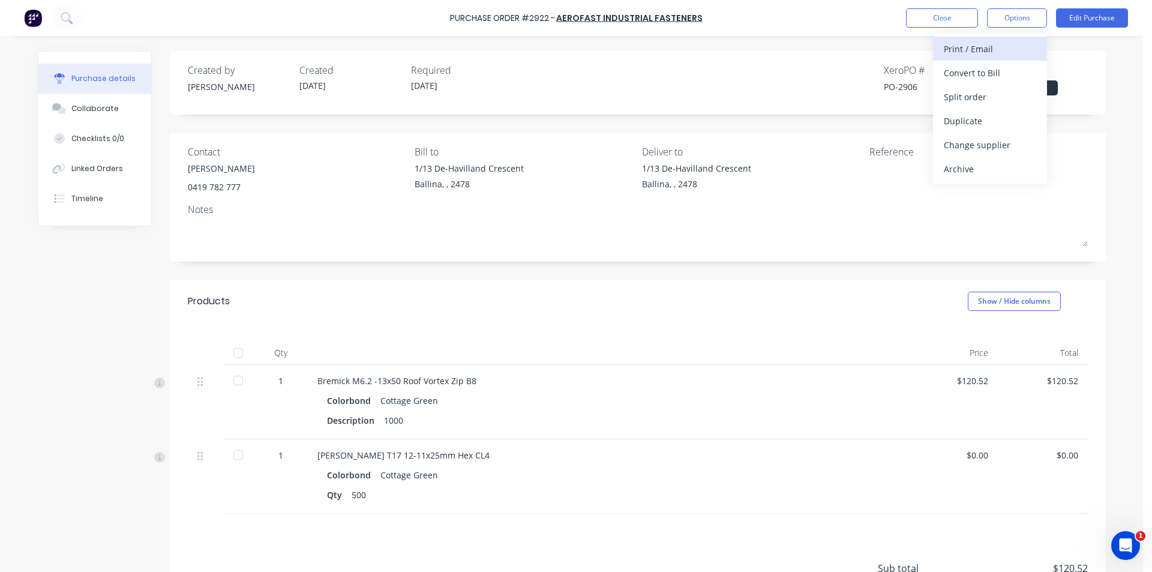
click at [985, 45] on div "Print / Email" at bounding box center [990, 48] width 92 height 17
click at [958, 102] on div "Without pricing" at bounding box center [990, 96] width 92 height 17
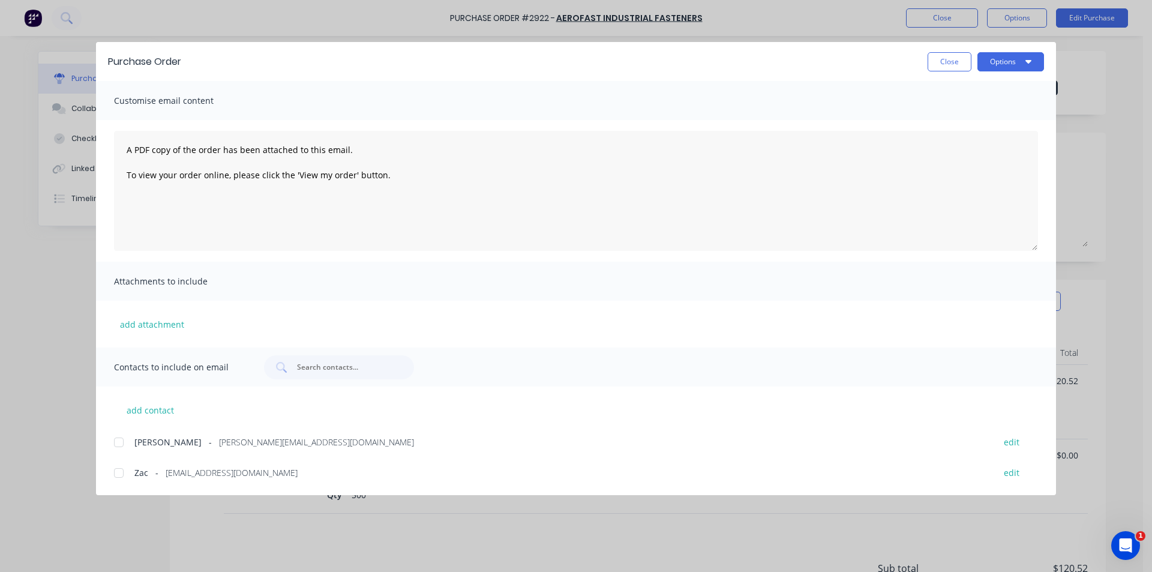
drag, startPoint x: 116, startPoint y: 442, endPoint x: 155, endPoint y: 442, distance: 39.0
click at [116, 442] on div at bounding box center [119, 442] width 24 height 24
click at [1000, 59] on button "Options" at bounding box center [1011, 61] width 67 height 19
click at [1001, 146] on div "Email" at bounding box center [987, 139] width 92 height 17
click at [993, 67] on button "Options" at bounding box center [1011, 61] width 67 height 19
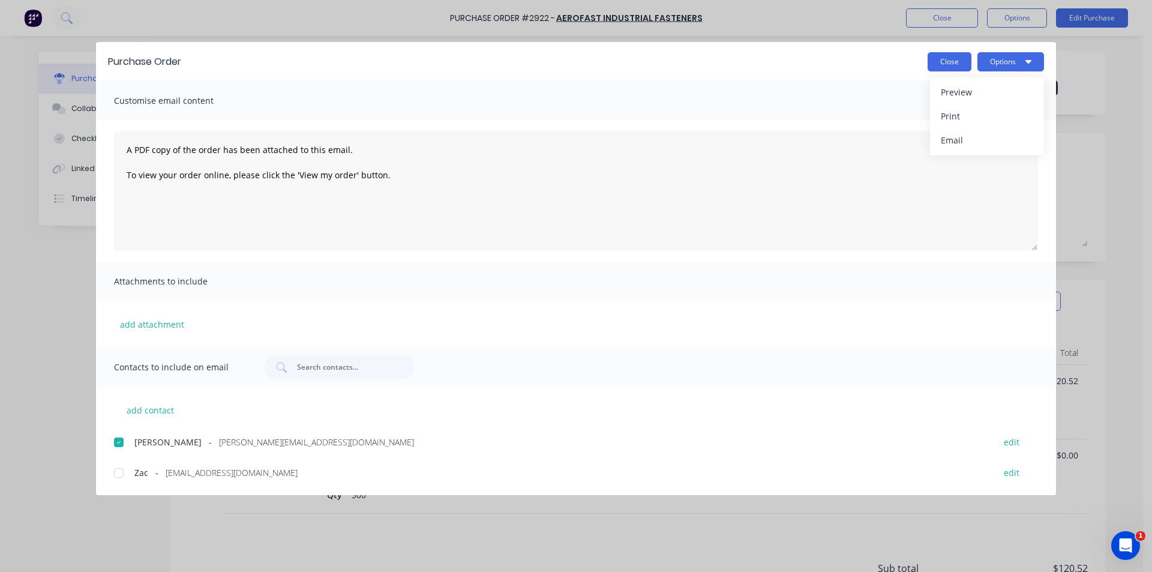
click at [967, 67] on button "Close" at bounding box center [950, 61] width 44 height 19
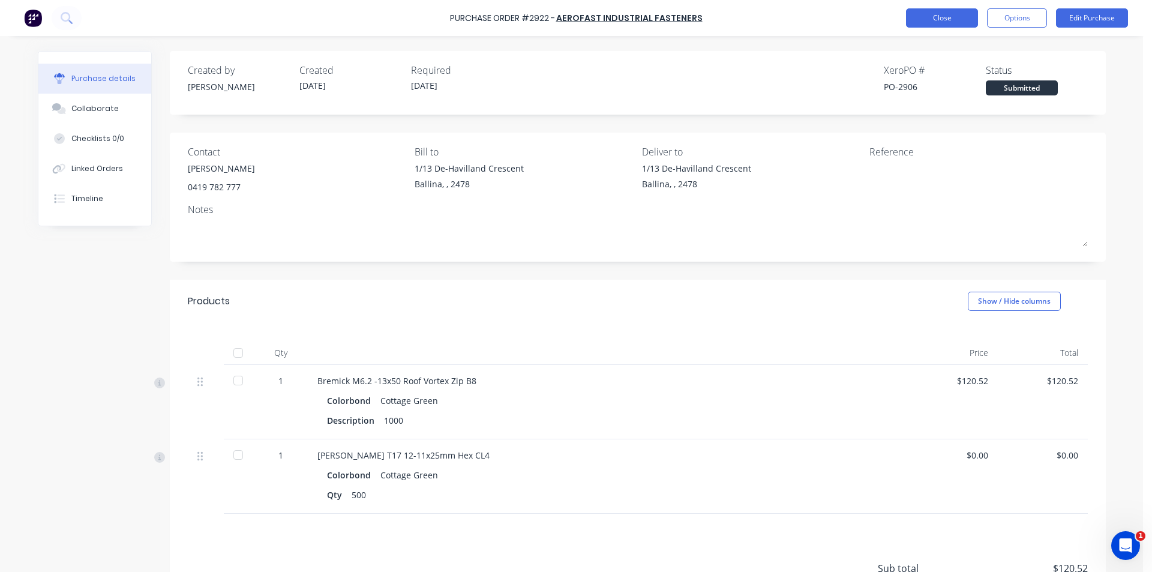
click at [970, 19] on button "Close" at bounding box center [942, 17] width 72 height 19
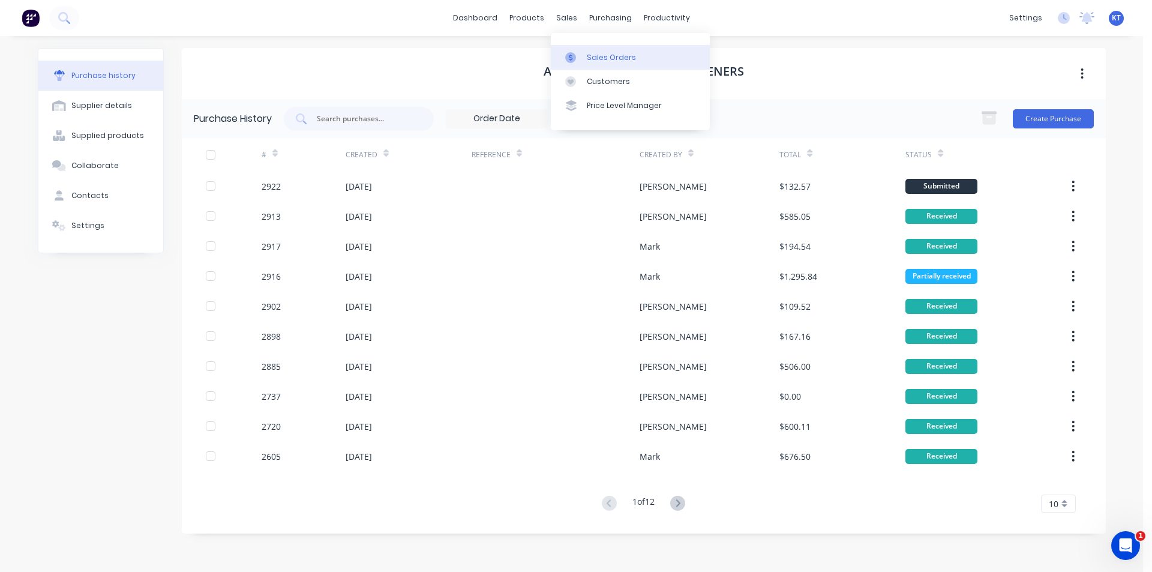
click at [592, 58] on div "Sales Orders" at bounding box center [611, 57] width 49 height 11
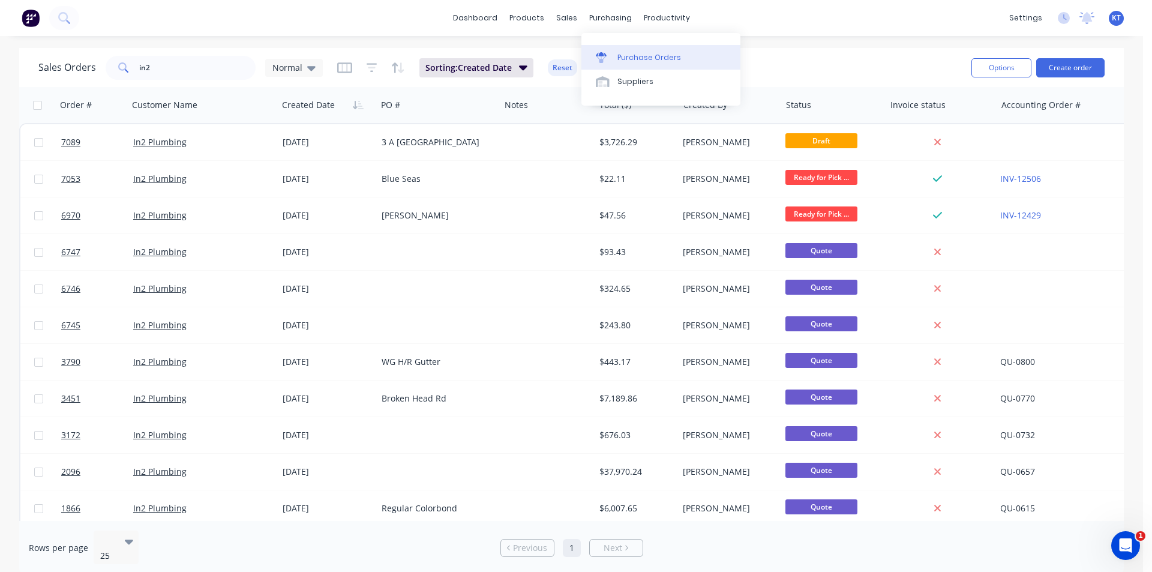
click at [636, 55] on div "Purchase Orders" at bounding box center [650, 57] width 64 height 11
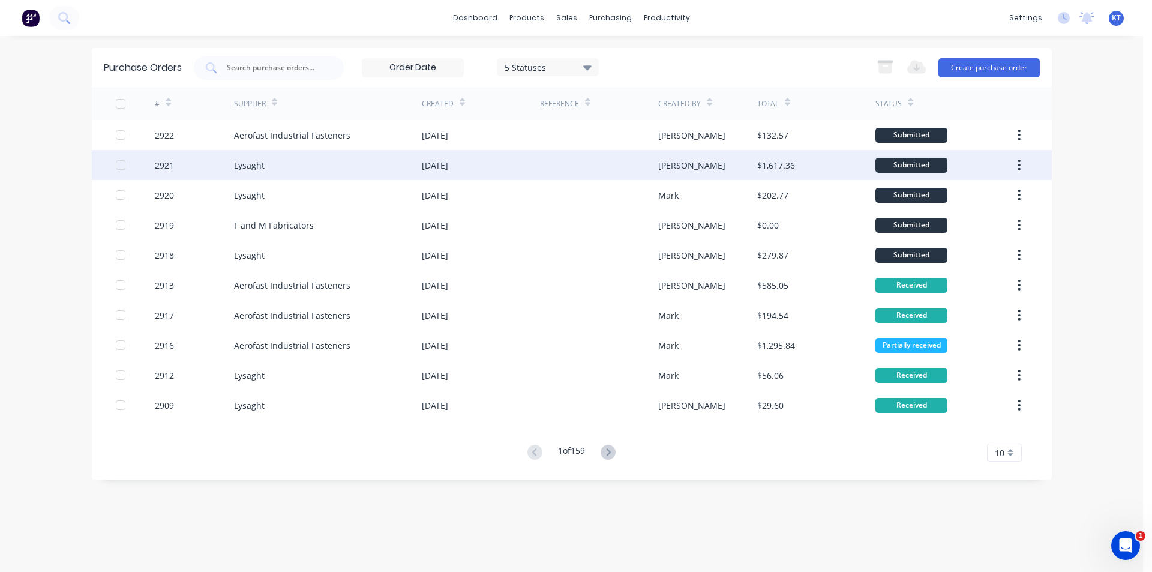
click at [274, 159] on div "Lysaght" at bounding box center [328, 165] width 188 height 30
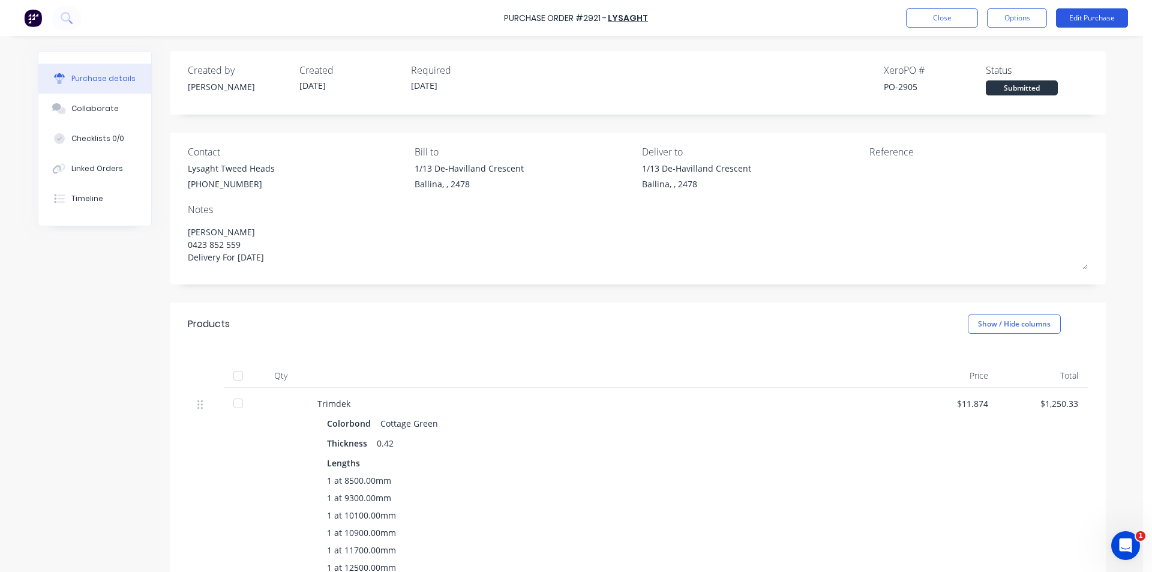
click at [1108, 20] on button "Edit Purchase" at bounding box center [1092, 17] width 72 height 19
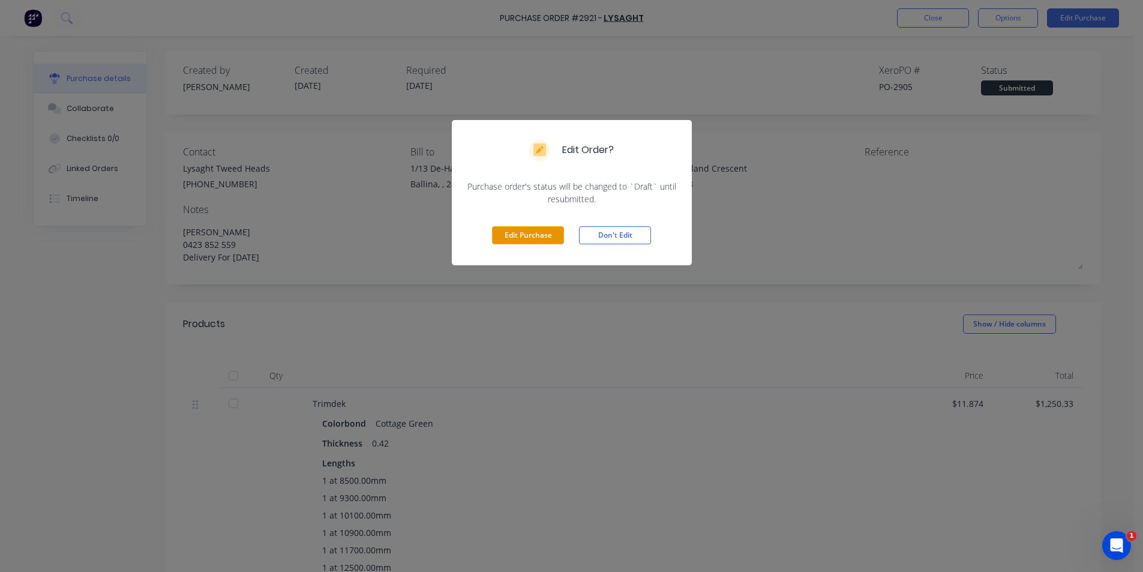
click at [526, 231] on button "Edit Purchase" at bounding box center [528, 235] width 72 height 18
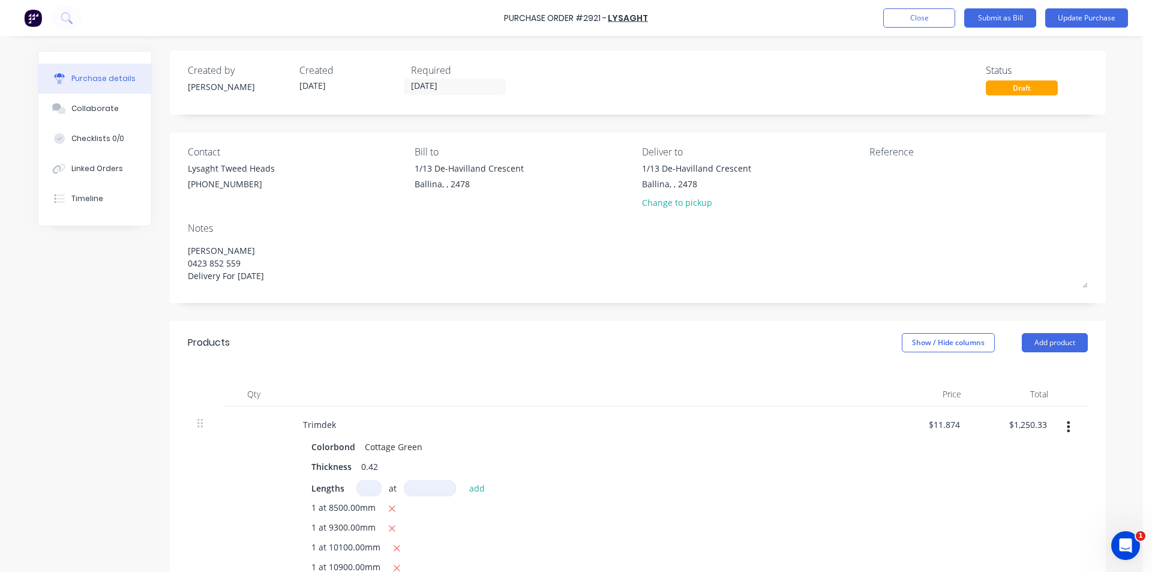
click at [669, 172] on div "1/13 De-Havilland Crescent" at bounding box center [696, 168] width 109 height 13
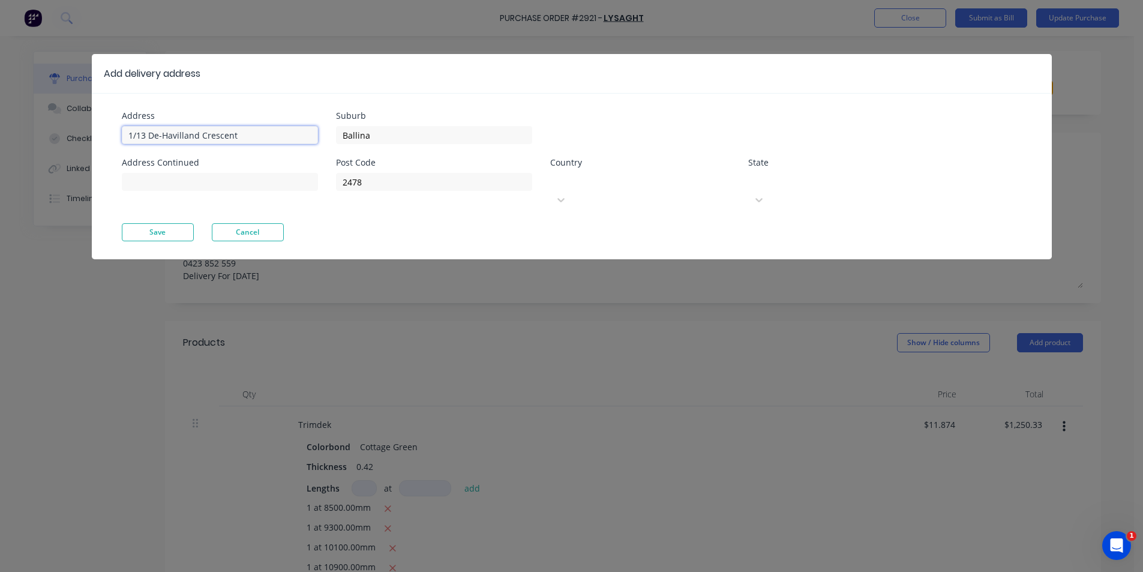
drag, startPoint x: 293, startPoint y: 129, endPoint x: 0, endPoint y: 126, distance: 292.9
click at [0, 126] on div "Add delivery address Address 1/13 De-Havilland Crescent Address Continued Subur…" at bounding box center [571, 286] width 1143 height 572
type input "[STREET_ADDRESS]"
drag, startPoint x: 408, startPoint y: 128, endPoint x: 339, endPoint y: 145, distance: 70.6
click at [339, 145] on div "Suburb Ballina Post Code 2478 Country Select... State Select..." at bounding box center [632, 168] width 592 height 112
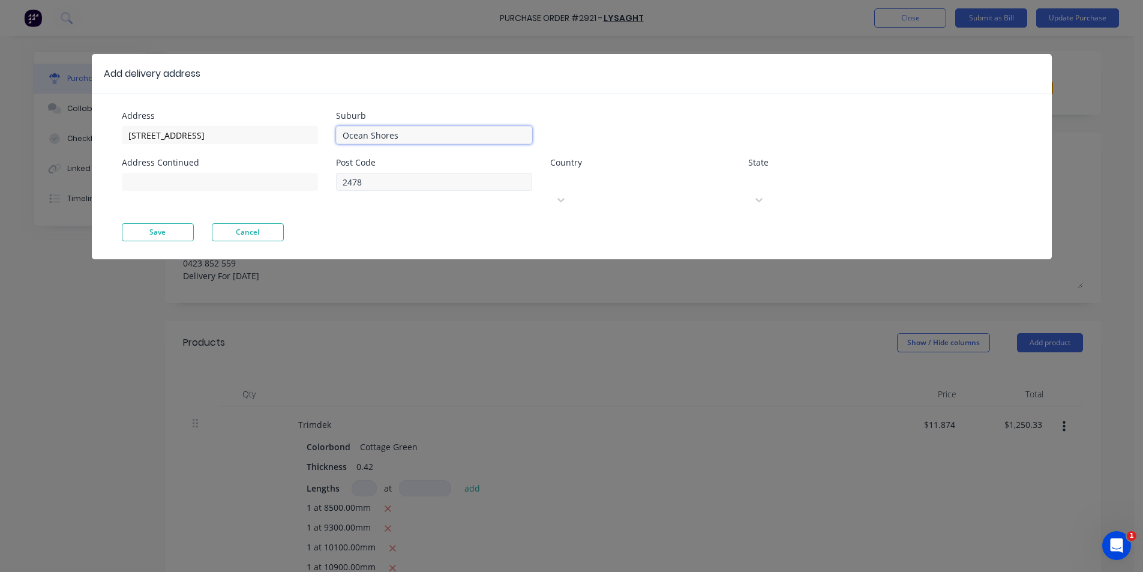
type input "Ocean Shores"
drag, startPoint x: 390, startPoint y: 186, endPoint x: 317, endPoint y: 185, distance: 73.2
click at [317, 185] on div "Address [STREET_ADDRESS] Address Continued Suburb [GEOGRAPHIC_DATA] Post Code 2…" at bounding box center [347, 168] width 450 height 112
click at [183, 223] on button "Save" at bounding box center [158, 232] width 72 height 18
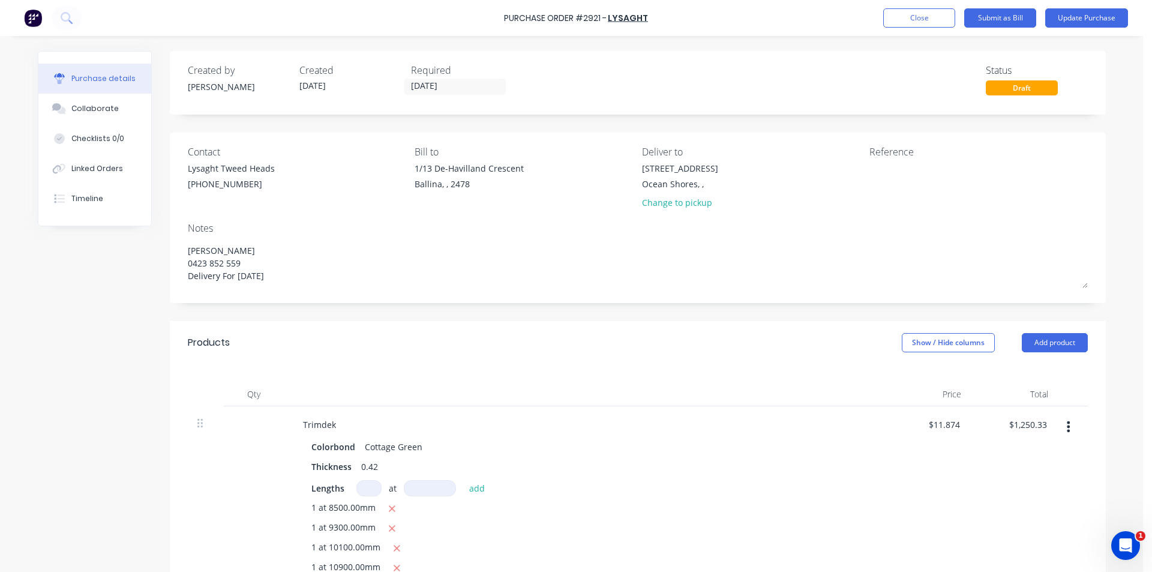
click at [1076, 7] on div "Purchase Order #2921 - Lysaght Add product Close Submit as Bill Update Purchase" at bounding box center [576, 18] width 1152 height 36
click at [1059, 21] on button "Update Purchase" at bounding box center [1087, 17] width 83 height 19
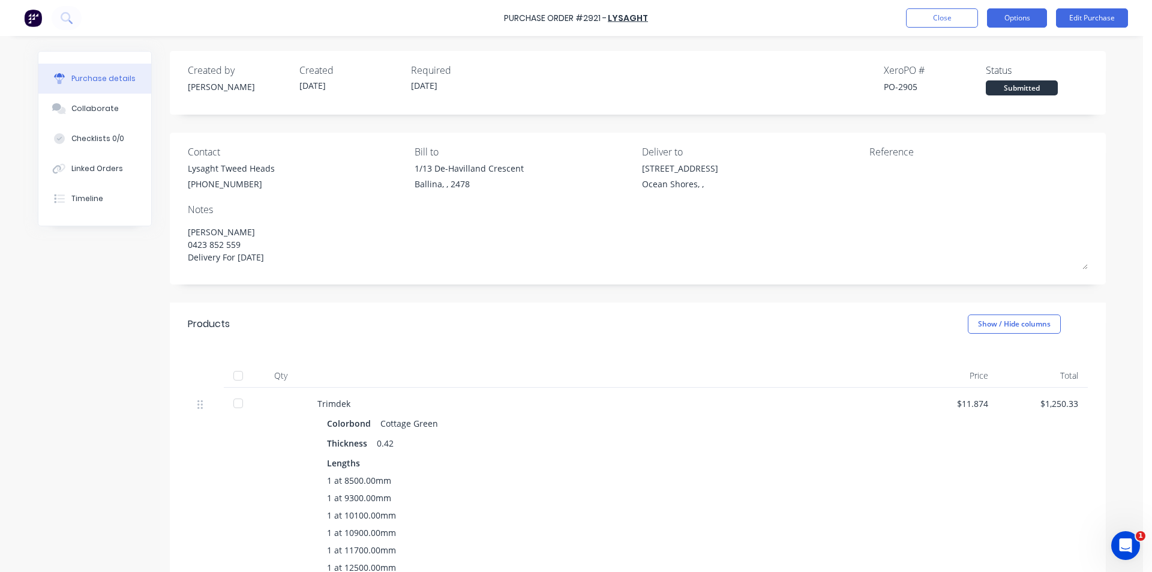
click at [1034, 19] on button "Options" at bounding box center [1017, 17] width 60 height 19
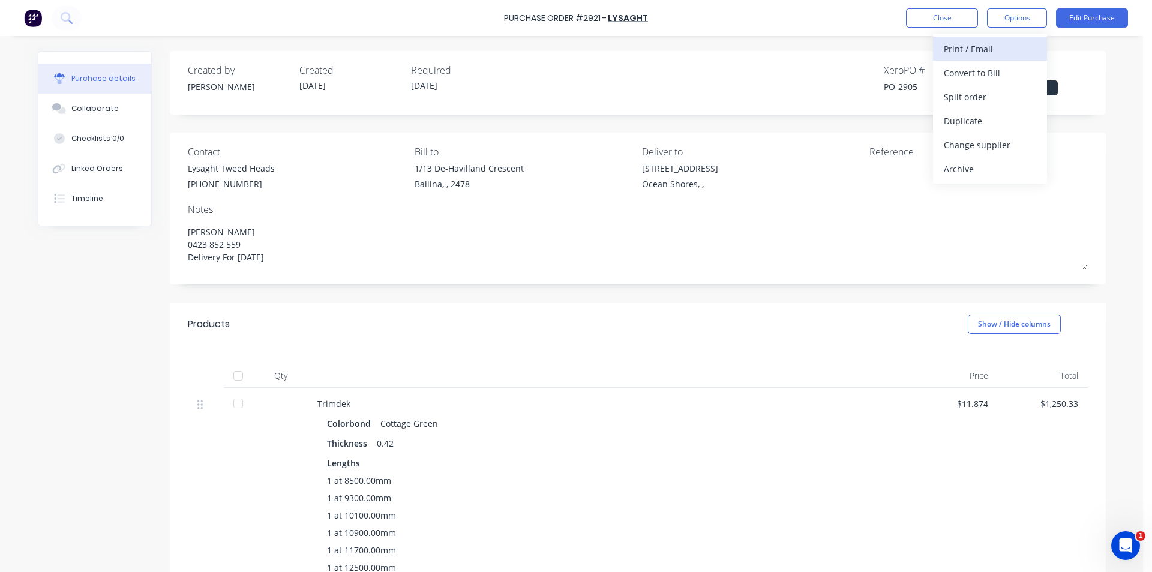
click at [1022, 50] on div "Print / Email" at bounding box center [990, 48] width 92 height 17
click at [985, 93] on div "Without pricing" at bounding box center [990, 96] width 92 height 17
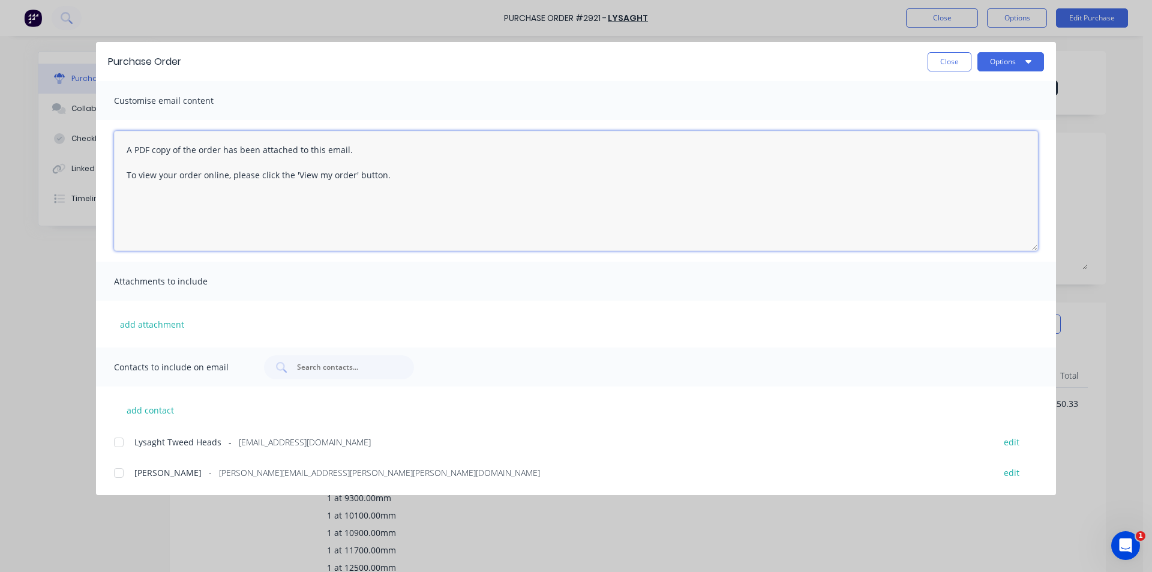
click at [128, 149] on textarea "A PDF copy of the order has been attached to this email. To view your order onl…" at bounding box center [576, 191] width 924 height 120
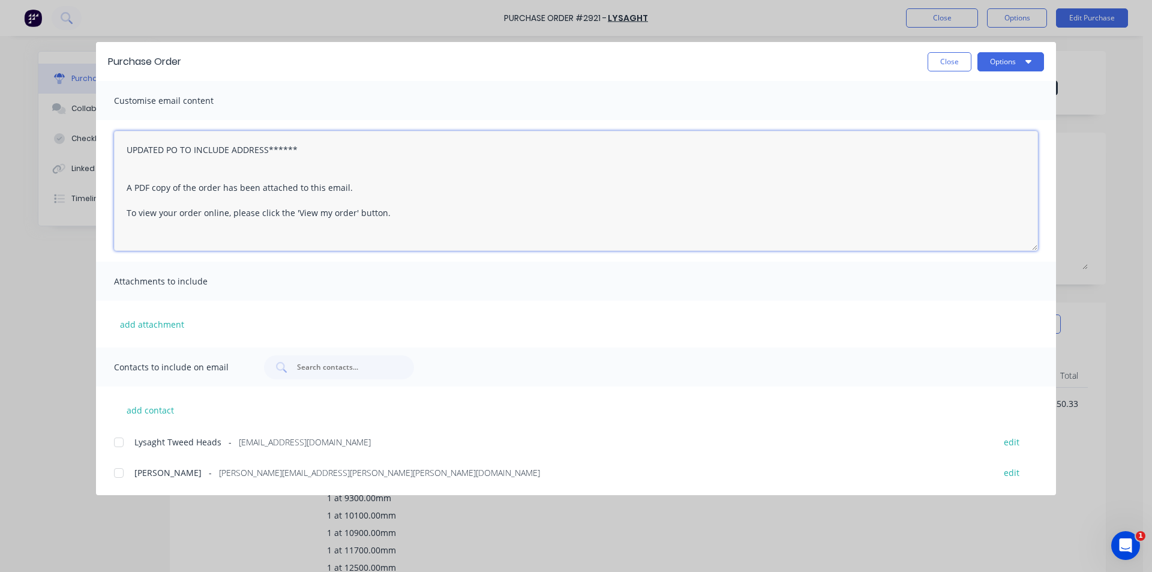
click at [125, 150] on textarea "UPDATED PO TO INCLUDE ADDRESS****** A PDF copy of the order has been attached t…" at bounding box center [576, 191] width 924 height 120
click at [180, 150] on textarea "****UPDATED PO TO INCLUDE ADDRESS****** A PDF copy of the order has been attach…" at bounding box center [576, 191] width 924 height 120
type textarea "****UPDATED THIS PO TO INCLUDE ADDRESS****** A PDF copy of the order has been a…"
click at [1013, 59] on button "Options" at bounding box center [1011, 61] width 67 height 19
click at [122, 436] on div at bounding box center [119, 442] width 24 height 24
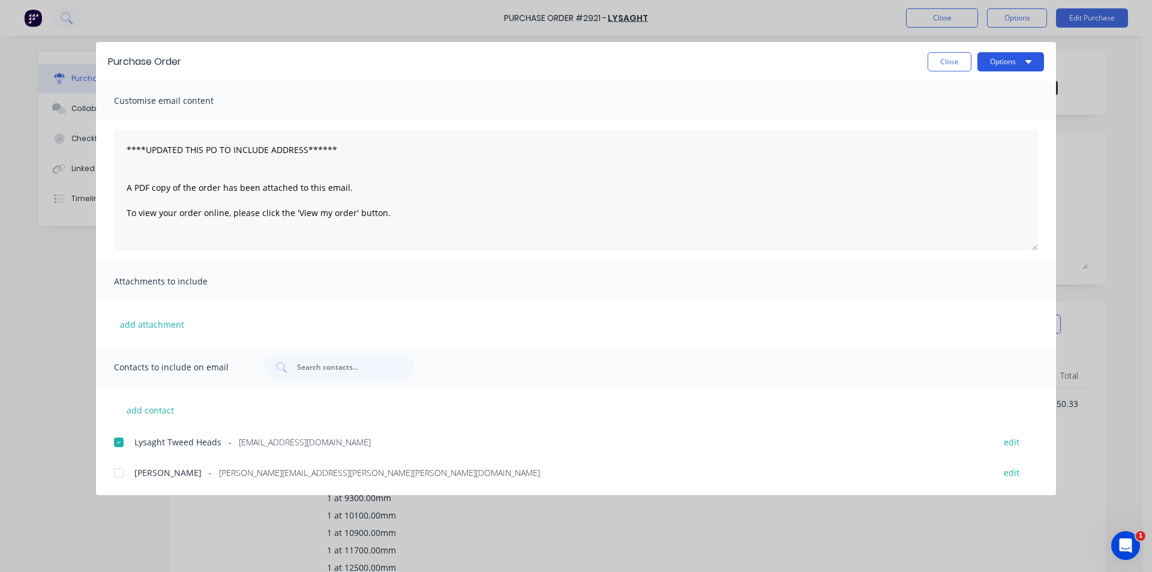
click at [1004, 58] on button "Options" at bounding box center [1011, 61] width 67 height 19
click at [989, 147] on div "Email" at bounding box center [987, 139] width 92 height 17
click at [937, 52] on button "Close" at bounding box center [950, 61] width 44 height 19
